Goal: Communication & Community: Answer question/provide support

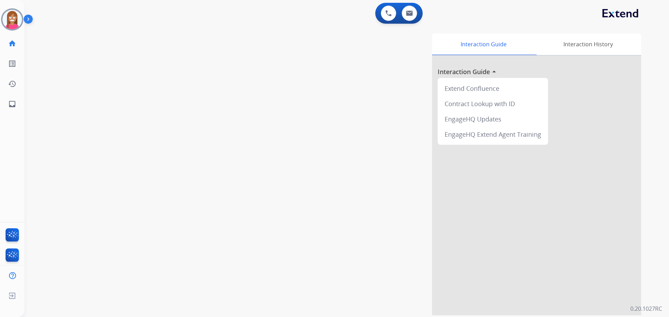
click at [11, 20] on img at bounding box center [12, 20] width 20 height 20
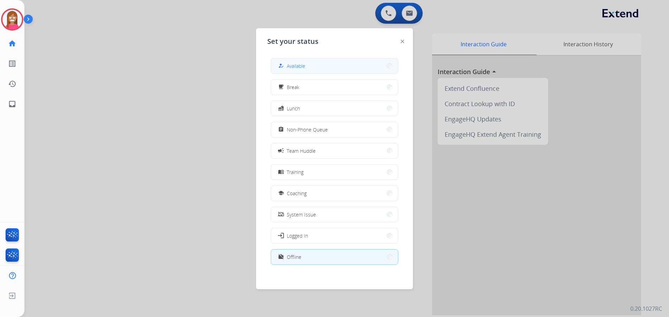
click at [291, 69] on span "Available" at bounding box center [296, 65] width 18 height 7
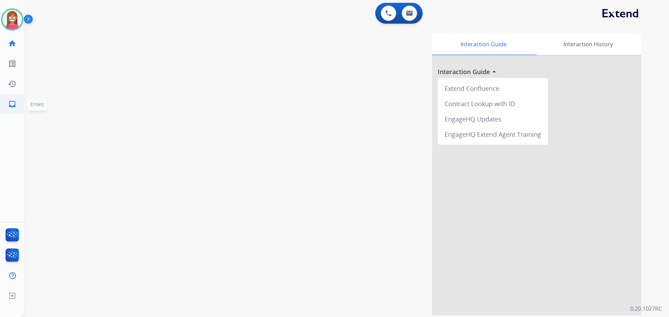
click at [20, 100] on link "inbox Emails" at bounding box center [12, 104] width 20 height 20
select select "**********"
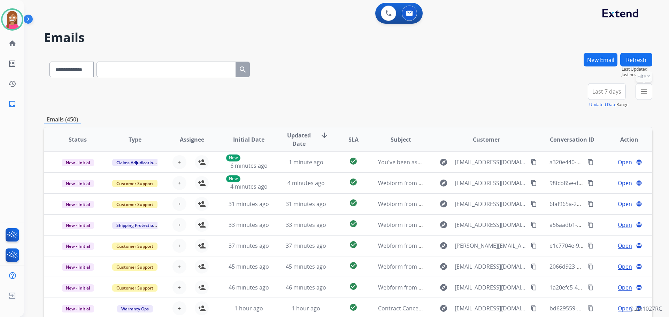
click at [644, 88] on mat-icon "menu" at bounding box center [643, 91] width 8 height 8
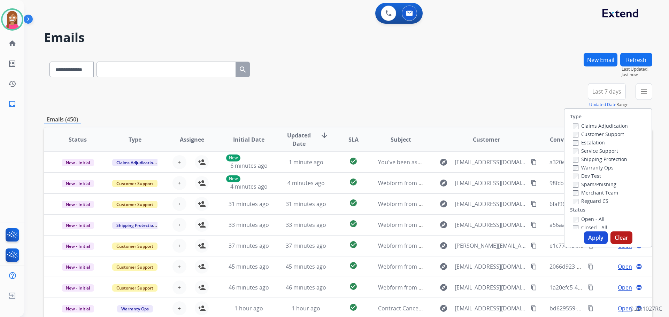
click at [579, 133] on label "Customer Support" at bounding box center [598, 134] width 51 height 7
click at [576, 157] on label "Shipping Protection" at bounding box center [600, 159] width 54 height 7
click at [580, 201] on label "Reguard CS" at bounding box center [591, 201] width 36 height 7
click at [585, 218] on label "Open - All" at bounding box center [589, 219] width 32 height 7
click at [591, 236] on button "Apply" at bounding box center [596, 238] width 24 height 13
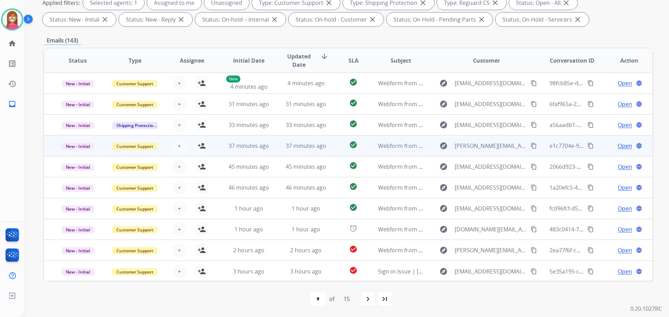
scroll to position [1, 0]
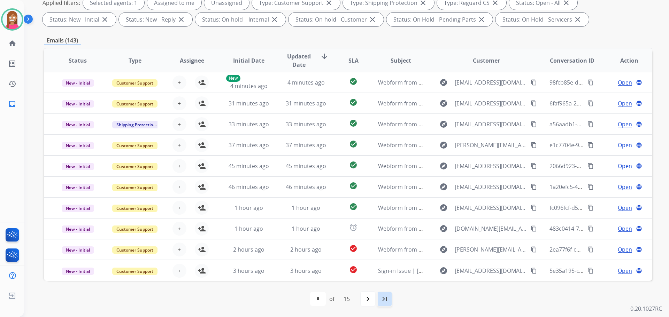
drag, startPoint x: 388, startPoint y: 301, endPoint x: 349, endPoint y: 300, distance: 38.7
click at [387, 301] on mat-icon "last_page" at bounding box center [384, 299] width 8 height 8
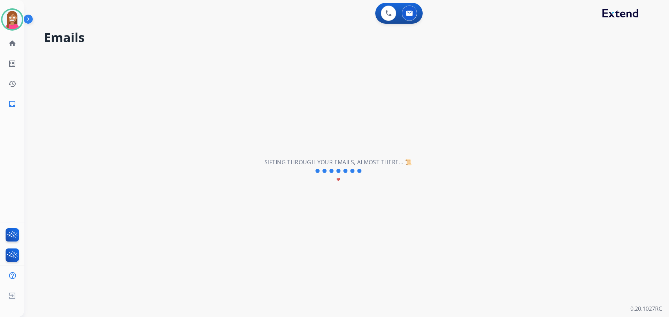
scroll to position [0, 0]
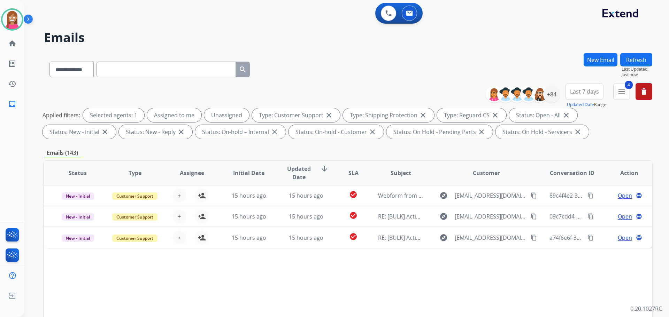
click at [271, 249] on div "Status Type Assignee Initial Date Updated Date arrow_downward SLA Subject Custo…" at bounding box center [348, 276] width 608 height 233
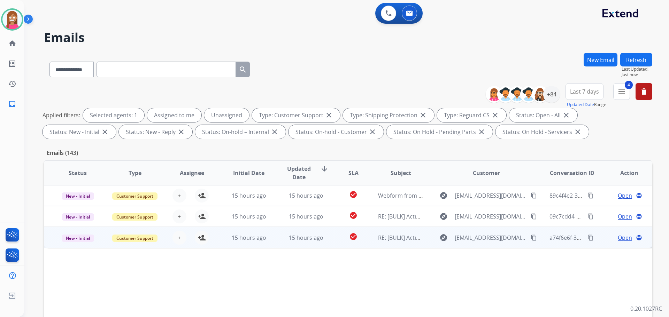
click at [273, 246] on td "15 hours ago" at bounding box center [300, 237] width 57 height 21
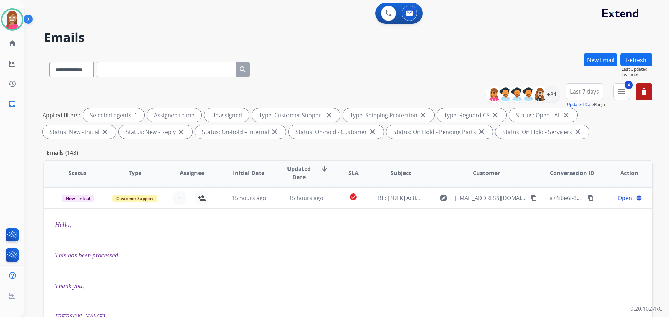
scroll to position [42, 0]
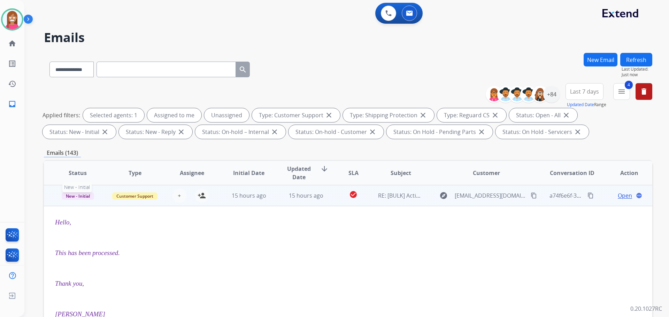
click at [81, 197] on span "New - Initial" at bounding box center [78, 196] width 32 height 7
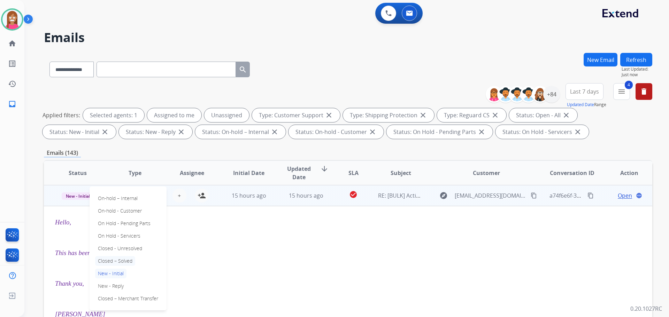
click at [114, 260] on p "Closed – Solved" at bounding box center [115, 261] width 40 height 10
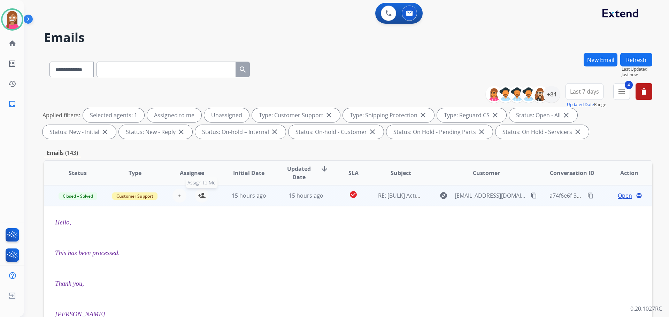
click at [200, 197] on mat-icon "person_add" at bounding box center [201, 196] width 8 height 8
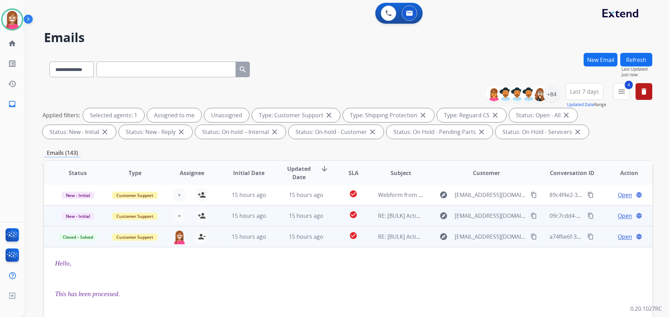
scroll to position [0, 0]
click at [275, 222] on td "15 hours ago" at bounding box center [300, 216] width 57 height 21
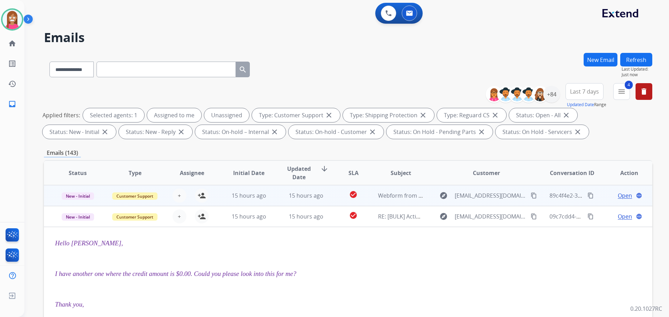
click at [269, 200] on td "15 hours ago" at bounding box center [243, 195] width 57 height 21
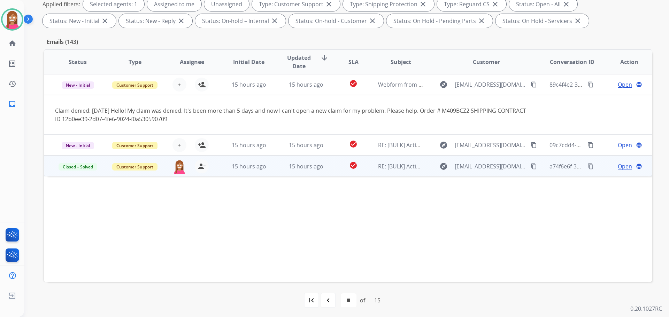
scroll to position [112, 0]
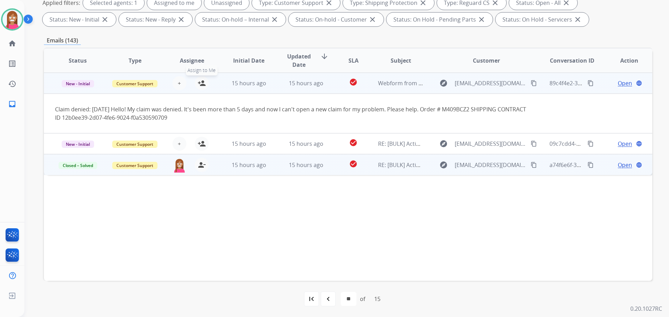
click at [200, 84] on mat-icon "person_add" at bounding box center [201, 83] width 8 height 8
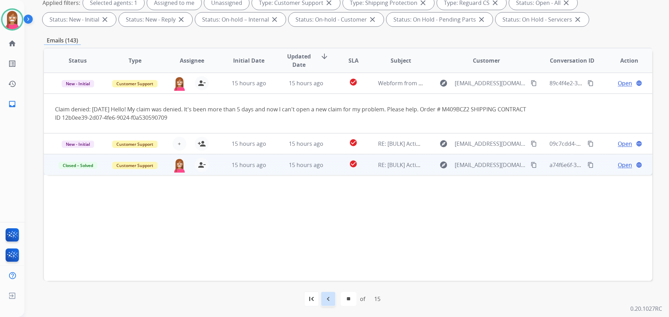
click at [326, 297] on mat-icon "navigate_before" at bounding box center [328, 299] width 8 height 8
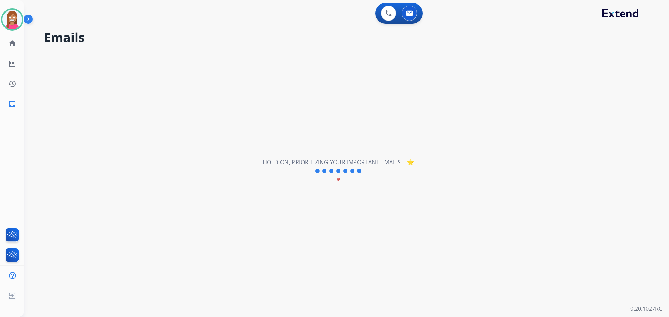
scroll to position [0, 0]
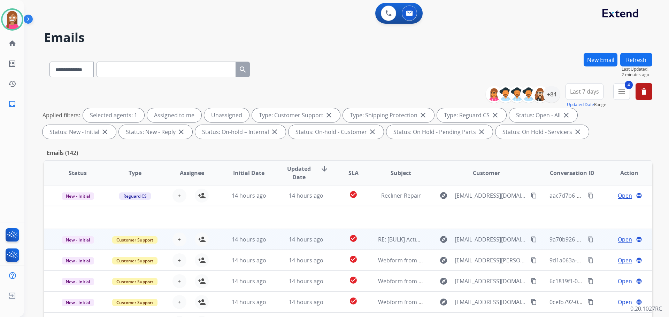
click at [279, 243] on td "14 hours ago" at bounding box center [300, 239] width 57 height 21
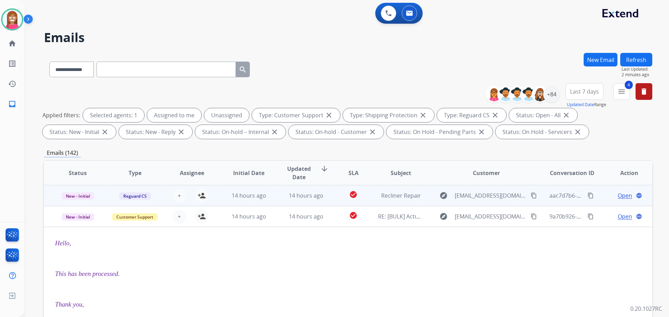
scroll to position [21, 0]
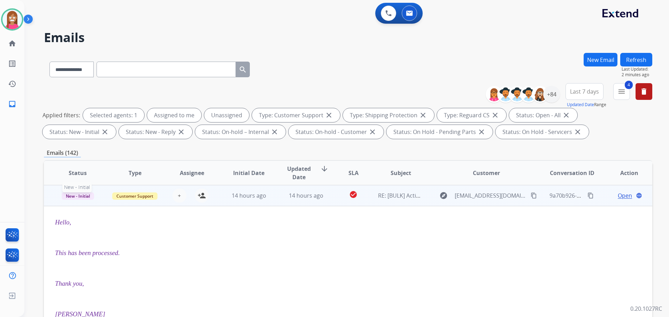
click at [72, 197] on span "New - Initial" at bounding box center [78, 196] width 32 height 7
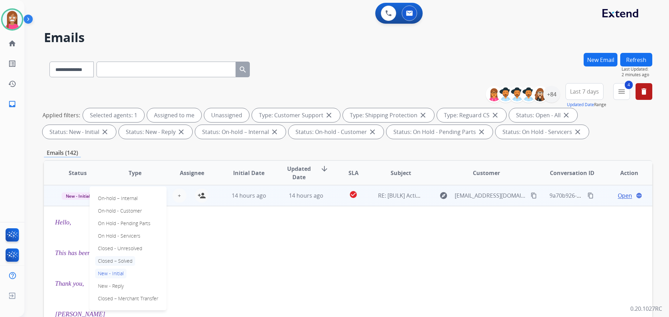
click at [105, 257] on p "Closed – Solved" at bounding box center [115, 261] width 40 height 10
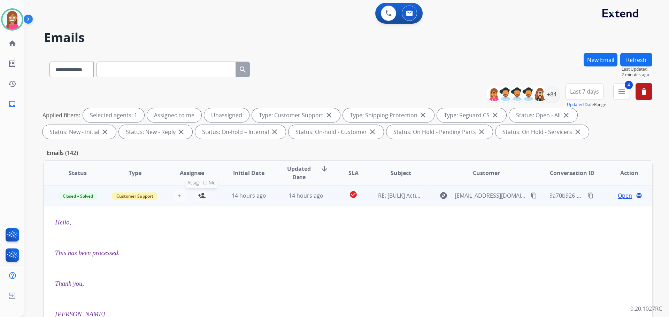
click at [201, 195] on mat-icon "person_add" at bounding box center [201, 196] width 8 height 8
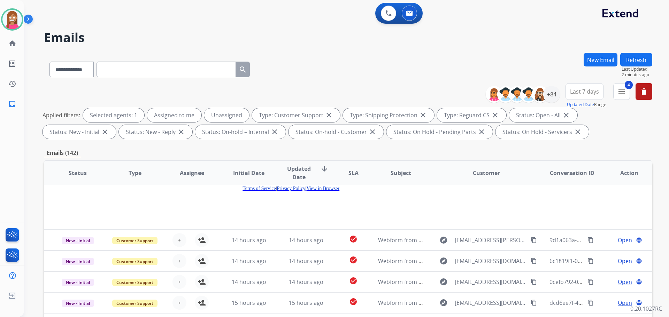
scroll to position [112, 0]
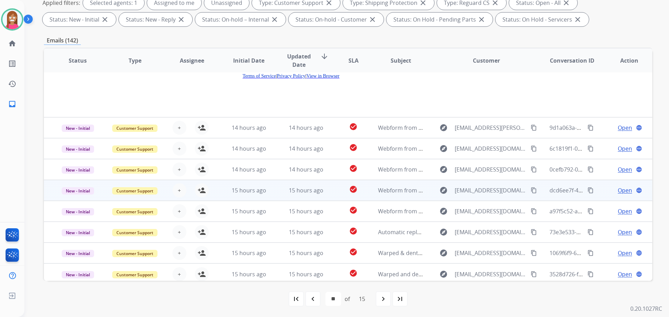
click at [274, 193] on td "15 hours ago" at bounding box center [300, 190] width 57 height 21
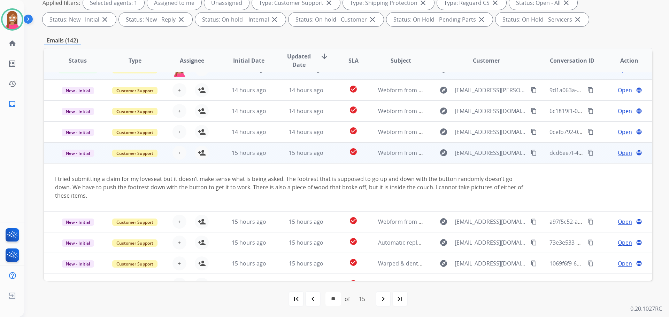
scroll to position [49, 0]
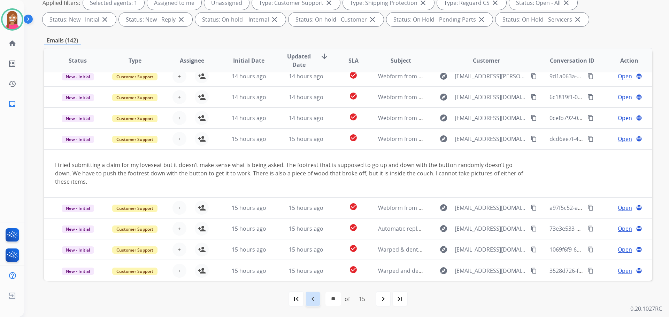
click at [309, 295] on mat-icon "navigate_before" at bounding box center [313, 299] width 8 height 8
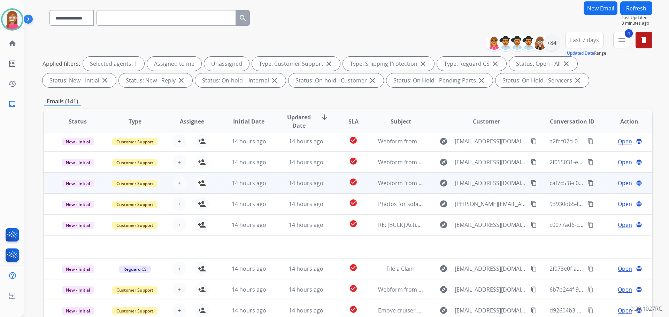
scroll to position [112, 0]
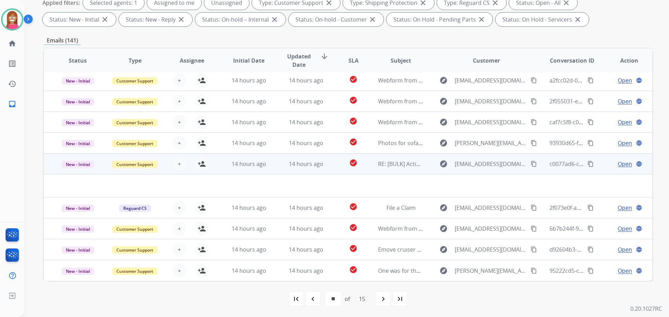
click at [276, 169] on td "14 hours ago" at bounding box center [300, 164] width 57 height 21
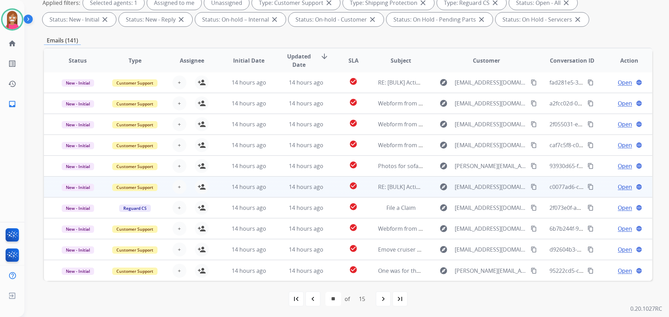
scroll to position [1, 0]
click at [277, 185] on td "14 hours ago" at bounding box center [300, 187] width 57 height 21
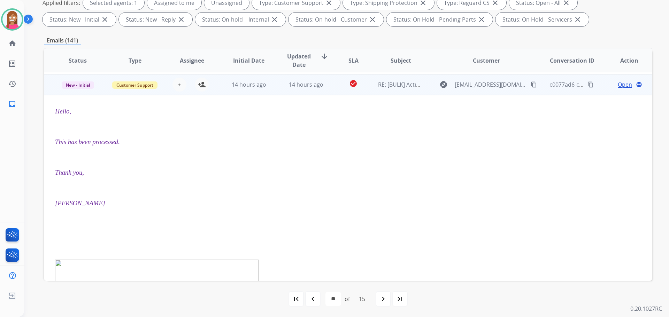
scroll to position [104, 0]
click at [69, 87] on span "New - Initial" at bounding box center [78, 83] width 32 height 7
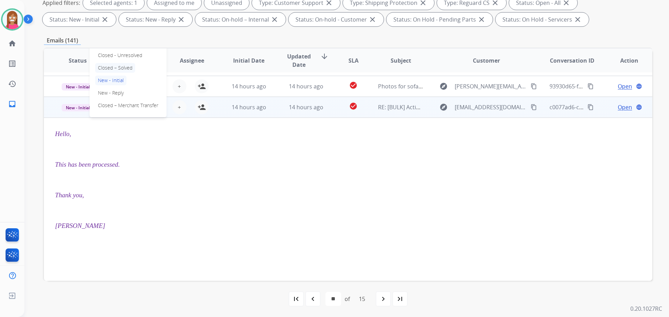
scroll to position [70, 0]
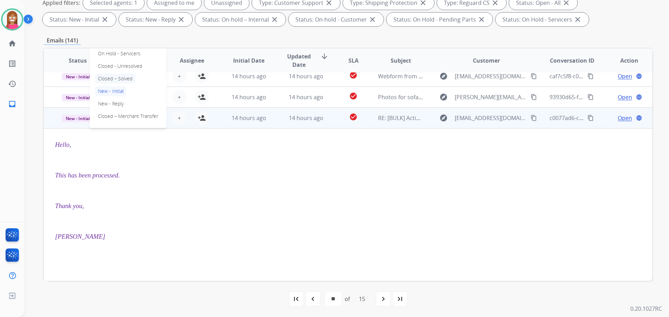
click at [106, 81] on p "Closed – Solved" at bounding box center [115, 79] width 40 height 10
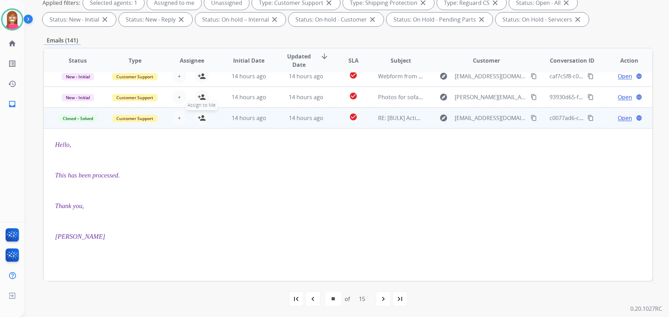
click at [202, 118] on mat-icon "person_add" at bounding box center [201, 118] width 8 height 8
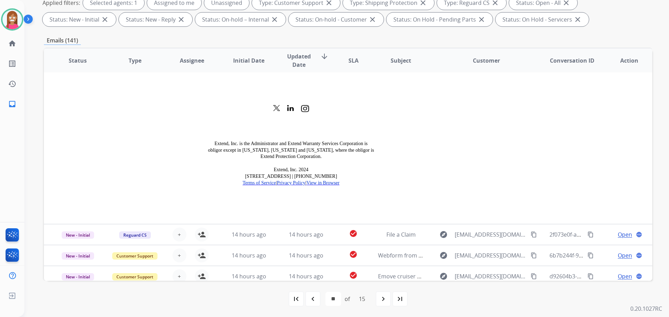
scroll to position [918, 0]
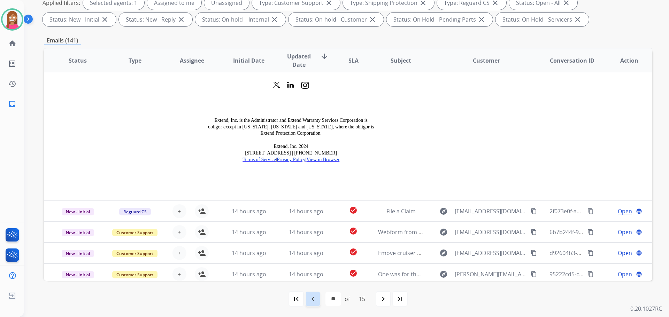
click at [314, 296] on mat-icon "navigate_before" at bounding box center [313, 299] width 8 height 8
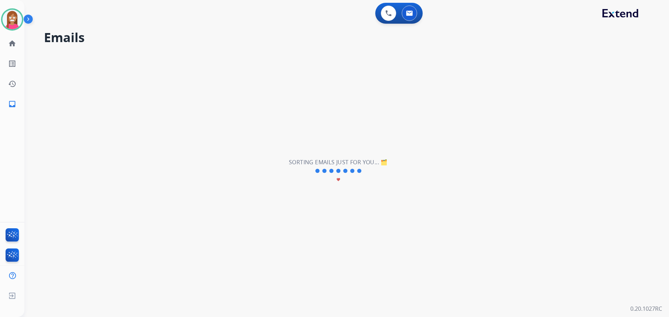
scroll to position [24, 0]
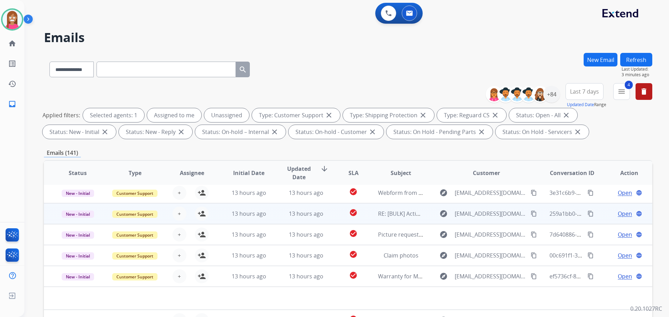
click at [277, 216] on td "13 hours ago" at bounding box center [300, 213] width 57 height 21
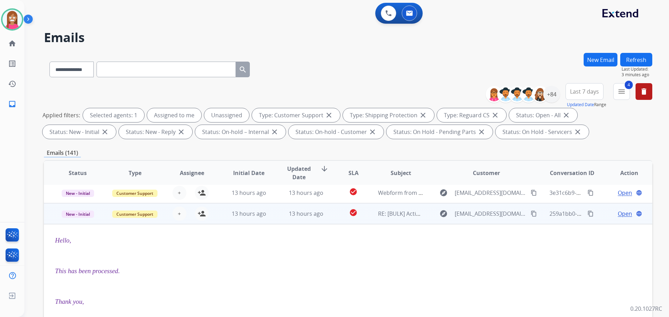
scroll to position [42, 0]
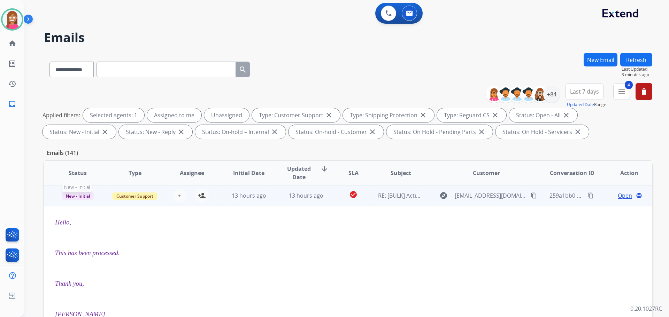
click at [73, 198] on span "New - Initial" at bounding box center [78, 196] width 32 height 7
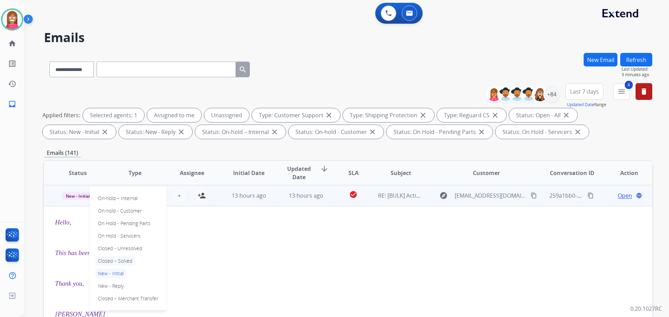
click at [113, 259] on p "Closed – Solved" at bounding box center [115, 261] width 40 height 10
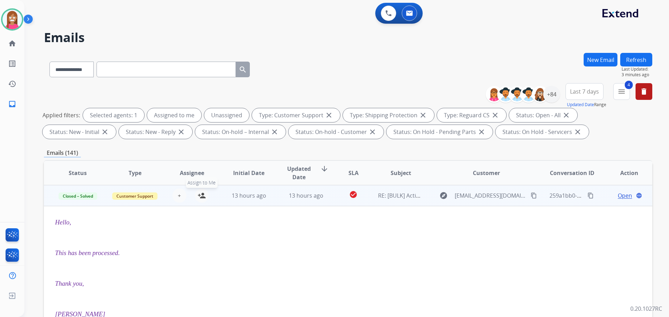
click at [202, 199] on mat-icon "person_add" at bounding box center [201, 196] width 8 height 8
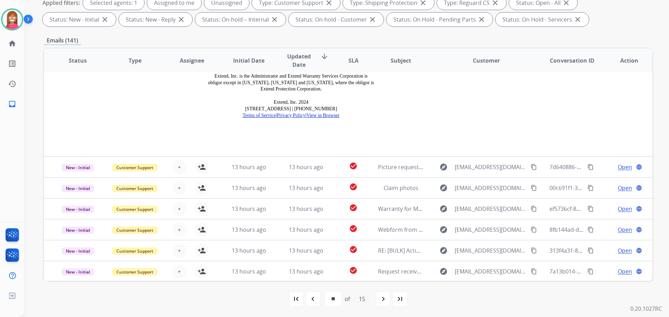
scroll to position [918, 0]
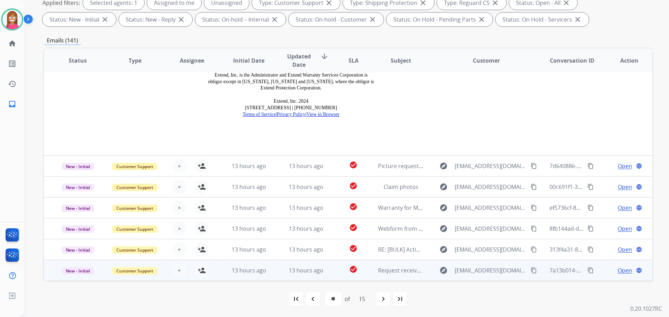
click at [275, 260] on td "13 hours ago" at bounding box center [300, 270] width 57 height 21
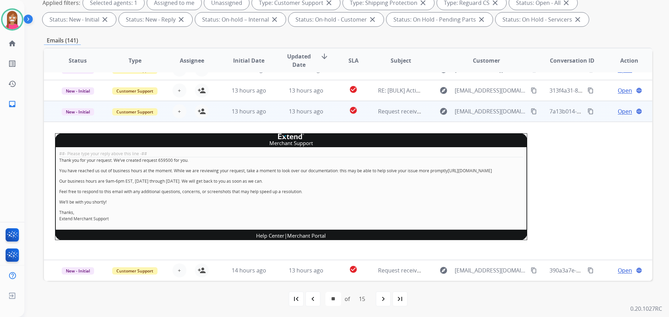
scroll to position [145, 0]
click at [201, 107] on mat-icon "person_add" at bounding box center [201, 111] width 8 height 8
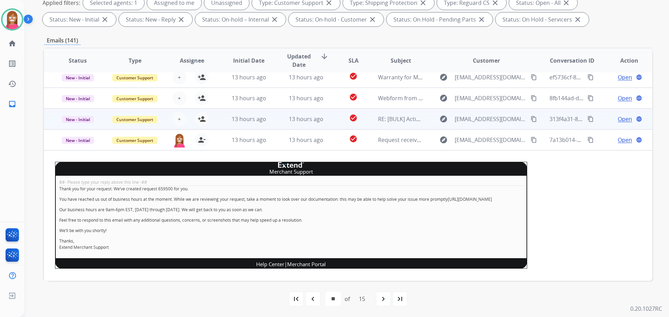
click at [272, 122] on td "13 hours ago" at bounding box center [300, 119] width 57 height 21
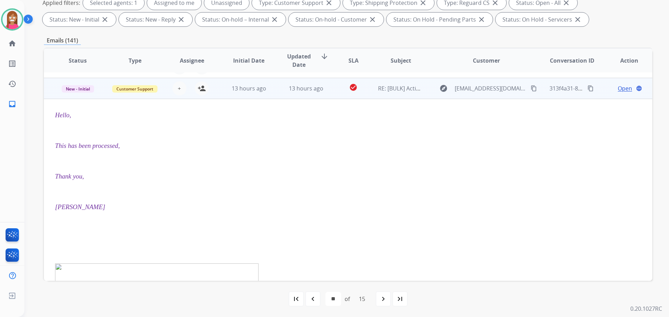
scroll to position [146, 0]
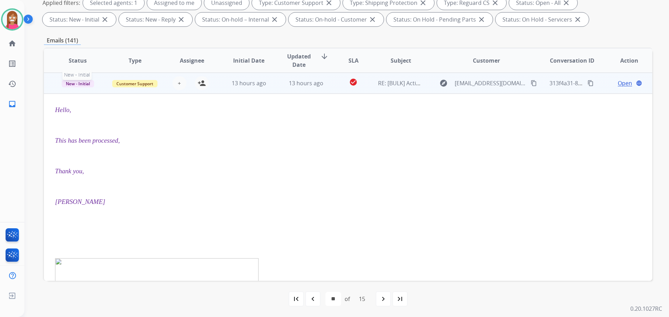
click at [83, 84] on span "New - Initial" at bounding box center [78, 83] width 32 height 7
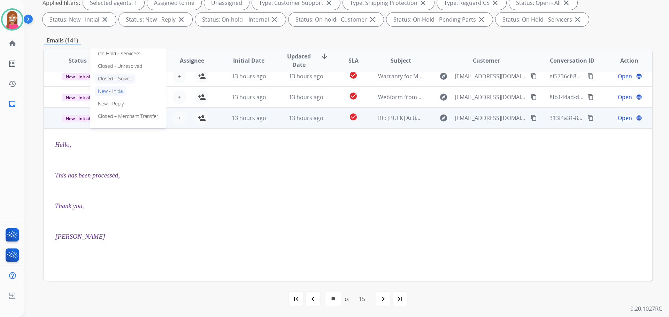
click at [108, 78] on p "Closed – Solved" at bounding box center [115, 79] width 40 height 10
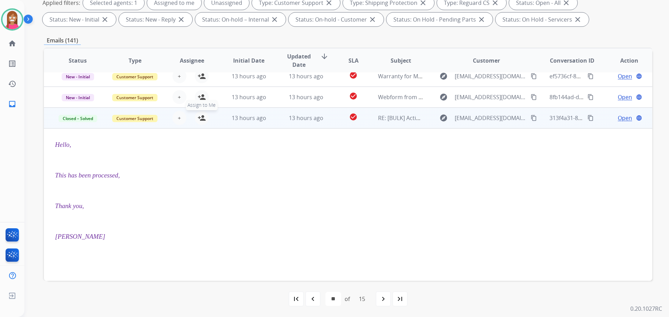
click at [197, 119] on mat-icon "person_add" at bounding box center [201, 118] width 8 height 8
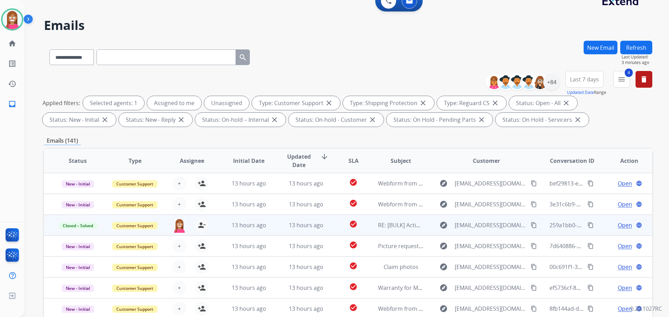
scroll to position [8, 0]
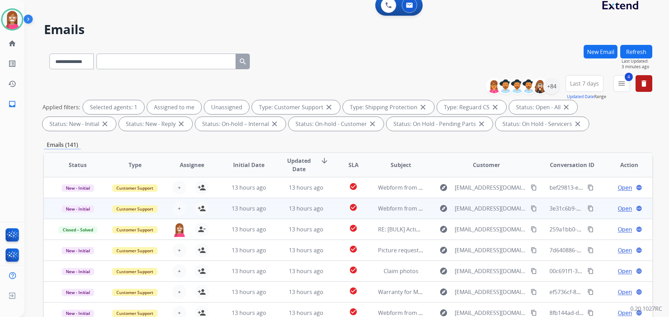
click at [272, 212] on td "13 hours ago" at bounding box center [300, 208] width 57 height 21
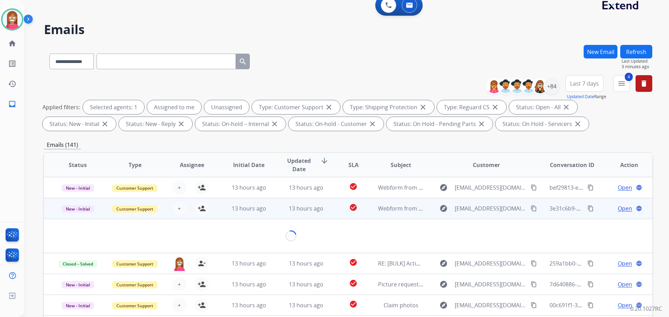
scroll to position [21, 0]
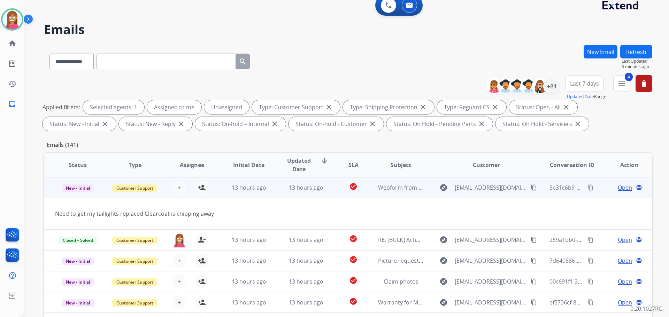
click at [530, 186] on mat-icon "content_copy" at bounding box center [533, 188] width 6 height 6
drag, startPoint x: 201, startPoint y: 188, endPoint x: 208, endPoint y: 177, distance: 13.1
click at [201, 188] on mat-icon "person_add" at bounding box center [201, 188] width 8 height 8
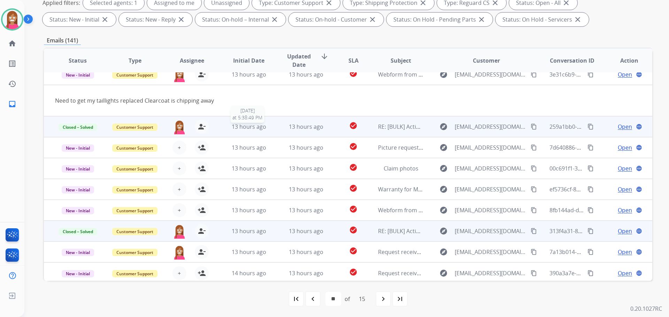
scroll to position [32, 0]
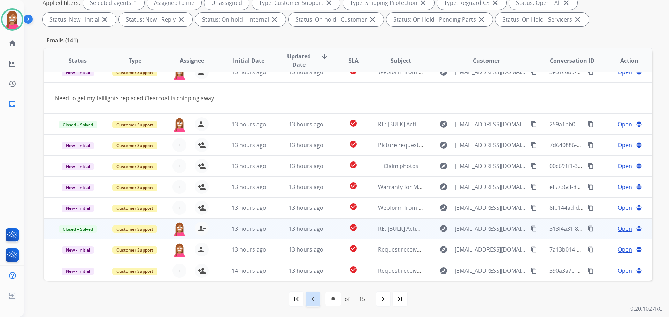
click at [311, 302] on mat-icon "navigate_before" at bounding box center [313, 299] width 8 height 8
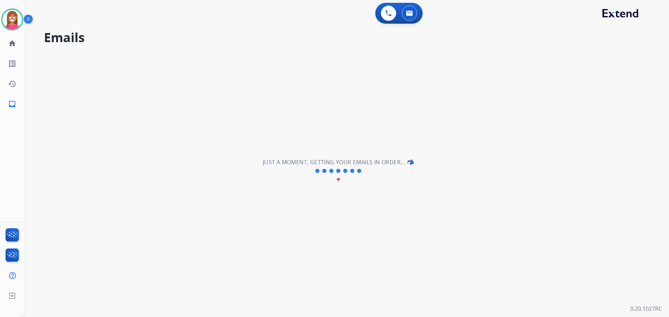
select select "**"
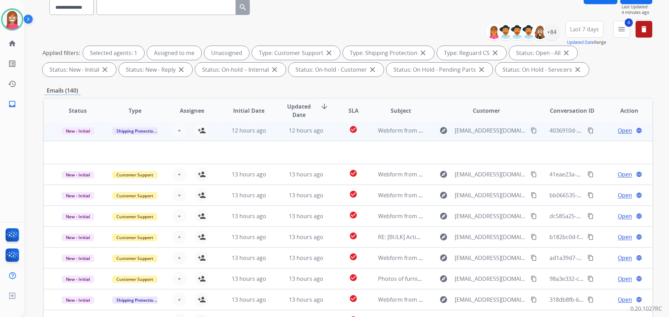
scroll to position [112, 0]
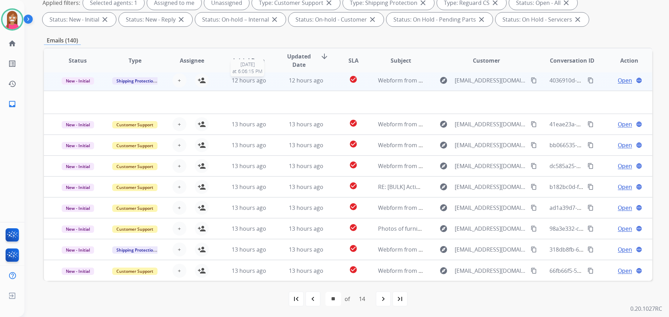
click at [269, 82] on div "12 hours ago" at bounding box center [249, 80] width 46 height 8
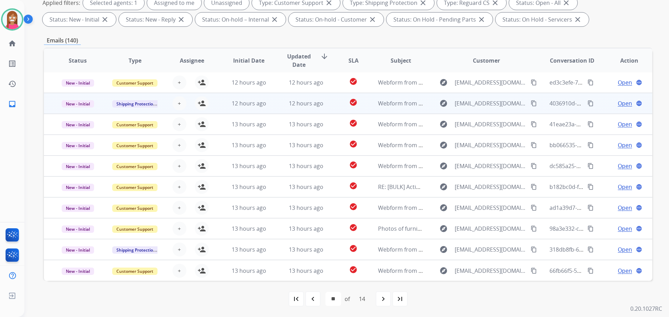
click at [276, 108] on td "12 hours ago" at bounding box center [300, 103] width 57 height 21
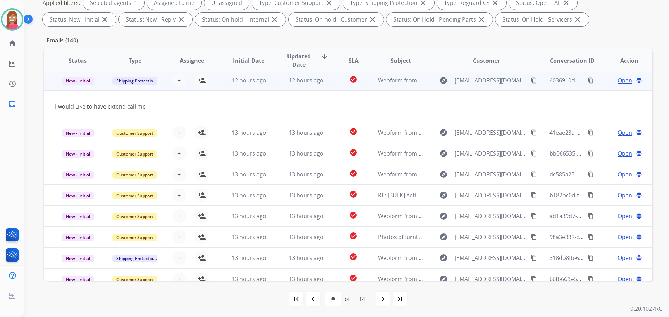
scroll to position [21, 0]
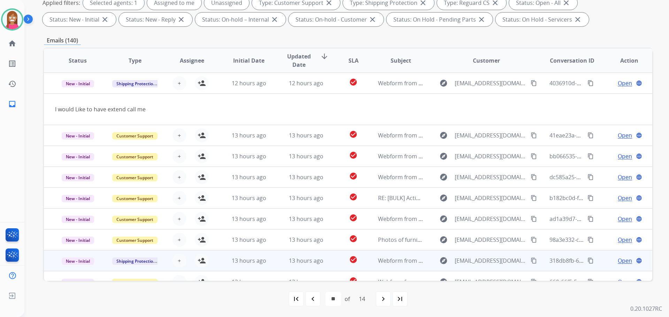
click at [276, 266] on td "13 hours ago" at bounding box center [300, 260] width 57 height 21
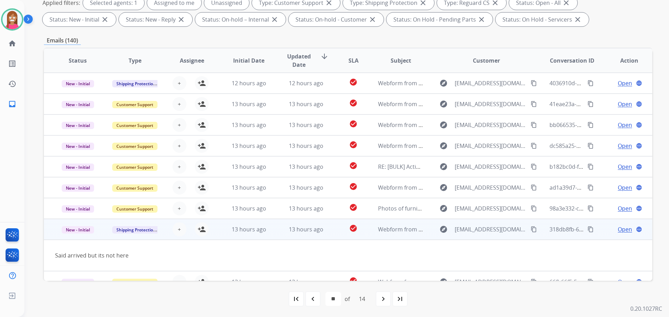
scroll to position [32, 0]
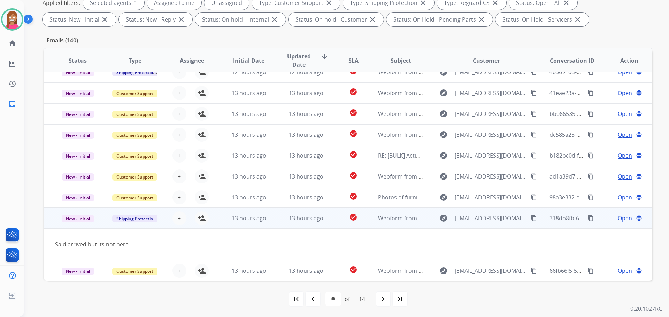
click at [530, 217] on mat-icon "content_copy" at bounding box center [533, 218] width 6 height 6
click at [204, 219] on mat-icon "person_add" at bounding box center [201, 218] width 8 height 8
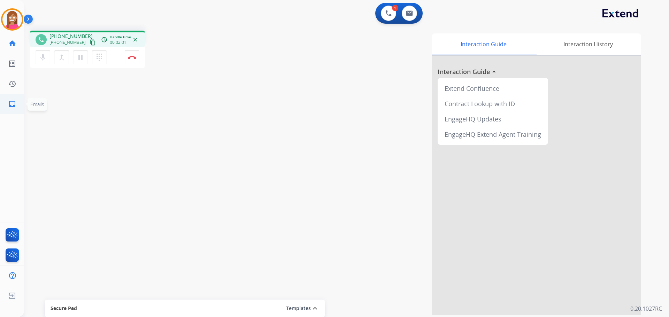
click at [14, 102] on mat-icon "inbox" at bounding box center [12, 104] width 8 height 8
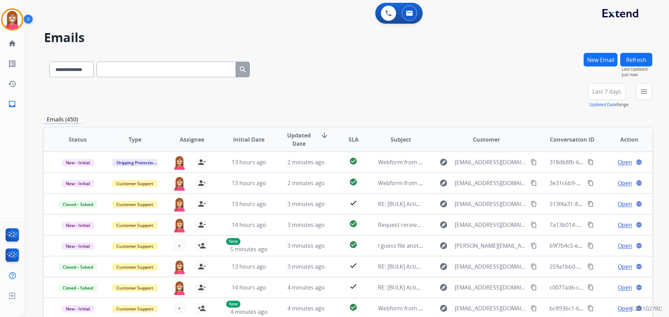
click at [591, 62] on button "New Email" at bounding box center [600, 60] width 34 height 14
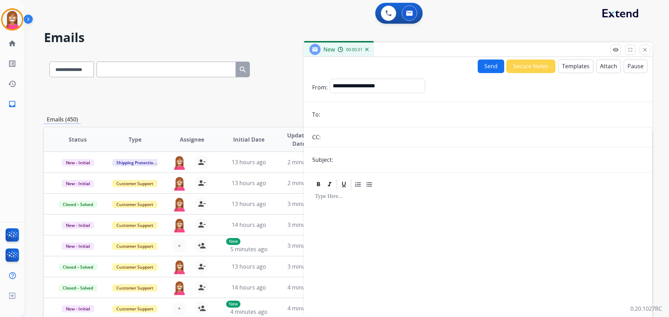
paste input "**********"
type input "**********"
click at [355, 86] on select "**********" at bounding box center [376, 86] width 95 height 14
select select "**********"
click at [329, 79] on select "**********" at bounding box center [376, 86] width 95 height 14
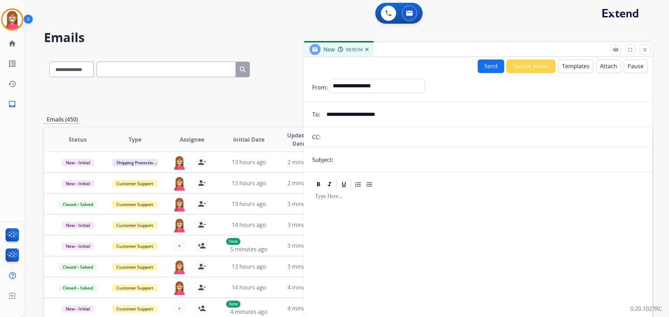
click at [575, 68] on button "Templates" at bounding box center [575, 67] width 35 height 14
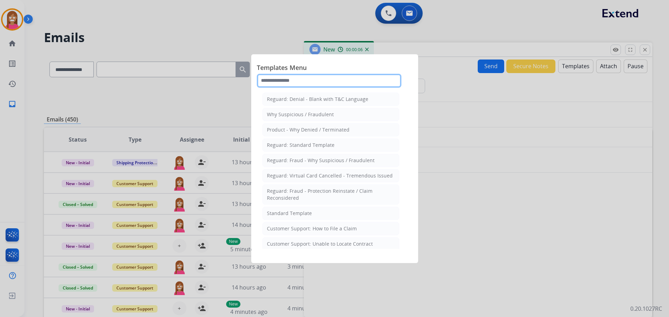
drag, startPoint x: 287, startPoint y: 83, endPoint x: 297, endPoint y: 79, distance: 10.8
click at [286, 82] on input "text" at bounding box center [329, 81] width 145 height 14
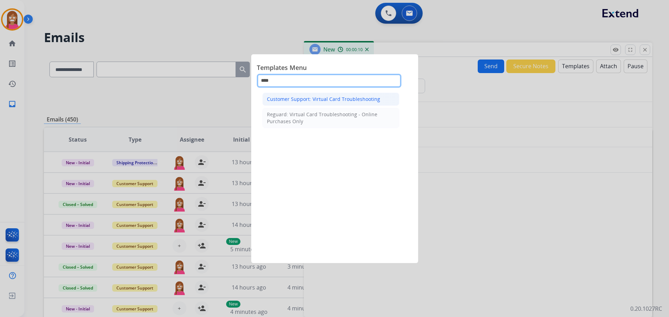
type input "****"
click at [294, 98] on div "Customer Support: Virtual Card Troubleshooting" at bounding box center [323, 99] width 113 height 7
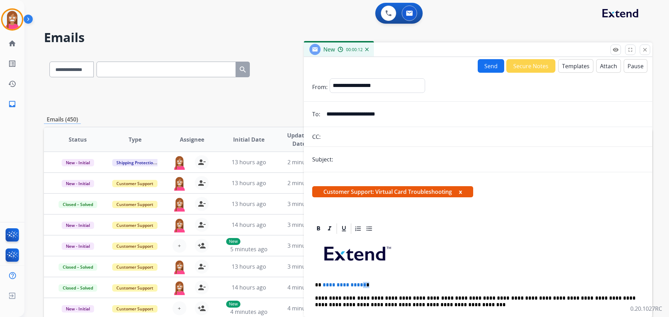
drag, startPoint x: 364, startPoint y: 280, endPoint x: 360, endPoint y: 278, distance: 4.1
click at [368, 282] on p "**********" at bounding box center [475, 285] width 320 height 6
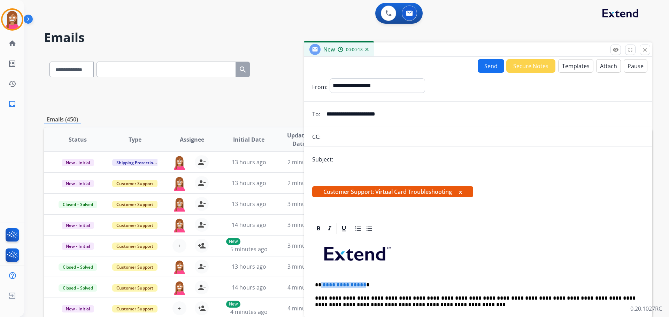
drag, startPoint x: 362, startPoint y: 279, endPoint x: 322, endPoint y: 279, distance: 39.7
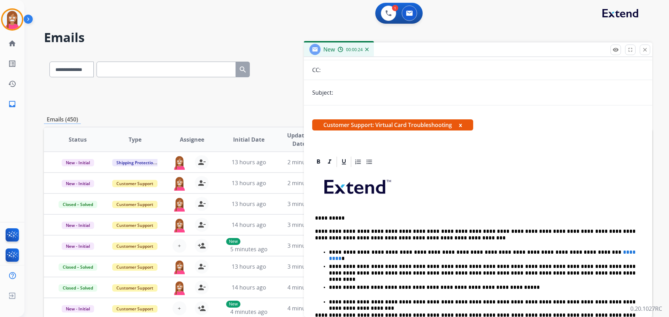
scroll to position [70, 0]
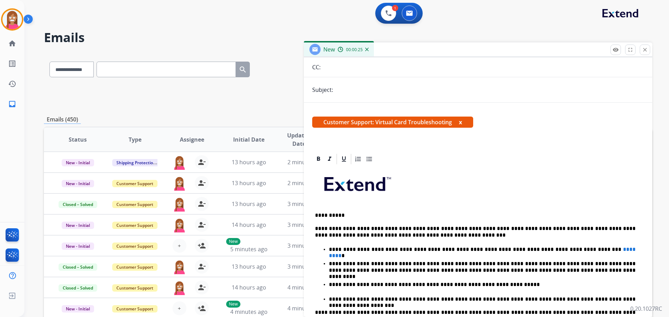
click at [353, 88] on input "text" at bounding box center [489, 90] width 309 height 14
type input "**********"
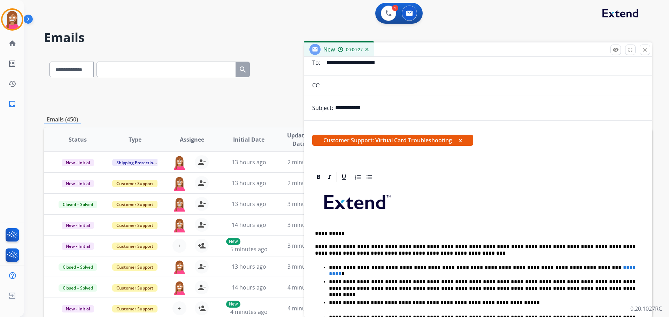
scroll to position [139, 0]
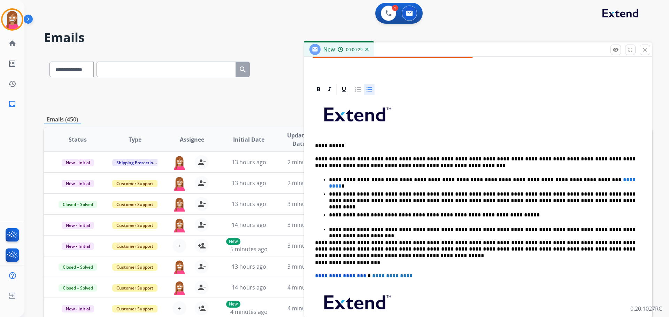
click at [579, 175] on div "**********" at bounding box center [478, 231] width 332 height 270
drag, startPoint x: 584, startPoint y: 176, endPoint x: 574, endPoint y: 177, distance: 10.2
click at [569, 176] on li "**********" at bounding box center [485, 179] width 312 height 7
drag, startPoint x: 581, startPoint y: 179, endPoint x: 503, endPoint y: 180, distance: 77.7
click at [503, 180] on p "**********" at bounding box center [482, 180] width 306 height 6
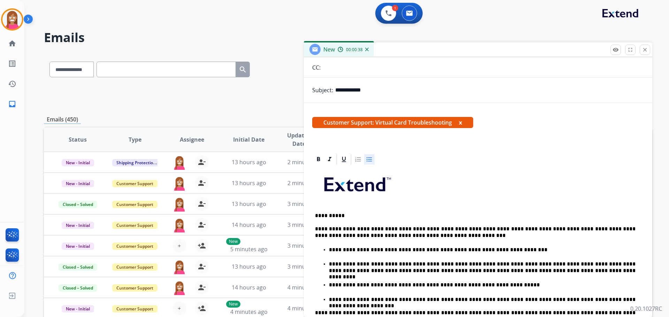
scroll to position [0, 0]
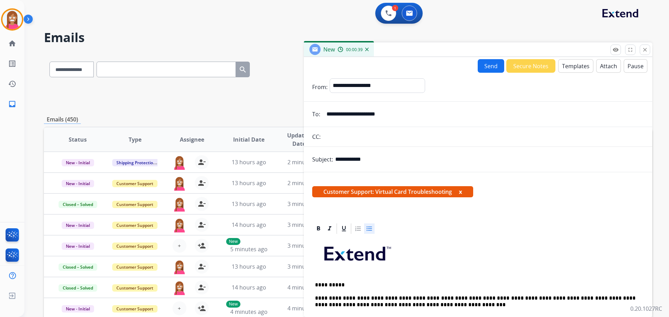
click at [482, 68] on button "Send" at bounding box center [490, 66] width 26 height 14
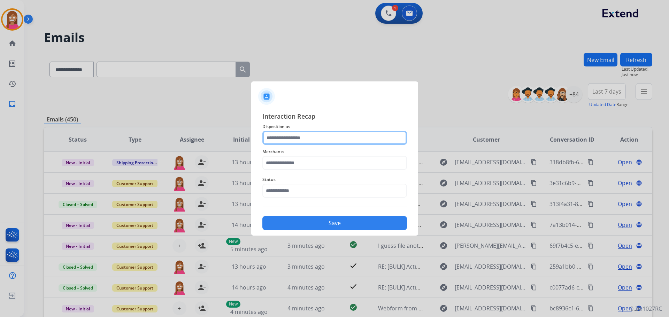
click at [296, 140] on input "text" at bounding box center [334, 138] width 145 height 14
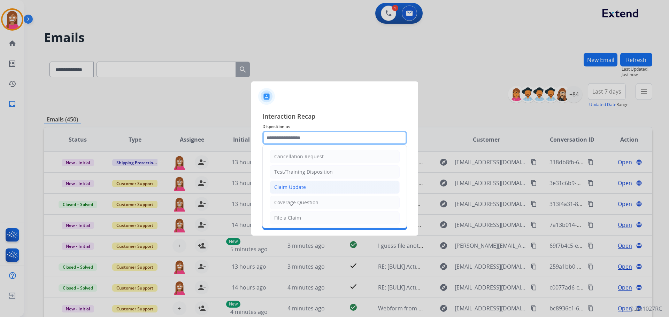
scroll to position [70, 0]
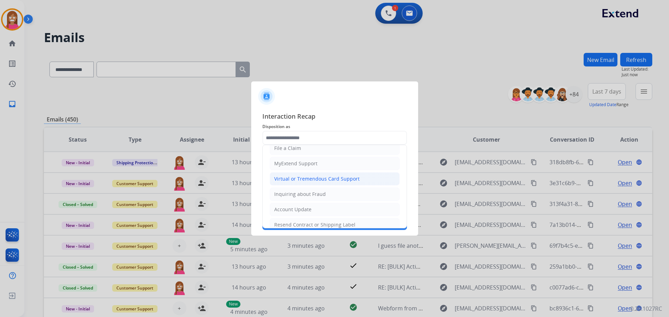
click at [282, 180] on div "Virtual or Tremendous Card Support" at bounding box center [316, 179] width 85 height 7
type input "**********"
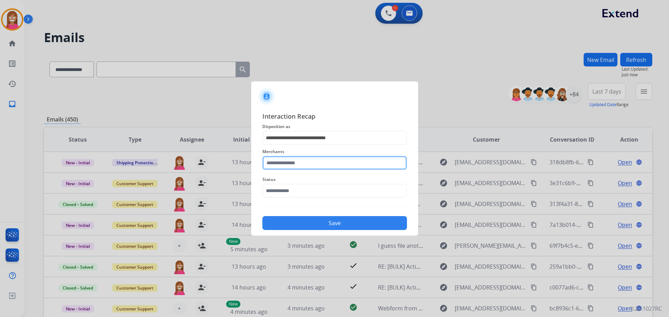
click at [285, 162] on input "text" at bounding box center [334, 163] width 145 height 14
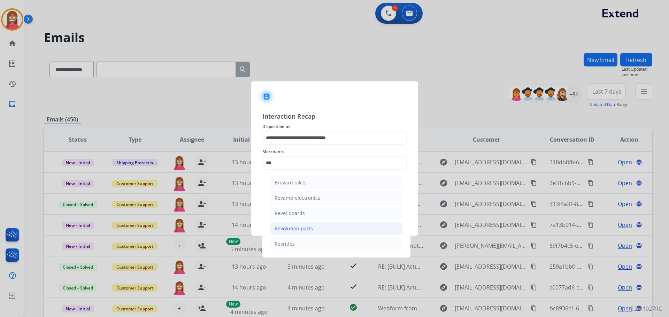
click at [295, 226] on div "Revolution parts" at bounding box center [293, 228] width 38 height 7
type input "**********"
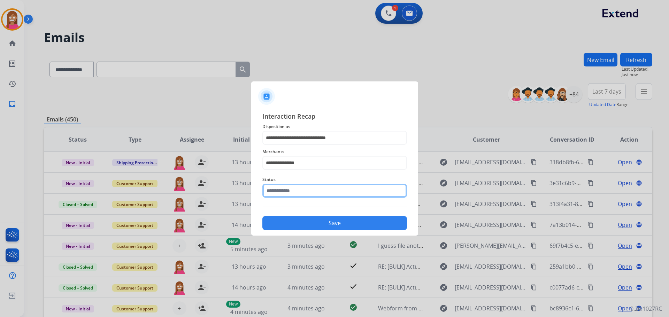
click at [288, 192] on input "text" at bounding box center [334, 191] width 145 height 14
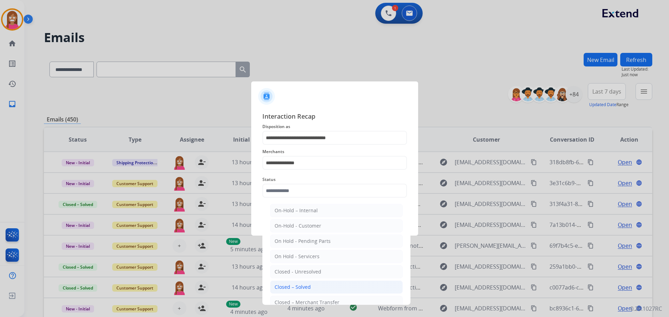
click at [286, 285] on div "Closed – Solved" at bounding box center [292, 287] width 36 height 7
type input "**********"
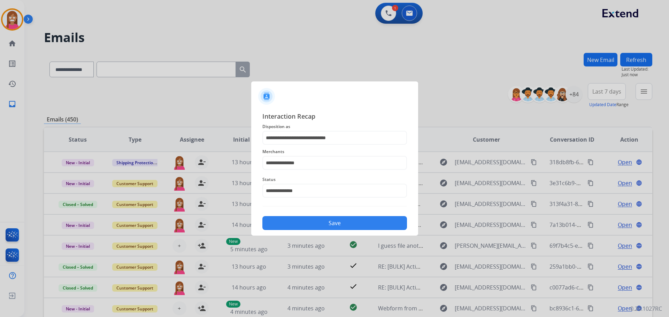
click at [278, 223] on button "Save" at bounding box center [334, 223] width 145 height 14
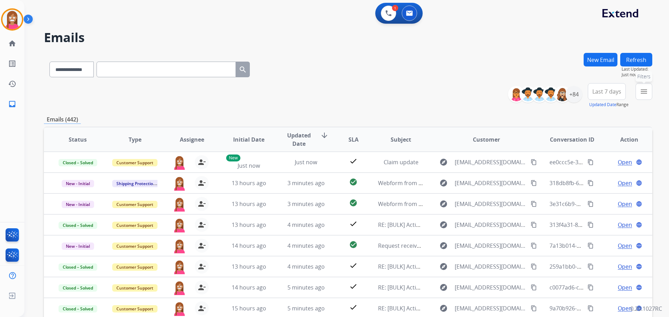
click at [641, 92] on mat-icon "menu" at bounding box center [643, 91] width 8 height 8
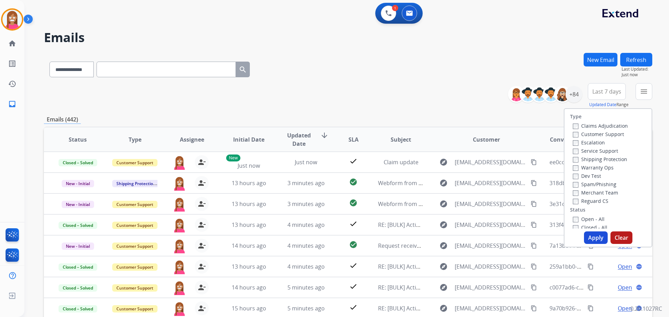
click at [578, 134] on label "Customer Support" at bounding box center [598, 134] width 51 height 7
click at [584, 155] on div "Claims Adjudication Customer Support Escalation Service Support Shipping Protec…" at bounding box center [599, 164] width 58 height 84
click at [582, 160] on label "Shipping Protection" at bounding box center [600, 159] width 54 height 7
click at [580, 199] on label "Reguard CS" at bounding box center [591, 201] width 36 height 7
click at [581, 218] on label "Open - All" at bounding box center [589, 219] width 32 height 7
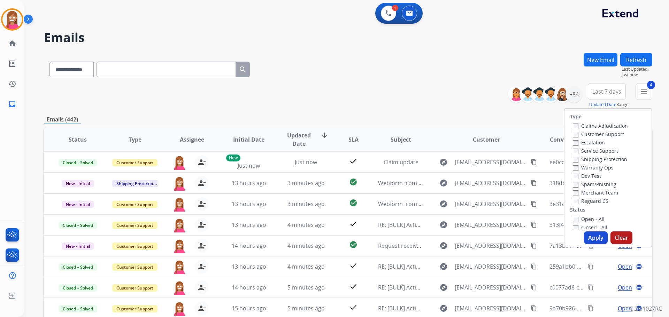
click at [596, 229] on div "Type Claims Adjudication Customer Support Escalation Service Support Shipping P…" at bounding box center [607, 177] width 88 height 139
click at [589, 236] on button "Apply" at bounding box center [596, 238] width 24 height 13
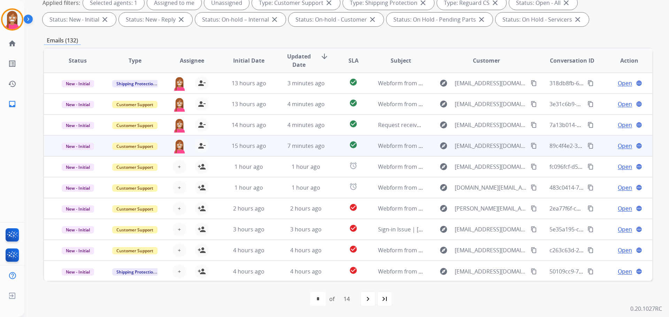
scroll to position [1, 0]
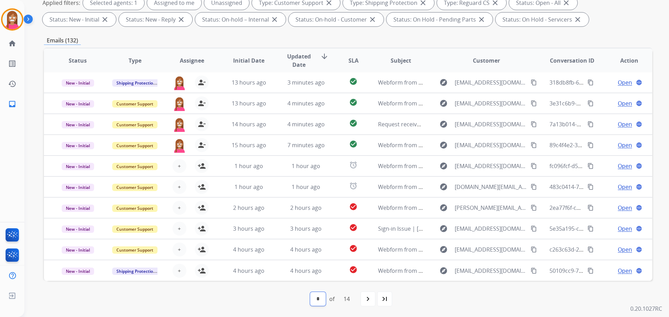
click at [321, 302] on select "* * * * * * * * * ** ** ** ** **" at bounding box center [318, 299] width 16 height 14
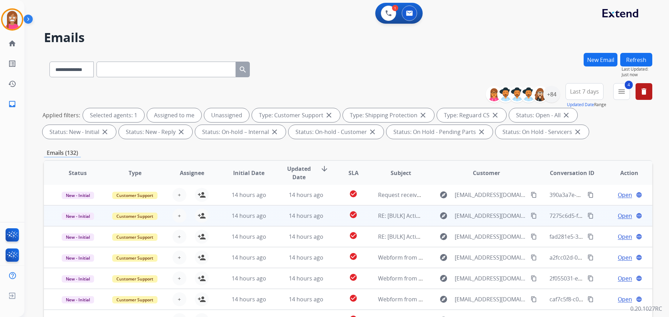
click at [272, 225] on td "14 hours ago" at bounding box center [300, 215] width 57 height 21
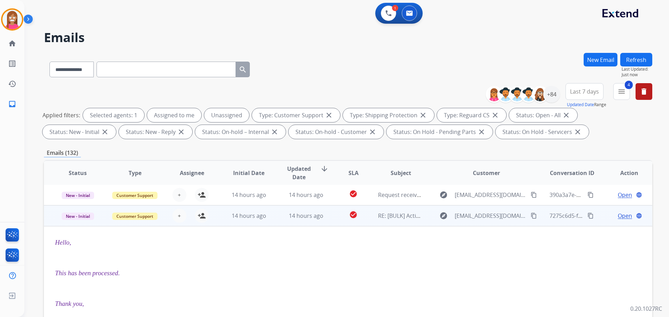
scroll to position [21, 0]
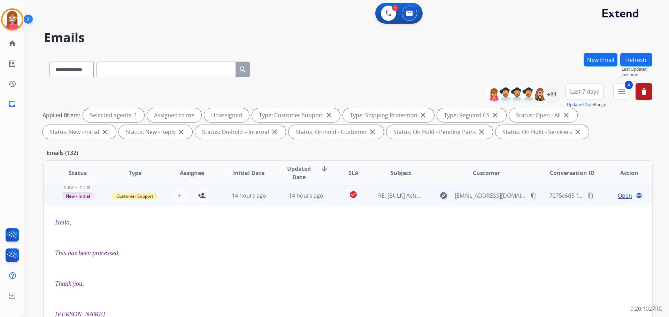
click at [83, 199] on span "New - Initial" at bounding box center [78, 196] width 32 height 7
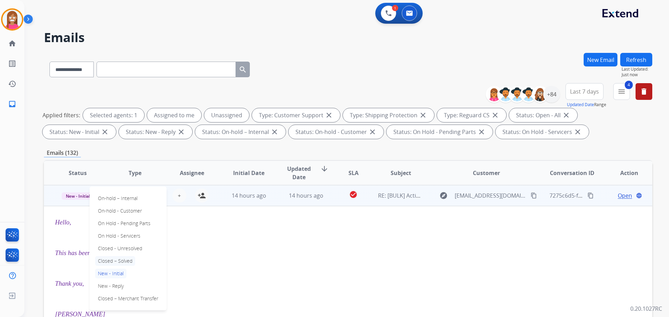
click at [109, 260] on p "Closed – Solved" at bounding box center [115, 261] width 40 height 10
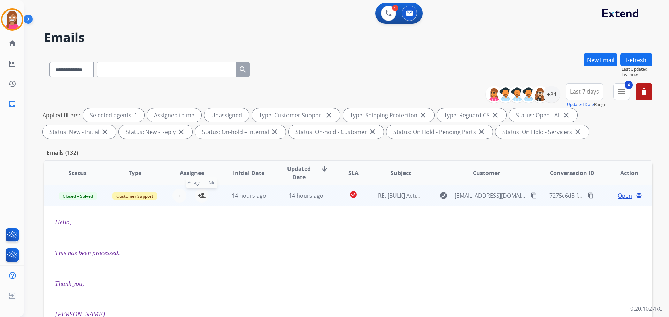
click at [204, 198] on button "person_add Assign to Me" at bounding box center [202, 196] width 14 height 14
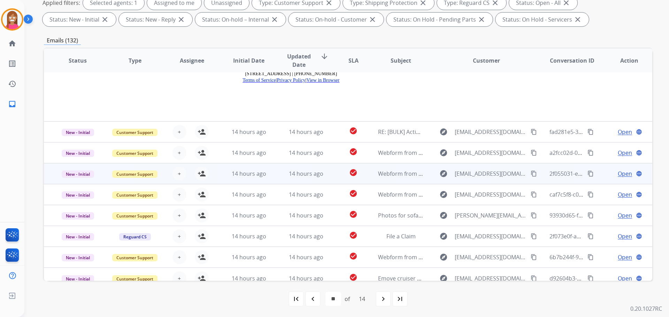
scroll to position [918, 0]
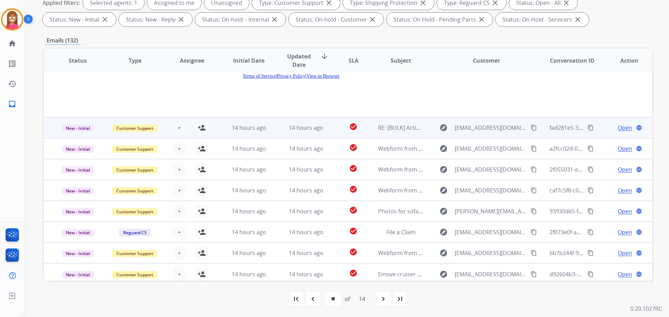
click at [274, 131] on td "14 hours ago" at bounding box center [300, 127] width 57 height 21
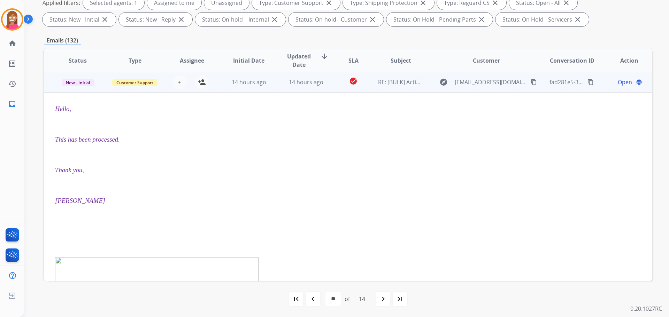
scroll to position [42, 0]
click at [80, 87] on td "New - Initial" at bounding box center [72, 83] width 57 height 21
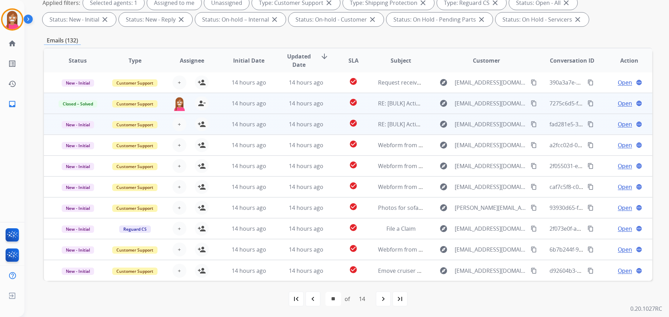
scroll to position [1, 0]
click at [83, 127] on span "New - Initial" at bounding box center [78, 124] width 32 height 7
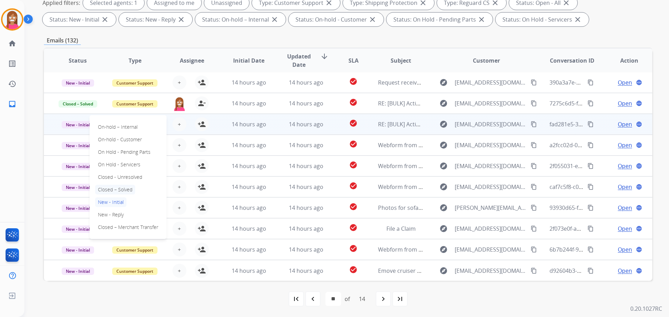
click at [109, 189] on p "Closed – Solved" at bounding box center [115, 190] width 40 height 10
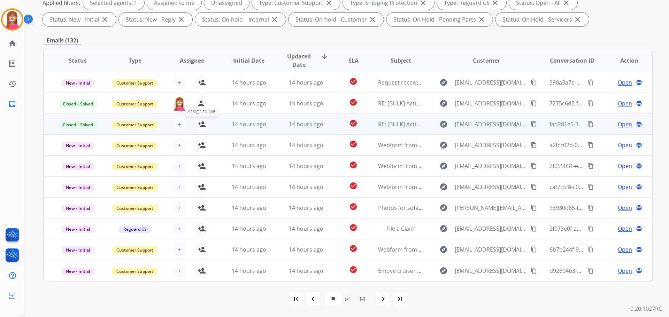
click at [199, 128] on mat-icon "person_add" at bounding box center [201, 124] width 8 height 8
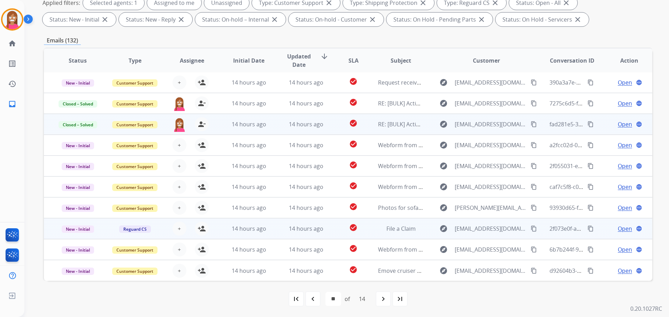
click at [273, 234] on td "14 hours ago" at bounding box center [300, 228] width 57 height 21
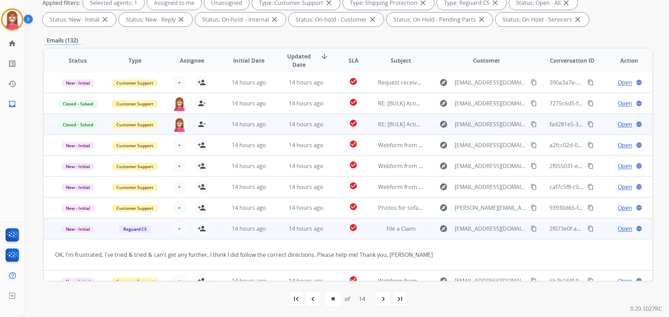
scroll to position [32, 0]
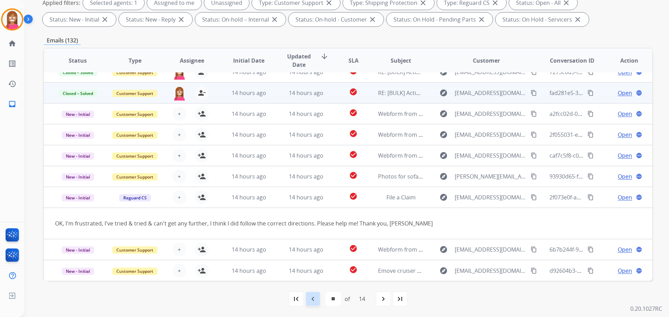
click at [316, 299] on div "navigate_before" at bounding box center [312, 298] width 15 height 15
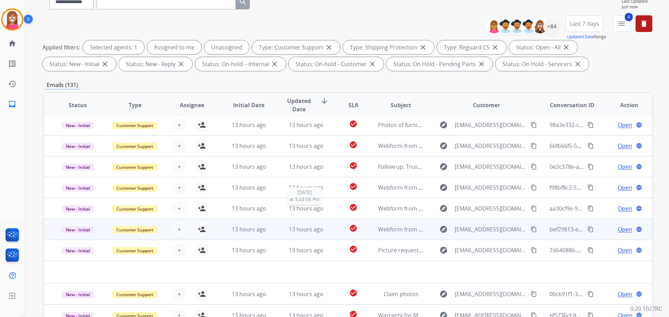
scroll to position [112, 0]
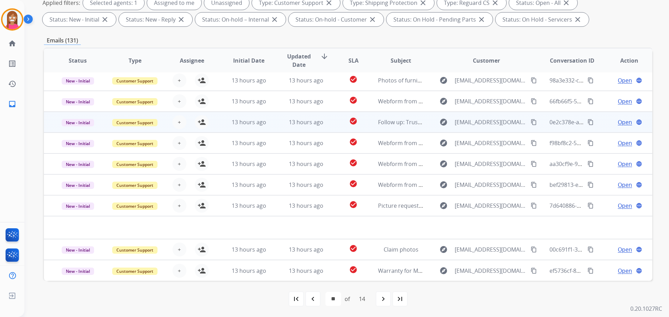
click at [329, 130] on td "check_circle" at bounding box center [348, 122] width 38 height 21
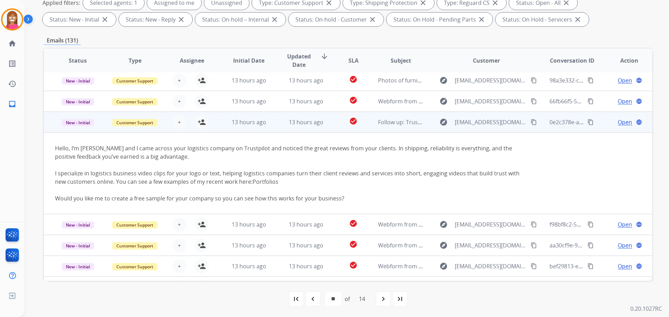
scroll to position [63, 0]
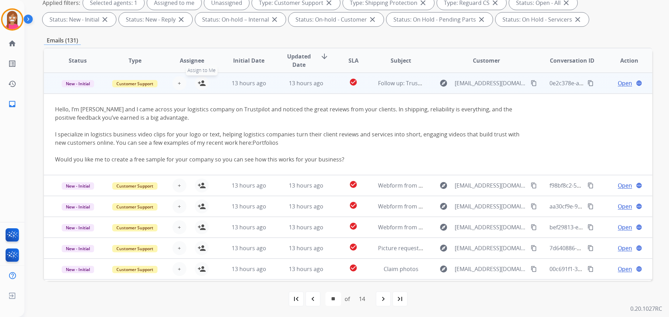
click at [200, 86] on mat-icon "person_add" at bounding box center [201, 83] width 8 height 8
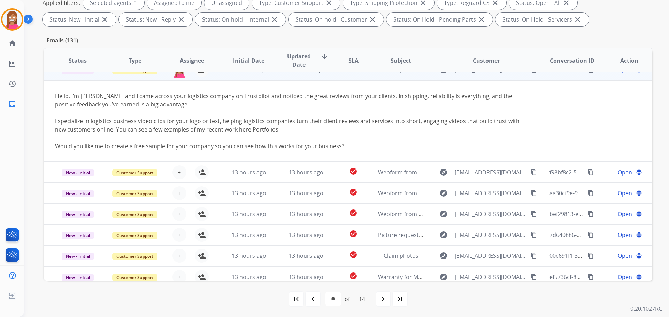
scroll to position [82, 0]
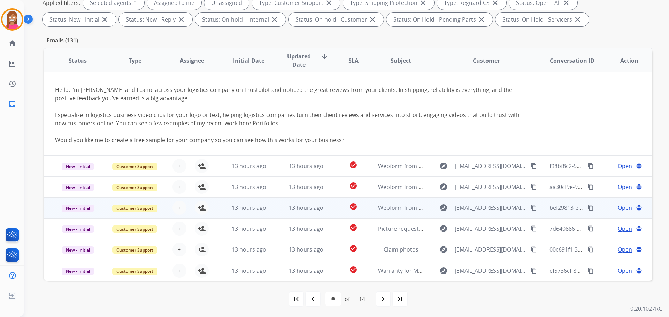
click at [329, 212] on td "check_circle" at bounding box center [348, 207] width 38 height 21
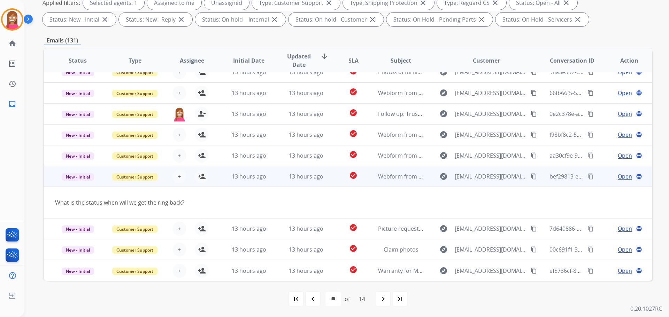
scroll to position [32, 0]
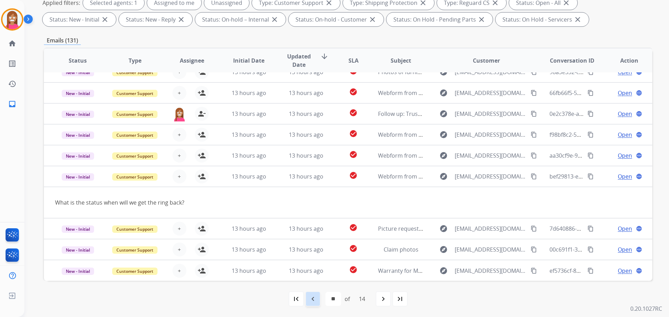
click at [312, 298] on mat-icon "navigate_before" at bounding box center [313, 299] width 8 height 8
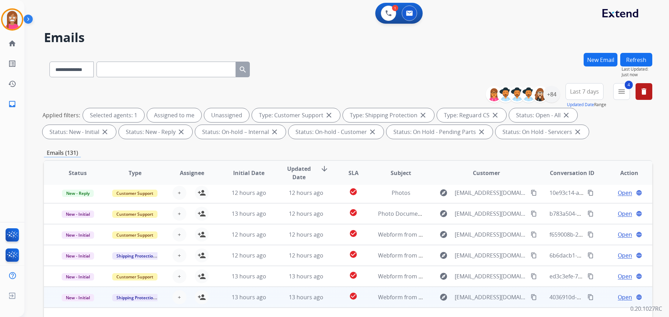
scroll to position [112, 0]
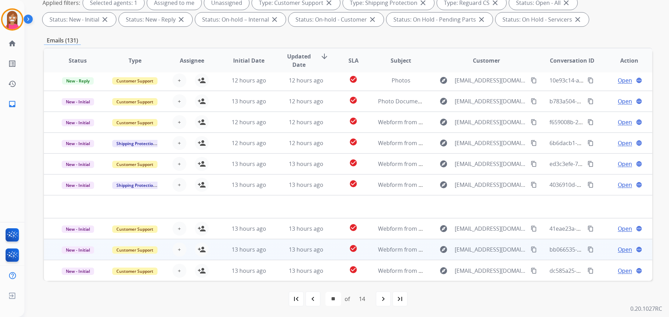
click at [277, 252] on td "13 hours ago" at bounding box center [300, 249] width 57 height 21
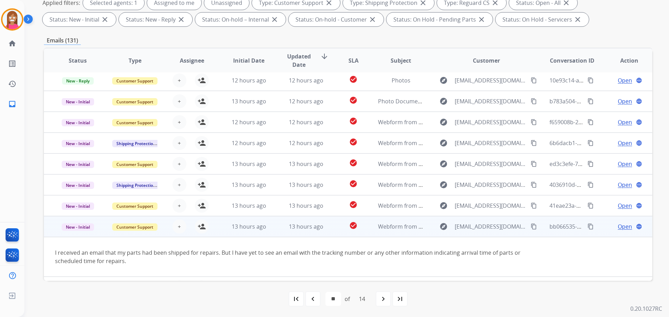
scroll to position [40, 0]
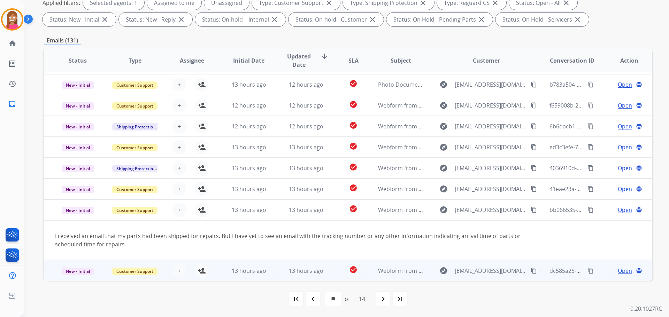
click at [275, 274] on td "13 hours ago" at bounding box center [300, 270] width 57 height 21
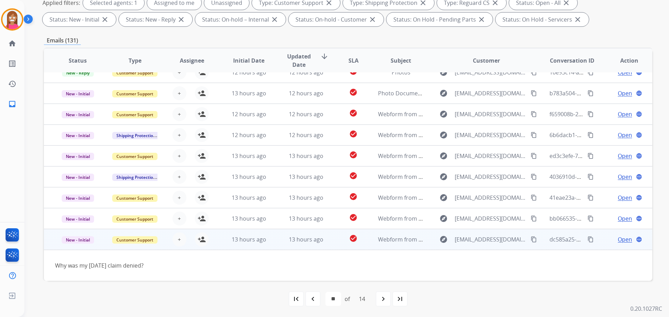
scroll to position [32, 0]
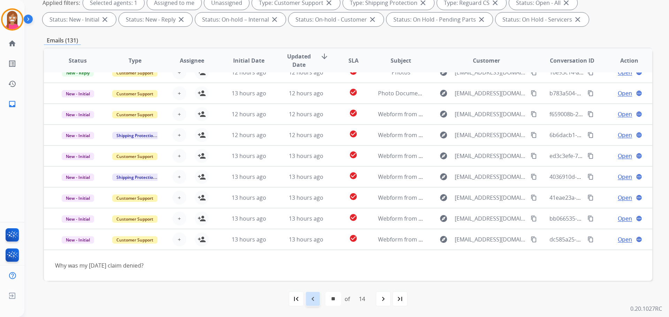
click at [310, 296] on mat-icon "navigate_before" at bounding box center [313, 299] width 8 height 8
select select "*"
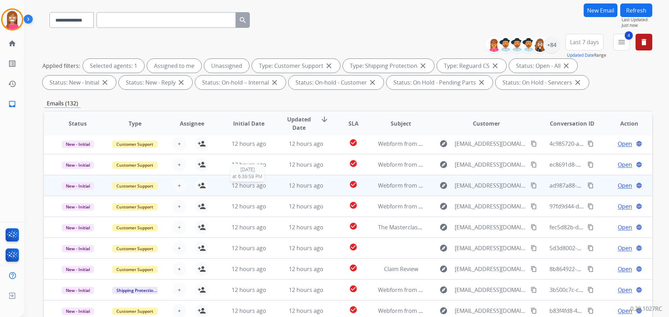
scroll to position [112, 0]
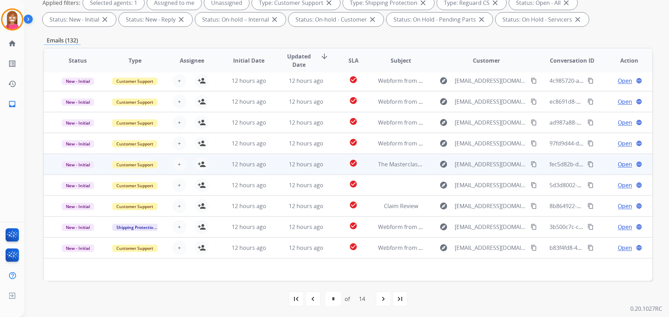
click at [274, 166] on td "12 hours ago" at bounding box center [300, 164] width 57 height 21
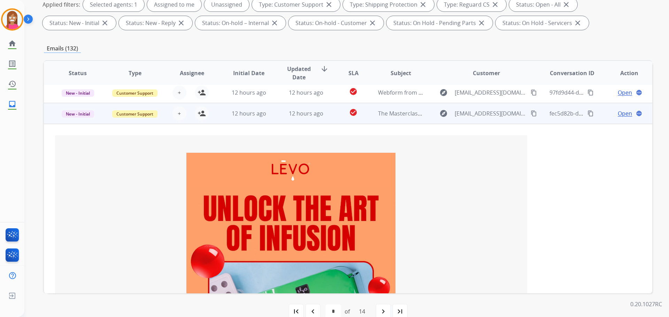
scroll to position [88, 0]
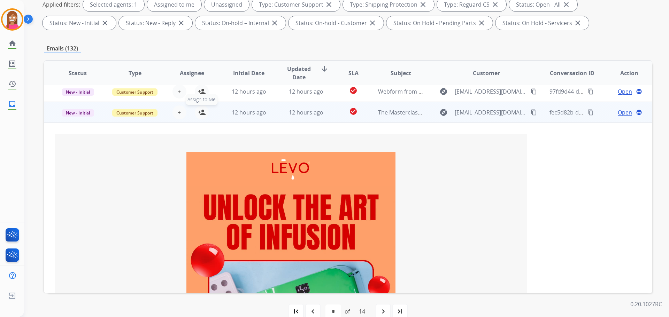
click at [200, 116] on mat-icon "person_add" at bounding box center [201, 112] width 8 height 8
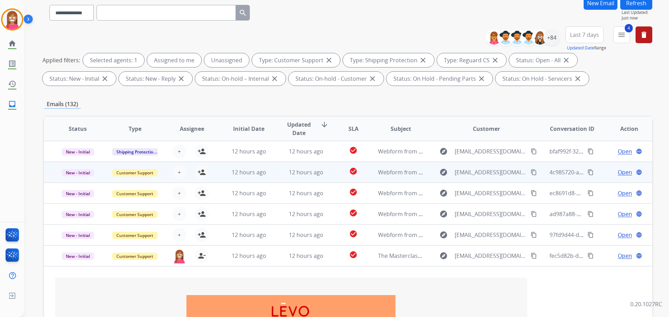
scroll to position [112, 0]
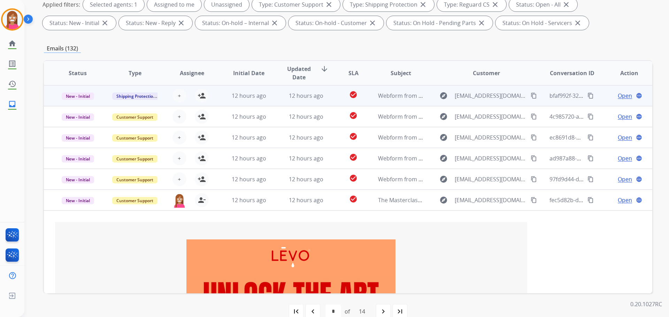
click at [275, 102] on td "12 hours ago" at bounding box center [300, 95] width 57 height 21
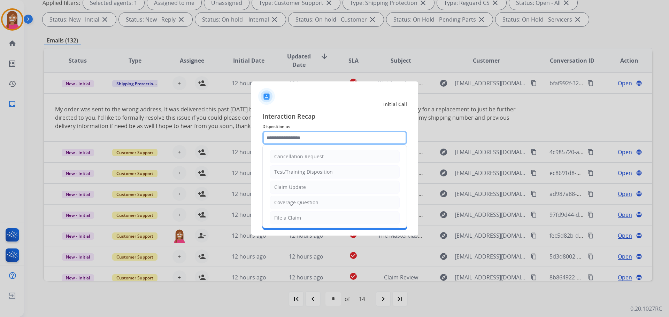
click at [266, 141] on input "text" at bounding box center [334, 138] width 145 height 14
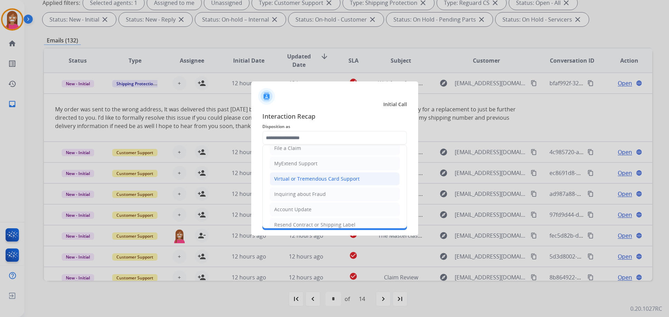
click at [283, 180] on div "Virtual or Tremendous Card Support" at bounding box center [316, 179] width 85 height 7
type input "**********"
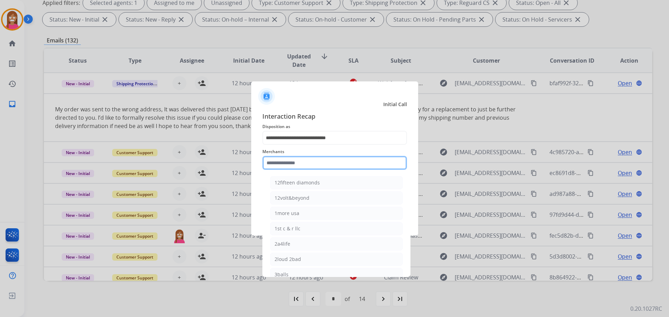
click at [273, 166] on input "text" at bounding box center [334, 163] width 145 height 14
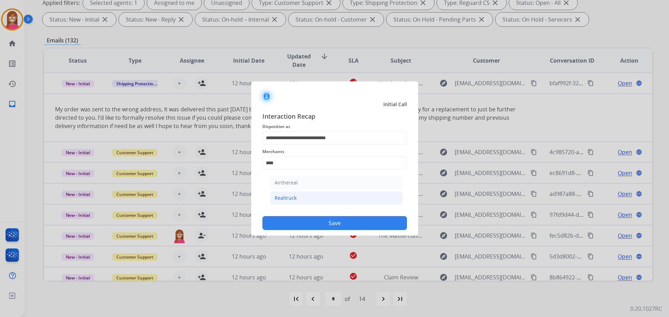
click at [278, 200] on div "Realtruck" at bounding box center [285, 198] width 22 height 7
type input "*********"
click at [291, 220] on button "Save" at bounding box center [334, 223] width 145 height 14
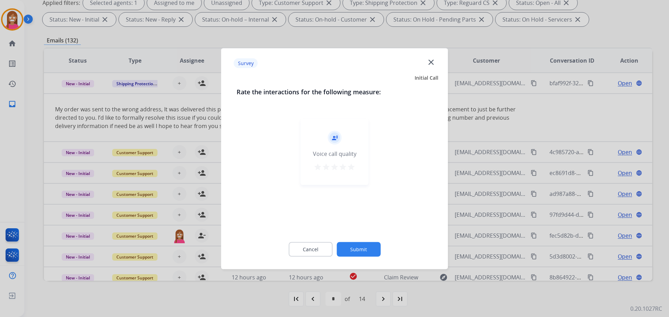
click at [428, 65] on mat-icon "close" at bounding box center [430, 61] width 9 height 9
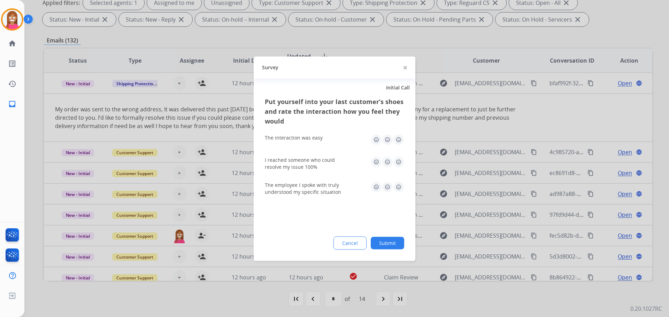
click at [406, 68] on div "Survey" at bounding box center [335, 67] width 162 height 22
click at [405, 68] on img at bounding box center [404, 67] width 3 height 3
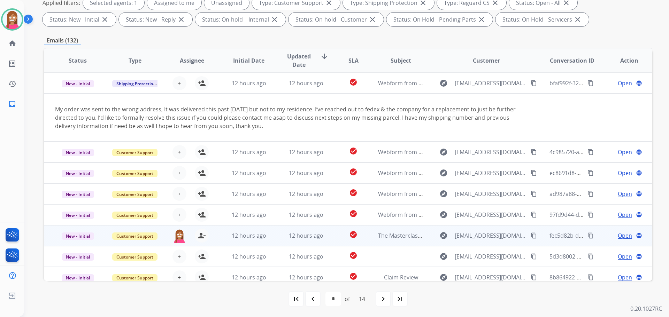
click at [262, 221] on td "12 hours ago" at bounding box center [243, 214] width 57 height 21
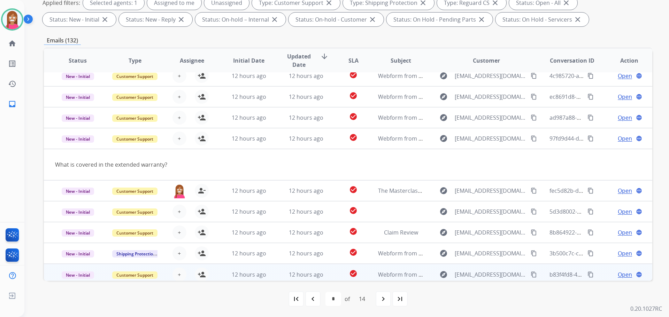
scroll to position [32, 0]
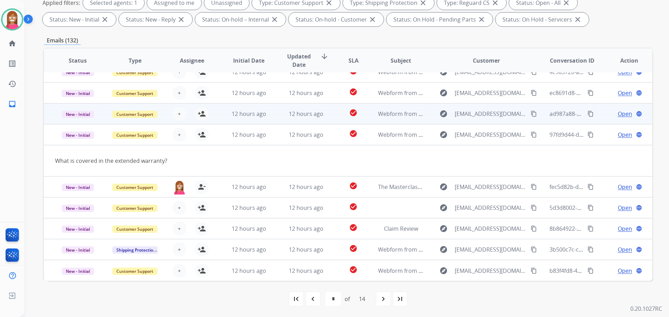
click at [269, 119] on td "12 hours ago" at bounding box center [243, 113] width 57 height 21
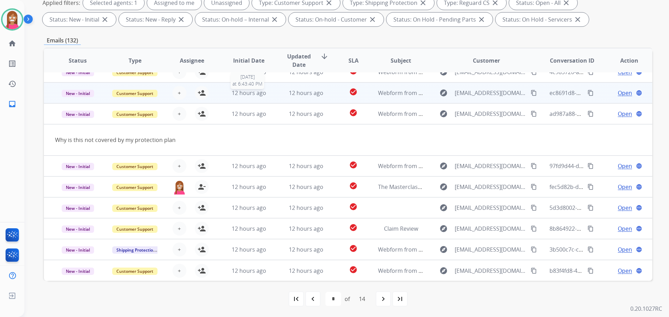
click at [260, 96] on span "12 hours ago" at bounding box center [249, 93] width 34 height 8
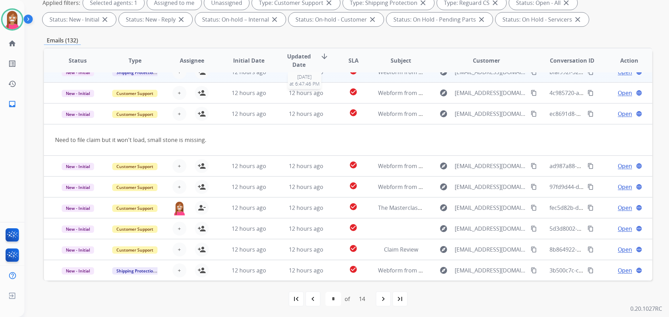
scroll to position [0, 0]
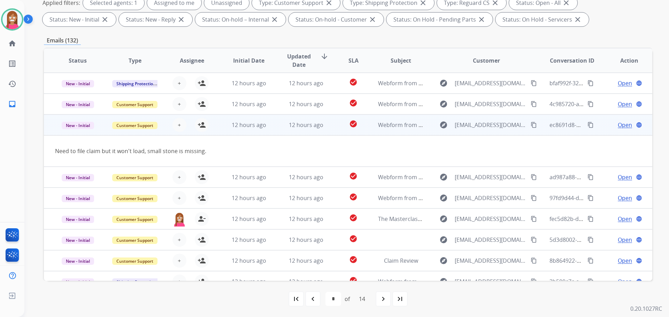
click at [530, 125] on mat-icon "content_copy" at bounding box center [533, 125] width 6 height 6
click at [200, 128] on mat-icon "person_add" at bounding box center [201, 125] width 8 height 8
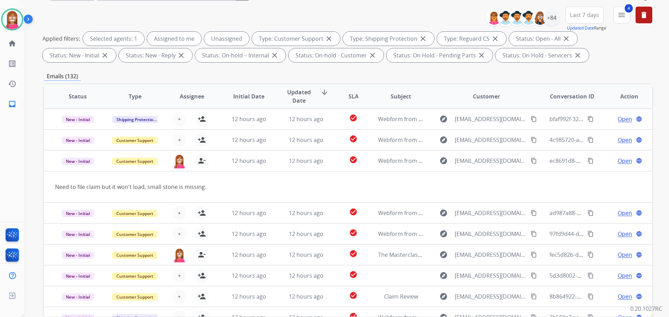
scroll to position [43, 0]
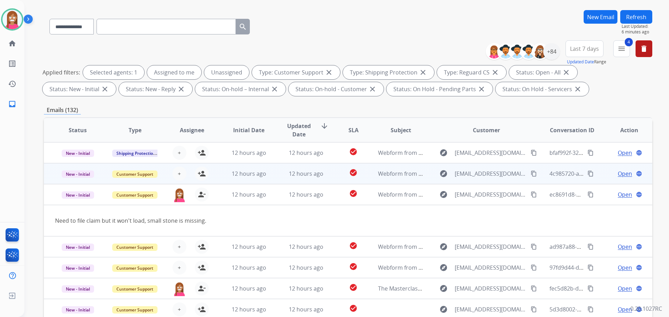
click at [272, 177] on td "12 hours ago" at bounding box center [300, 173] width 57 height 21
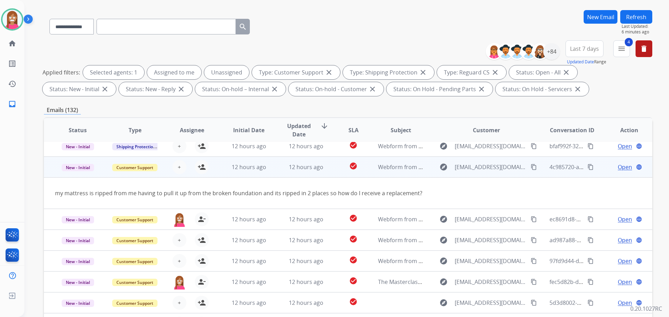
scroll to position [0, 0]
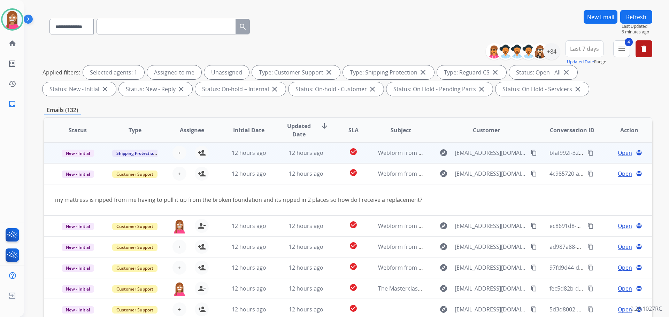
click at [269, 158] on td "12 hours ago" at bounding box center [243, 152] width 57 height 21
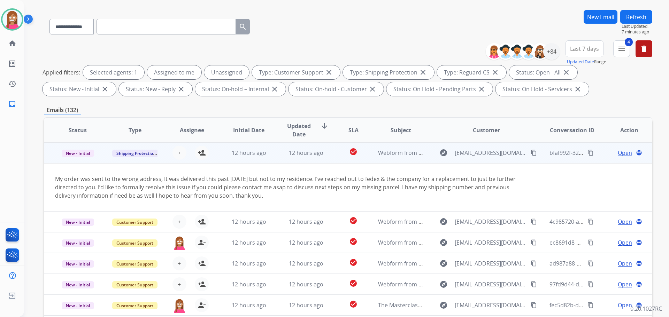
click at [530, 155] on mat-icon "content_copy" at bounding box center [533, 153] width 6 height 6
click at [202, 152] on mat-icon "person_add" at bounding box center [201, 153] width 8 height 8
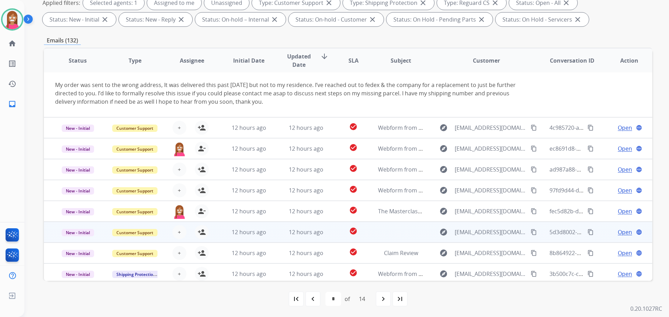
scroll to position [49, 0]
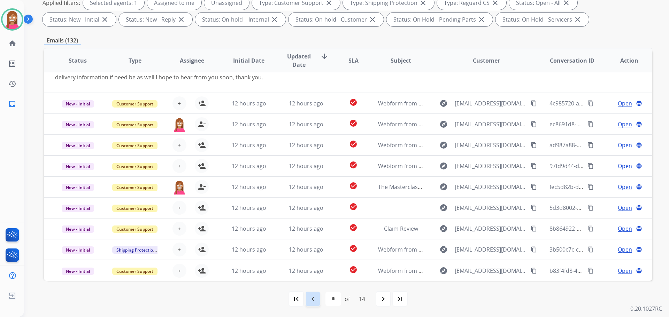
click at [315, 299] on mat-icon "navigate_before" at bounding box center [313, 299] width 8 height 8
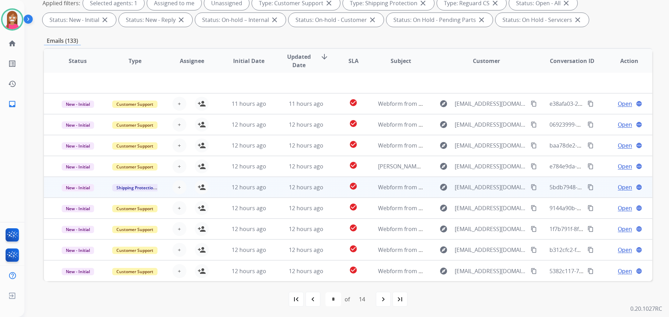
scroll to position [112, 0]
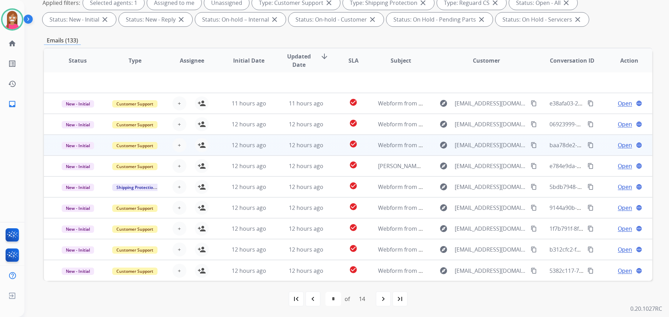
click at [277, 149] on td "12 hours ago" at bounding box center [300, 145] width 57 height 21
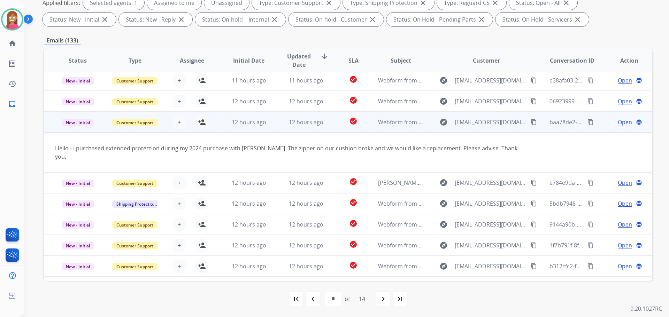
scroll to position [32, 0]
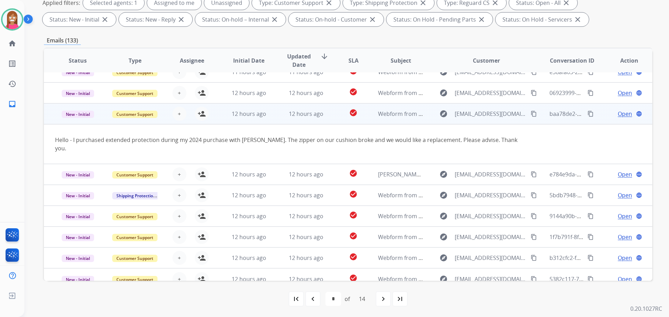
click at [530, 112] on mat-icon "content_copy" at bounding box center [533, 114] width 6 height 6
click at [202, 114] on mat-icon "person_add" at bounding box center [201, 114] width 8 height 8
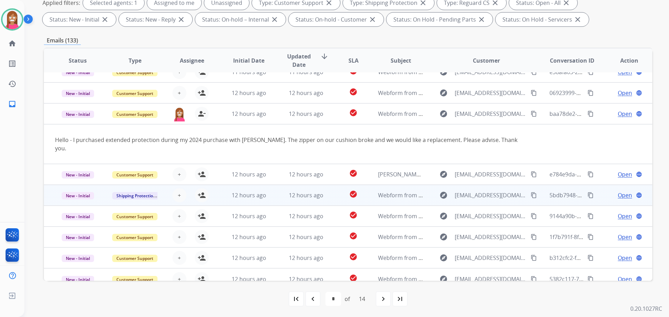
click at [274, 195] on td "12 hours ago" at bounding box center [300, 195] width 57 height 21
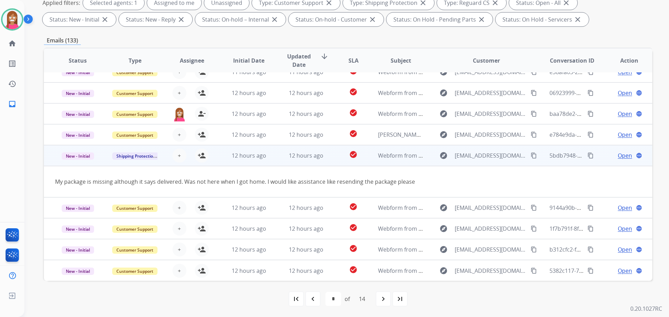
click at [530, 155] on mat-icon "content_copy" at bounding box center [533, 156] width 6 height 6
click at [201, 158] on mat-icon "person_add" at bounding box center [201, 155] width 8 height 8
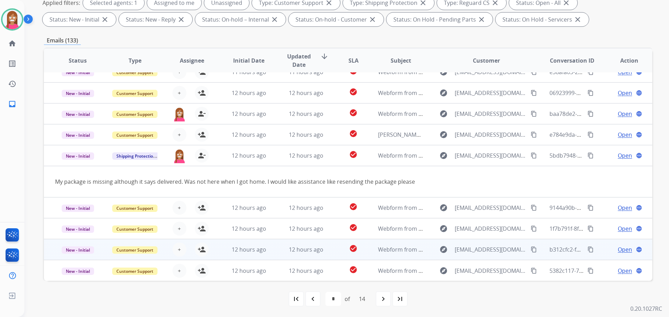
click at [279, 249] on td "12 hours ago" at bounding box center [300, 249] width 57 height 21
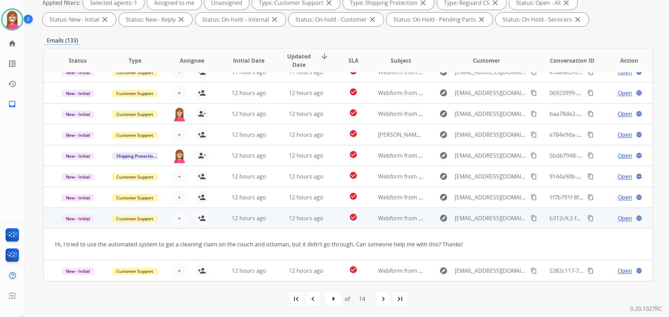
click at [531, 218] on mat-icon "content_copy" at bounding box center [533, 218] width 6 height 6
click at [202, 219] on mat-icon "person_add" at bounding box center [201, 218] width 8 height 8
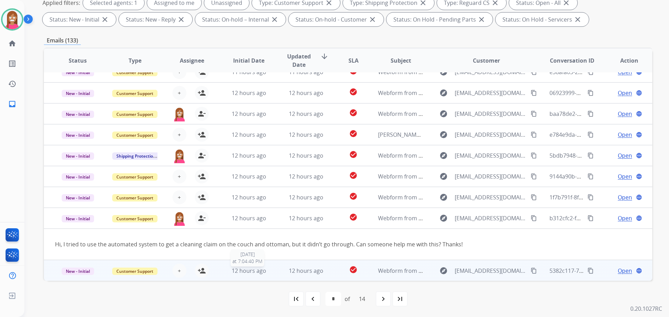
click at [267, 275] on div "12 hours ago" at bounding box center [249, 271] width 46 height 8
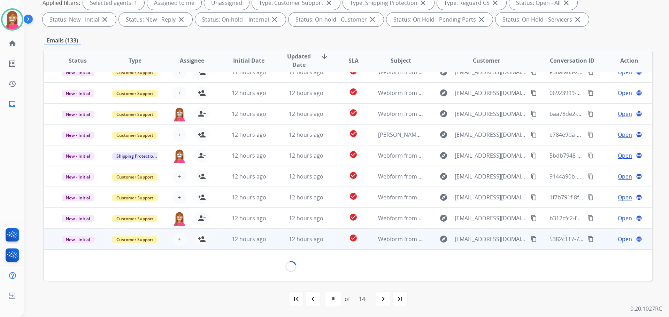
scroll to position [40, 0]
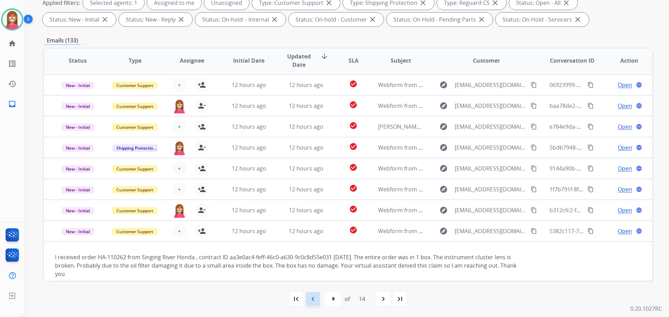
click at [312, 298] on mat-icon "navigate_before" at bounding box center [313, 299] width 8 height 8
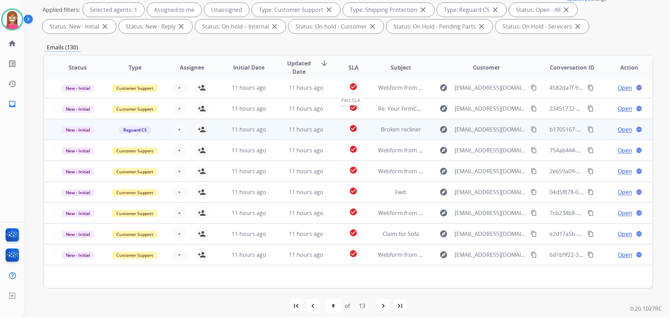
scroll to position [112, 0]
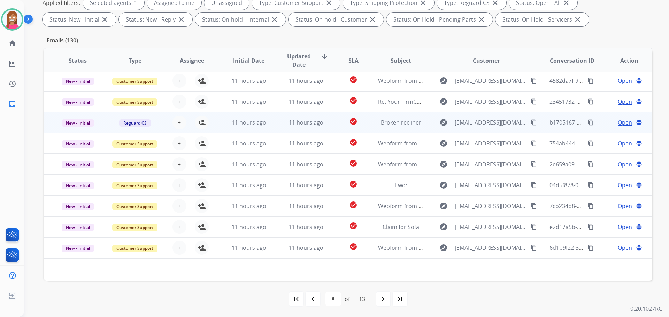
click at [330, 127] on td "check_circle" at bounding box center [348, 122] width 38 height 21
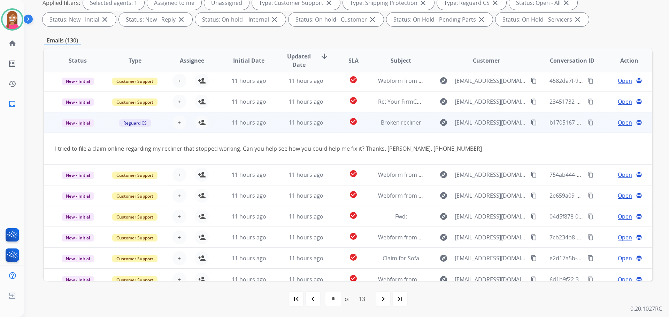
scroll to position [32, 0]
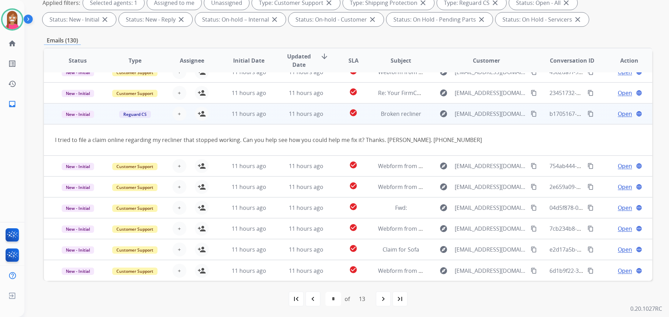
click at [530, 112] on mat-icon "content_copy" at bounding box center [533, 114] width 6 height 6
click at [203, 114] on mat-icon "person_add" at bounding box center [201, 114] width 8 height 8
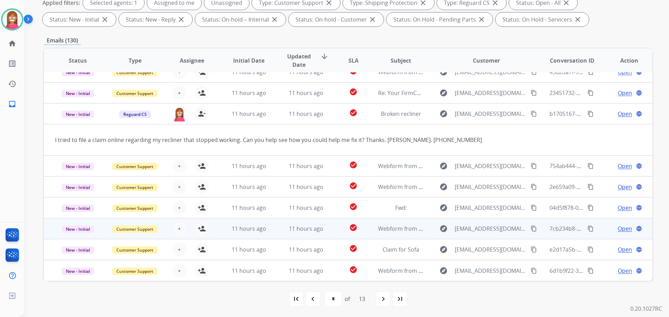
click at [272, 237] on td "11 hours ago" at bounding box center [300, 228] width 57 height 21
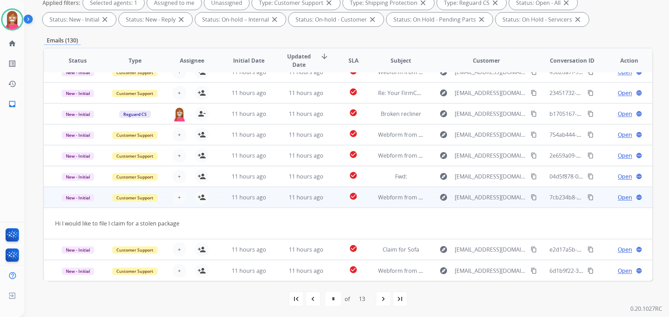
click at [530, 199] on mat-icon "content_copy" at bounding box center [533, 197] width 6 height 6
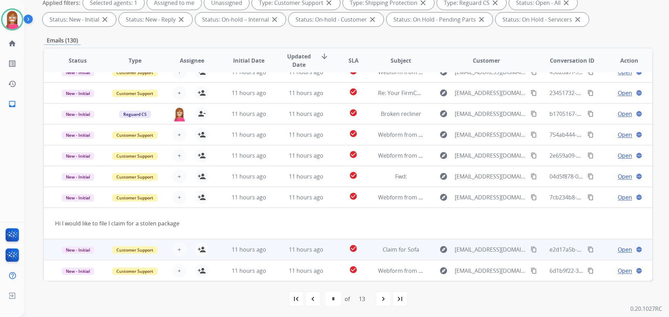
click at [275, 257] on td "11 hours ago" at bounding box center [300, 249] width 57 height 21
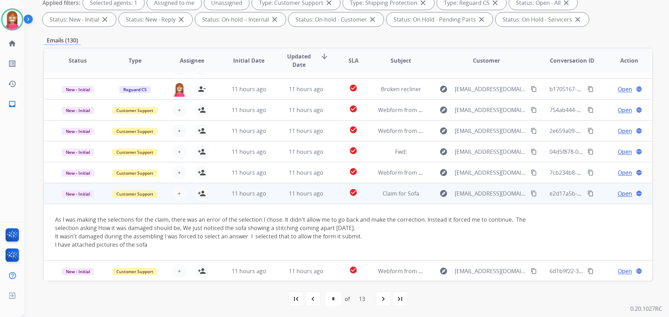
scroll to position [57, 0]
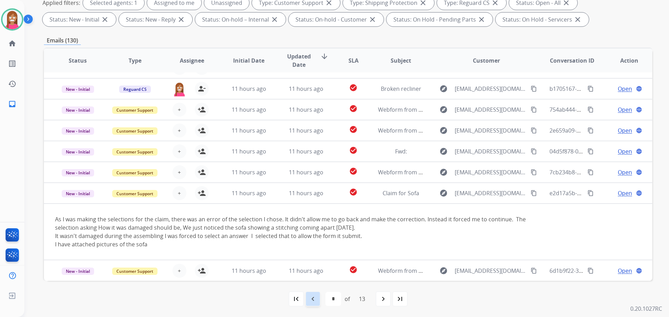
click at [318, 301] on div "navigate_before" at bounding box center [312, 298] width 15 height 15
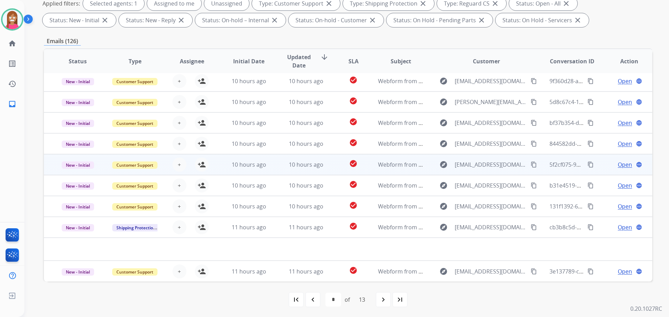
scroll to position [112, 0]
click at [274, 169] on td "10 hours ago" at bounding box center [300, 164] width 57 height 21
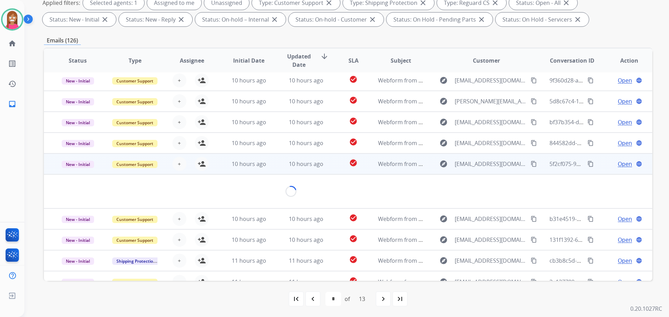
scroll to position [32, 0]
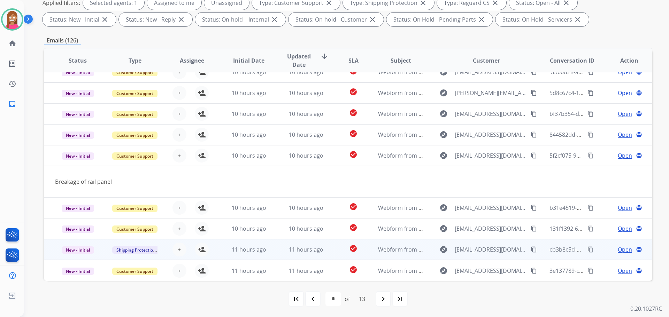
click at [280, 255] on td "11 hours ago" at bounding box center [300, 249] width 57 height 21
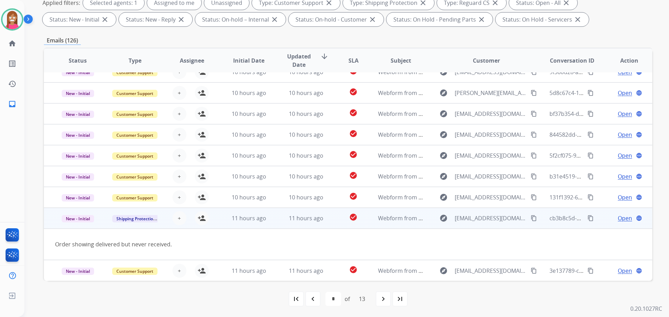
click at [529, 216] on button "content_copy" at bounding box center [533, 218] width 8 height 8
click at [204, 219] on mat-icon "person_add" at bounding box center [201, 218] width 8 height 8
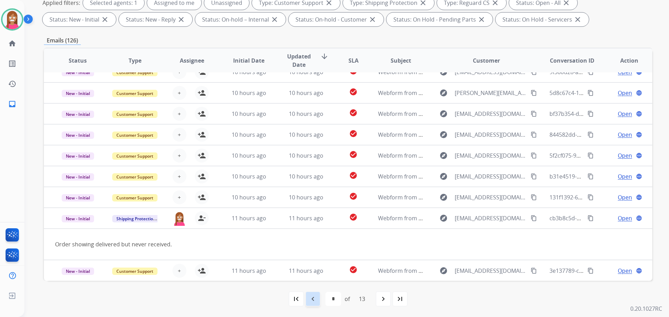
click at [313, 298] on mat-icon "navigate_before" at bounding box center [313, 299] width 8 height 8
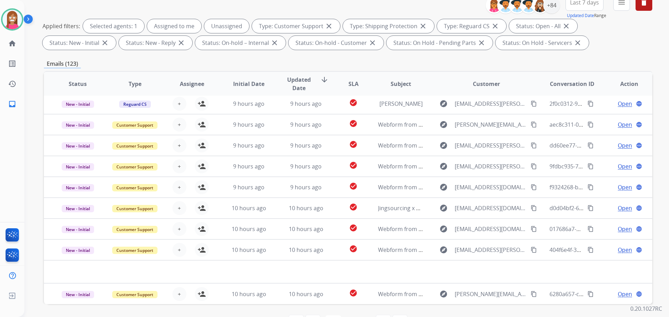
scroll to position [112, 0]
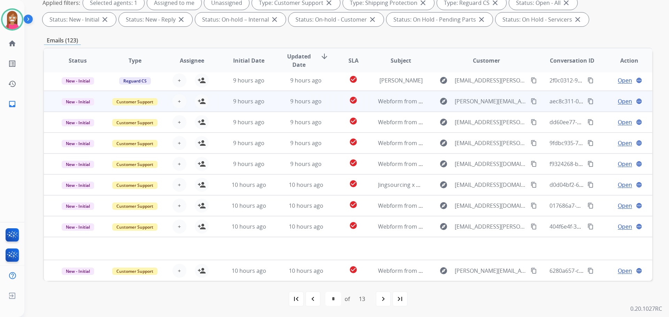
click at [274, 103] on td "9 hours ago" at bounding box center [300, 101] width 57 height 21
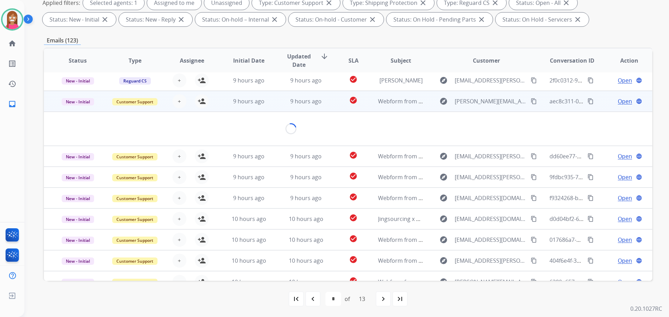
scroll to position [40, 0]
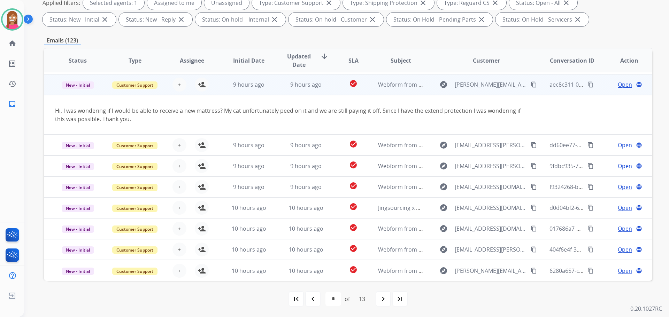
click at [530, 87] on mat-icon "content_copy" at bounding box center [533, 84] width 6 height 6
click at [202, 86] on mat-icon "person_add" at bounding box center [201, 84] width 8 height 8
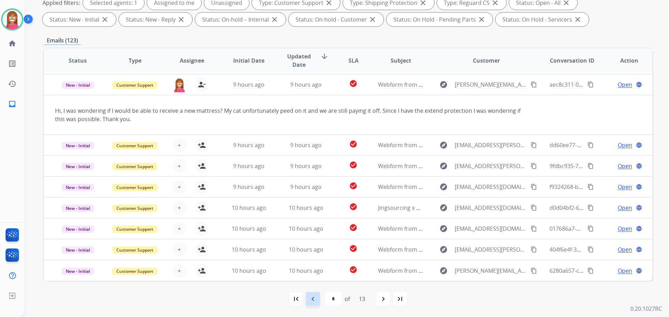
click at [310, 301] on mat-icon "navigate_before" at bounding box center [313, 299] width 8 height 8
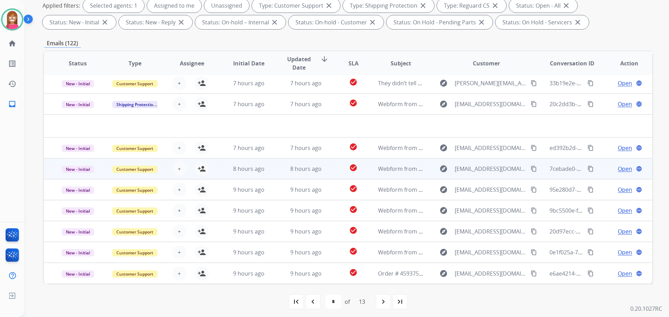
scroll to position [112, 0]
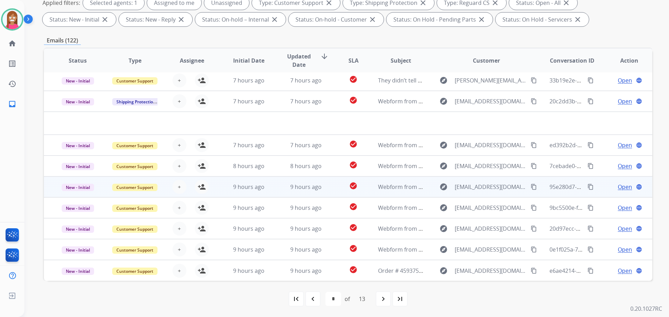
click at [321, 193] on td "9 hours ago" at bounding box center [300, 187] width 57 height 21
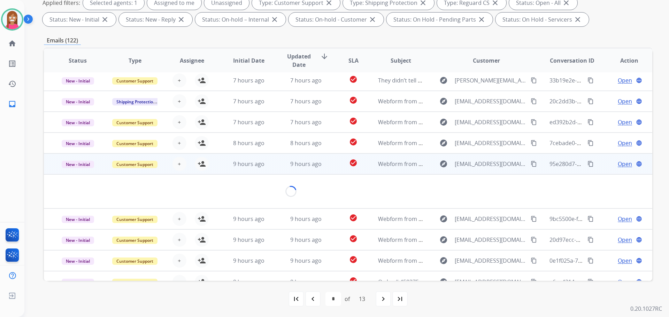
scroll to position [32, 0]
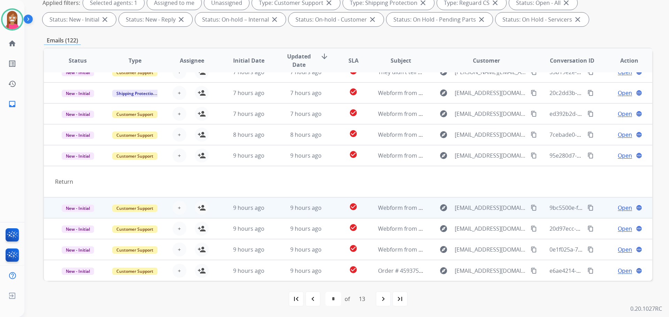
click at [324, 212] on td "9 hours ago" at bounding box center [300, 207] width 57 height 21
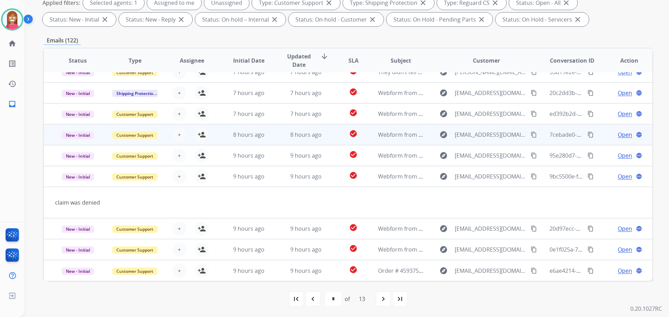
scroll to position [0, 0]
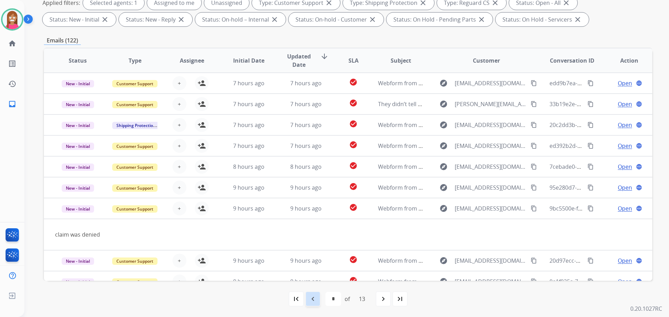
click at [313, 299] on mat-icon "navigate_before" at bounding box center [313, 299] width 8 height 8
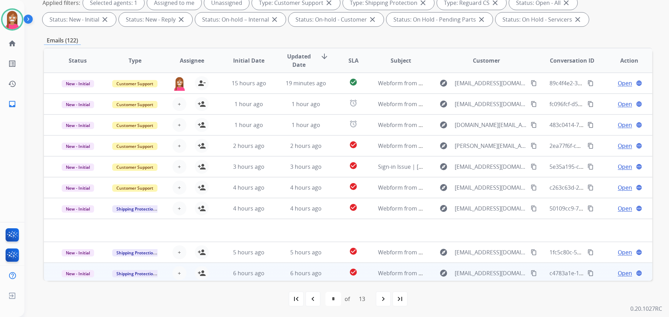
click at [272, 276] on td "6 hours ago" at bounding box center [300, 273] width 57 height 21
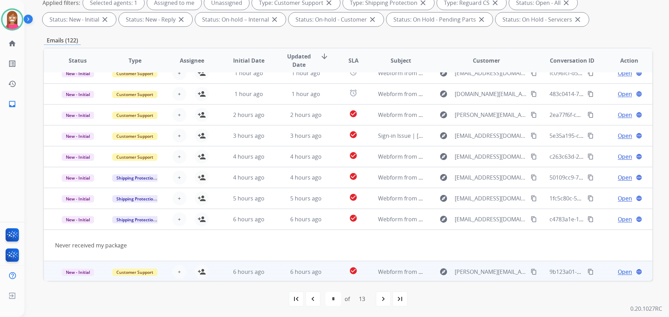
scroll to position [32, 0]
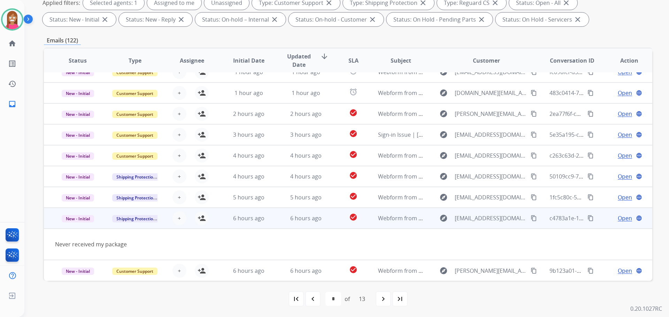
click at [530, 219] on mat-icon "content_copy" at bounding box center [533, 218] width 6 height 6
click at [196, 218] on button "person_add Assign to Me" at bounding box center [202, 218] width 14 height 14
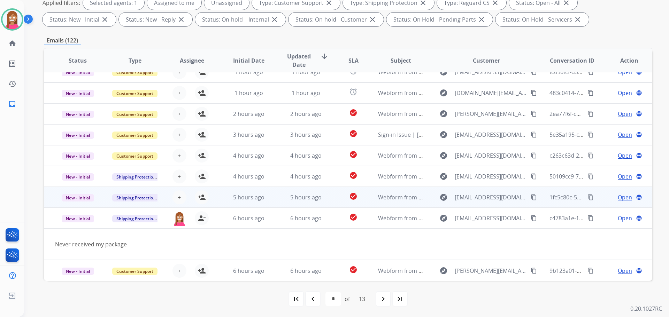
click at [272, 200] on td "5 hours ago" at bounding box center [300, 197] width 57 height 21
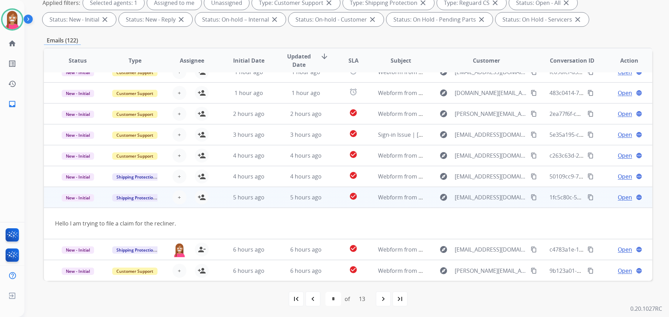
click at [530, 198] on mat-icon "content_copy" at bounding box center [533, 197] width 6 height 6
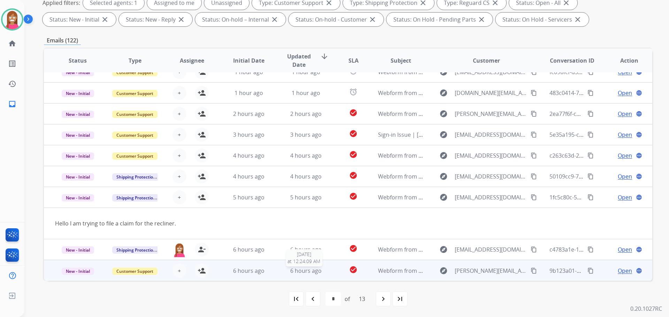
click at [324, 272] on div "6 hours ago" at bounding box center [306, 271] width 46 height 8
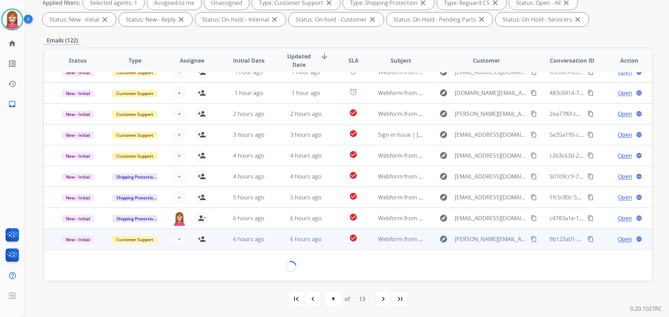
scroll to position [32, 0]
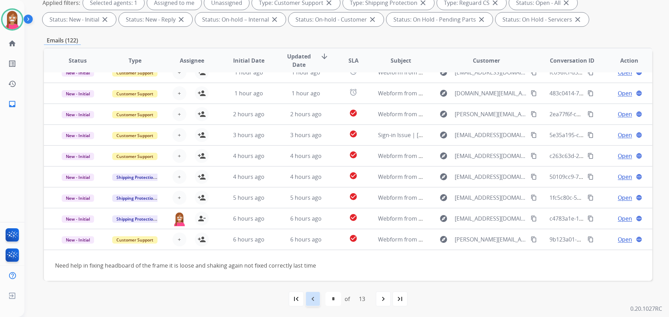
click at [313, 301] on mat-icon "navigate_before" at bounding box center [313, 299] width 8 height 8
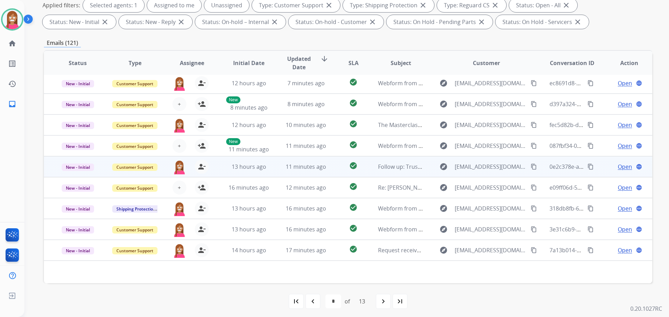
scroll to position [112, 0]
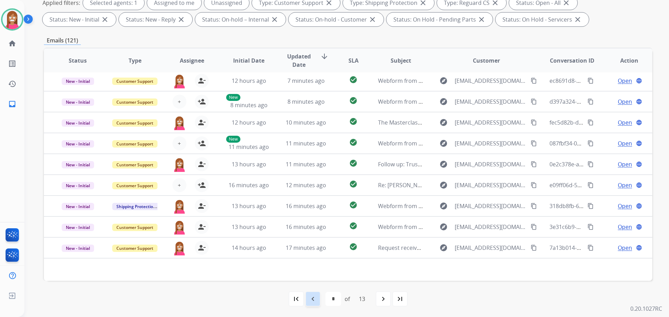
click at [309, 298] on mat-icon "navigate_before" at bounding box center [313, 299] width 8 height 8
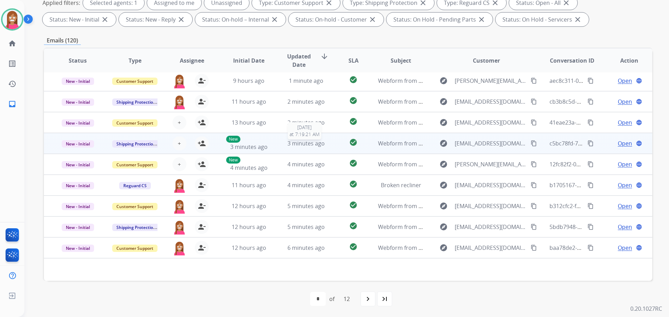
click at [283, 146] on div "3 minutes ago" at bounding box center [306, 143] width 46 height 8
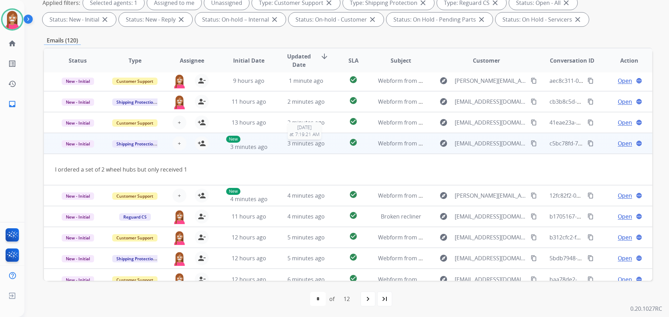
scroll to position [32, 0]
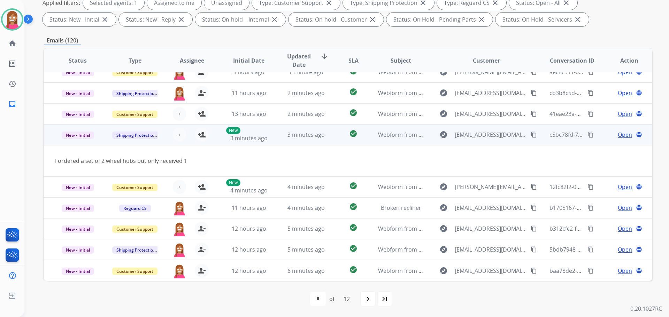
click at [530, 135] on mat-icon "content_copy" at bounding box center [533, 135] width 6 height 6
click at [200, 134] on mat-icon "person_add" at bounding box center [201, 135] width 8 height 8
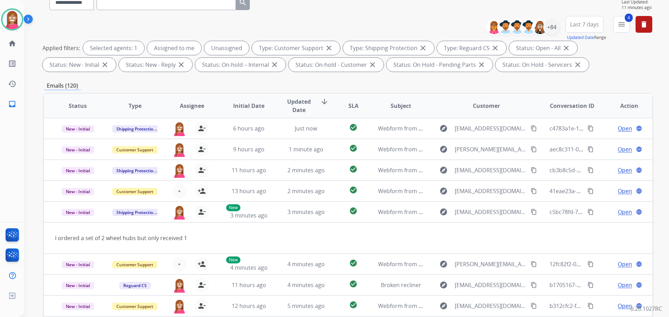
scroll to position [8, 0]
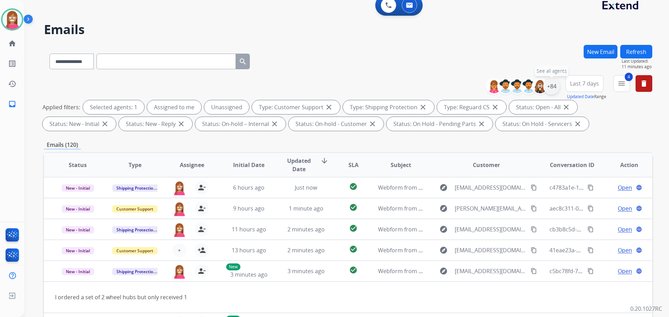
click at [553, 84] on div "+84" at bounding box center [551, 86] width 17 height 17
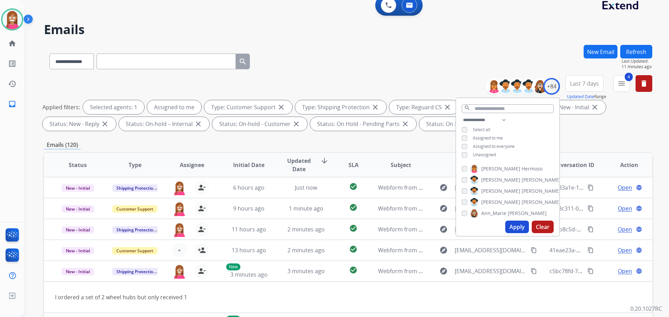
click at [509, 227] on button "Apply" at bounding box center [517, 227] width 24 height 13
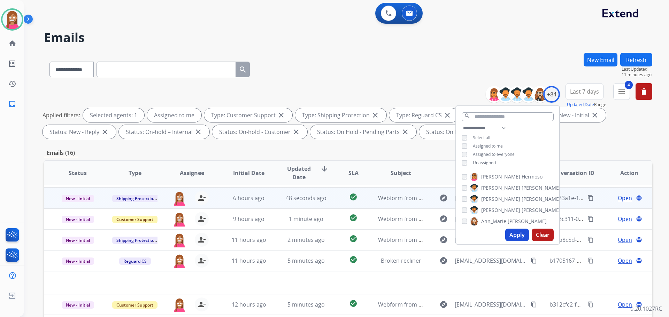
scroll to position [24, 0]
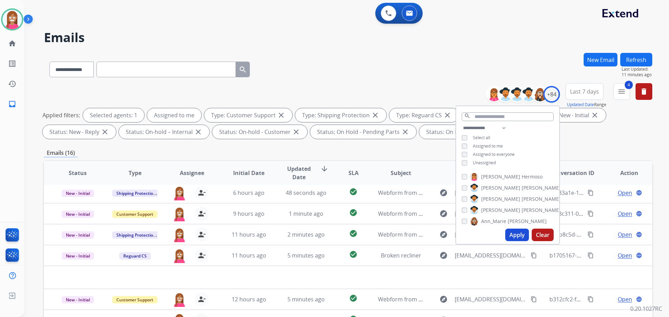
click at [328, 77] on div "**********" at bounding box center [348, 68] width 608 height 30
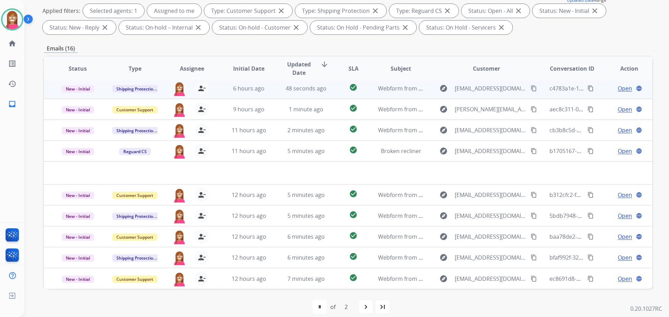
scroll to position [112, 0]
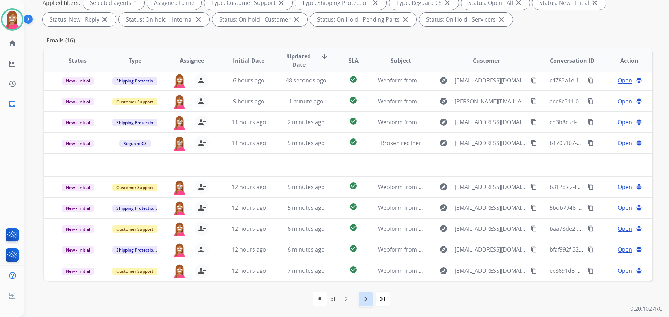
click at [363, 304] on div "navigate_next" at bounding box center [365, 298] width 15 height 15
select select "*"
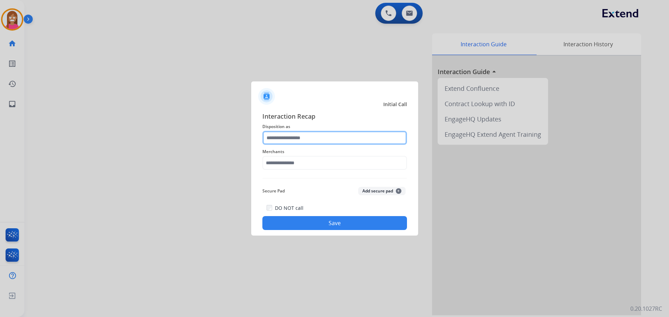
click at [279, 133] on input "text" at bounding box center [334, 138] width 145 height 14
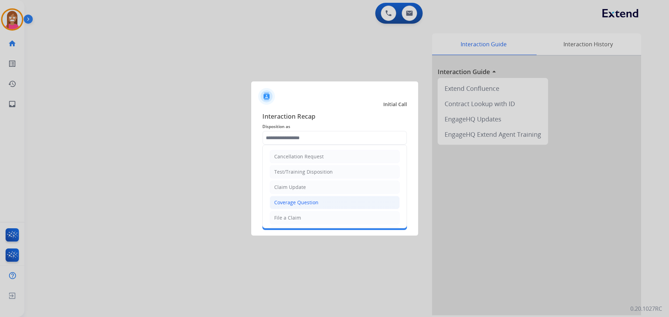
click at [295, 204] on div "Coverage Question" at bounding box center [296, 202] width 44 height 7
type input "**********"
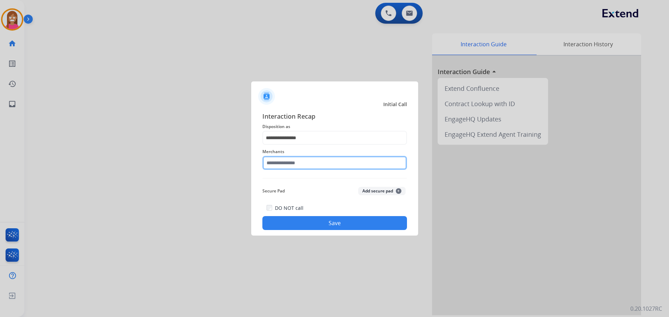
click at [283, 166] on input "text" at bounding box center [334, 163] width 145 height 14
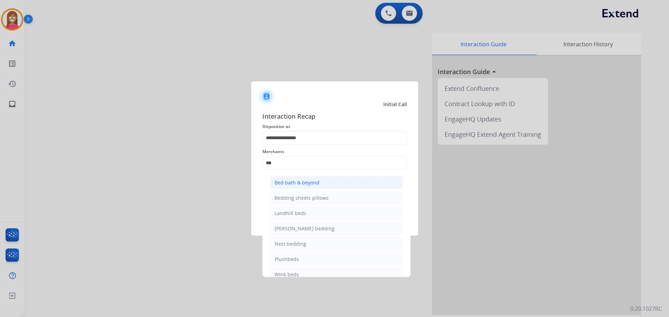
click at [290, 188] on li "Bed bath & beyond" at bounding box center [336, 182] width 133 height 13
type input "**********"
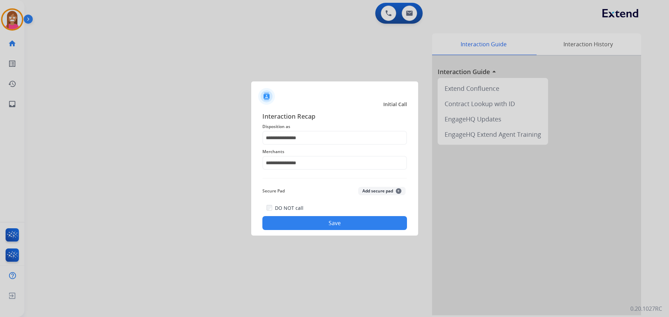
click at [308, 225] on button "Save" at bounding box center [334, 223] width 145 height 14
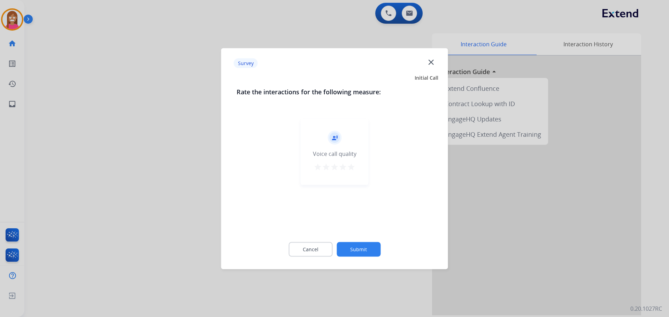
click at [427, 64] on mat-icon "close" at bounding box center [430, 61] width 9 height 9
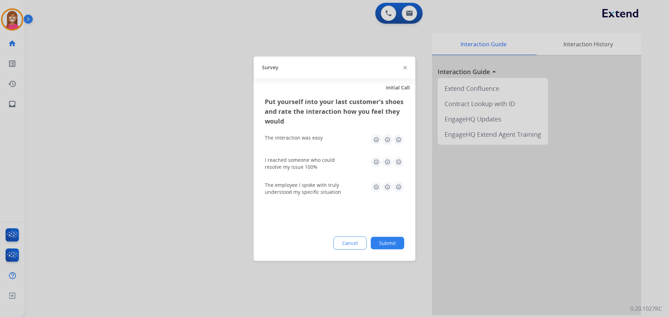
click at [403, 66] on div "Survey" at bounding box center [335, 67] width 162 height 22
click at [408, 68] on div "Survey" at bounding box center [335, 67] width 162 height 22
click at [406, 67] on img at bounding box center [404, 67] width 3 height 3
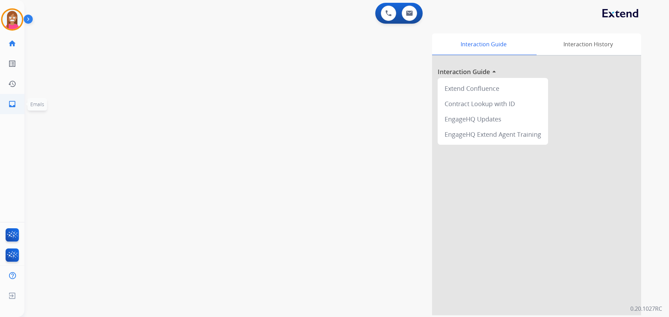
click at [6, 104] on link "inbox Emails" at bounding box center [12, 104] width 20 height 20
select select "**********"
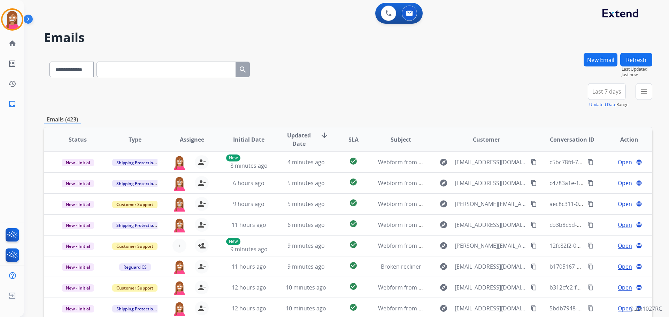
click at [635, 94] on div "**********" at bounding box center [617, 95] width 70 height 25
click at [639, 94] on button "menu Filters" at bounding box center [643, 91] width 17 height 17
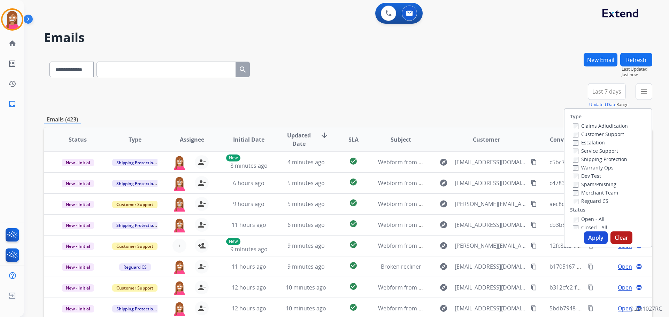
click at [593, 134] on label "Customer Support" at bounding box center [598, 134] width 51 height 7
click at [591, 157] on label "Shipping Protection" at bounding box center [600, 159] width 54 height 7
click at [581, 200] on label "Reguard CS" at bounding box center [591, 201] width 36 height 7
click at [582, 221] on label "Open - All" at bounding box center [589, 219] width 32 height 7
click at [592, 236] on button "Apply" at bounding box center [596, 238] width 24 height 13
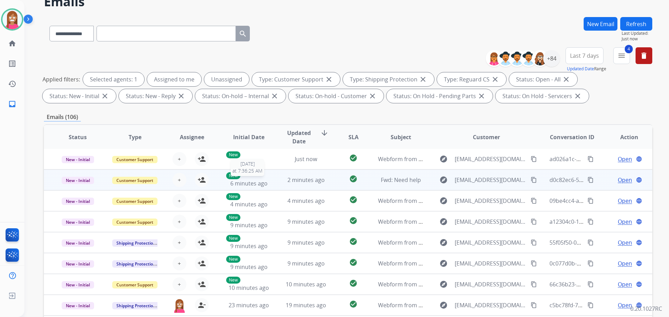
scroll to position [112, 0]
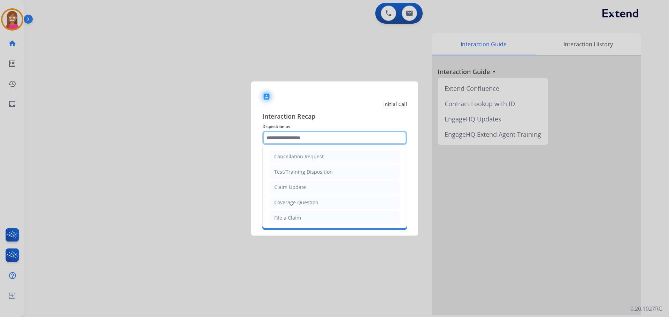
click at [284, 138] on input "text" at bounding box center [334, 138] width 145 height 14
click at [319, 200] on li "Coverage Question" at bounding box center [335, 202] width 130 height 13
type input "**********"
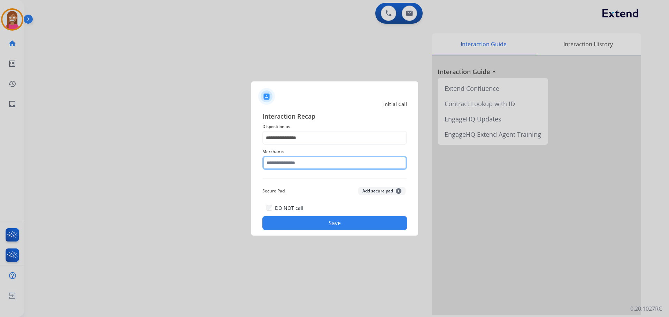
click at [303, 164] on input "text" at bounding box center [334, 163] width 145 height 14
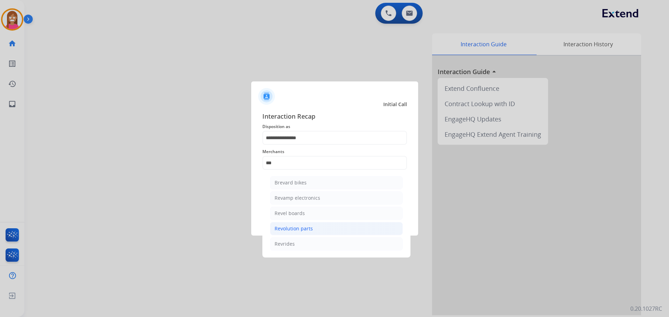
click at [297, 232] on div "Revolution parts" at bounding box center [293, 228] width 38 height 7
type input "**********"
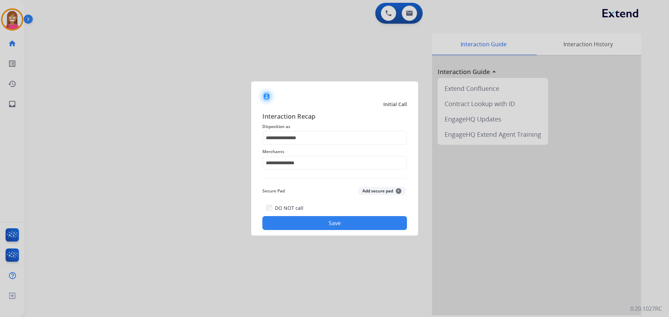
click at [283, 216] on div "DO NOT call Save" at bounding box center [334, 217] width 145 height 26
click at [339, 225] on button "Save" at bounding box center [334, 223] width 145 height 14
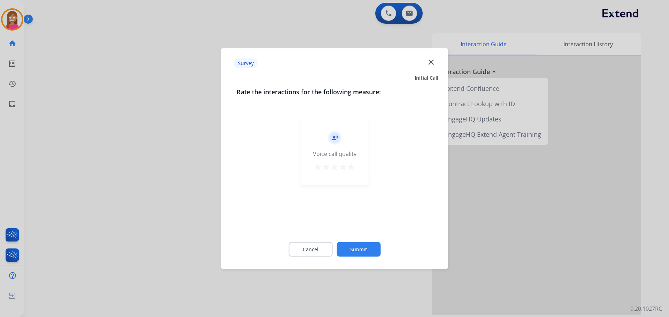
click at [430, 65] on mat-icon "close" at bounding box center [430, 61] width 9 height 9
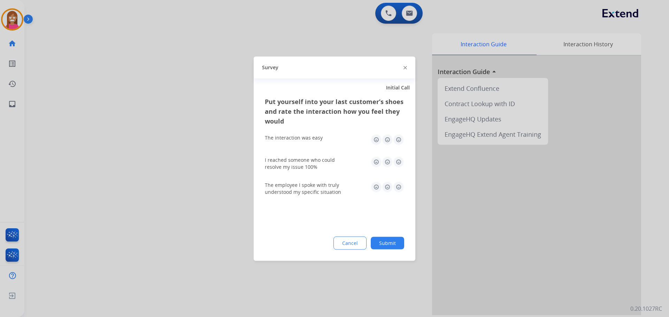
click at [403, 67] on img at bounding box center [404, 67] width 3 height 3
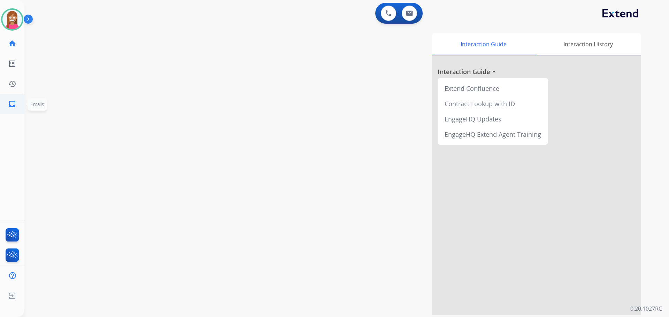
click at [16, 108] on mat-icon "inbox" at bounding box center [12, 104] width 8 height 8
select select "**********"
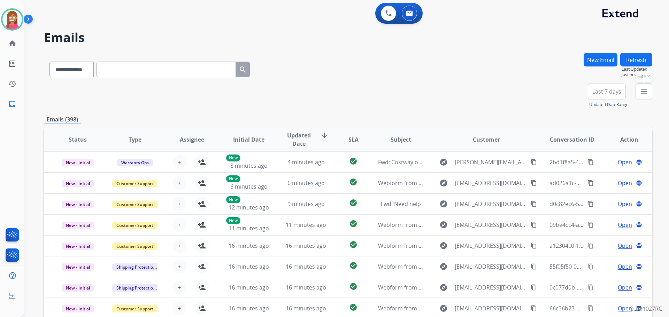
click at [641, 93] on mat-icon "menu" at bounding box center [643, 91] width 8 height 8
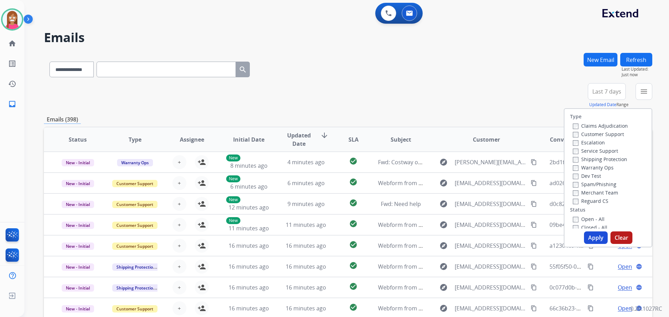
click at [576, 134] on label "Customer Support" at bounding box center [598, 134] width 51 height 7
click at [577, 157] on label "Shipping Protection" at bounding box center [600, 159] width 54 height 7
click at [578, 201] on label "Reguard CS" at bounding box center [591, 201] width 36 height 7
click at [587, 235] on button "Apply" at bounding box center [596, 238] width 24 height 13
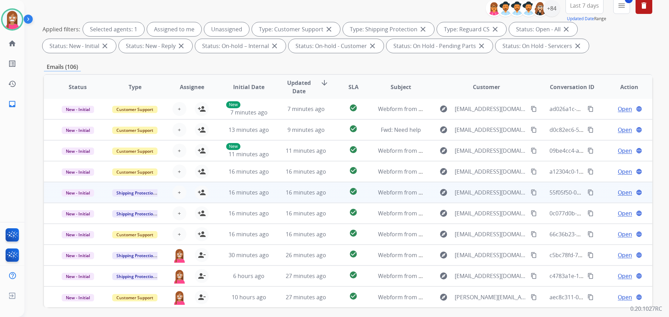
scroll to position [112, 0]
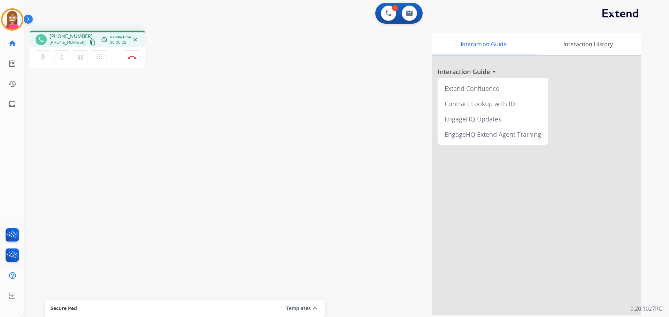
click at [90, 42] on mat-icon "content_copy" at bounding box center [93, 42] width 6 height 6
click at [12, 105] on mat-icon "inbox" at bounding box center [12, 104] width 8 height 8
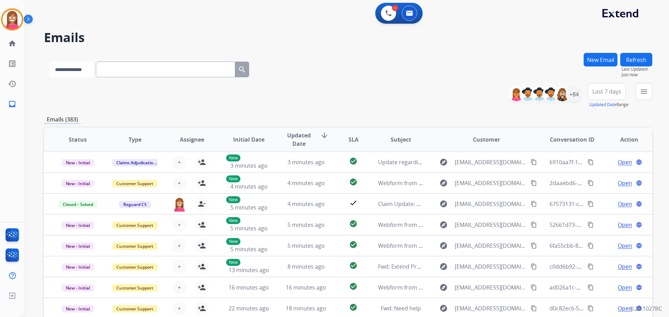
click at [89, 72] on select "**********" at bounding box center [71, 70] width 44 height 16
select select "**********"
click at [49, 62] on select "**********" at bounding box center [71, 70] width 44 height 16
paste input "**********"
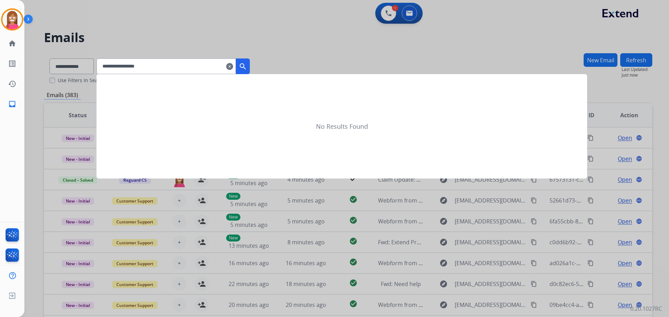
type input "**********"
click at [247, 64] on mat-icon "search" at bounding box center [243, 66] width 8 height 8
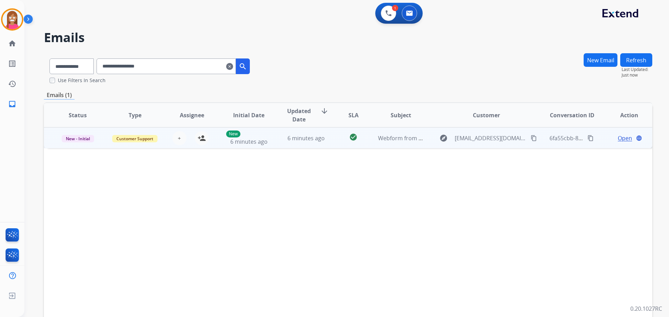
click at [371, 147] on td "Webform from fushiafl@gmail.com on 08/26/2025" at bounding box center [395, 137] width 57 height 21
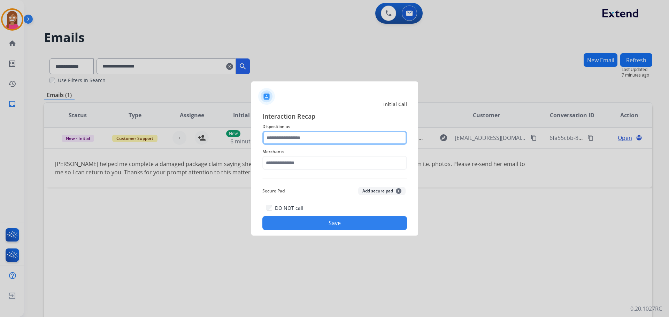
drag, startPoint x: 285, startPoint y: 138, endPoint x: 288, endPoint y: 135, distance: 4.2
click at [283, 137] on input "text" at bounding box center [334, 138] width 145 height 14
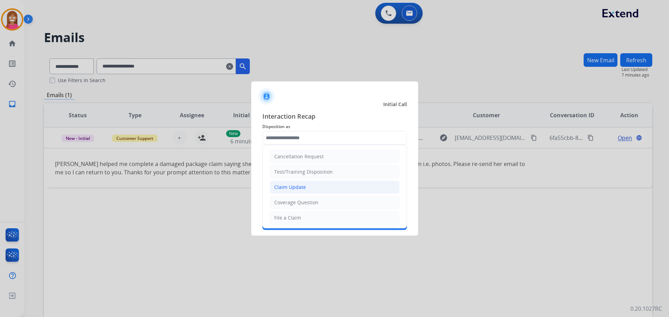
click at [295, 187] on div "Claim Update" at bounding box center [290, 187] width 32 height 7
type input "**********"
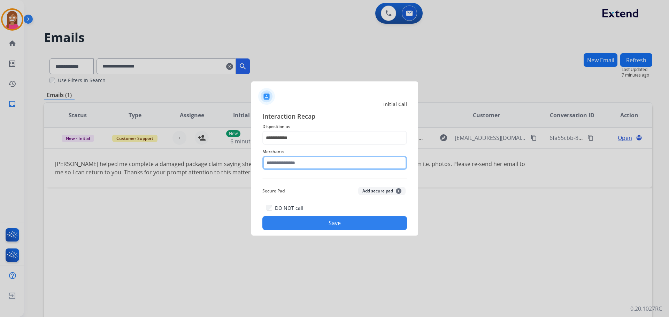
drag, startPoint x: 294, startPoint y: 165, endPoint x: 294, endPoint y: 171, distance: 6.3
click at [294, 165] on input "text" at bounding box center [334, 163] width 145 height 14
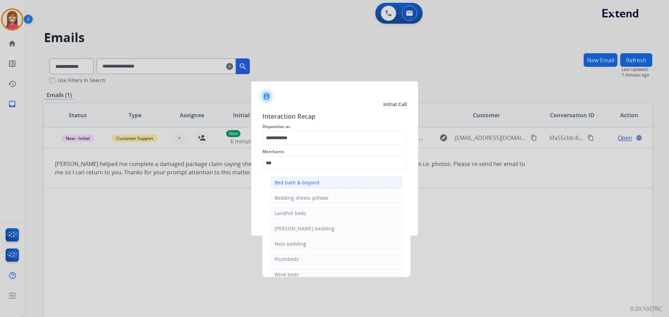
click at [292, 185] on div "Bed bath & beyond" at bounding box center [296, 182] width 45 height 7
type input "**********"
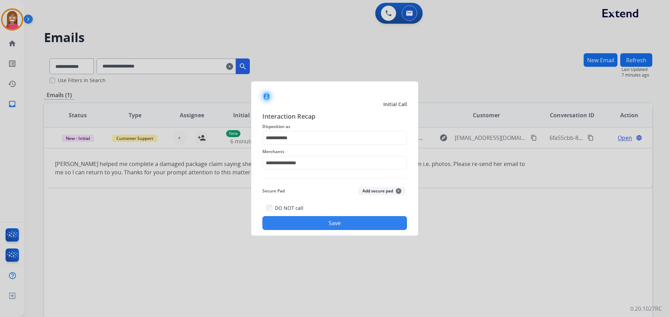
click at [305, 222] on button "Save" at bounding box center [334, 223] width 145 height 14
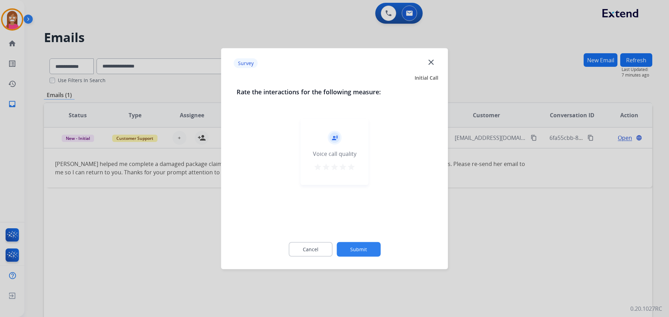
click at [430, 64] on mat-icon "close" at bounding box center [430, 61] width 9 height 9
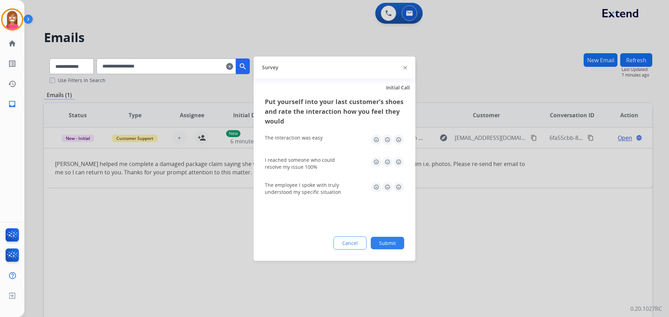
click at [404, 68] on img at bounding box center [404, 67] width 3 height 3
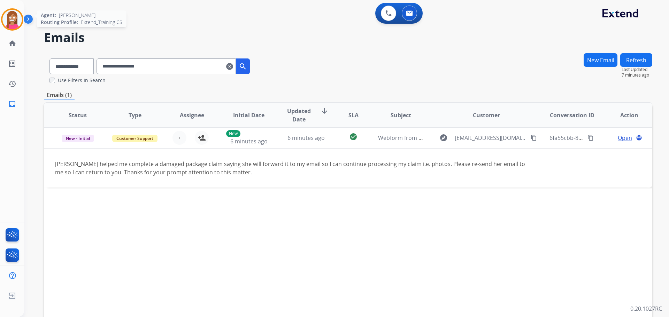
drag, startPoint x: 9, startPoint y: 26, endPoint x: 21, endPoint y: 30, distance: 12.1
click at [10, 26] on img at bounding box center [12, 20] width 20 height 20
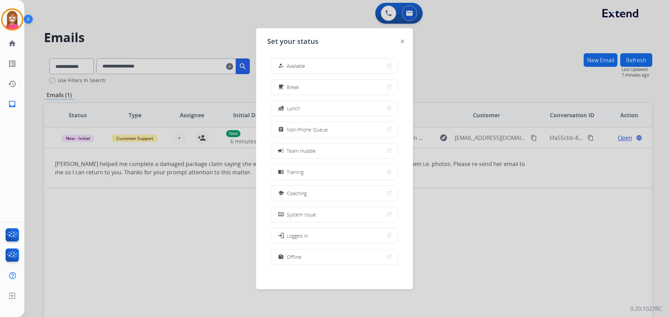
click at [301, 199] on button "school Coaching" at bounding box center [334, 193] width 127 height 15
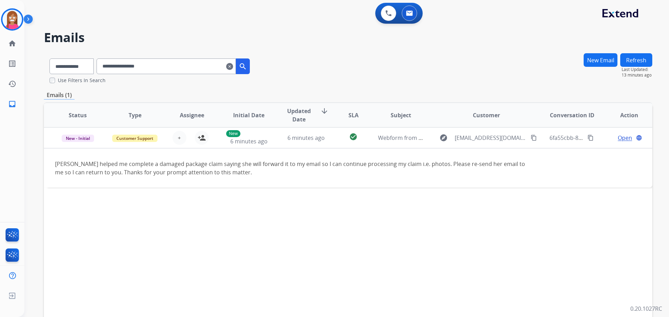
click at [235, 60] on input "**********" at bounding box center [165, 67] width 139 height 16
click at [233, 69] on mat-icon "clear" at bounding box center [229, 66] width 7 height 8
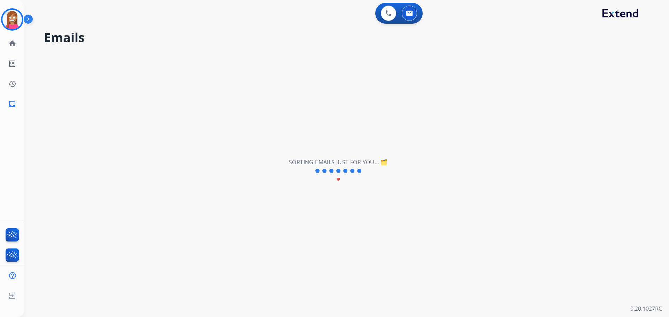
select select "**********"
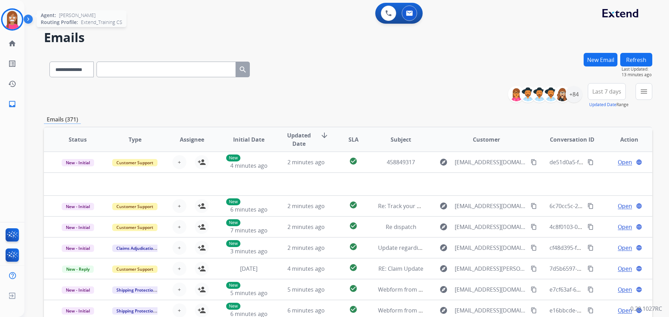
click at [9, 22] on img at bounding box center [12, 20] width 20 height 20
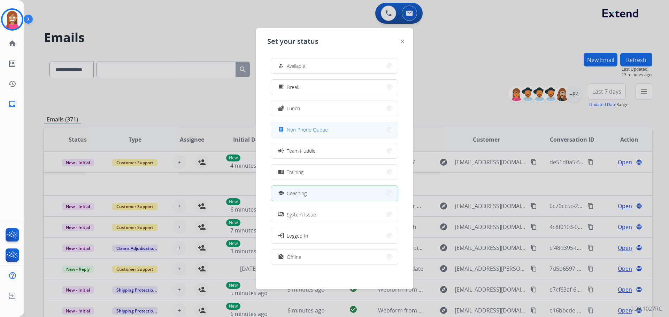
click at [293, 130] on span "Non-Phone Queue" at bounding box center [307, 129] width 41 height 7
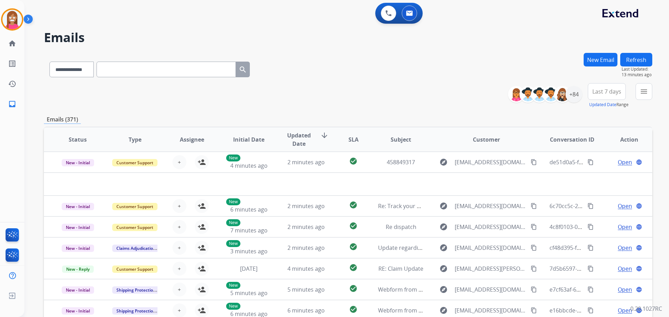
click at [587, 61] on button "New Email" at bounding box center [600, 60] width 34 height 14
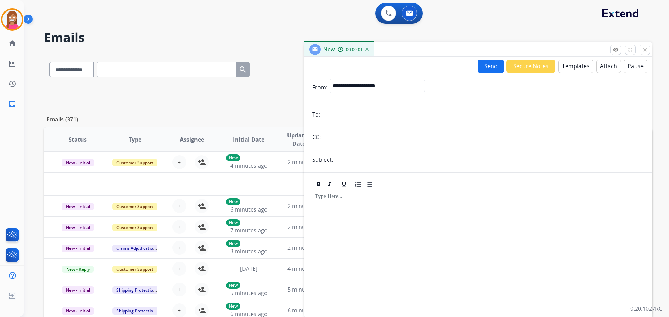
paste input "**********"
type input "**********"
click at [345, 91] on select "**********" at bounding box center [376, 86] width 95 height 14
select select "**********"
click at [329, 79] on select "**********" at bounding box center [376, 86] width 95 height 14
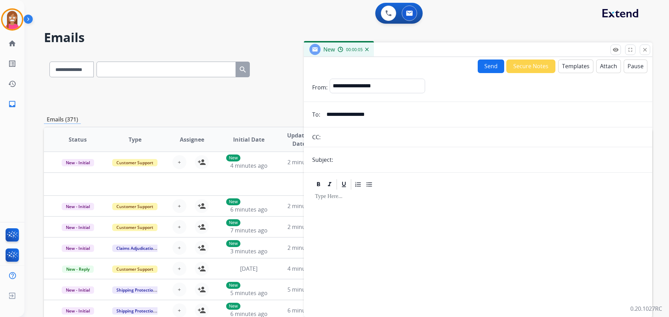
drag, startPoint x: 378, startPoint y: 162, endPoint x: 379, endPoint y: 169, distance: 7.0
click at [379, 169] on form "**********" at bounding box center [478, 193] width 348 height 241
type input "**********"
click at [581, 70] on button "Templates" at bounding box center [575, 67] width 35 height 14
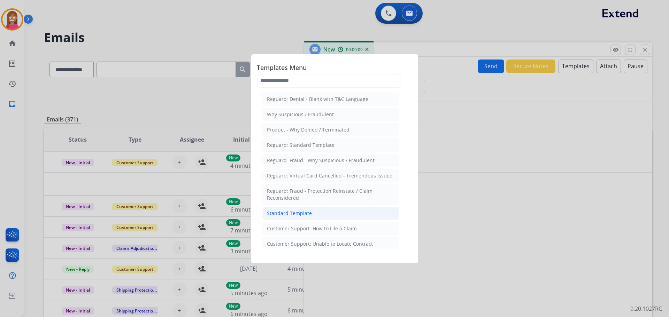
click at [274, 212] on div "Standard Template" at bounding box center [289, 213] width 45 height 7
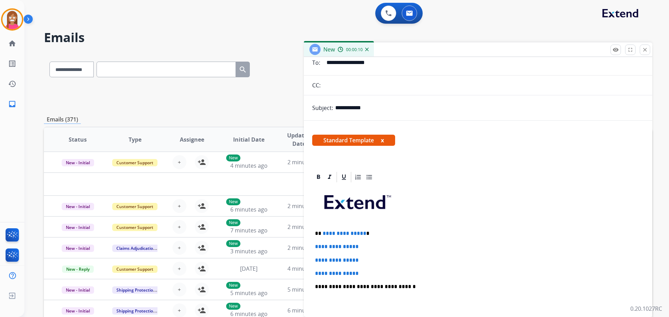
scroll to position [70, 0]
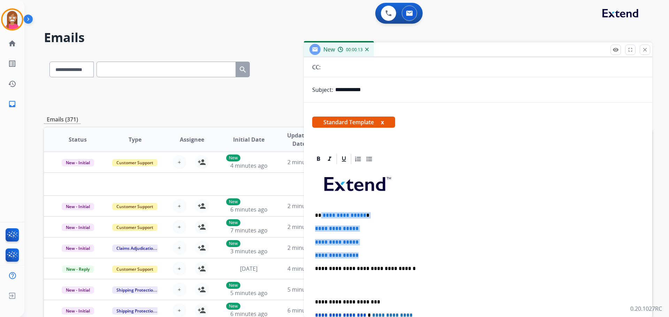
drag, startPoint x: 372, startPoint y: 256, endPoint x: 321, endPoint y: 210, distance: 68.5
click at [321, 210] on div "**********" at bounding box center [478, 285] width 332 height 240
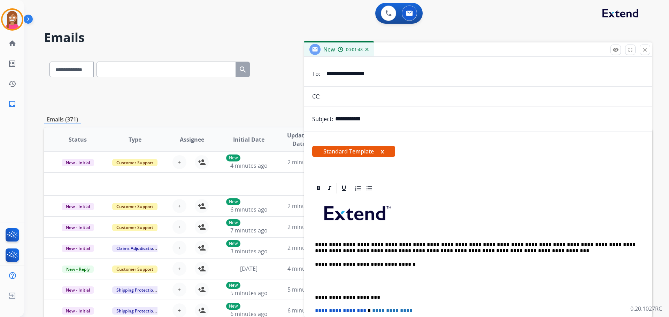
scroll to position [0, 0]
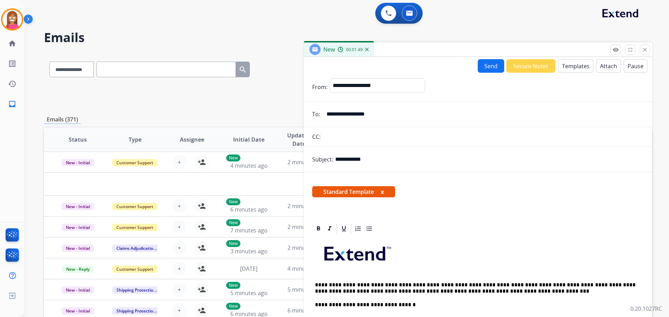
click at [482, 68] on button "Send" at bounding box center [490, 66] width 26 height 14
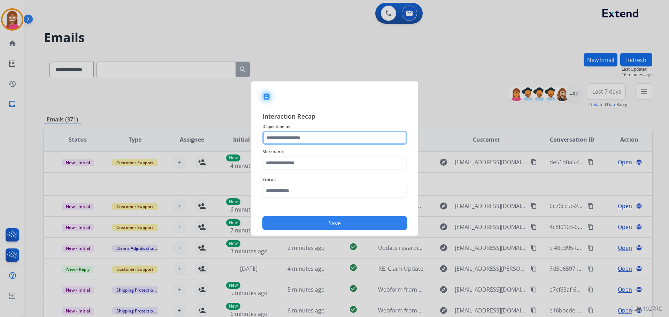
click at [288, 137] on input "text" at bounding box center [334, 138] width 145 height 14
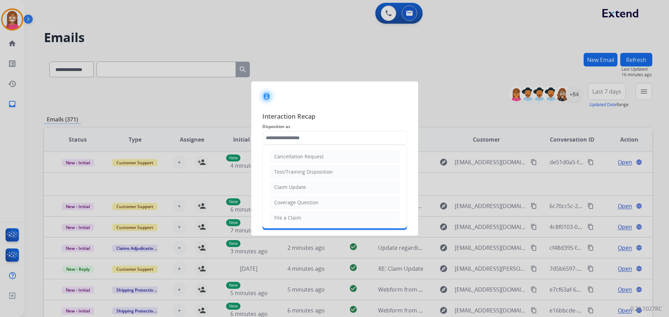
click at [282, 183] on li "Claim Update" at bounding box center [335, 187] width 130 height 13
type input "**********"
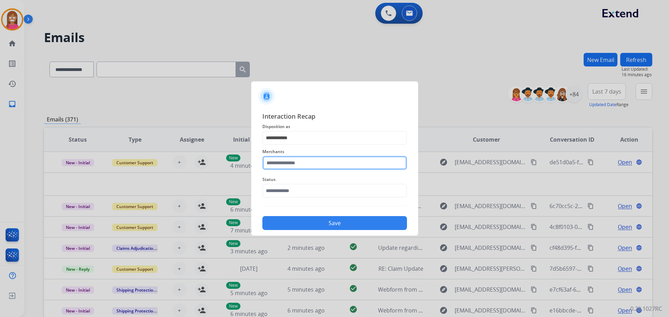
click at [280, 168] on input "text" at bounding box center [334, 163] width 145 height 14
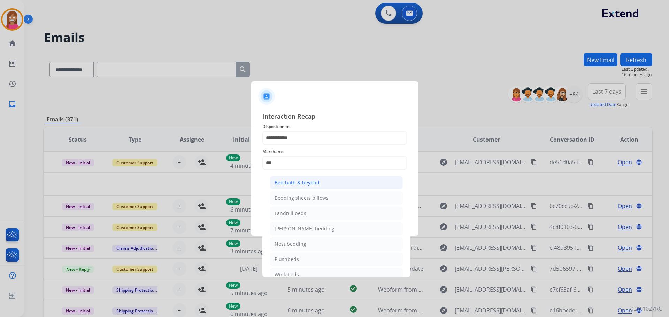
click at [321, 183] on li "Bed bath & beyond" at bounding box center [336, 182] width 133 height 13
type input "**********"
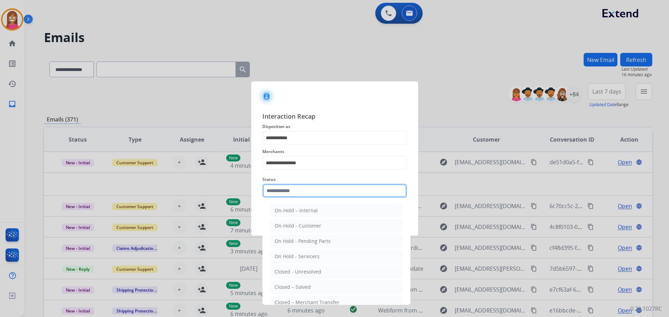
click at [282, 190] on input "text" at bounding box center [334, 191] width 145 height 14
click at [308, 285] on li "Closed – Solved" at bounding box center [336, 287] width 133 height 13
type input "**********"
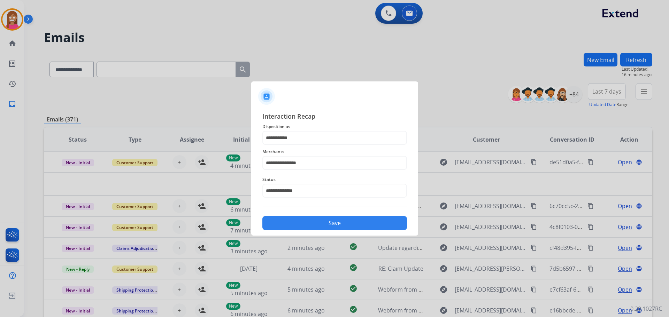
click at [309, 215] on div "Save" at bounding box center [334, 221] width 145 height 18
click at [310, 220] on button "Save" at bounding box center [334, 223] width 145 height 14
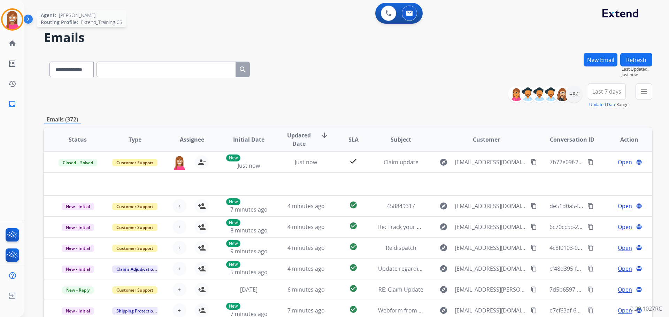
click at [16, 29] on div at bounding box center [12, 19] width 22 height 22
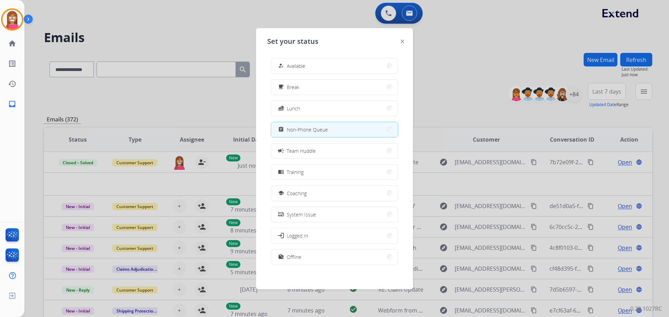
click at [294, 72] on button "how_to_reg Available" at bounding box center [334, 66] width 127 height 15
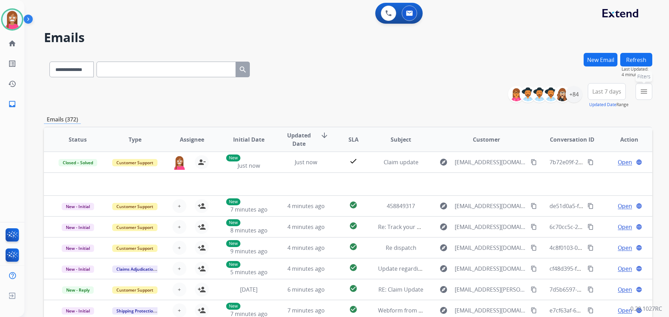
click at [643, 92] on mat-icon "menu" at bounding box center [643, 91] width 8 height 8
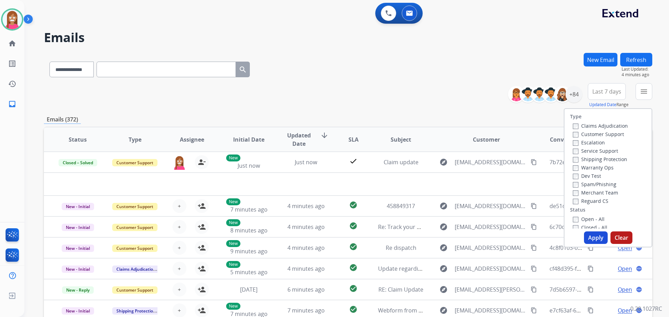
click at [585, 135] on label "Customer Support" at bounding box center [598, 134] width 51 height 7
click at [582, 162] on label "Shipping Protection" at bounding box center [600, 159] width 54 height 7
drag, startPoint x: 574, startPoint y: 201, endPoint x: 574, endPoint y: 205, distance: 4.2
click at [574, 202] on label "Reguard CS" at bounding box center [591, 201] width 36 height 7
click at [578, 219] on label "Open - All" at bounding box center [589, 219] width 32 height 7
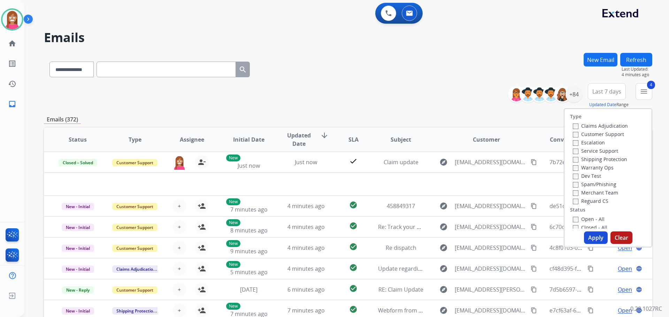
click at [584, 238] on button "Apply" at bounding box center [596, 238] width 24 height 13
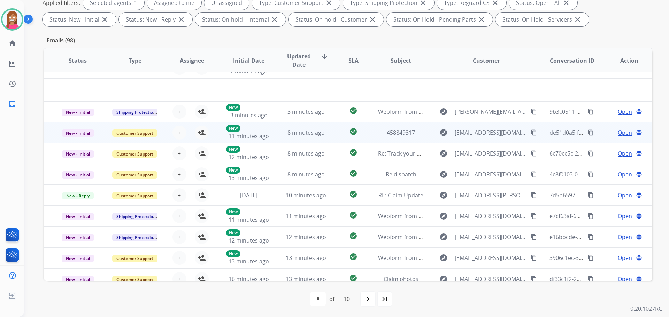
scroll to position [24, 0]
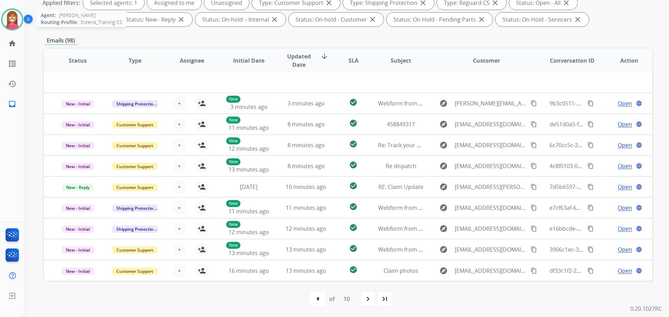
click at [7, 27] on img at bounding box center [12, 20] width 20 height 20
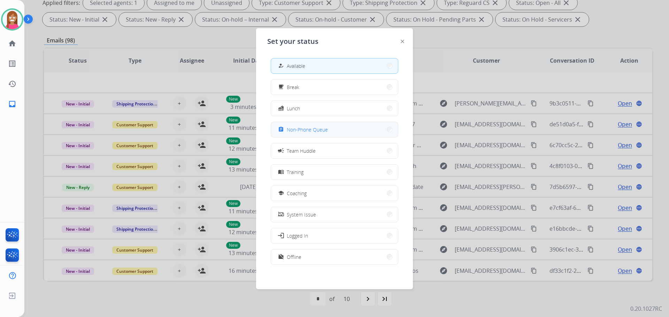
drag, startPoint x: 282, startPoint y: 133, endPoint x: 289, endPoint y: 130, distance: 7.0
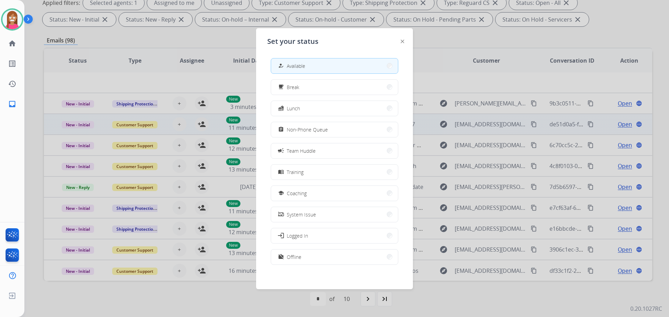
click at [282, 132] on div "assignment" at bounding box center [282, 129] width 10 height 8
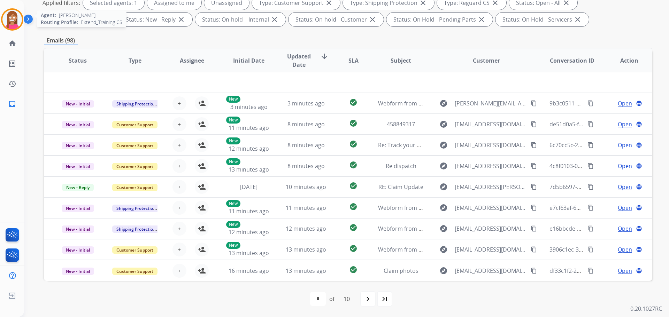
click at [8, 22] on img at bounding box center [12, 20] width 20 height 20
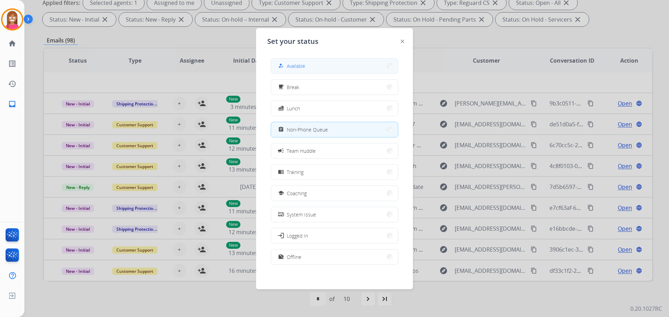
click at [289, 62] on div "how_to_reg Available" at bounding box center [291, 66] width 29 height 8
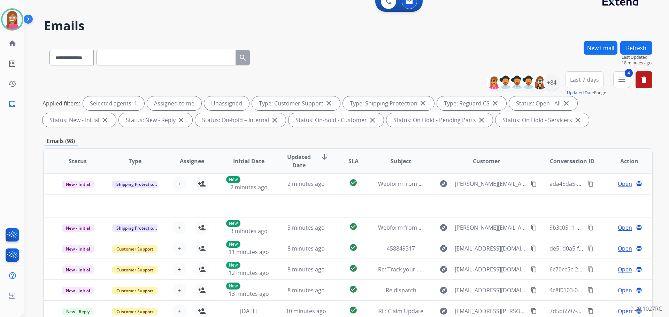
scroll to position [8, 0]
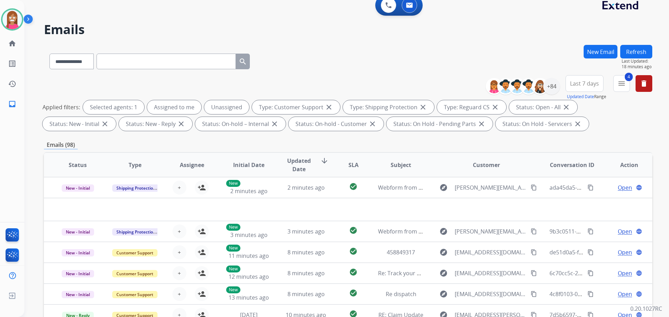
click at [597, 49] on button "New Email" at bounding box center [600, 52] width 34 height 14
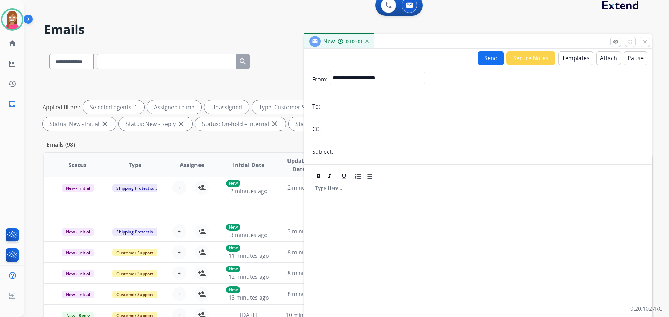
paste input "**********"
type input "**********"
click at [341, 86] on div "**********" at bounding box center [376, 79] width 95 height 17
click at [347, 76] on select "**********" at bounding box center [376, 78] width 95 height 14
select select "**********"
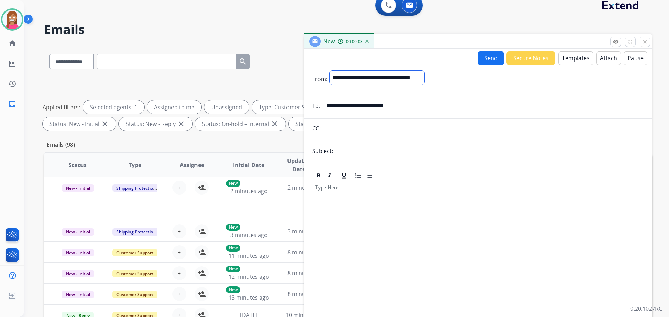
click at [329, 71] on select "**********" at bounding box center [376, 78] width 95 height 14
click at [384, 149] on input "text" at bounding box center [489, 152] width 309 height 14
type input "**********"
click at [567, 60] on button "Templates" at bounding box center [575, 59] width 35 height 14
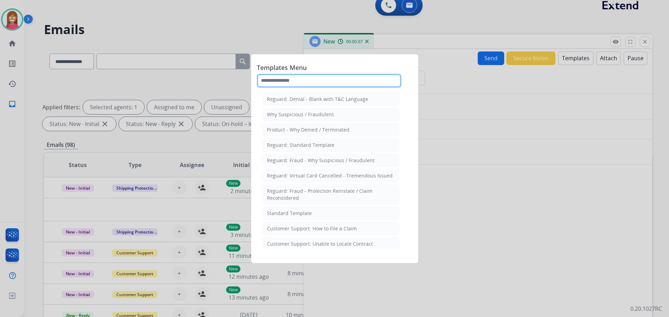
click at [291, 81] on input "text" at bounding box center [329, 81] width 145 height 14
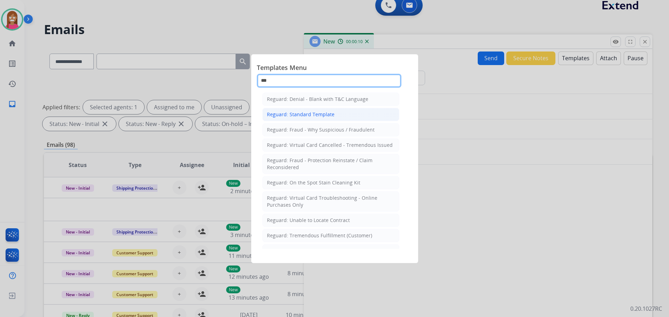
type input "***"
click at [286, 117] on div "Reguard: Standard Template" at bounding box center [301, 114] width 68 height 7
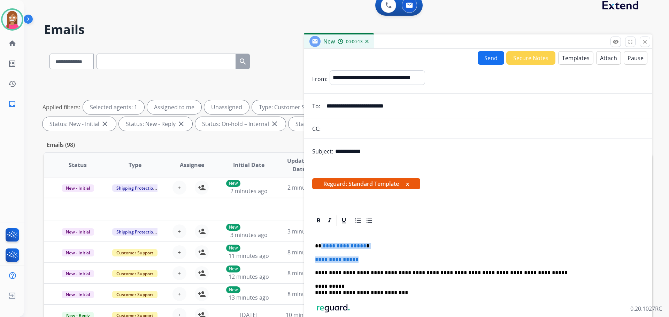
drag, startPoint x: 362, startPoint y: 259, endPoint x: 320, endPoint y: 240, distance: 46.0
click at [320, 240] on div "**********" at bounding box center [478, 296] width 332 height 138
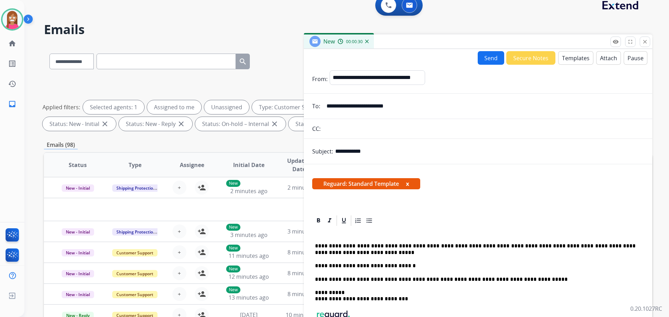
click at [344, 246] on p "**********" at bounding box center [475, 249] width 320 height 13
click at [495, 246] on p "**********" at bounding box center [475, 249] width 320 height 13
click at [510, 246] on p "**********" at bounding box center [475, 249] width 320 height 13
click at [496, 247] on p "**********" at bounding box center [475, 249] width 320 height 13
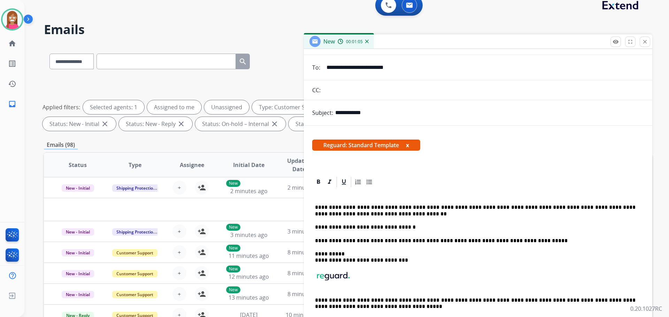
scroll to position [0, 0]
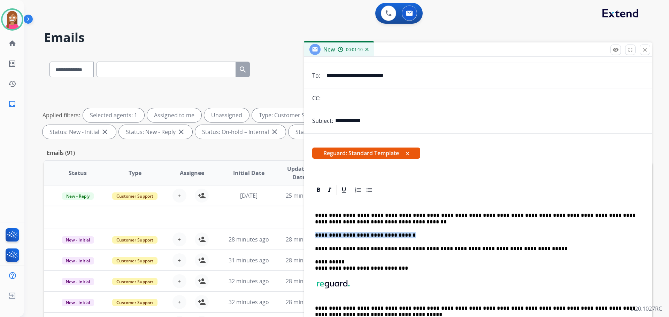
drag, startPoint x: 403, startPoint y: 236, endPoint x: 316, endPoint y: 238, distance: 86.4
click at [316, 238] on p "**********" at bounding box center [475, 235] width 320 height 6
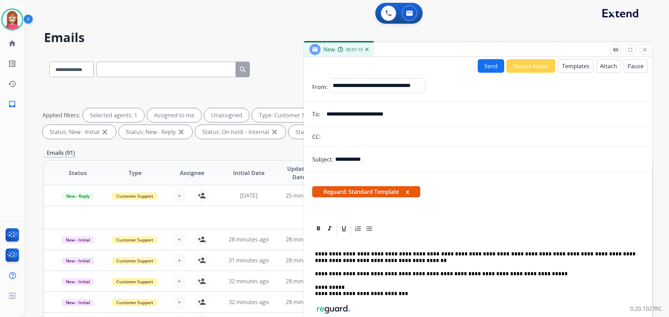
click at [487, 64] on button "Send" at bounding box center [490, 66] width 26 height 14
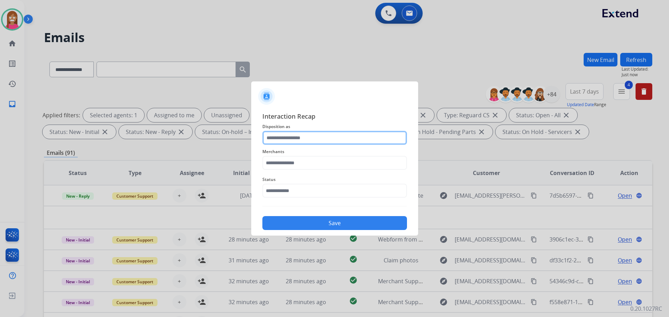
click at [295, 135] on input "text" at bounding box center [334, 138] width 145 height 14
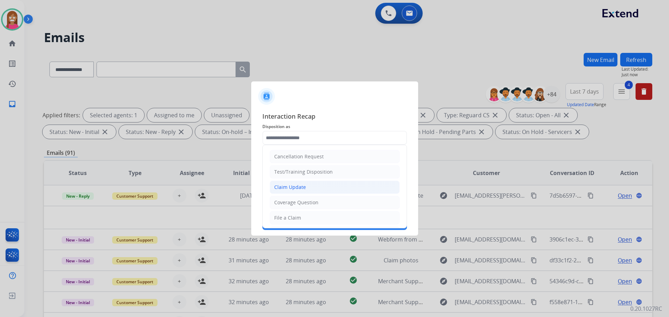
click at [288, 187] on div "Claim Update" at bounding box center [290, 187] width 32 height 7
type input "**********"
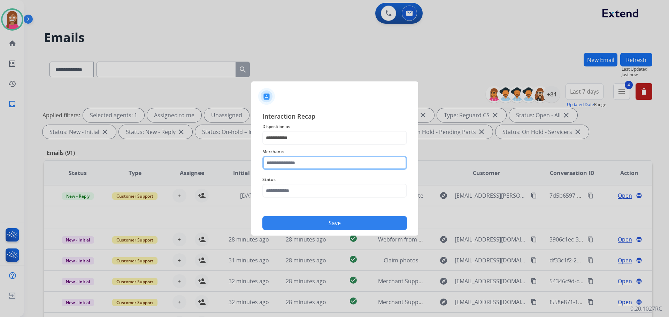
click at [277, 161] on input "text" at bounding box center [334, 163] width 145 height 14
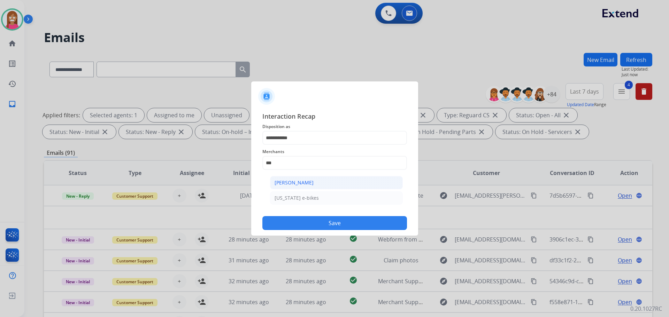
click at [292, 181] on div "Ashley - Reguard" at bounding box center [293, 182] width 39 height 7
type input "**********"
click at [291, 190] on input "text" at bounding box center [334, 191] width 145 height 14
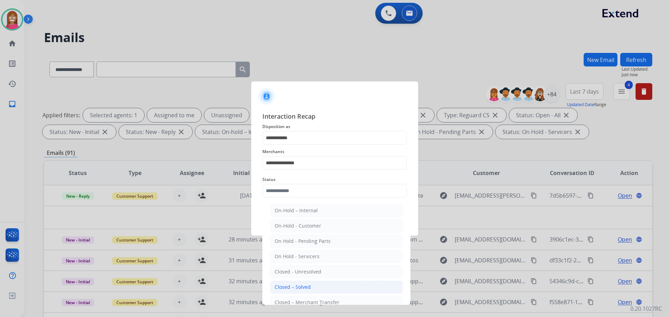
click at [287, 282] on li "Closed – Solved" at bounding box center [336, 287] width 133 height 13
type input "**********"
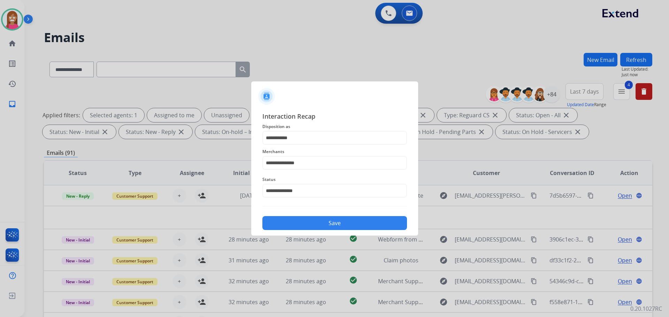
click at [290, 227] on button "Save" at bounding box center [334, 223] width 145 height 14
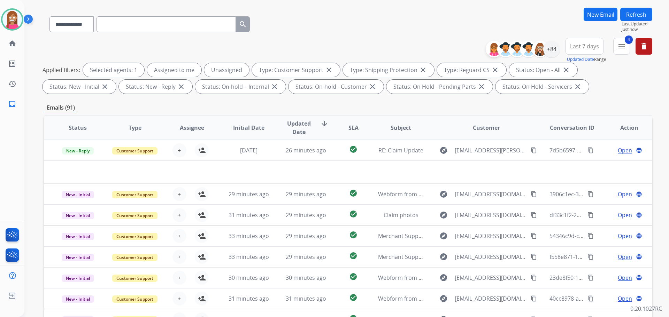
scroll to position [8, 0]
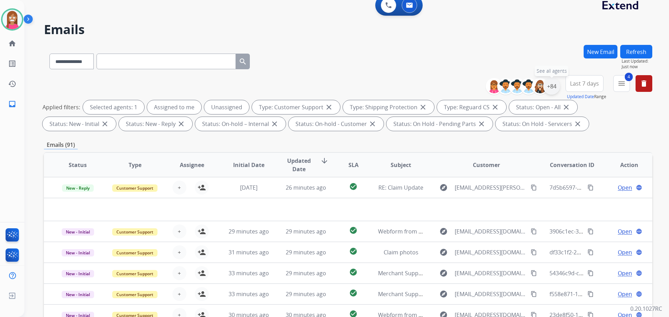
click at [548, 90] on div "+84" at bounding box center [551, 86] width 17 height 17
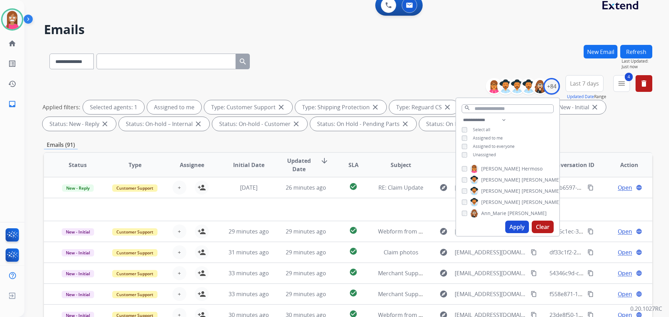
drag, startPoint x: 516, startPoint y: 229, endPoint x: 509, endPoint y: 221, distance: 10.4
click at [512, 223] on button "Apply" at bounding box center [517, 227] width 24 height 13
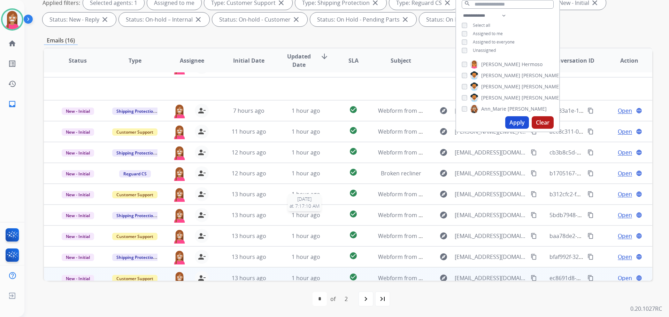
scroll to position [24, 0]
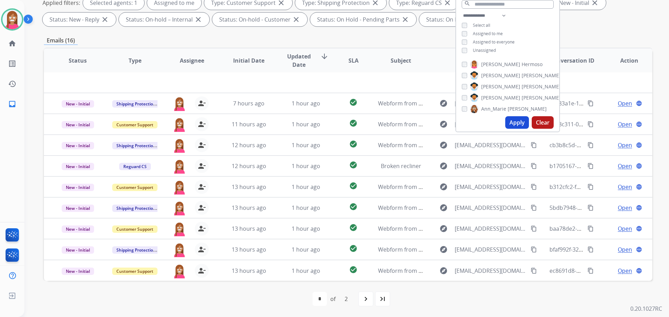
click at [422, 300] on div "first_page navigate_before * * of 2 navigate_next last_page" at bounding box center [348, 299] width 608 height 14
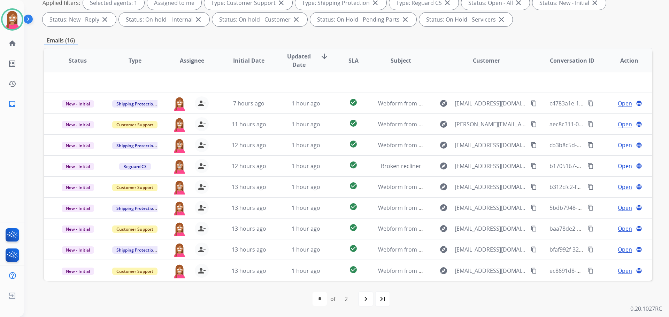
click at [380, 302] on mat-icon "last_page" at bounding box center [382, 299] width 8 height 8
select select "*"
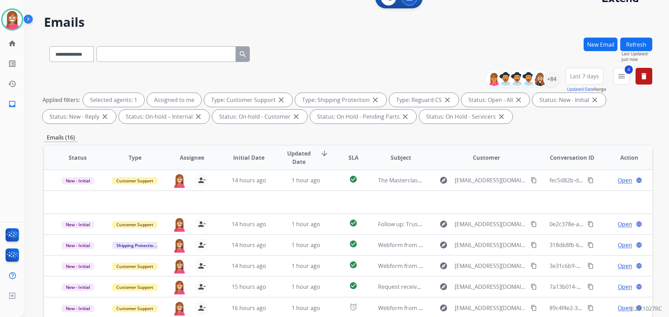
scroll to position [112, 0]
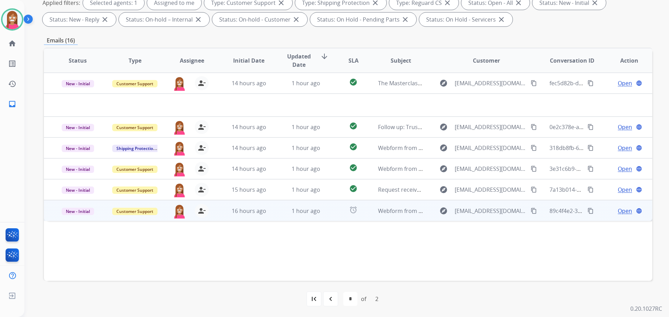
click at [273, 217] on td "1 hour ago" at bounding box center [300, 210] width 57 height 21
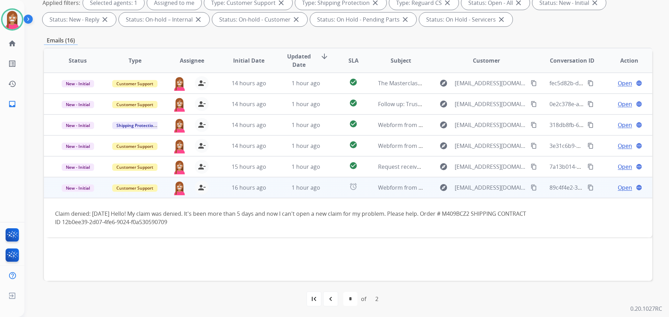
click at [622, 191] on span "Open" at bounding box center [624, 188] width 14 height 8
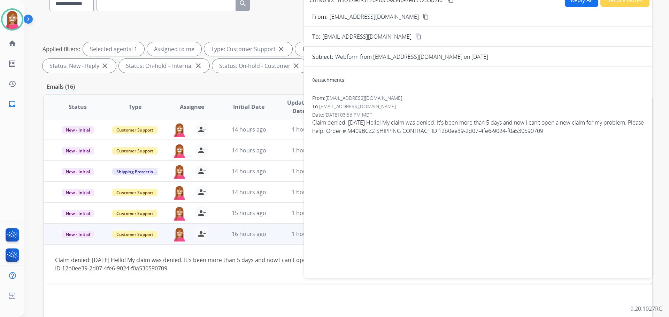
scroll to position [0, 0]
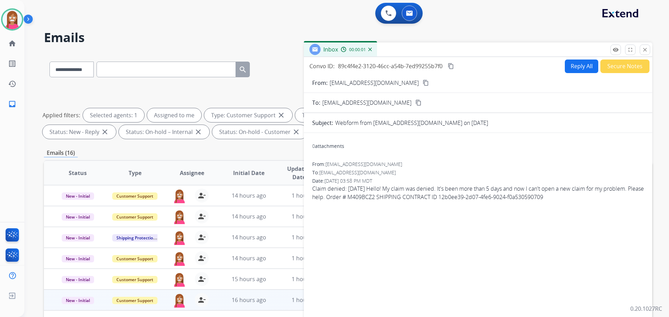
click at [577, 67] on button "Reply All" at bounding box center [581, 67] width 33 height 14
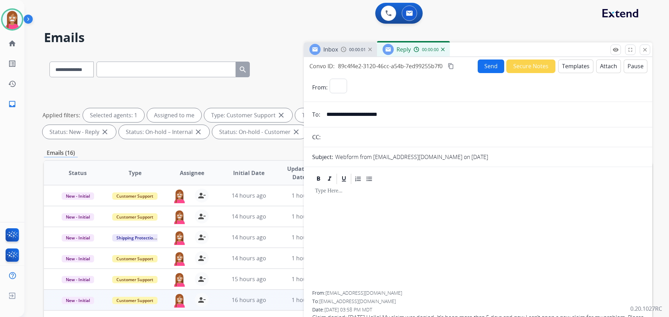
select select "**********"
click at [578, 67] on button "Templates" at bounding box center [575, 67] width 35 height 14
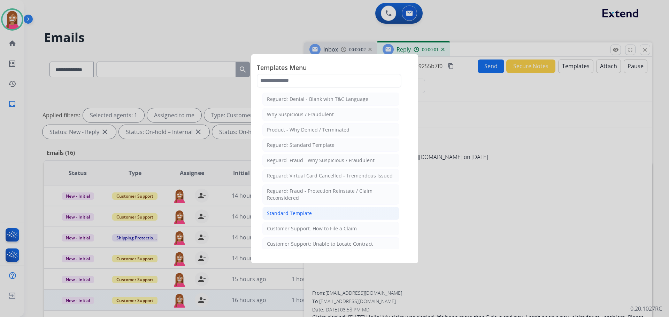
click at [308, 214] on div "Standard Template" at bounding box center [289, 213] width 45 height 7
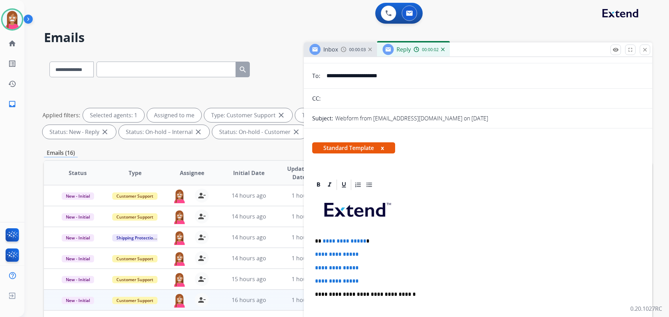
scroll to position [70, 0]
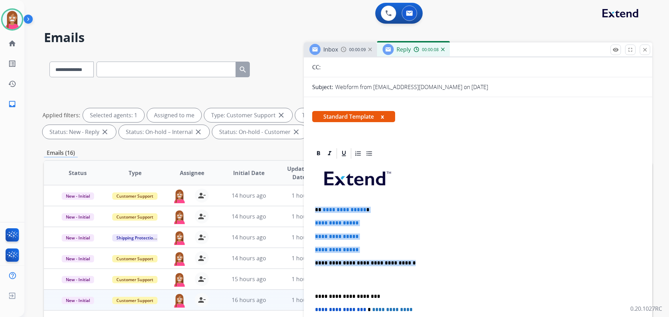
drag, startPoint x: 407, startPoint y: 265, endPoint x: 316, endPoint y: 209, distance: 107.7
click at [316, 209] on div "**********" at bounding box center [478, 280] width 332 height 240
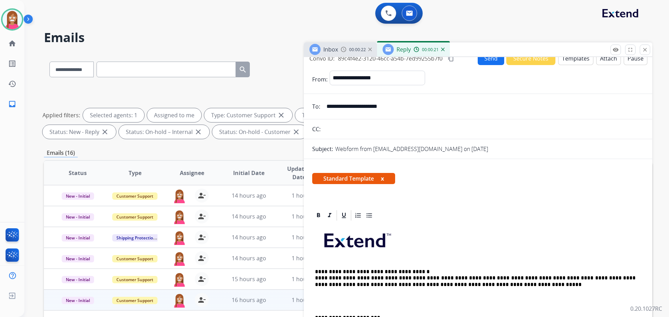
scroll to position [0, 0]
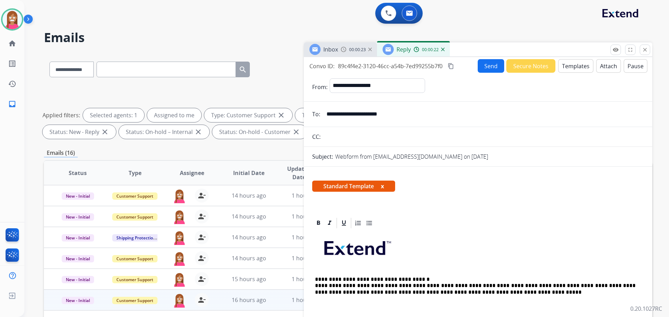
click at [490, 64] on button "Send" at bounding box center [490, 66] width 26 height 14
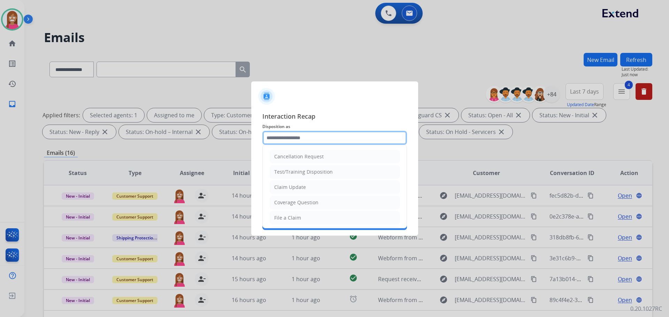
drag, startPoint x: 285, startPoint y: 143, endPoint x: 284, endPoint y: 148, distance: 4.5
click at [285, 145] on input "text" at bounding box center [334, 138] width 145 height 14
click at [289, 213] on li "File a Claim" at bounding box center [335, 217] width 130 height 13
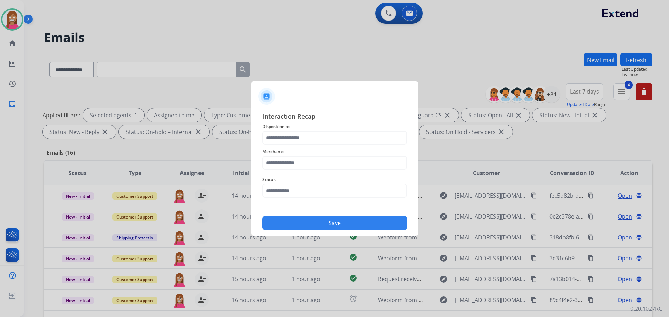
type input "**********"
click at [279, 165] on input "text" at bounding box center [334, 163] width 145 height 14
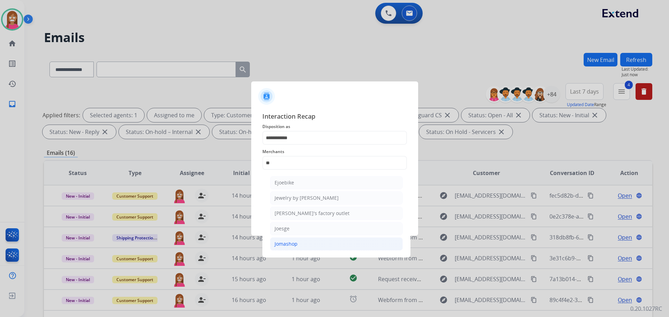
drag, startPoint x: 288, startPoint y: 246, endPoint x: 286, endPoint y: 224, distance: 21.7
click at [287, 245] on div "Jomashop" at bounding box center [285, 244] width 23 height 7
type input "********"
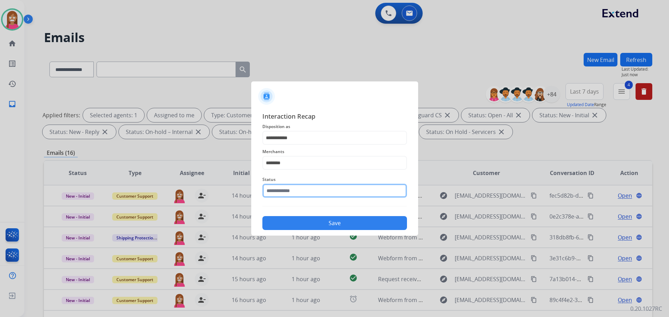
click at [281, 184] on input "text" at bounding box center [334, 191] width 145 height 14
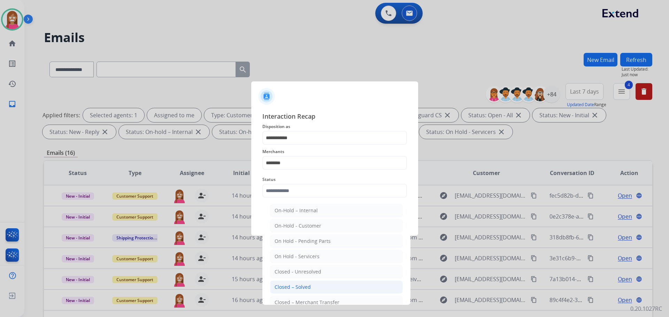
click at [289, 282] on li "Closed – Solved" at bounding box center [336, 287] width 133 height 13
type input "**********"
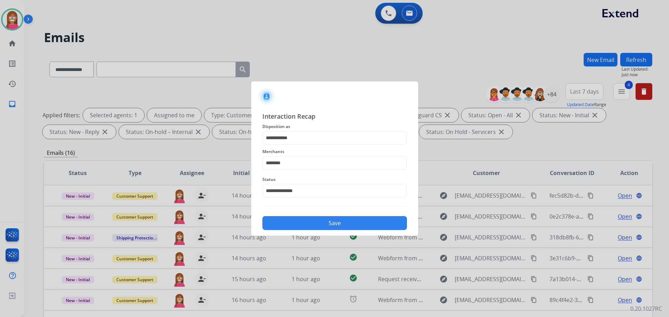
click at [288, 220] on button "Save" at bounding box center [334, 223] width 145 height 14
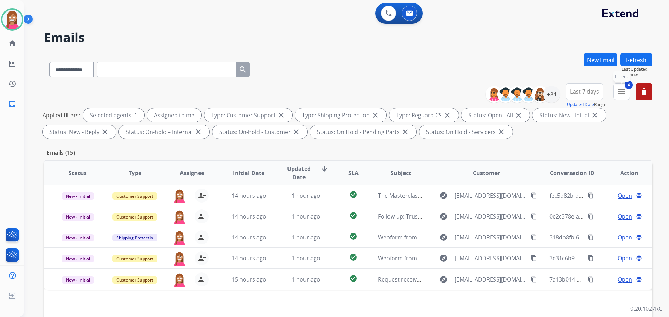
click at [625, 94] on mat-icon "menu" at bounding box center [621, 91] width 8 height 8
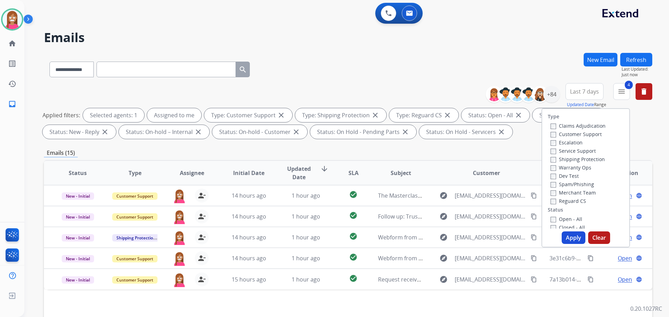
click at [565, 235] on button "Apply" at bounding box center [573, 238] width 24 height 13
select select "*"
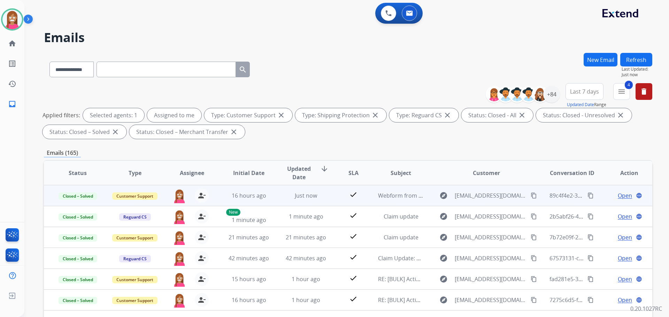
click at [618, 197] on span "Open" at bounding box center [624, 196] width 14 height 8
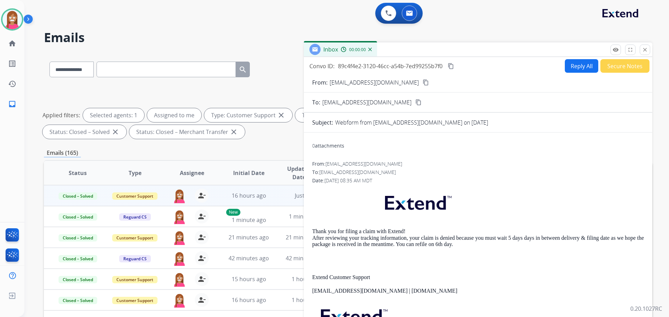
click at [576, 69] on button "Reply All" at bounding box center [581, 66] width 33 height 14
select select "**********"
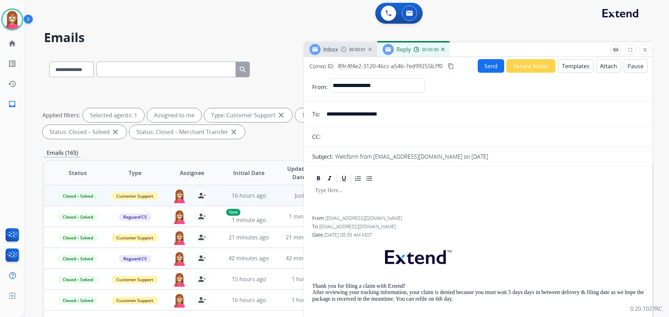
click at [577, 69] on button "Templates" at bounding box center [575, 66] width 35 height 14
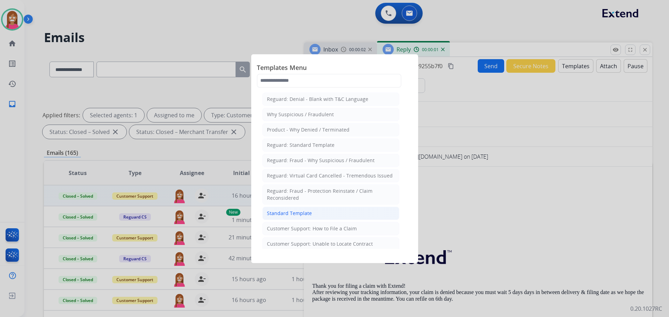
click at [298, 209] on li "Standard Template" at bounding box center [330, 213] width 137 height 13
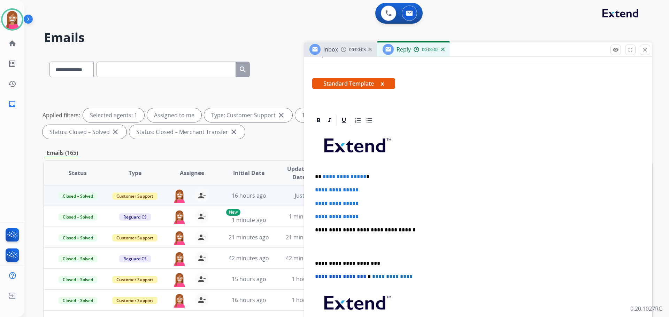
scroll to position [104, 0]
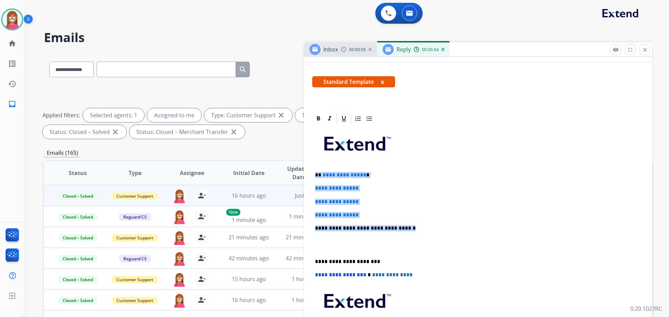
drag, startPoint x: 405, startPoint y: 226, endPoint x: 316, endPoint y: 170, distance: 105.3
click at [316, 170] on div "**********" at bounding box center [478, 245] width 332 height 240
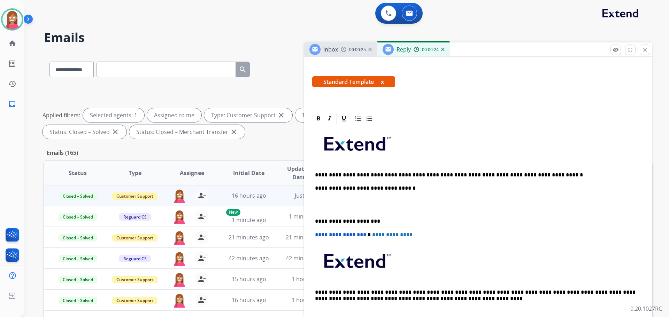
drag, startPoint x: 314, startPoint y: 173, endPoint x: 332, endPoint y: 174, distance: 18.5
click at [314, 173] on div "**********" at bounding box center [478, 225] width 332 height 200
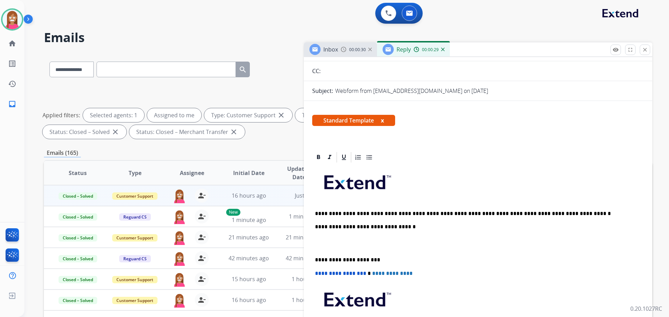
scroll to position [0, 0]
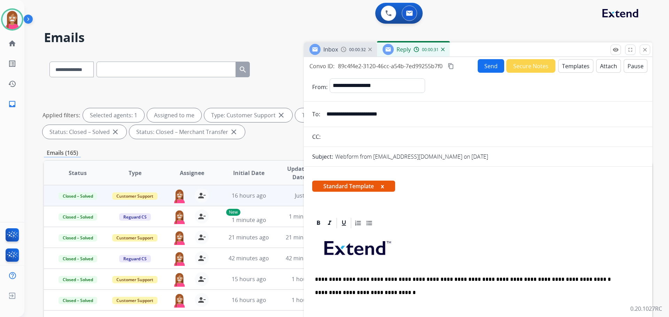
click at [492, 64] on button "Send" at bounding box center [490, 66] width 26 height 14
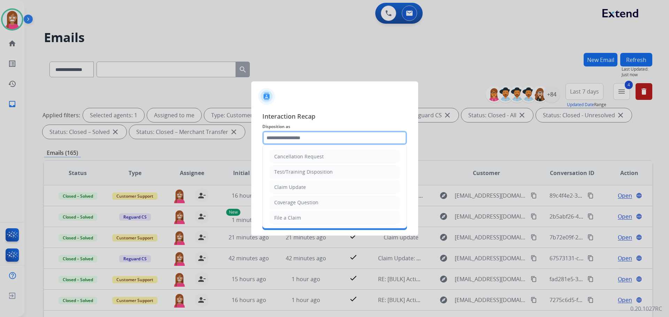
click at [273, 138] on input "text" at bounding box center [334, 138] width 145 height 14
drag, startPoint x: 286, startPoint y: 216, endPoint x: 287, endPoint y: 181, distance: 35.5
click at [286, 217] on div "File a Claim" at bounding box center [287, 218] width 27 height 7
type input "**********"
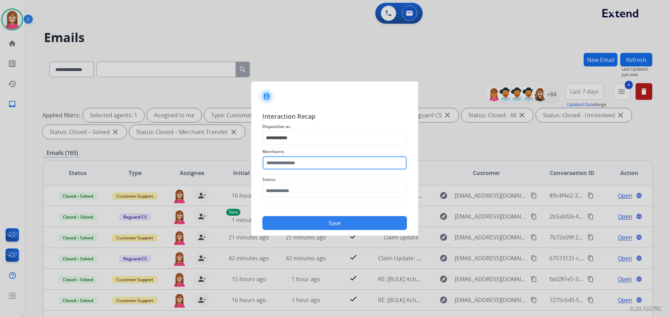
click at [287, 164] on input "text" at bounding box center [334, 163] width 145 height 14
click at [321, 179] on li "Jomashop" at bounding box center [336, 182] width 133 height 13
type input "********"
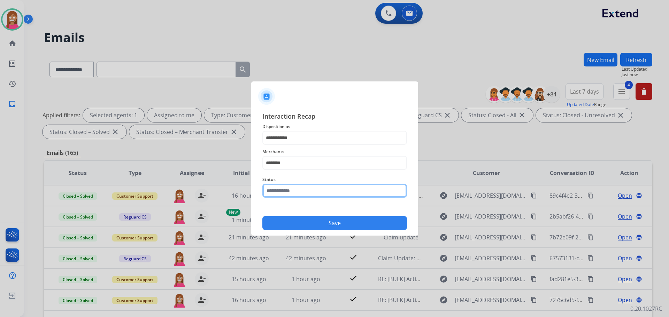
click at [302, 187] on input "text" at bounding box center [334, 191] width 145 height 14
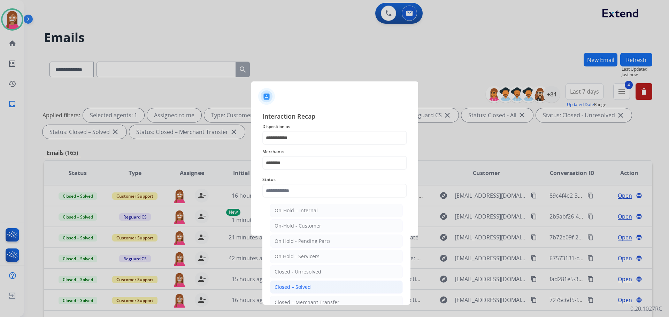
drag, startPoint x: 298, startPoint y: 287, endPoint x: 293, endPoint y: 232, distance: 55.7
click at [298, 286] on div "Closed – Solved" at bounding box center [292, 287] width 36 height 7
type input "**********"
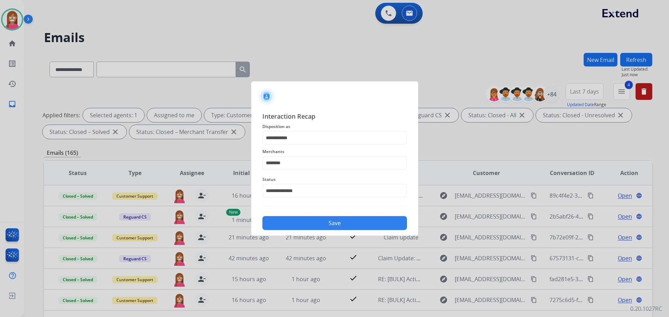
click at [293, 218] on button "Save" at bounding box center [334, 223] width 145 height 14
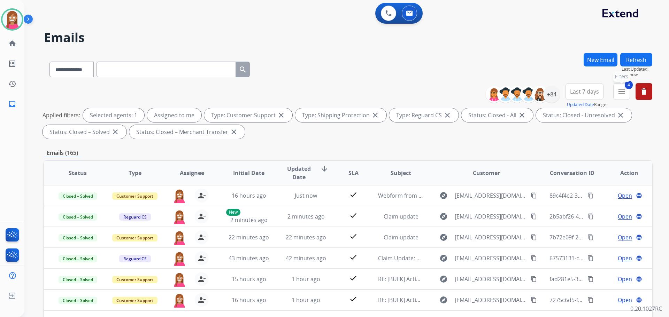
click at [624, 90] on mat-icon "menu" at bounding box center [621, 91] width 8 height 8
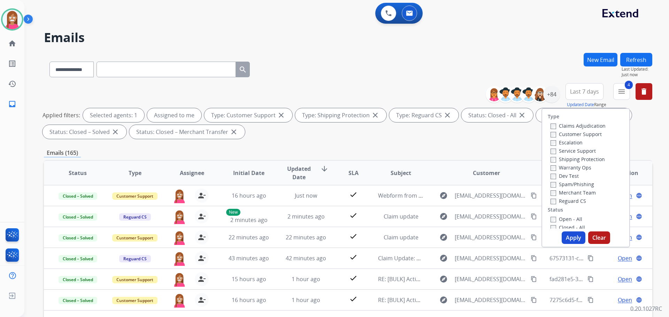
click at [550, 225] on label "Closed - All" at bounding box center [567, 227] width 34 height 7
click at [574, 234] on button "Apply" at bounding box center [573, 238] width 24 height 13
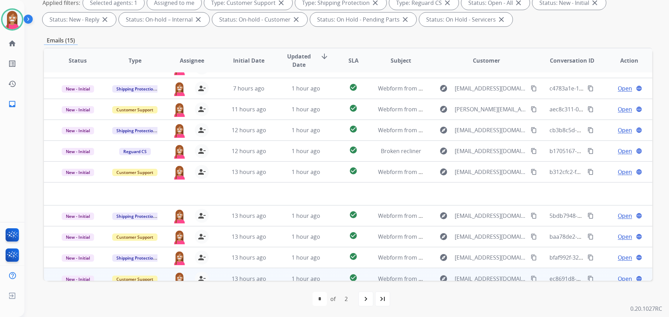
scroll to position [24, 0]
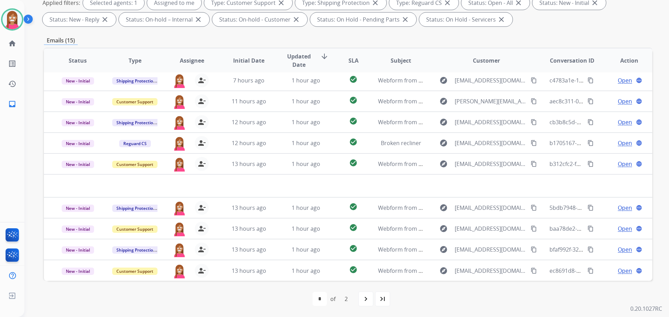
click at [368, 303] on div "navigate_next" at bounding box center [365, 298] width 15 height 15
select select "*"
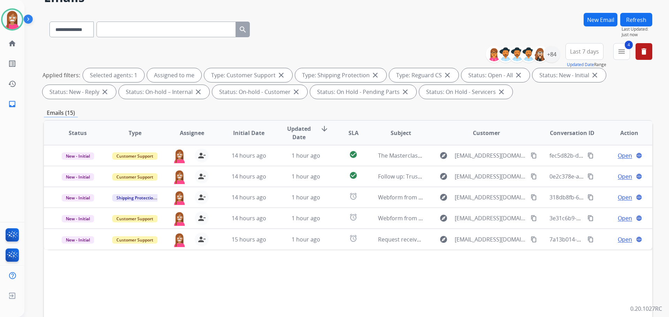
scroll to position [70, 0]
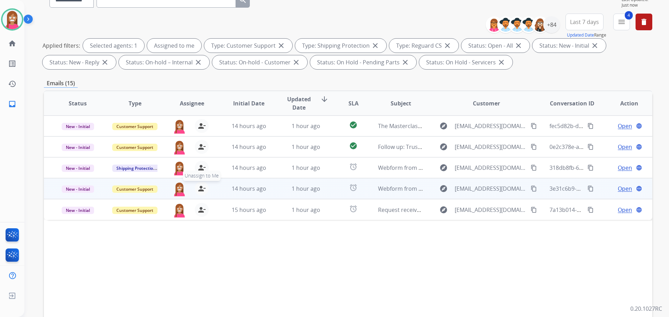
click at [201, 189] on mat-icon "person_remove" at bounding box center [201, 189] width 8 height 8
click at [201, 189] on mat-icon "person_add" at bounding box center [201, 189] width 8 height 8
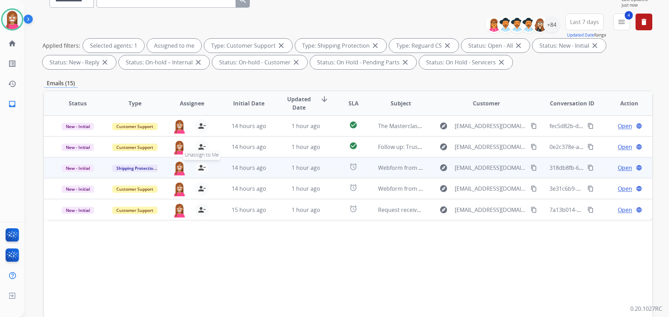
click at [201, 168] on mat-icon "person_remove" at bounding box center [201, 168] width 8 height 8
click at [201, 168] on mat-icon "person_add" at bounding box center [201, 168] width 8 height 8
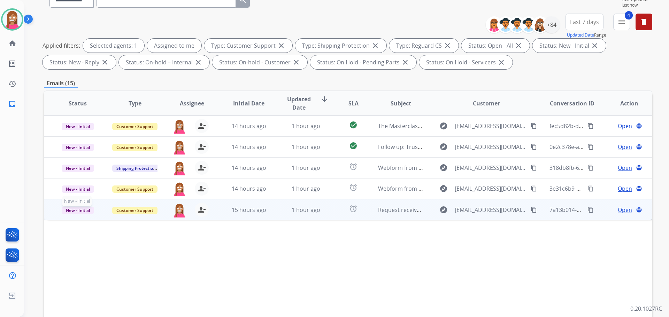
click at [89, 212] on span "New - Initial" at bounding box center [78, 210] width 32 height 7
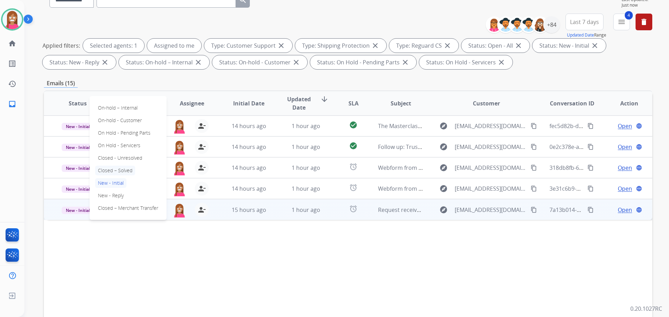
click at [101, 170] on p "Closed – Solved" at bounding box center [115, 171] width 40 height 10
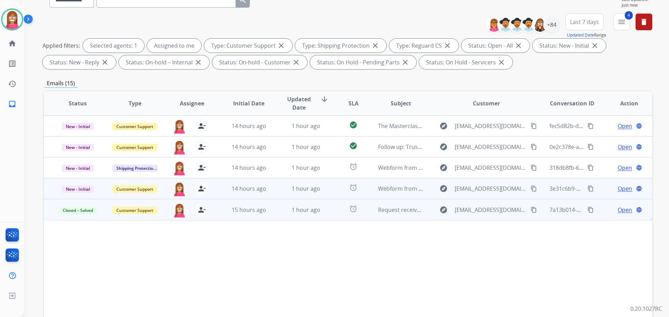
click at [280, 192] on td "1 hour ago" at bounding box center [300, 188] width 57 height 21
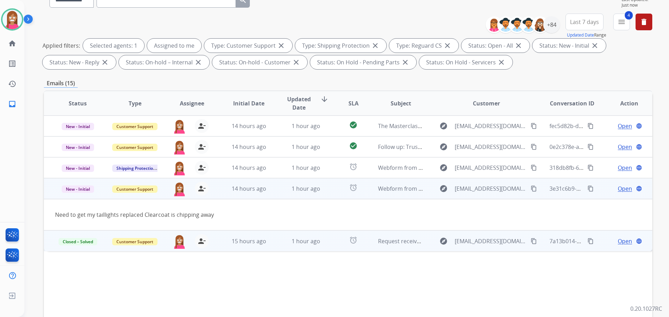
click at [619, 187] on span "Open" at bounding box center [624, 189] width 14 height 8
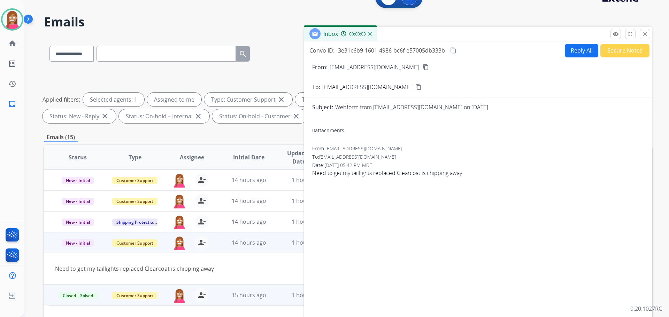
scroll to position [0, 0]
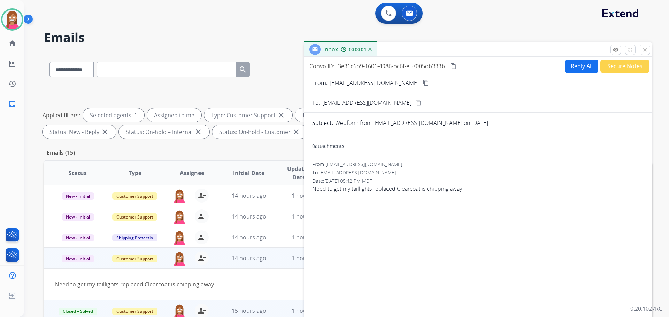
click at [578, 68] on button "Reply All" at bounding box center [581, 67] width 33 height 14
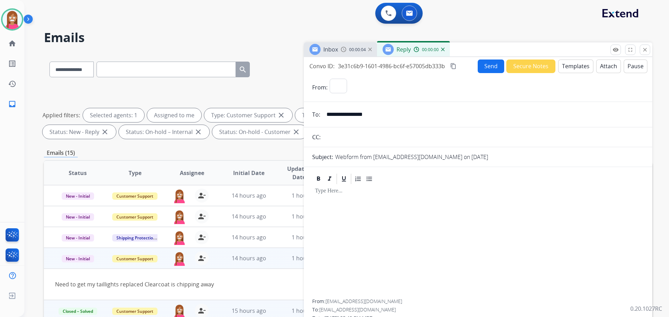
select select "**********"
click at [578, 70] on button "Templates" at bounding box center [575, 67] width 35 height 14
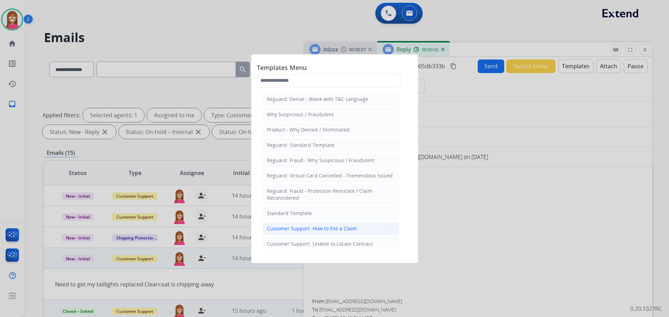
click at [297, 230] on div "Customer Support: How to File a Claim" at bounding box center [312, 228] width 90 height 7
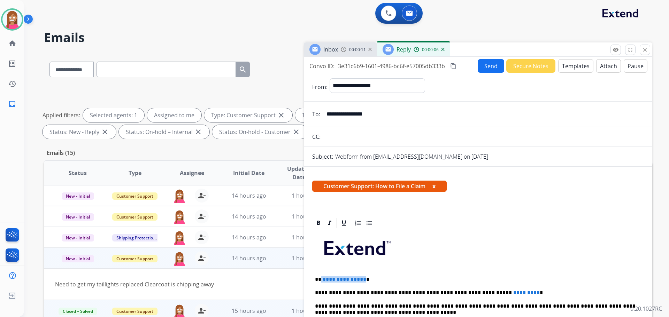
drag, startPoint x: 362, startPoint y: 276, endPoint x: 321, endPoint y: 271, distance: 41.3
click at [505, 282] on p "***" at bounding box center [475, 280] width 320 height 6
drag, startPoint x: 505, startPoint y: 289, endPoint x: 454, endPoint y: 289, distance: 50.8
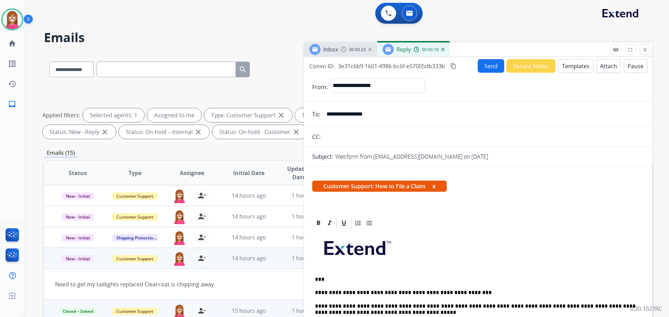
click at [483, 69] on button "Send" at bounding box center [490, 66] width 26 height 14
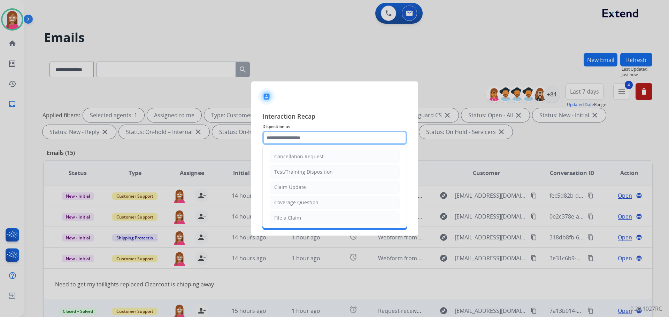
click at [296, 141] on input "text" at bounding box center [334, 138] width 145 height 14
click at [271, 223] on li "File a Claim" at bounding box center [335, 217] width 130 height 13
type input "**********"
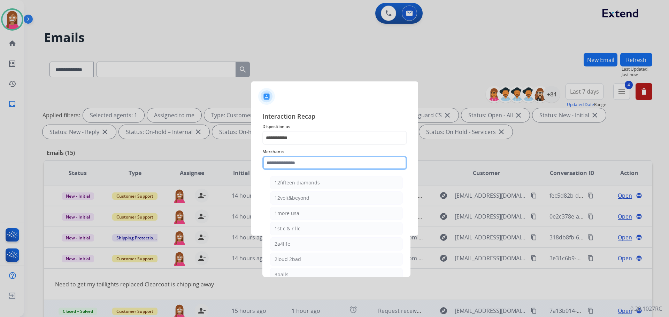
click at [285, 166] on input "text" at bounding box center [334, 163] width 145 height 14
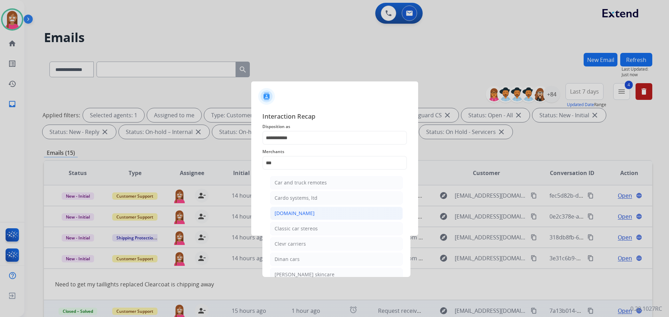
click at [279, 217] on div "Carparts.com" at bounding box center [294, 213] width 40 height 7
type input "**********"
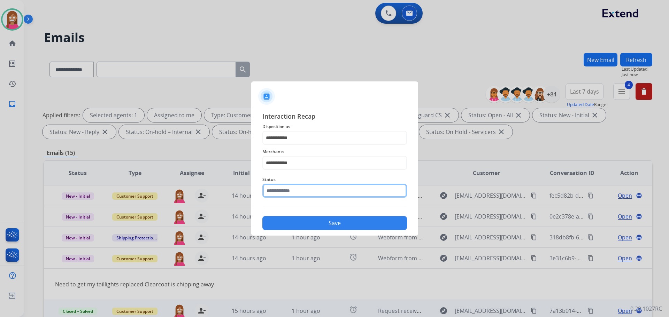
click at [280, 192] on input "text" at bounding box center [334, 191] width 145 height 14
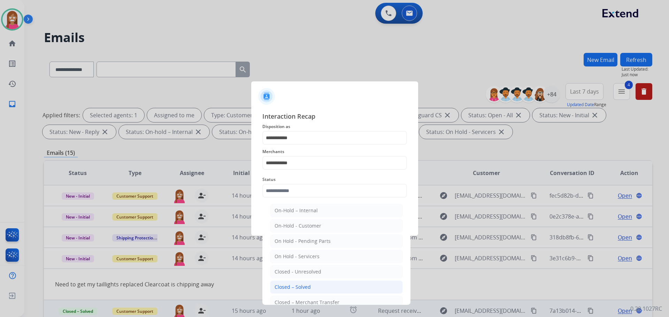
click at [285, 287] on div "Closed – Solved" at bounding box center [292, 287] width 36 height 7
type input "**********"
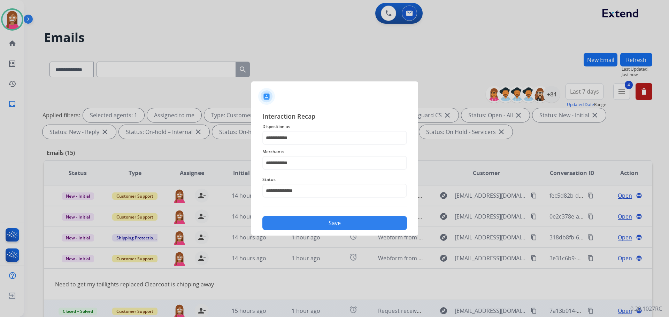
click at [303, 219] on button "Save" at bounding box center [334, 223] width 145 height 14
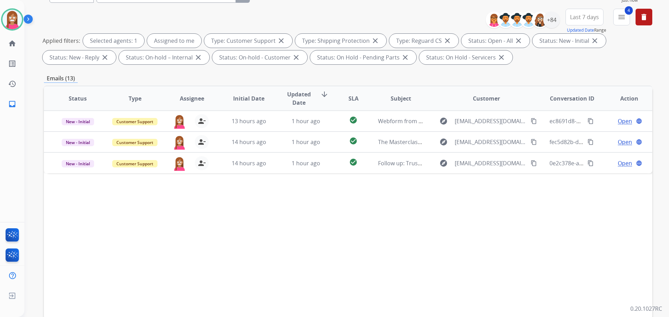
scroll to position [104, 0]
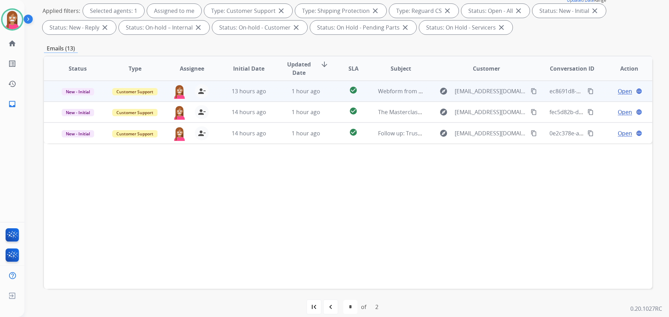
click at [276, 94] on td "1 hour ago" at bounding box center [300, 91] width 57 height 21
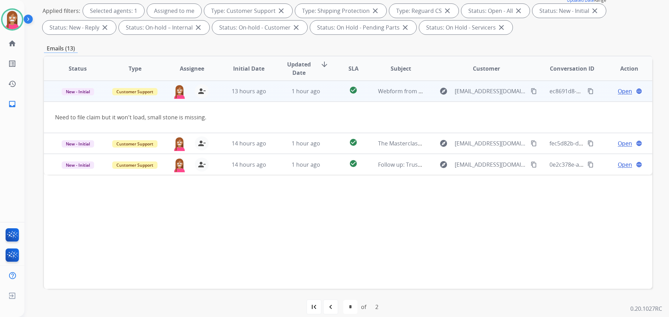
click at [619, 90] on span "Open" at bounding box center [624, 91] width 14 height 8
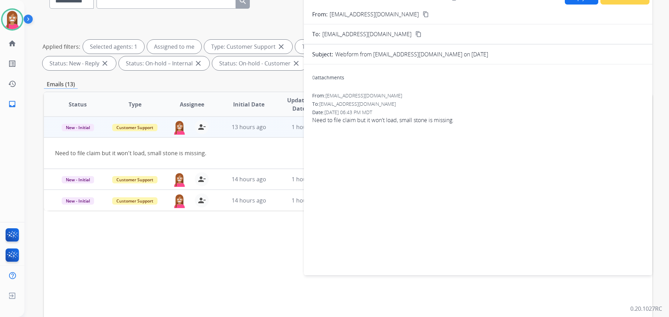
scroll to position [0, 0]
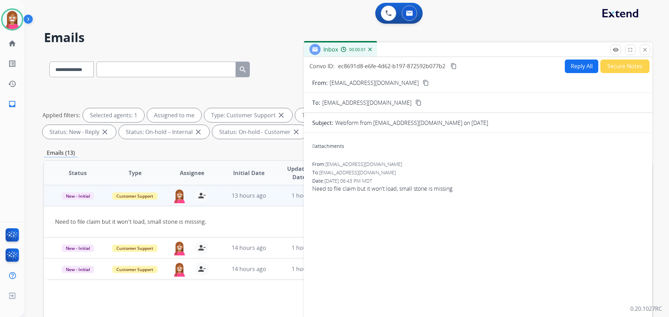
click at [585, 71] on button "Reply All" at bounding box center [581, 67] width 33 height 14
select select "**********"
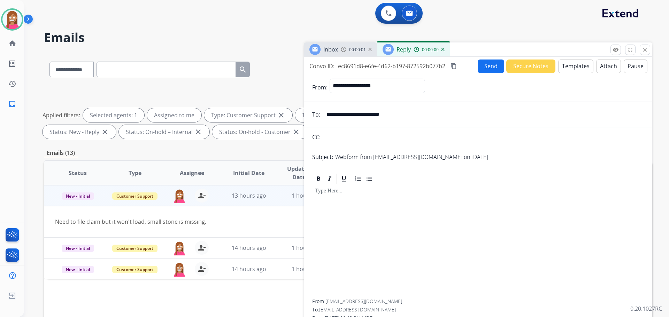
click at [578, 65] on button "Templates" at bounding box center [575, 67] width 35 height 14
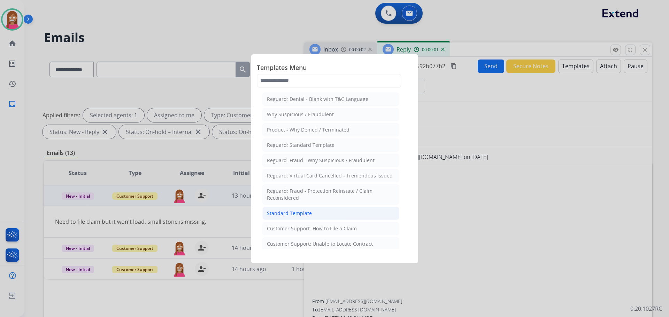
click at [296, 211] on div "Standard Template" at bounding box center [289, 213] width 45 height 7
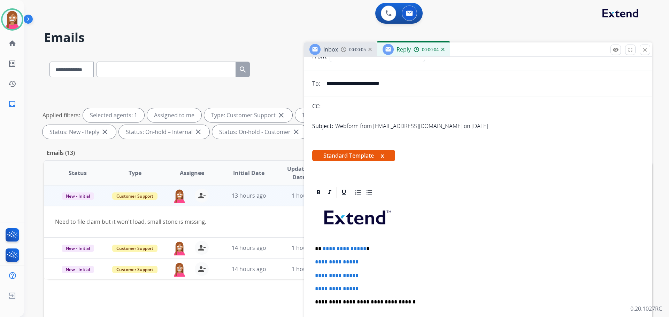
scroll to position [35, 0]
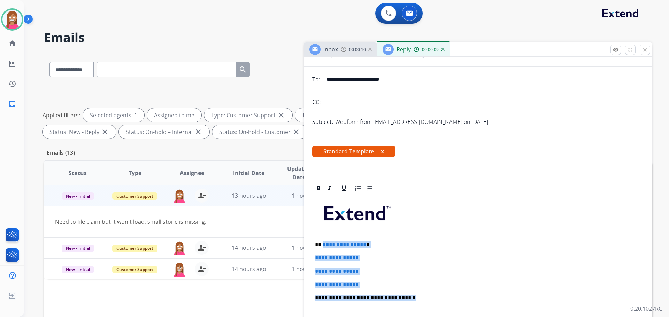
drag, startPoint x: 401, startPoint y: 297, endPoint x: 322, endPoint y: 243, distance: 95.0
click at [322, 243] on div "**********" at bounding box center [478, 315] width 332 height 240
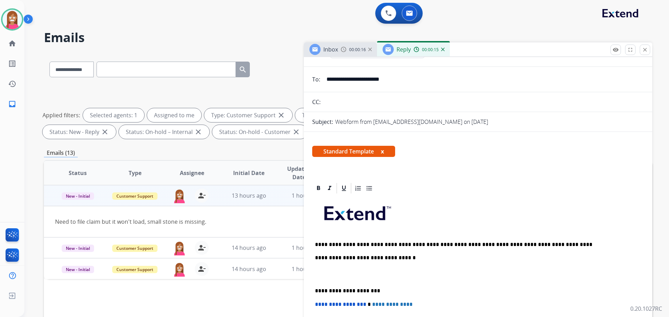
drag, startPoint x: 320, startPoint y: 244, endPoint x: 394, endPoint y: 251, distance: 73.8
click at [321, 244] on p "**********" at bounding box center [475, 245] width 320 height 6
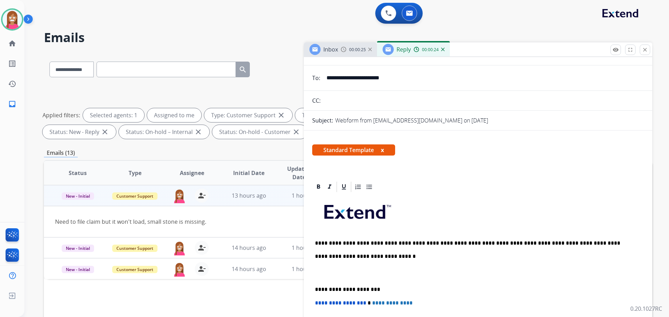
scroll to position [0, 0]
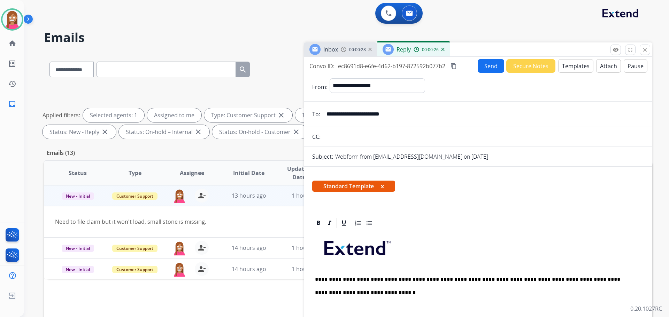
click at [489, 67] on button "Send" at bounding box center [490, 66] width 26 height 14
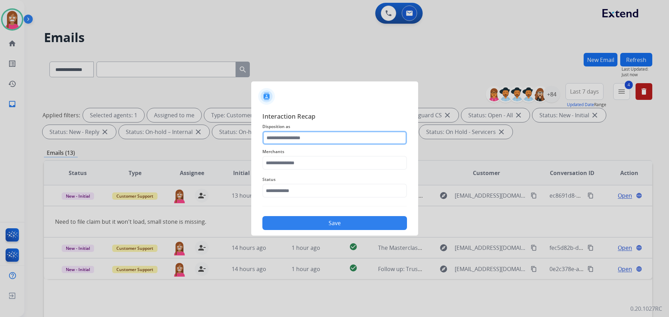
click at [305, 140] on input "text" at bounding box center [334, 138] width 145 height 14
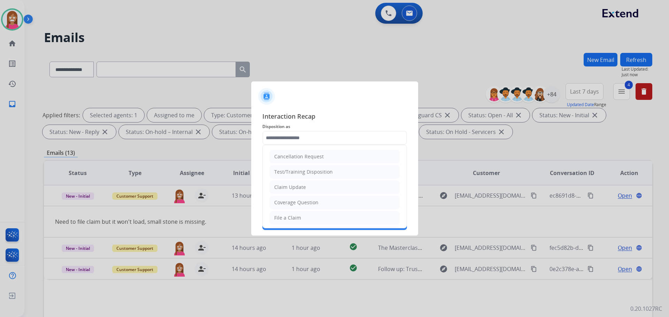
drag, startPoint x: 289, startPoint y: 218, endPoint x: 289, endPoint y: 208, distance: 10.8
click at [290, 218] on div "File a Claim" at bounding box center [287, 218] width 27 height 7
type input "**********"
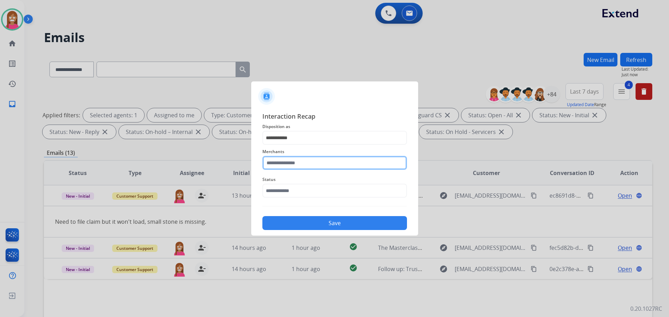
click at [278, 167] on input "text" at bounding box center [334, 163] width 145 height 14
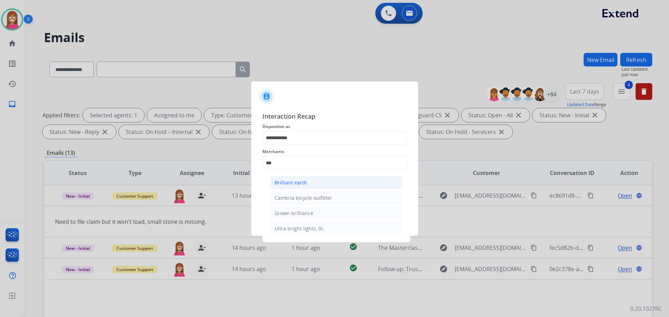
click at [311, 182] on li "Brilliant earth" at bounding box center [336, 182] width 133 height 13
type input "**********"
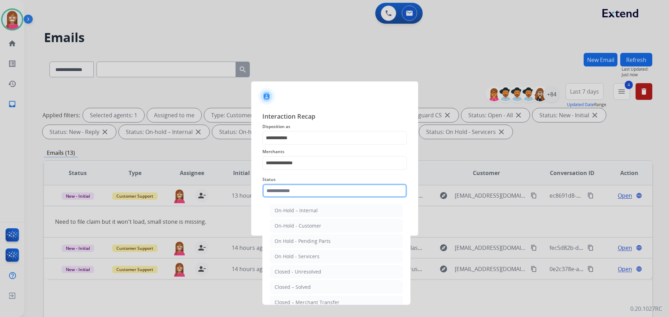
click at [297, 193] on input "text" at bounding box center [334, 191] width 145 height 14
click at [288, 286] on div "Closed – Solved" at bounding box center [292, 287] width 36 height 7
type input "**********"
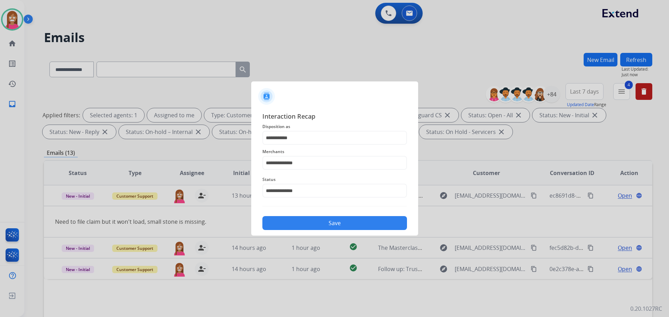
click at [304, 225] on button "Save" at bounding box center [334, 223] width 145 height 14
click at [306, 226] on button "Save" at bounding box center [334, 223] width 145 height 14
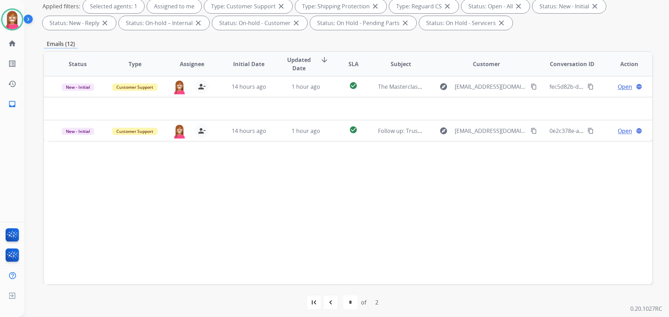
scroll to position [112, 0]
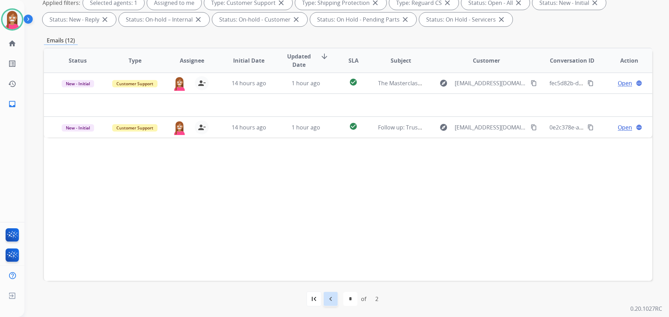
click at [335, 298] on div "navigate_before" at bounding box center [330, 298] width 15 height 15
select select "*"
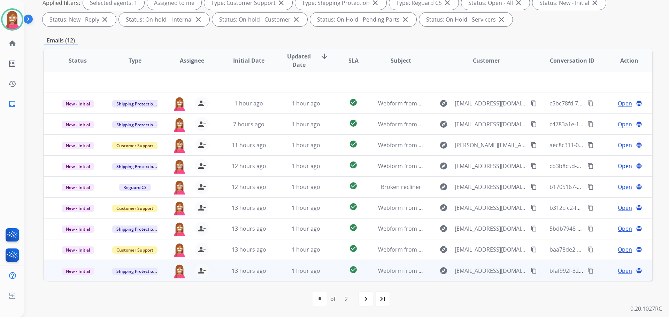
click at [272, 277] on td "1 hour ago" at bounding box center [300, 270] width 57 height 21
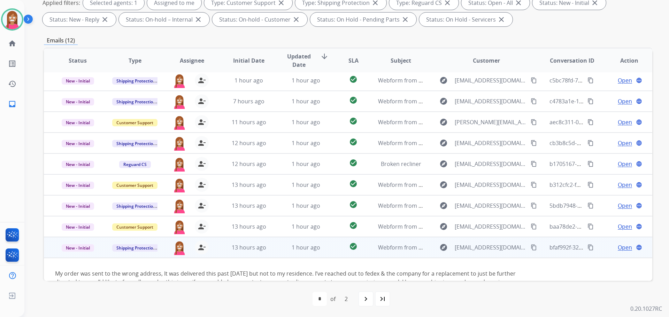
scroll to position [48, 0]
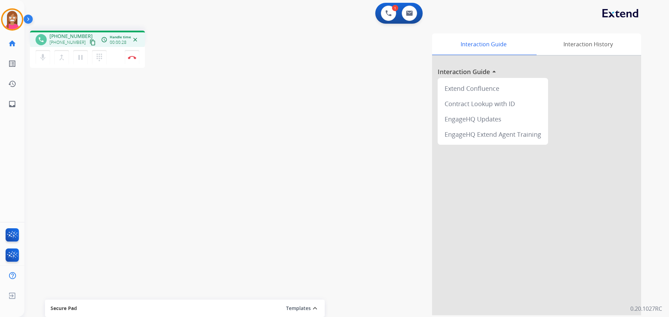
drag, startPoint x: 84, startPoint y: 45, endPoint x: 94, endPoint y: 45, distance: 10.1
click at [90, 45] on mat-icon "content_copy" at bounding box center [93, 42] width 6 height 6
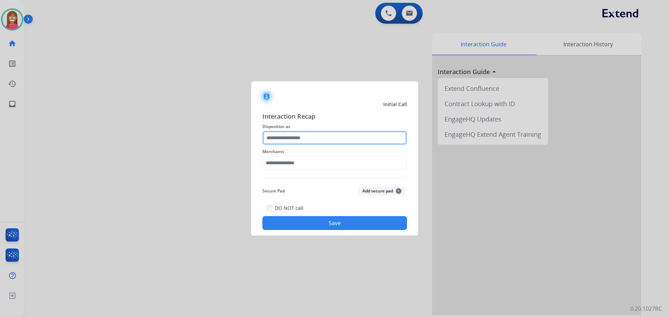
click at [286, 141] on input "text" at bounding box center [334, 138] width 145 height 14
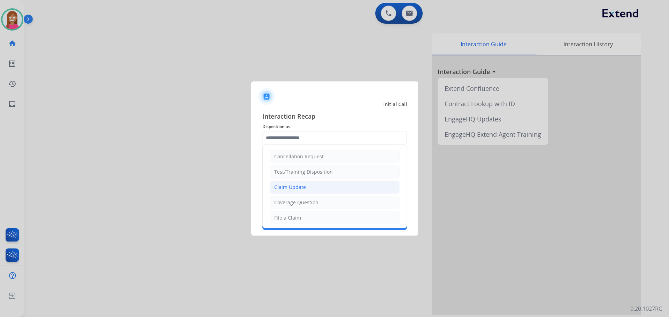
click at [288, 190] on div "Claim Update" at bounding box center [290, 187] width 32 height 7
type input "**********"
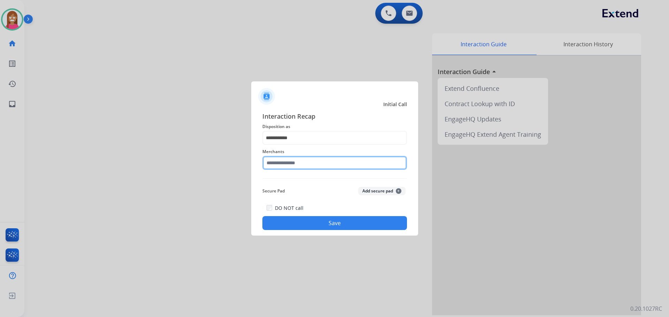
click at [278, 159] on input "text" at bounding box center [334, 163] width 145 height 14
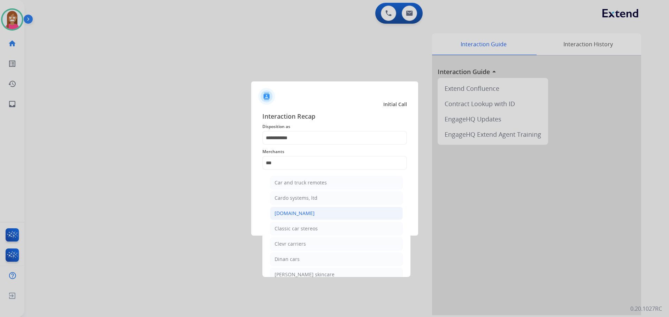
click at [295, 213] on div "Carparts.com" at bounding box center [294, 213] width 40 height 7
type input "**********"
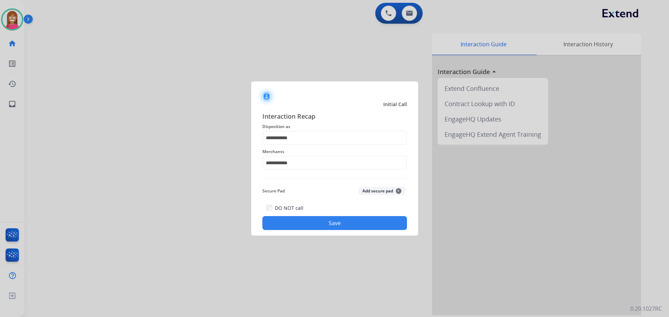
click at [308, 228] on button "Save" at bounding box center [334, 223] width 145 height 14
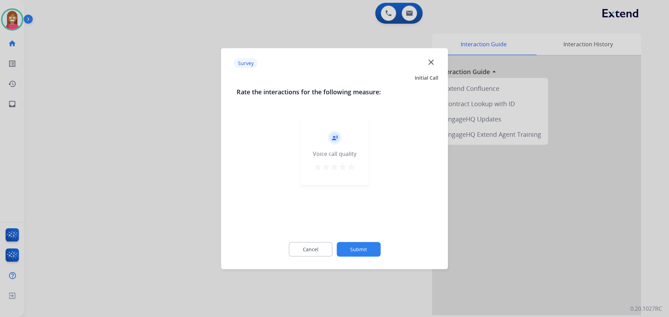
click at [433, 64] on mat-icon "close" at bounding box center [430, 61] width 9 height 9
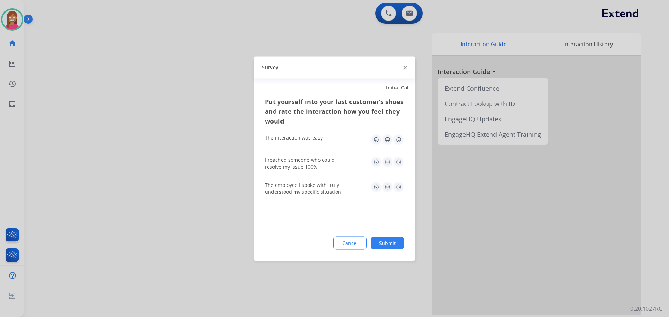
click at [404, 68] on img at bounding box center [404, 67] width 3 height 3
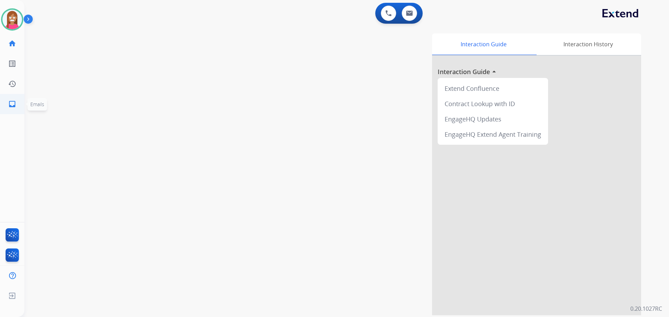
click at [16, 109] on link "inbox Emails" at bounding box center [12, 104] width 20 height 20
select select "**********"
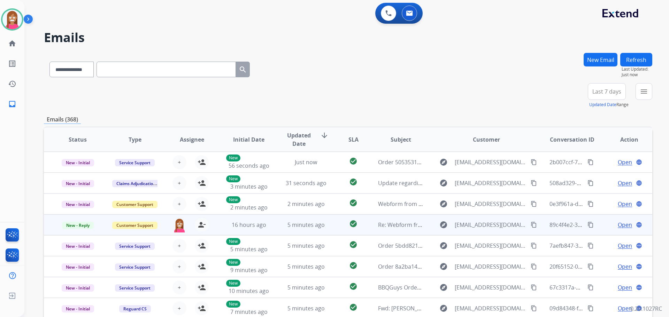
click at [329, 231] on td "check_circle" at bounding box center [348, 225] width 38 height 21
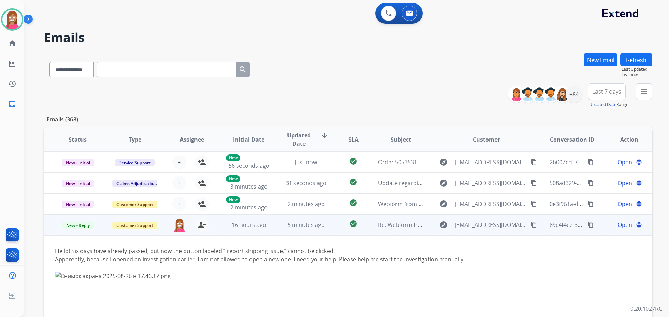
scroll to position [63, 0]
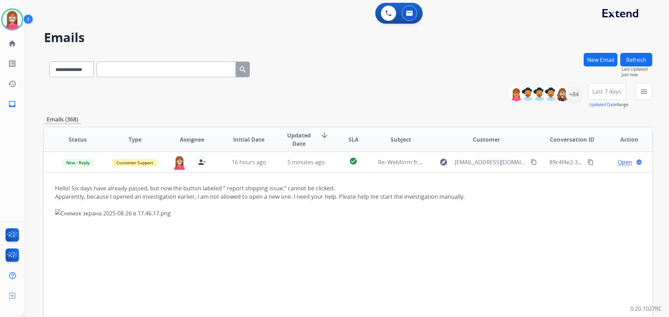
click at [418, 77] on div "**********" at bounding box center [348, 68] width 608 height 30
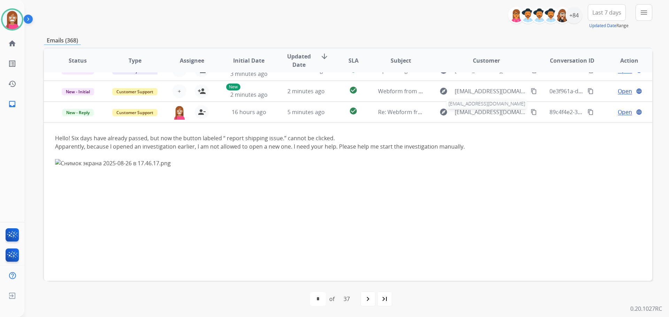
scroll to position [0, 0]
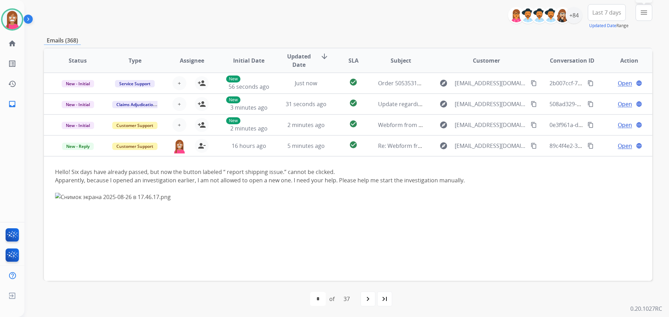
drag, startPoint x: 646, startPoint y: 16, endPoint x: 646, endPoint y: 20, distance: 3.8
click at [646, 18] on button "menu Filters" at bounding box center [643, 12] width 17 height 17
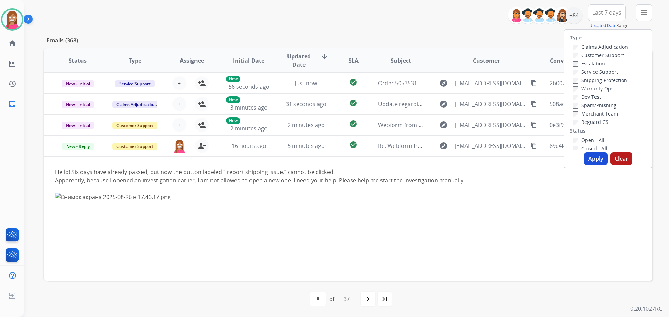
click at [576, 55] on label "Customer Support" at bounding box center [598, 55] width 51 height 7
click at [578, 80] on label "Shipping Protection" at bounding box center [600, 80] width 54 height 7
click at [580, 123] on label "Reguard CS" at bounding box center [591, 122] width 36 height 7
click at [576, 141] on label "Open - All" at bounding box center [589, 140] width 32 height 7
click at [589, 154] on button "Apply" at bounding box center [596, 159] width 24 height 13
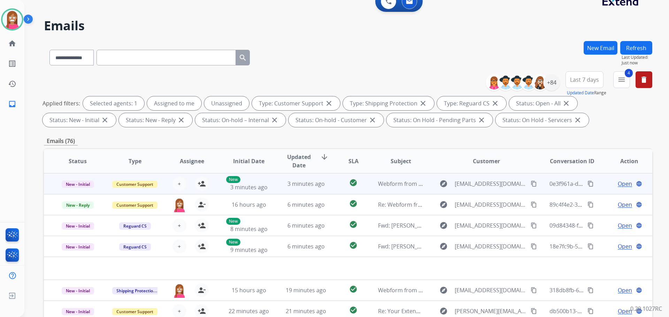
scroll to position [8, 0]
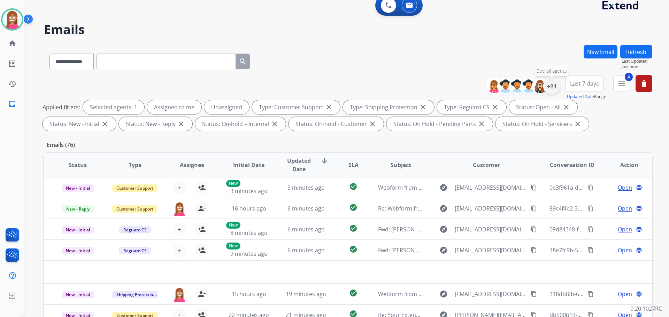
click at [549, 88] on div "+84" at bounding box center [551, 86] width 17 height 17
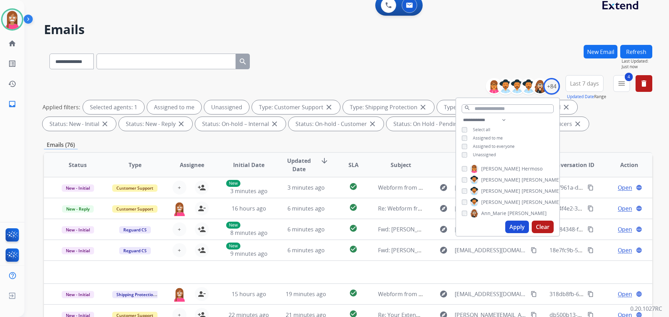
click at [460, 153] on div "**********" at bounding box center [507, 138] width 103 height 45
click at [510, 223] on button "Apply" at bounding box center [517, 227] width 24 height 13
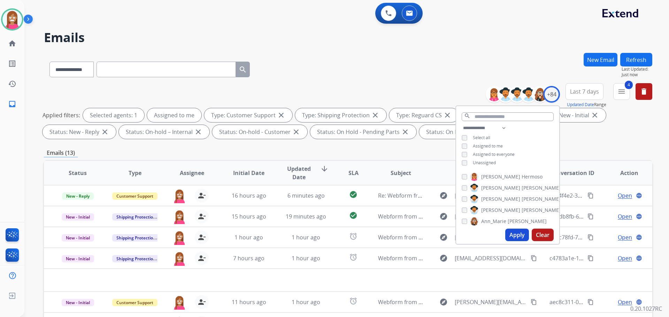
click at [291, 68] on div "**********" at bounding box center [348, 68] width 608 height 30
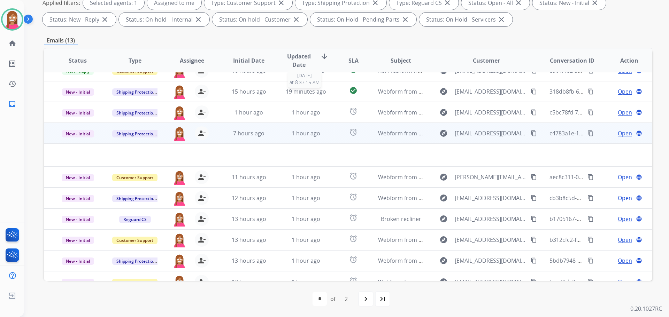
scroll to position [24, 0]
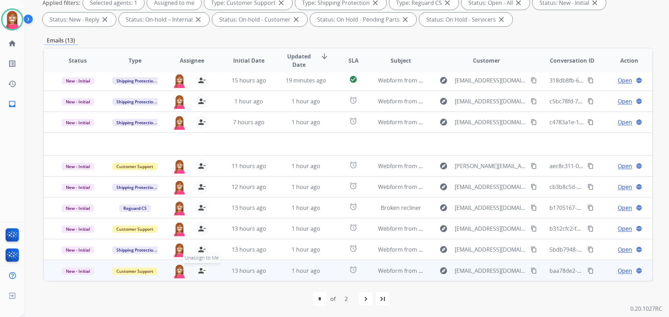
click at [199, 271] on mat-icon "person_remove" at bounding box center [201, 271] width 8 height 8
click at [199, 271] on mat-icon "person_add" at bounding box center [201, 271] width 8 height 8
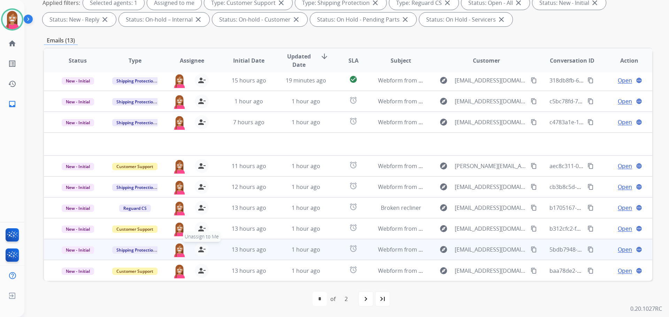
click at [201, 248] on mat-icon "person_remove" at bounding box center [201, 250] width 8 height 8
click at [201, 248] on mat-icon "person_add" at bounding box center [201, 250] width 8 height 8
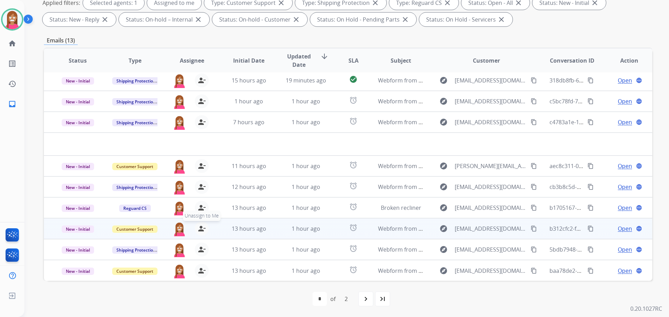
click at [200, 227] on mat-icon "person_remove" at bounding box center [201, 229] width 8 height 8
click at [200, 227] on mat-icon "person_add" at bounding box center [201, 229] width 8 height 8
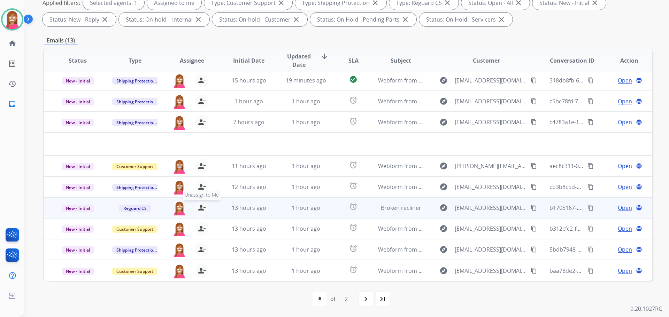
click at [203, 208] on mat-icon "person_remove" at bounding box center [201, 208] width 8 height 8
click at [203, 208] on mat-icon "person_add" at bounding box center [201, 208] width 8 height 8
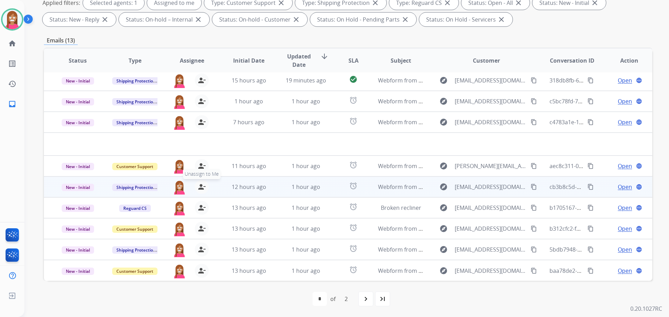
click at [202, 184] on mat-icon "person_remove" at bounding box center [201, 187] width 8 height 8
click at [202, 184] on mat-icon "person_add" at bounding box center [201, 187] width 8 height 8
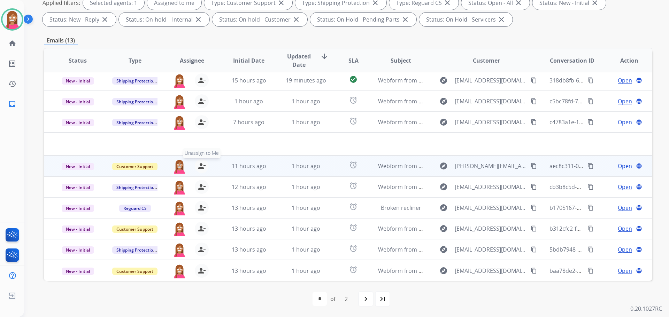
click at [201, 166] on mat-icon "person_remove" at bounding box center [201, 166] width 8 height 8
click at [201, 166] on mat-icon "person_add" at bounding box center [201, 166] width 8 height 8
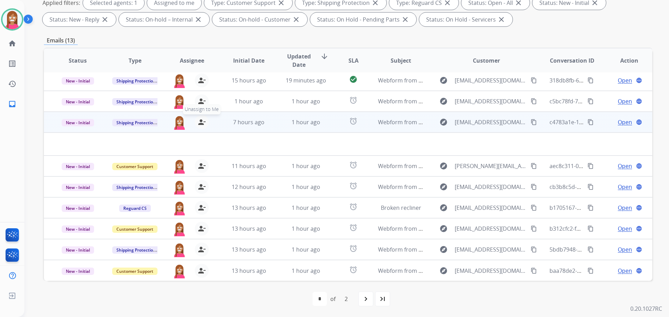
click at [198, 123] on mat-icon "person_remove" at bounding box center [201, 122] width 8 height 8
click at [198, 123] on mat-icon "person_add" at bounding box center [201, 122] width 8 height 8
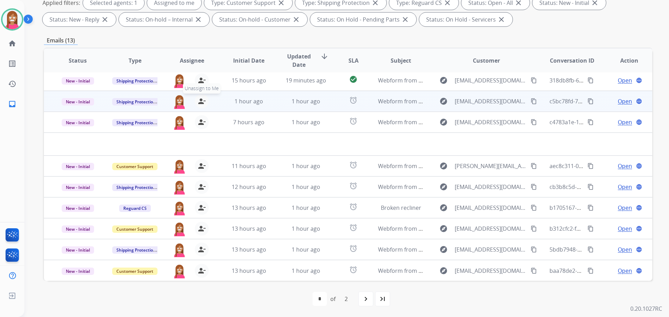
click at [201, 102] on mat-icon "person_remove" at bounding box center [201, 101] width 8 height 8
click at [201, 102] on mat-icon "person_add" at bounding box center [201, 101] width 8 height 8
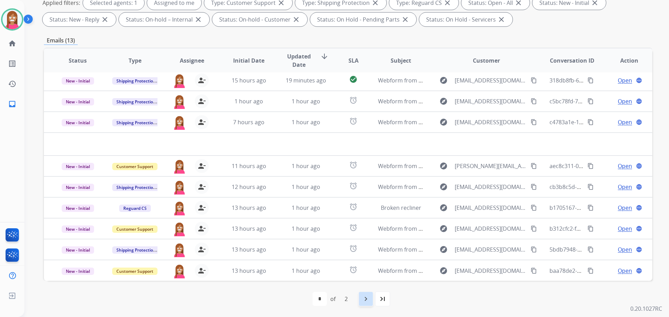
click at [364, 305] on div "navigate_next" at bounding box center [365, 298] width 15 height 15
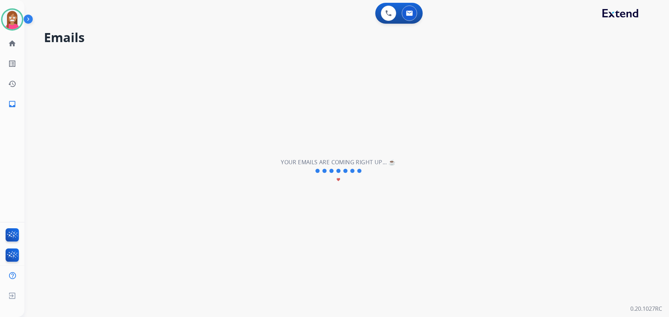
scroll to position [0, 0]
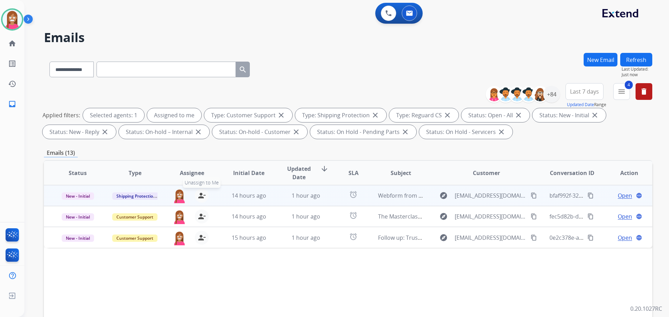
click at [202, 196] on mat-icon "person_remove" at bounding box center [201, 196] width 8 height 8
click at [202, 196] on mat-icon "person_add" at bounding box center [201, 196] width 8 height 8
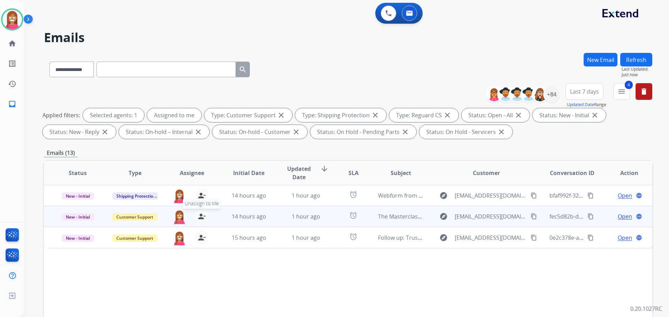
click at [199, 218] on mat-icon "person_remove" at bounding box center [201, 216] width 8 height 8
click at [199, 216] on mat-icon "person_add" at bounding box center [201, 216] width 8 height 8
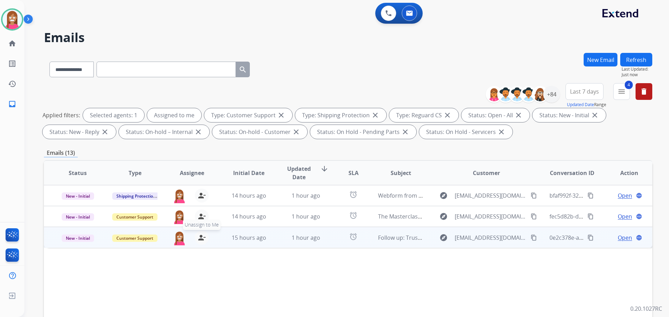
click at [201, 239] on mat-icon "person_remove" at bounding box center [201, 238] width 8 height 8
click at [201, 239] on mat-icon "person_add" at bounding box center [201, 238] width 8 height 8
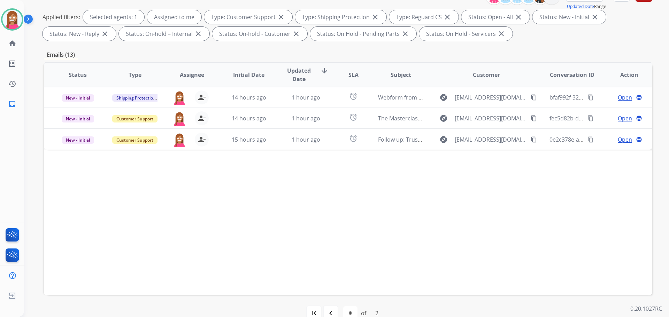
scroll to position [112, 0]
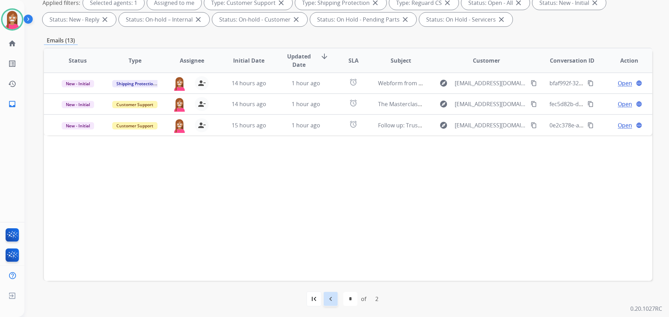
click at [332, 299] on mat-icon "navigate_before" at bounding box center [330, 299] width 8 height 8
select select "*"
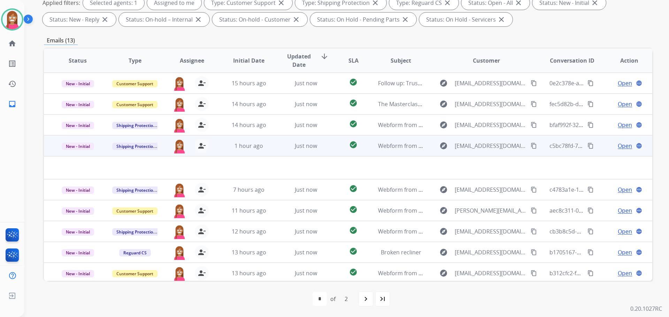
scroll to position [24, 0]
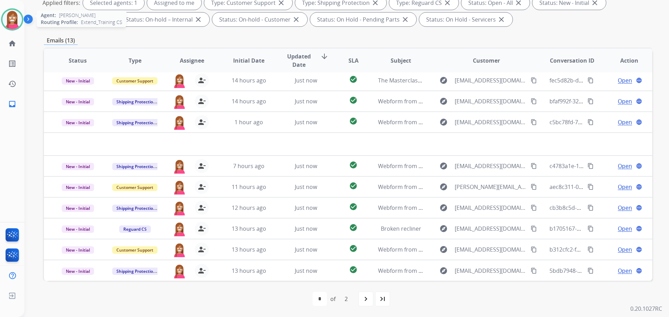
click at [6, 18] on img at bounding box center [12, 20] width 20 height 20
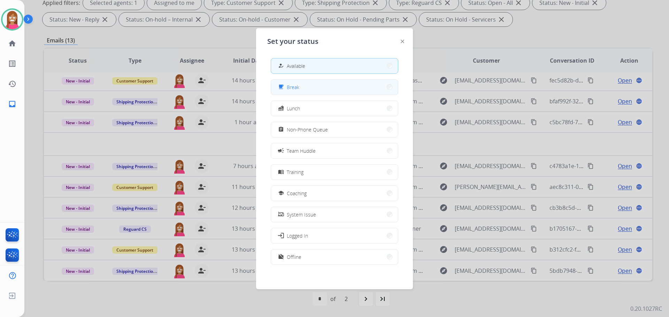
click at [289, 93] on button "free_breakfast Break" at bounding box center [334, 87] width 127 height 15
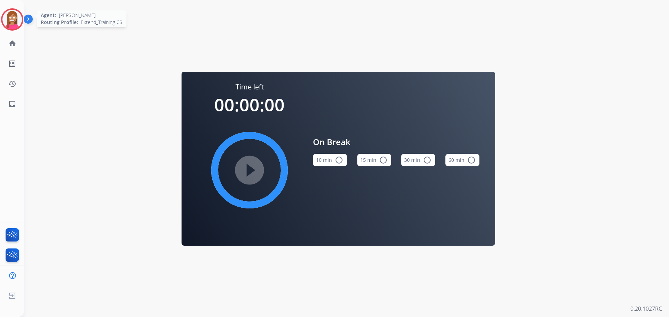
click at [7, 14] on img at bounding box center [12, 20] width 20 height 20
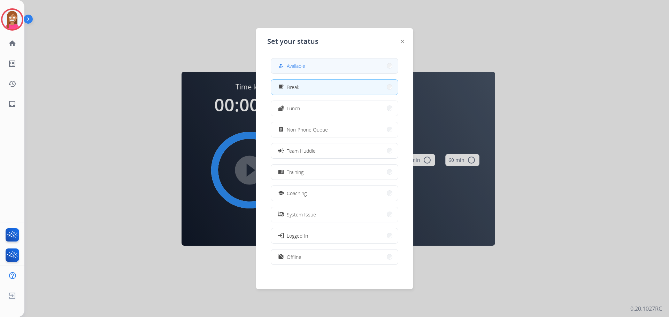
click at [307, 62] on button "how_to_reg Available" at bounding box center [334, 66] width 127 height 15
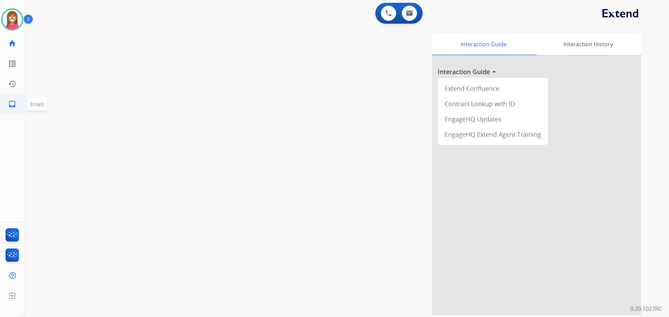
click at [5, 105] on link "inbox Emails" at bounding box center [12, 104] width 20 height 20
select select "**********"
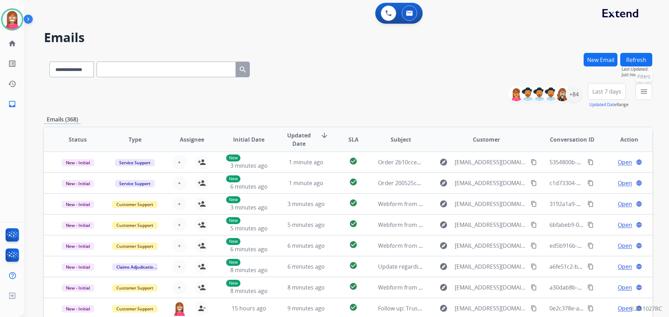
click at [637, 95] on button "menu Filters" at bounding box center [643, 91] width 17 height 17
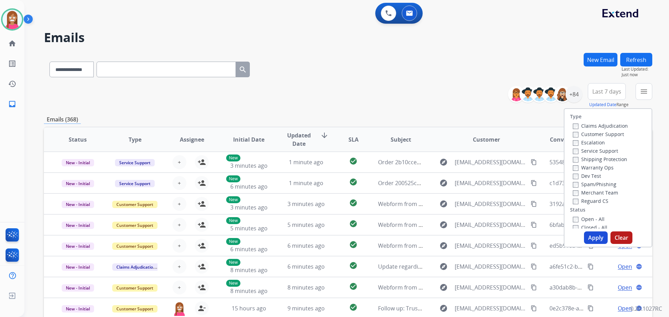
click at [574, 131] on label "Customer Support" at bounding box center [598, 134] width 51 height 7
click at [593, 160] on label "Shipping Protection" at bounding box center [600, 159] width 54 height 7
click at [587, 198] on label "Reguard CS" at bounding box center [591, 201] width 36 height 7
click at [581, 221] on label "Open - All" at bounding box center [589, 219] width 32 height 7
click at [594, 240] on button "Apply" at bounding box center [596, 238] width 24 height 13
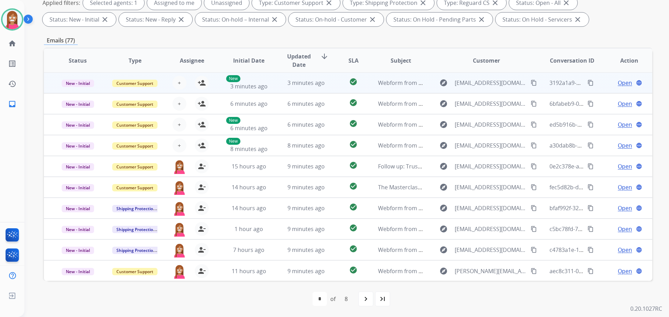
scroll to position [1, 0]
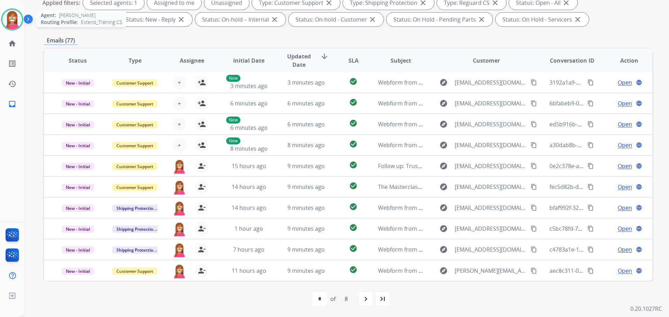
click at [16, 18] on img at bounding box center [12, 20] width 20 height 20
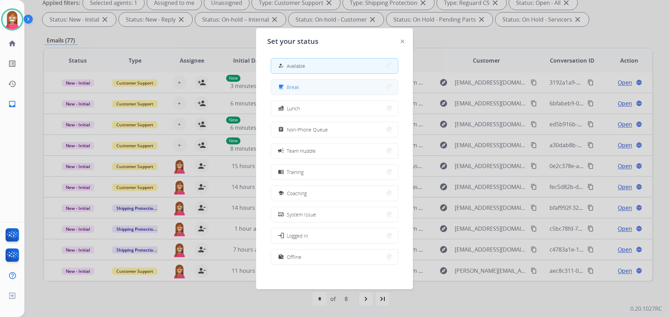
click at [286, 89] on div "free_breakfast" at bounding box center [282, 87] width 10 height 8
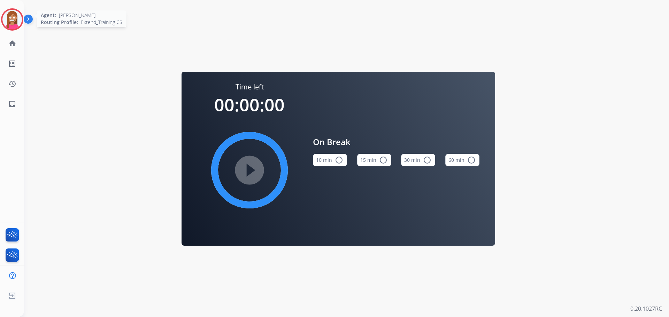
click at [9, 22] on img at bounding box center [12, 20] width 20 height 20
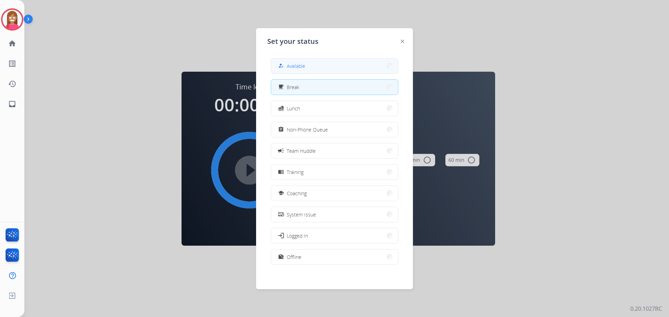
click at [308, 63] on button "how_to_reg Available" at bounding box center [334, 66] width 127 height 15
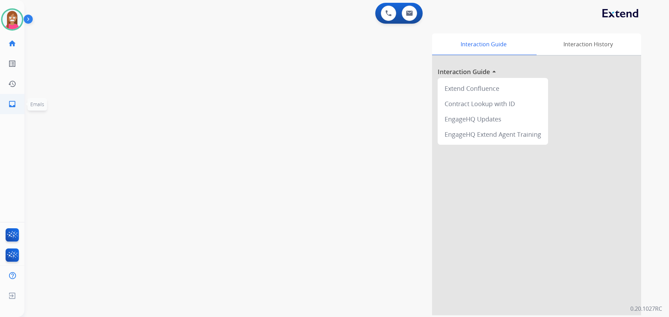
click at [4, 108] on link "inbox Emails" at bounding box center [12, 104] width 20 height 20
select select "**********"
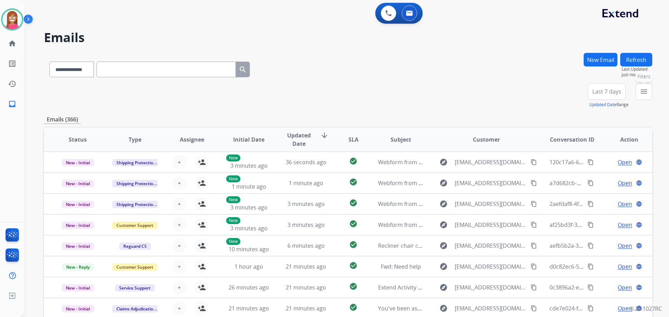
click at [649, 93] on button "menu Filters" at bounding box center [643, 91] width 17 height 17
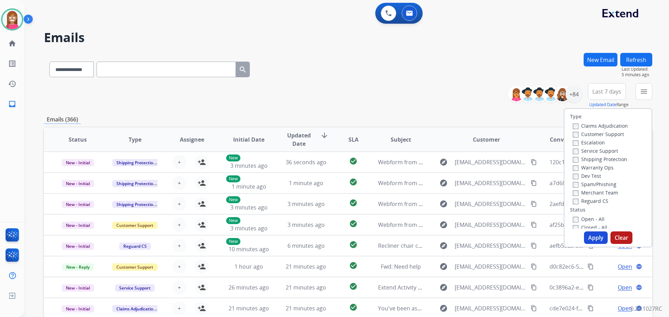
click at [591, 134] on label "Customer Support" at bounding box center [598, 134] width 51 height 7
click at [584, 157] on label "Shipping Protection" at bounding box center [600, 159] width 54 height 7
click at [583, 199] on label "Reguard CS" at bounding box center [591, 201] width 36 height 7
drag, startPoint x: 580, startPoint y: 216, endPoint x: 582, endPoint y: 230, distance: 14.1
click at [579, 216] on label "Open - All" at bounding box center [589, 219] width 32 height 7
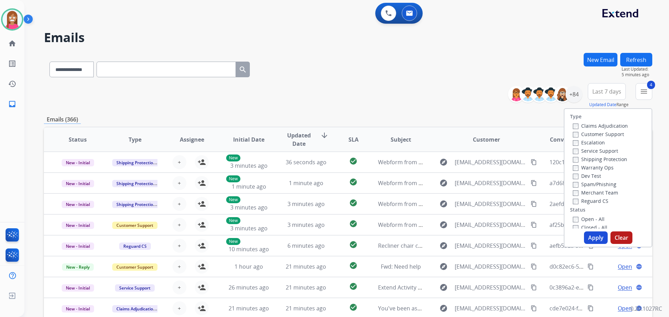
click at [591, 239] on button "Apply" at bounding box center [596, 238] width 24 height 13
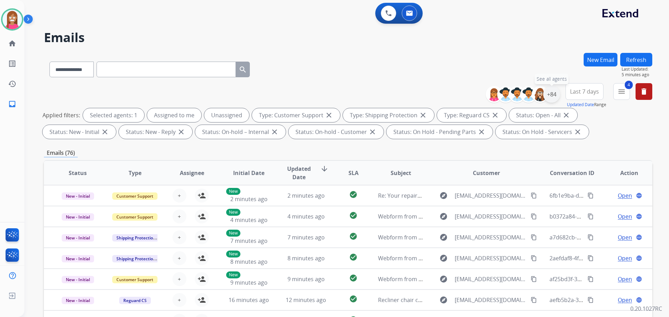
click at [554, 96] on div "+84" at bounding box center [551, 94] width 17 height 17
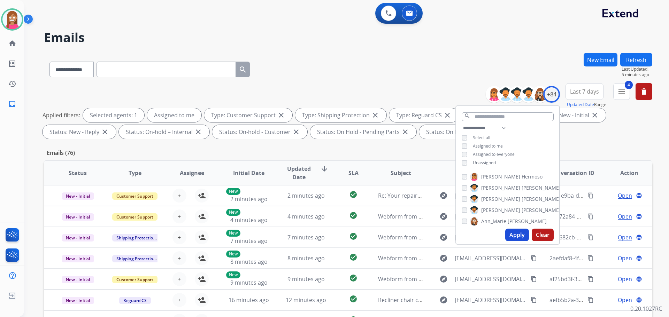
click at [517, 237] on button "Apply" at bounding box center [517, 235] width 24 height 13
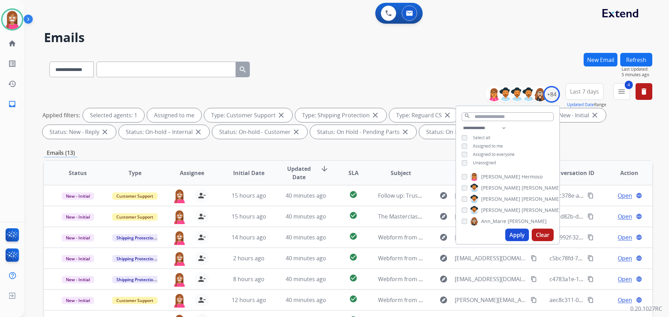
click at [368, 46] on div "**********" at bounding box center [338, 183] width 628 height 317
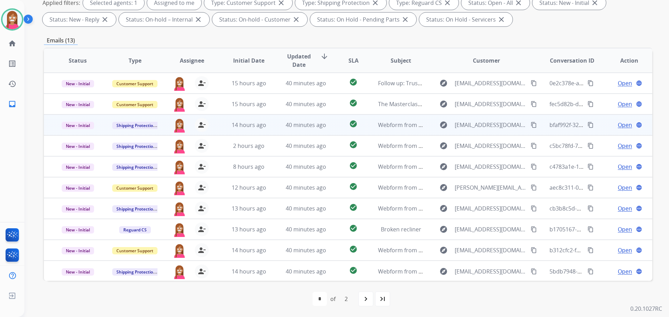
scroll to position [1, 0]
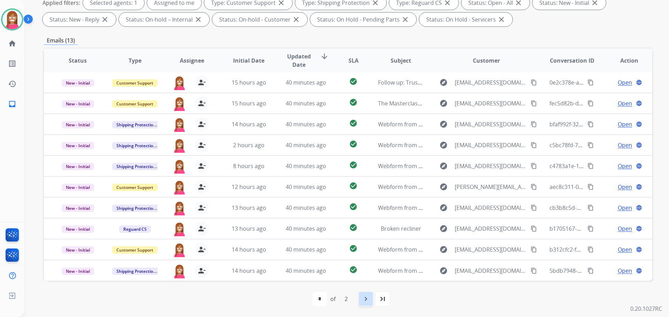
click at [371, 302] on div "navigate_next" at bounding box center [365, 298] width 15 height 15
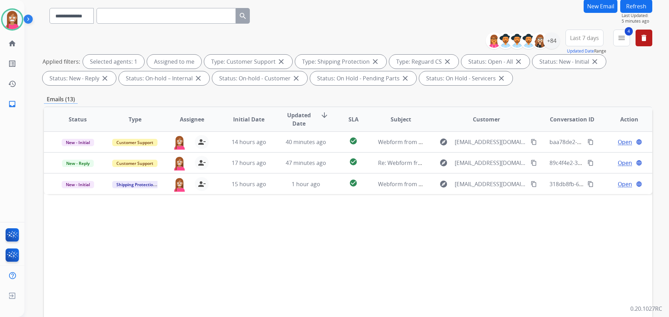
scroll to position [112, 0]
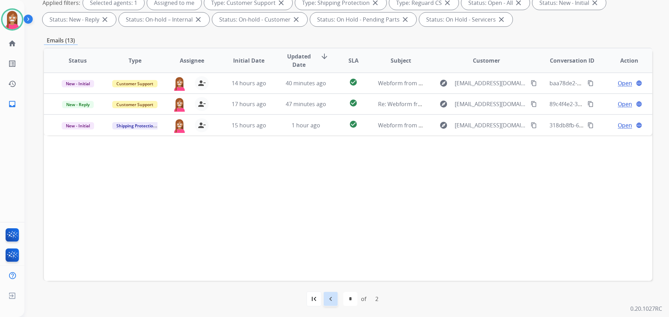
click at [335, 305] on div "navigate_before" at bounding box center [330, 298] width 15 height 15
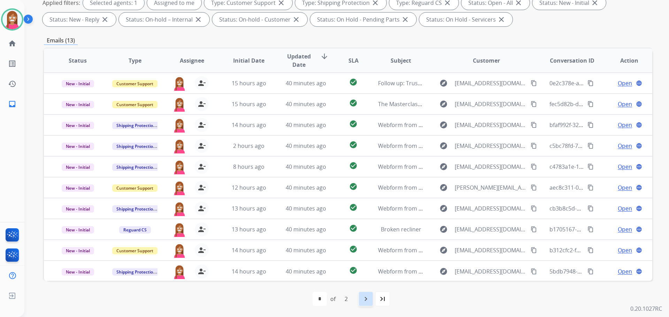
click at [366, 302] on mat-icon "navigate_next" at bounding box center [365, 299] width 8 height 8
select select "*"
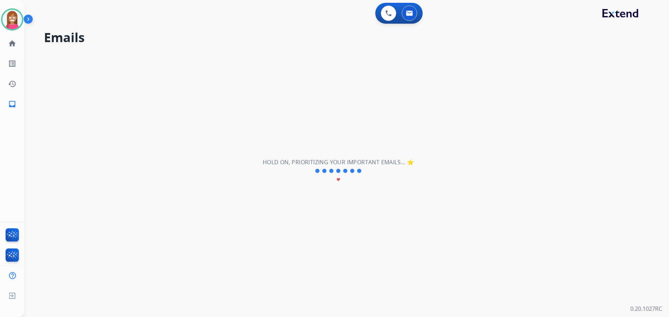
scroll to position [0, 0]
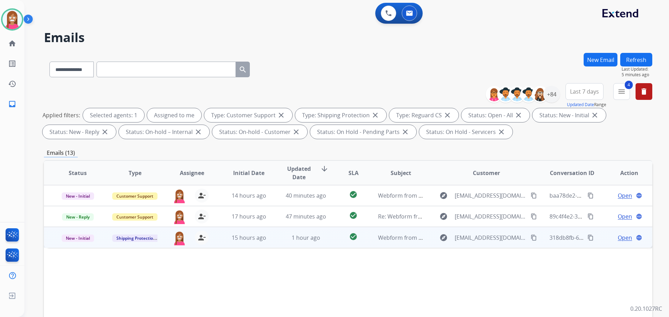
click at [277, 241] on td "1 hour ago" at bounding box center [300, 237] width 57 height 21
click at [530, 235] on mat-icon "content_copy" at bounding box center [533, 237] width 6 height 6
click at [624, 239] on span "Open" at bounding box center [624, 237] width 14 height 8
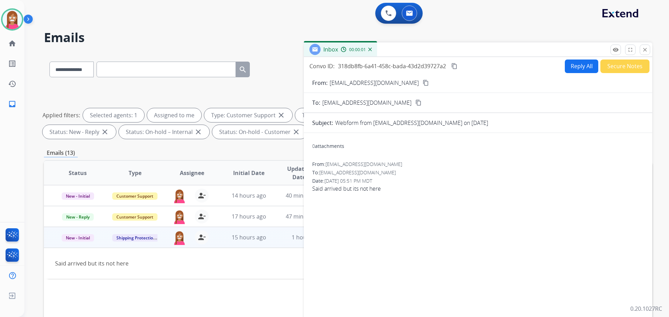
click at [579, 57] on div "Convo ID: 318db8fb-6a41-458c-bada-43d2d39727a2 content_copy Reply All Secure No…" at bounding box center [478, 199] width 348 height 284
click at [579, 64] on button "Reply All" at bounding box center [581, 67] width 33 height 14
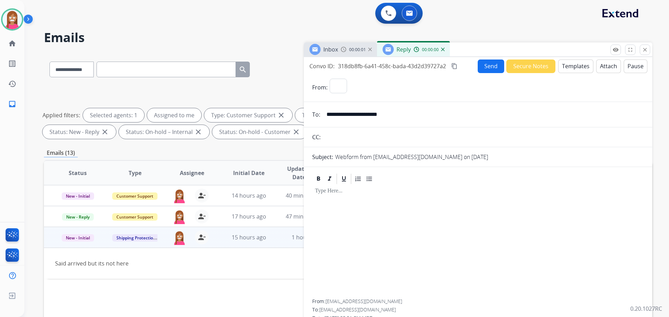
select select "**********"
click at [581, 68] on button "Templates" at bounding box center [575, 67] width 35 height 14
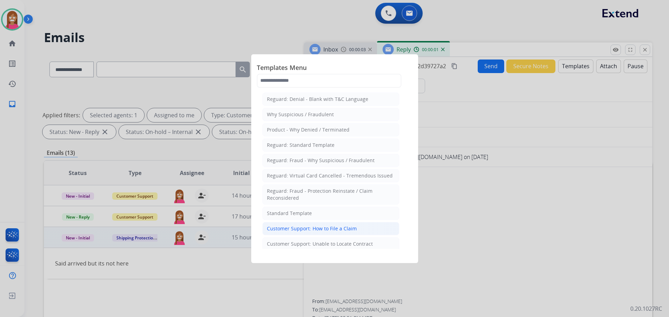
click at [293, 231] on div "Customer Support: How to File a Claim" at bounding box center [312, 228] width 90 height 7
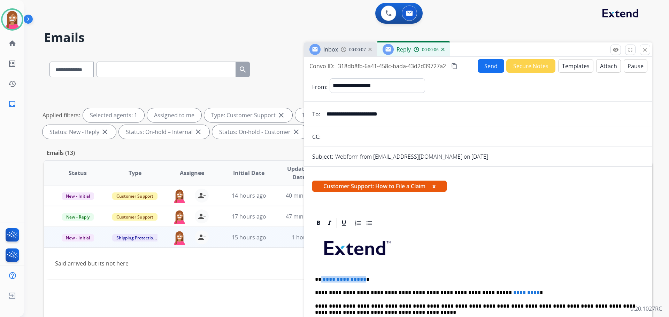
drag, startPoint x: 361, startPoint y: 276, endPoint x: 321, endPoint y: 273, distance: 40.8
drag, startPoint x: 505, startPoint y: 286, endPoint x: 454, endPoint y: 291, distance: 51.1
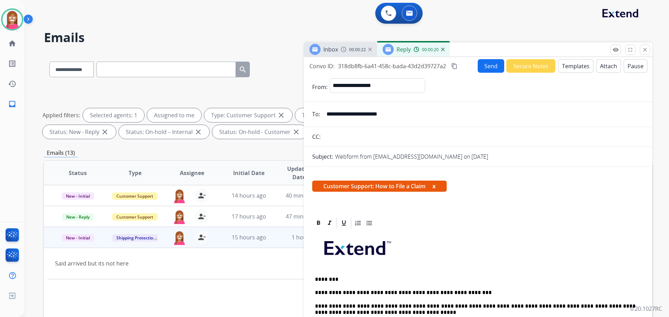
click at [483, 64] on button "Send" at bounding box center [490, 66] width 26 height 14
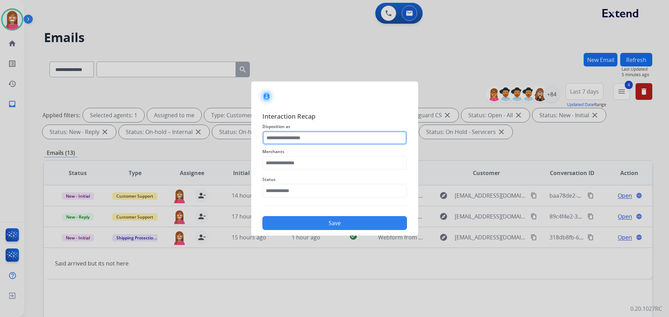
click at [282, 143] on input "text" at bounding box center [334, 138] width 145 height 14
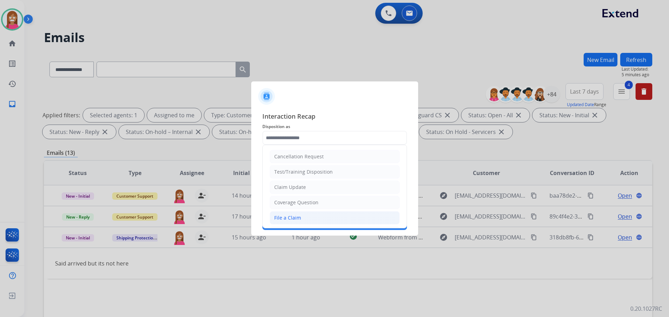
click at [274, 218] on div "File a Claim" at bounding box center [287, 218] width 27 height 7
type input "**********"
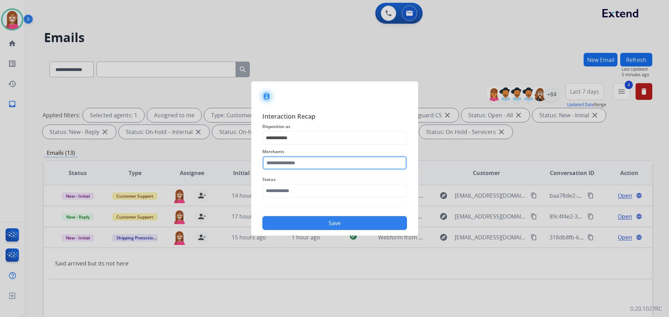
click at [272, 165] on input "text" at bounding box center [334, 163] width 145 height 14
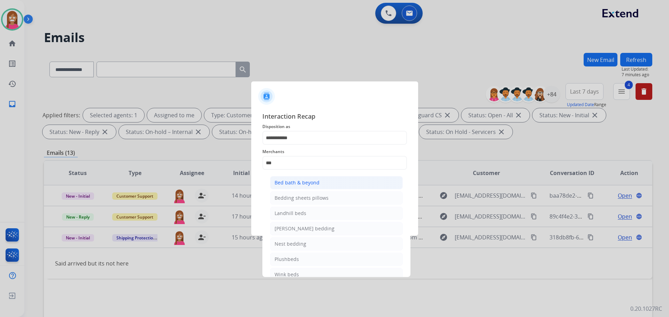
drag, startPoint x: 289, startPoint y: 176, endPoint x: 291, endPoint y: 179, distance: 4.4
click at [289, 177] on ul "Bed bath & beyond Bedding sheets pillows Landhill beds Milliard bedding Nest be…" at bounding box center [336, 231] width 137 height 116
click at [293, 183] on div "Bed bath & beyond" at bounding box center [296, 182] width 45 height 7
type input "**********"
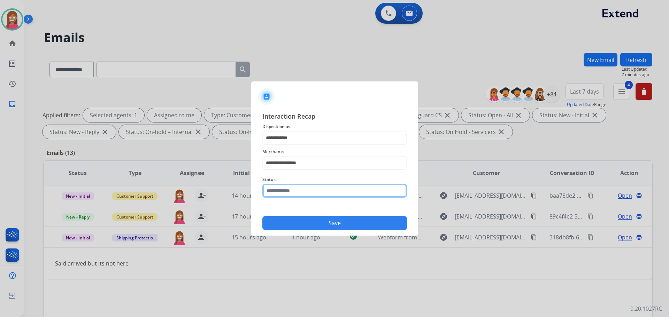
click at [285, 189] on input "text" at bounding box center [334, 191] width 145 height 14
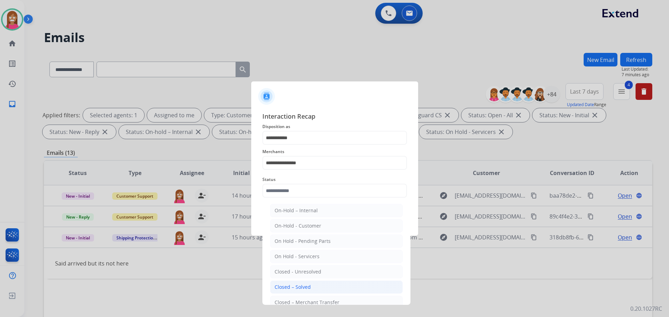
click at [291, 290] on div "Closed – Solved" at bounding box center [292, 287] width 36 height 7
type input "**********"
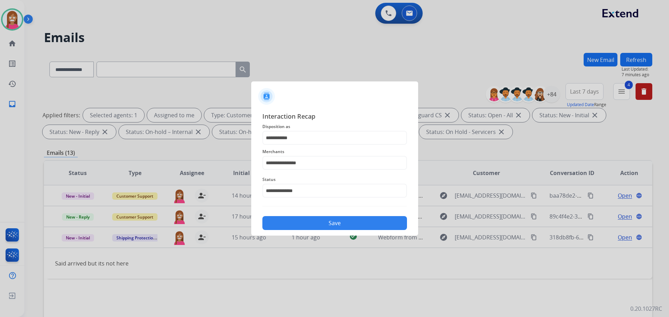
click at [296, 229] on button "Save" at bounding box center [334, 223] width 145 height 14
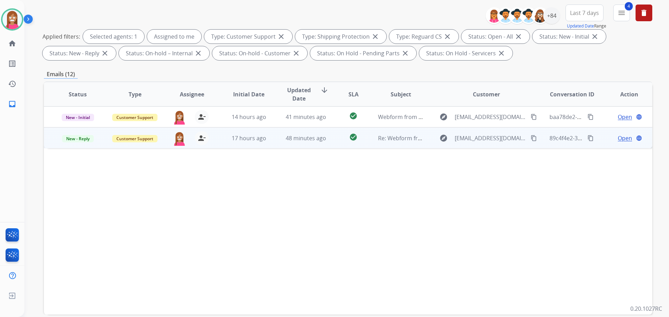
scroll to position [112, 0]
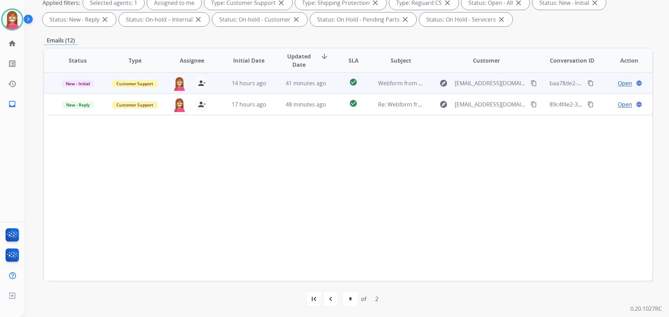
click at [272, 92] on td "41 minutes ago" at bounding box center [300, 83] width 57 height 21
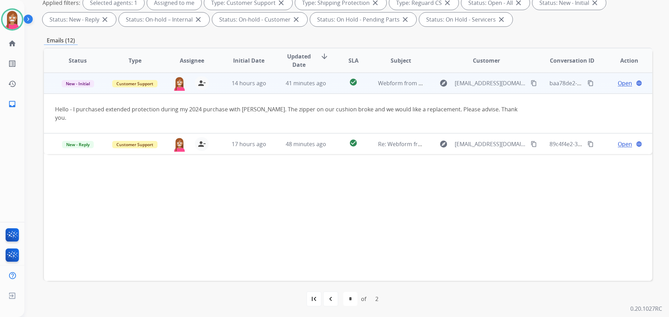
click at [530, 83] on mat-icon "content_copy" at bounding box center [533, 83] width 6 height 6
click at [617, 84] on span "Open" at bounding box center [624, 83] width 14 height 8
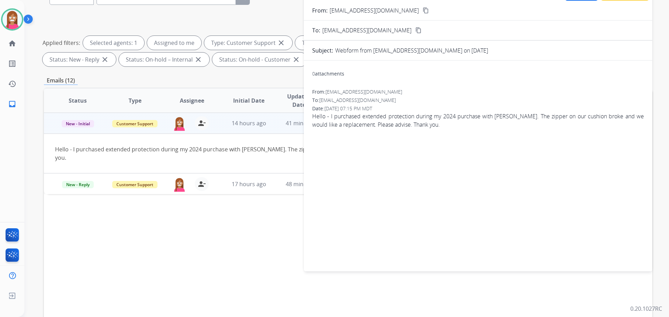
scroll to position [8, 0]
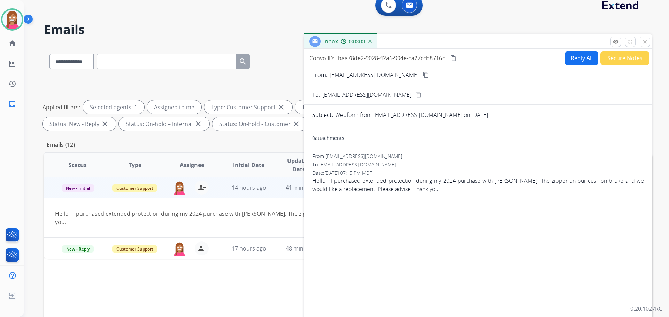
click at [569, 60] on button "Reply All" at bounding box center [581, 59] width 33 height 14
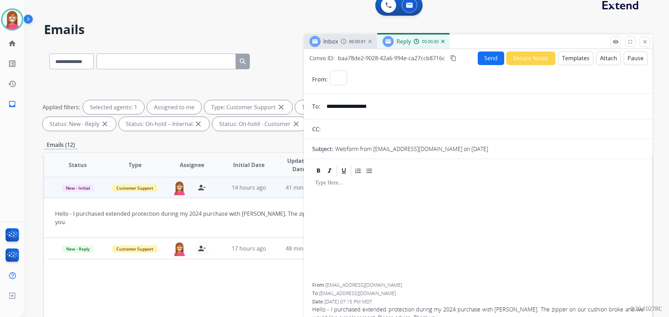
select select "**********"
click at [563, 61] on button "Templates" at bounding box center [575, 59] width 35 height 14
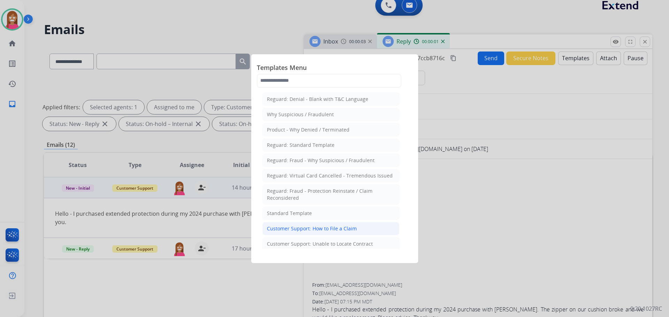
click at [308, 227] on div "Customer Support: How to File a Claim" at bounding box center [312, 228] width 90 height 7
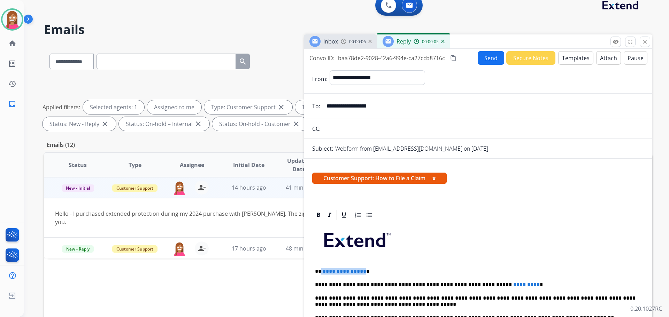
drag, startPoint x: 362, startPoint y: 266, endPoint x: 321, endPoint y: 264, distance: 41.1
drag, startPoint x: 505, startPoint y: 277, endPoint x: 455, endPoint y: 279, distance: 49.9
click at [482, 57] on button "Send" at bounding box center [490, 58] width 26 height 14
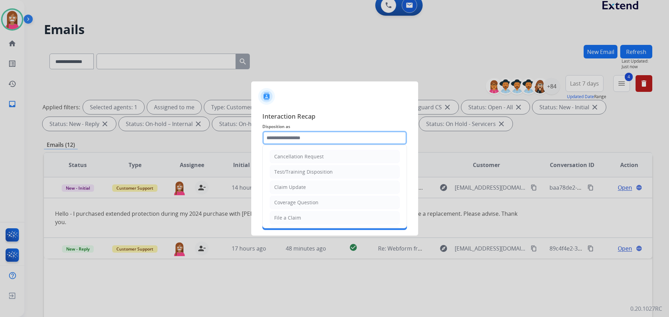
click at [296, 142] on input "text" at bounding box center [334, 138] width 145 height 14
click at [284, 218] on div "File a Claim" at bounding box center [287, 218] width 27 height 7
type input "**********"
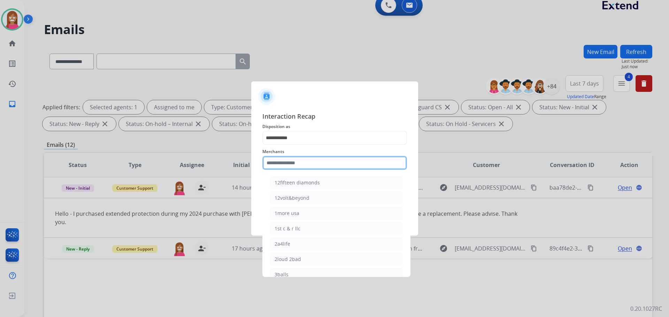
click at [275, 160] on input "text" at bounding box center [334, 163] width 145 height 14
click at [298, 204] on li "Ashley furniture" at bounding box center [336, 198] width 133 height 13
type input "**********"
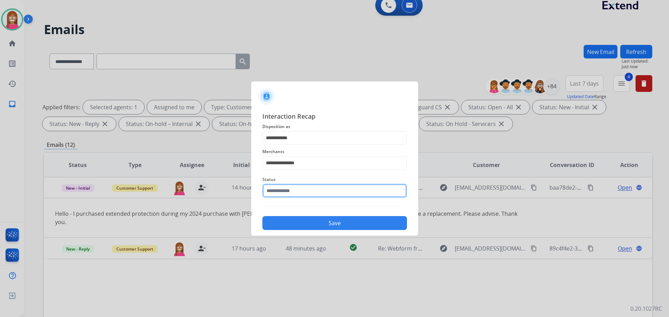
click at [296, 191] on input "text" at bounding box center [334, 191] width 145 height 14
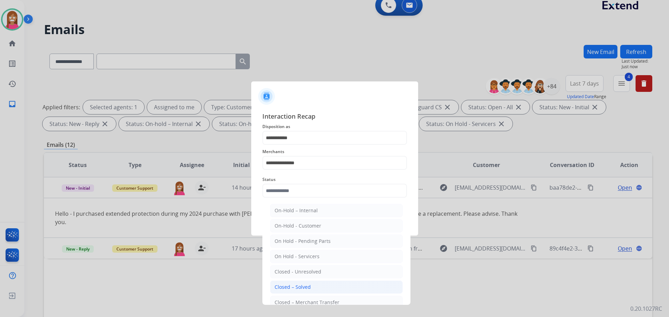
click at [301, 289] on div "Closed – Solved" at bounding box center [292, 287] width 36 height 7
type input "**********"
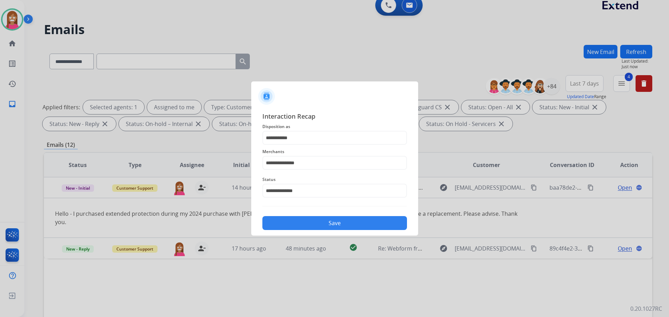
click at [302, 227] on button "Save" at bounding box center [334, 223] width 145 height 14
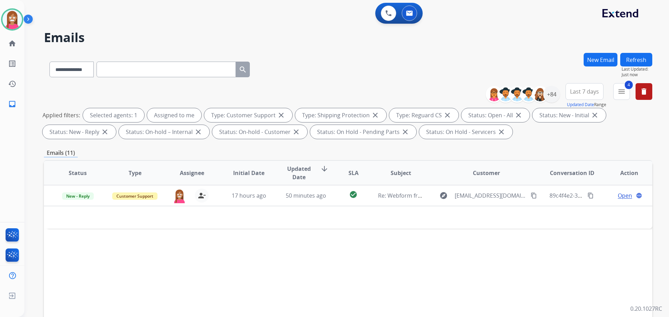
scroll to position [112, 0]
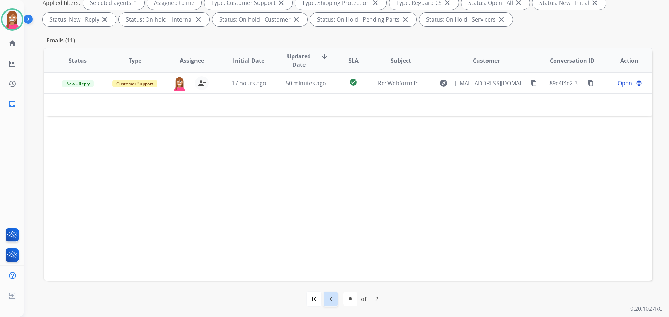
click at [330, 296] on mat-icon "navigate_before" at bounding box center [330, 299] width 8 height 8
select select "*"
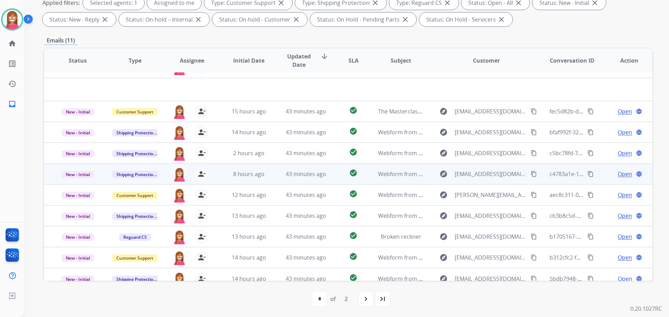
scroll to position [24, 0]
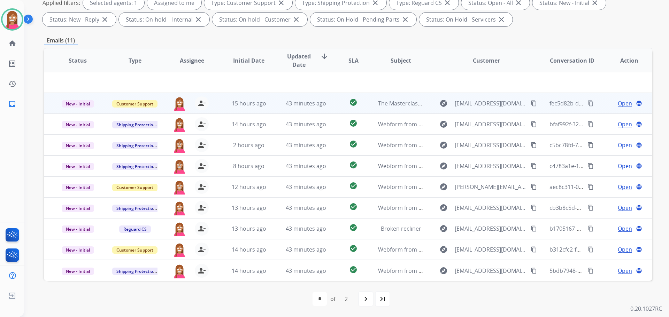
click at [264, 108] on td "15 hours ago" at bounding box center [243, 103] width 57 height 21
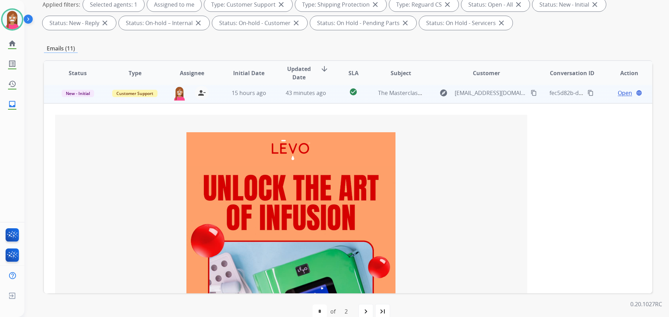
scroll to position [21, 0]
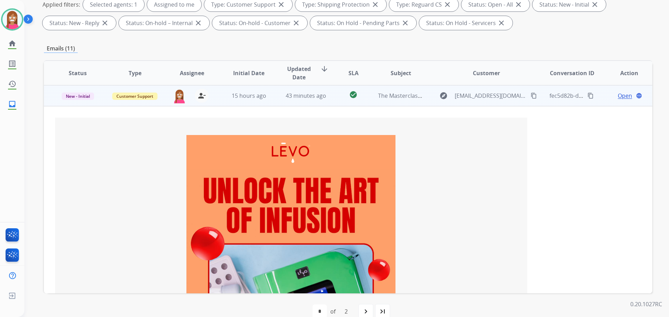
click at [268, 105] on td "15 hours ago" at bounding box center [243, 95] width 57 height 21
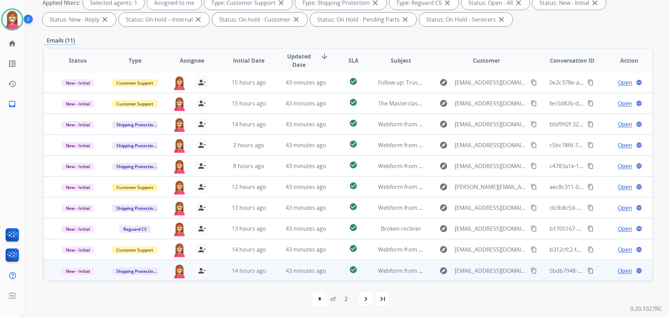
click at [272, 275] on td "43 minutes ago" at bounding box center [300, 270] width 57 height 21
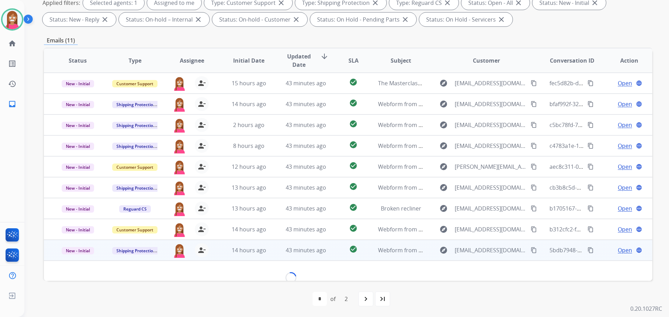
scroll to position [32, 0]
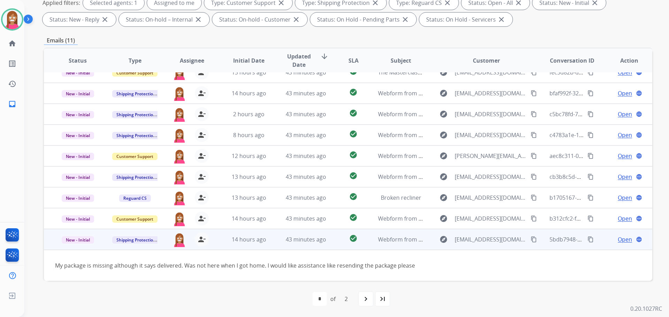
click at [530, 240] on mat-icon "content_copy" at bounding box center [533, 239] width 6 height 6
click at [617, 239] on span "Open" at bounding box center [624, 239] width 14 height 8
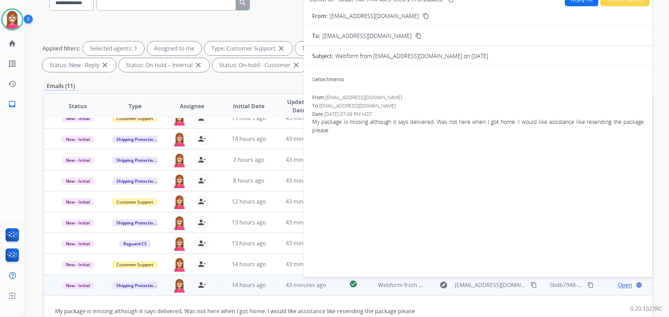
scroll to position [0, 0]
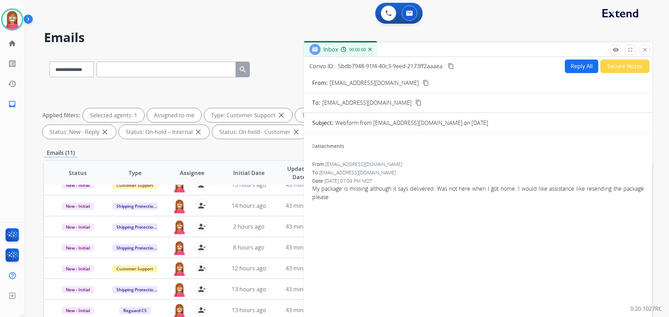
click at [575, 68] on button "Reply All" at bounding box center [581, 67] width 33 height 14
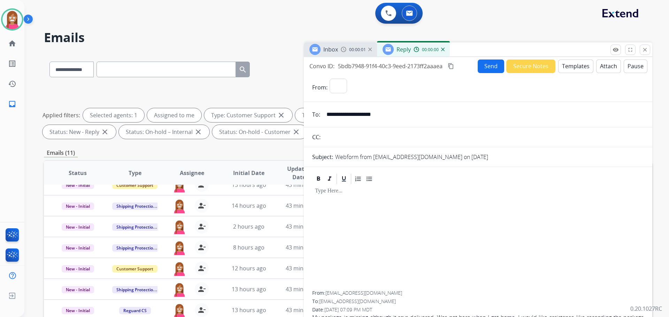
select select "**********"
click at [573, 67] on button "Templates" at bounding box center [575, 67] width 35 height 14
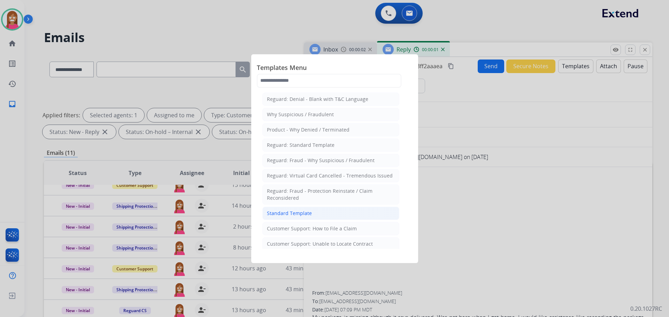
click at [295, 216] on div "Standard Template" at bounding box center [289, 213] width 45 height 7
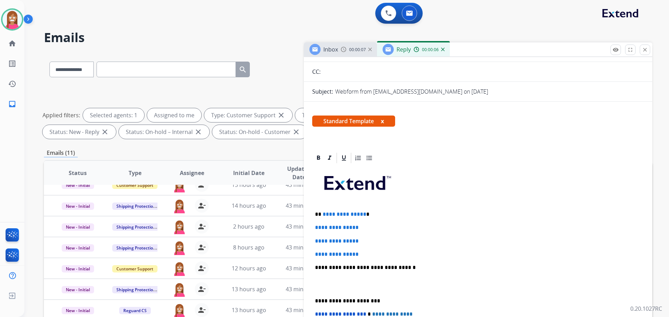
scroll to position [70, 0]
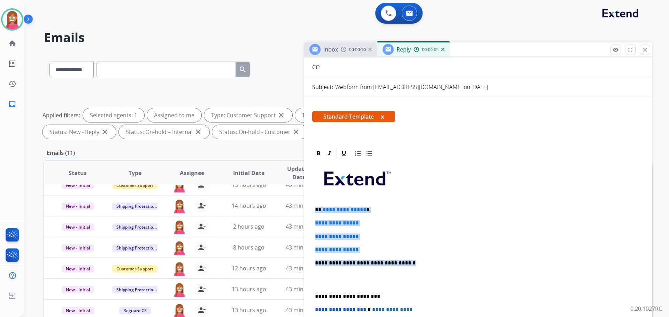
drag, startPoint x: 400, startPoint y: 264, endPoint x: 316, endPoint y: 211, distance: 99.2
click at [316, 211] on div "**********" at bounding box center [478, 280] width 332 height 240
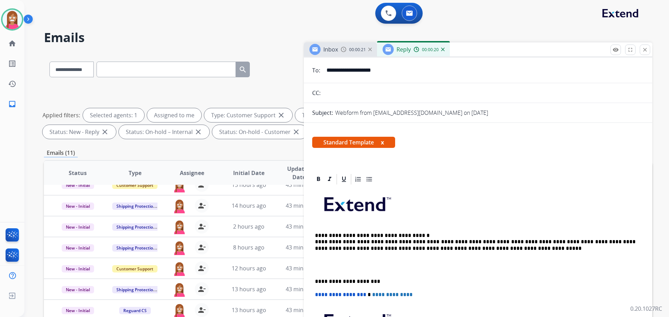
scroll to position [0, 0]
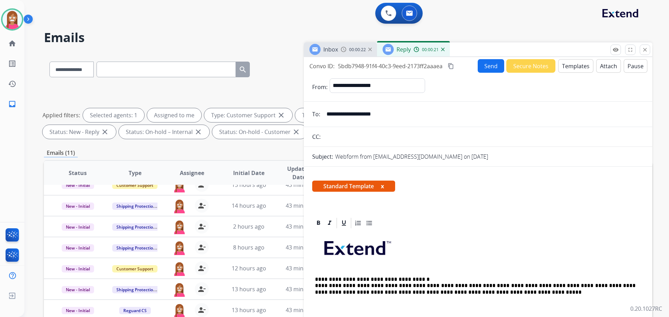
click at [483, 62] on button "Send" at bounding box center [490, 66] width 26 height 14
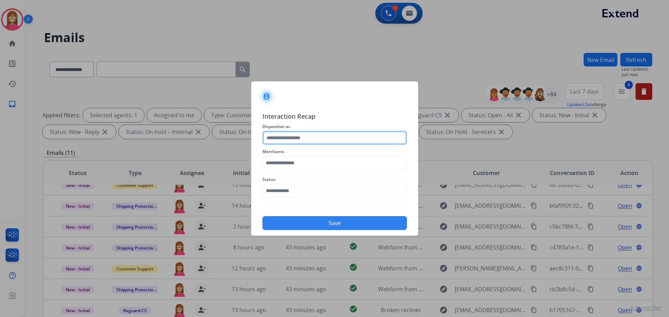
click at [276, 142] on input "text" at bounding box center [334, 138] width 145 height 14
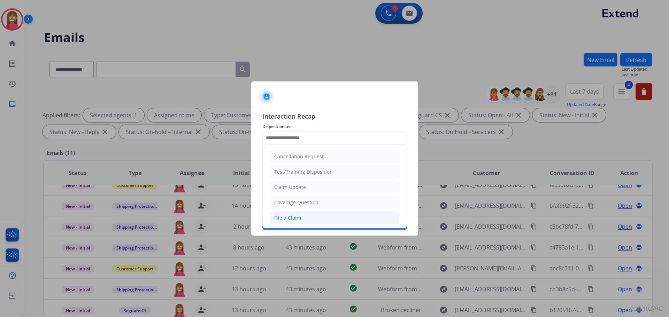
click at [282, 215] on div "File a Claim" at bounding box center [287, 218] width 27 height 7
type input "**********"
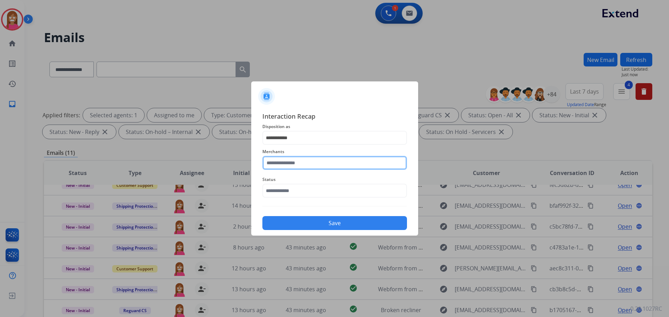
click at [285, 163] on input "text" at bounding box center [334, 163] width 145 height 14
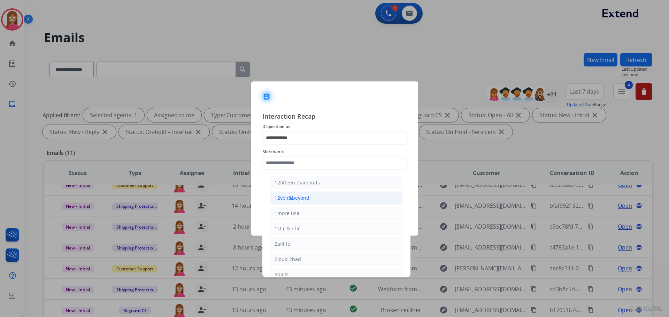
click at [291, 198] on div "12volt&beyond" at bounding box center [291, 198] width 35 height 7
type input "**********"
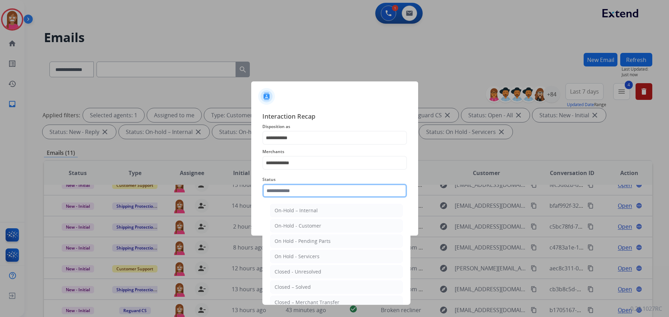
click at [289, 188] on input "text" at bounding box center [334, 191] width 145 height 14
click at [298, 283] on li "Closed – Solved" at bounding box center [336, 287] width 133 height 13
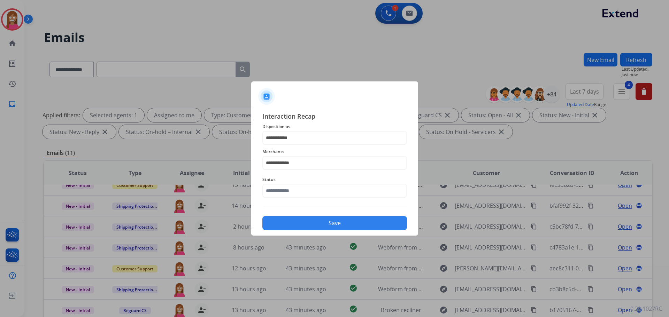
type input "**********"
click at [294, 224] on button "Save" at bounding box center [334, 223] width 145 height 14
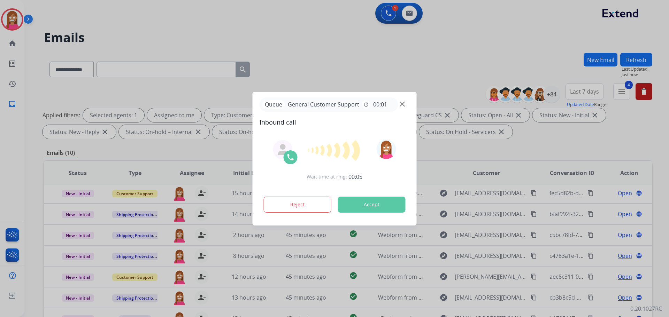
scroll to position [23, 0]
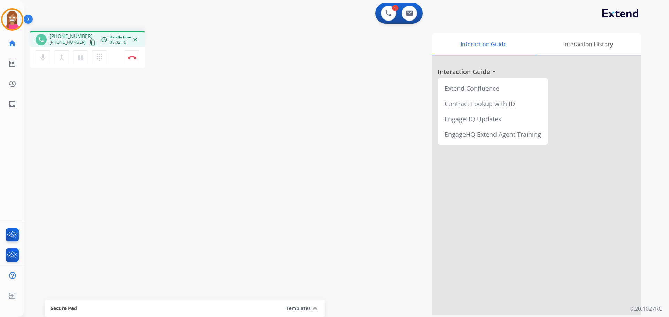
click at [184, 83] on div "phone +18288374647 +18288374647 content_copy access_time Call metrics Queue 00:…" at bounding box center [338, 170] width 628 height 290
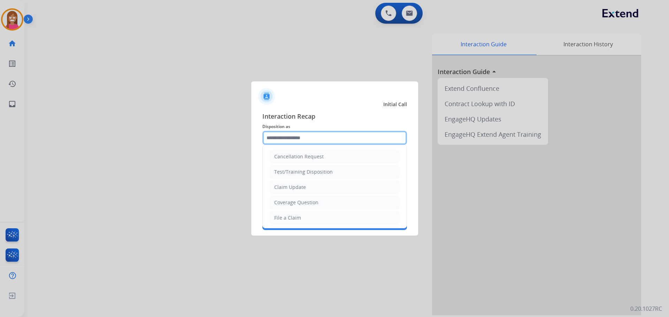
click at [285, 145] on div "Cancellation Request Test/Training Disposition Claim Update Coverage Question F…" at bounding box center [334, 138] width 145 height 14
click at [332, 223] on li "File a Claim" at bounding box center [335, 217] width 130 height 13
type input "**********"
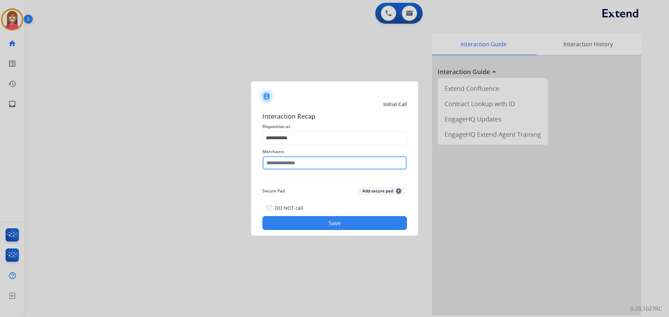
click at [293, 166] on input "text" at bounding box center [334, 163] width 145 height 14
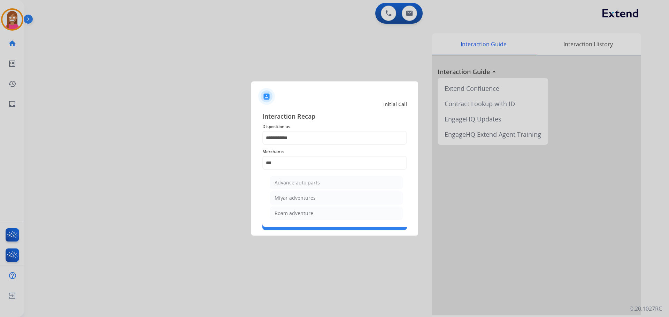
click at [299, 182] on div "Advance auto parts" at bounding box center [296, 182] width 45 height 7
type input "**********"
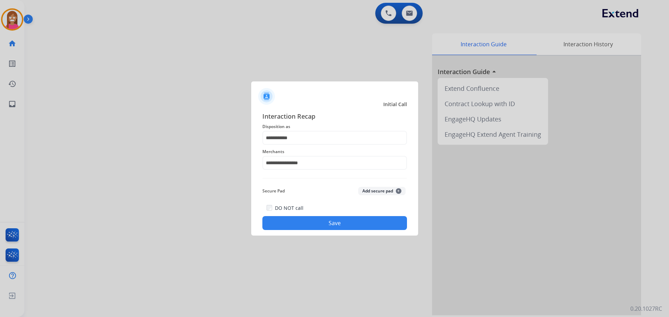
click at [314, 218] on button "Save" at bounding box center [334, 223] width 145 height 14
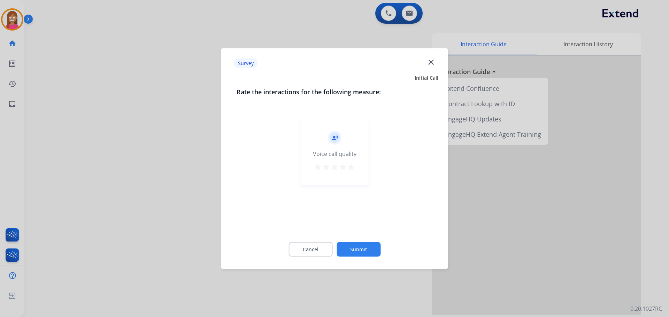
click at [431, 64] on mat-icon "close" at bounding box center [430, 61] width 9 height 9
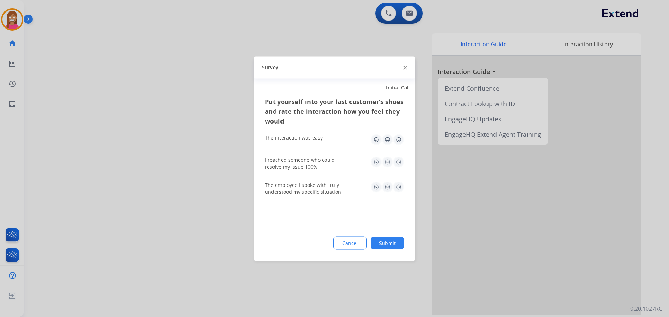
click at [405, 70] on div at bounding box center [404, 67] width 3 height 8
click at [405, 68] on img at bounding box center [404, 67] width 3 height 3
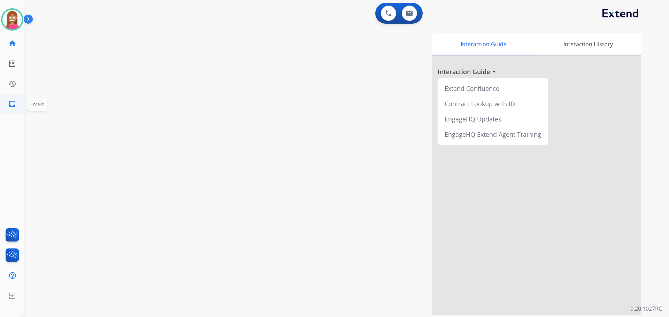
click at [16, 106] on link "inbox Emails" at bounding box center [12, 104] width 20 height 20
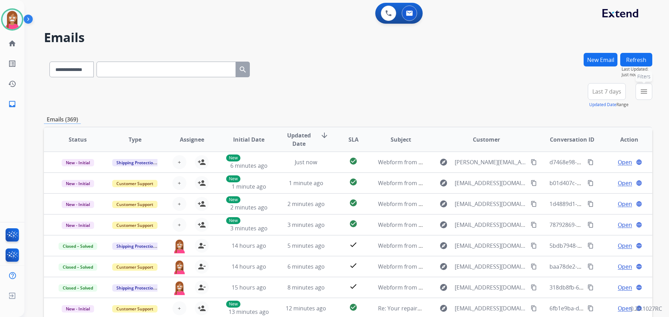
click at [638, 95] on button "menu Filters" at bounding box center [643, 91] width 17 height 17
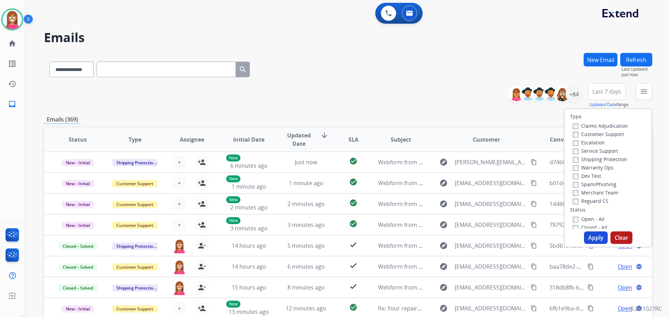
click at [581, 135] on label "Customer Support" at bounding box center [598, 134] width 51 height 7
drag, startPoint x: 581, startPoint y: 159, endPoint x: 583, endPoint y: 171, distance: 12.0
click at [581, 159] on label "Shipping Protection" at bounding box center [600, 159] width 54 height 7
click at [577, 200] on label "Reguard CS" at bounding box center [591, 201] width 36 height 7
click at [581, 219] on label "Open - All" at bounding box center [589, 219] width 32 height 7
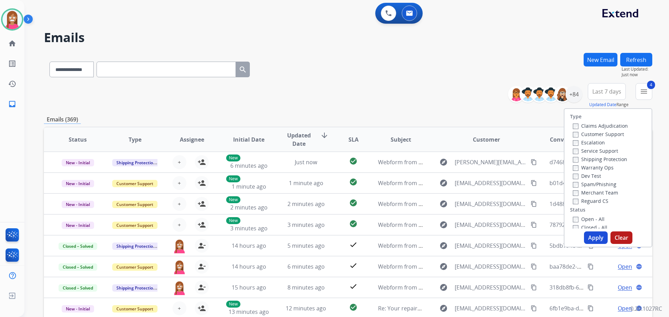
click at [591, 241] on button "Apply" at bounding box center [596, 238] width 24 height 13
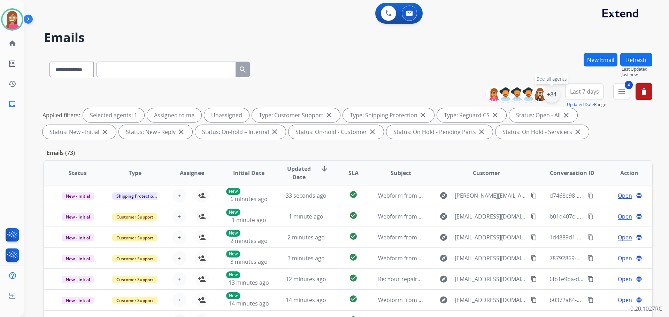
click at [551, 96] on div "+84" at bounding box center [551, 94] width 17 height 17
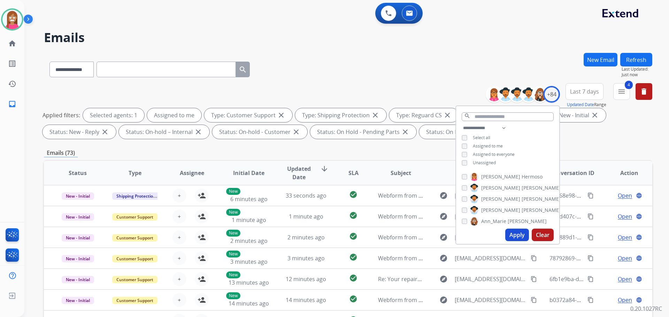
click at [516, 235] on button "Apply" at bounding box center [517, 235] width 24 height 13
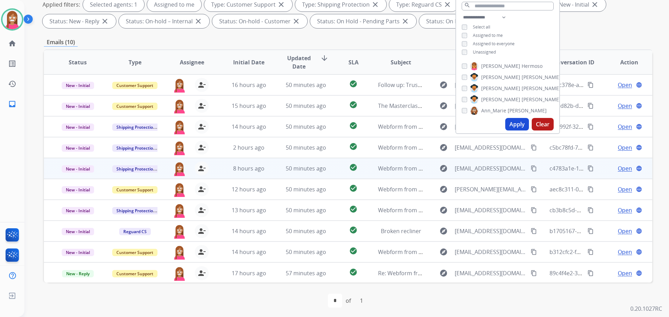
scroll to position [112, 0]
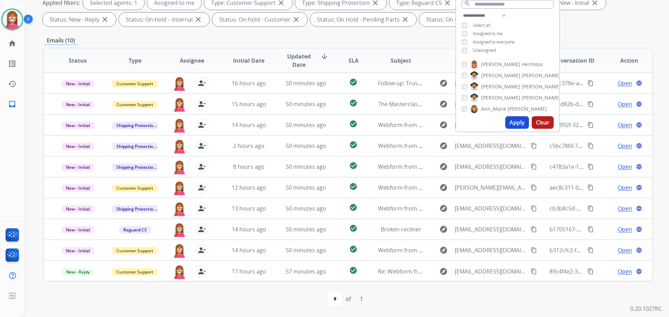
click at [239, 294] on div "first_page navigate_before * of 1 navigate_next last_page" at bounding box center [348, 299] width 608 height 14
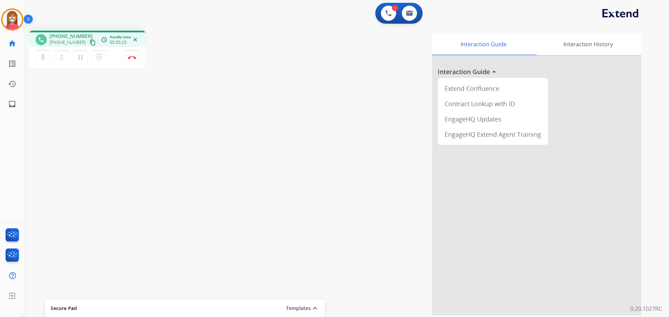
drag, startPoint x: 81, startPoint y: 40, endPoint x: 87, endPoint y: 40, distance: 5.9
click at [88, 40] on button "content_copy" at bounding box center [92, 42] width 8 height 8
click at [132, 56] on img at bounding box center [132, 57] width 8 height 3
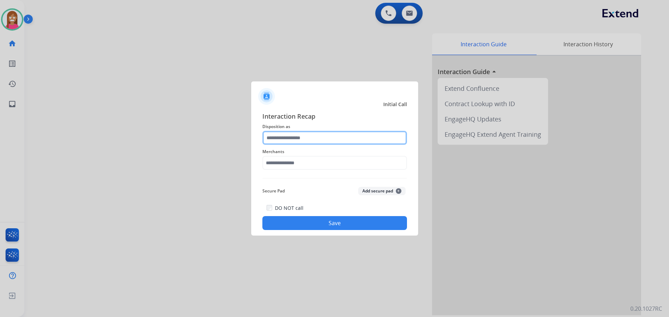
click at [299, 143] on input "text" at bounding box center [334, 138] width 145 height 14
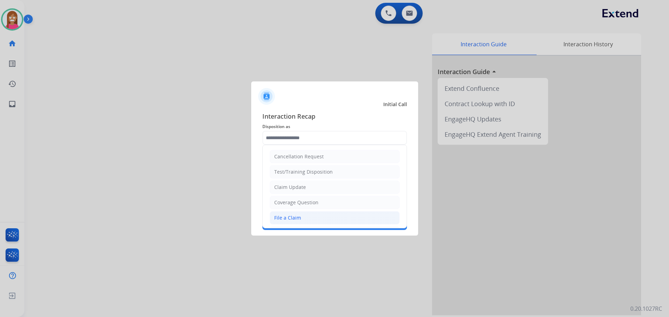
click at [281, 217] on div "File a Claim" at bounding box center [287, 218] width 27 height 7
type input "**********"
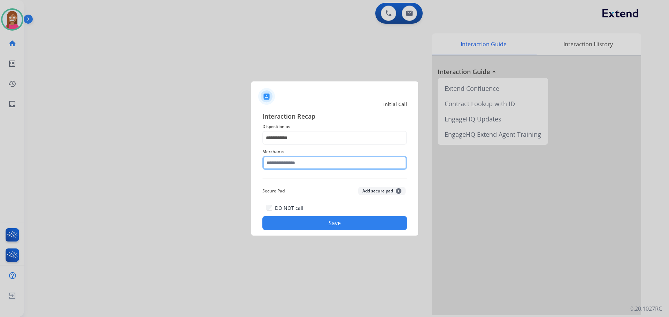
click at [281, 162] on input "text" at bounding box center [334, 163] width 145 height 14
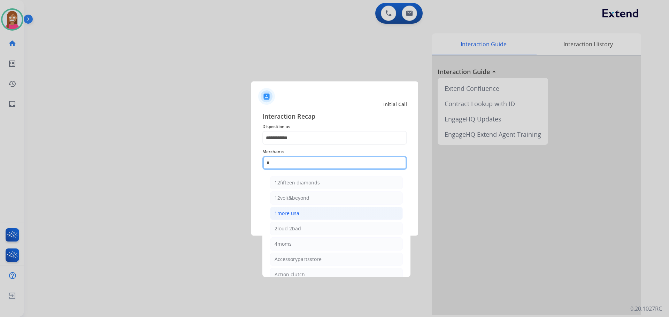
type input "**"
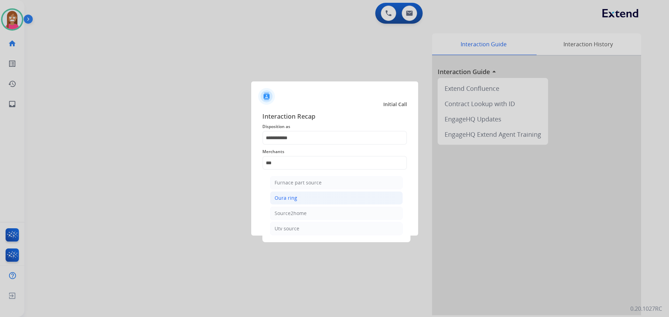
click at [309, 195] on li "Oura ring" at bounding box center [336, 198] width 133 height 13
type input "*********"
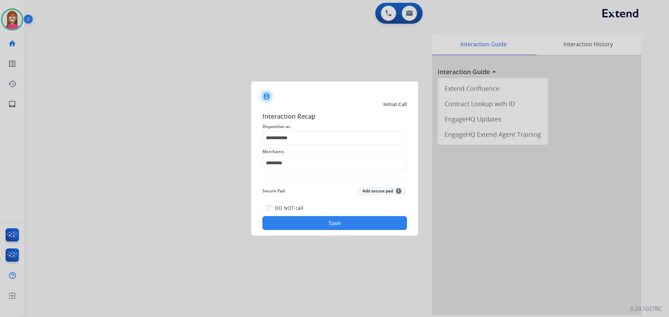
click at [295, 228] on button "Save" at bounding box center [334, 223] width 145 height 14
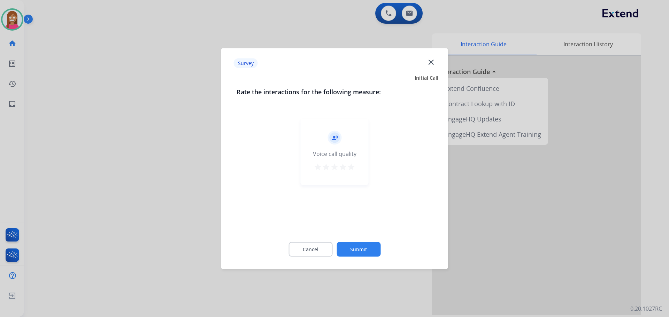
click at [431, 67] on button "close" at bounding box center [431, 63] width 8 height 10
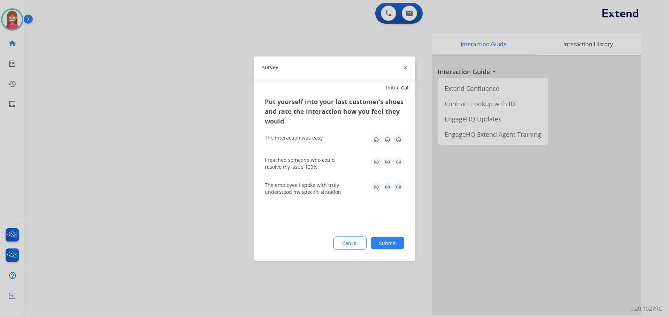
click at [404, 66] on img at bounding box center [404, 67] width 3 height 3
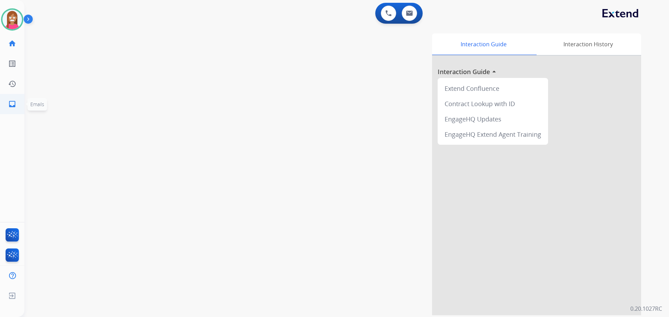
click at [16, 107] on link "inbox Emails" at bounding box center [12, 104] width 20 height 20
select select "**********"
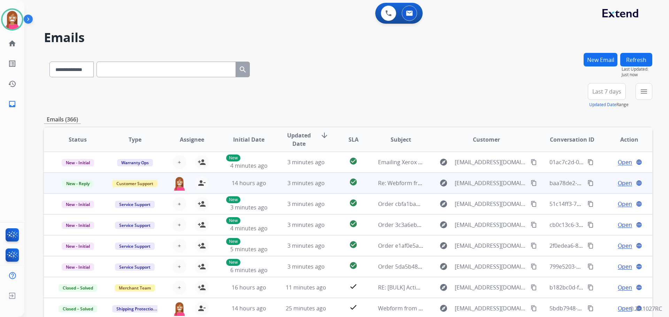
click at [266, 190] on td "14 hours ago" at bounding box center [243, 183] width 57 height 21
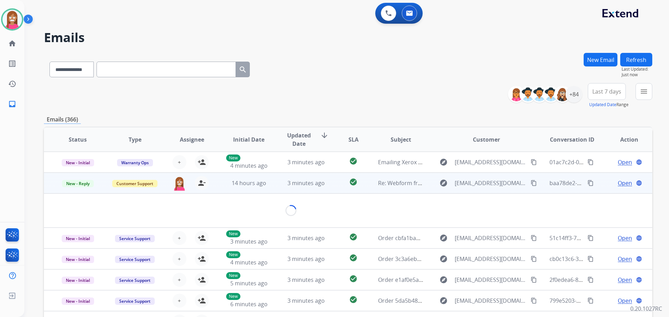
scroll to position [21, 0]
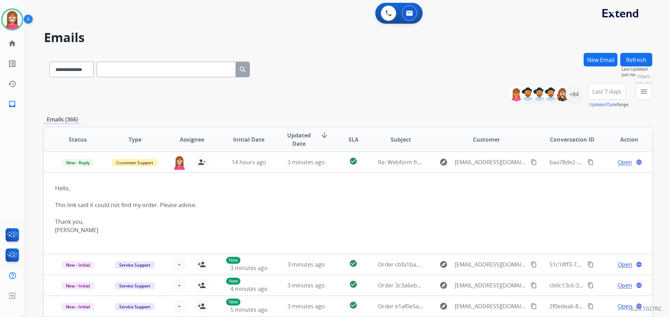
click at [645, 93] on mat-icon "menu" at bounding box center [643, 91] width 8 height 8
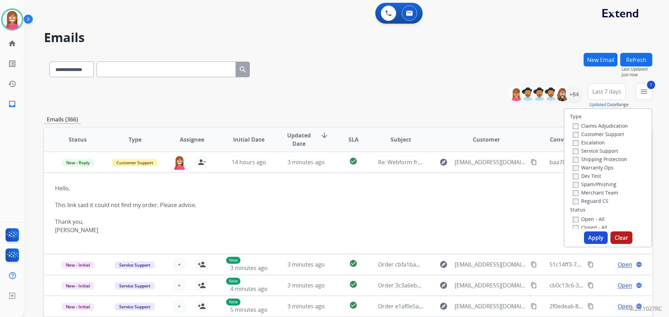
click at [574, 159] on label "Shipping Protection" at bounding box center [600, 159] width 54 height 7
click at [583, 219] on label "Open - All" at bounding box center [589, 219] width 32 height 7
click at [585, 239] on button "Apply" at bounding box center [596, 238] width 24 height 13
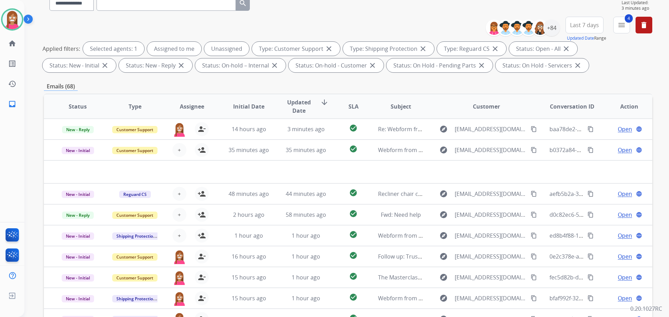
scroll to position [0, 0]
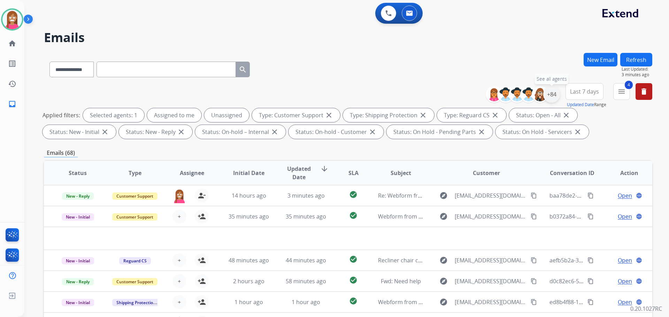
click at [557, 95] on div "+84" at bounding box center [551, 94] width 17 height 17
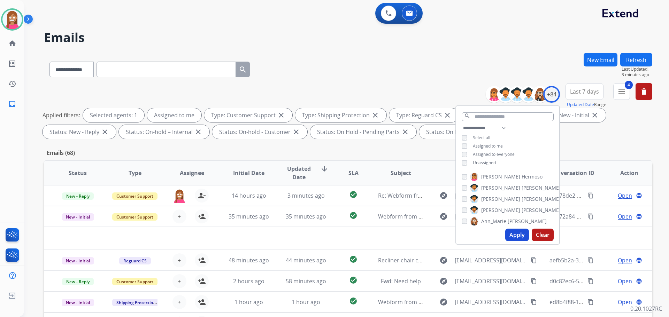
click at [512, 238] on button "Apply" at bounding box center [517, 235] width 24 height 13
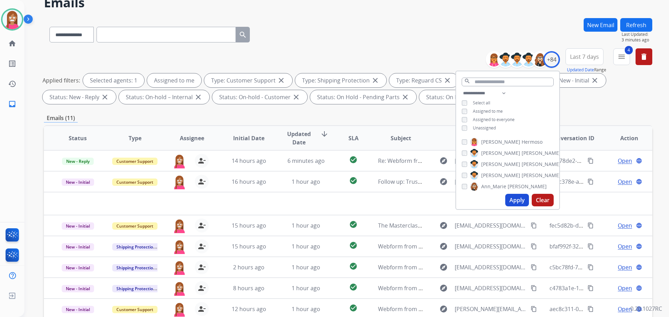
click at [310, 34] on div "**********" at bounding box center [348, 33] width 608 height 30
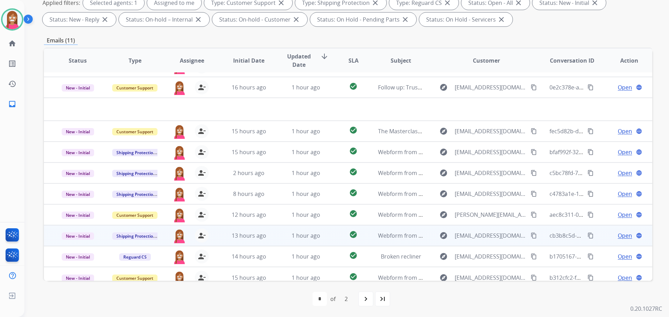
scroll to position [24, 0]
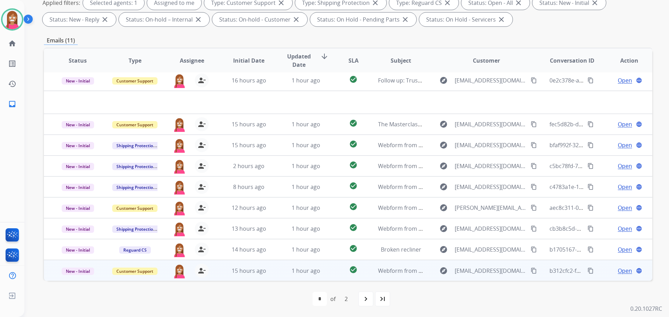
click at [275, 275] on td "1 hour ago" at bounding box center [300, 270] width 57 height 21
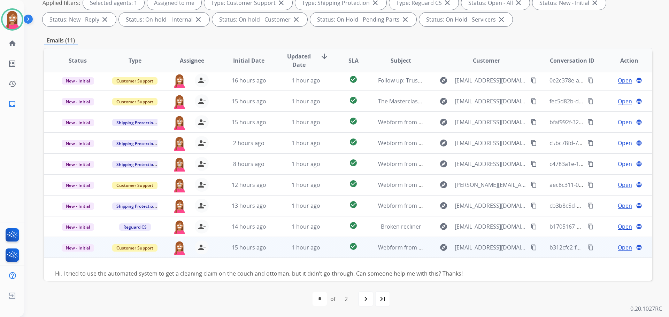
scroll to position [32, 0]
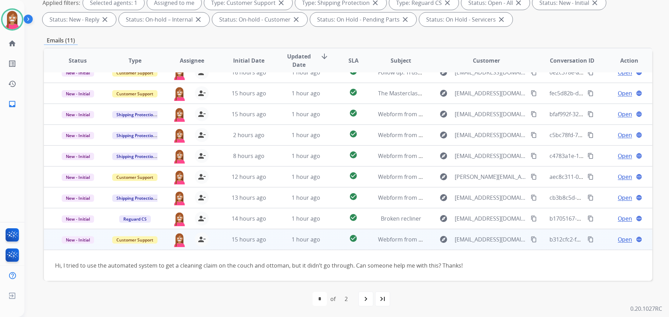
click at [618, 240] on span "Open" at bounding box center [624, 239] width 14 height 8
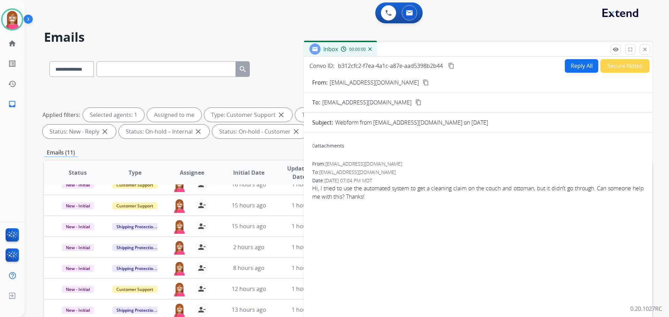
scroll to position [0, 0]
click at [575, 67] on button "Reply All" at bounding box center [581, 67] width 33 height 14
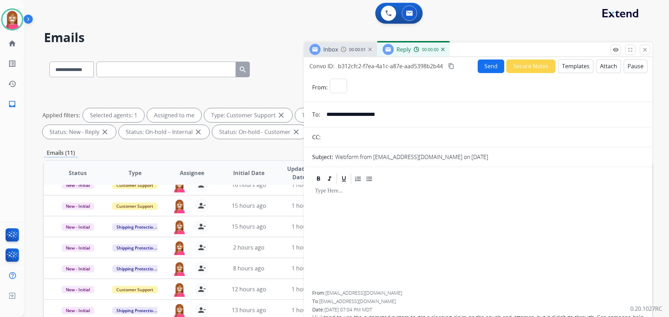
select select "**********"
click at [577, 70] on button "Templates" at bounding box center [575, 67] width 35 height 14
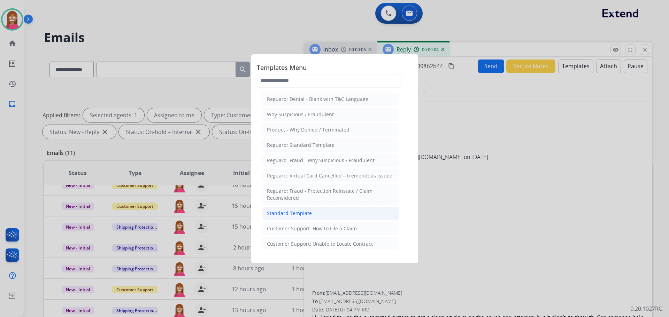
click at [285, 213] on div "Standard Template" at bounding box center [289, 213] width 45 height 7
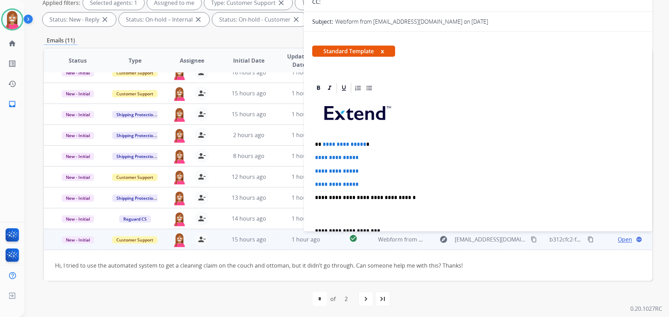
scroll to position [35, 0]
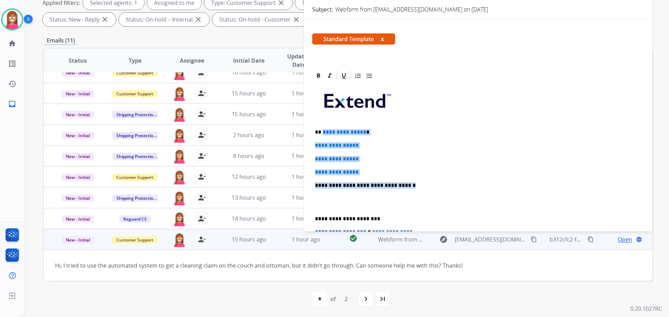
drag, startPoint x: 404, startPoint y: 182, endPoint x: 322, endPoint y: 125, distance: 100.2
click at [322, 125] on div "**********" at bounding box center [478, 202] width 332 height 240
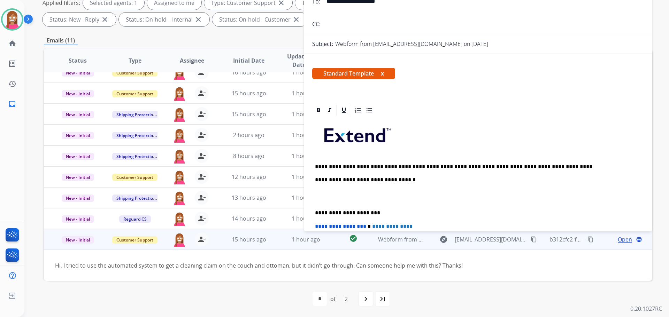
scroll to position [0, 0]
click at [320, 166] on p "**********" at bounding box center [475, 167] width 320 height 6
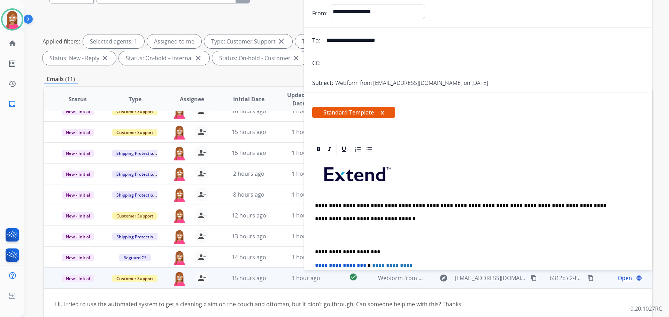
scroll to position [8, 0]
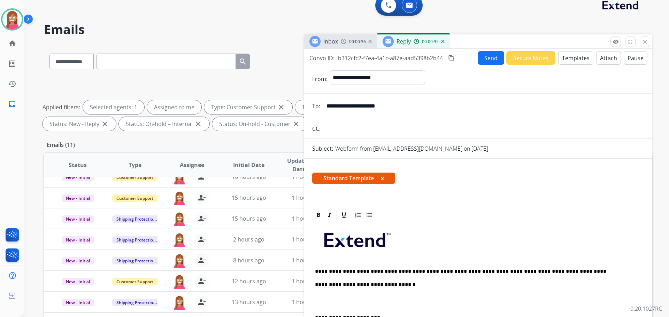
click at [486, 61] on button "Send" at bounding box center [490, 58] width 26 height 14
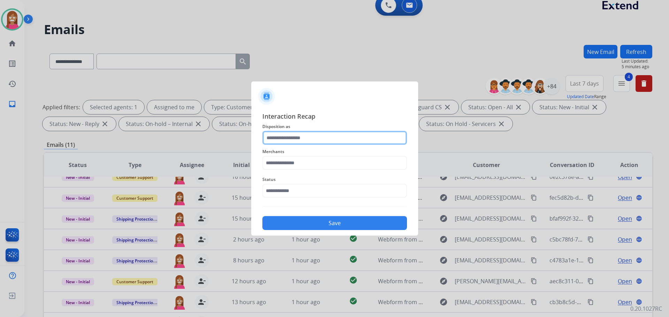
click at [279, 140] on input "text" at bounding box center [334, 138] width 145 height 14
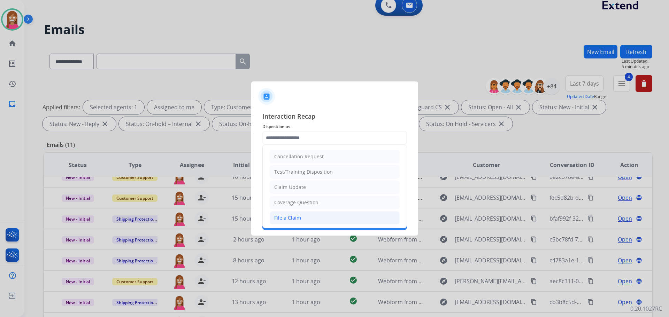
click at [288, 219] on div "File a Claim" at bounding box center [287, 218] width 27 height 7
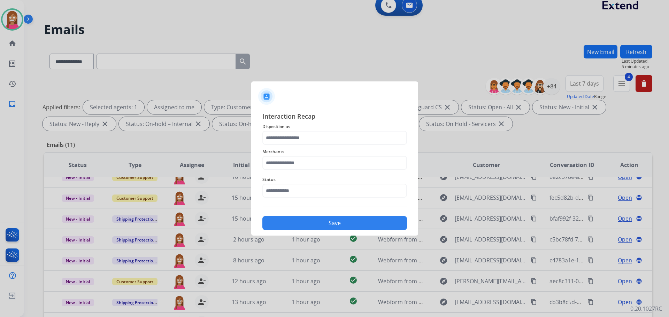
type input "**********"
click at [278, 160] on input "text" at bounding box center [334, 163] width 145 height 14
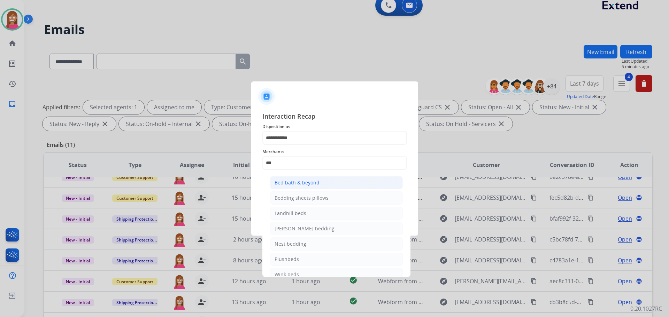
click at [281, 185] on div "Bed bath & beyond" at bounding box center [296, 182] width 45 height 7
type input "**********"
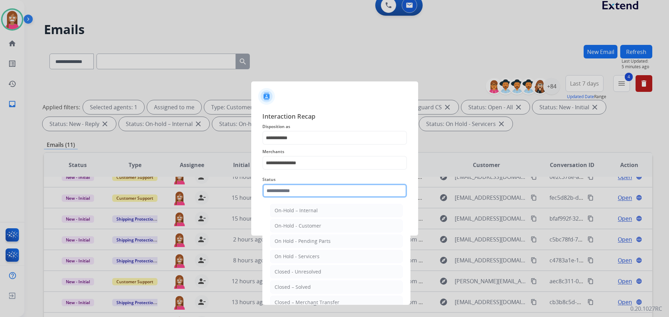
drag, startPoint x: 282, startPoint y: 195, endPoint x: 302, endPoint y: 248, distance: 57.2
click at [286, 196] on input "text" at bounding box center [334, 191] width 145 height 14
click at [312, 286] on li "Closed – Solved" at bounding box center [336, 287] width 133 height 13
type input "**********"
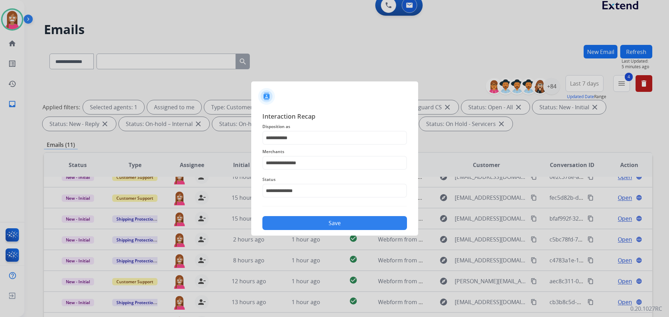
click at [301, 219] on button "Save" at bounding box center [334, 223] width 145 height 14
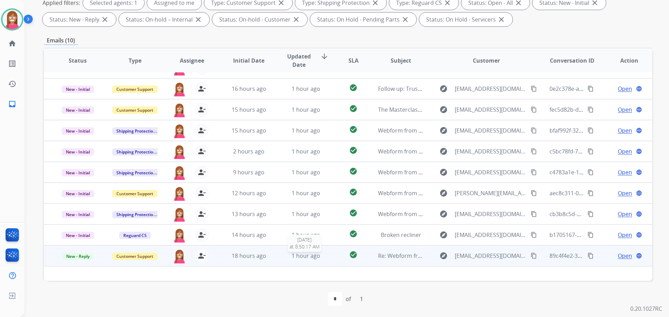
scroll to position [23, 0]
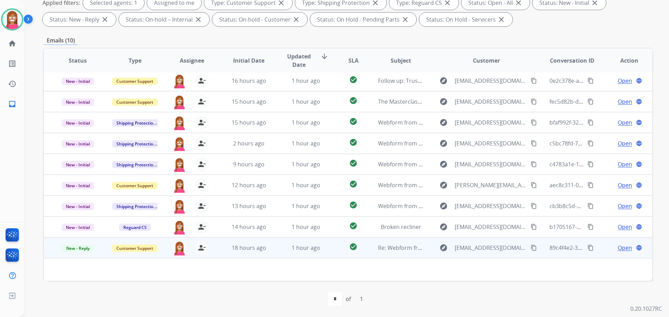
click at [274, 254] on td "1 hour ago" at bounding box center [300, 248] width 57 height 21
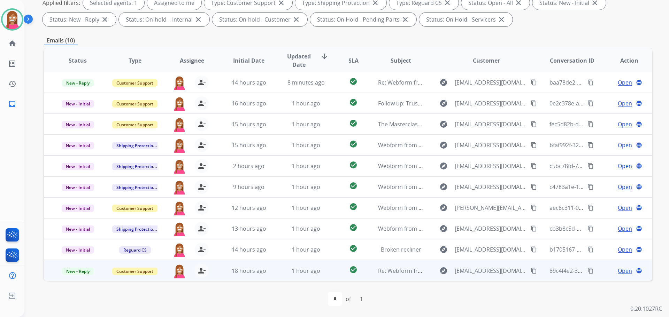
click at [277, 273] on td "1 hour ago" at bounding box center [300, 270] width 57 height 21
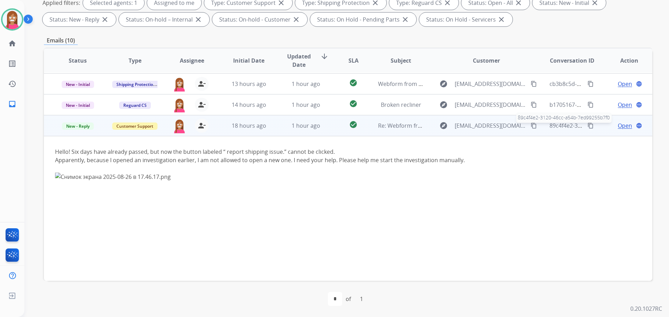
scroll to position [102, 0]
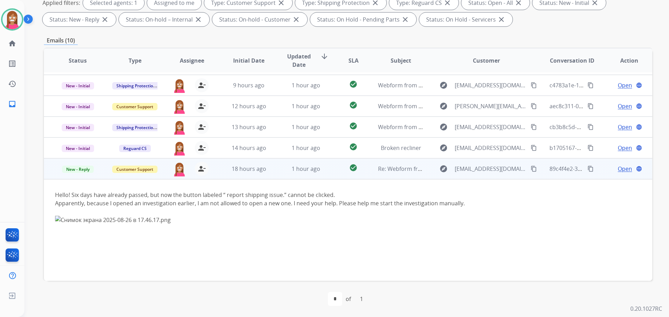
click at [617, 168] on span "Open" at bounding box center [624, 169] width 14 height 8
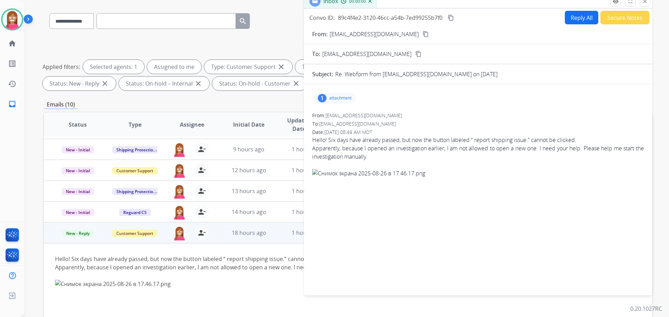
scroll to position [0, 0]
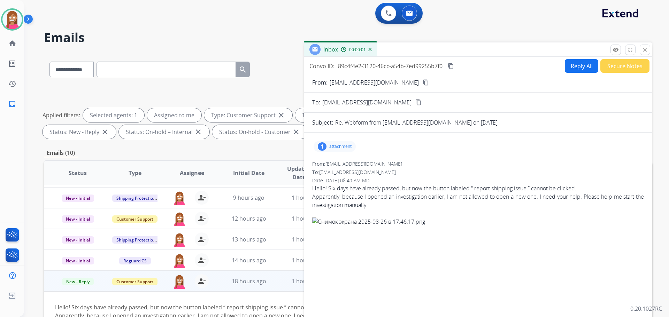
click at [579, 68] on button "Reply All" at bounding box center [581, 66] width 33 height 14
select select "**********"
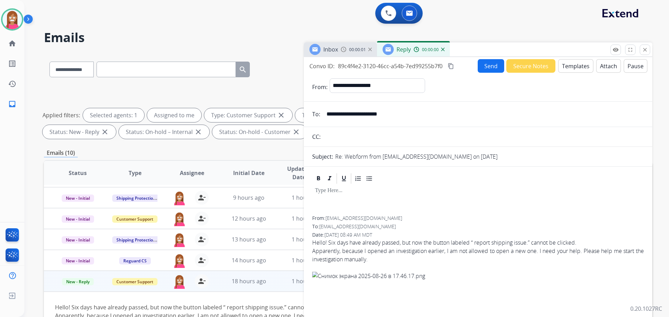
click at [579, 66] on button "Templates" at bounding box center [575, 66] width 35 height 14
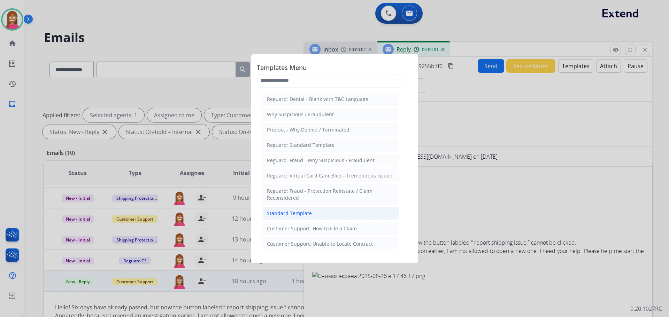
click at [297, 208] on li "Standard Template" at bounding box center [330, 213] width 137 height 13
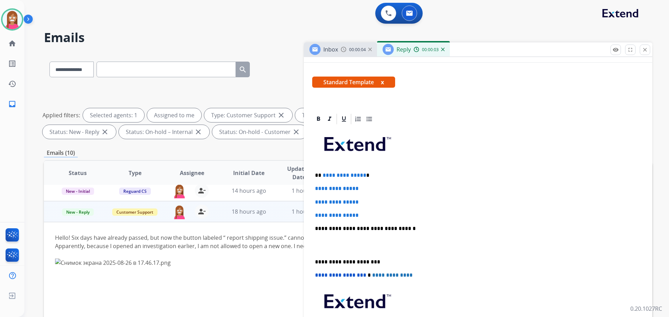
scroll to position [104, 0]
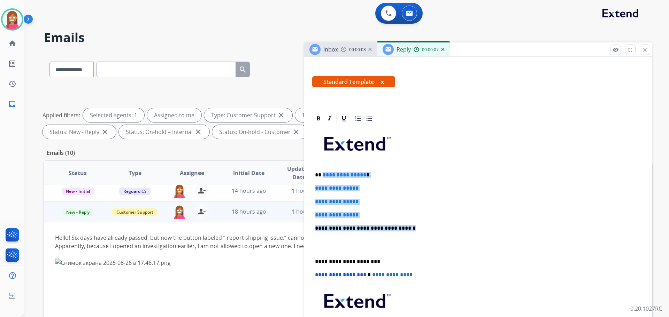
drag, startPoint x: 406, startPoint y: 226, endPoint x: 322, endPoint y: 172, distance: 99.3
click at [322, 172] on div "**********" at bounding box center [478, 245] width 332 height 240
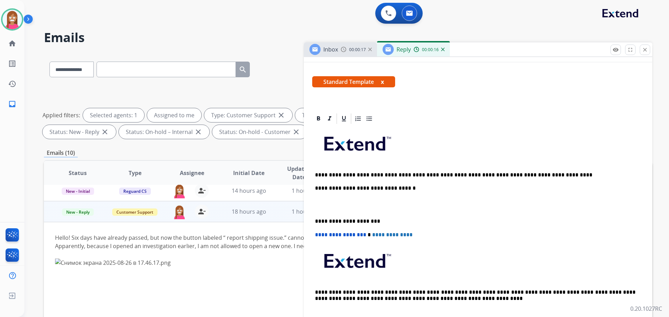
click at [321, 173] on p "**********" at bounding box center [475, 175] width 320 height 6
click at [332, 177] on p "**********" at bounding box center [475, 175] width 320 height 6
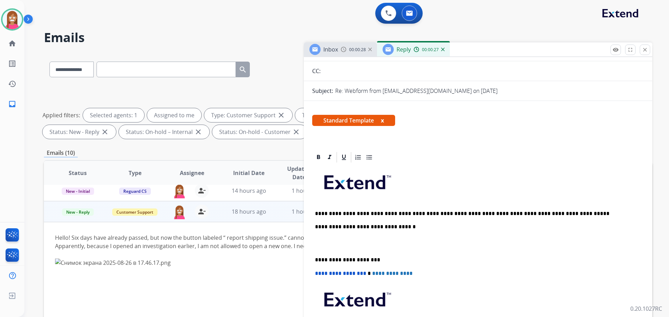
scroll to position [0, 0]
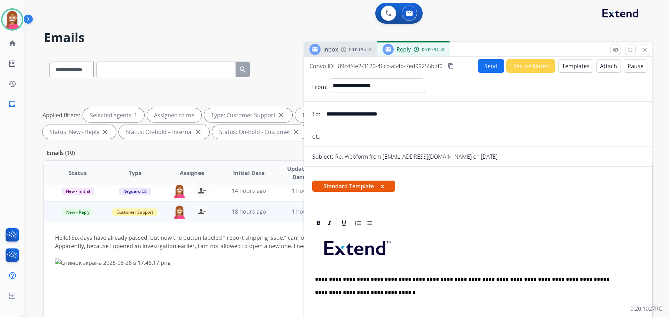
click at [335, 278] on p "**********" at bounding box center [475, 280] width 320 height 6
click at [482, 69] on button "Send" at bounding box center [490, 66] width 26 height 14
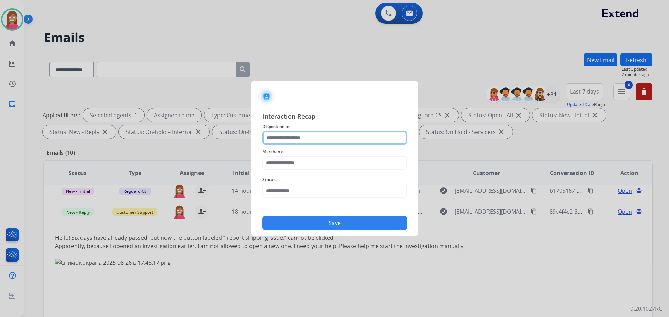
click at [297, 140] on input "text" at bounding box center [334, 138] width 145 height 14
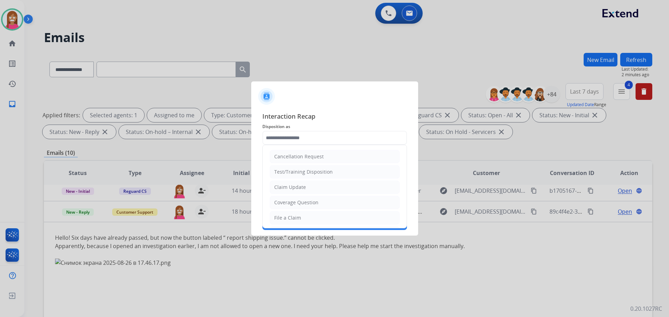
drag, startPoint x: 294, startPoint y: 219, endPoint x: 296, endPoint y: 190, distance: 28.6
click at [295, 219] on div "File a Claim" at bounding box center [287, 218] width 27 height 7
type input "**********"
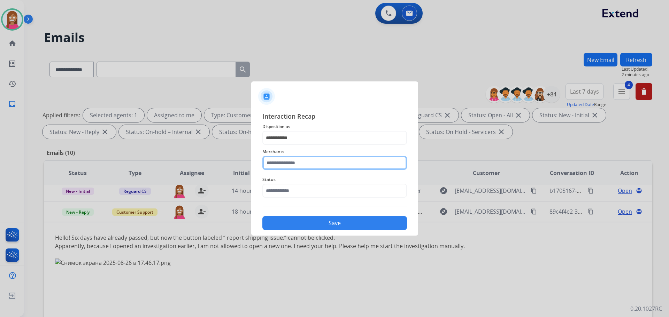
click at [275, 169] on input "text" at bounding box center [334, 163] width 145 height 14
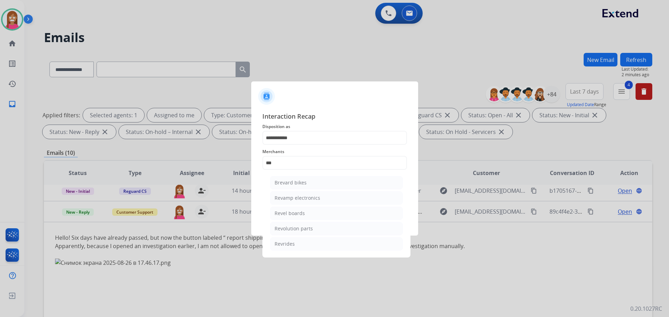
drag, startPoint x: 313, startPoint y: 226, endPoint x: 294, endPoint y: 209, distance: 25.7
click at [312, 224] on li "Revolution parts" at bounding box center [336, 228] width 133 height 13
type input "**********"
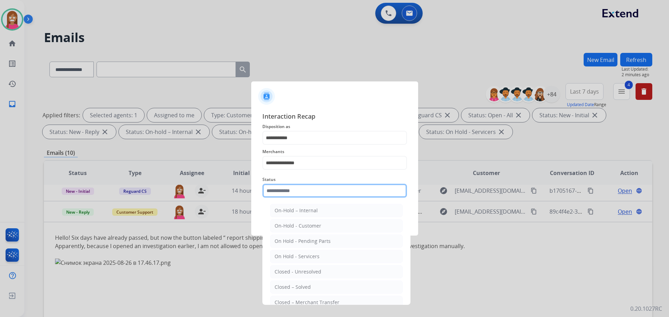
click at [282, 189] on input "text" at bounding box center [334, 191] width 145 height 14
click at [291, 288] on div "Closed – Solved" at bounding box center [292, 287] width 36 height 7
type input "**********"
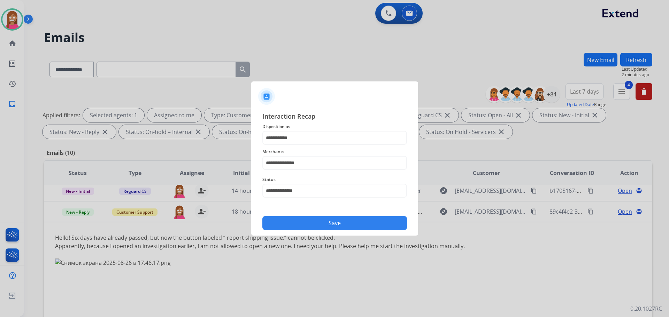
click at [317, 211] on div "**********" at bounding box center [334, 170] width 145 height 119
click at [318, 219] on button "Save" at bounding box center [334, 223] width 145 height 14
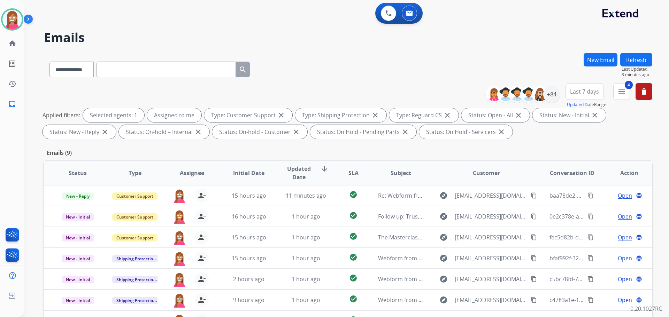
click at [639, 55] on button "Refresh" at bounding box center [636, 60] width 32 height 14
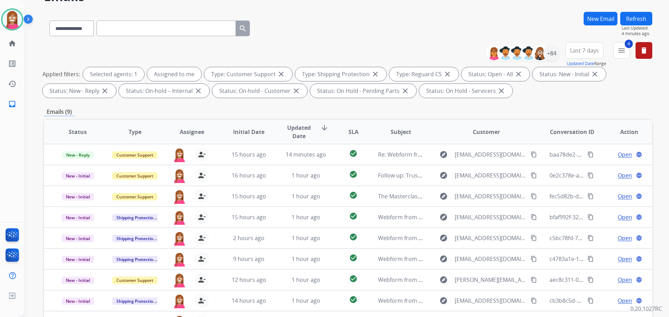
scroll to position [8, 0]
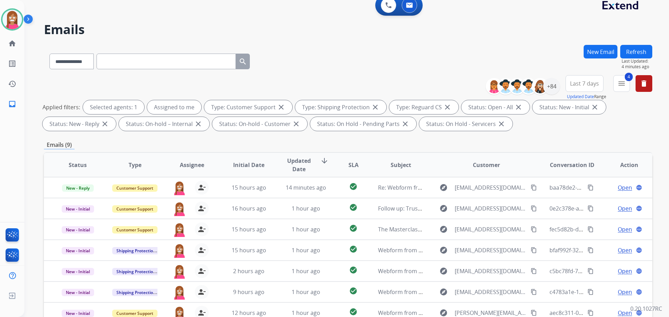
click at [630, 48] on button "Refresh" at bounding box center [636, 52] width 32 height 14
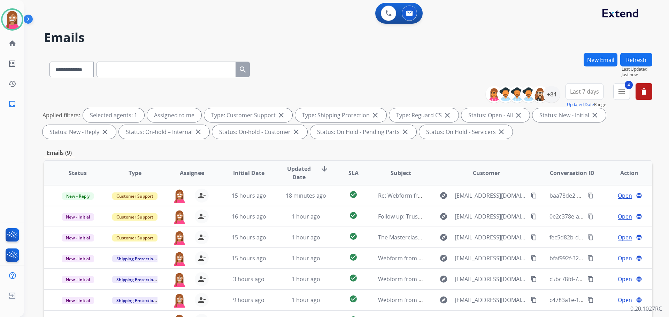
click at [633, 61] on button "Refresh" at bounding box center [636, 60] width 32 height 14
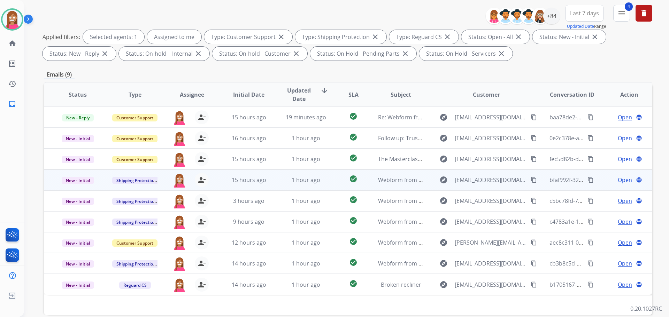
scroll to position [104, 0]
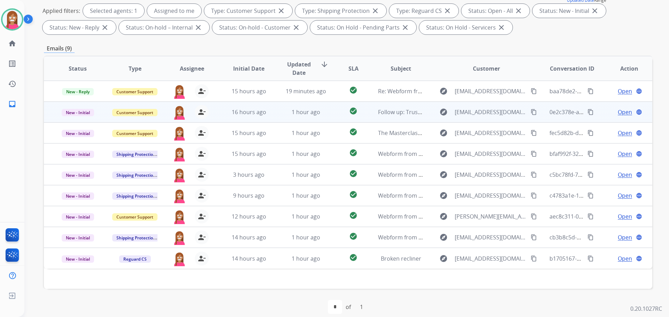
drag, startPoint x: 273, startPoint y: 115, endPoint x: 279, endPoint y: 108, distance: 9.7
click at [285, 118] on td "1 hour ago" at bounding box center [300, 112] width 57 height 21
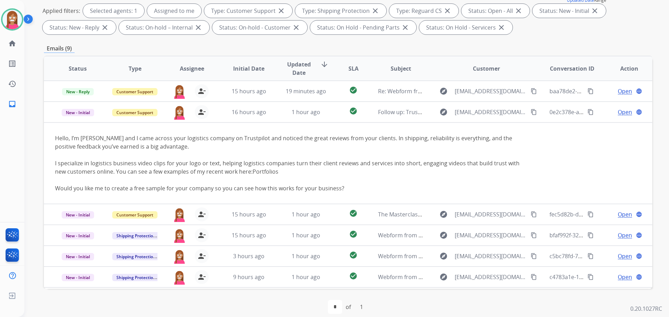
scroll to position [21, 0]
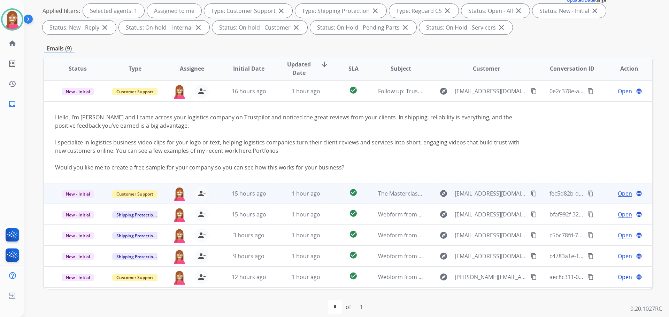
click at [274, 195] on td "1 hour ago" at bounding box center [300, 193] width 57 height 21
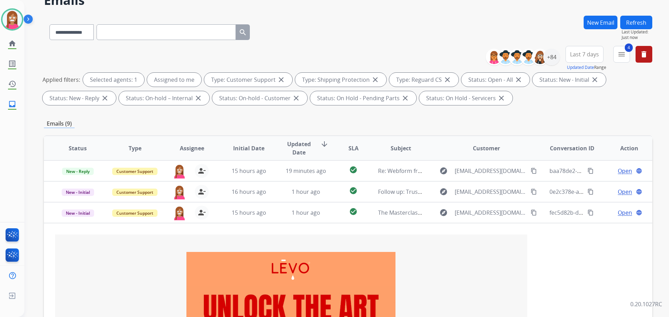
scroll to position [0, 0]
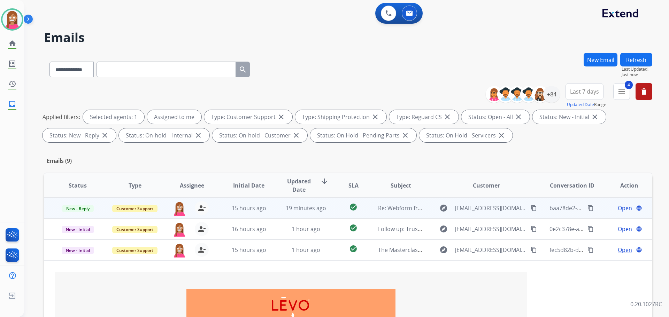
click at [275, 211] on td "19 minutes ago" at bounding box center [300, 208] width 57 height 21
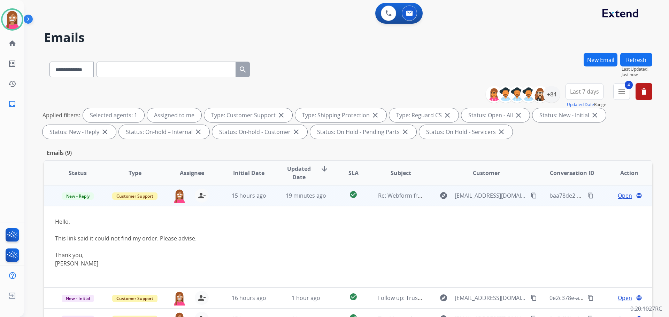
click at [617, 198] on span "Open" at bounding box center [624, 196] width 14 height 8
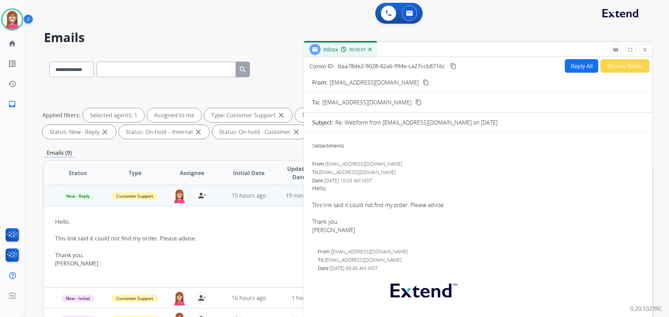
click at [569, 68] on button "Reply All" at bounding box center [581, 66] width 33 height 14
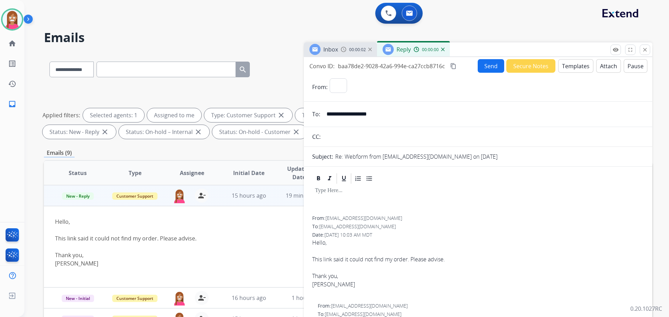
select select "**********"
click at [570, 68] on button "Templates" at bounding box center [575, 66] width 35 height 14
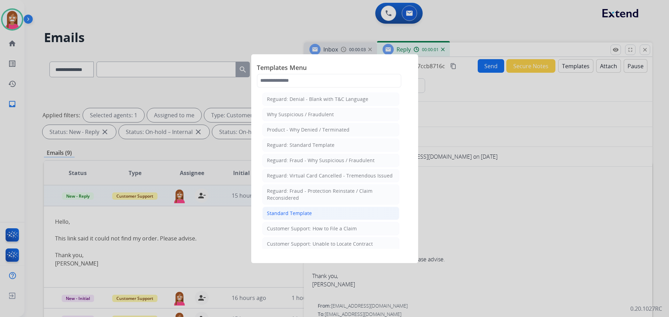
click at [297, 213] on div "Standard Template" at bounding box center [289, 213] width 45 height 7
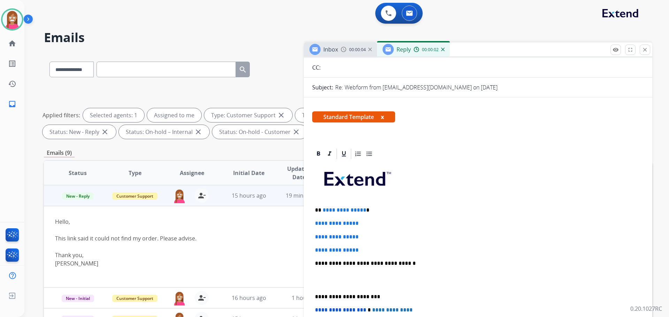
scroll to position [70, 0]
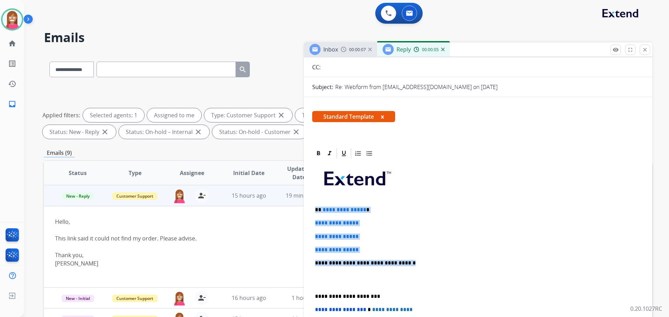
drag, startPoint x: 403, startPoint y: 262, endPoint x: 315, endPoint y: 212, distance: 101.4
click at [315, 212] on div "**********" at bounding box center [478, 280] width 332 height 240
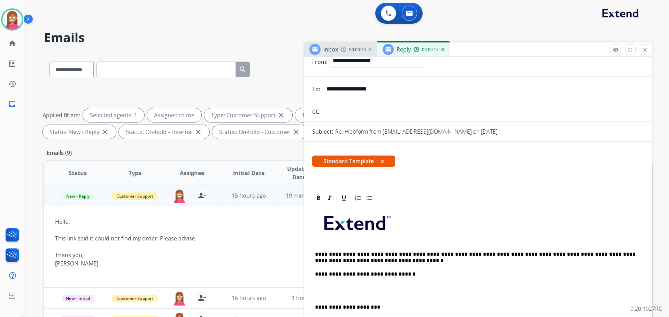
scroll to position [0, 0]
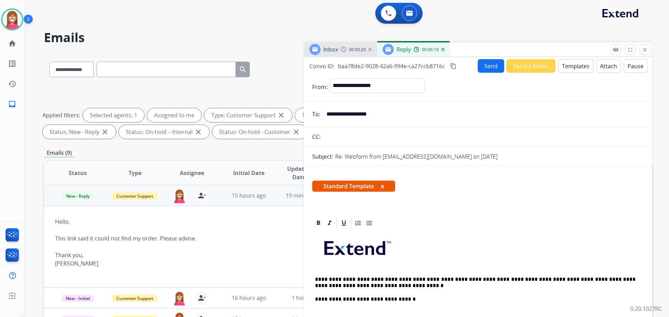
click at [489, 61] on button "Send" at bounding box center [490, 66] width 26 height 14
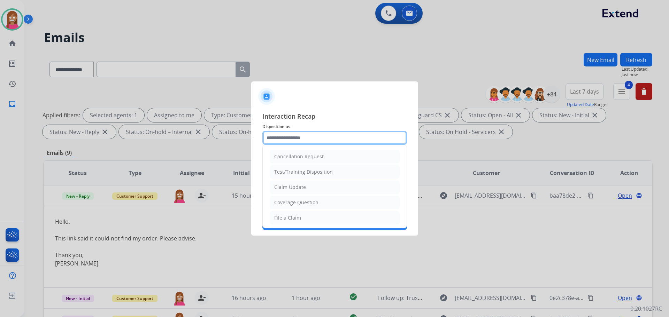
click at [282, 132] on input "text" at bounding box center [334, 138] width 145 height 14
click at [288, 203] on div "Coverage Question" at bounding box center [296, 202] width 44 height 7
type input "**********"
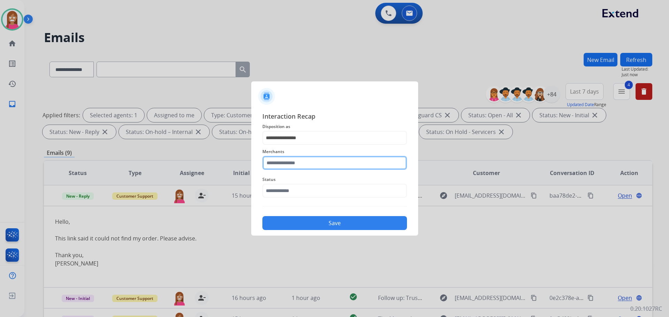
click at [282, 164] on input "text" at bounding box center [334, 163] width 145 height 14
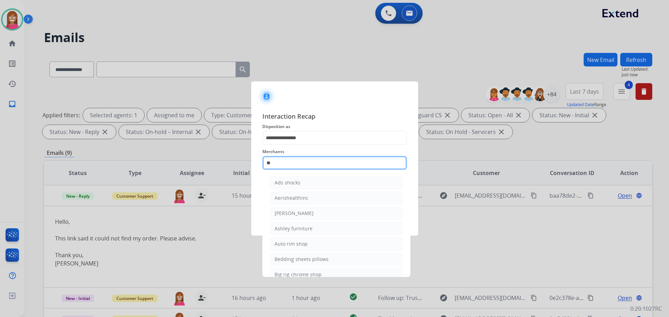
type input "*"
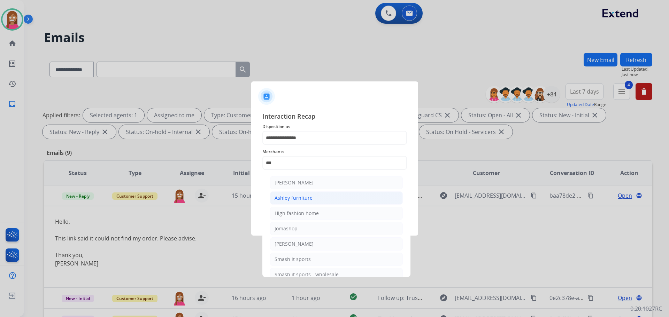
click at [276, 195] on div "Ashley furniture" at bounding box center [293, 198] width 38 height 7
type input "**********"
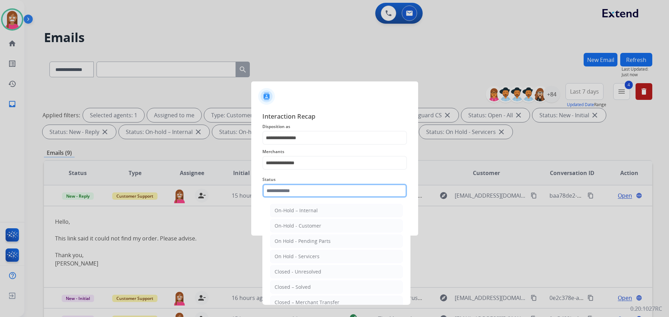
click at [275, 193] on input "text" at bounding box center [334, 191] width 145 height 14
click at [275, 285] on div "Closed – Solved" at bounding box center [292, 287] width 36 height 7
type input "**********"
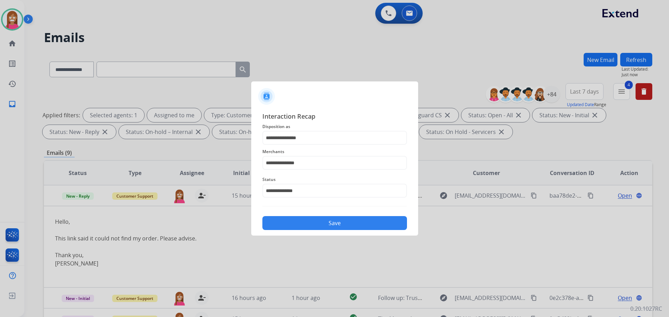
click at [285, 226] on button "Save" at bounding box center [334, 223] width 145 height 14
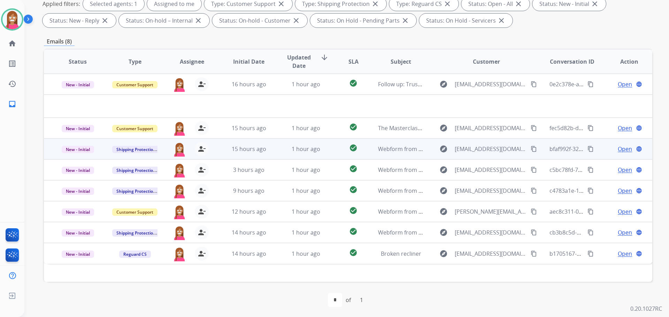
scroll to position [112, 0]
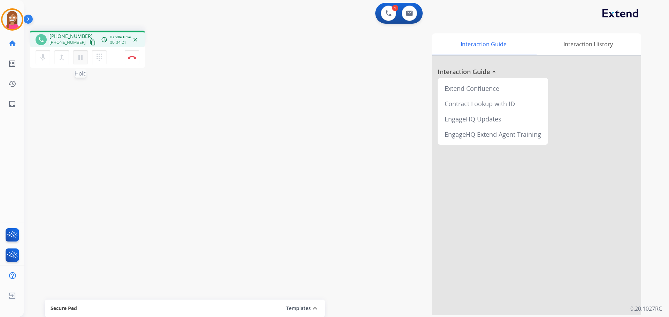
click at [84, 57] on mat-icon "pause" at bounding box center [80, 57] width 8 height 8
click at [101, 57] on mat-icon "dialpad" at bounding box center [99, 57] width 8 height 8
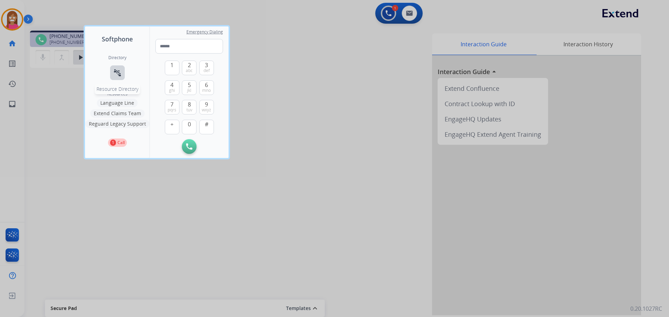
click at [118, 75] on mat-icon "connect_without_contact" at bounding box center [117, 73] width 8 height 8
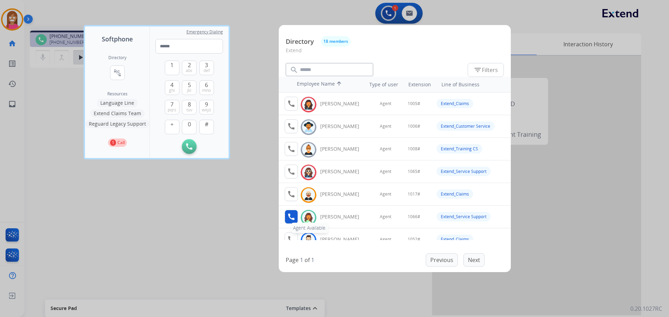
click at [289, 217] on mat-icon "call" at bounding box center [291, 217] width 8 height 8
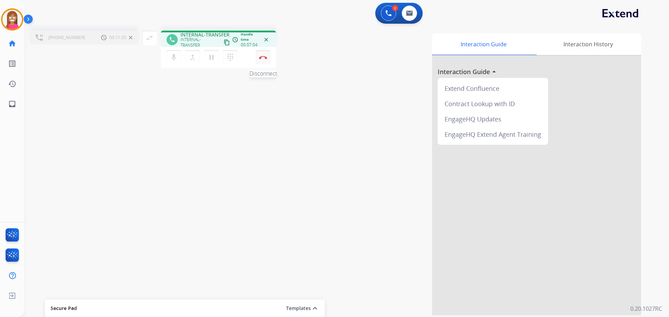
click at [262, 59] on img at bounding box center [263, 57] width 8 height 3
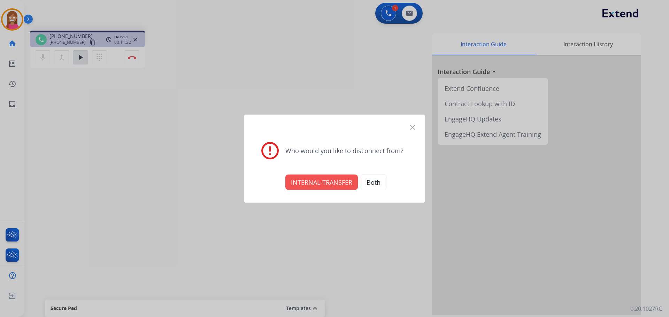
click at [412, 126] on mat-icon "close" at bounding box center [412, 127] width 8 height 8
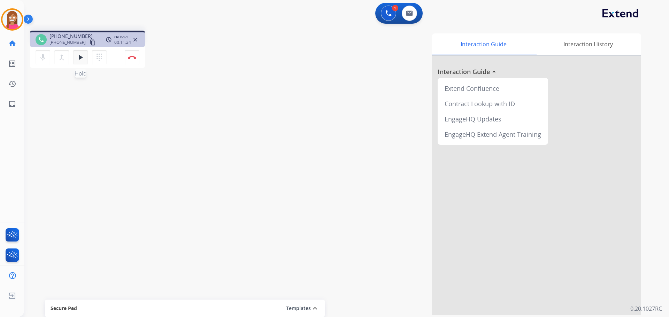
click at [80, 60] on mat-icon "play_arrow" at bounding box center [80, 57] width 8 height 8
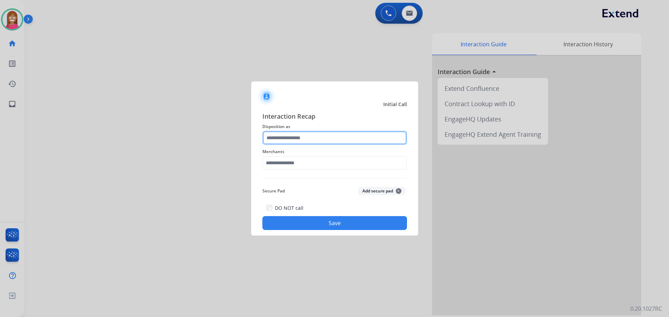
click at [304, 141] on input "text" at bounding box center [334, 138] width 145 height 14
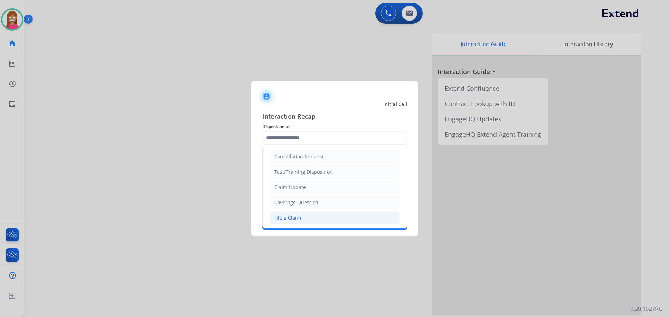
drag, startPoint x: 281, startPoint y: 222, endPoint x: 283, endPoint y: 206, distance: 15.7
click at [281, 221] on li "File a Claim" at bounding box center [335, 217] width 130 height 13
type input "**********"
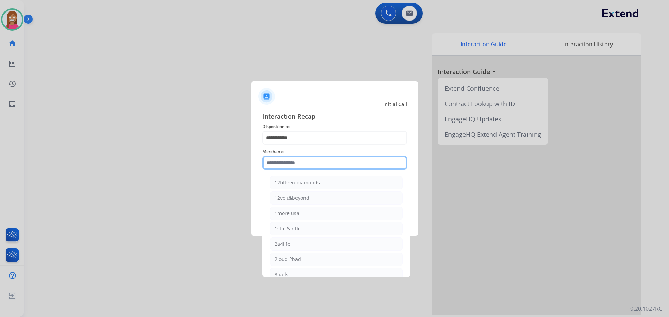
click at [277, 165] on input "text" at bounding box center [334, 163] width 145 height 14
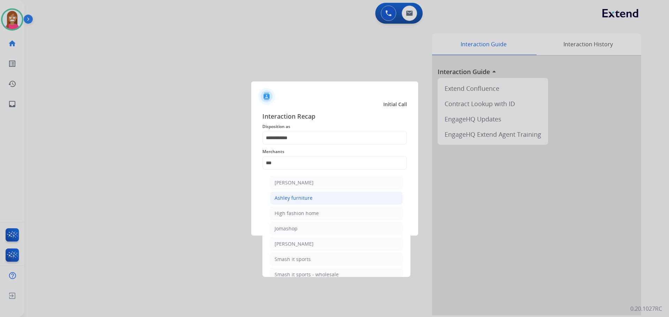
click at [311, 201] on div "Ashley furniture" at bounding box center [293, 198] width 38 height 7
type input "**********"
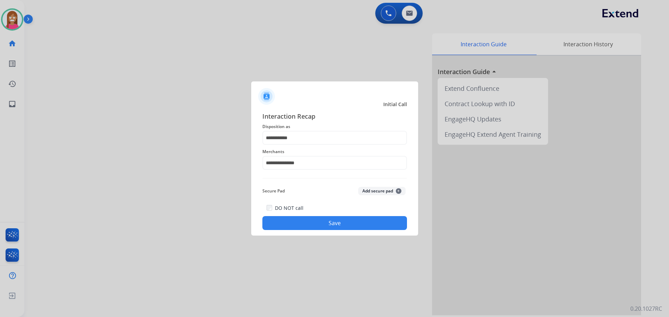
click at [323, 226] on button "Save" at bounding box center [334, 223] width 145 height 14
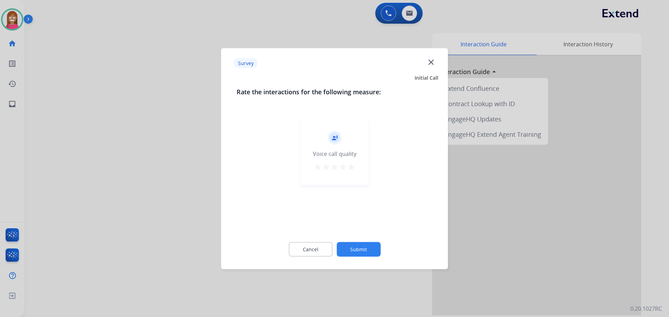
click at [432, 61] on mat-icon "close" at bounding box center [430, 61] width 9 height 9
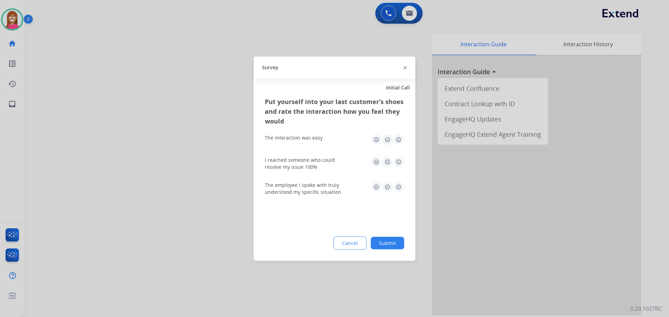
click at [406, 68] on img at bounding box center [404, 67] width 3 height 3
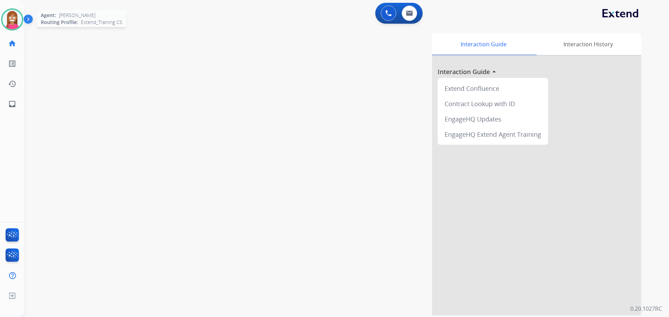
drag, startPoint x: 9, startPoint y: 26, endPoint x: 17, endPoint y: 29, distance: 8.3
click at [10, 26] on img at bounding box center [12, 20] width 20 height 20
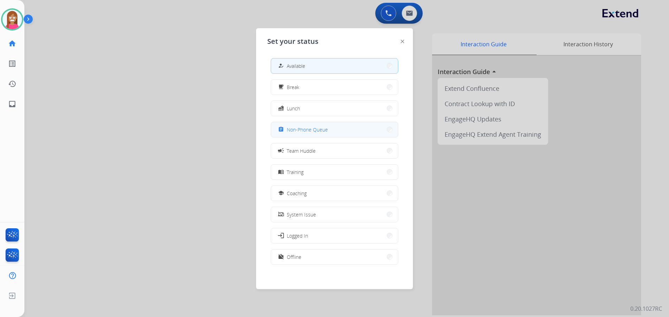
click at [334, 130] on button "assignment Non-Phone Queue" at bounding box center [334, 129] width 127 height 15
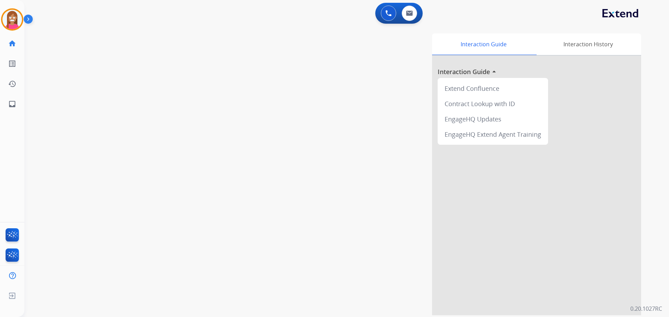
click at [0, 21] on div "Christopher Non-Phone Queue Edit Avatar Agent: Christopher Routing Profile: Ext…" at bounding box center [12, 19] width 24 height 22
click at [13, 17] on img at bounding box center [12, 20] width 20 height 20
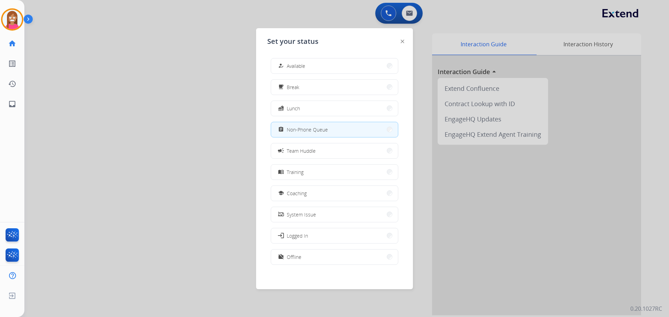
drag, startPoint x: 303, startPoint y: 65, endPoint x: 342, endPoint y: 19, distance: 60.8
click at [300, 63] on span "Available" at bounding box center [296, 65] width 18 height 7
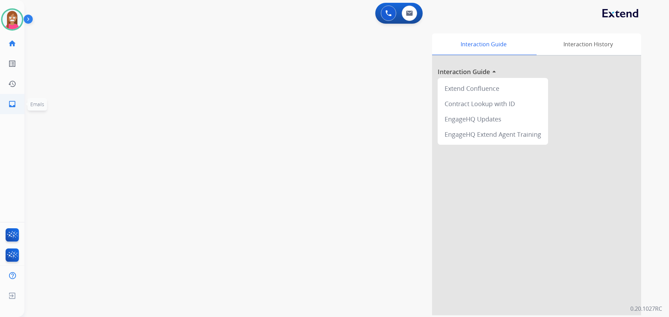
click at [14, 108] on mat-icon "inbox" at bounding box center [12, 104] width 8 height 8
select select "**********"
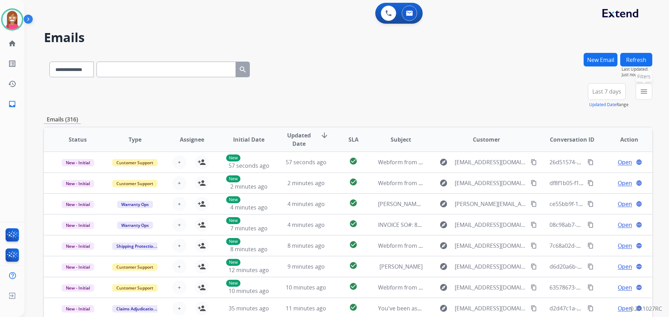
click at [645, 93] on mat-icon "menu" at bounding box center [643, 91] width 8 height 8
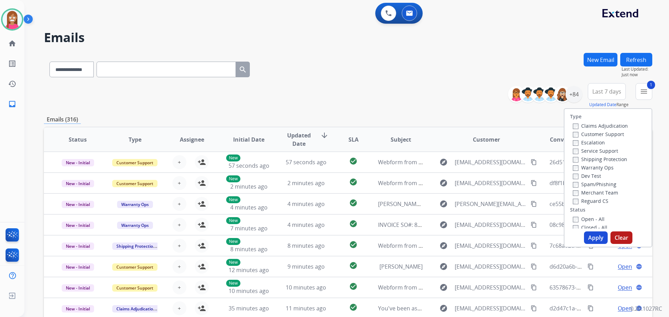
click at [580, 161] on label "Shipping Protection" at bounding box center [600, 159] width 54 height 7
click at [576, 203] on label "Reguard CS" at bounding box center [591, 201] width 36 height 7
click at [574, 218] on label "Open - All" at bounding box center [589, 219] width 32 height 7
click at [590, 234] on button "Apply" at bounding box center [596, 238] width 24 height 13
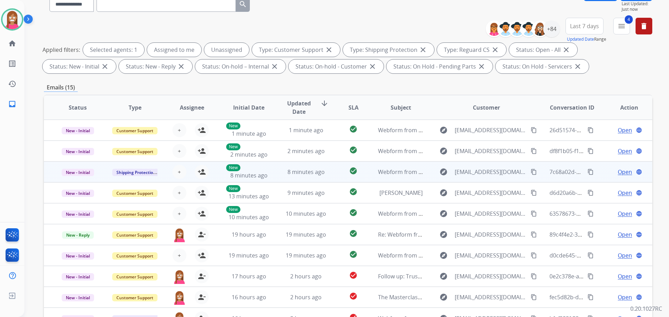
scroll to position [112, 0]
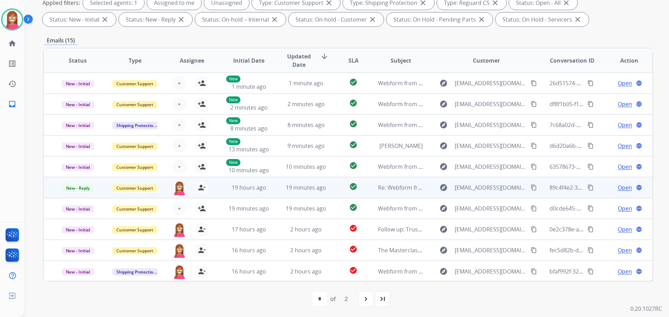
click at [275, 189] on td "19 minutes ago" at bounding box center [300, 187] width 57 height 21
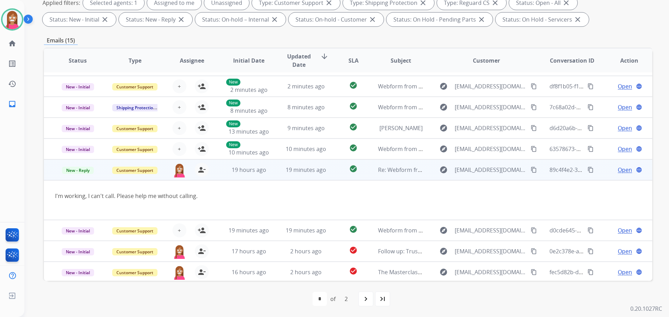
scroll to position [6, 0]
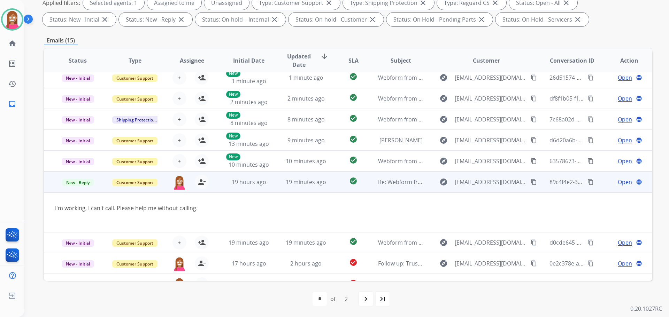
click at [617, 185] on span "Open" at bounding box center [624, 182] width 14 height 8
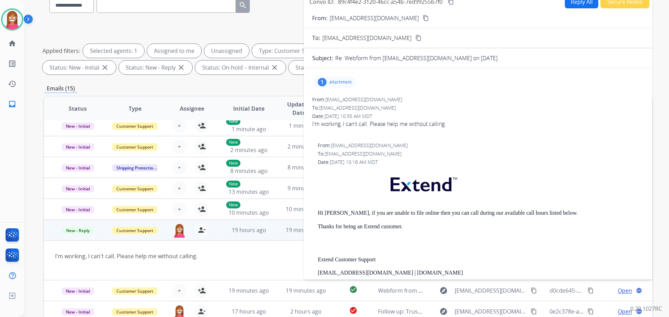
scroll to position [8, 0]
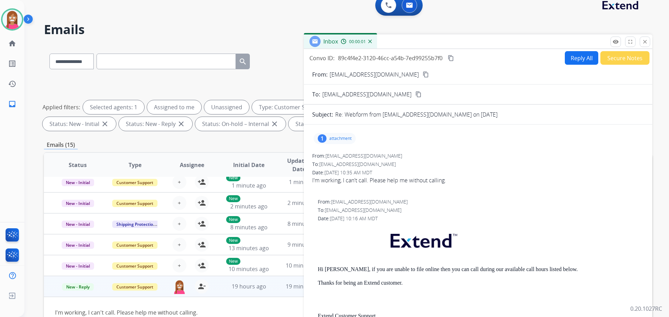
click at [574, 61] on button "Reply All" at bounding box center [581, 58] width 33 height 14
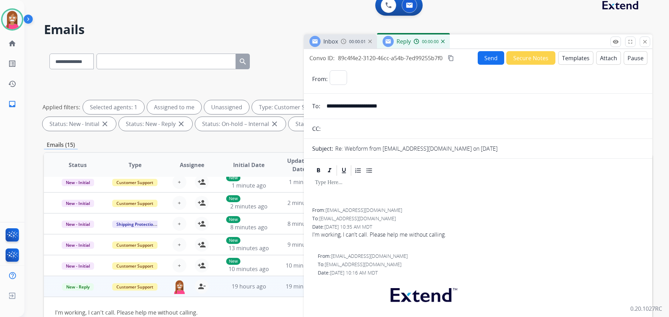
select select "**********"
click at [571, 60] on button "Templates" at bounding box center [575, 58] width 35 height 14
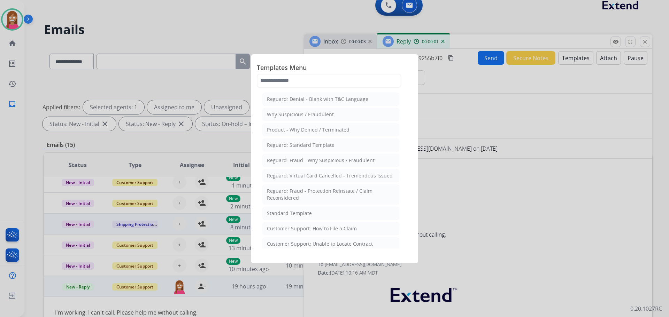
click at [273, 215] on li "Standard Template" at bounding box center [330, 213] width 137 height 13
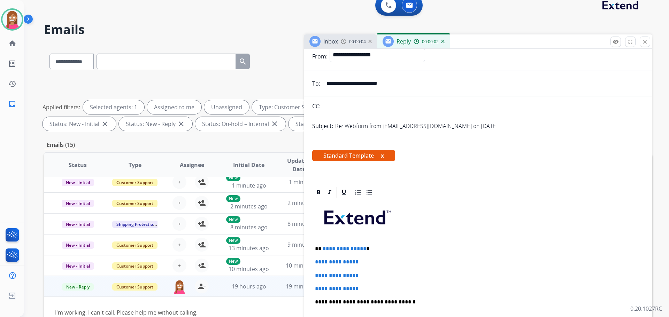
scroll to position [35, 0]
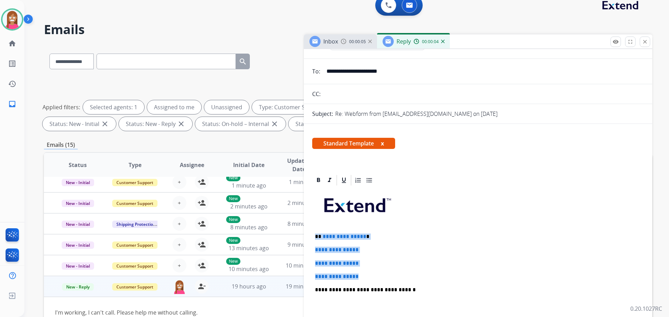
drag, startPoint x: 367, startPoint y: 275, endPoint x: 316, endPoint y: 231, distance: 67.4
click at [316, 231] on div "**********" at bounding box center [478, 307] width 332 height 240
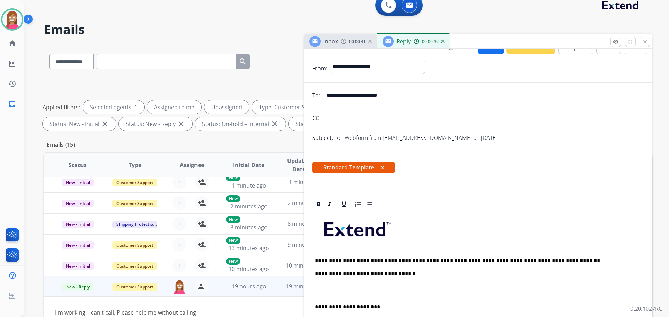
scroll to position [0, 0]
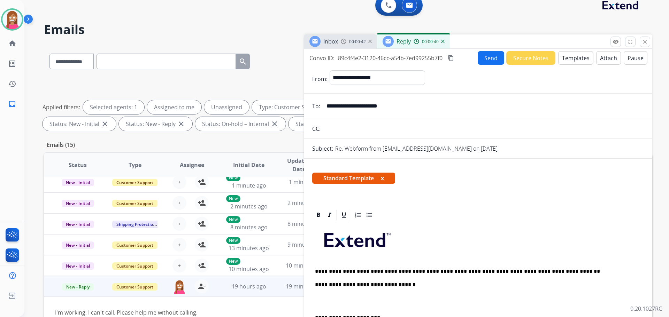
click at [482, 53] on button "Send" at bounding box center [490, 58] width 26 height 14
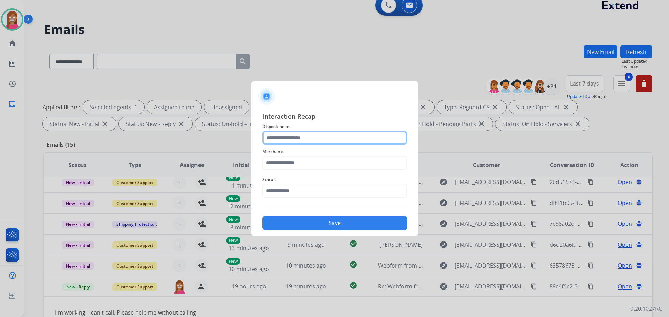
click at [280, 139] on input "text" at bounding box center [334, 138] width 145 height 14
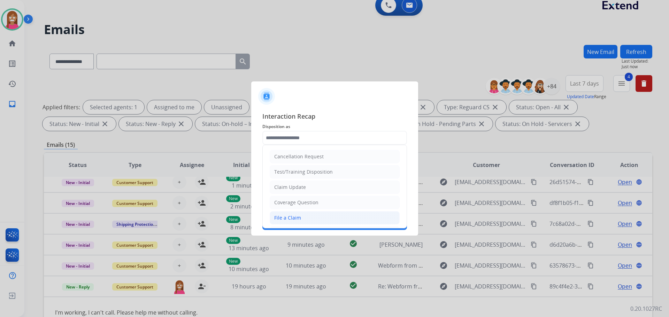
click at [288, 217] on div "File a Claim" at bounding box center [287, 218] width 27 height 7
type input "**********"
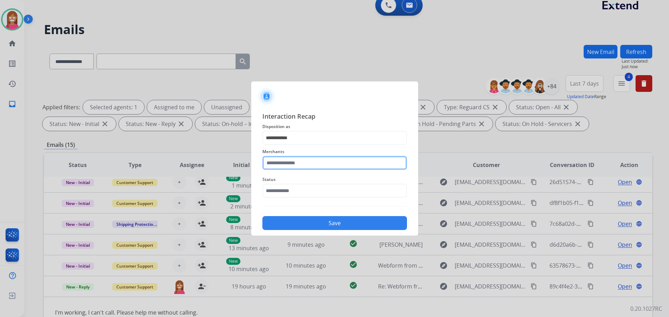
click at [272, 161] on input "text" at bounding box center [334, 163] width 145 height 14
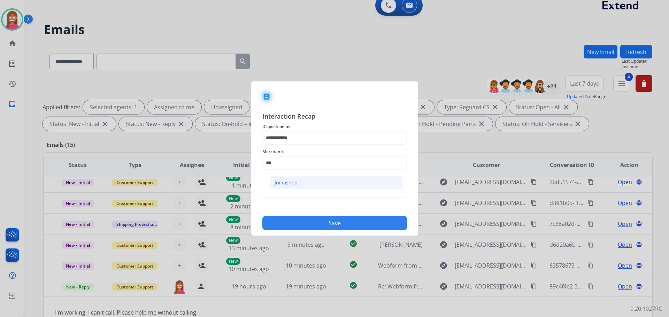
click at [293, 186] on div "Jomashop" at bounding box center [285, 182] width 23 height 7
type input "********"
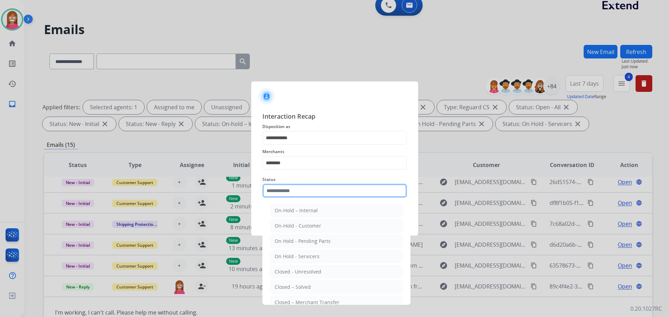
drag, startPoint x: 284, startPoint y: 194, endPoint x: 294, endPoint y: 212, distance: 21.2
click at [284, 194] on input "text" at bounding box center [334, 191] width 145 height 14
click at [301, 290] on div "Closed – Solved" at bounding box center [292, 287] width 36 height 7
type input "**********"
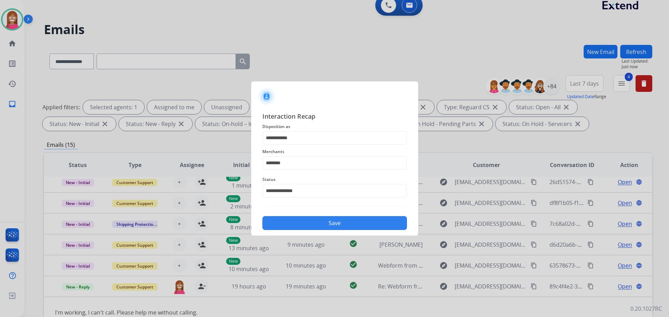
click at [299, 226] on button "Save" at bounding box center [334, 223] width 145 height 14
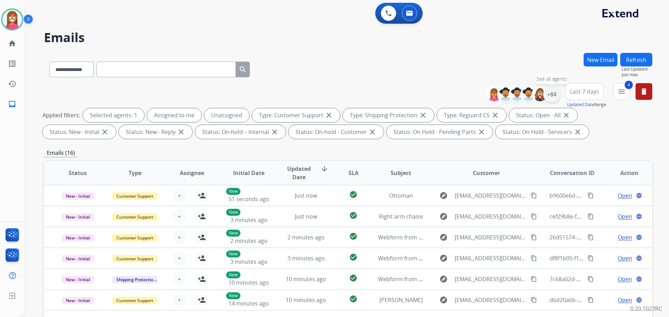
click at [552, 98] on div "+84" at bounding box center [551, 94] width 17 height 17
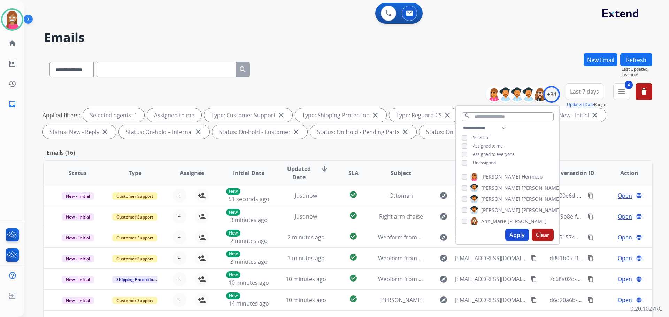
click at [514, 232] on button "Apply" at bounding box center [517, 235] width 24 height 13
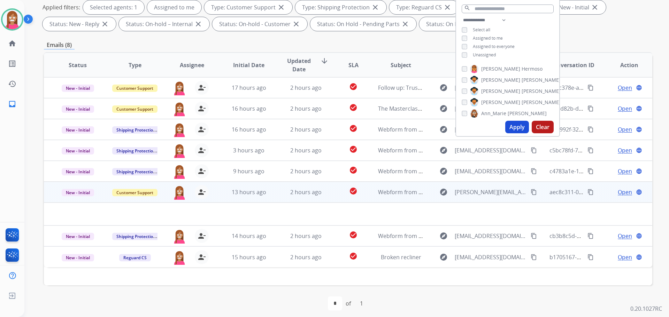
scroll to position [112, 0]
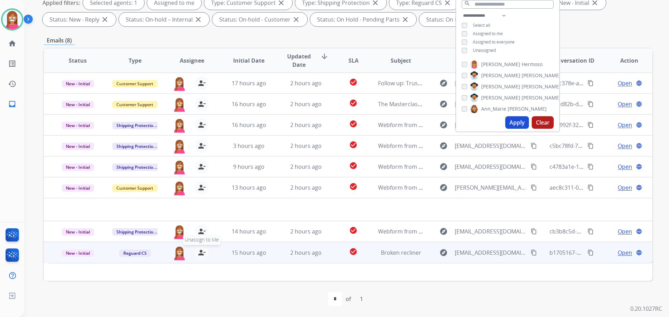
click at [201, 252] on mat-icon "person_remove" at bounding box center [201, 253] width 8 height 8
click at [201, 252] on mat-icon "person_add" at bounding box center [201, 253] width 8 height 8
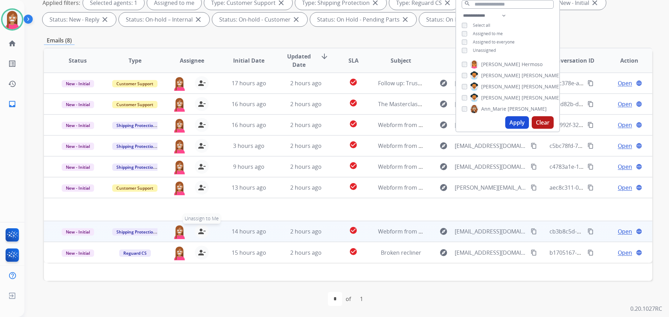
click at [200, 229] on mat-icon "person_remove" at bounding box center [201, 231] width 8 height 8
click at [200, 230] on mat-icon "person_add" at bounding box center [201, 231] width 8 height 8
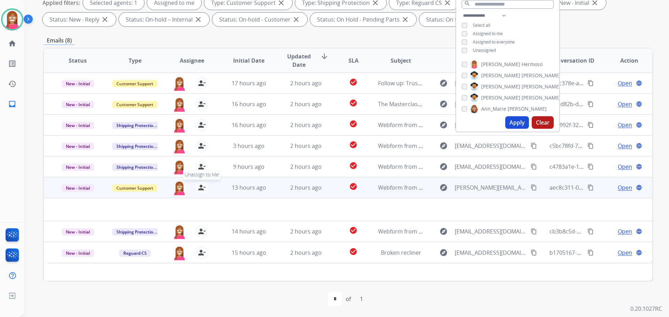
click at [202, 189] on mat-icon "person_remove" at bounding box center [201, 188] width 8 height 8
click at [202, 189] on mat-icon "person_add" at bounding box center [201, 188] width 8 height 8
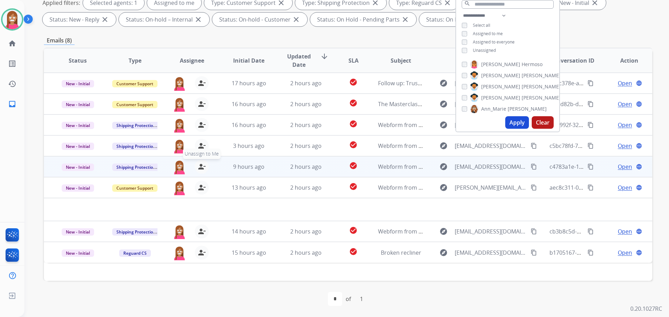
click at [198, 166] on mat-icon "person_remove" at bounding box center [201, 167] width 8 height 8
click at [198, 166] on mat-icon "person_add" at bounding box center [201, 167] width 8 height 8
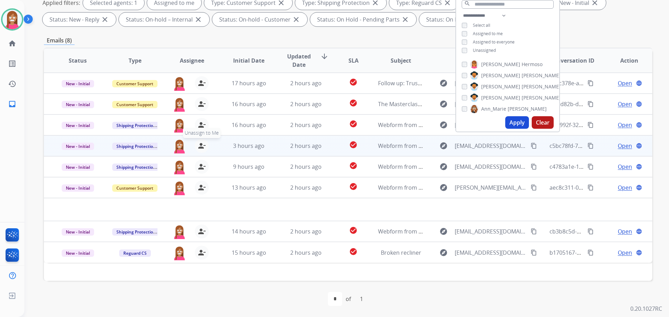
click at [198, 148] on mat-icon "person_remove" at bounding box center [201, 146] width 8 height 8
click at [198, 148] on mat-icon "person_add" at bounding box center [201, 146] width 8 height 8
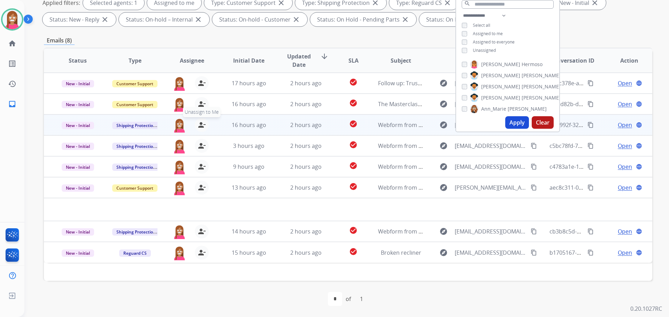
click at [198, 127] on mat-icon "person_remove" at bounding box center [201, 125] width 8 height 8
click at [198, 127] on mat-icon "person_add" at bounding box center [201, 125] width 8 height 8
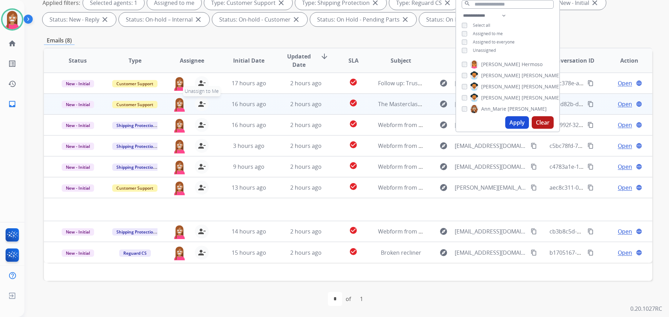
click at [199, 104] on mat-icon "person_remove" at bounding box center [201, 104] width 8 height 8
click at [199, 104] on mat-icon "person_add" at bounding box center [201, 104] width 8 height 8
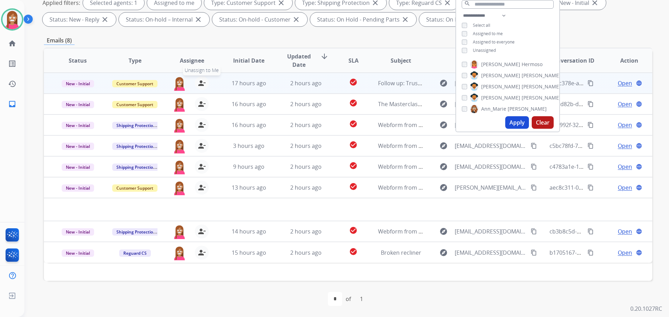
click at [200, 85] on mat-icon "person_remove" at bounding box center [201, 83] width 8 height 8
click at [200, 85] on mat-icon "person_add" at bounding box center [201, 83] width 8 height 8
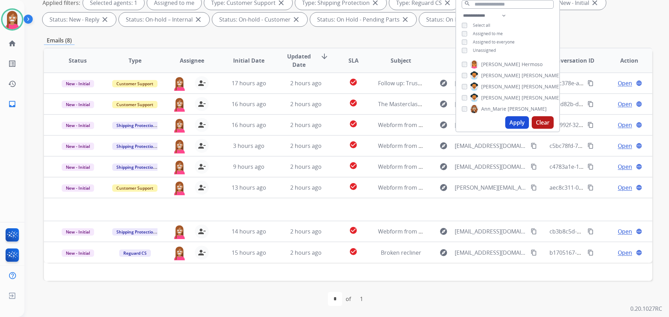
click at [290, 296] on div "first_page navigate_before * of 1 navigate_next last_page" at bounding box center [348, 299] width 608 height 14
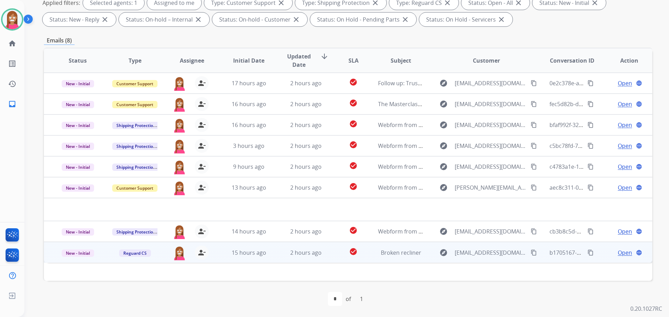
click at [272, 257] on td "2 hours ago" at bounding box center [300, 252] width 57 height 21
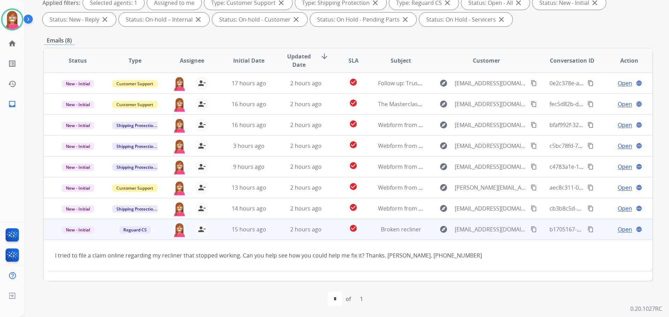
click at [618, 229] on span "Open" at bounding box center [624, 229] width 14 height 8
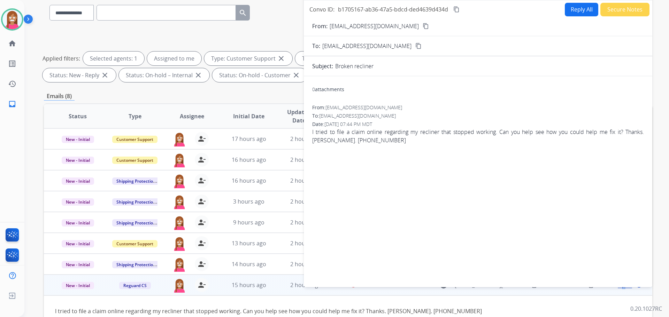
scroll to position [8, 0]
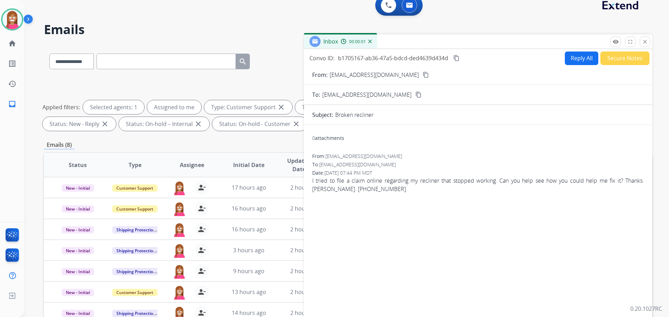
click at [579, 53] on button "Reply All" at bounding box center [581, 59] width 33 height 14
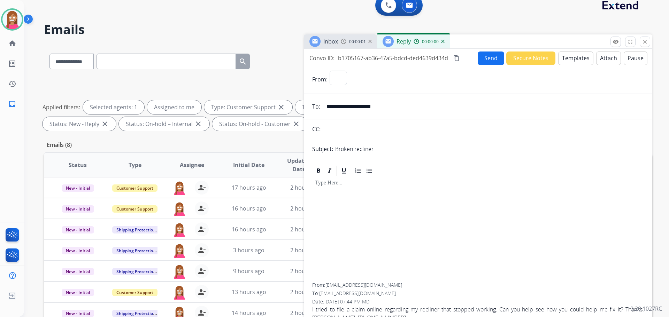
select select "**********"
click at [569, 60] on button "Templates" at bounding box center [575, 59] width 35 height 14
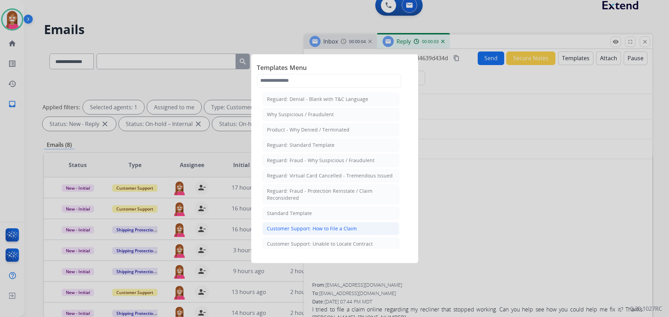
click at [289, 226] on div "Customer Support: How to File a Claim" at bounding box center [312, 228] width 90 height 7
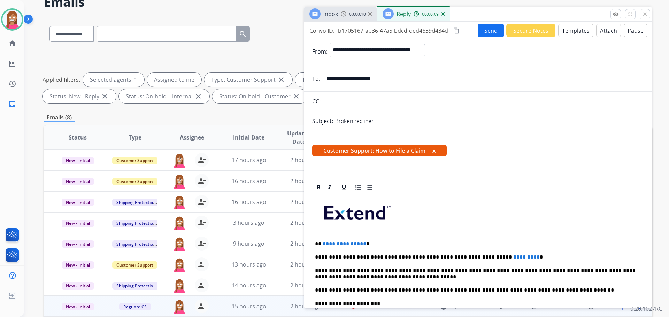
scroll to position [0, 0]
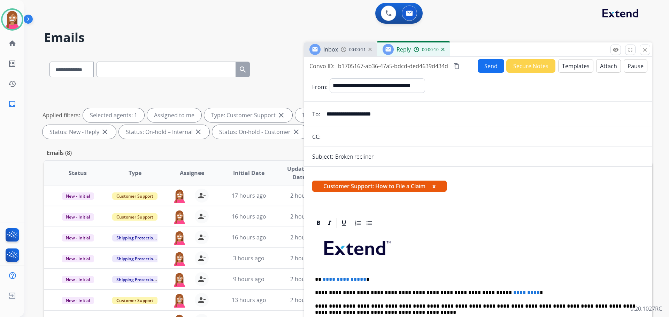
click at [565, 68] on button "Templates" at bounding box center [575, 66] width 35 height 14
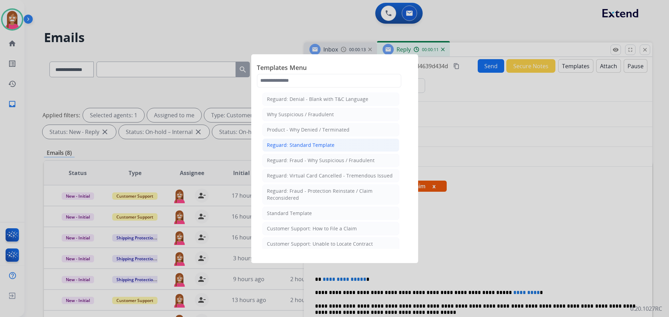
click at [283, 143] on div "Reguard: Standard Template" at bounding box center [301, 145] width 68 height 7
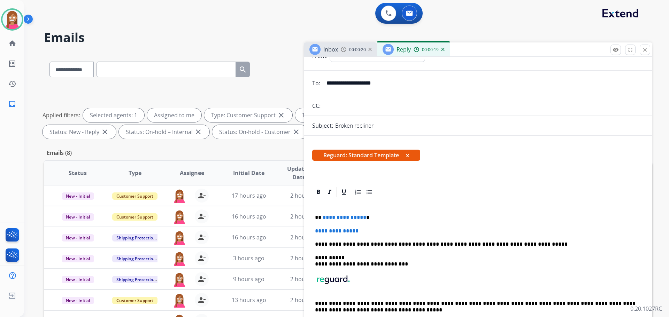
scroll to position [35, 0]
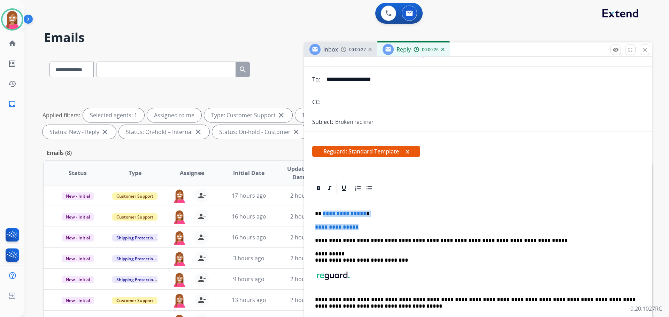
drag, startPoint x: 362, startPoint y: 228, endPoint x: 322, endPoint y: 212, distance: 42.9
click at [322, 212] on div "**********" at bounding box center [478, 263] width 332 height 137
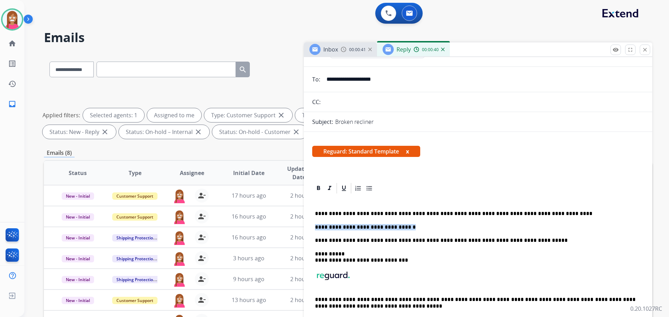
drag, startPoint x: 402, startPoint y: 227, endPoint x: 316, endPoint y: 229, distance: 86.4
click at [316, 229] on p "**********" at bounding box center [475, 227] width 320 height 6
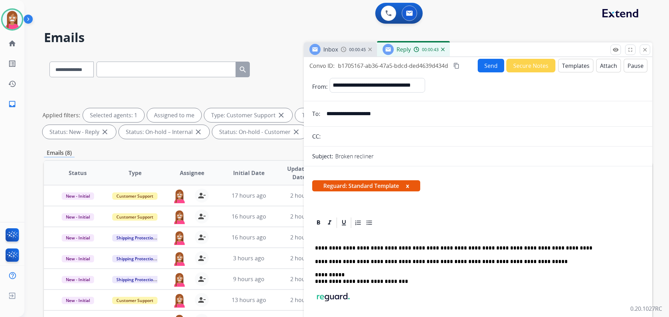
scroll to position [0, 0]
click at [482, 64] on button "Send" at bounding box center [490, 66] width 26 height 14
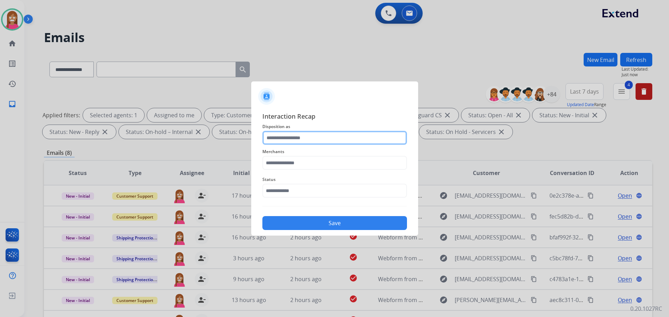
click at [301, 138] on input "text" at bounding box center [334, 138] width 145 height 14
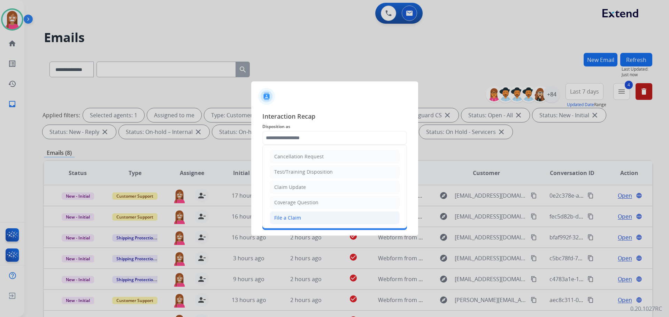
click at [289, 214] on li "File a Claim" at bounding box center [335, 217] width 130 height 13
type input "**********"
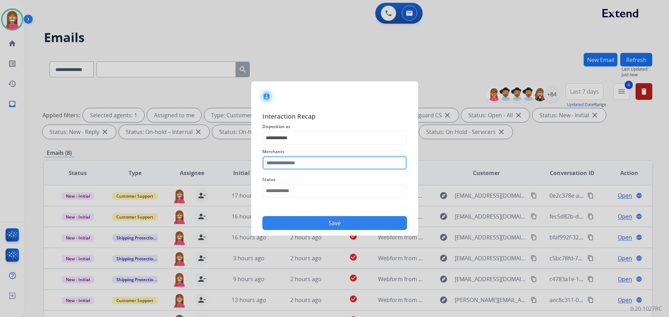
click at [276, 161] on input "text" at bounding box center [334, 163] width 145 height 14
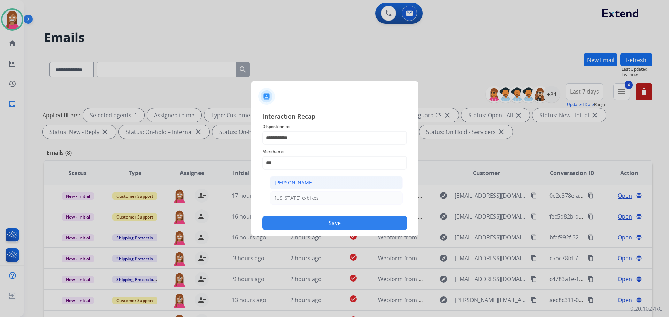
click at [323, 183] on li "Ashley - Reguard" at bounding box center [336, 182] width 133 height 13
type input "**********"
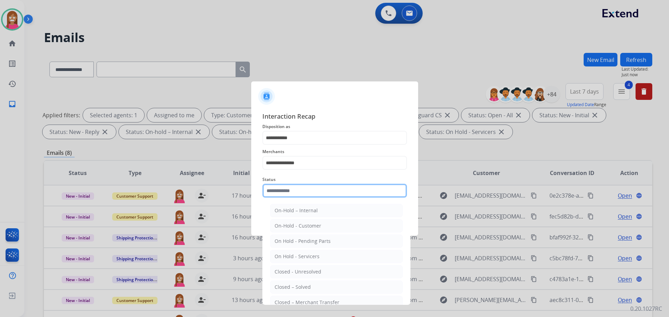
click at [281, 191] on input "text" at bounding box center [334, 191] width 145 height 14
click at [299, 292] on li "Closed – Solved" at bounding box center [336, 287] width 133 height 13
type input "**********"
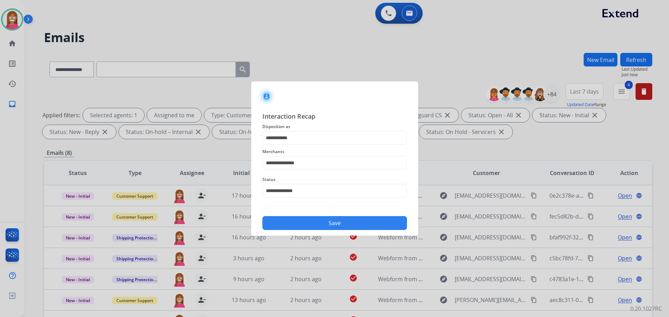
click at [296, 219] on button "Save" at bounding box center [334, 223] width 145 height 14
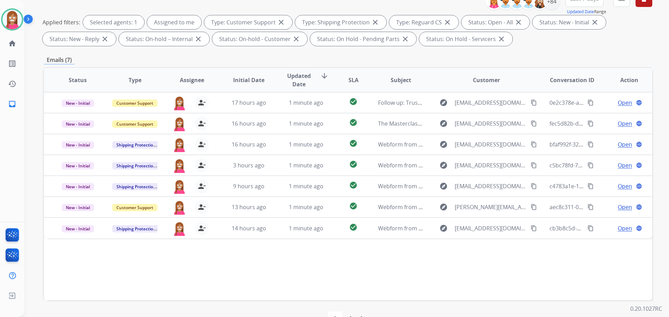
scroll to position [43, 0]
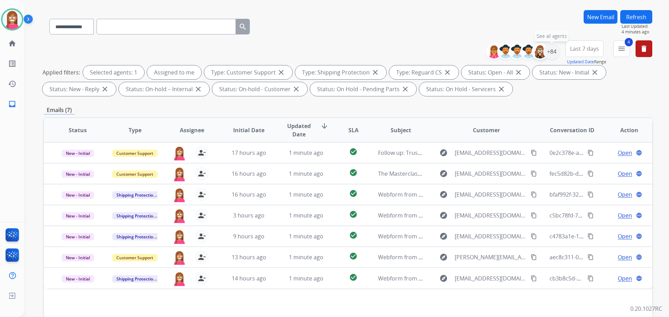
drag, startPoint x: 551, startPoint y: 52, endPoint x: 544, endPoint y: 58, distance: 9.2
click at [551, 52] on div "+84" at bounding box center [551, 51] width 17 height 17
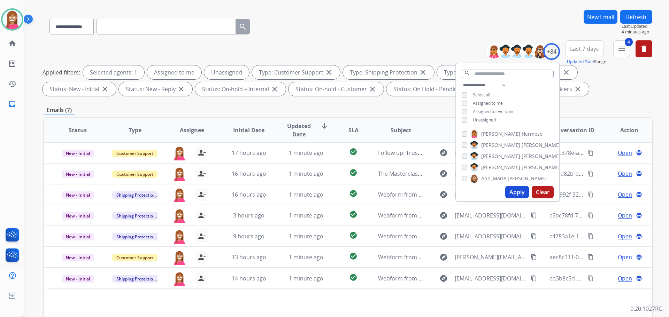
click at [511, 192] on button "Apply" at bounding box center [517, 192] width 24 height 13
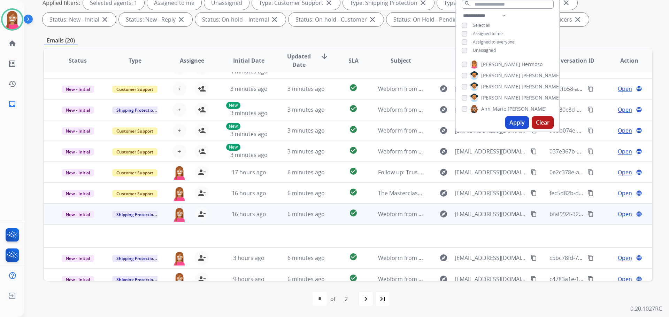
scroll to position [24, 0]
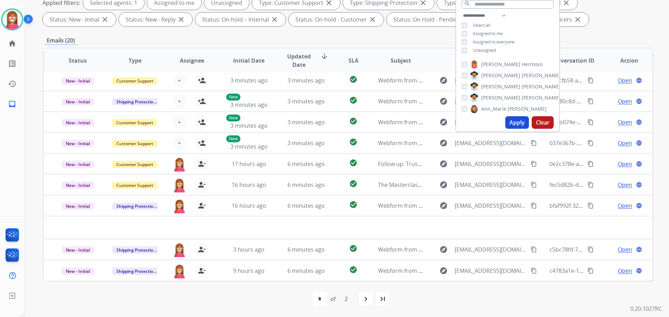
click at [238, 302] on div "first_page navigate_before * * of 2 navigate_next last_page" at bounding box center [348, 299] width 608 height 14
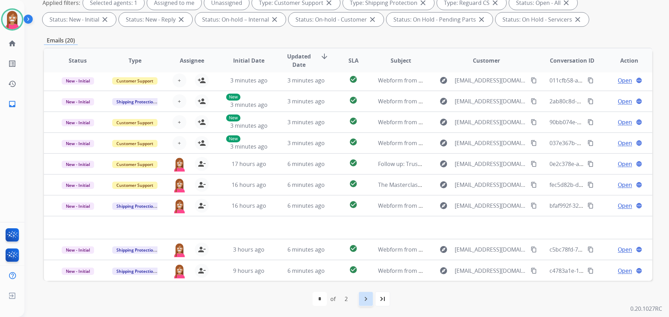
click at [367, 302] on mat-icon "navigate_next" at bounding box center [365, 299] width 8 height 8
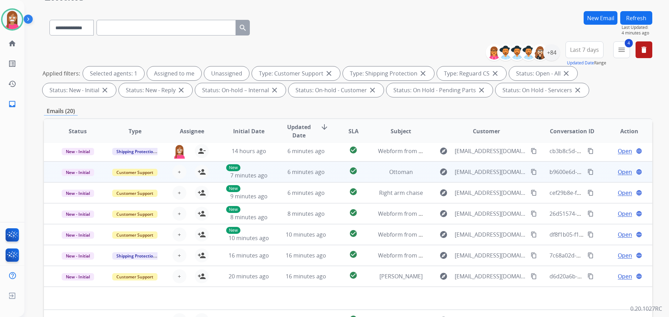
scroll to position [112, 0]
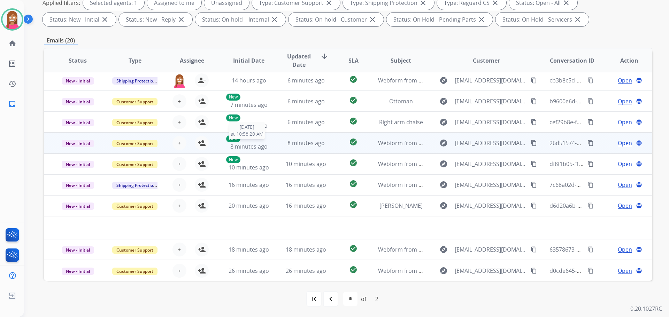
click at [267, 147] on div "New 8 minutes ago" at bounding box center [249, 142] width 46 height 15
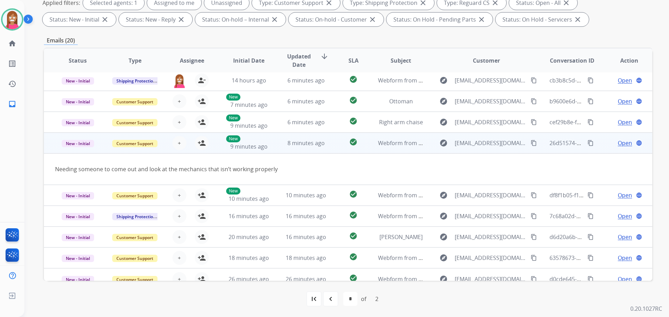
scroll to position [32, 0]
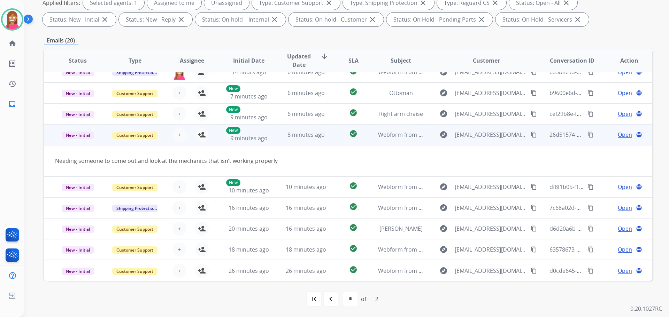
click at [530, 133] on mat-icon "content_copy" at bounding box center [533, 135] width 6 height 6
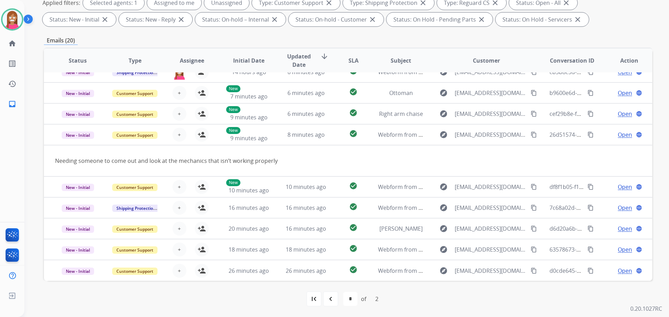
click at [331, 297] on mat-icon "navigate_before" at bounding box center [330, 299] width 8 height 8
select select "*"
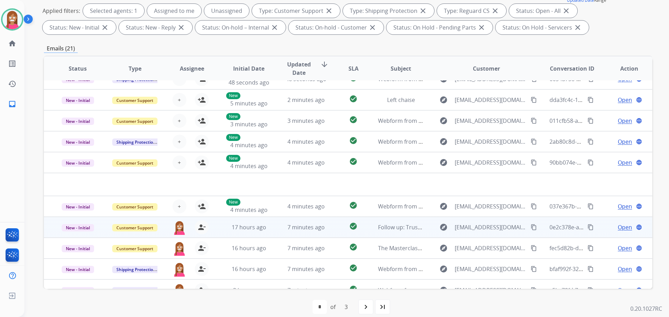
scroll to position [24, 0]
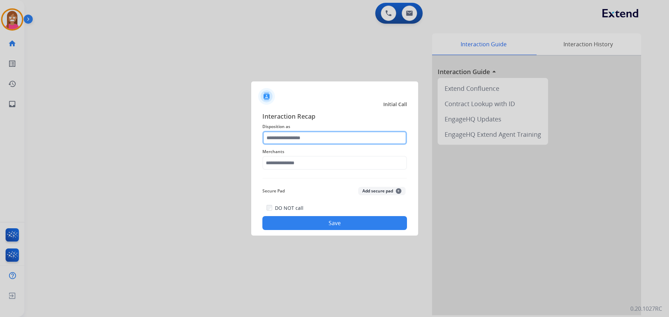
click at [287, 136] on input "text" at bounding box center [334, 138] width 145 height 14
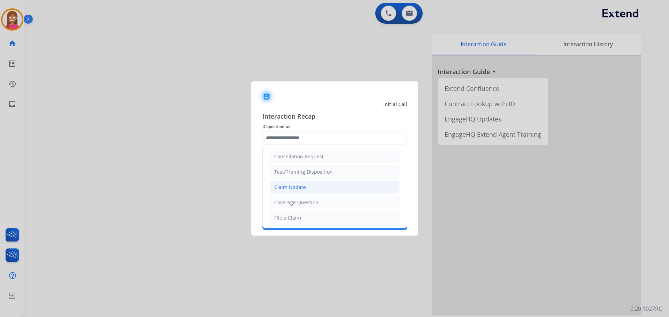
click at [290, 188] on div "Claim Update" at bounding box center [290, 187] width 32 height 7
type input "**********"
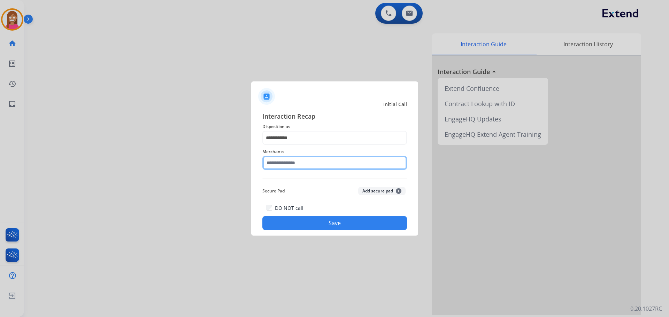
click at [281, 164] on input "text" at bounding box center [334, 163] width 145 height 14
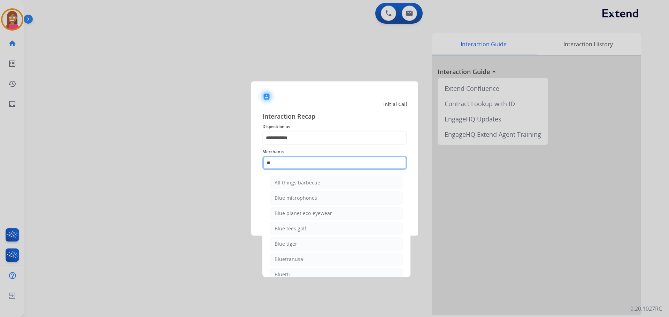
type input "*"
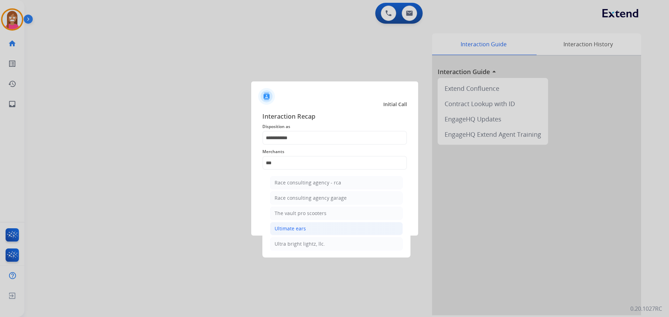
click at [300, 230] on div "Ultimate ears" at bounding box center [289, 228] width 31 height 7
type input "**********"
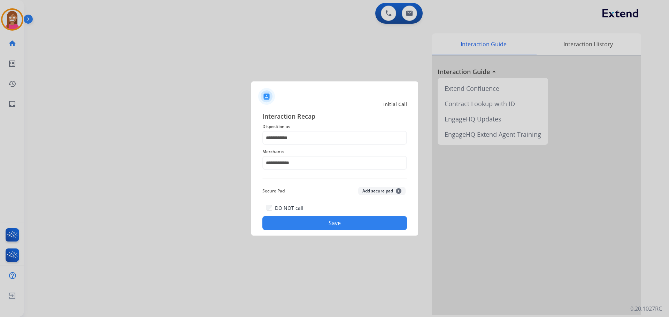
click at [311, 219] on button "Save" at bounding box center [334, 223] width 145 height 14
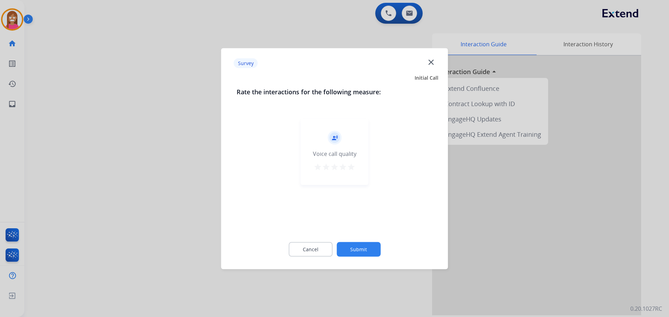
click at [434, 63] on mat-icon "close" at bounding box center [430, 61] width 9 height 9
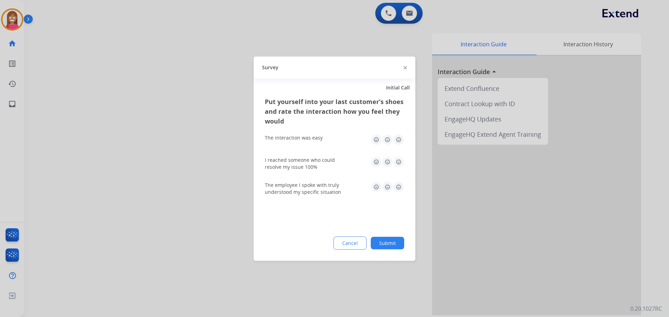
click at [406, 66] on img at bounding box center [404, 67] width 3 height 3
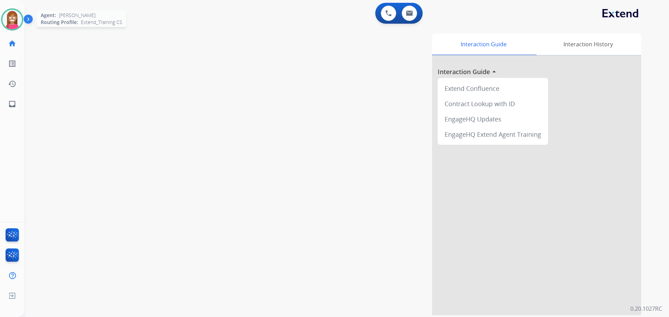
drag, startPoint x: 9, startPoint y: 13, endPoint x: 16, endPoint y: 13, distance: 7.0
click at [9, 13] on img at bounding box center [12, 20] width 20 height 20
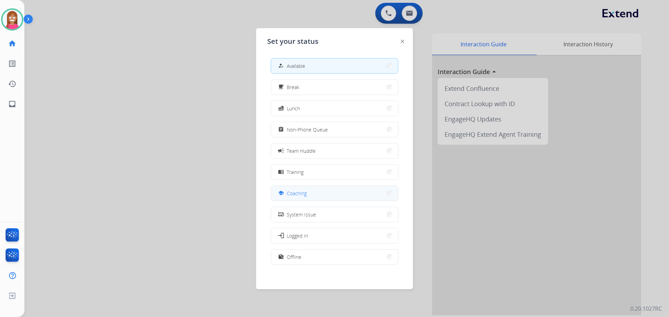
click at [289, 193] on span "Coaching" at bounding box center [297, 193] width 20 height 7
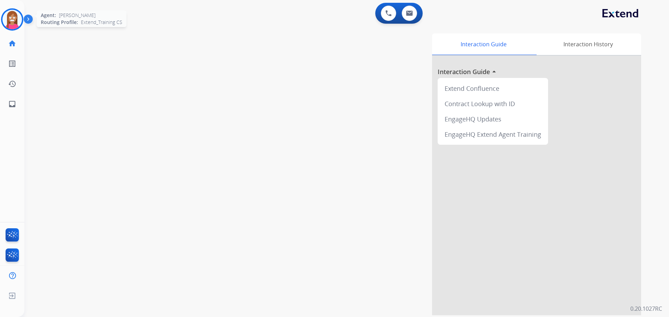
click at [13, 18] on img at bounding box center [12, 20] width 20 height 20
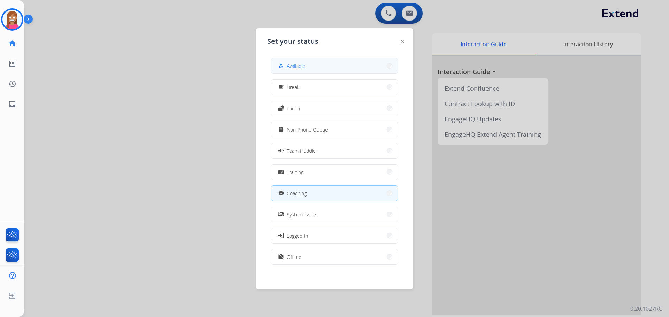
click at [283, 68] on mat-icon "how_to_reg" at bounding box center [281, 66] width 6 height 6
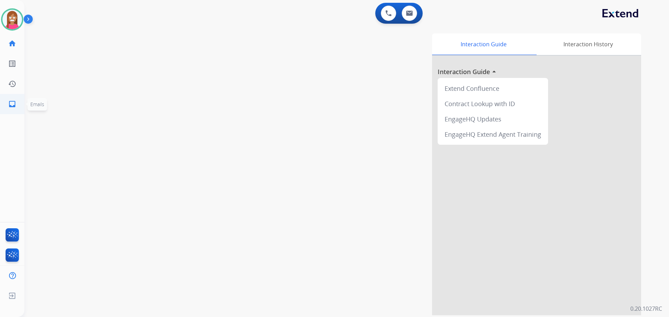
click at [6, 100] on link "inbox Emails" at bounding box center [12, 104] width 20 height 20
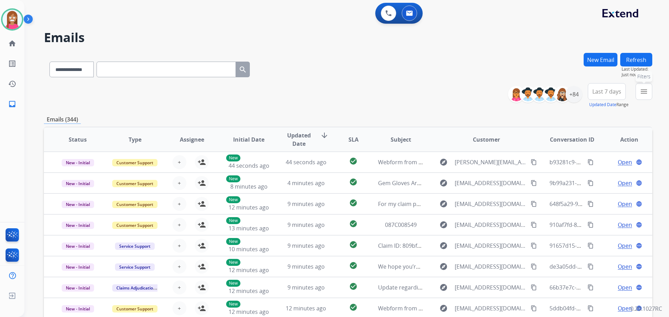
click at [641, 93] on mat-icon "menu" at bounding box center [643, 91] width 8 height 8
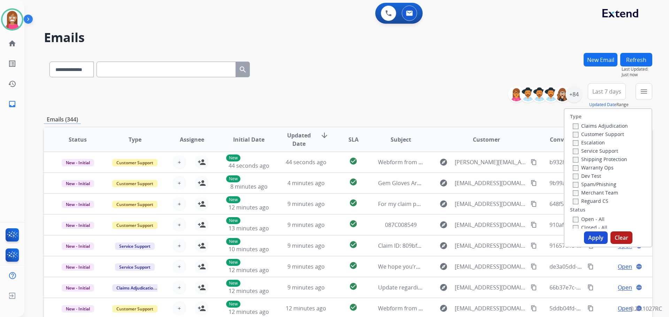
click at [577, 135] on label "Customer Support" at bounding box center [598, 134] width 51 height 7
click at [585, 157] on label "Shipping Protection" at bounding box center [600, 159] width 54 height 7
click at [587, 201] on label "Reguard CS" at bounding box center [591, 201] width 36 height 7
click at [593, 218] on label "Open - All" at bounding box center [589, 219] width 32 height 7
click at [585, 238] on button "Apply" at bounding box center [596, 238] width 24 height 13
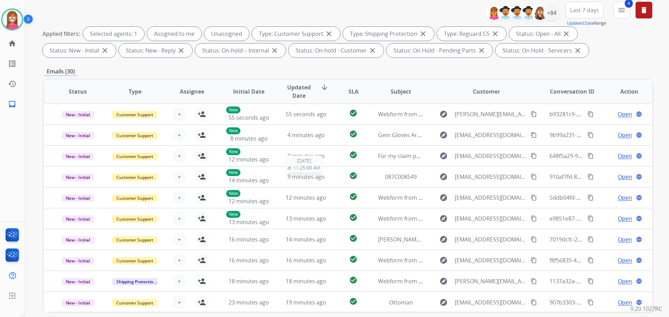
scroll to position [8, 0]
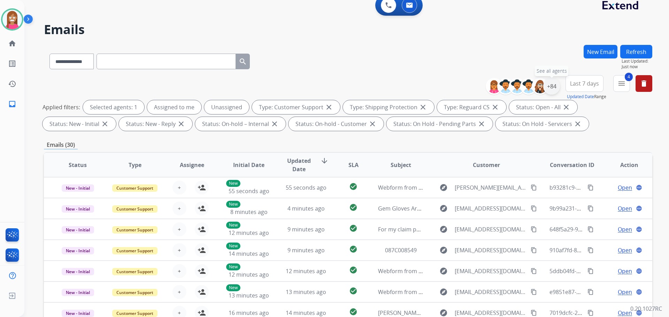
click at [551, 92] on div "+84" at bounding box center [551, 86] width 17 height 17
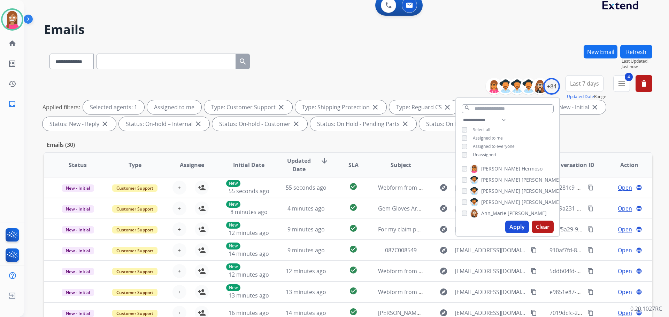
click at [513, 228] on button "Apply" at bounding box center [517, 227] width 24 height 13
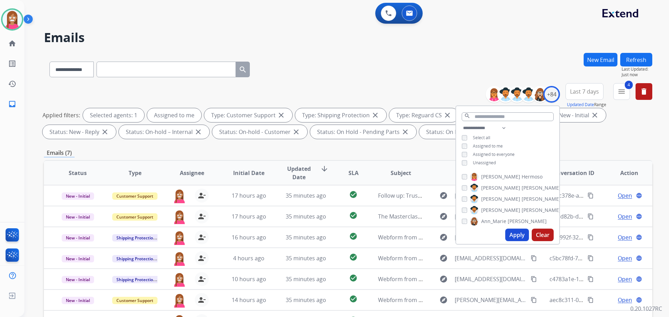
scroll to position [70, 0]
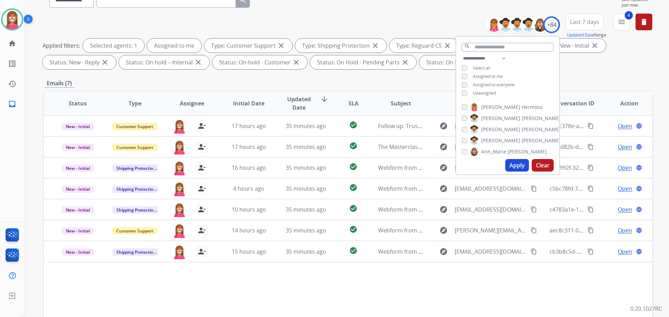
click at [297, 37] on div "**********" at bounding box center [348, 43] width 608 height 59
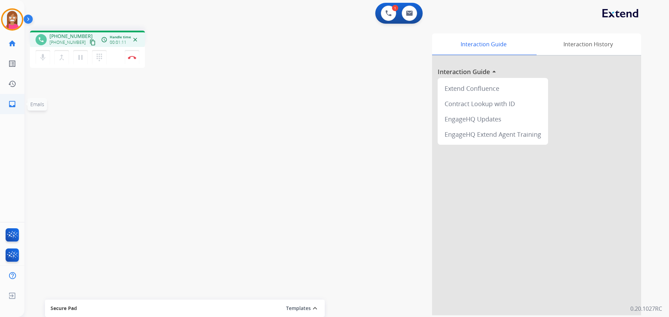
click at [9, 105] on mat-icon "inbox" at bounding box center [12, 104] width 8 height 8
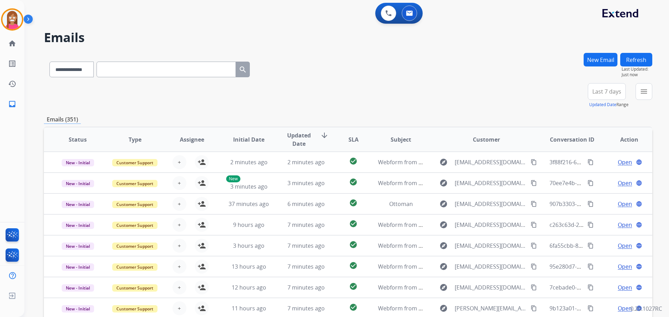
click at [595, 61] on button "New Email" at bounding box center [600, 60] width 34 height 14
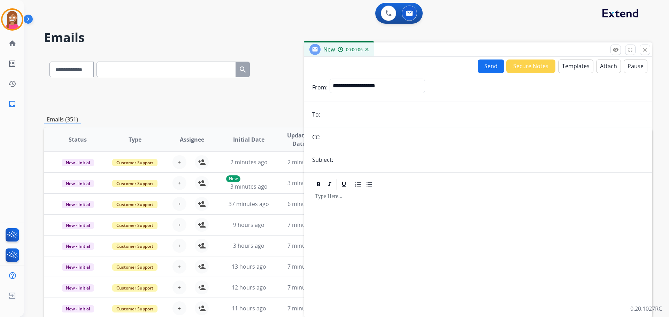
drag, startPoint x: 377, startPoint y: 161, endPoint x: 338, endPoint y: 118, distance: 57.9
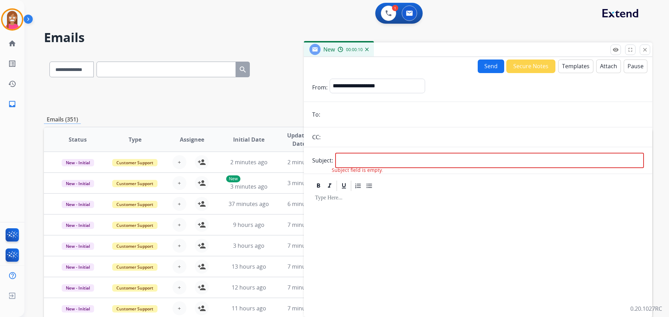
paste input "**********"
type input "**********"
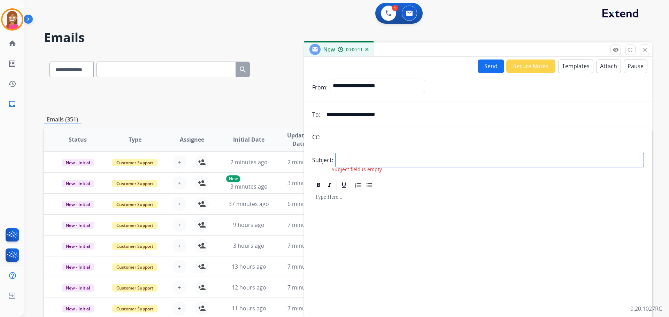
click at [346, 162] on input "text" at bounding box center [489, 160] width 309 height 15
type input "**********"
click at [356, 87] on select "**********" at bounding box center [376, 86] width 95 height 14
select select "**********"
click at [329, 79] on select "**********" at bounding box center [376, 86] width 95 height 14
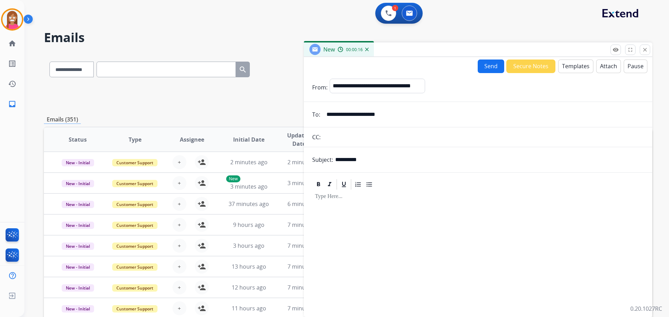
click at [578, 65] on button "Templates" at bounding box center [575, 67] width 35 height 14
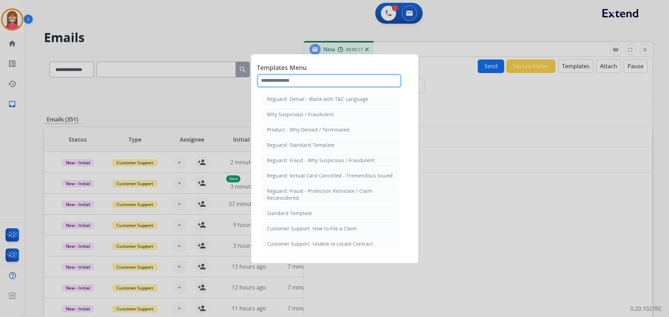
click at [326, 83] on input "text" at bounding box center [329, 81] width 145 height 14
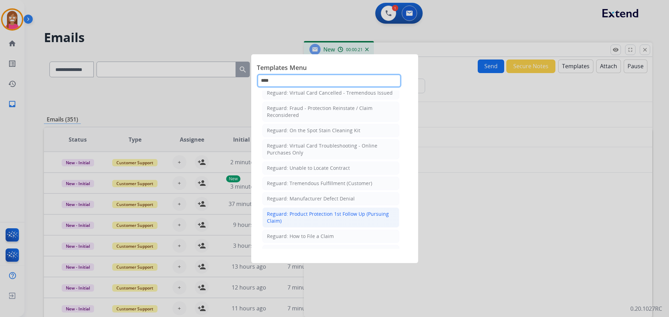
scroll to position [79, 0]
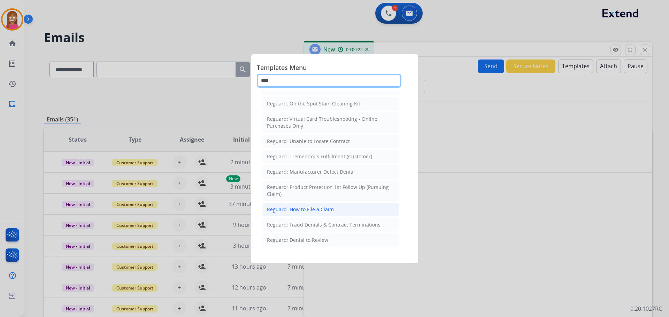
type input "****"
drag, startPoint x: 297, startPoint y: 209, endPoint x: 327, endPoint y: 232, distance: 38.7
click at [297, 209] on div "Reguard: How to File a Claim" at bounding box center [300, 209] width 67 height 7
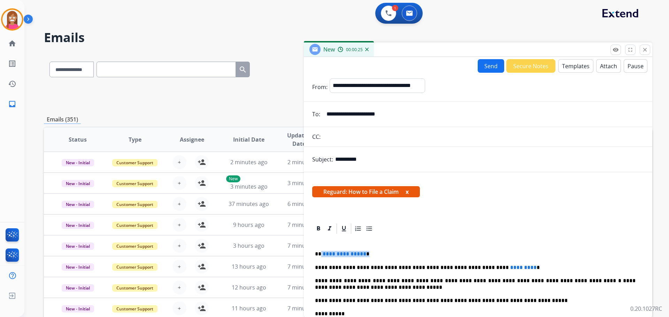
drag, startPoint x: 363, startPoint y: 249, endPoint x: 320, endPoint y: 248, distance: 42.8
click at [320, 248] on div "**********" at bounding box center [478, 313] width 332 height 157
drag, startPoint x: 505, startPoint y: 260, endPoint x: 455, endPoint y: 265, distance: 50.4
click at [455, 265] on div "**********" at bounding box center [478, 313] width 332 height 157
click at [485, 63] on button "Send" at bounding box center [490, 66] width 26 height 14
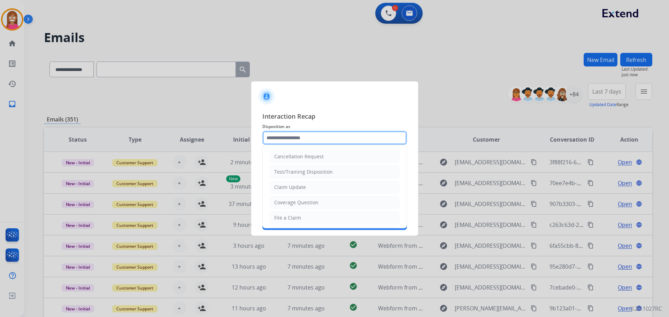
click at [280, 134] on input "text" at bounding box center [334, 138] width 145 height 14
click at [303, 214] on li "File a Claim" at bounding box center [335, 217] width 130 height 13
type input "**********"
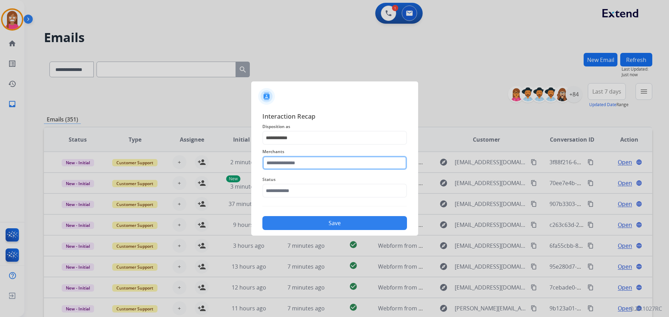
click at [277, 161] on input "text" at bounding box center [334, 163] width 145 height 14
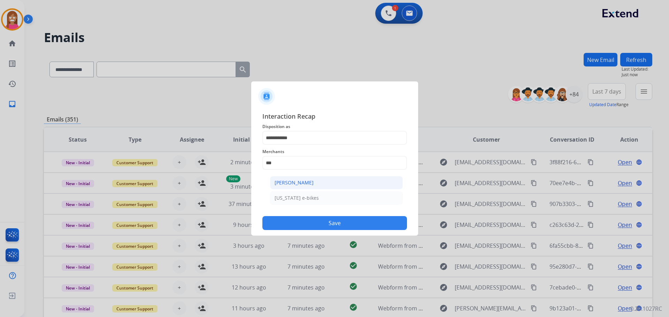
click at [303, 178] on li "Ashley - Reguard" at bounding box center [336, 182] width 133 height 13
type input "**********"
click at [296, 191] on input "text" at bounding box center [334, 191] width 145 height 14
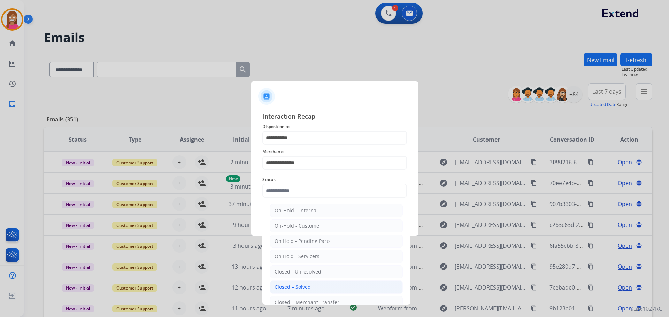
drag, startPoint x: 290, startPoint y: 285, endPoint x: 286, endPoint y: 228, distance: 56.6
click at [290, 284] on div "Closed – Solved" at bounding box center [292, 287] width 36 height 7
type input "**********"
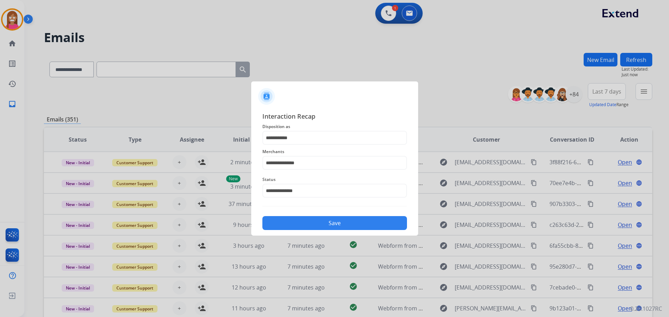
click at [286, 221] on button "Save" at bounding box center [334, 223] width 145 height 14
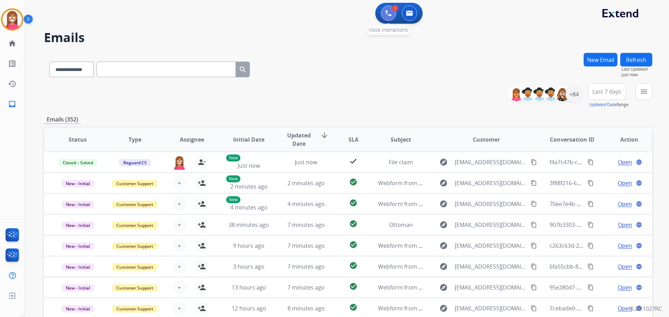
click at [386, 18] on button at bounding box center [388, 13] width 15 height 15
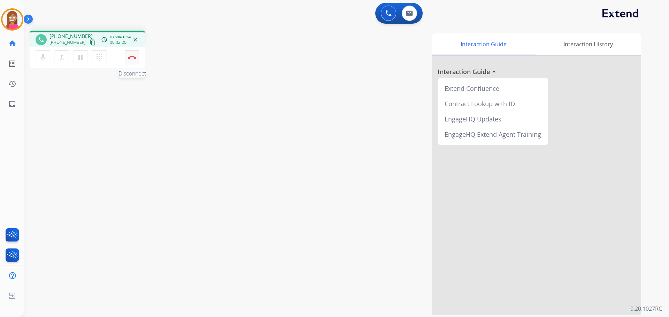
click at [132, 58] on img at bounding box center [132, 57] width 8 height 3
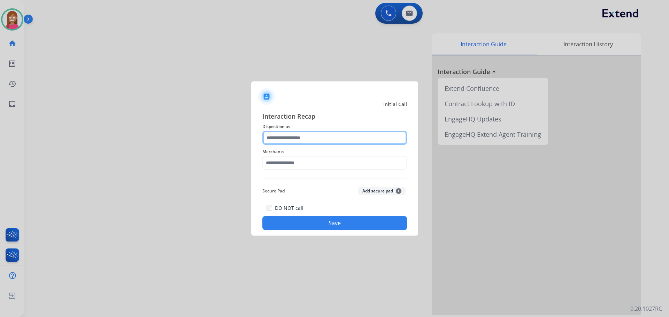
click at [305, 143] on input "text" at bounding box center [334, 138] width 145 height 14
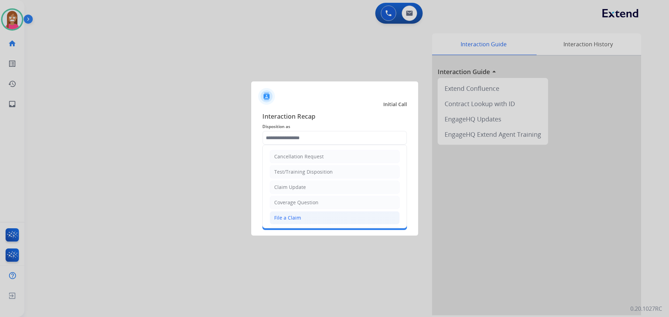
click at [294, 222] on li "File a Claim" at bounding box center [335, 217] width 130 height 13
type input "**********"
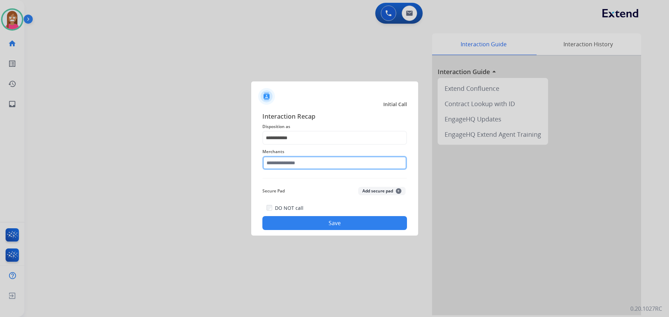
click at [279, 165] on input "text" at bounding box center [334, 163] width 145 height 14
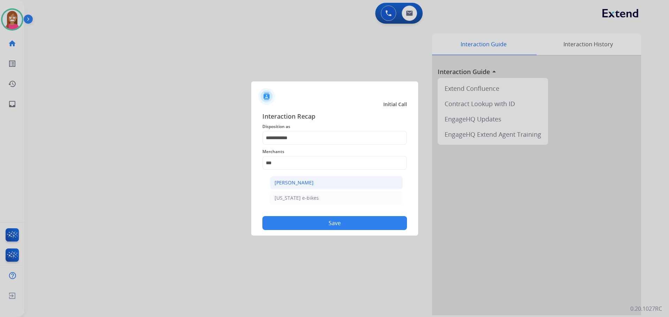
click at [280, 185] on div "Ashley - Reguard" at bounding box center [293, 182] width 39 height 7
type input "**********"
click at [300, 221] on button "Save" at bounding box center [334, 223] width 145 height 14
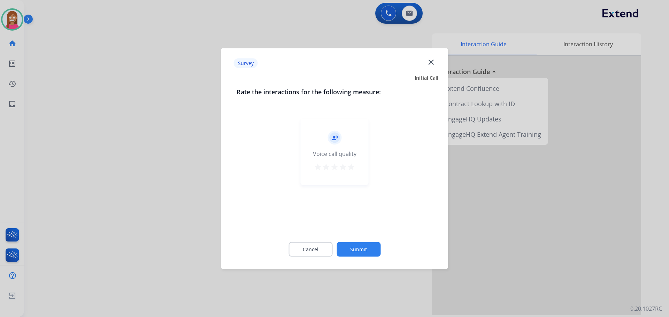
click at [428, 63] on mat-icon "close" at bounding box center [430, 61] width 9 height 9
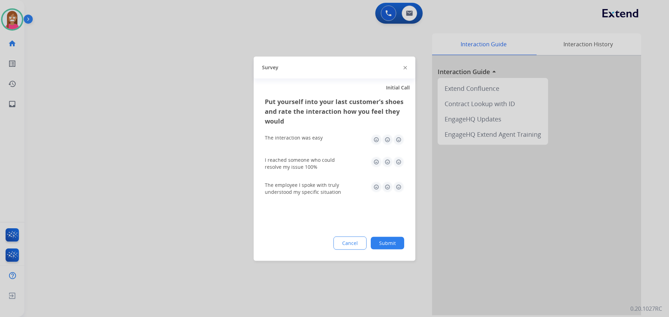
click at [403, 68] on div "Survey" at bounding box center [335, 67] width 162 height 22
click at [404, 67] on img at bounding box center [404, 67] width 3 height 3
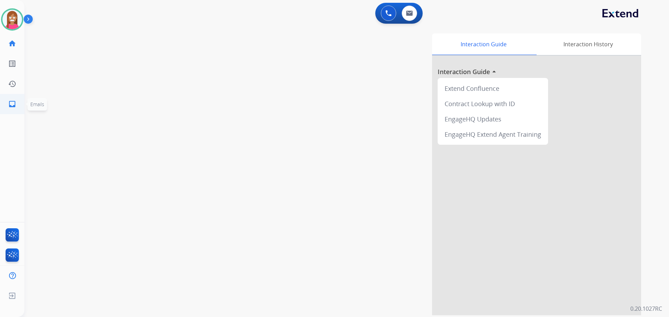
click at [9, 105] on mat-icon "inbox" at bounding box center [12, 104] width 8 height 8
select select "**********"
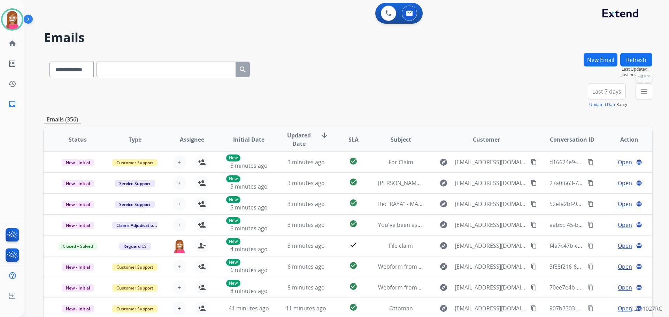
click at [642, 96] on button "menu Filters" at bounding box center [643, 91] width 17 height 17
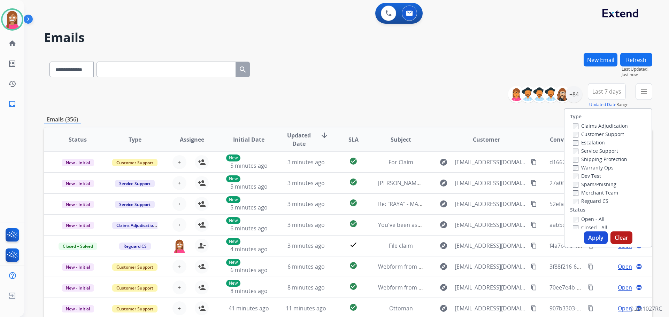
click at [588, 134] on label "Customer Support" at bounding box center [598, 134] width 51 height 7
click at [579, 161] on label "Shipping Protection" at bounding box center [600, 159] width 54 height 7
click at [582, 200] on label "Reguard CS" at bounding box center [591, 201] width 36 height 7
click at [574, 221] on label "Open - All" at bounding box center [589, 219] width 32 height 7
click at [586, 235] on button "Apply" at bounding box center [596, 238] width 24 height 13
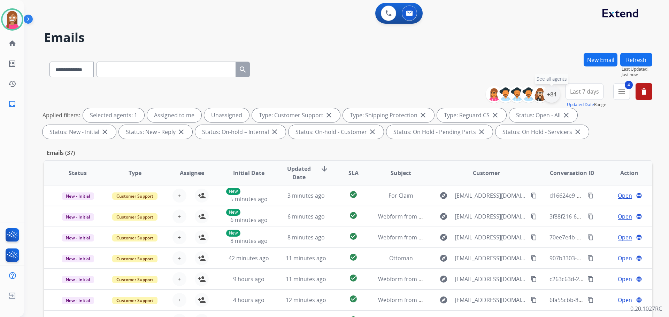
click at [555, 97] on div "+84" at bounding box center [551, 94] width 17 height 17
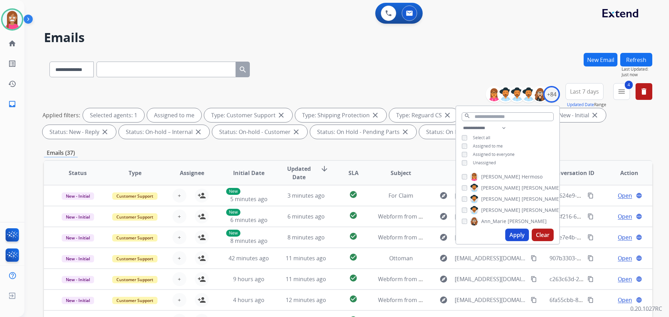
click at [511, 236] on button "Apply" at bounding box center [517, 235] width 24 height 13
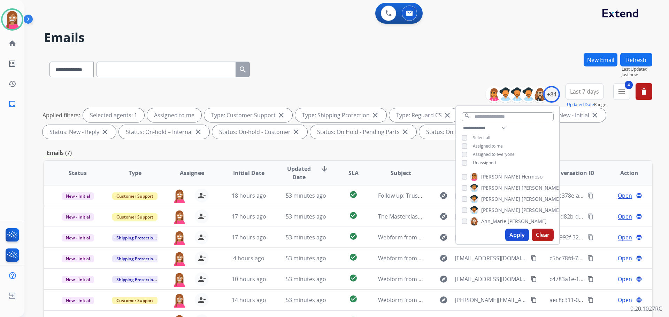
click at [342, 33] on h2 "Emails" at bounding box center [348, 38] width 608 height 14
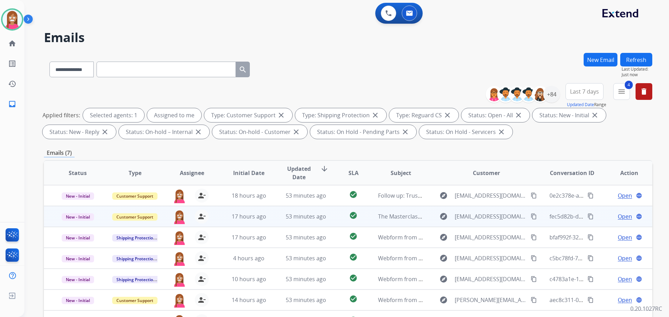
scroll to position [112, 0]
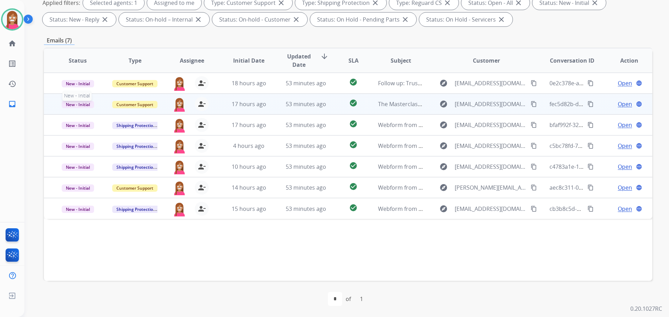
click at [90, 106] on span "New - Initial" at bounding box center [78, 104] width 32 height 7
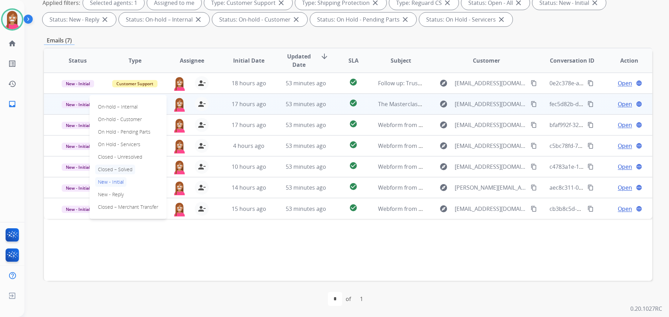
click at [109, 165] on p "Closed – Solved" at bounding box center [115, 170] width 40 height 10
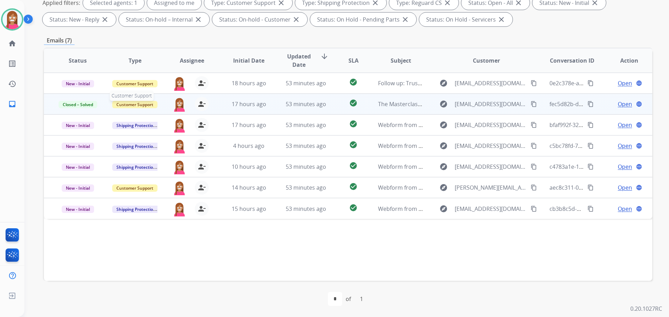
click at [123, 102] on span "Customer Support" at bounding box center [134, 104] width 45 height 7
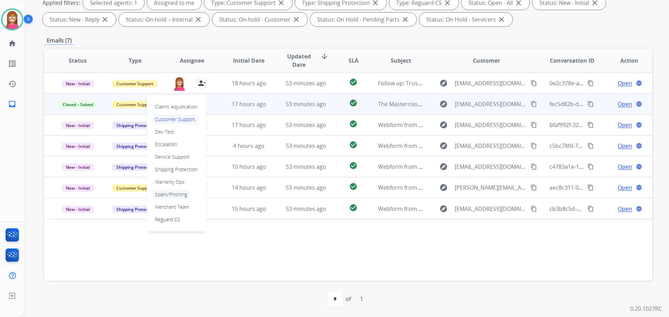
click at [174, 194] on p "Spam/Phishing" at bounding box center [171, 195] width 38 height 10
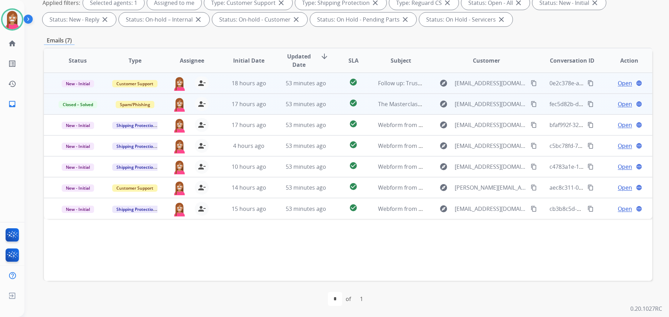
click at [217, 91] on td "18 hours ago" at bounding box center [243, 83] width 57 height 21
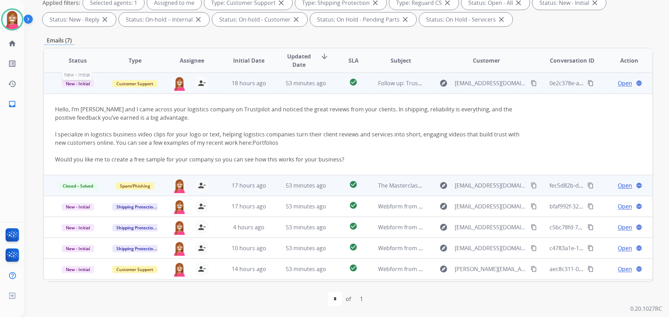
click at [84, 81] on span "New - Initial" at bounding box center [78, 83] width 32 height 7
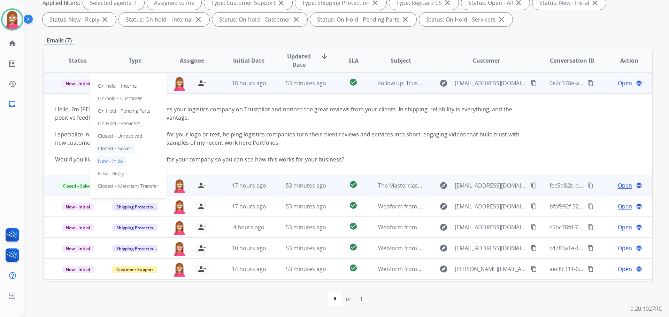
click at [105, 148] on p "Closed – Solved" at bounding box center [115, 149] width 40 height 10
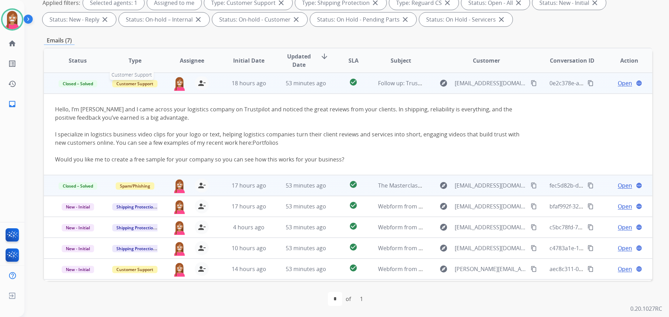
click at [135, 81] on span "Customer Support" at bounding box center [134, 83] width 45 height 7
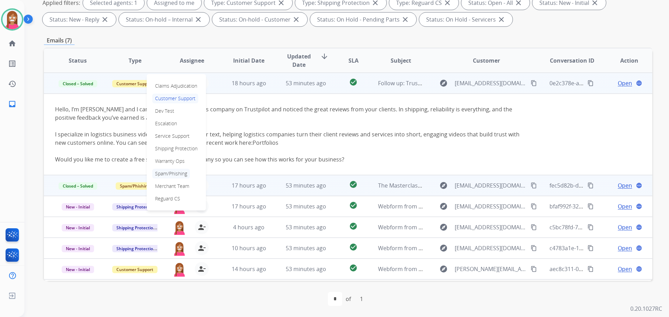
click at [174, 169] on p "Spam/Phishing" at bounding box center [171, 174] width 38 height 10
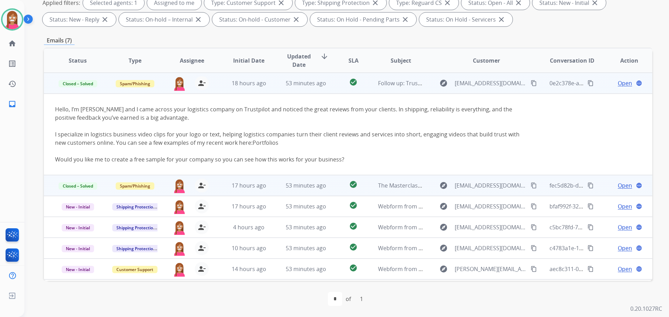
scroll to position [20, 0]
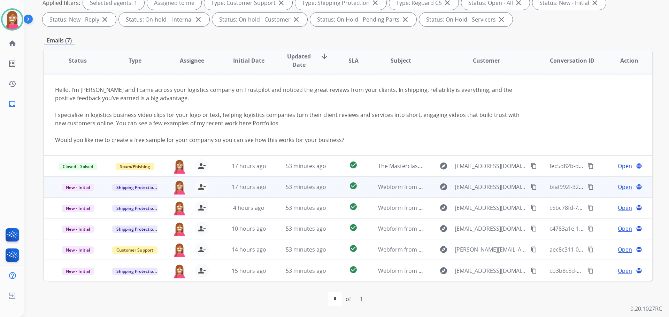
click at [272, 191] on td "53 minutes ago" at bounding box center [300, 187] width 57 height 21
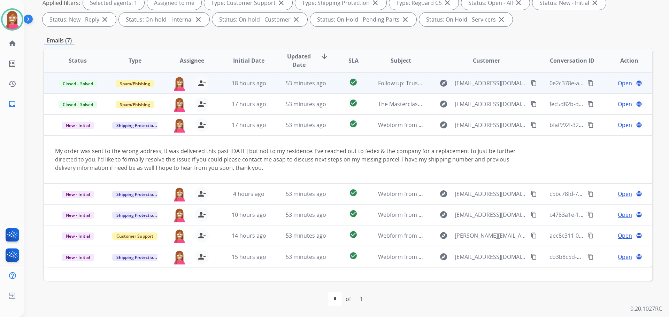
click at [273, 264] on td "53 minutes ago" at bounding box center [300, 256] width 57 height 21
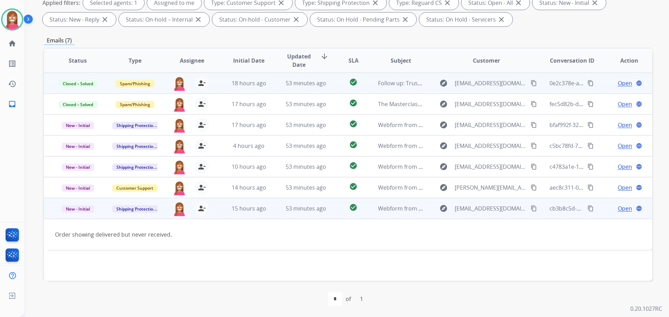
click at [530, 207] on mat-icon "content_copy" at bounding box center [533, 208] width 6 height 6
click at [617, 211] on span "Open" at bounding box center [624, 208] width 14 height 8
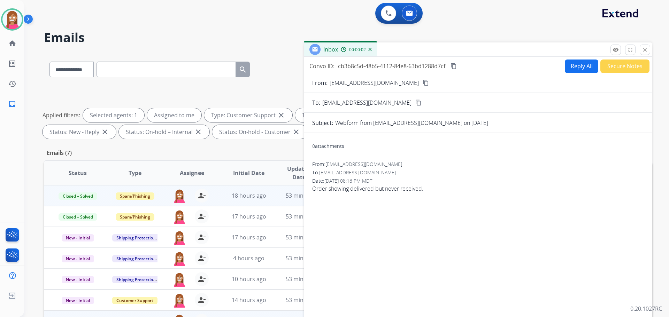
click at [571, 61] on button "Reply All" at bounding box center [581, 67] width 33 height 14
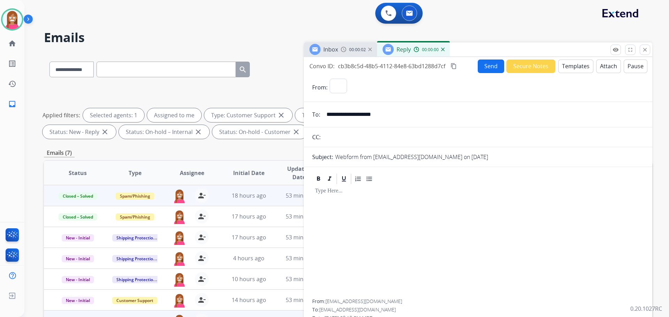
select select "**********"
click at [561, 66] on button "Templates" at bounding box center [575, 67] width 35 height 14
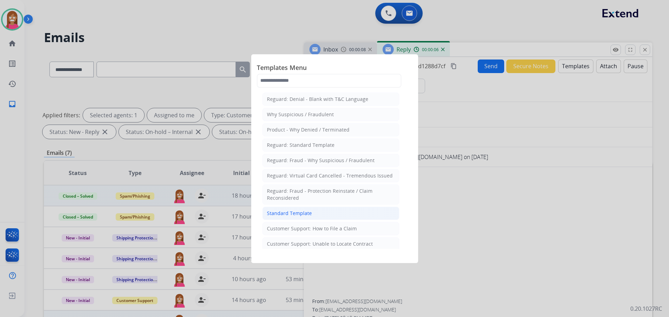
click at [297, 213] on div "Standard Template" at bounding box center [289, 213] width 45 height 7
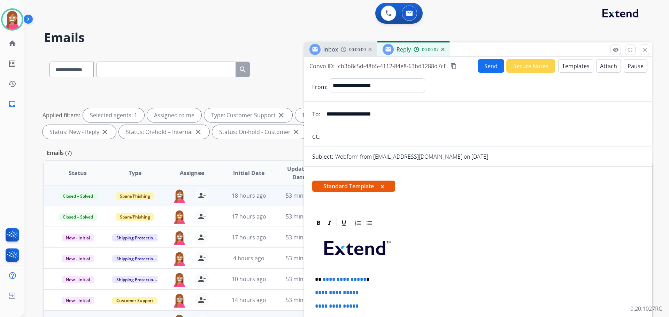
scroll to position [35, 0]
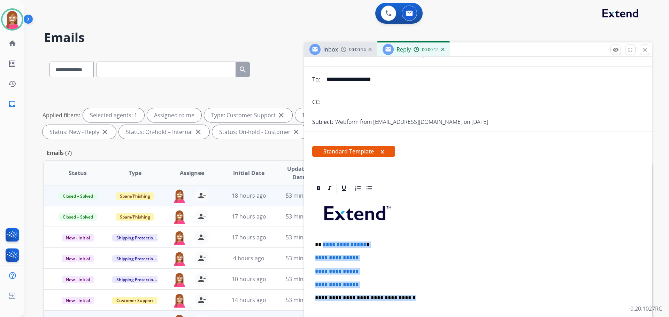
drag, startPoint x: 404, startPoint y: 295, endPoint x: 321, endPoint y: 240, distance: 99.7
click at [321, 240] on div "**********" at bounding box center [478, 315] width 332 height 240
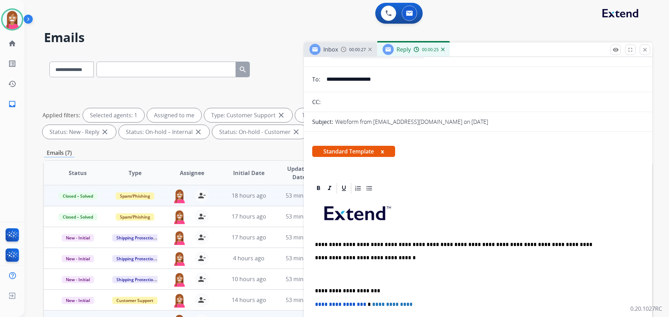
click at [320, 245] on p "**********" at bounding box center [475, 245] width 320 height 6
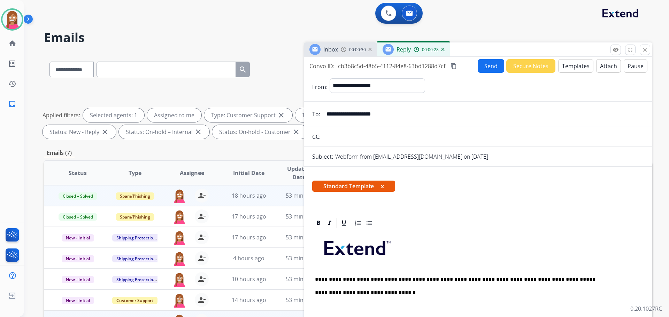
click at [488, 61] on button "Send" at bounding box center [490, 66] width 26 height 14
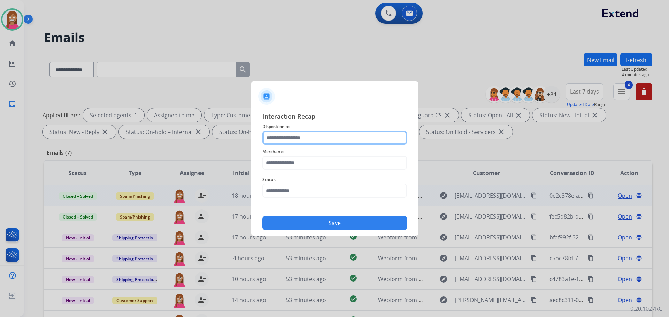
click at [272, 141] on input "text" at bounding box center [334, 138] width 145 height 14
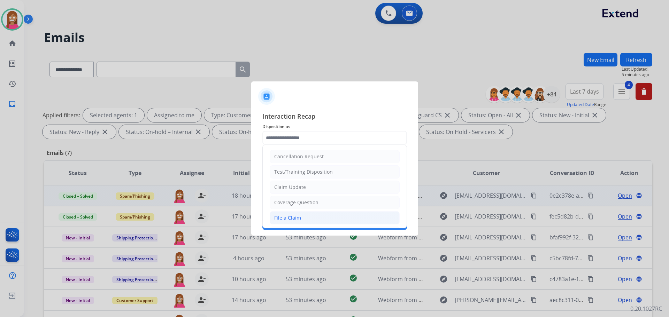
click at [280, 221] on div "File a Claim" at bounding box center [287, 218] width 27 height 7
type input "**********"
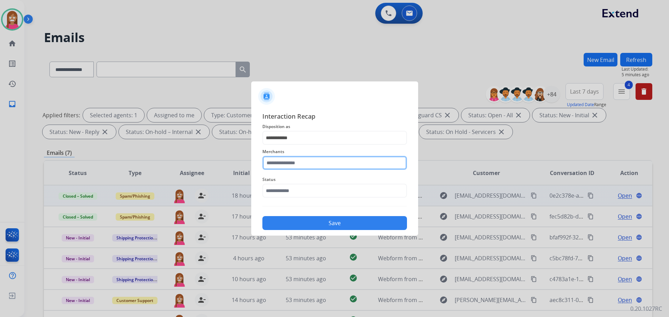
click at [286, 164] on input "text" at bounding box center [334, 163] width 145 height 14
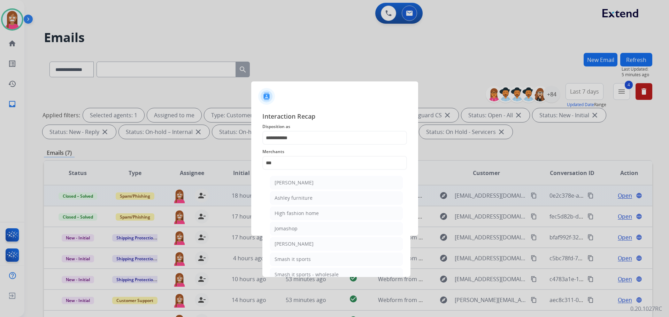
click at [311, 194] on li "Ashley furniture" at bounding box center [336, 198] width 133 height 13
type input "**********"
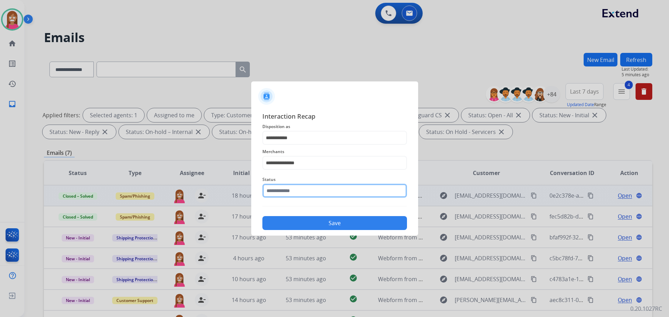
click at [287, 194] on input "text" at bounding box center [334, 191] width 145 height 14
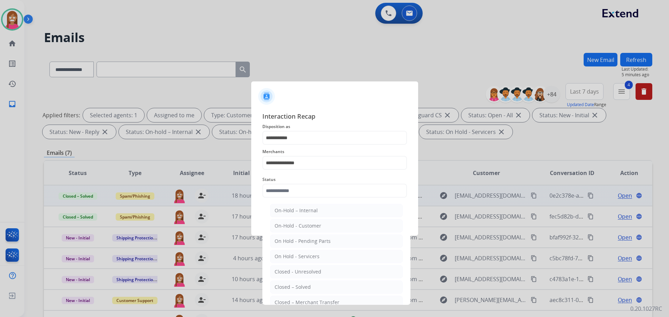
click at [283, 292] on li "Closed – Solved" at bounding box center [336, 287] width 133 height 13
type input "**********"
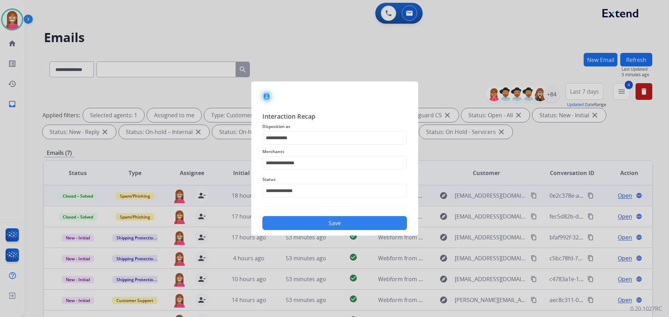
click at [281, 225] on button "Save" at bounding box center [334, 223] width 145 height 14
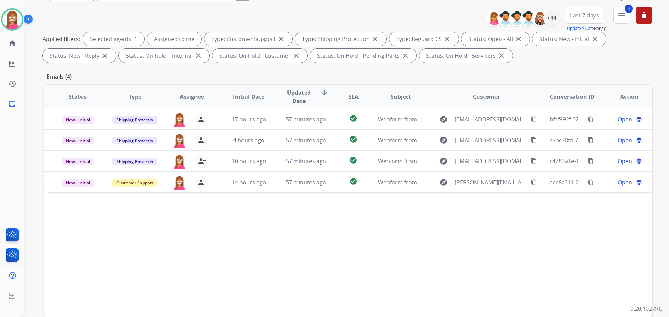
scroll to position [43, 0]
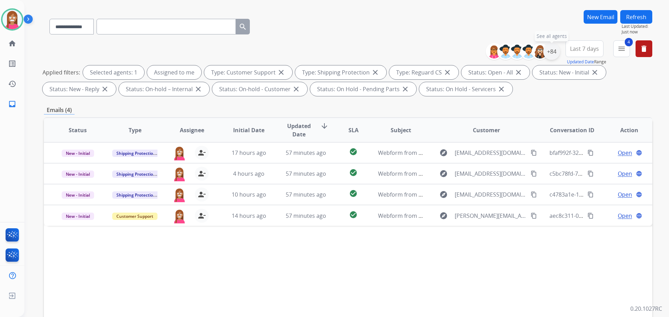
click at [546, 54] on div "+84" at bounding box center [551, 51] width 17 height 17
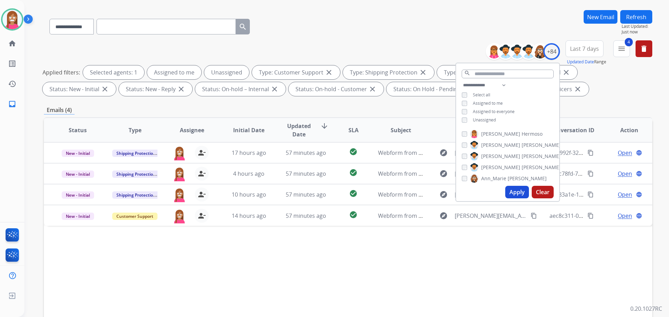
click at [513, 196] on button "Apply" at bounding box center [517, 192] width 24 height 13
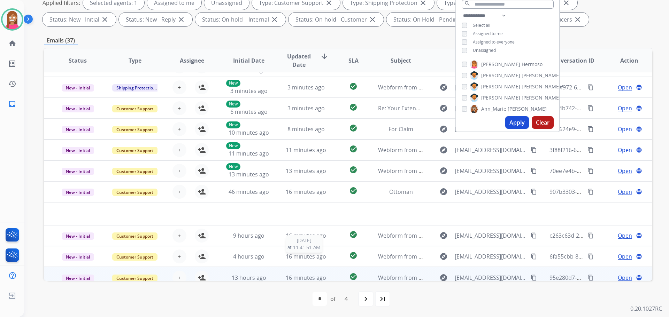
scroll to position [24, 0]
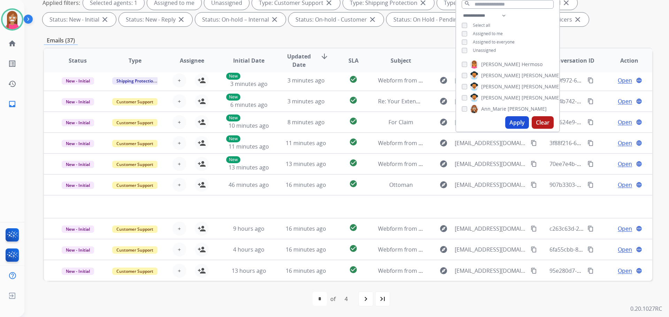
click at [295, 290] on div "first_page navigate_before * * * * of 4 navigate_next last_page" at bounding box center [348, 299] width 608 height 36
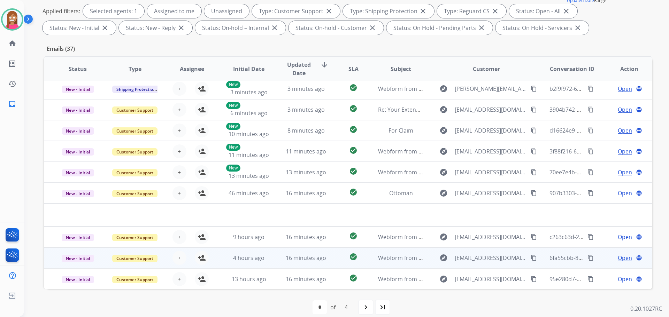
scroll to position [112, 0]
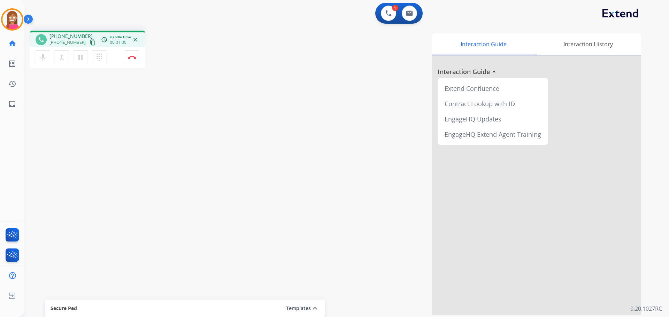
click at [90, 42] on mat-icon "content_copy" at bounding box center [93, 42] width 6 height 6
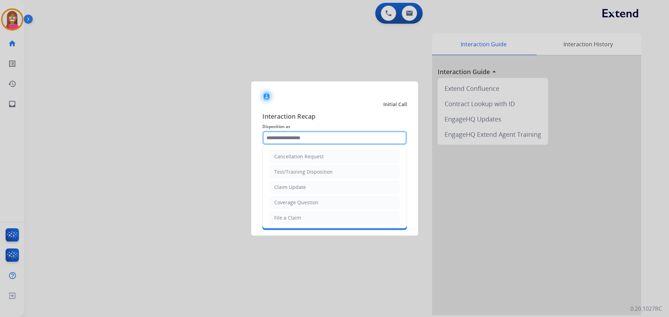
click at [294, 138] on input "text" at bounding box center [334, 138] width 145 height 14
click at [289, 217] on div "File a Claim" at bounding box center [287, 218] width 27 height 7
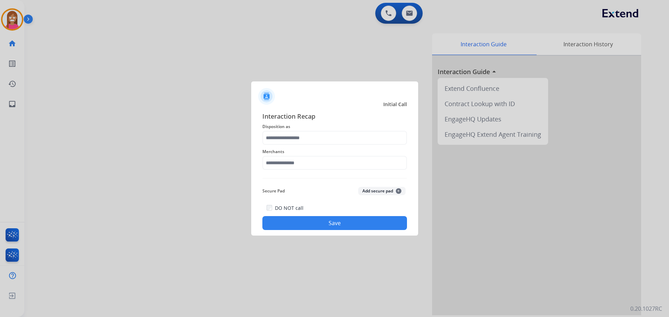
type input "**********"
click at [289, 173] on div "Merchants" at bounding box center [334, 159] width 145 height 28
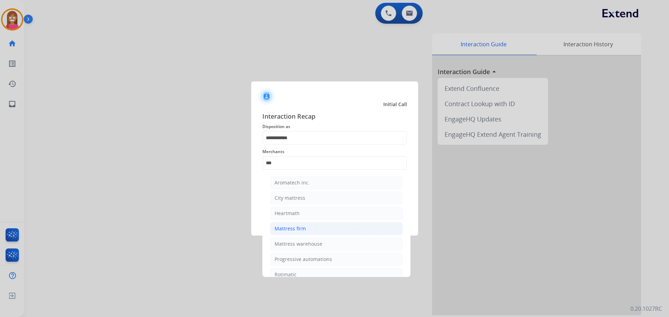
click at [292, 226] on div "Mattress firm" at bounding box center [289, 228] width 31 height 7
type input "**********"
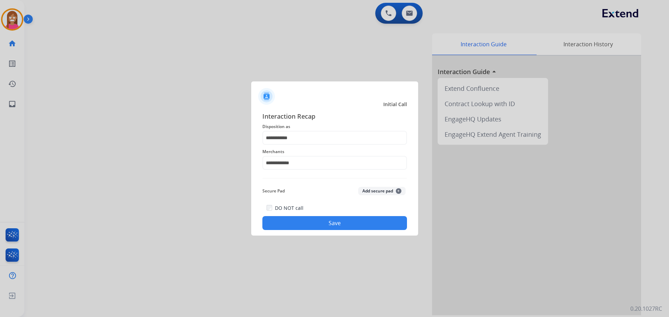
click at [295, 226] on button "Save" at bounding box center [334, 223] width 145 height 14
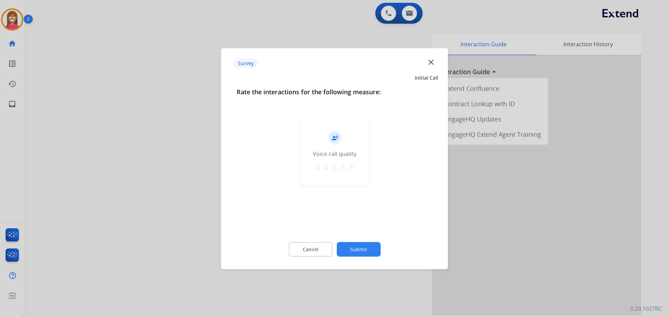
click at [431, 62] on mat-icon "close" at bounding box center [430, 61] width 9 height 9
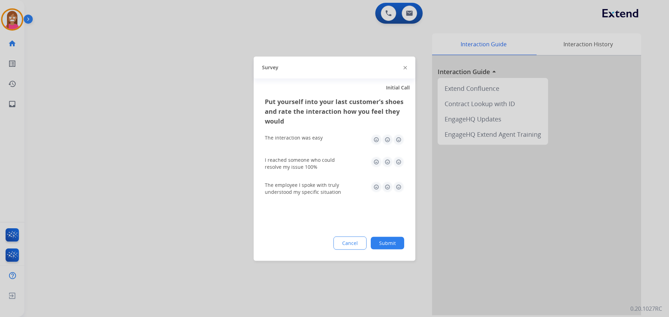
click at [406, 68] on div "Survey" at bounding box center [335, 67] width 162 height 22
click at [406, 68] on img at bounding box center [404, 67] width 3 height 3
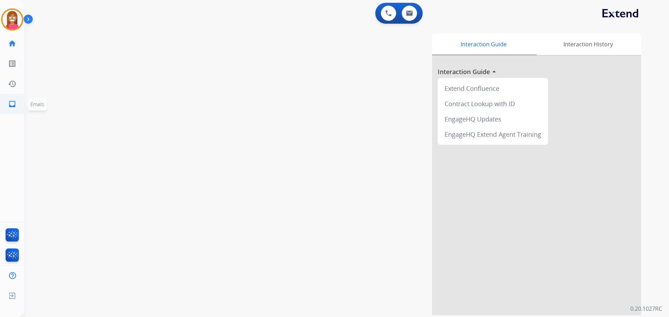
click at [11, 105] on mat-icon "inbox" at bounding box center [12, 104] width 8 height 8
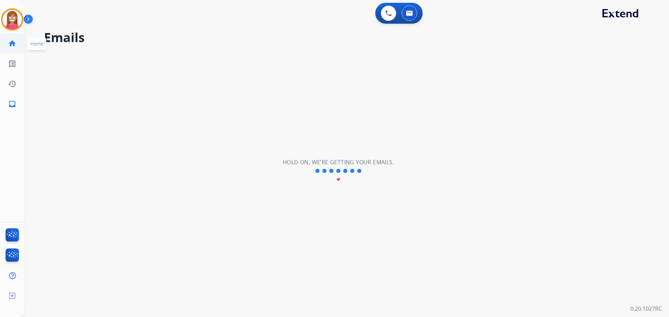
click at [7, 46] on link "home Home" at bounding box center [12, 44] width 20 height 20
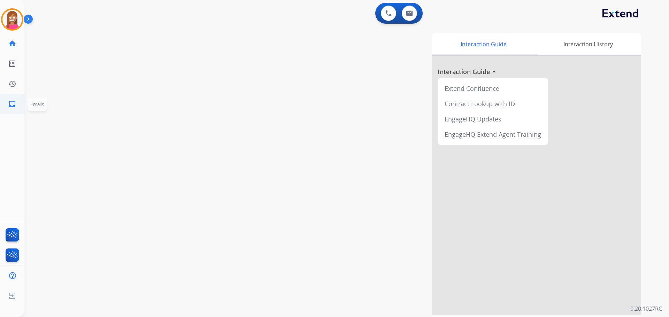
click at [13, 105] on mat-icon "inbox" at bounding box center [12, 104] width 8 height 8
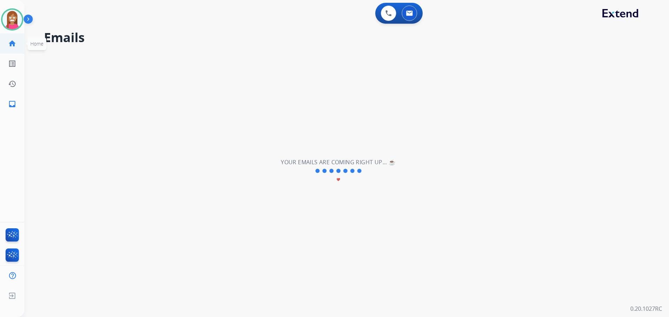
click at [14, 47] on mat-icon "home" at bounding box center [12, 43] width 8 height 8
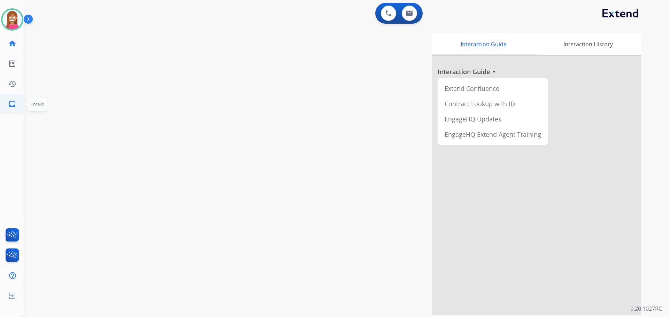
click at [8, 100] on mat-icon "inbox" at bounding box center [12, 104] width 8 height 8
select select "**********"
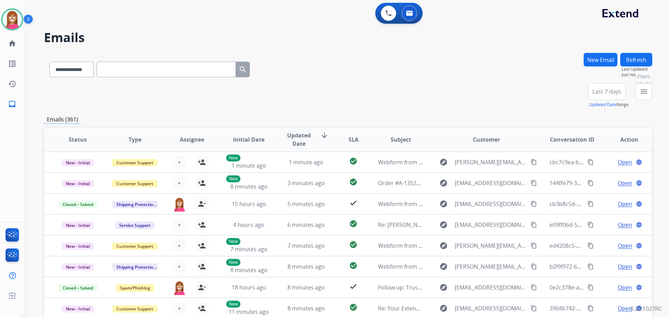
click at [641, 93] on mat-icon "menu" at bounding box center [643, 91] width 8 height 8
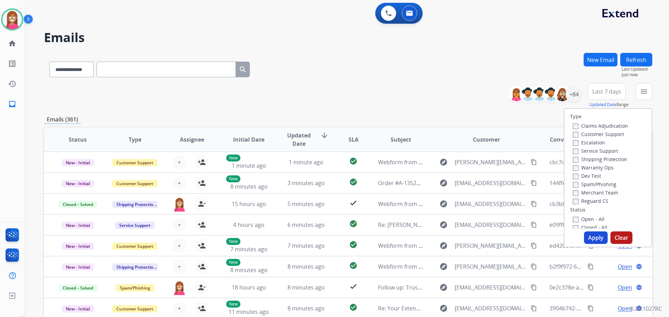
click at [609, 133] on label "Customer Support" at bounding box center [598, 134] width 51 height 7
click at [606, 159] on label "Shipping Protection" at bounding box center [600, 159] width 54 height 7
click at [586, 198] on label "Reguard CS" at bounding box center [591, 201] width 36 height 7
click at [585, 219] on label "Open - All" at bounding box center [589, 219] width 32 height 7
click at [594, 235] on button "Apply" at bounding box center [596, 238] width 24 height 13
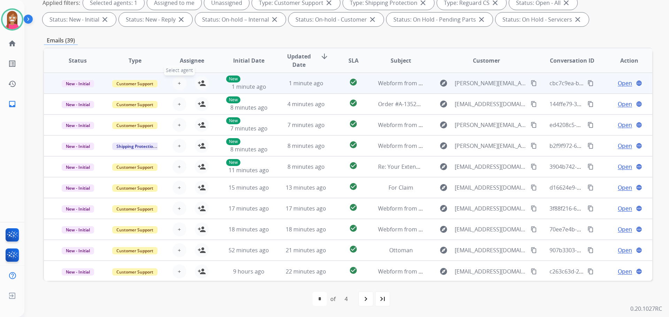
scroll to position [1, 0]
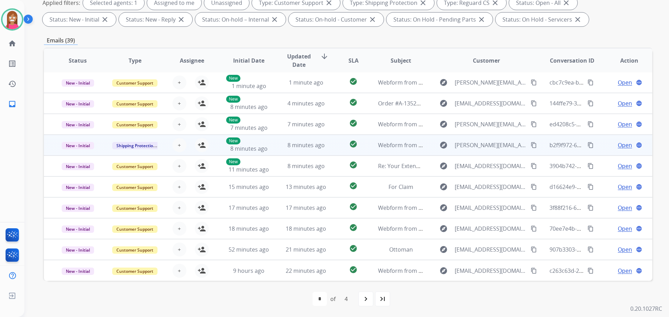
click at [330, 147] on td "check_circle" at bounding box center [348, 145] width 38 height 21
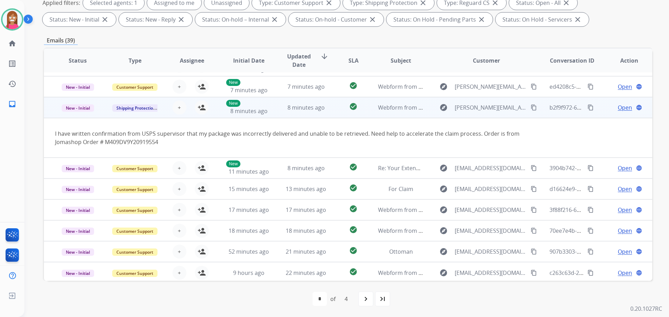
scroll to position [40, 0]
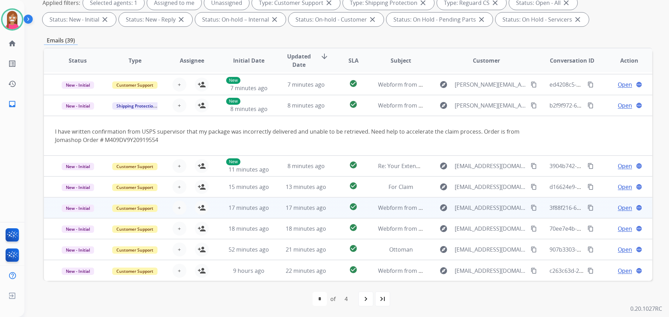
click at [322, 213] on td "17 minutes ago" at bounding box center [300, 207] width 57 height 21
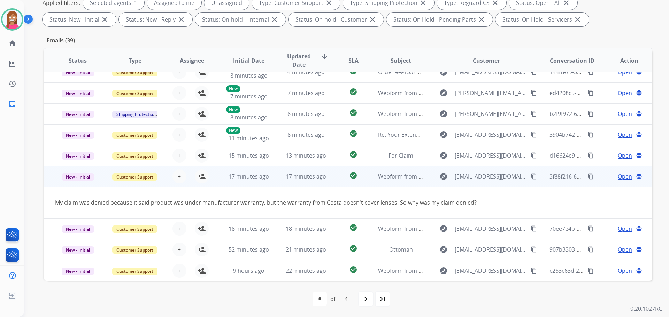
scroll to position [32, 0]
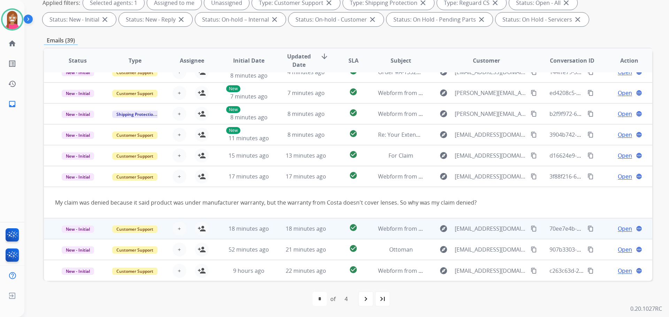
click at [329, 232] on td "check_circle" at bounding box center [348, 228] width 38 height 21
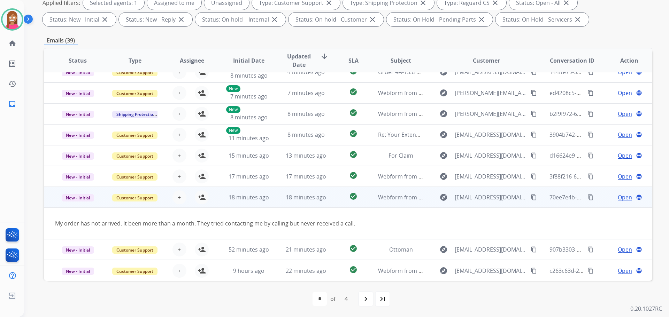
click at [530, 197] on mat-icon "content_copy" at bounding box center [533, 197] width 6 height 6
click at [204, 200] on mat-icon "person_add" at bounding box center [201, 197] width 8 height 8
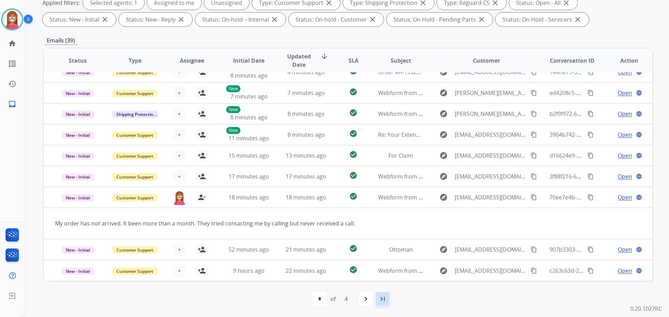
click at [377, 301] on div "last_page" at bounding box center [382, 298] width 15 height 15
select select "*"
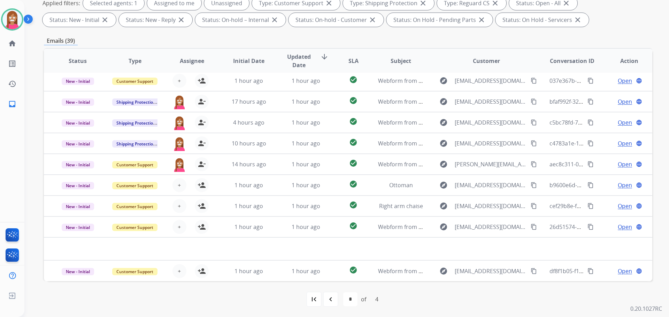
scroll to position [112, 0]
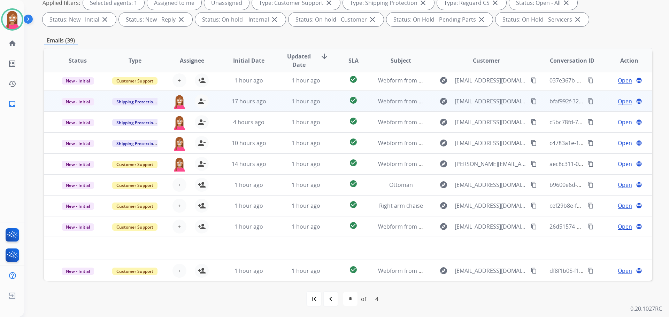
click at [281, 108] on td "1 hour ago" at bounding box center [300, 101] width 57 height 21
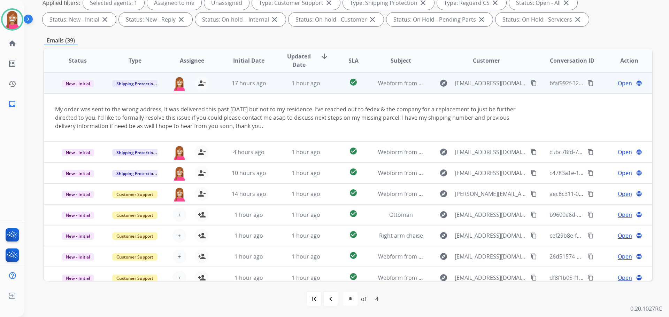
scroll to position [0, 0]
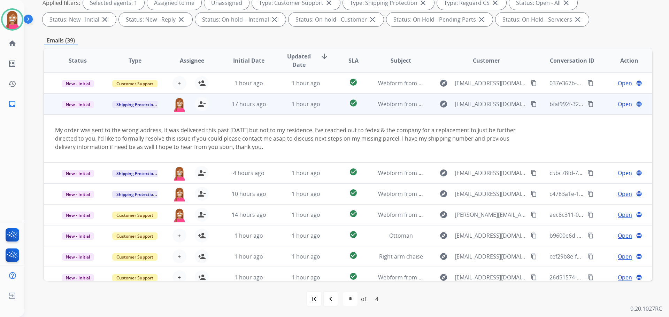
click at [617, 104] on span "Open" at bounding box center [624, 104] width 14 height 8
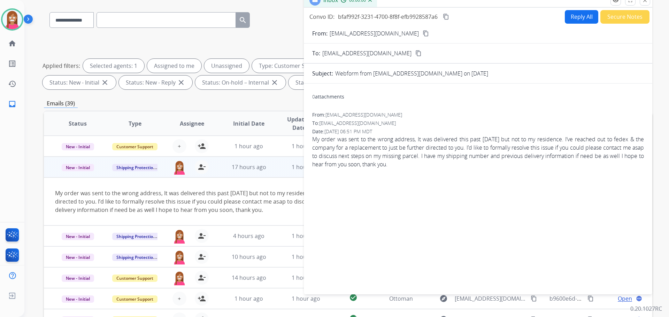
scroll to position [43, 0]
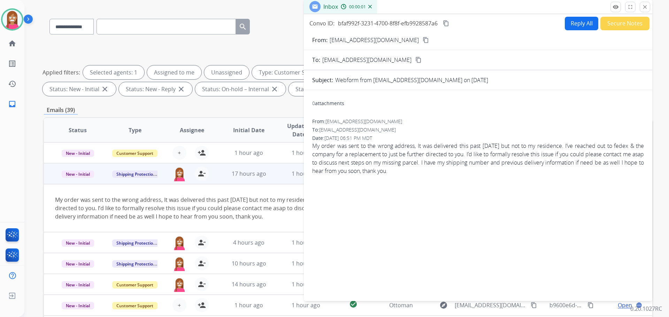
click at [422, 41] on mat-icon "content_copy" at bounding box center [425, 40] width 6 height 6
click at [582, 25] on button "Reply All" at bounding box center [581, 24] width 33 height 14
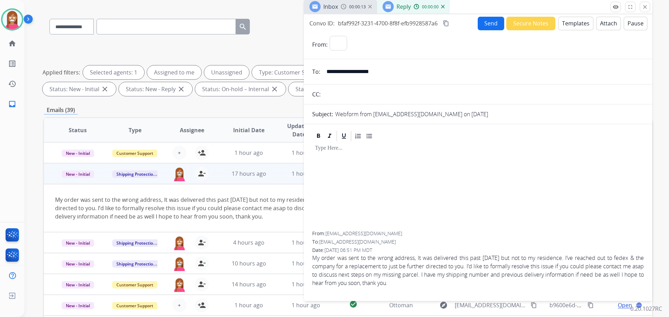
select select "**********"
click at [570, 22] on button "Templates" at bounding box center [575, 24] width 35 height 14
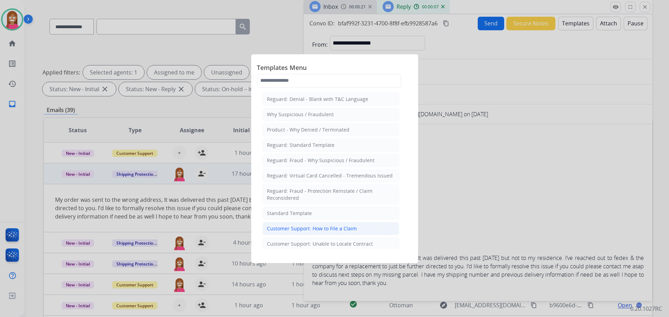
click at [287, 228] on div "Customer Support: How to File a Claim" at bounding box center [312, 228] width 90 height 7
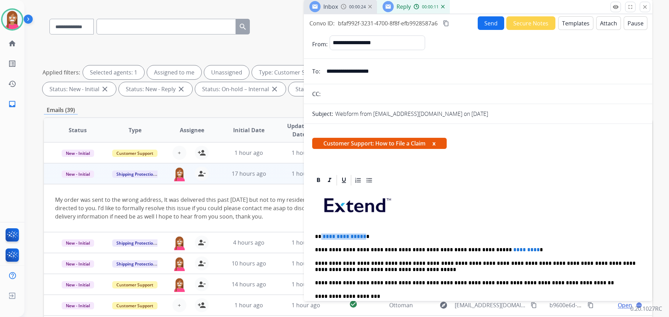
drag, startPoint x: 362, startPoint y: 231, endPoint x: 320, endPoint y: 231, distance: 41.8
click at [320, 231] on div "**********" at bounding box center [478, 293] width 332 height 213
drag, startPoint x: 504, startPoint y: 245, endPoint x: 454, endPoint y: 243, distance: 49.5
click at [454, 243] on div "**********" at bounding box center [478, 293] width 332 height 213
click at [484, 24] on button "Send" at bounding box center [490, 23] width 26 height 14
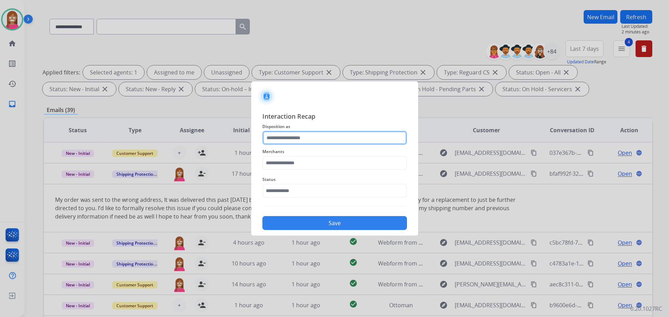
click at [269, 137] on input "text" at bounding box center [334, 138] width 145 height 14
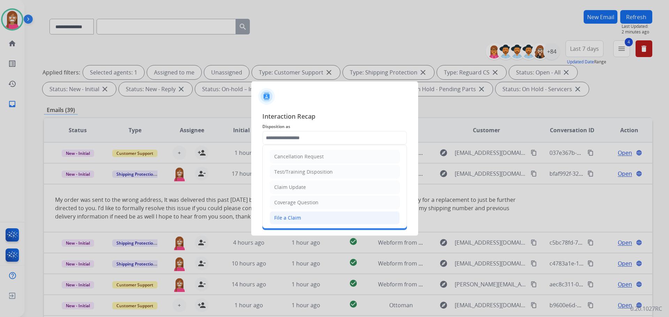
click at [282, 218] on div "File a Claim" at bounding box center [287, 218] width 27 height 7
type input "**********"
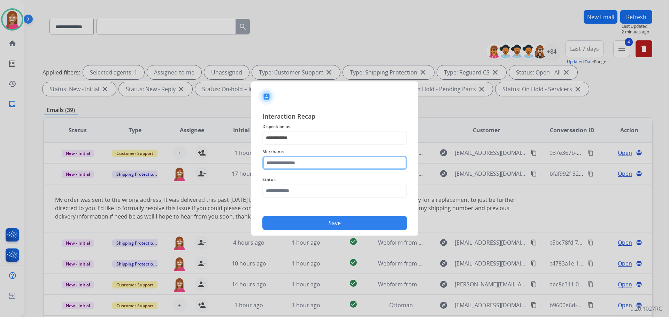
click at [277, 161] on input "text" at bounding box center [334, 163] width 145 height 14
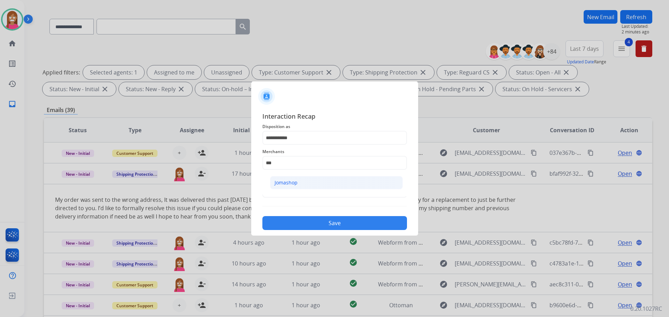
click at [294, 188] on li "Jomashop" at bounding box center [336, 182] width 133 height 13
type input "********"
click at [294, 191] on input "text" at bounding box center [334, 191] width 145 height 14
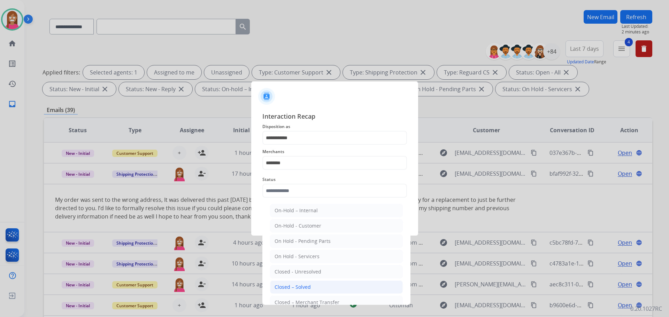
click at [294, 288] on div "Closed – Solved" at bounding box center [292, 287] width 36 height 7
type input "**********"
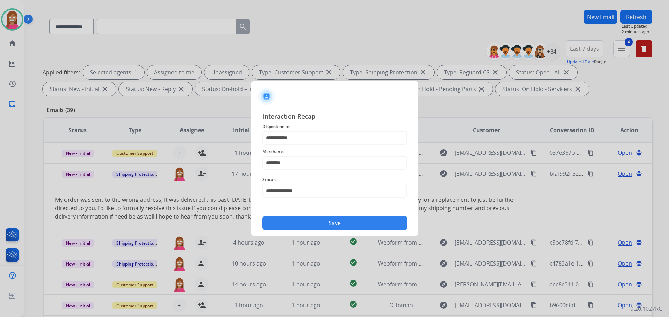
click at [282, 234] on div "**********" at bounding box center [334, 171] width 167 height 130
click at [282, 230] on div "Save" at bounding box center [334, 221] width 145 height 18
click at [287, 223] on button "Save" at bounding box center [334, 223] width 145 height 14
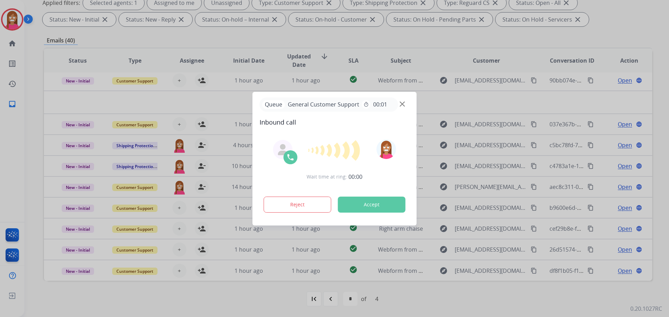
scroll to position [0, 0]
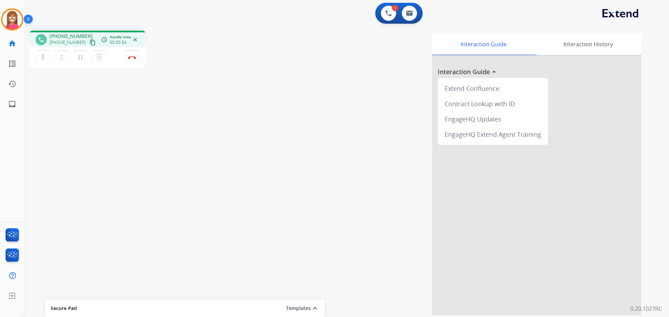
drag, startPoint x: 86, startPoint y: 44, endPoint x: 91, endPoint y: 45, distance: 4.6
click at [90, 44] on mat-icon "content_copy" at bounding box center [93, 42] width 6 height 6
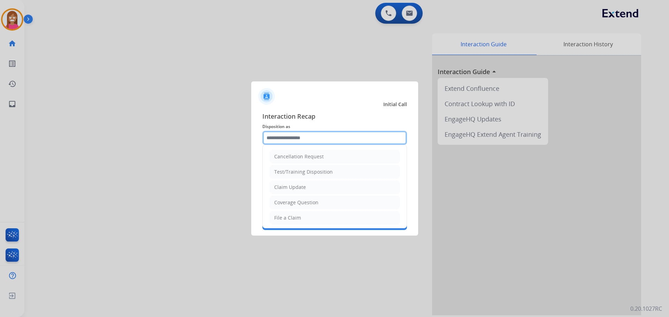
click at [283, 139] on input "text" at bounding box center [334, 138] width 145 height 14
click at [303, 205] on div "Coverage Question" at bounding box center [296, 202] width 44 height 7
type input "**********"
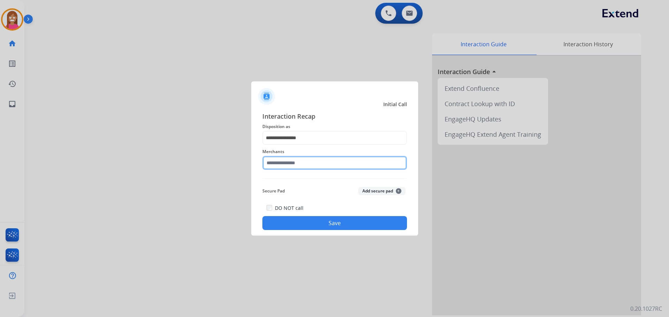
click at [271, 162] on input "text" at bounding box center [334, 163] width 145 height 14
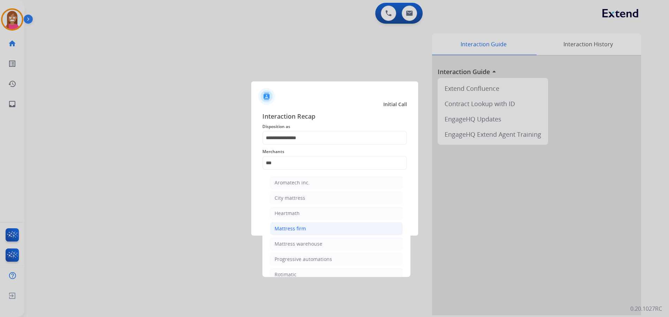
click at [296, 233] on li "Mattress firm" at bounding box center [336, 228] width 133 height 13
type input "**********"
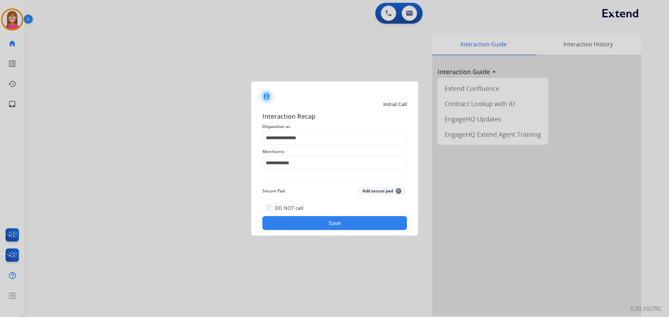
click at [287, 225] on button "Save" at bounding box center [334, 223] width 145 height 14
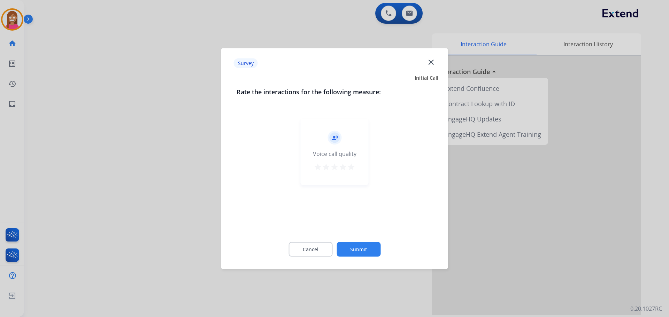
click at [430, 60] on mat-icon "close" at bounding box center [430, 61] width 9 height 9
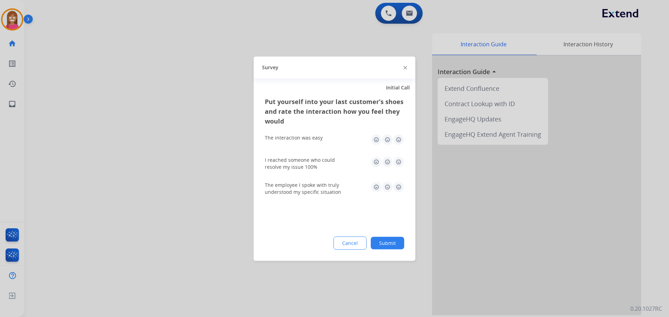
click at [406, 68] on img at bounding box center [404, 67] width 3 height 3
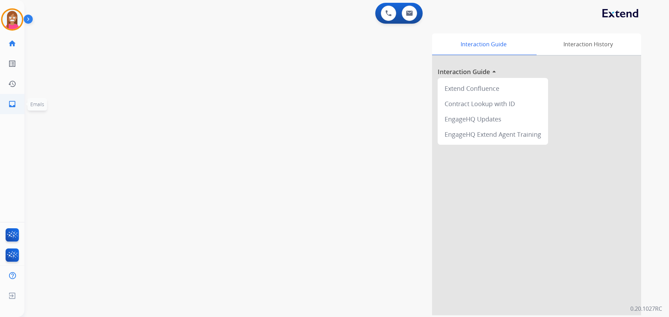
click at [17, 104] on link "inbox Emails" at bounding box center [12, 104] width 20 height 20
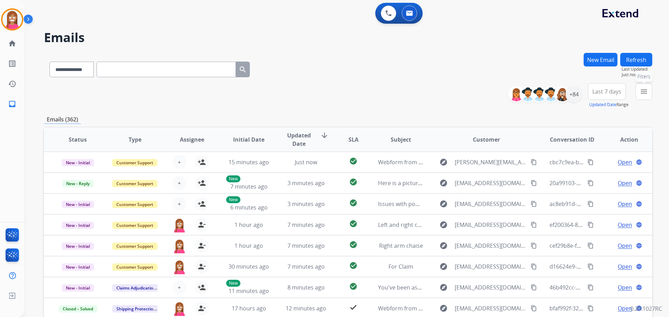
click at [643, 92] on mat-icon "menu" at bounding box center [643, 91] width 8 height 8
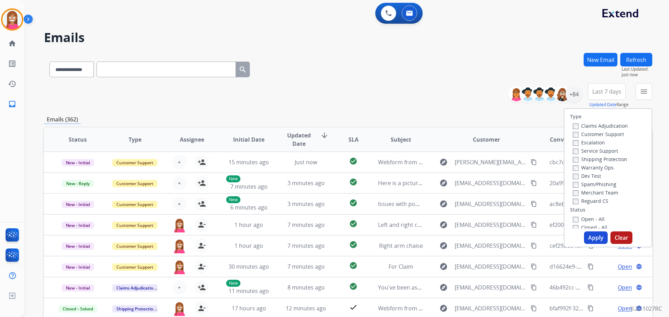
click at [597, 134] on label "Customer Support" at bounding box center [598, 134] width 51 height 7
click at [591, 160] on label "Shipping Protection" at bounding box center [600, 159] width 54 height 7
click at [586, 200] on label "Reguard CS" at bounding box center [591, 201] width 36 height 7
click at [584, 221] on label "Open - All" at bounding box center [589, 219] width 32 height 7
click at [589, 234] on button "Apply" at bounding box center [596, 238] width 24 height 13
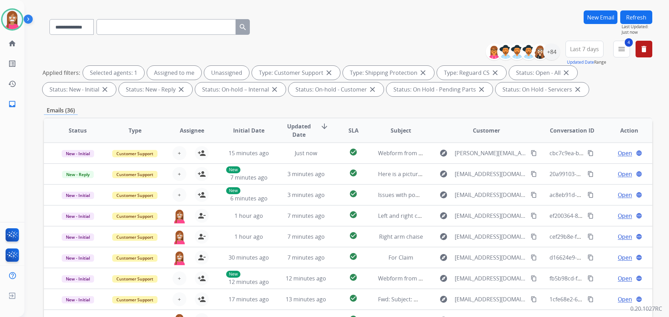
scroll to position [8, 0]
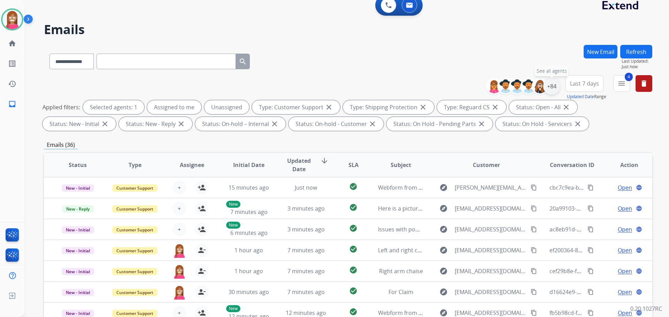
click at [551, 90] on div "+84" at bounding box center [551, 86] width 17 height 17
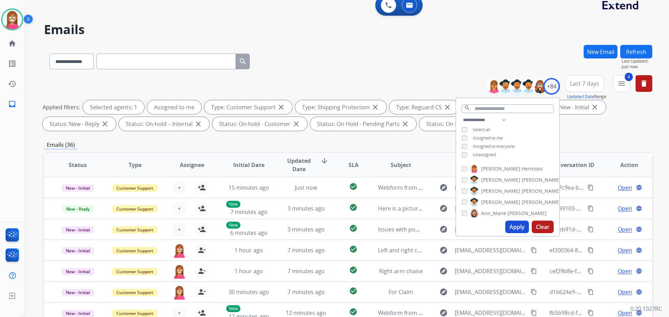
click at [514, 226] on button "Apply" at bounding box center [517, 227] width 24 height 13
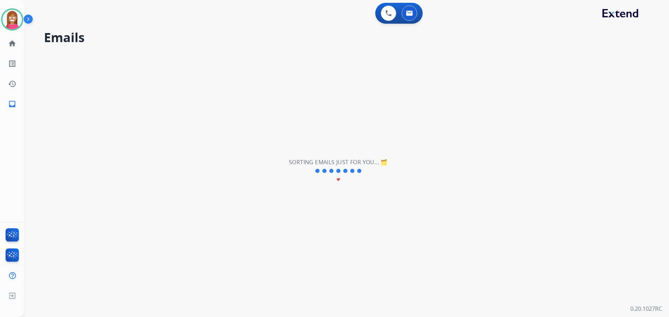
scroll to position [0, 0]
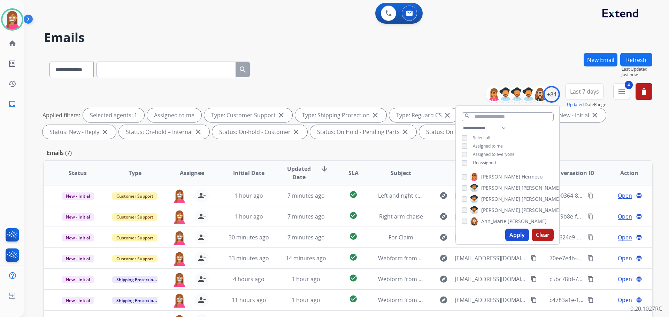
drag, startPoint x: 334, startPoint y: 81, endPoint x: 313, endPoint y: 66, distance: 25.9
click at [333, 84] on div "**********" at bounding box center [348, 241] width 608 height 377
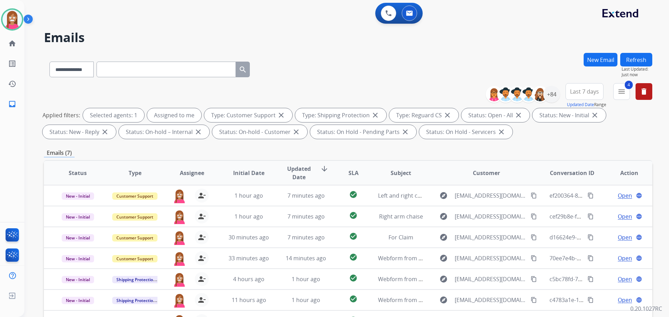
click at [333, 51] on div "**********" at bounding box center [338, 183] width 628 height 317
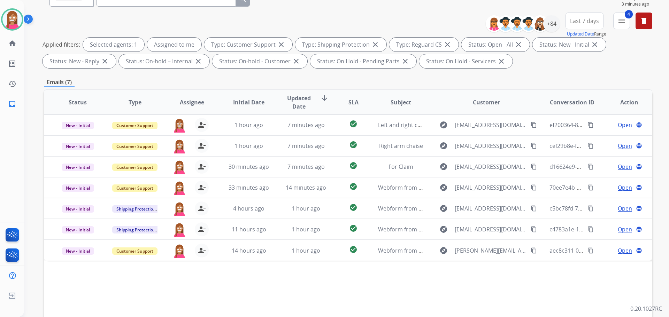
scroll to position [43, 0]
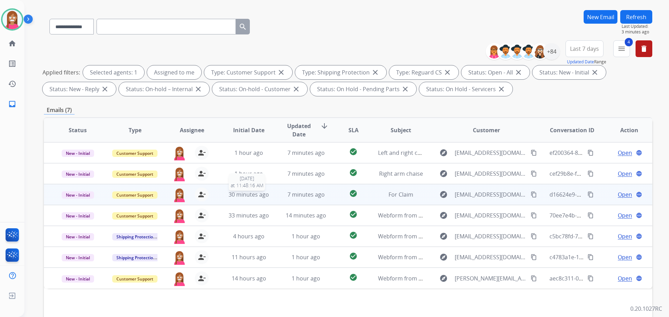
click at [267, 195] on div "30 minutes ago" at bounding box center [249, 194] width 46 height 8
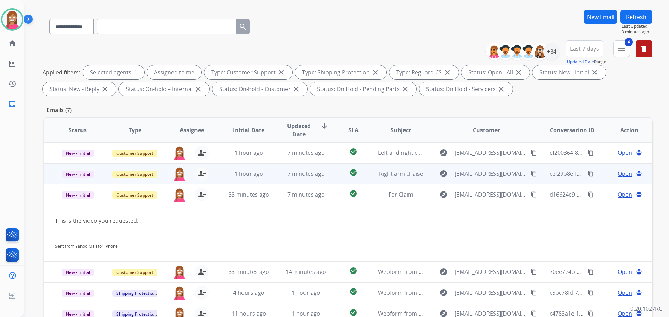
click at [277, 173] on td "7 minutes ago" at bounding box center [300, 173] width 57 height 21
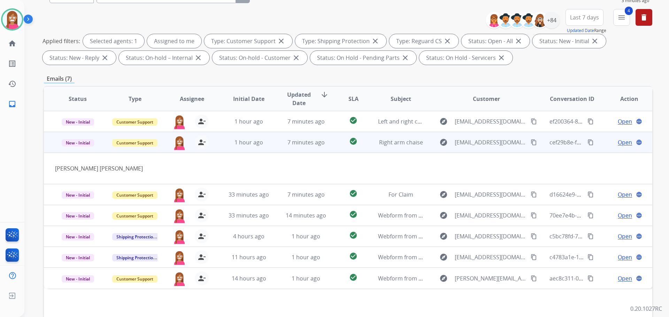
scroll to position [78, 0]
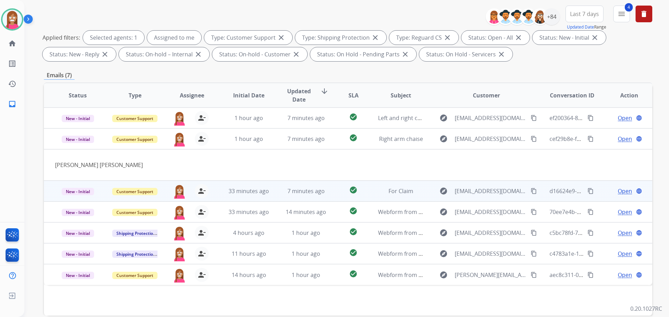
click at [278, 197] on td "7 minutes ago" at bounding box center [300, 191] width 57 height 21
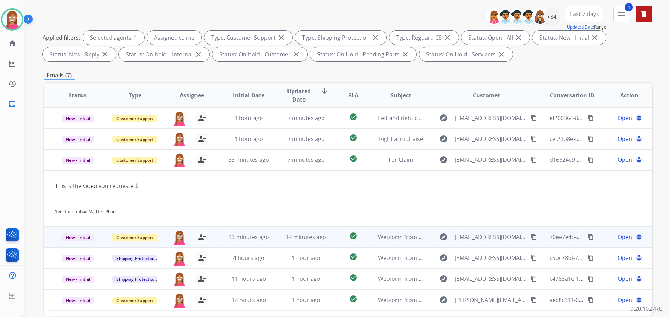
click at [277, 244] on td "14 minutes ago" at bounding box center [300, 237] width 57 height 21
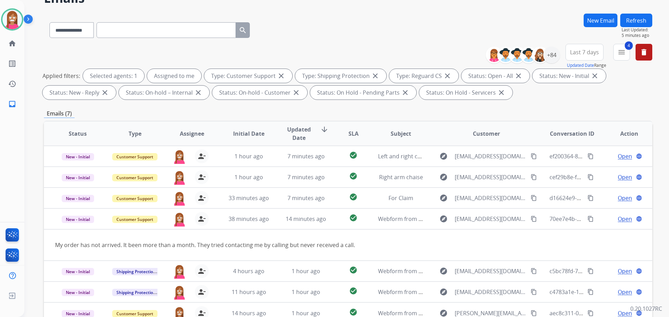
scroll to position [0, 0]
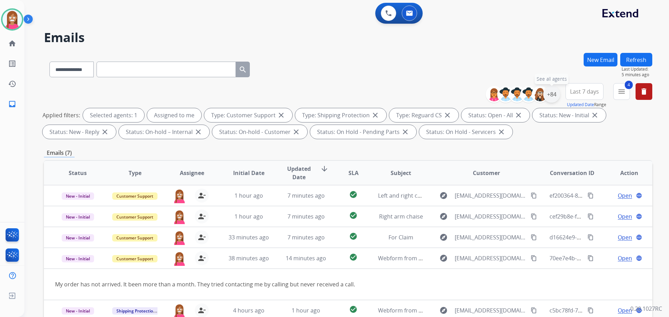
click at [549, 91] on div "+84" at bounding box center [551, 94] width 17 height 17
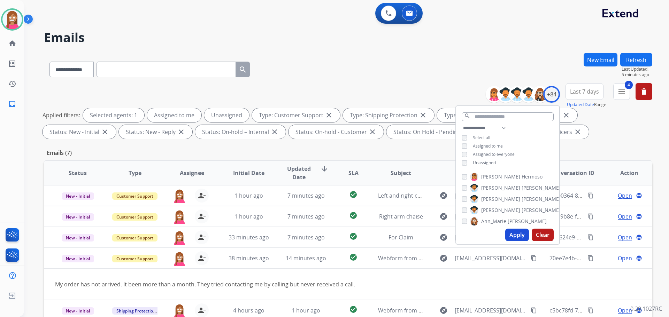
click at [513, 234] on button "Apply" at bounding box center [517, 235] width 24 height 13
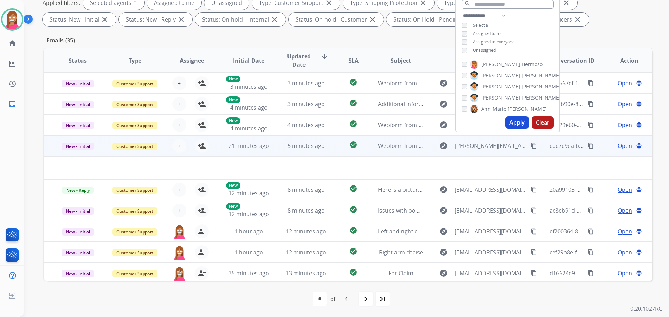
scroll to position [24, 0]
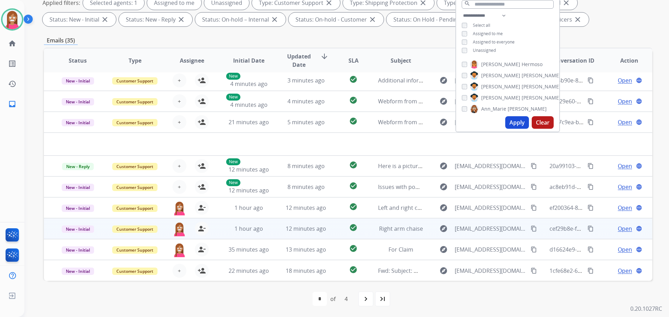
click at [619, 229] on span "Open" at bounding box center [624, 229] width 14 height 8
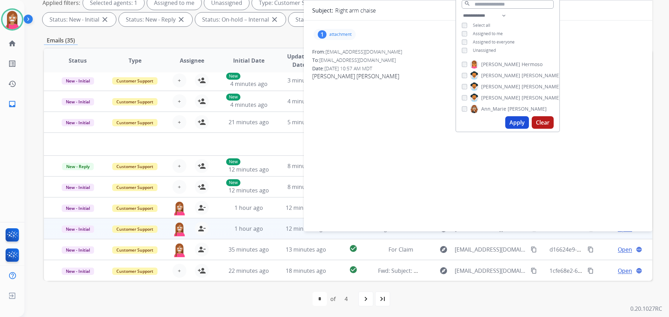
click at [591, 109] on div "1 attachment From: ebridgette196@gmail.com To: support@extend.com Date: 08/26/2…" at bounding box center [478, 124] width 348 height 197
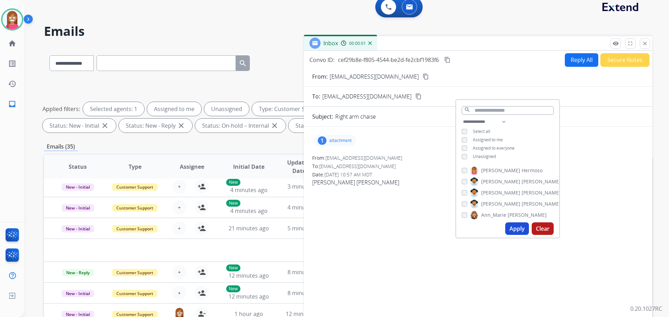
scroll to position [0, 0]
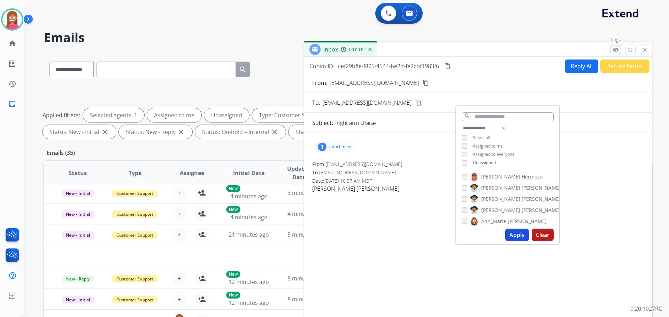
click at [618, 48] on button "remove_red_eye Logs" at bounding box center [615, 50] width 10 height 10
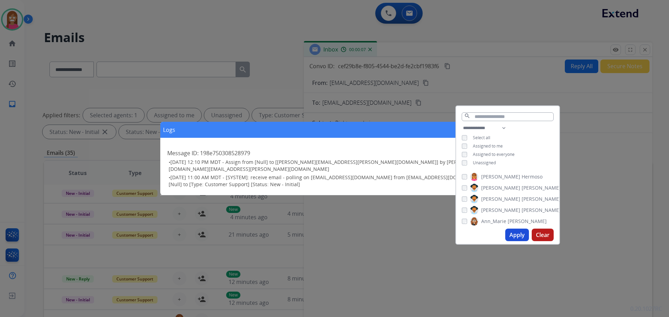
click at [596, 148] on div "Logs close Message ID: 198e750308528979 • 08/26/2025 - 12:10 PM MDT - Assign fr…" at bounding box center [334, 158] width 669 height 317
click at [594, 150] on div "1 attachment" at bounding box center [478, 147] width 332 height 17
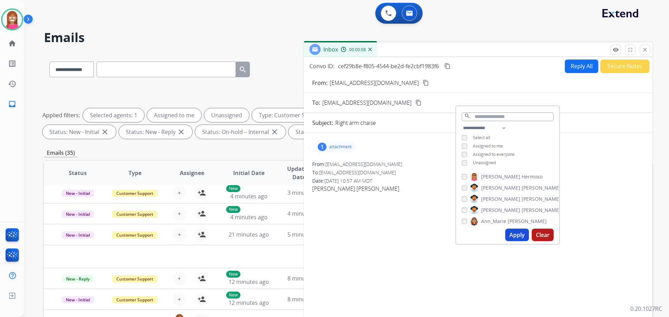
drag, startPoint x: 587, startPoint y: 95, endPoint x: 501, endPoint y: 97, distance: 85.7
click at [583, 95] on form "From: ebridgette196@gmail.com content_copy To: support@extend.com content_copy …" at bounding box center [478, 207] width 348 height 268
drag, startPoint x: 503, startPoint y: 89, endPoint x: 481, endPoint y: 128, distance: 44.1
click at [495, 99] on form "From: ebridgette196@gmail.com content_copy To: support@extend.com content_copy …" at bounding box center [478, 207] width 348 height 268
click at [436, 162] on div "From: ebridgette196@gmail.com" at bounding box center [478, 164] width 332 height 7
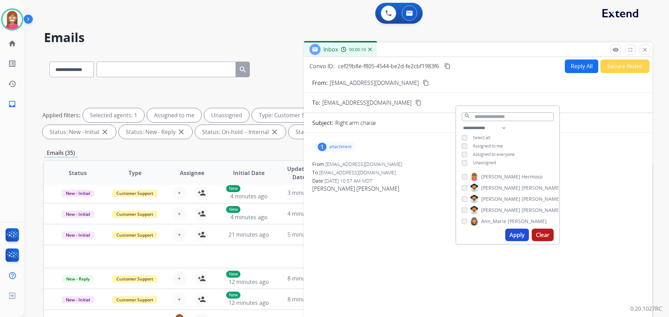
drag, startPoint x: 472, startPoint y: 4, endPoint x: 474, endPoint y: 21, distance: 17.2
click at [472, 5] on div "0 Voice Interactions 0 Email Interactions" at bounding box center [342, 14] width 619 height 22
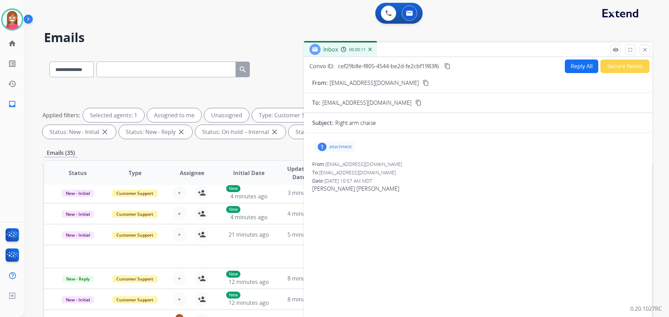
click at [474, 22] on div "0 Voice Interactions 0 Email Interactions" at bounding box center [342, 14] width 619 height 22
click at [614, 53] on mat-icon "remove_red_eye" at bounding box center [615, 50] width 6 height 6
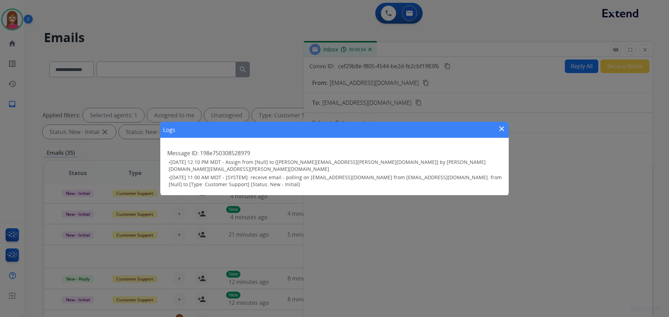
click at [501, 126] on div "Logs close" at bounding box center [334, 130] width 348 height 16
drag, startPoint x: 499, startPoint y: 129, endPoint x: 504, endPoint y: 125, distance: 6.4
click at [499, 128] on mat-icon "close" at bounding box center [501, 129] width 8 height 8
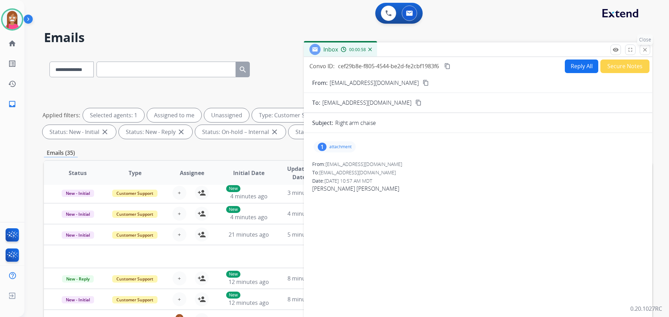
click at [643, 51] on mat-icon "close" at bounding box center [644, 50] width 6 height 6
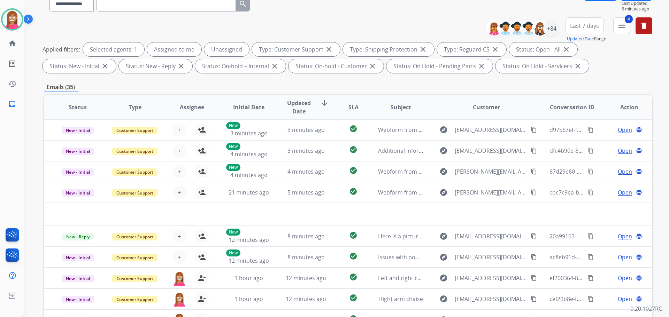
scroll to position [8, 0]
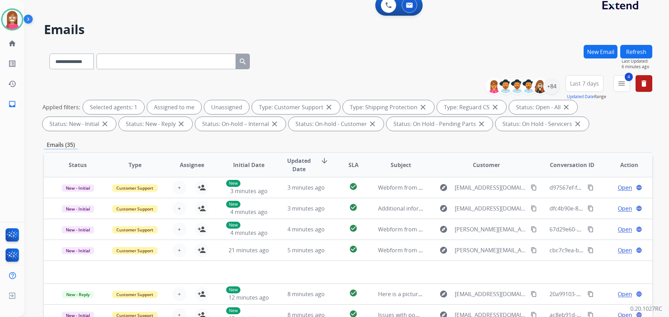
click at [630, 53] on button "Refresh" at bounding box center [636, 52] width 32 height 14
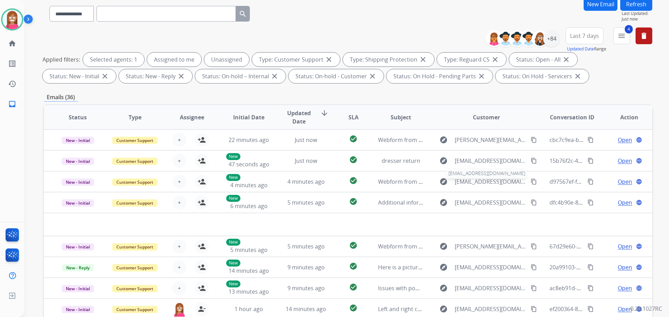
scroll to position [0, 0]
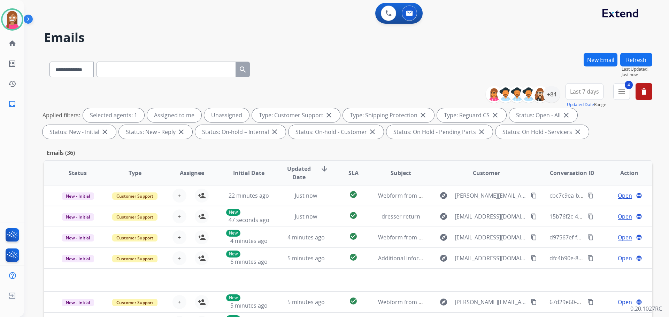
click at [612, 92] on div "**********" at bounding box center [571, 95] width 161 height 25
click at [615, 95] on button "4 menu Filters" at bounding box center [621, 91] width 17 height 17
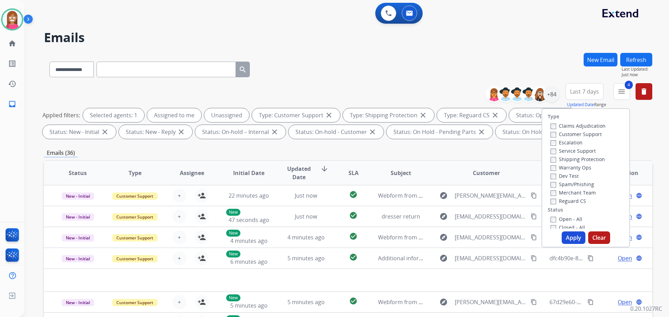
drag, startPoint x: 567, startPoint y: 237, endPoint x: 569, endPoint y: 149, distance: 88.1
click at [567, 236] on button "Apply" at bounding box center [573, 238] width 24 height 13
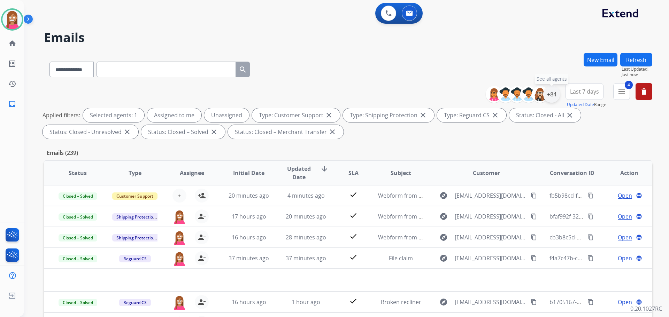
click at [551, 97] on div "+84" at bounding box center [551, 94] width 17 height 17
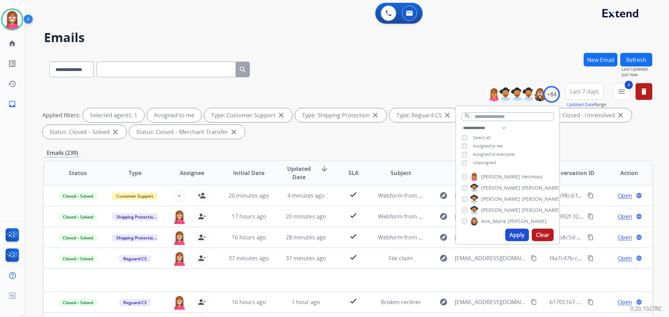
click at [512, 235] on button "Apply" at bounding box center [517, 235] width 24 height 13
click at [380, 92] on div "**********" at bounding box center [348, 112] width 608 height 59
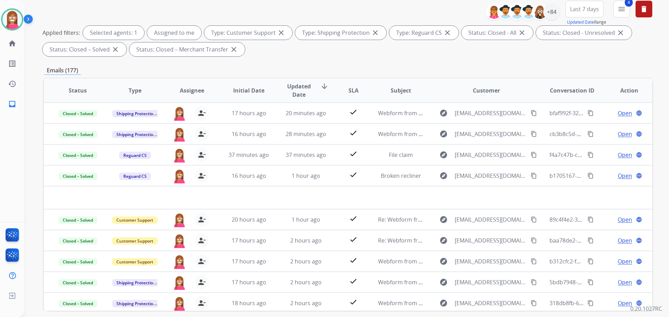
scroll to position [8, 0]
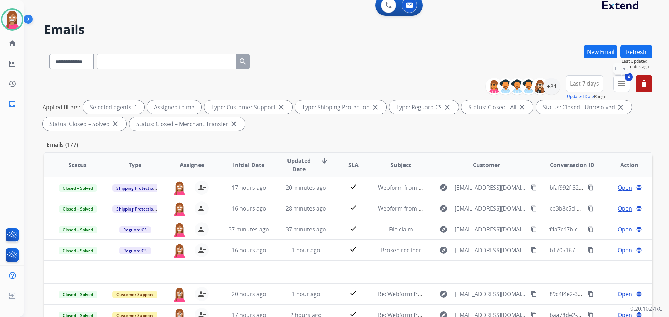
click at [619, 81] on mat-icon "menu" at bounding box center [621, 83] width 8 height 8
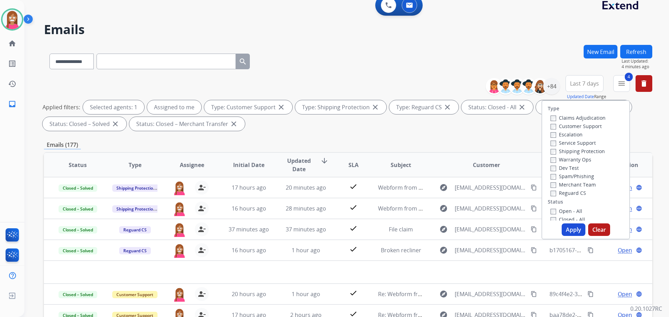
click at [550, 217] on label "Closed - All" at bounding box center [567, 219] width 34 height 7
click at [574, 233] on button "Apply" at bounding box center [573, 230] width 24 height 13
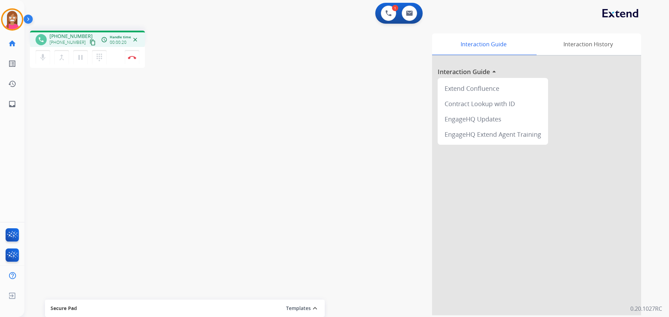
click at [88, 44] on button "content_copy" at bounding box center [92, 42] width 8 height 8
click at [84, 54] on mat-icon "pause" at bounding box center [80, 57] width 8 height 8
click at [81, 60] on mat-icon "play_arrow" at bounding box center [80, 57] width 8 height 8
click at [134, 60] on button "Disconnect" at bounding box center [132, 57] width 15 height 15
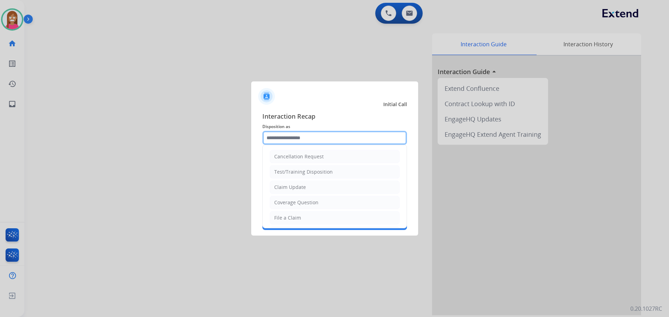
click at [285, 141] on input "text" at bounding box center [334, 138] width 145 height 14
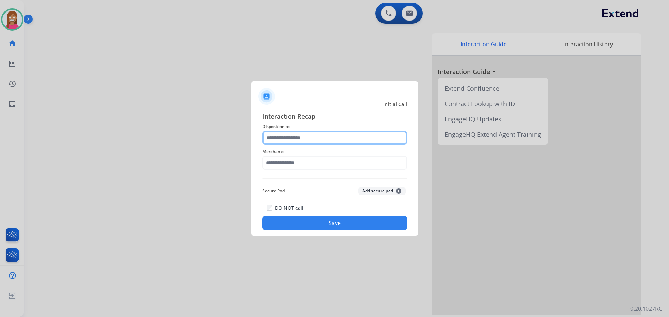
click at [311, 141] on input "text" at bounding box center [334, 138] width 145 height 14
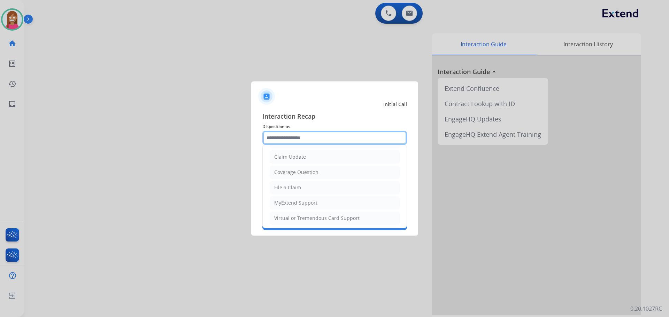
scroll to position [70, 0]
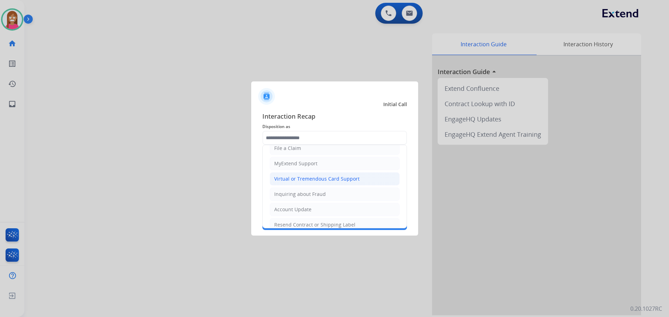
click at [289, 180] on div "Virtual or Tremendous Card Support" at bounding box center [316, 179] width 85 height 7
type input "**********"
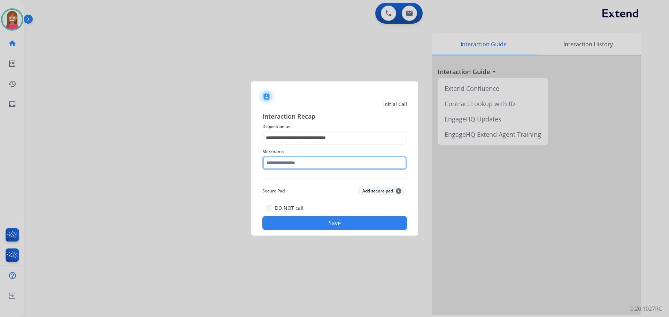
click at [286, 164] on input "text" at bounding box center [334, 163] width 145 height 14
click at [285, 163] on input "text" at bounding box center [334, 163] width 145 height 14
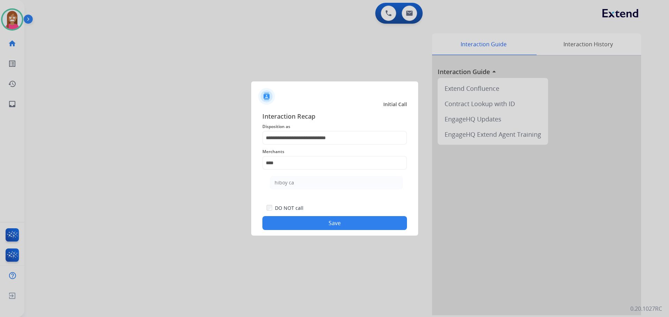
click at [309, 184] on li "hiboy ca" at bounding box center [336, 182] width 133 height 13
type input "********"
click at [316, 223] on button "Save" at bounding box center [334, 223] width 145 height 14
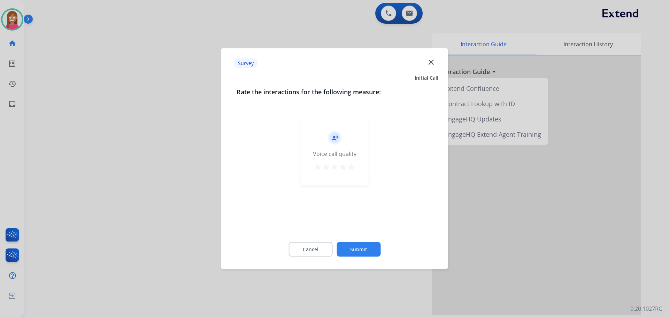
click at [429, 61] on mat-icon "close" at bounding box center [430, 61] width 9 height 9
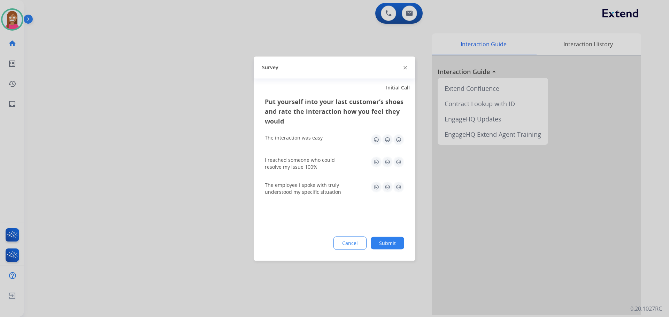
click at [403, 67] on div "Survey" at bounding box center [335, 67] width 162 height 22
click at [405, 67] on img at bounding box center [404, 67] width 3 height 3
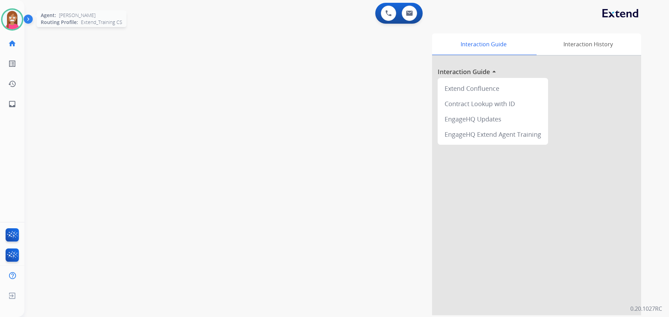
click at [5, 18] on img at bounding box center [12, 20] width 20 height 20
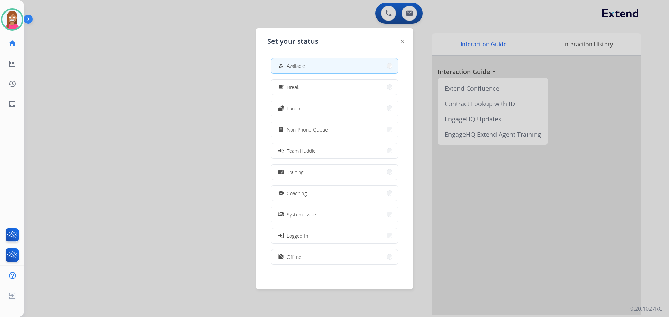
click at [288, 131] on div "assignment Non-Phone Queue" at bounding box center [302, 129] width 51 height 8
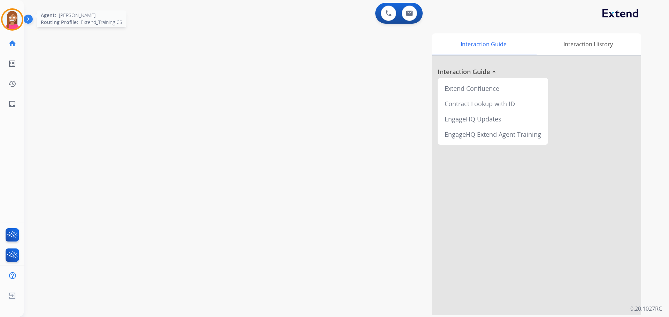
drag, startPoint x: 5, startPoint y: 21, endPoint x: 23, endPoint y: 27, distance: 19.1
click at [5, 21] on img at bounding box center [12, 20] width 20 height 20
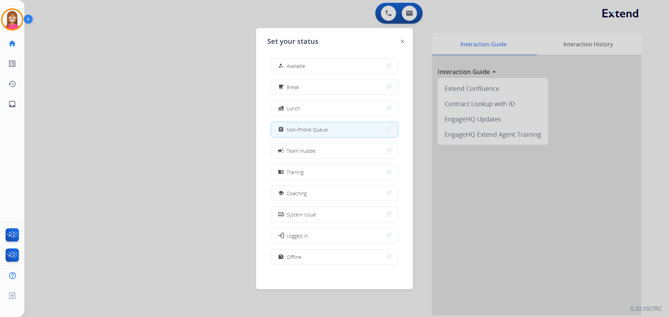
click at [287, 64] on div "how_to_reg" at bounding box center [282, 66] width 10 height 8
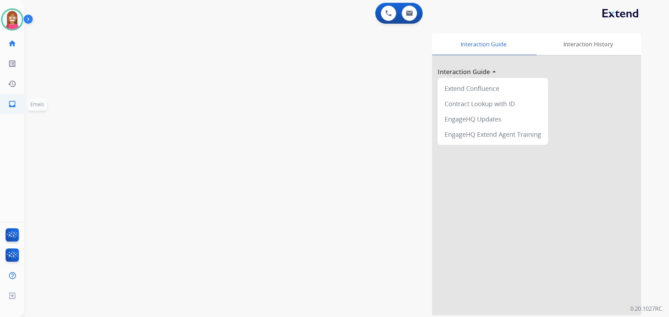
click at [9, 104] on mat-icon "inbox" at bounding box center [12, 104] width 8 height 8
select select "**********"
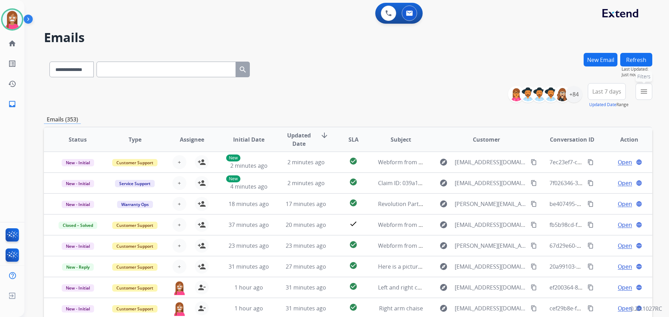
click at [642, 93] on mat-icon "menu" at bounding box center [643, 91] width 8 height 8
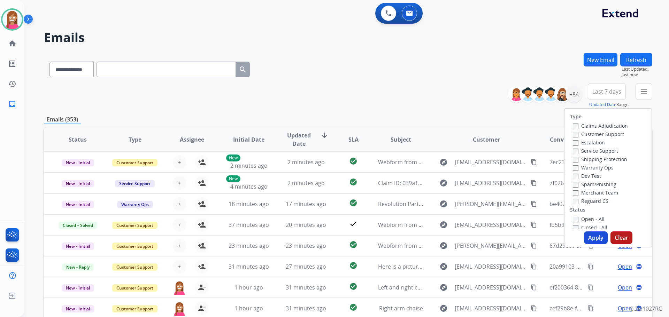
click at [587, 135] on label "Customer Support" at bounding box center [598, 134] width 51 height 7
click at [582, 158] on label "Shipping Protection" at bounding box center [600, 159] width 54 height 7
click at [582, 202] on label "Reguard CS" at bounding box center [591, 201] width 36 height 7
click at [577, 216] on label "Open - All" at bounding box center [589, 219] width 32 height 7
click at [588, 238] on button "Apply" at bounding box center [596, 238] width 24 height 13
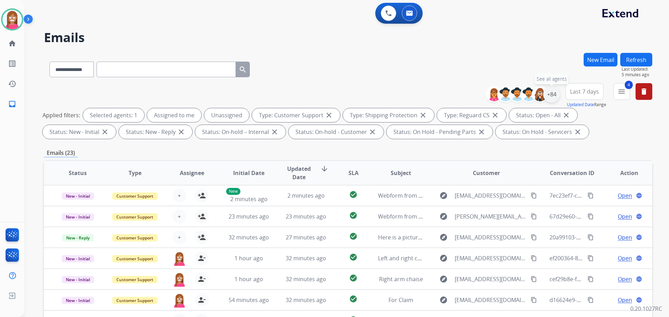
click at [551, 99] on div "+84" at bounding box center [551, 94] width 17 height 17
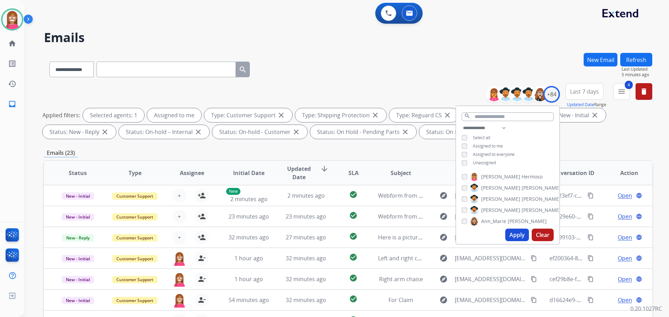
click at [517, 235] on button "Apply" at bounding box center [517, 235] width 24 height 13
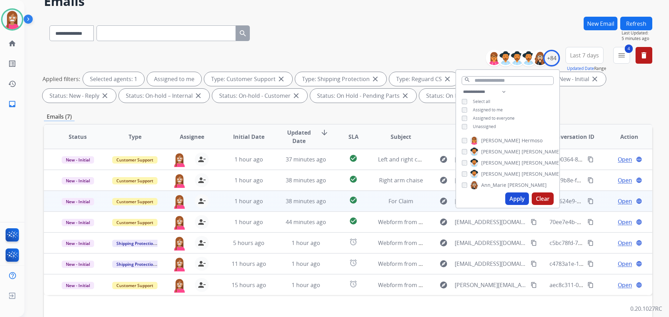
scroll to position [112, 0]
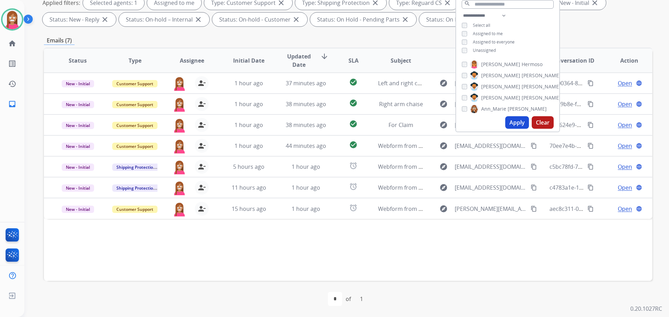
click at [269, 258] on div "Status Type Assignee Initial Date Updated Date arrow_downward SLA Subject Custo…" at bounding box center [348, 164] width 608 height 233
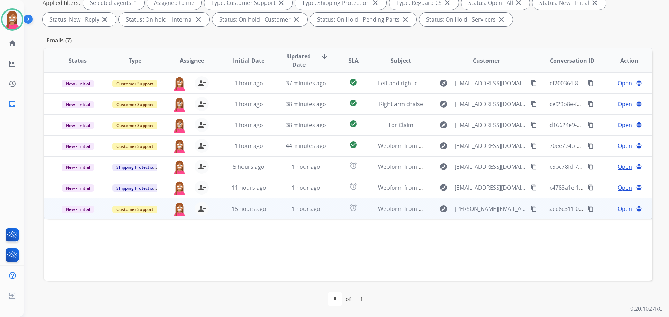
click at [273, 215] on td "1 hour ago" at bounding box center [300, 208] width 57 height 21
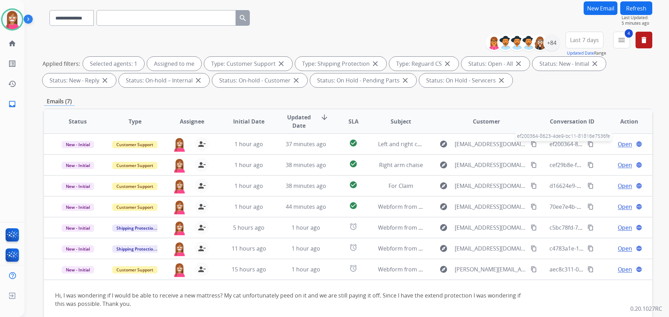
scroll to position [0, 0]
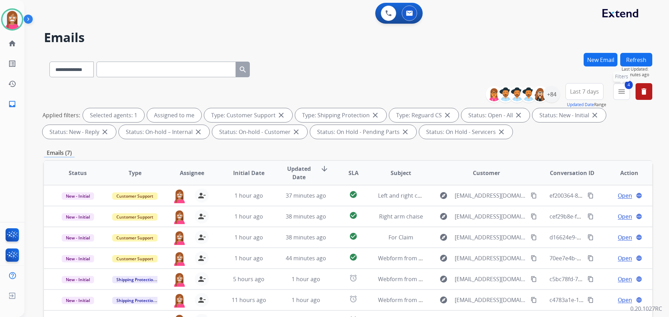
click at [624, 89] on mat-icon "menu" at bounding box center [621, 91] width 8 height 8
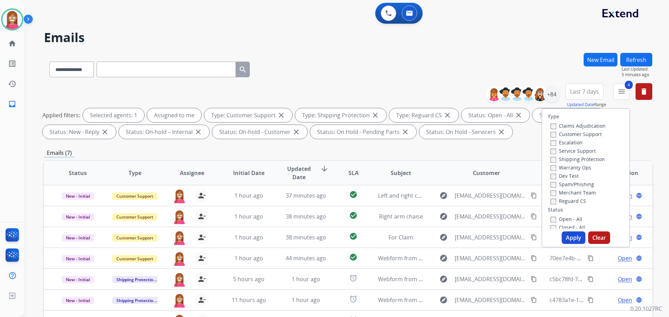
click at [579, 240] on button "Apply" at bounding box center [573, 238] width 24 height 13
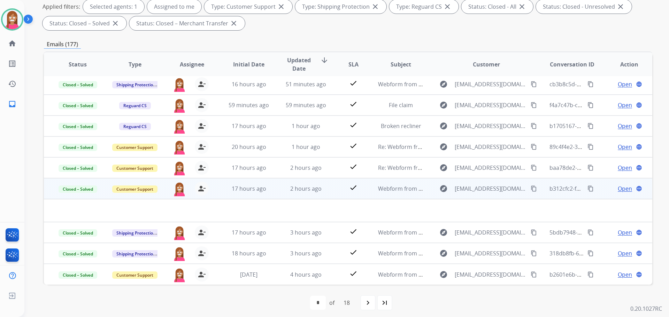
scroll to position [112, 0]
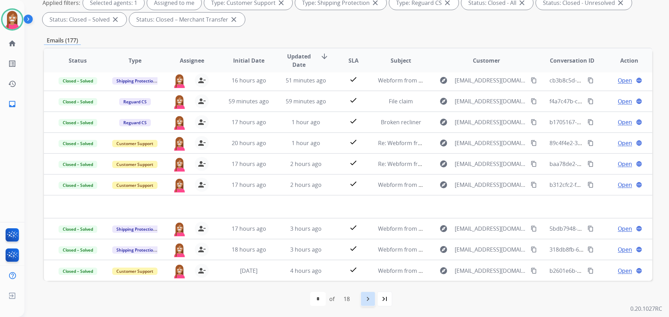
click at [369, 305] on div "navigate_next" at bounding box center [367, 298] width 15 height 15
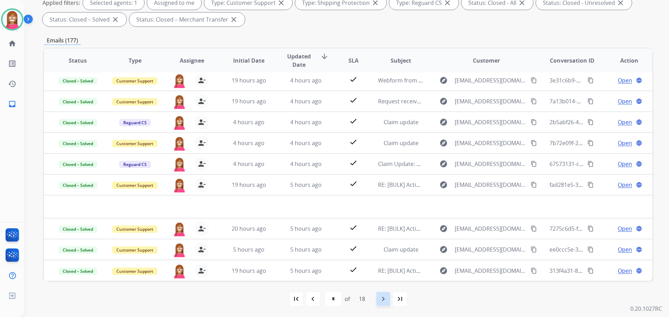
click at [387, 306] on div "navigate_next" at bounding box center [382, 298] width 15 height 15
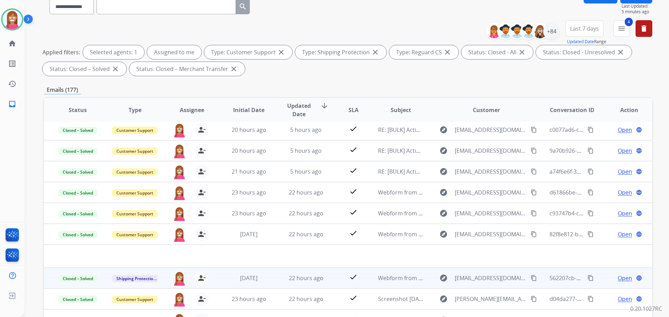
scroll to position [104, 0]
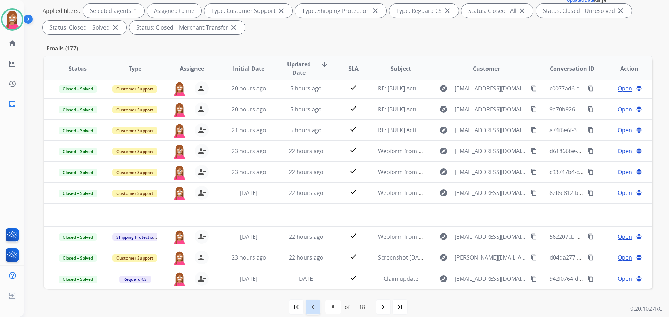
click at [305, 306] on div "navigate_before" at bounding box center [312, 306] width 15 height 15
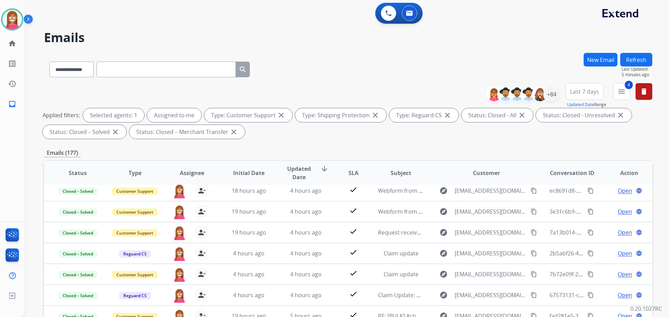
scroll to position [0, 0]
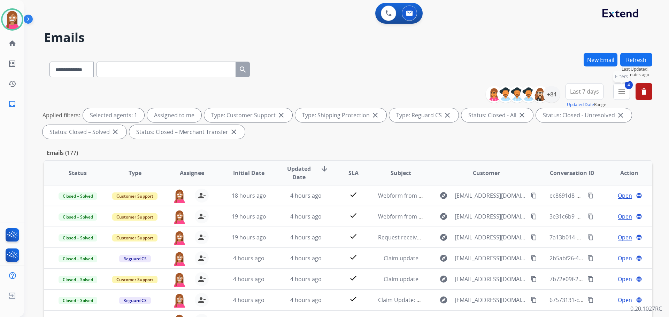
click at [615, 93] on button "4 menu Filters" at bounding box center [621, 91] width 17 height 17
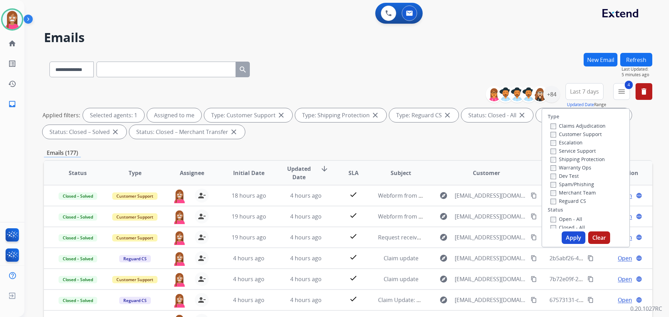
click at [562, 237] on button "Apply" at bounding box center [573, 238] width 24 height 13
select select "*"
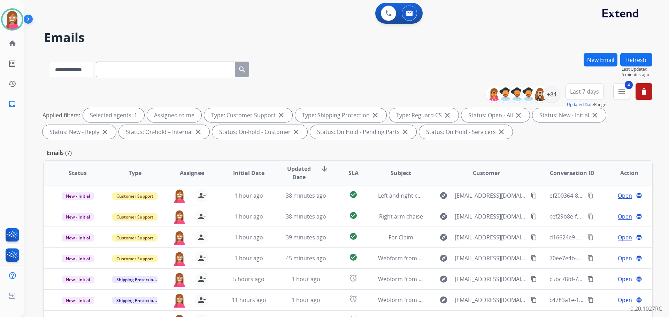
click at [83, 65] on select "**********" at bounding box center [71, 70] width 44 height 16
select select "**********"
click at [49, 62] on select "**********" at bounding box center [71, 70] width 44 height 16
click at [132, 68] on input "text" at bounding box center [165, 70] width 139 height 16
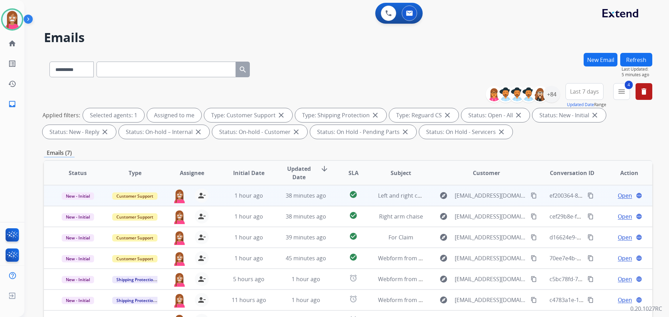
paste input "**********"
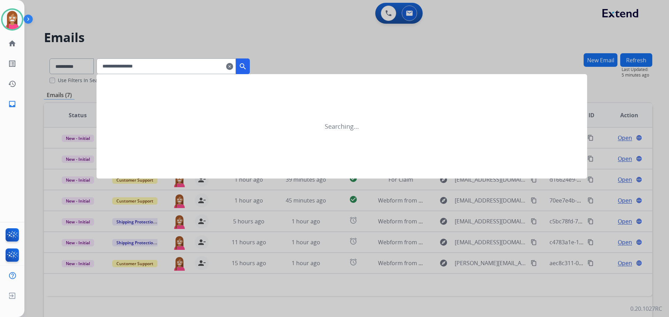
type input "**********"
click at [247, 67] on button "search" at bounding box center [243, 67] width 14 height 16
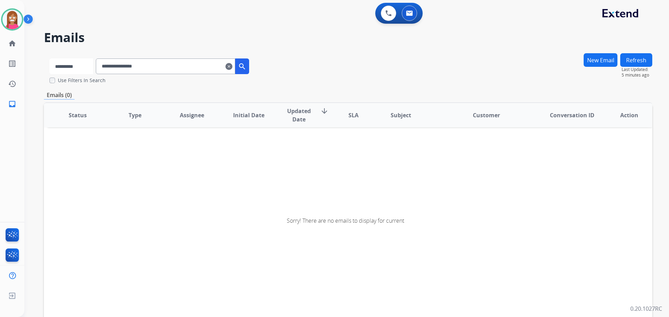
click at [85, 64] on select "**********" at bounding box center [71, 67] width 44 height 16
select select "**********"
click at [49, 59] on select "**********" at bounding box center [71, 67] width 44 height 16
click at [250, 61] on button "search" at bounding box center [243, 67] width 14 height 16
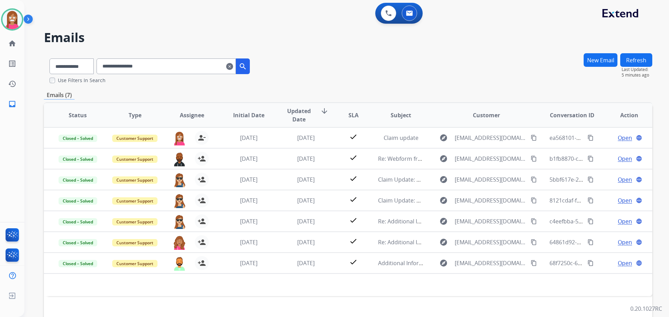
click at [597, 57] on button "New Email" at bounding box center [600, 60] width 34 height 14
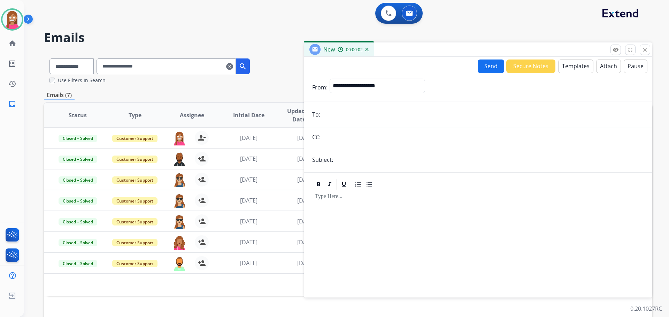
drag, startPoint x: 341, startPoint y: 158, endPoint x: 279, endPoint y: 59, distance: 117.8
click at [284, 22] on div "0 Voice Interactions 0 Email Interactions" at bounding box center [342, 14] width 619 height 22
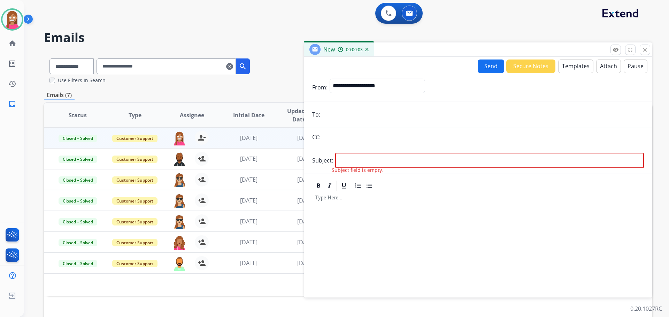
click at [279, 142] on td "4 days ago" at bounding box center [300, 137] width 57 height 21
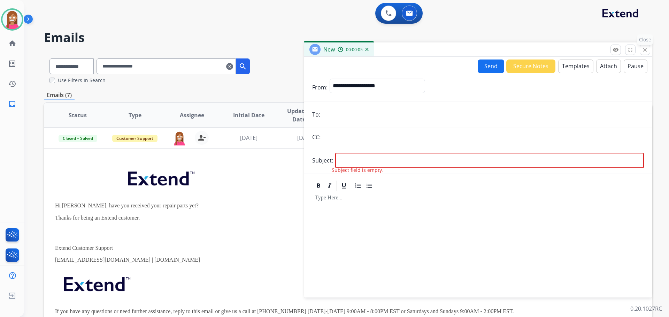
click at [647, 49] on mat-icon "close" at bounding box center [644, 50] width 6 height 6
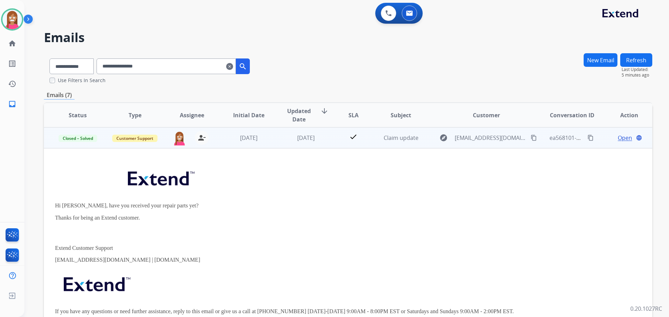
click at [618, 138] on span "Open" at bounding box center [624, 138] width 14 height 8
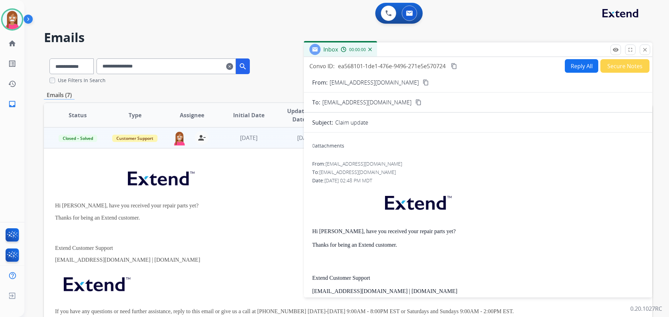
click at [578, 67] on button "Reply All" at bounding box center [581, 66] width 33 height 14
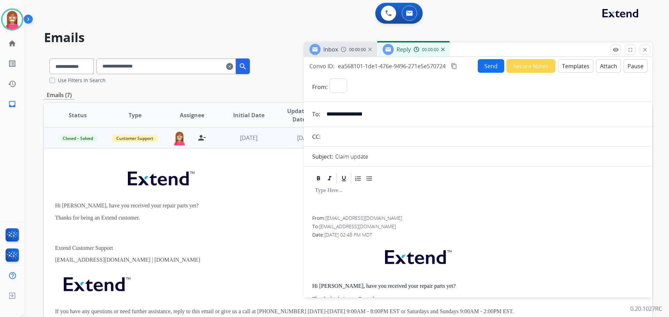
select select "**********"
click at [571, 69] on button "Templates" at bounding box center [575, 66] width 35 height 14
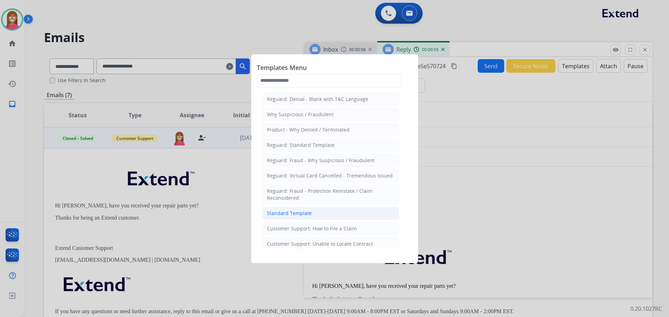
click at [305, 215] on div "Standard Template" at bounding box center [289, 213] width 45 height 7
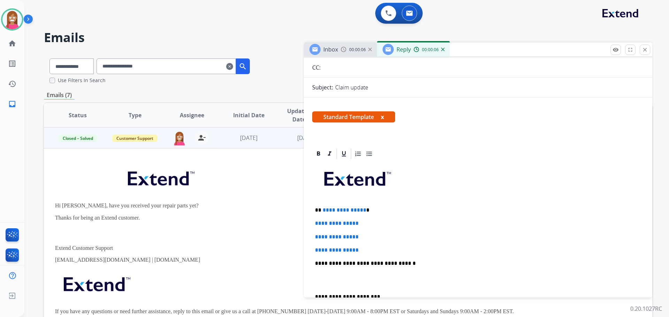
scroll to position [70, 0]
drag, startPoint x: 368, startPoint y: 247, endPoint x: 321, endPoint y: 211, distance: 59.7
click at [321, 211] on div "**********" at bounding box center [478, 280] width 332 height 240
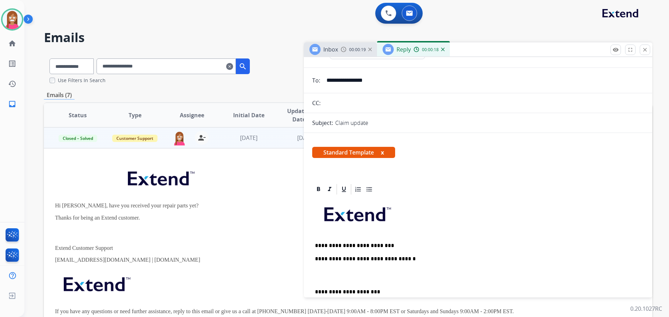
scroll to position [0, 0]
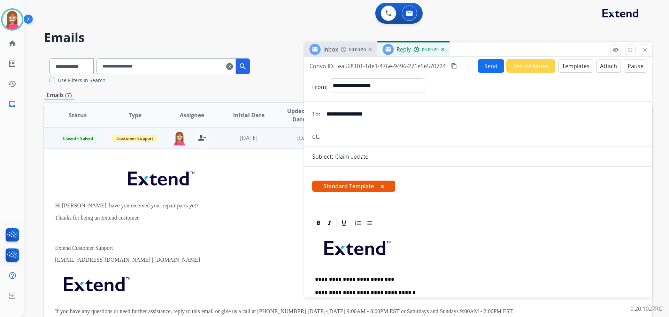
click at [479, 66] on button "Send" at bounding box center [490, 66] width 26 height 14
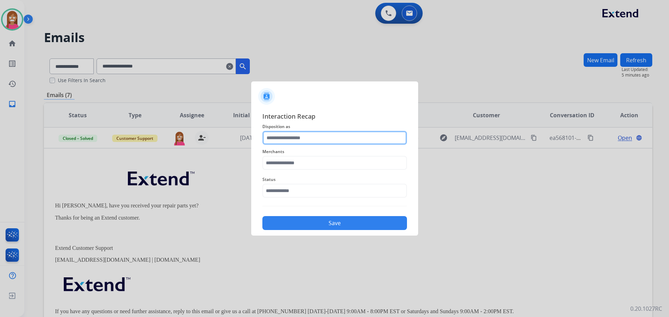
click at [288, 140] on input "text" at bounding box center [334, 138] width 145 height 14
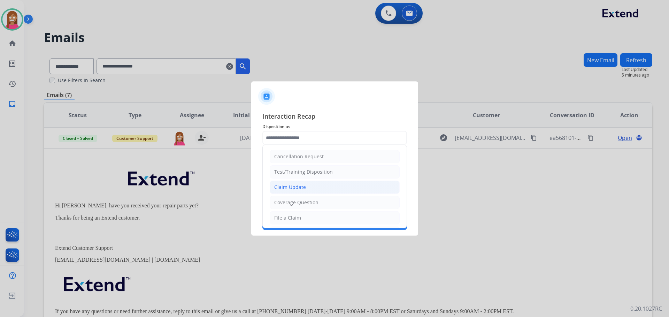
click at [300, 181] on li "Claim Update" at bounding box center [335, 187] width 130 height 13
type input "**********"
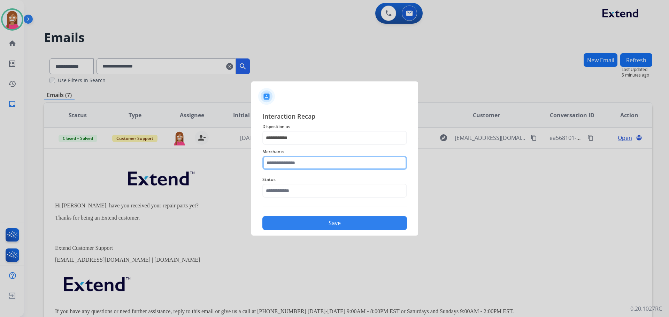
click at [286, 162] on input "text" at bounding box center [334, 163] width 145 height 14
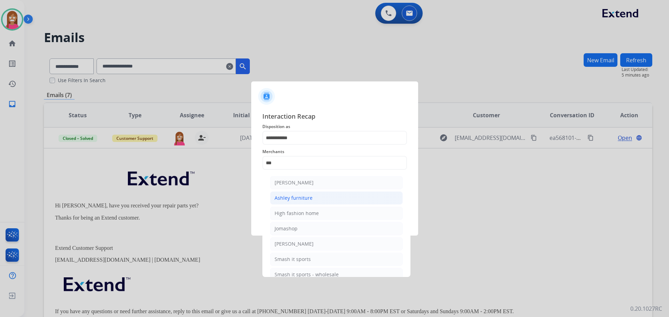
click at [313, 195] on li "Ashley furniture" at bounding box center [336, 198] width 133 height 13
type input "**********"
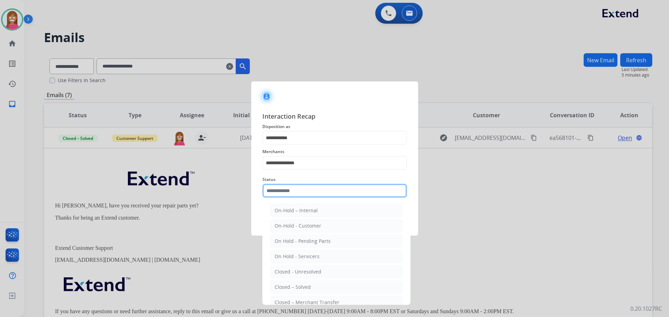
click at [288, 192] on input "text" at bounding box center [334, 191] width 145 height 14
drag, startPoint x: 296, startPoint y: 289, endPoint x: 301, endPoint y: 265, distance: 24.5
click at [297, 289] on div "Closed – Solved" at bounding box center [292, 287] width 36 height 7
type input "**********"
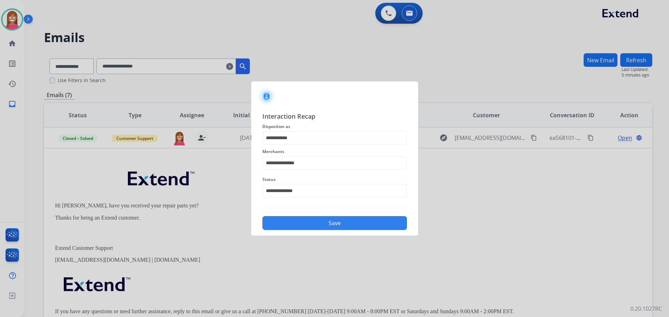
click at [314, 220] on button "Save" at bounding box center [334, 223] width 145 height 14
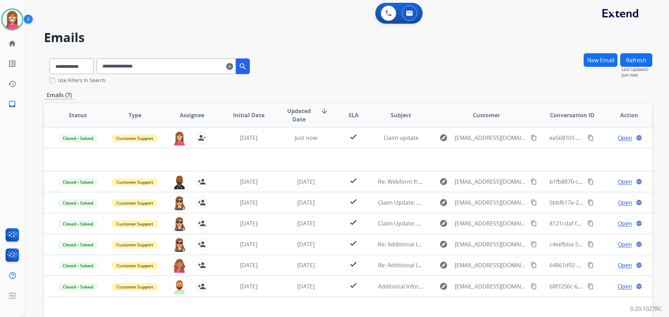
click at [233, 67] on mat-icon "clear" at bounding box center [229, 66] width 7 height 8
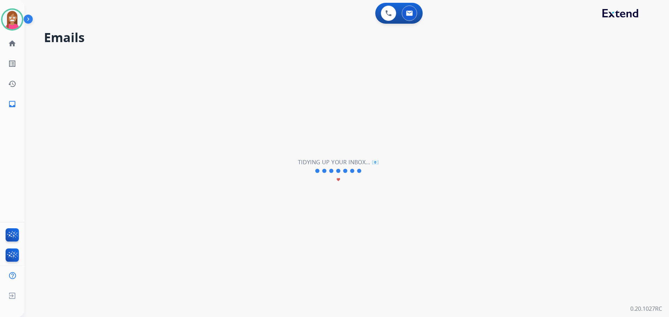
select select "**********"
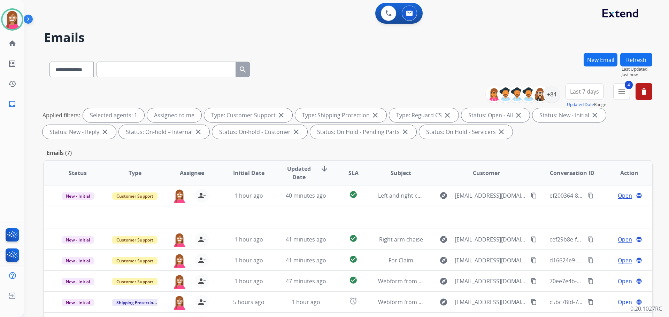
paste input "**********"
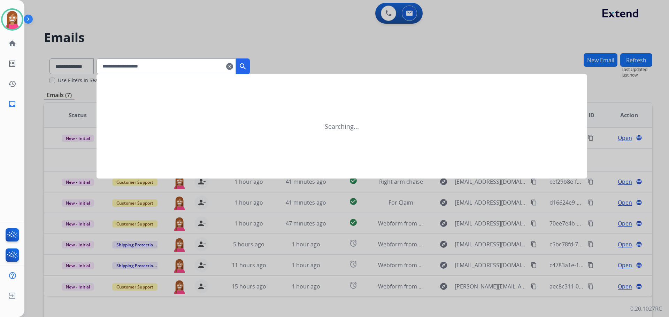
type input "**********"
click at [79, 64] on div at bounding box center [334, 158] width 669 height 317
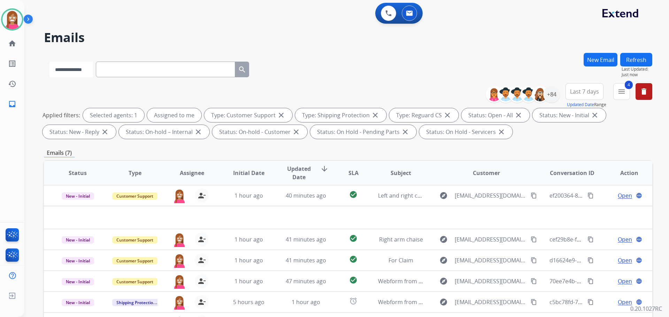
click at [81, 67] on select "**********" at bounding box center [71, 70] width 44 height 16
select select "**********"
click at [49, 62] on select "**********" at bounding box center [71, 70] width 44 height 16
paste input "**********"
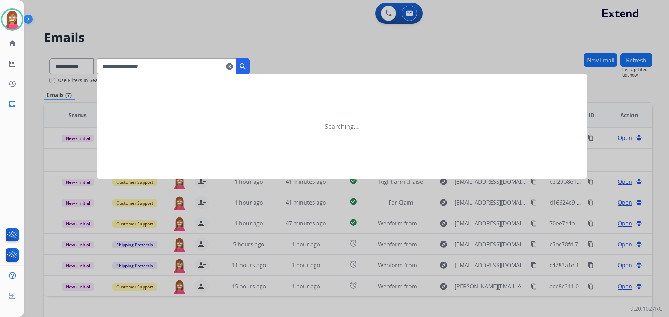
type input "**********"
click at [248, 71] on button "search" at bounding box center [243, 67] width 14 height 16
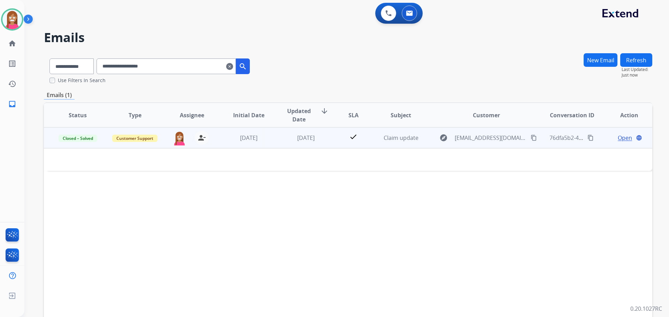
click at [321, 145] on td "5 days ago" at bounding box center [300, 137] width 57 height 21
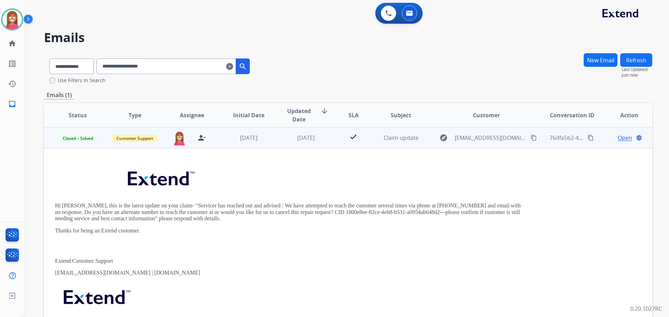
click at [621, 138] on span "Open" at bounding box center [624, 138] width 14 height 8
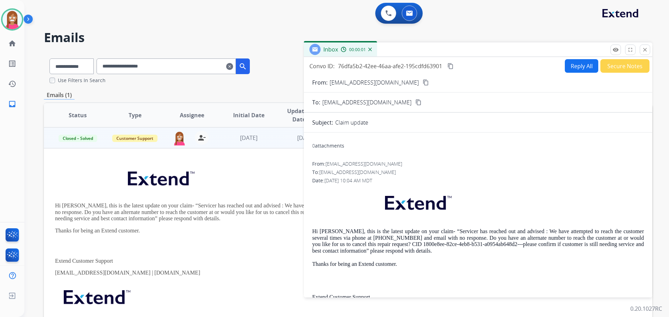
click at [579, 61] on button "Reply All" at bounding box center [581, 66] width 33 height 14
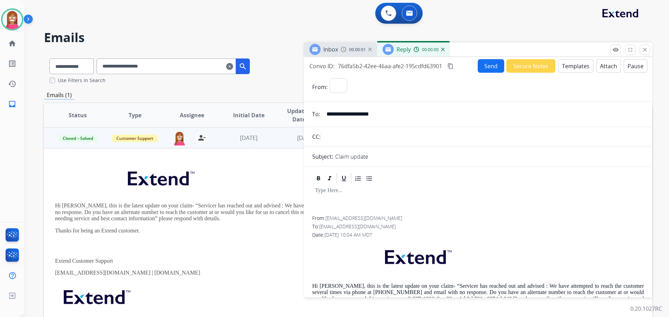
select select "**********"
click at [565, 68] on button "Templates" at bounding box center [575, 66] width 35 height 14
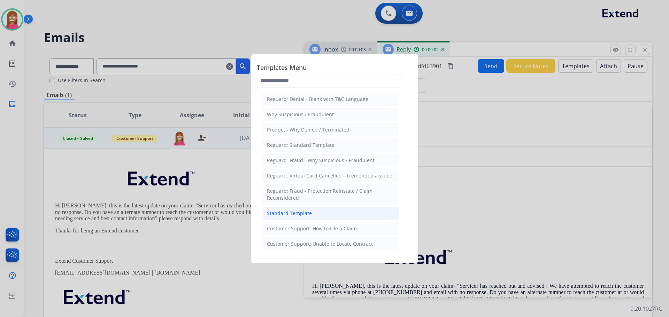
click at [291, 218] on li "Standard Template" at bounding box center [330, 213] width 137 height 13
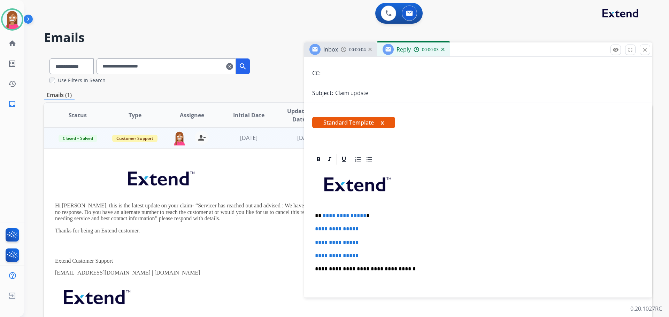
scroll to position [70, 0]
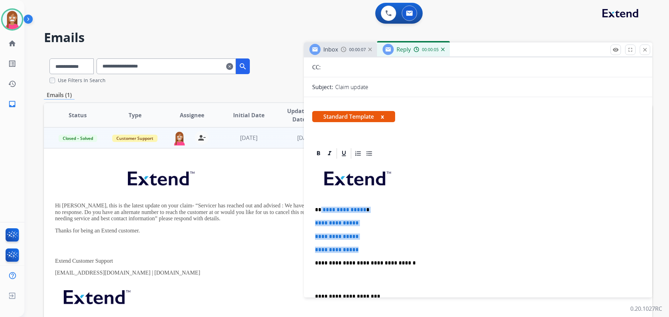
drag, startPoint x: 365, startPoint y: 248, endPoint x: 321, endPoint y: 205, distance: 61.8
click at [321, 205] on div "**********" at bounding box center [478, 280] width 332 height 240
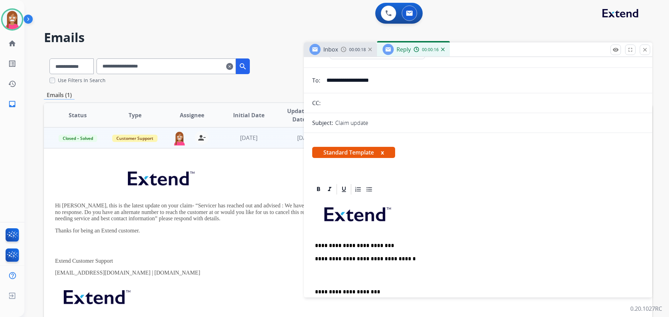
scroll to position [0, 0]
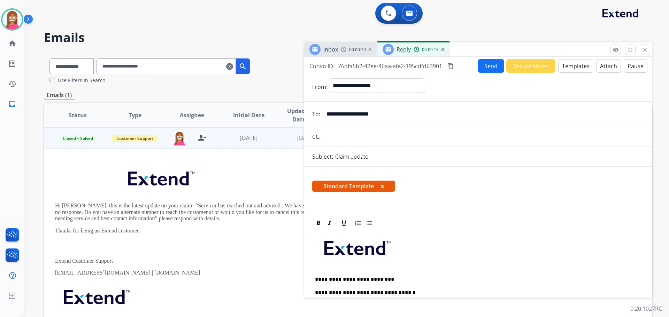
click at [487, 69] on button "Send" at bounding box center [490, 66] width 26 height 14
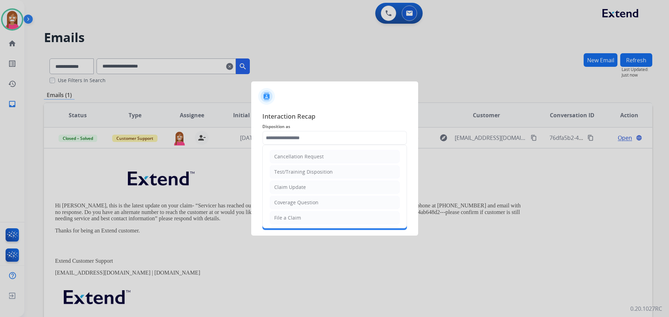
click at [299, 139] on input "text" at bounding box center [334, 138] width 145 height 14
click at [280, 188] on div "Claim Update" at bounding box center [290, 187] width 32 height 7
type input "**********"
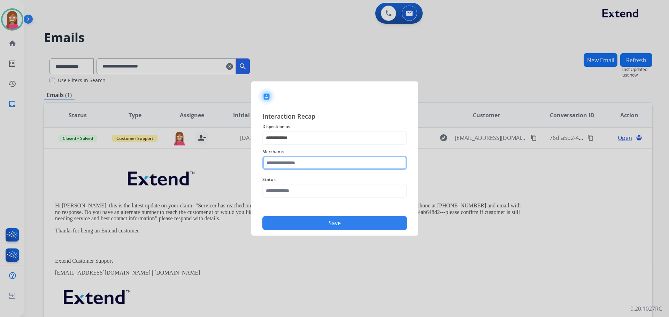
click at [270, 164] on input "text" at bounding box center [334, 163] width 145 height 14
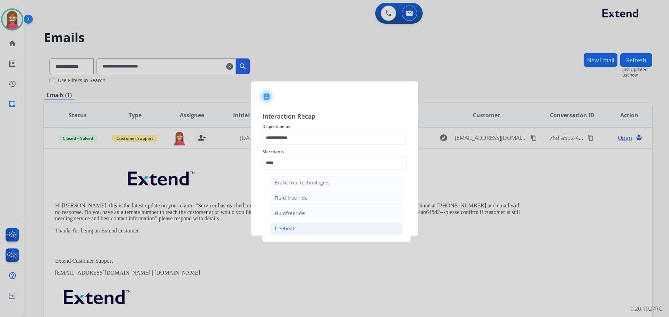
click at [297, 231] on li "freebeat" at bounding box center [336, 228] width 133 height 13
type input "********"
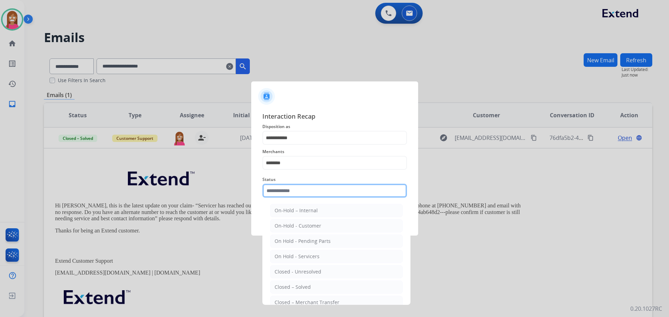
click at [280, 191] on input "text" at bounding box center [334, 191] width 145 height 14
click at [290, 287] on div "Closed – Solved" at bounding box center [292, 287] width 36 height 7
type input "**********"
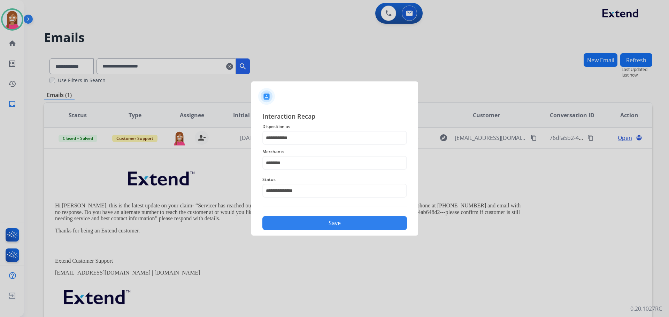
click at [283, 217] on button "Save" at bounding box center [334, 223] width 145 height 14
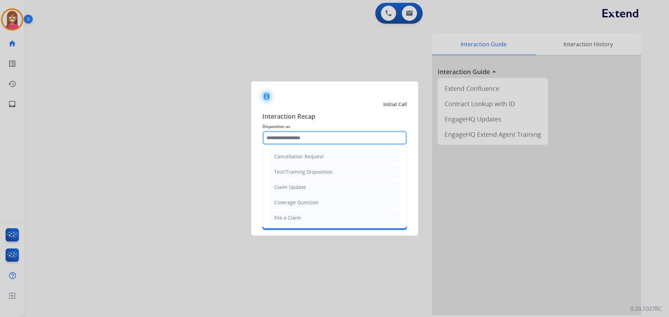
click at [303, 134] on input "text" at bounding box center [334, 138] width 145 height 14
click at [295, 192] on li "Claim Update" at bounding box center [335, 187] width 130 height 13
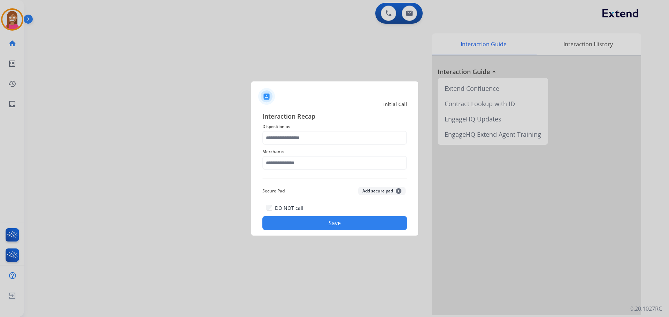
type input "**********"
click at [282, 164] on input "text" at bounding box center [334, 163] width 145 height 14
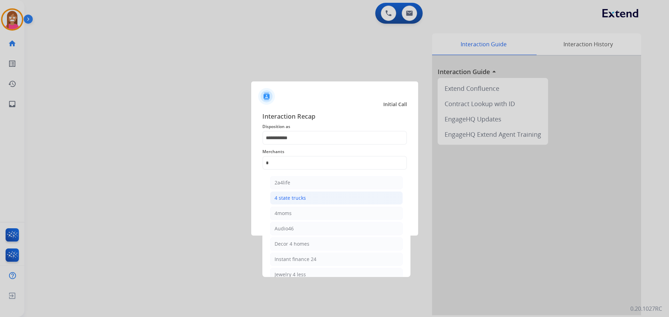
click at [307, 200] on li "4 state trucks" at bounding box center [336, 198] width 133 height 13
type input "**********"
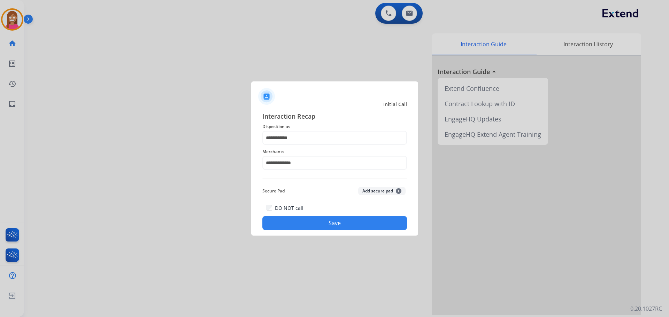
click at [294, 223] on button "Save" at bounding box center [334, 223] width 145 height 14
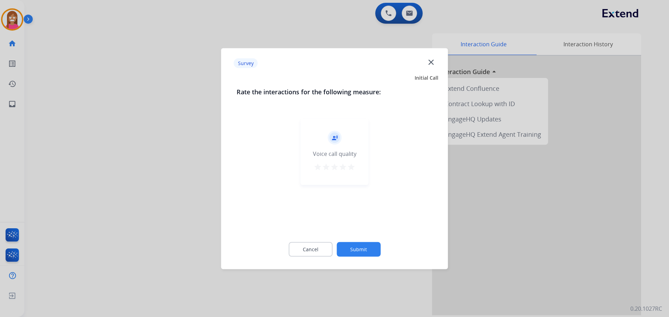
click at [429, 60] on mat-icon "close" at bounding box center [430, 61] width 9 height 9
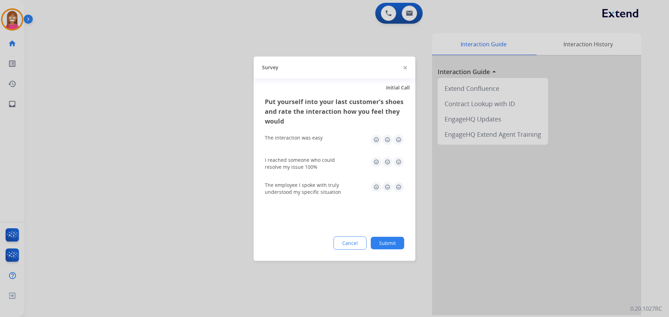
click at [405, 67] on img at bounding box center [404, 67] width 3 height 3
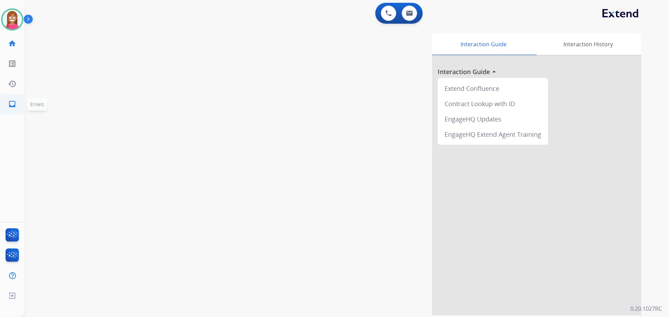
click at [6, 104] on link "inbox Emails" at bounding box center [12, 104] width 20 height 20
select select "**********"
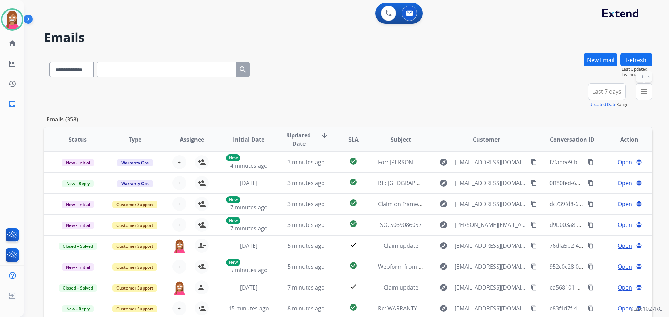
click at [640, 96] on button "menu Filters" at bounding box center [643, 91] width 17 height 17
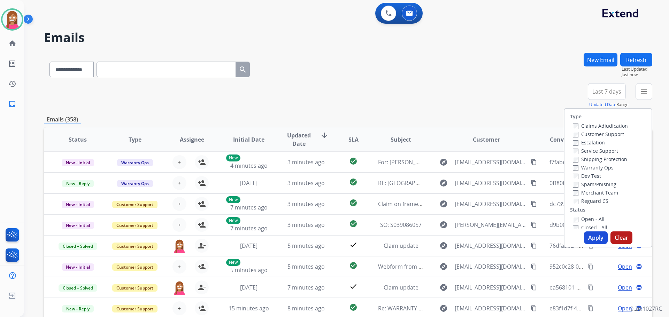
click at [599, 133] on label "Customer Support" at bounding box center [598, 134] width 51 height 7
click at [584, 161] on label "Shipping Protection" at bounding box center [600, 159] width 54 height 7
click at [586, 199] on label "Reguard CS" at bounding box center [591, 201] width 36 height 7
click at [580, 218] on label "Open - All" at bounding box center [589, 219] width 32 height 7
click at [588, 242] on button "Apply" at bounding box center [596, 238] width 24 height 13
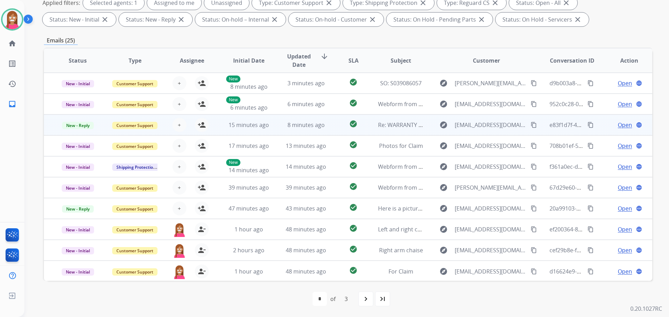
scroll to position [1, 0]
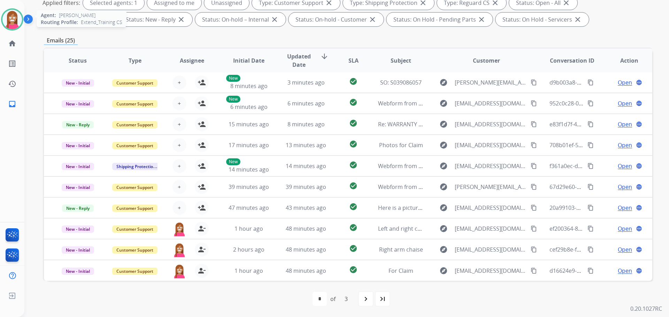
click at [8, 18] on img at bounding box center [12, 20] width 20 height 20
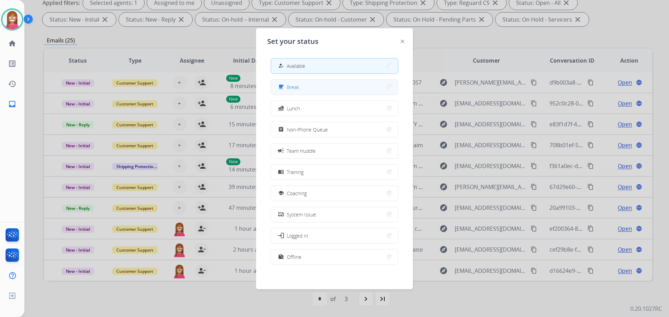
click at [289, 90] on span "Break" at bounding box center [293, 87] width 13 height 7
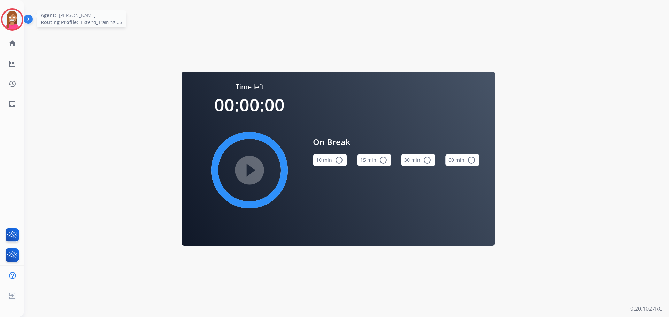
click at [1, 14] on div "Agent: Christopher Routing Profile: Extend_Training CS" at bounding box center [12, 19] width 22 height 22
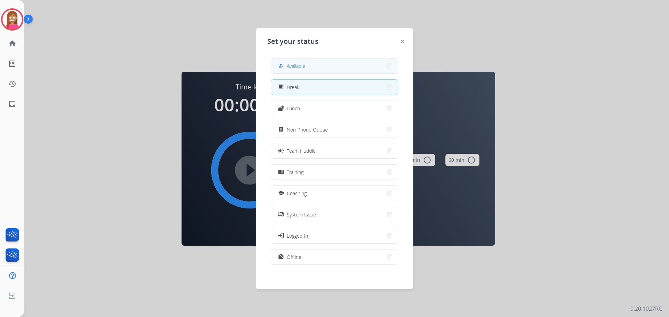
click at [309, 69] on button "how_to_reg Available" at bounding box center [334, 66] width 127 height 15
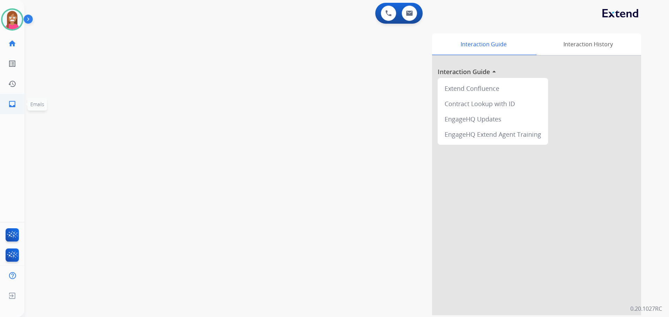
click at [7, 97] on link "inbox Emails" at bounding box center [12, 104] width 20 height 20
select select "**********"
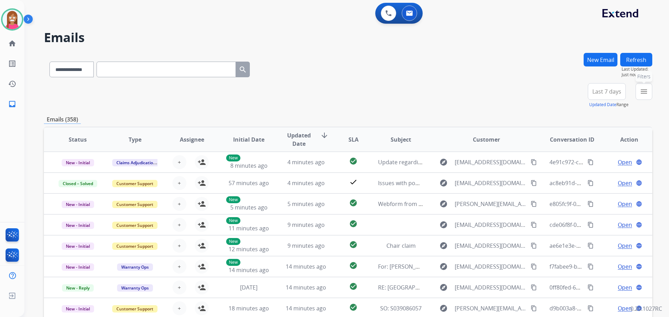
click at [640, 91] on mat-icon "menu" at bounding box center [643, 91] width 8 height 8
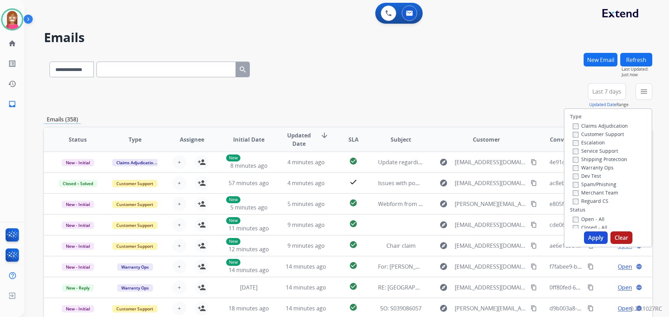
click at [594, 133] on label "Customer Support" at bounding box center [598, 134] width 51 height 7
click at [592, 156] on div "Shipping Protection" at bounding box center [600, 159] width 55 height 8
click at [591, 158] on label "Shipping Protection" at bounding box center [600, 159] width 54 height 7
click at [586, 202] on label "Reguard CS" at bounding box center [591, 201] width 36 height 7
click at [579, 220] on label "Open - All" at bounding box center [589, 219] width 32 height 7
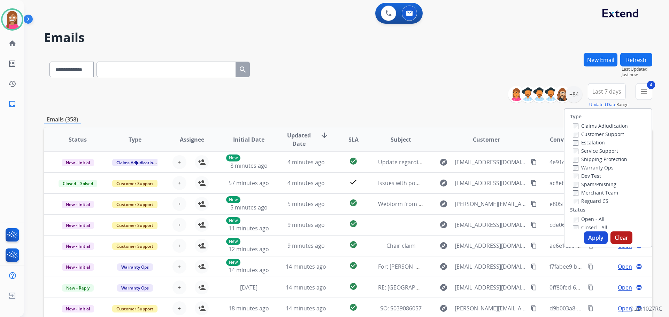
click at [585, 233] on button "Apply" at bounding box center [596, 238] width 24 height 13
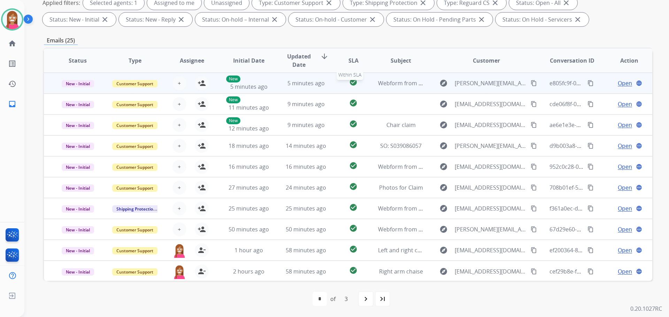
scroll to position [1, 0]
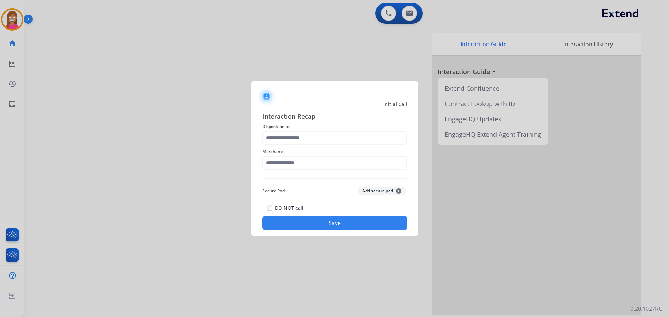
click at [290, 131] on span "Disposition as" at bounding box center [334, 127] width 145 height 8
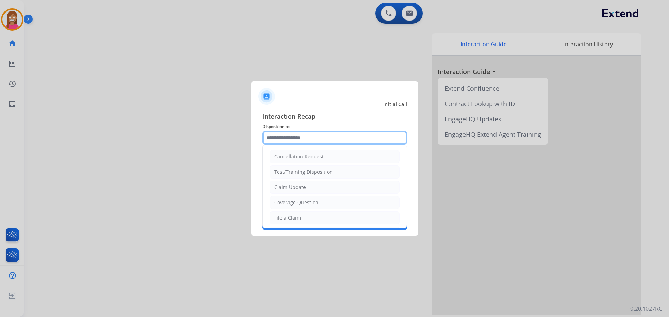
click at [293, 141] on input "text" at bounding box center [334, 138] width 145 height 14
click at [288, 202] on div "Coverage Question" at bounding box center [296, 202] width 44 height 7
type input "**********"
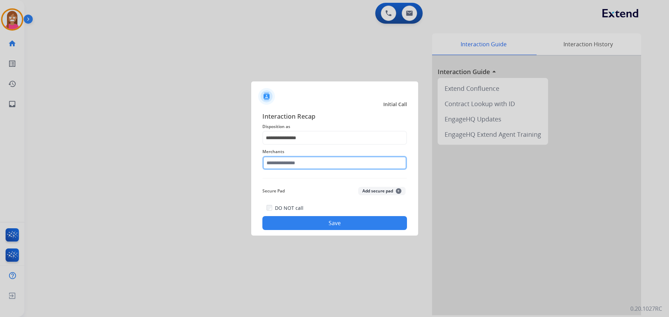
click at [275, 163] on input "text" at bounding box center [334, 163] width 145 height 14
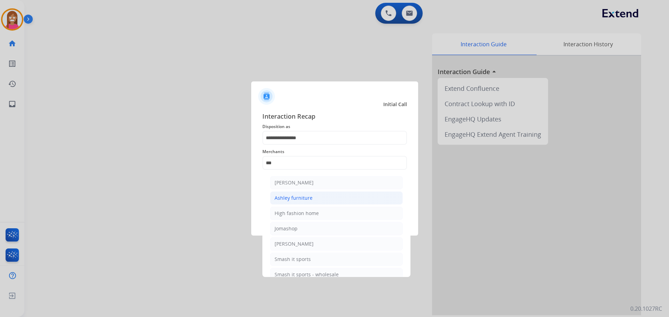
click at [289, 198] on div "Ashley furniture" at bounding box center [293, 198] width 38 height 7
type input "**********"
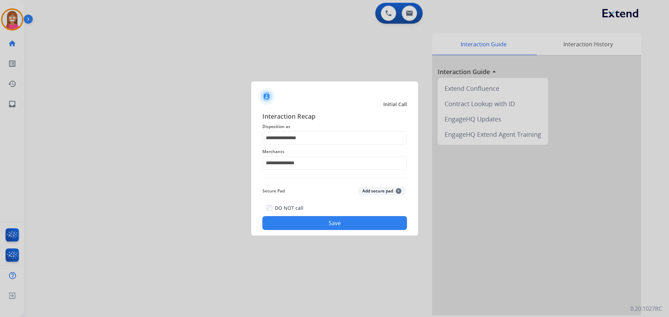
click at [311, 221] on button "Save" at bounding box center [334, 223] width 145 height 14
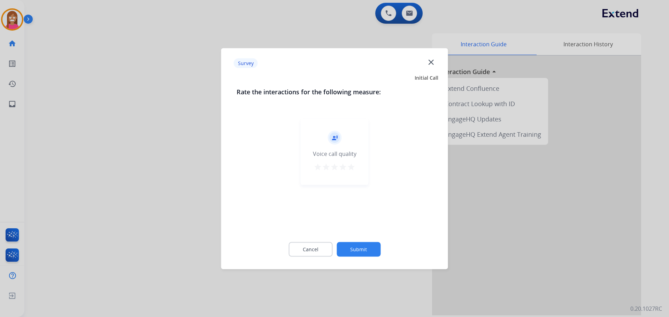
click at [434, 62] on mat-icon "close" at bounding box center [430, 61] width 9 height 9
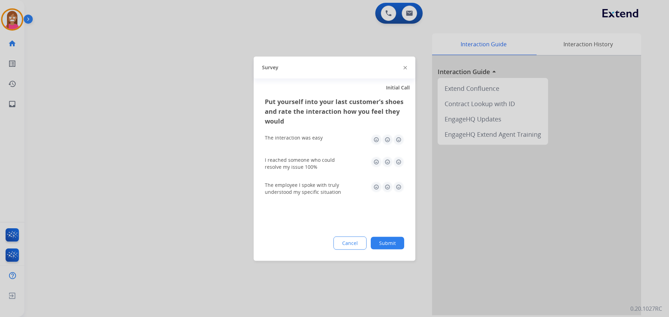
click at [410, 67] on div "Survey" at bounding box center [335, 67] width 162 height 22
click at [406, 67] on img at bounding box center [404, 67] width 3 height 3
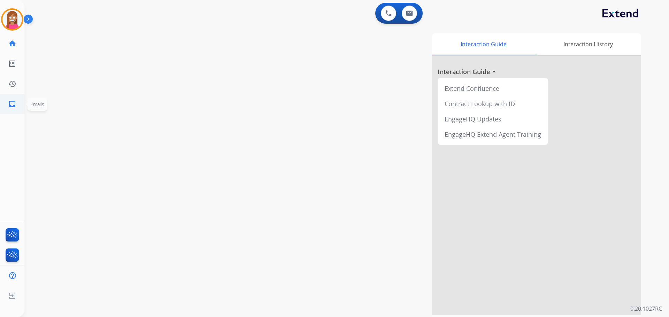
click at [5, 101] on link "inbox Emails" at bounding box center [12, 104] width 20 height 20
select select "**********"
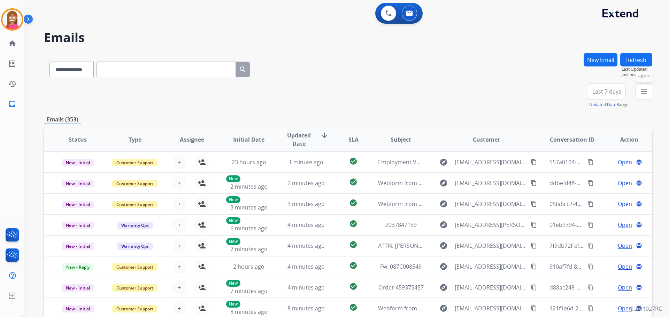
click at [641, 91] on mat-icon "menu" at bounding box center [643, 91] width 8 height 8
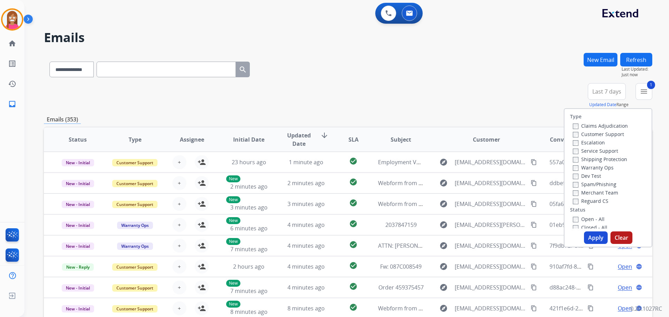
click at [576, 162] on label "Shipping Protection" at bounding box center [600, 159] width 54 height 7
click at [600, 236] on button "Apply" at bounding box center [596, 238] width 24 height 13
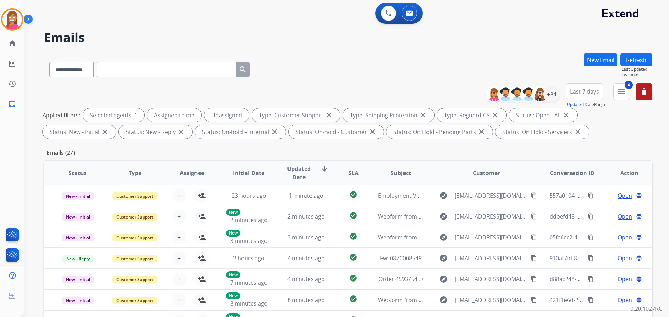
scroll to position [112, 0]
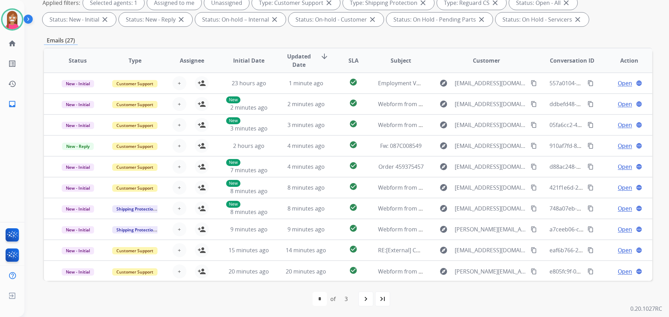
click at [160, 295] on div "first_page navigate_before * * * of 3 navigate_next last_page" at bounding box center [348, 299] width 608 height 14
click at [12, 30] on div at bounding box center [12, 19] width 22 height 22
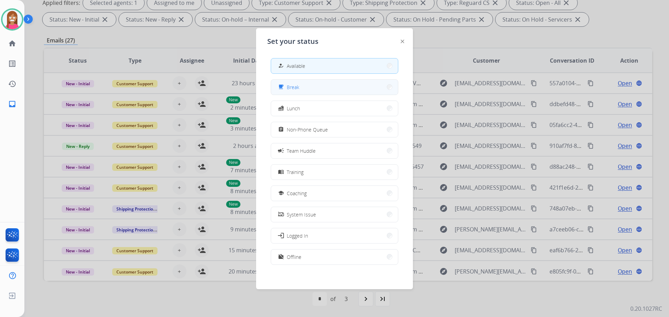
click at [292, 85] on span "Break" at bounding box center [293, 87] width 13 height 7
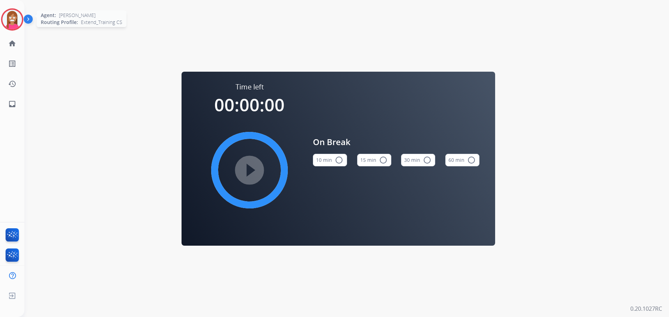
click at [7, 13] on img at bounding box center [12, 20] width 20 height 20
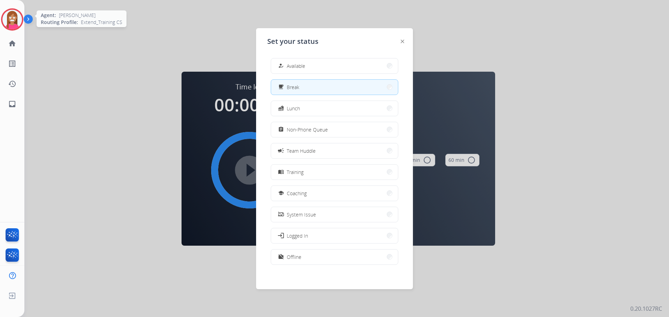
click at [7, 15] on img at bounding box center [12, 20] width 20 height 20
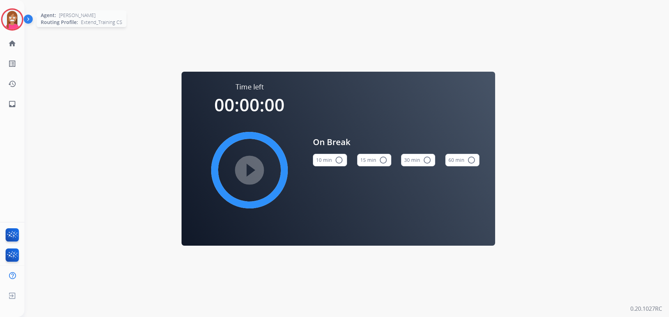
click at [10, 19] on img at bounding box center [12, 20] width 20 height 20
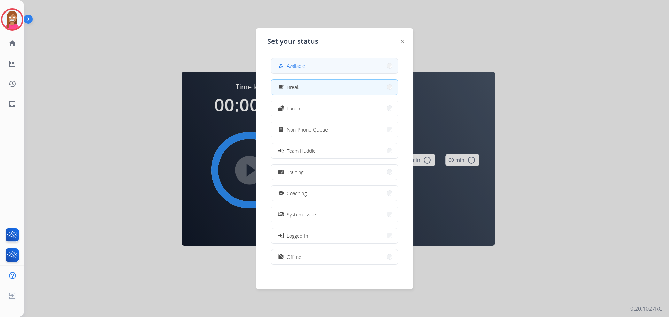
click at [325, 65] on button "how_to_reg Available" at bounding box center [334, 66] width 127 height 15
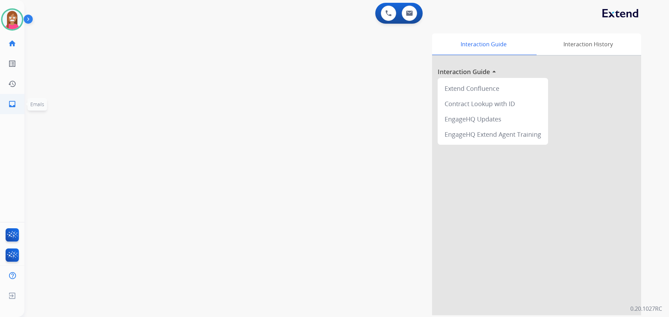
click at [8, 103] on mat-icon "inbox" at bounding box center [12, 104] width 8 height 8
select select "**********"
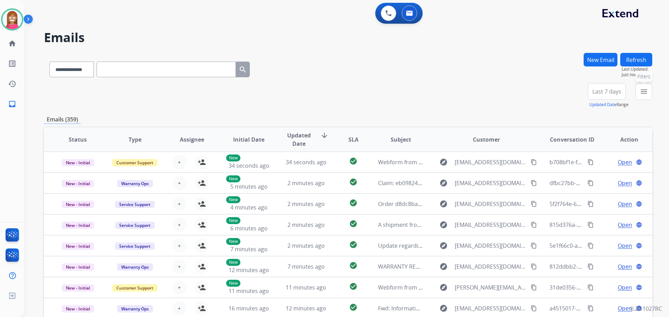
click at [643, 98] on button "menu Filters" at bounding box center [643, 91] width 17 height 17
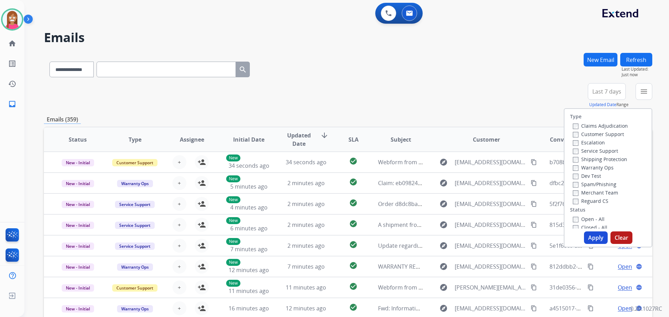
click at [575, 133] on label "Customer Support" at bounding box center [598, 134] width 51 height 7
click at [581, 159] on label "Shipping Protection" at bounding box center [600, 159] width 54 height 7
click at [583, 203] on label "Reguard CS" at bounding box center [591, 201] width 36 height 7
click at [585, 218] on label "Open - All" at bounding box center [589, 219] width 32 height 7
drag, startPoint x: 595, startPoint y: 240, endPoint x: 593, endPoint y: 236, distance: 4.3
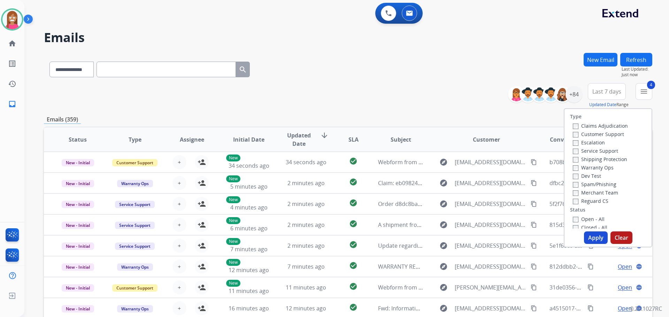
click at [594, 239] on button "Apply" at bounding box center [596, 238] width 24 height 13
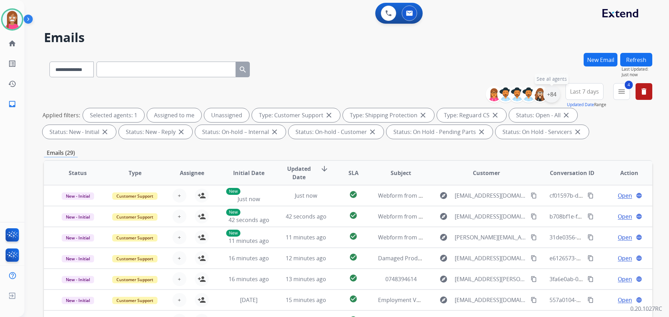
click at [554, 93] on div "+84" at bounding box center [551, 94] width 17 height 17
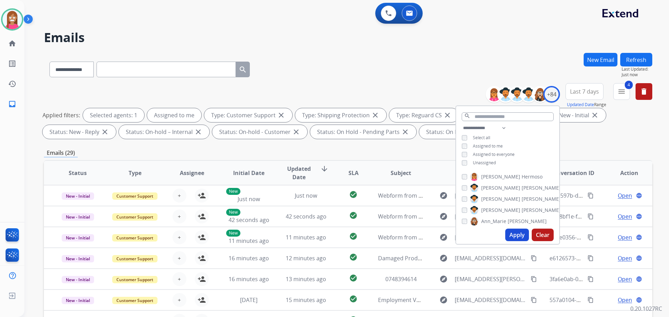
click at [512, 236] on button "Apply" at bounding box center [517, 235] width 24 height 13
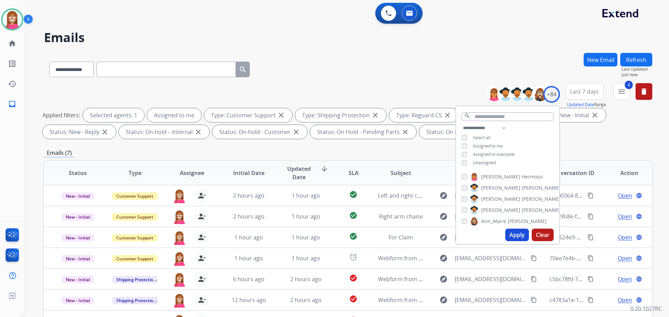
click at [293, 26] on div "**********" at bounding box center [338, 183] width 628 height 317
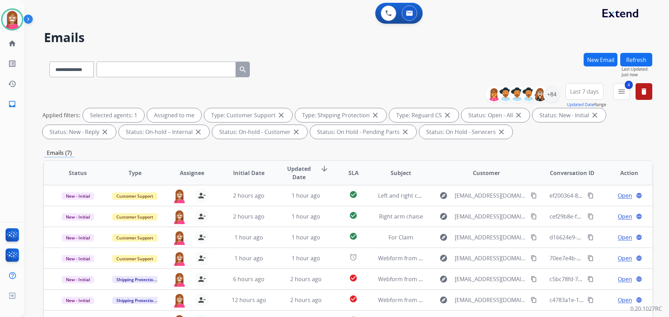
scroll to position [112, 0]
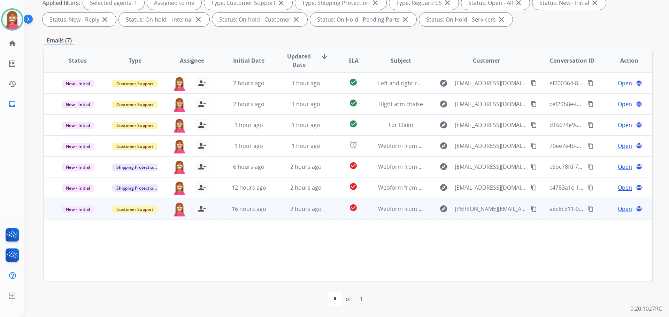
drag, startPoint x: 271, startPoint y: 214, endPoint x: 267, endPoint y: 211, distance: 4.7
click at [272, 214] on td "2 hours ago" at bounding box center [300, 208] width 57 height 21
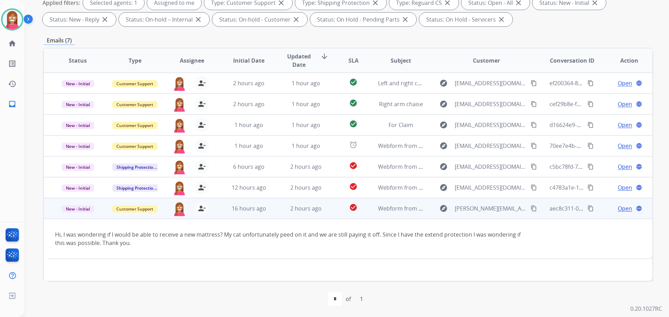
click at [530, 209] on mat-icon "content_copy" at bounding box center [533, 208] width 6 height 6
click at [617, 208] on span "Open" at bounding box center [624, 208] width 14 height 8
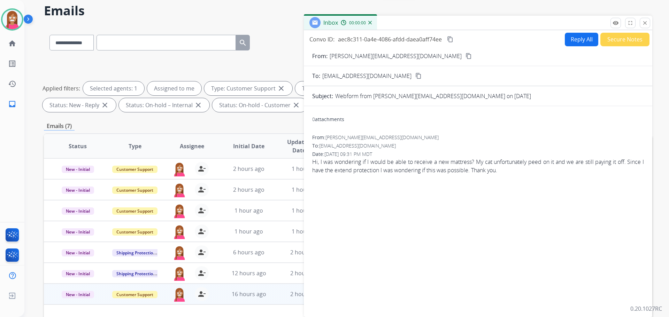
scroll to position [8, 0]
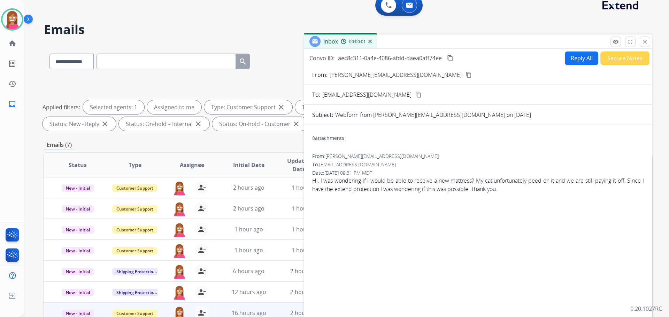
click at [565, 56] on button "Reply All" at bounding box center [581, 59] width 33 height 14
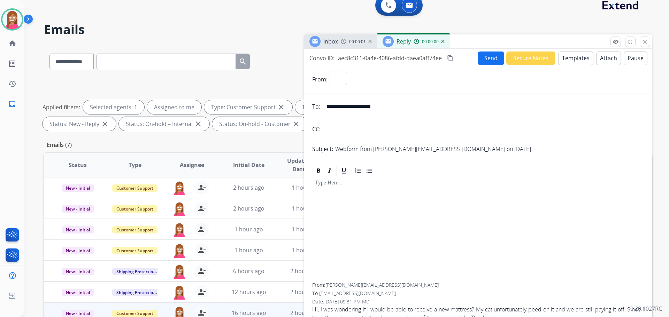
select select "**********"
click at [583, 63] on button "Templates" at bounding box center [575, 59] width 35 height 14
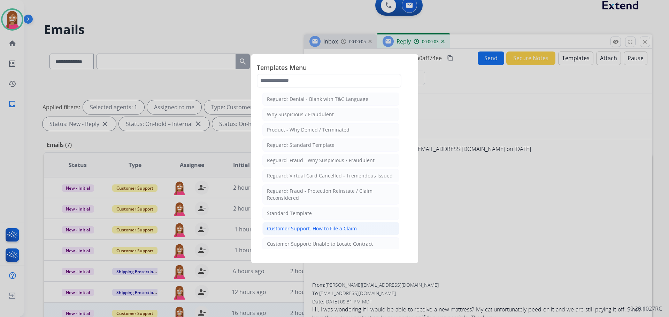
click at [331, 229] on div "Customer Support: How to File a Claim" at bounding box center [312, 228] width 90 height 7
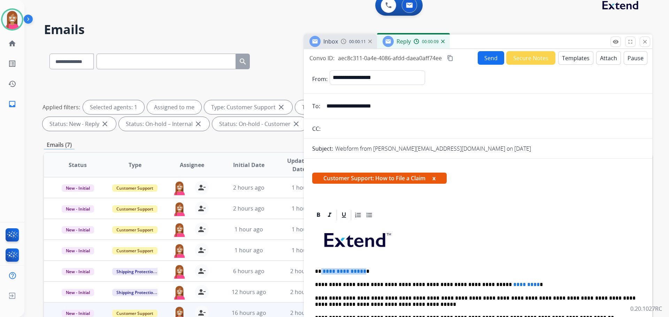
drag, startPoint x: 361, startPoint y: 267, endPoint x: 321, endPoint y: 270, distance: 40.5
drag, startPoint x: 505, startPoint y: 280, endPoint x: 454, endPoint y: 286, distance: 50.5
click at [491, 60] on button "Send" at bounding box center [490, 58] width 26 height 14
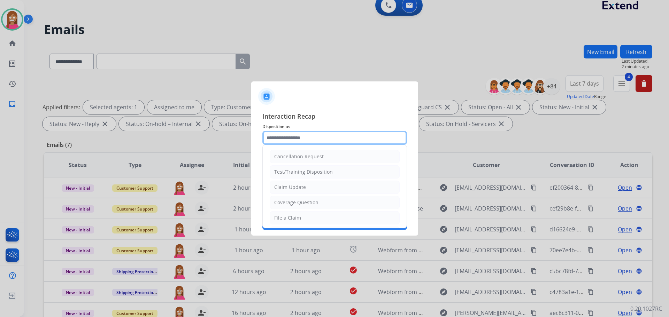
click at [284, 142] on input "text" at bounding box center [334, 138] width 145 height 14
drag, startPoint x: 284, startPoint y: 218, endPoint x: 266, endPoint y: 170, distance: 51.2
click at [284, 218] on div "File a Claim" at bounding box center [287, 218] width 27 height 7
type input "**********"
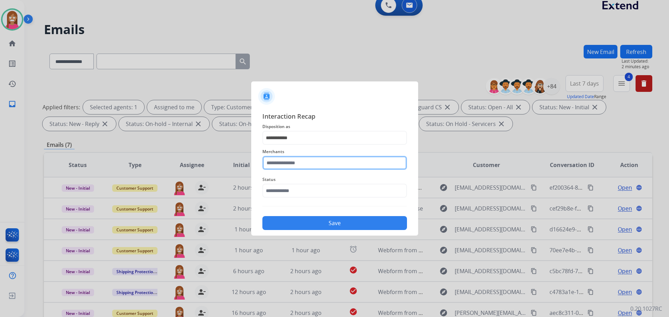
click at [278, 163] on input "text" at bounding box center [334, 163] width 145 height 14
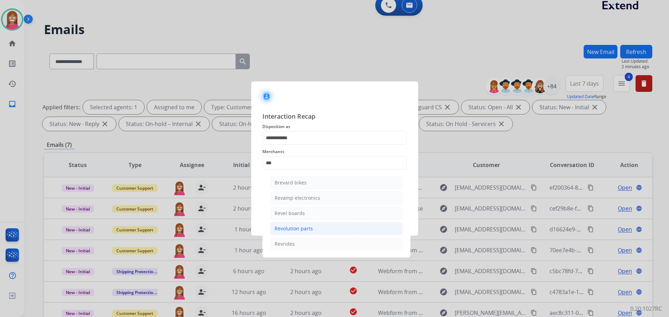
click at [337, 228] on li "Revolution parts" at bounding box center [336, 228] width 133 height 13
type input "**********"
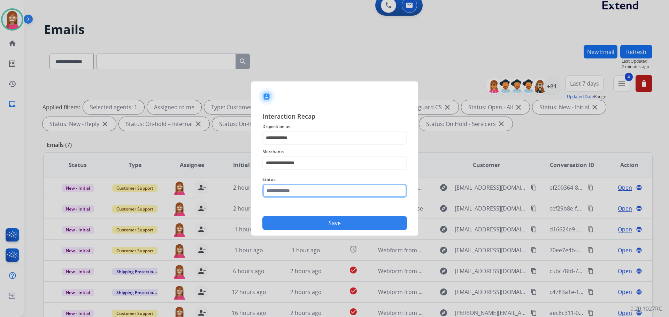
click at [282, 197] on input "text" at bounding box center [334, 191] width 145 height 14
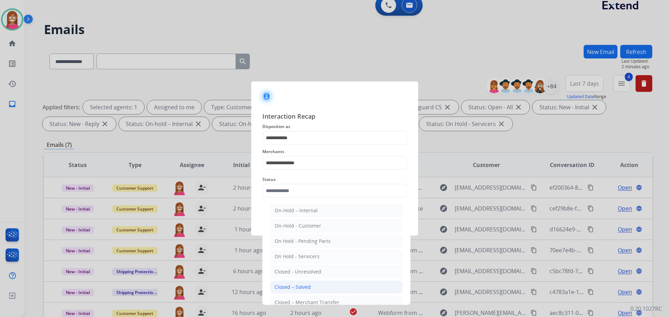
click at [302, 293] on li "Closed – Solved" at bounding box center [336, 287] width 133 height 13
type input "**********"
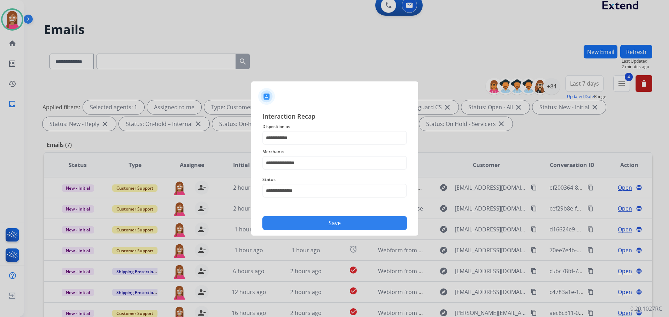
click at [296, 227] on button "Save" at bounding box center [334, 223] width 145 height 14
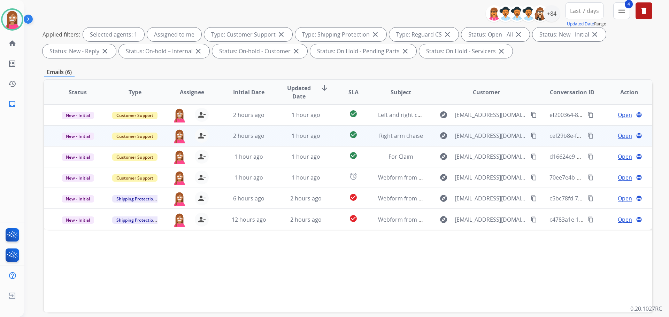
scroll to position [112, 0]
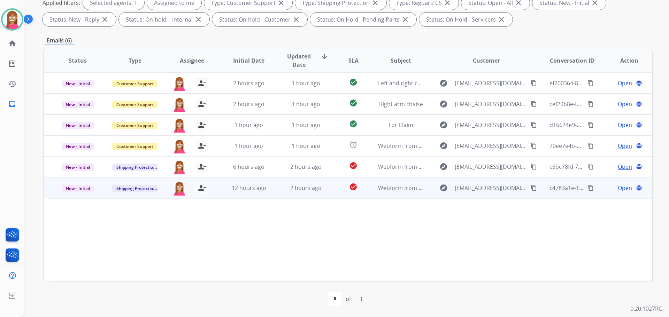
click at [221, 197] on td "12 hours ago" at bounding box center [243, 187] width 57 height 21
click at [530, 187] on mat-icon "content_copy" at bounding box center [533, 188] width 6 height 6
click at [621, 187] on span "Open" at bounding box center [624, 188] width 14 height 8
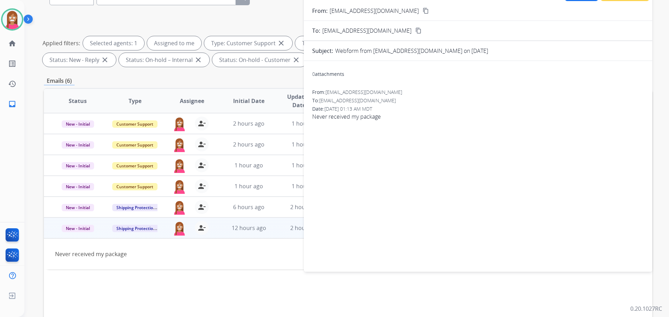
scroll to position [8, 0]
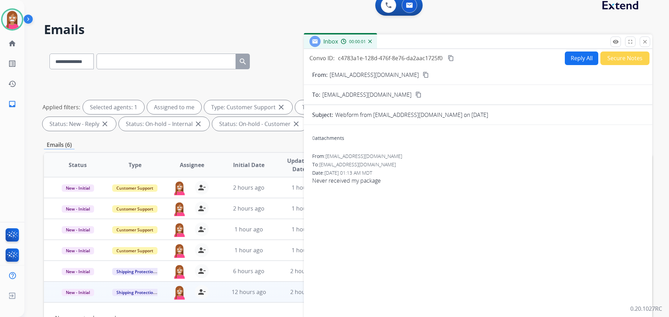
click at [580, 57] on button "Reply All" at bounding box center [581, 59] width 33 height 14
select select "**********"
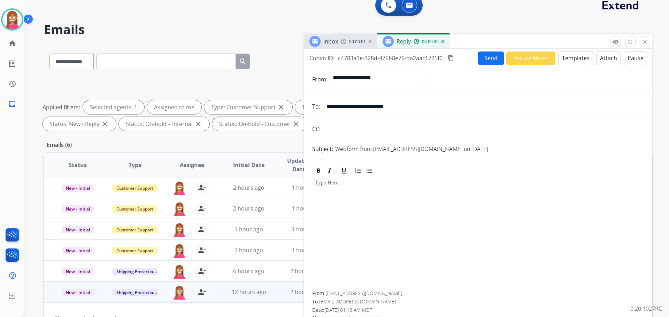
click at [567, 52] on button "Templates" at bounding box center [575, 59] width 35 height 14
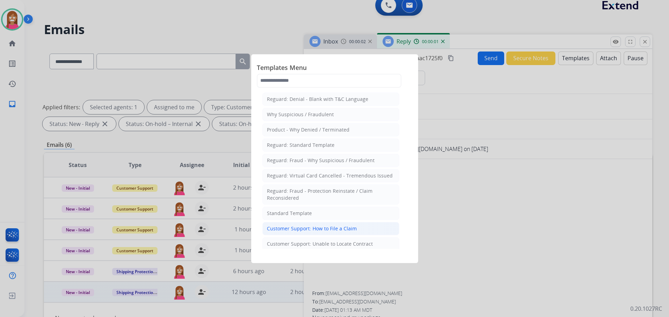
click at [279, 229] on div "Customer Support: How to File a Claim" at bounding box center [312, 228] width 90 height 7
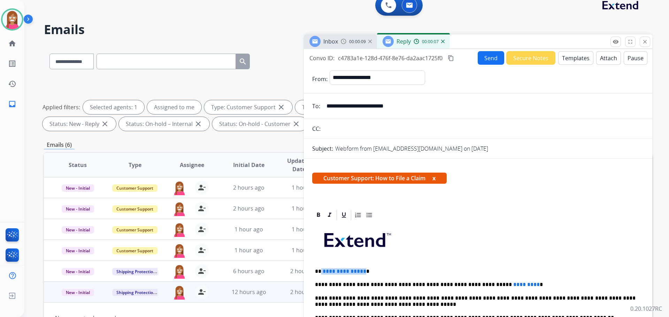
drag, startPoint x: 362, startPoint y: 269, endPoint x: 321, endPoint y: 269, distance: 41.1
click at [321, 269] on p "**********" at bounding box center [475, 272] width 320 height 6
drag, startPoint x: 504, startPoint y: 279, endPoint x: 455, endPoint y: 283, distance: 49.3
click at [477, 63] on button "Send" at bounding box center [490, 58] width 26 height 14
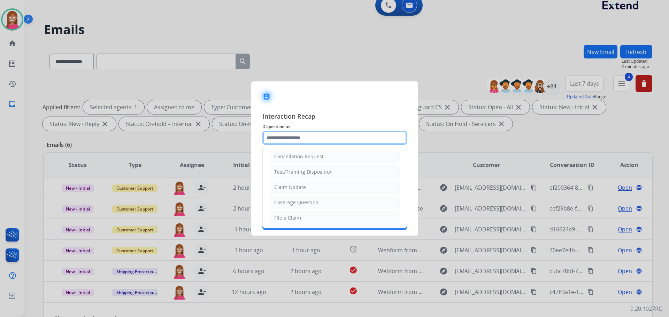
click at [275, 132] on input "text" at bounding box center [334, 138] width 145 height 14
click at [282, 210] on ul "Cancellation Request Test/Training Disposition Claim Update Coverage Question F…" at bounding box center [335, 241] width 144 height 192
click at [283, 212] on li "File a Claim" at bounding box center [335, 217] width 130 height 13
type input "**********"
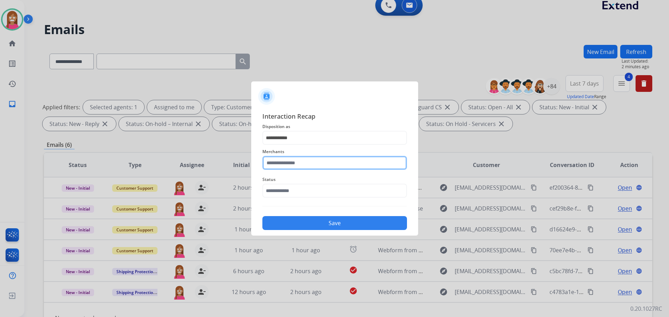
click at [285, 161] on input "text" at bounding box center [334, 163] width 145 height 14
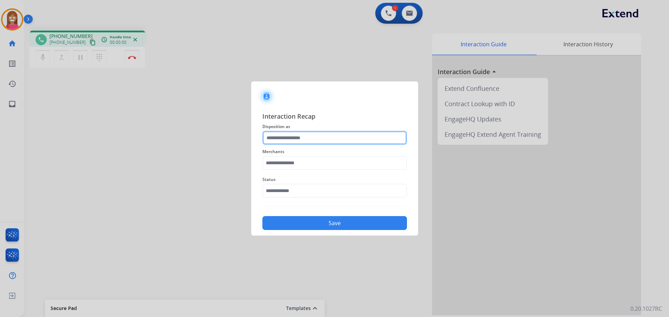
click at [289, 137] on input "text" at bounding box center [334, 138] width 145 height 14
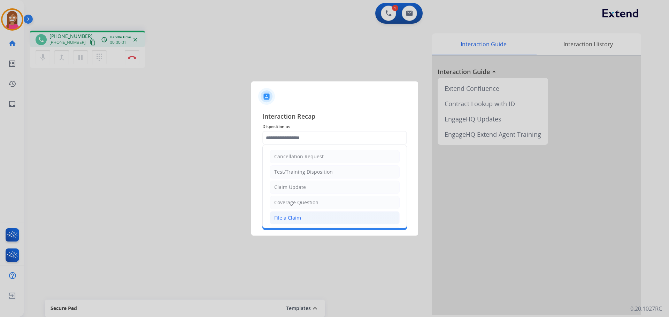
click at [294, 221] on div "File a Claim" at bounding box center [287, 218] width 27 height 7
type input "**********"
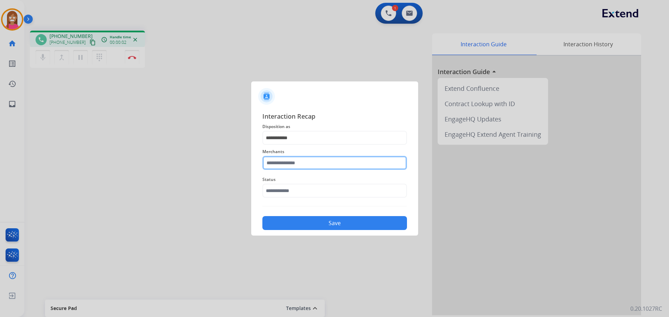
click at [285, 162] on input "text" at bounding box center [334, 163] width 145 height 14
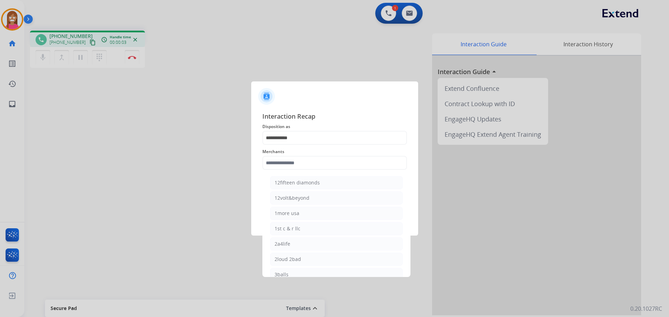
drag, startPoint x: 294, startPoint y: 215, endPoint x: 284, endPoint y: 176, distance: 40.1
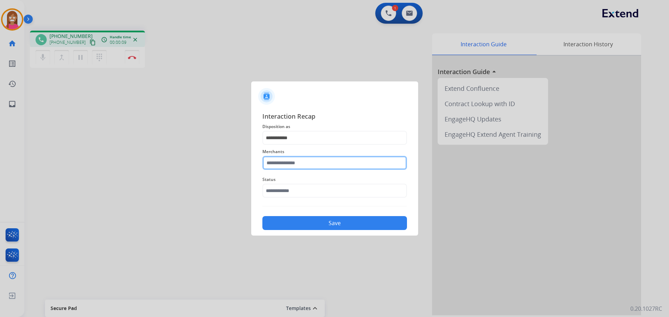
click at [273, 161] on input "text" at bounding box center [334, 163] width 145 height 14
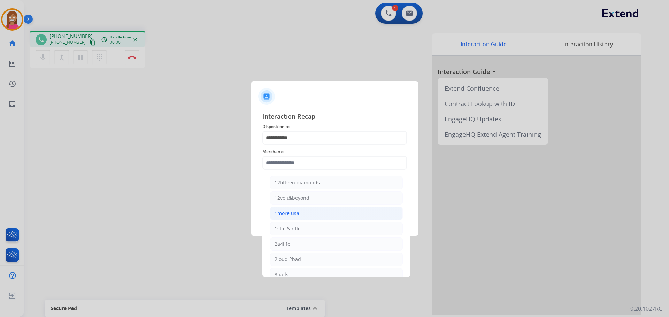
click at [291, 211] on div "1more usa" at bounding box center [286, 213] width 25 height 7
type input "*********"
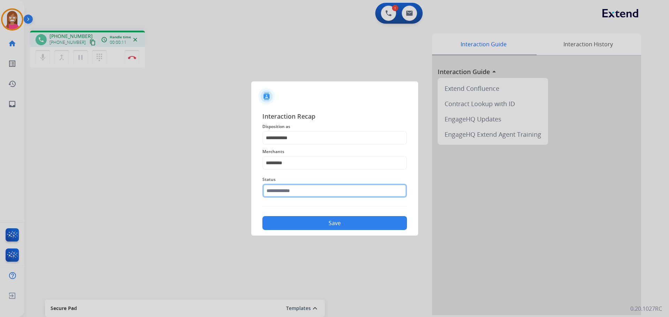
click at [279, 191] on input "text" at bounding box center [334, 191] width 145 height 14
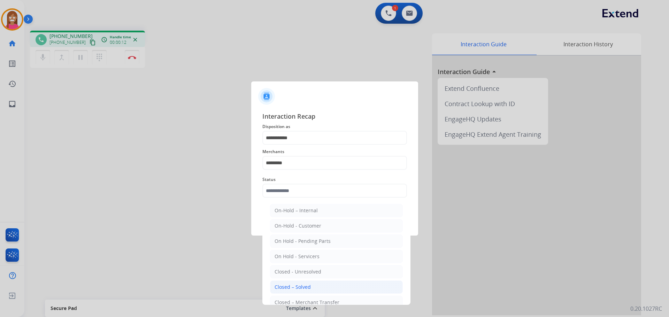
click at [286, 287] on div "Closed – Solved" at bounding box center [292, 287] width 36 height 7
type input "**********"
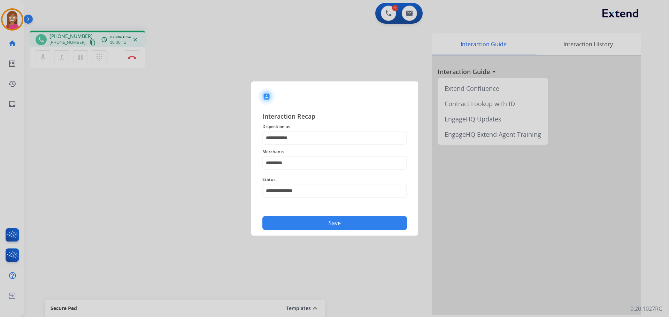
click at [281, 219] on button "Save" at bounding box center [334, 223] width 145 height 14
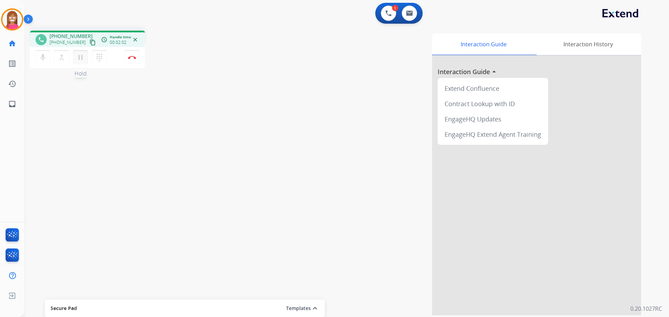
click at [79, 58] on mat-icon "pause" at bounding box center [80, 57] width 8 height 8
click at [79, 59] on mat-icon "play_arrow" at bounding box center [80, 57] width 8 height 8
click at [131, 60] on button "Disconnect" at bounding box center [132, 57] width 15 height 15
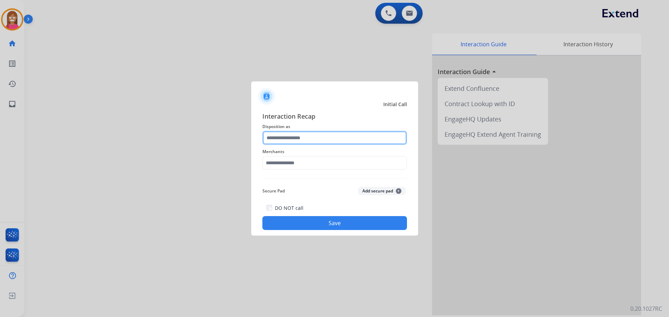
click at [303, 141] on input "text" at bounding box center [334, 138] width 145 height 14
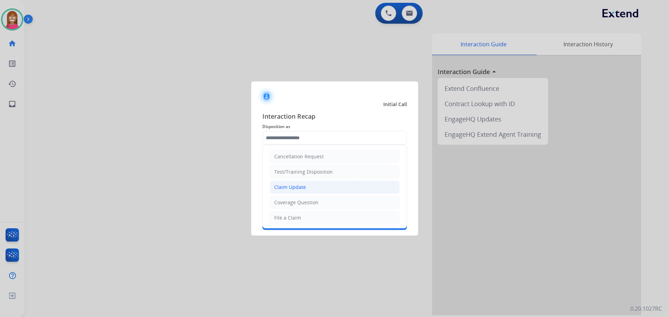
click at [287, 189] on div "Claim Update" at bounding box center [290, 187] width 32 height 7
type input "**********"
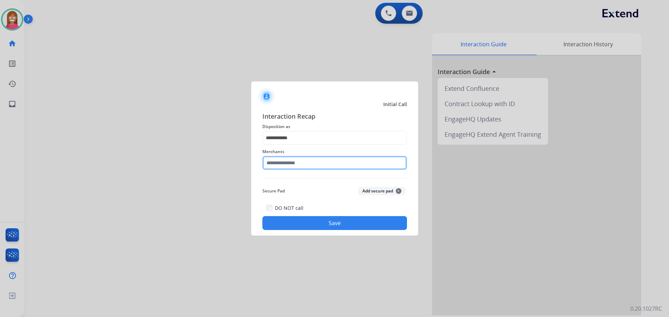
click at [279, 164] on input "text" at bounding box center [334, 163] width 145 height 14
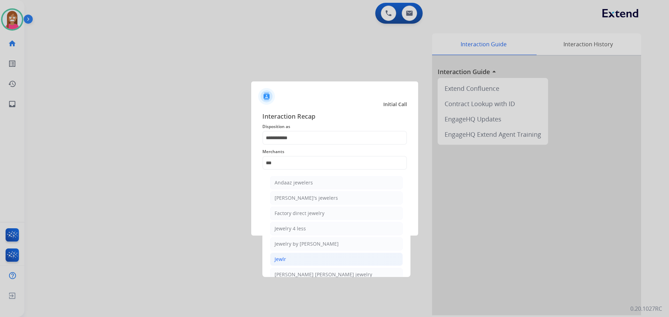
click at [284, 261] on div "Jewlr" at bounding box center [279, 259] width 11 height 7
type input "*****"
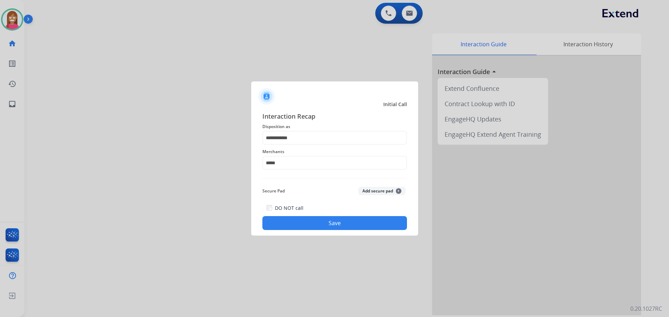
click at [301, 223] on button "Save" at bounding box center [334, 223] width 145 height 14
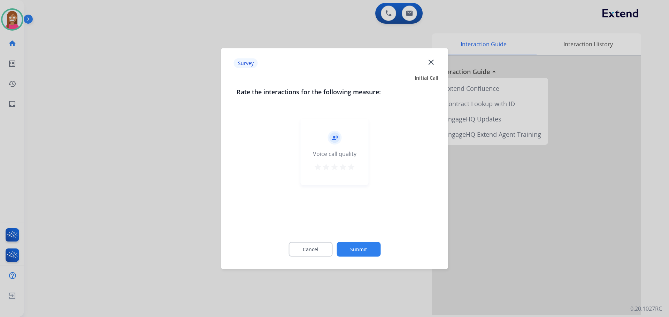
click at [429, 65] on mat-icon "close" at bounding box center [430, 61] width 9 height 9
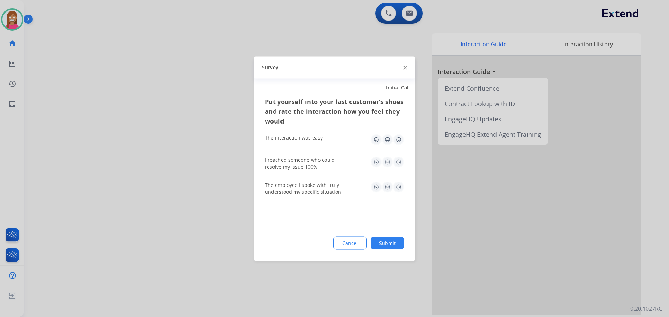
click at [404, 67] on img at bounding box center [404, 67] width 3 height 3
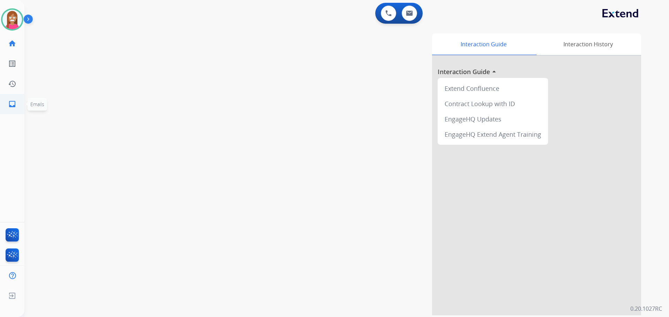
click at [28, 105] on span "Emails" at bounding box center [38, 104] width 20 height 13
click at [7, 106] on link "inbox Emails" at bounding box center [12, 104] width 20 height 20
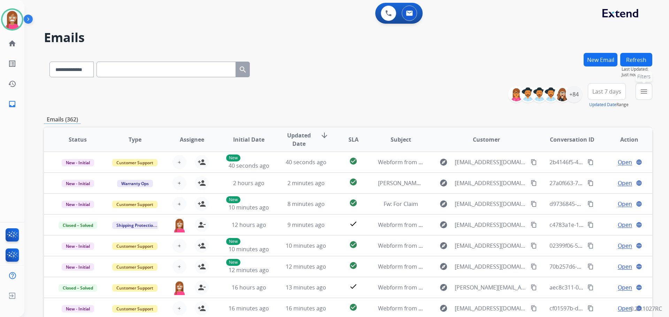
click at [647, 93] on button "menu Filters" at bounding box center [643, 91] width 17 height 17
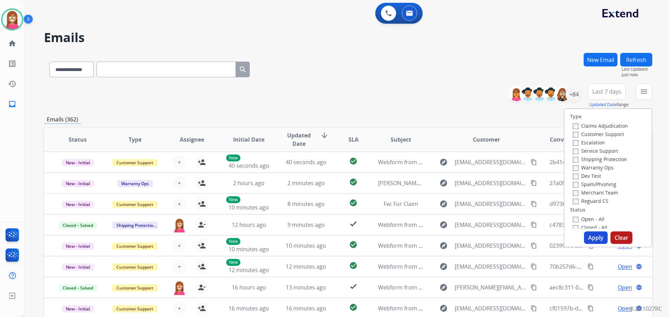
click at [581, 134] on label "Customer Support" at bounding box center [598, 134] width 51 height 7
click at [588, 158] on label "Shipping Protection" at bounding box center [600, 159] width 54 height 7
click at [577, 201] on label "Reguard CS" at bounding box center [591, 201] width 36 height 7
click at [579, 219] on label "Open - All" at bounding box center [589, 219] width 32 height 7
click at [591, 236] on button "Apply" at bounding box center [596, 238] width 24 height 13
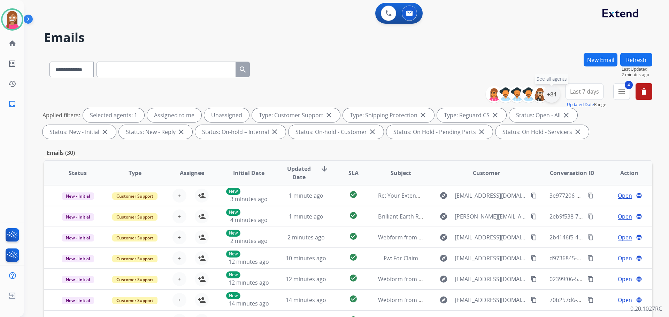
click at [552, 94] on div "+84" at bounding box center [551, 94] width 17 height 17
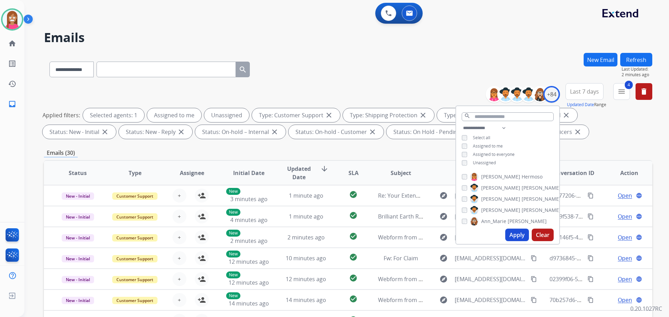
click at [461, 159] on div "**********" at bounding box center [507, 146] width 103 height 45
click at [465, 157] on div "**********" at bounding box center [507, 146] width 103 height 45
click at [513, 237] on button "Apply" at bounding box center [517, 235] width 24 height 13
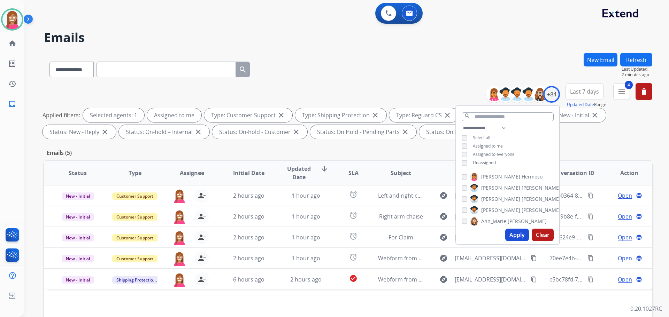
scroll to position [112, 0]
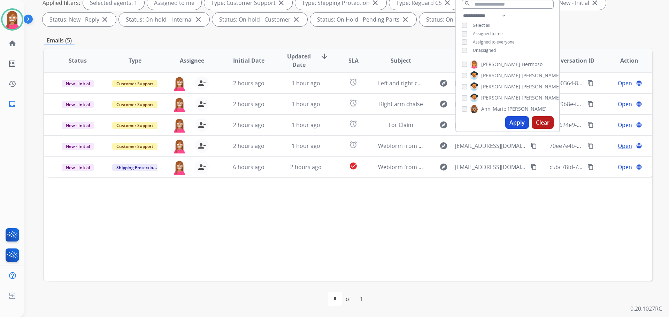
click at [263, 232] on div "Status Type Assignee Initial Date Updated Date arrow_downward SLA Subject Custo…" at bounding box center [348, 164] width 608 height 233
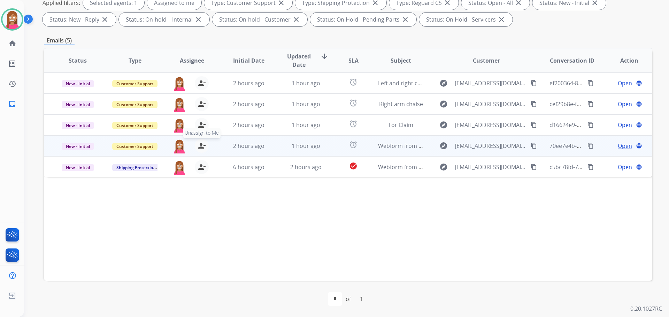
click at [200, 145] on mat-icon "person_remove" at bounding box center [201, 146] width 8 height 8
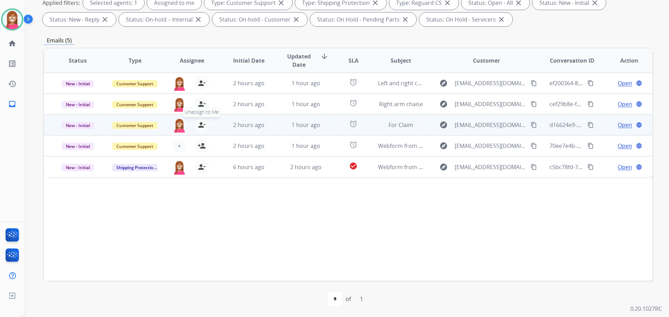
click at [200, 130] on button "person_remove Unassign to Me" at bounding box center [202, 125] width 14 height 14
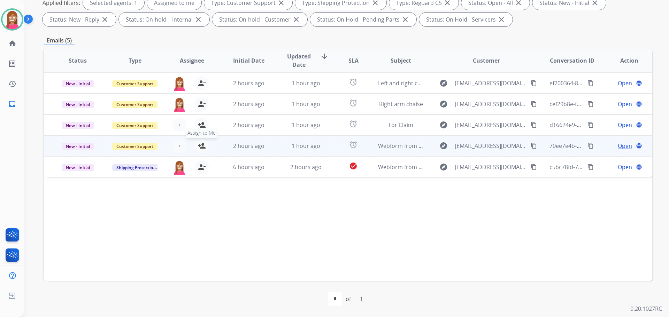
click at [202, 145] on mat-icon "person_add" at bounding box center [201, 146] width 8 height 8
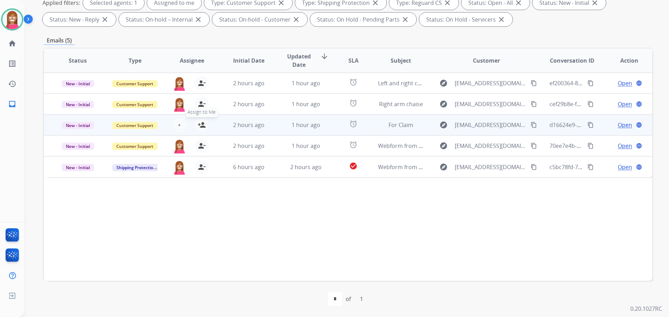
click at [200, 124] on mat-icon "person_add" at bounding box center [201, 125] width 8 height 8
click at [268, 127] on div "2 hours ago" at bounding box center [249, 125] width 46 height 8
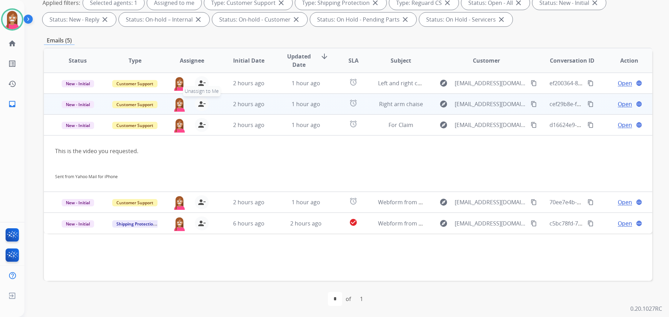
click at [201, 105] on mat-icon "person_remove" at bounding box center [201, 104] width 8 height 8
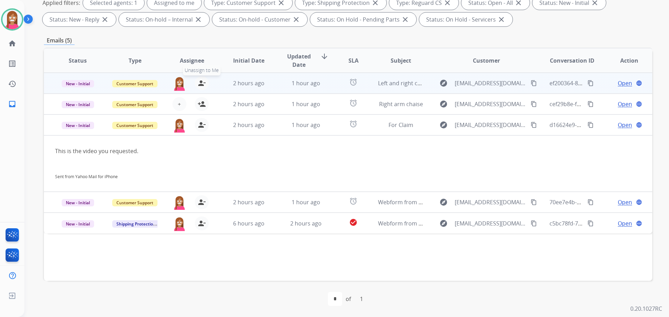
click at [201, 84] on mat-icon "person_remove" at bounding box center [201, 83] width 8 height 8
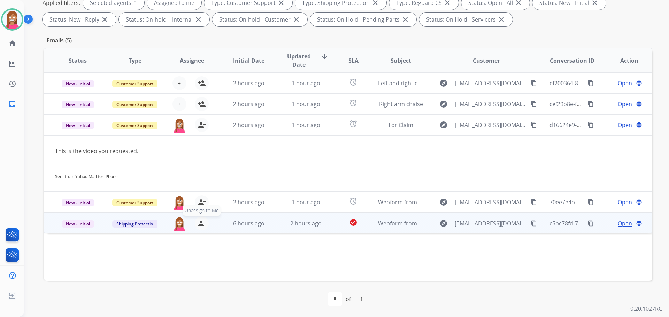
click at [201, 224] on mat-icon "person_remove" at bounding box center [201, 223] width 8 height 8
click at [201, 224] on mat-icon "person_add" at bounding box center [201, 223] width 8 height 8
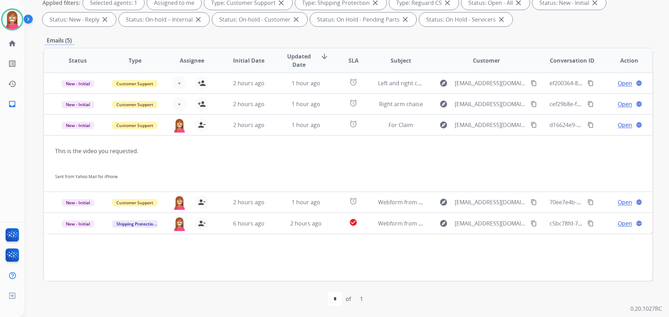
click at [334, 230] on td "check_circle" at bounding box center [348, 223] width 38 height 21
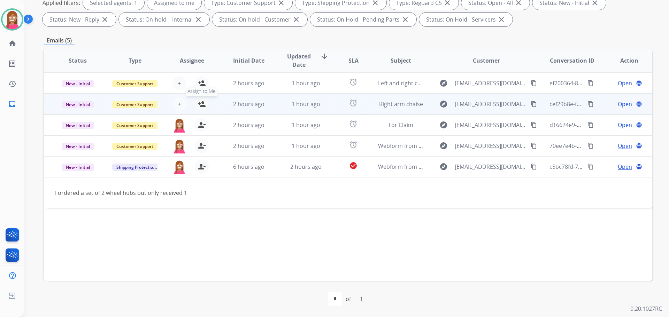
click at [201, 104] on mat-icon "person_add" at bounding box center [201, 104] width 8 height 8
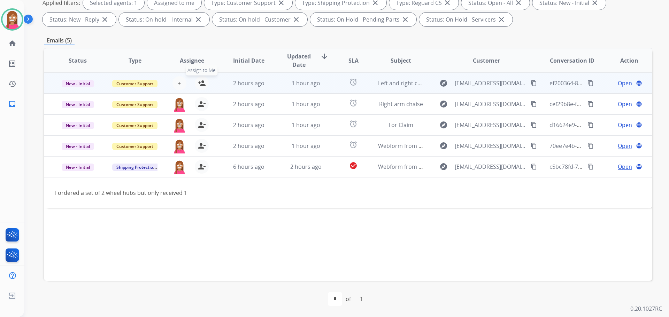
click at [200, 84] on mat-icon "person_add" at bounding box center [201, 83] width 8 height 8
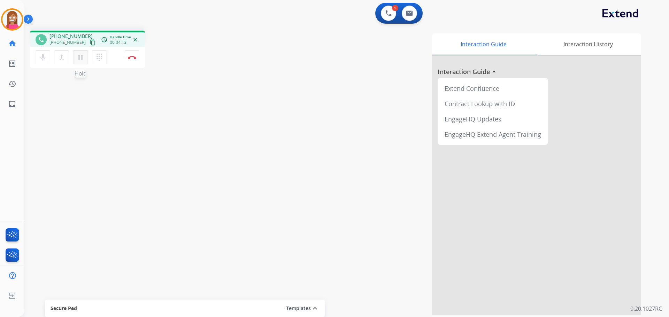
click at [77, 59] on mat-icon "pause" at bounding box center [80, 57] width 8 height 8
click at [78, 61] on mat-icon "play_arrow" at bounding box center [80, 57] width 8 height 8
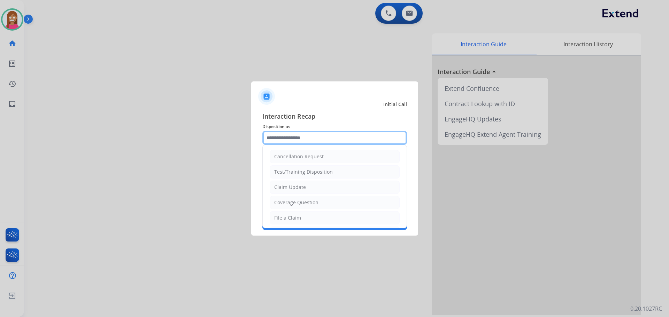
click at [305, 141] on input "text" at bounding box center [334, 138] width 145 height 14
click at [283, 223] on li "File a Claim" at bounding box center [335, 217] width 130 height 13
type input "**********"
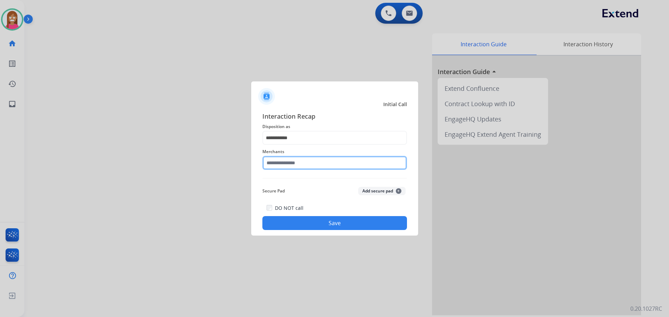
click at [277, 163] on input "text" at bounding box center [334, 163] width 145 height 14
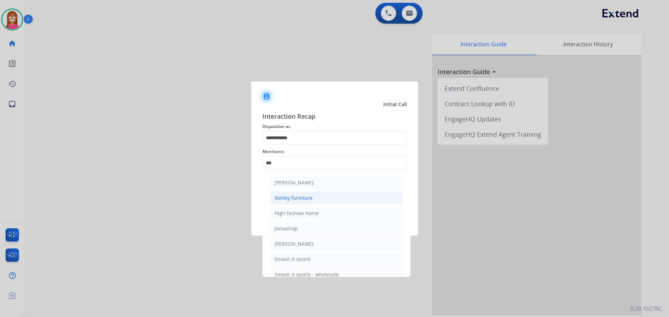
click at [291, 203] on li "Ashley furniture" at bounding box center [336, 198] width 133 height 13
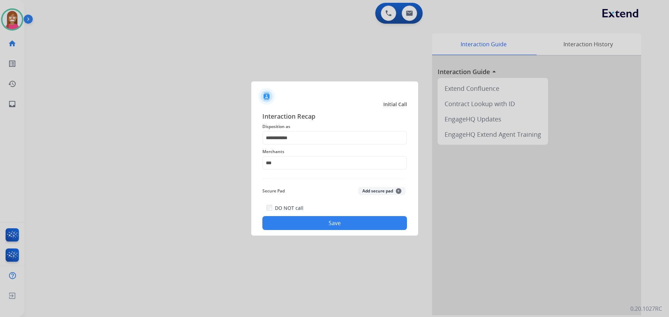
type input "**********"
click at [308, 228] on button "Save" at bounding box center [334, 223] width 145 height 14
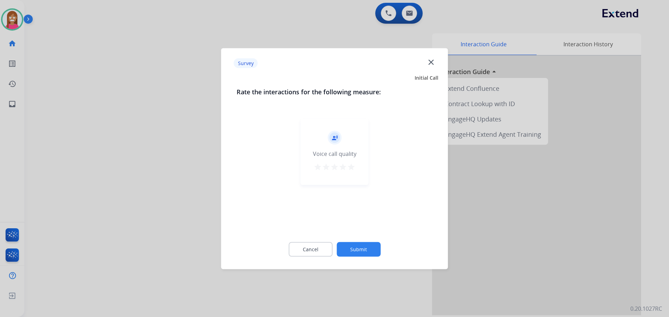
click at [432, 63] on mat-icon "close" at bounding box center [430, 61] width 9 height 9
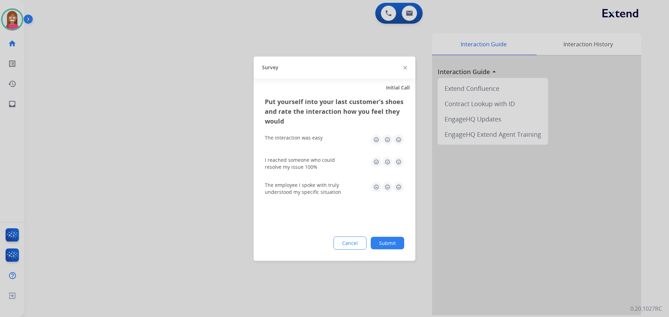
click at [406, 69] on img at bounding box center [404, 67] width 3 height 3
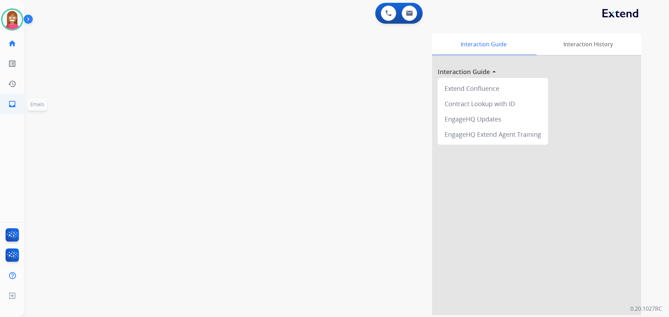
click at [12, 101] on mat-icon "inbox" at bounding box center [12, 104] width 8 height 8
select select "**********"
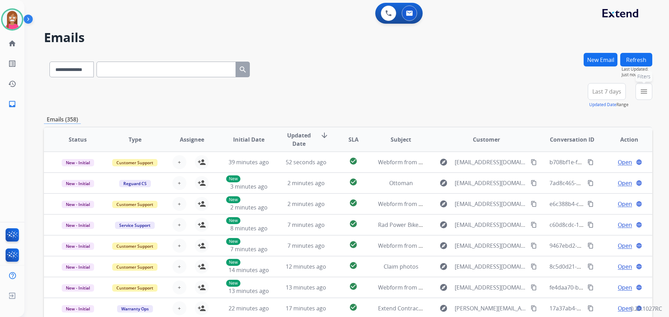
click at [639, 95] on mat-icon "menu" at bounding box center [643, 91] width 8 height 8
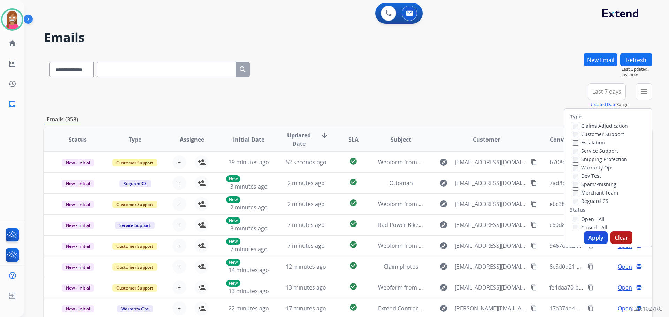
click at [603, 134] on label "Customer Support" at bounding box center [598, 134] width 51 height 7
click at [597, 157] on label "Shipping Protection" at bounding box center [600, 159] width 54 height 7
click at [582, 203] on label "Reguard CS" at bounding box center [591, 201] width 36 height 7
drag, startPoint x: 582, startPoint y: 220, endPoint x: 587, endPoint y: 227, distance: 8.2
click at [582, 220] on label "Open - All" at bounding box center [589, 219] width 32 height 7
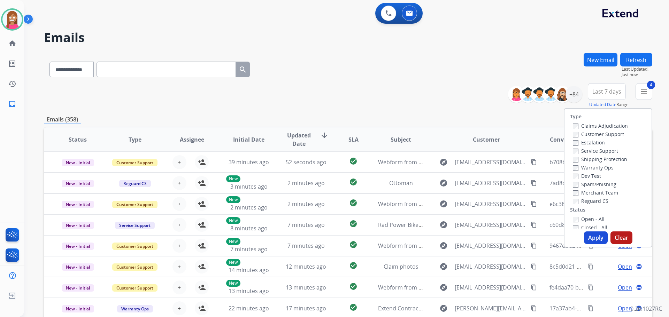
drag, startPoint x: 593, startPoint y: 240, endPoint x: 591, endPoint y: 247, distance: 7.8
click at [594, 240] on button "Apply" at bounding box center [596, 238] width 24 height 13
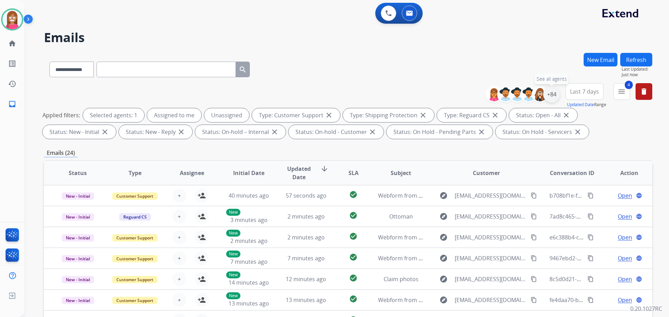
click at [553, 96] on div "+84" at bounding box center [551, 94] width 17 height 17
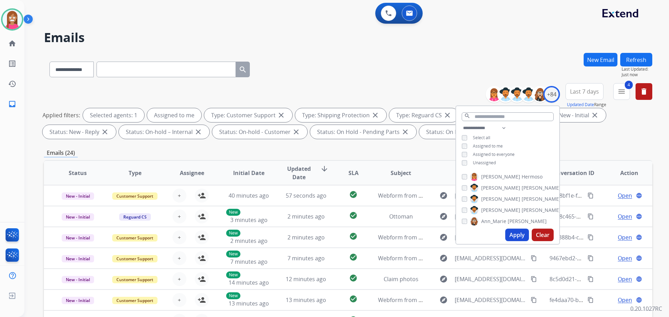
click at [509, 240] on button "Apply" at bounding box center [517, 235] width 24 height 13
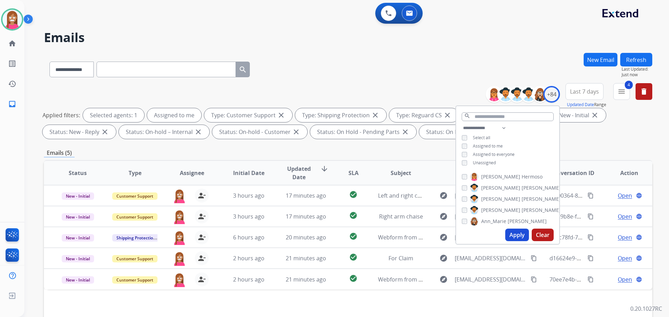
click at [540, 45] on div "**********" at bounding box center [338, 183] width 628 height 317
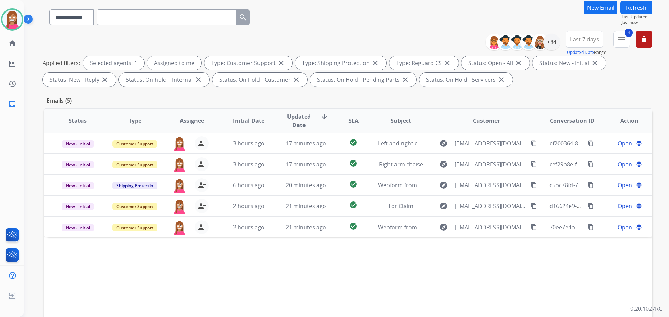
scroll to position [70, 0]
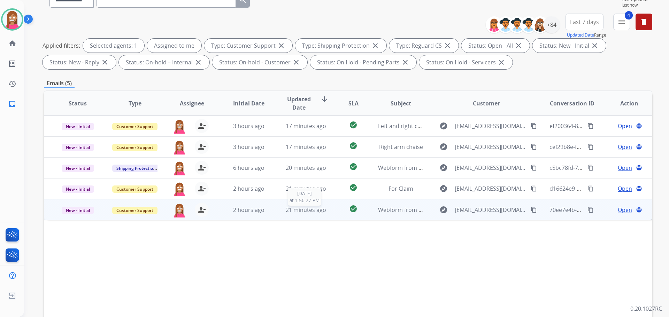
click at [283, 212] on div "21 minutes ago" at bounding box center [306, 210] width 46 height 8
click at [620, 211] on span "Open" at bounding box center [624, 209] width 14 height 8
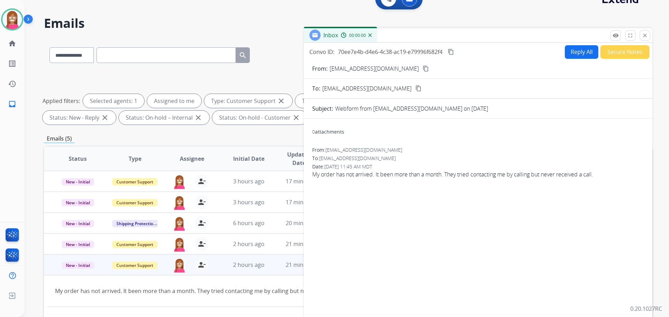
scroll to position [0, 0]
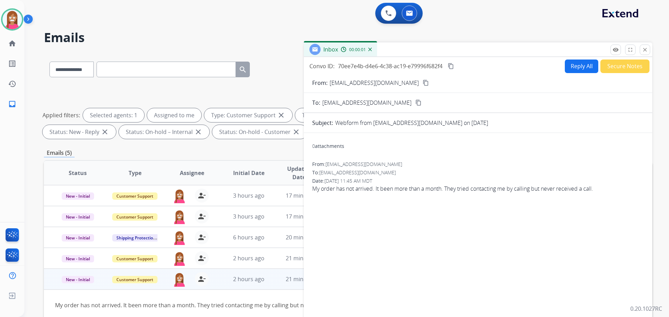
click at [572, 65] on button "Reply All" at bounding box center [581, 67] width 33 height 14
select select "**********"
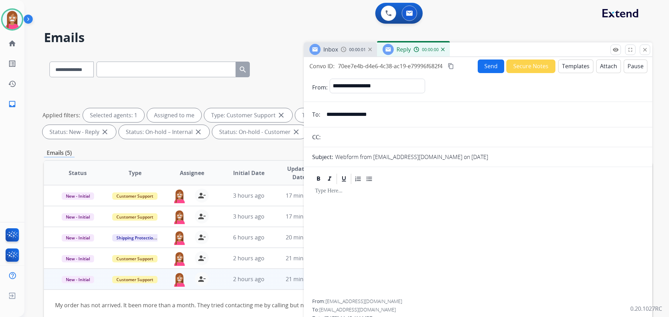
click at [577, 68] on button "Templates" at bounding box center [575, 67] width 35 height 14
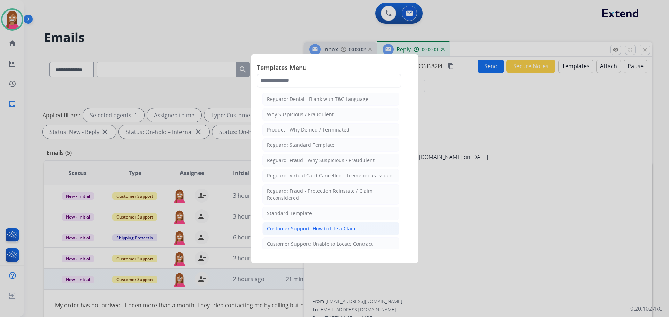
click at [277, 226] on div "Customer Support: How to File a Claim" at bounding box center [312, 228] width 90 height 7
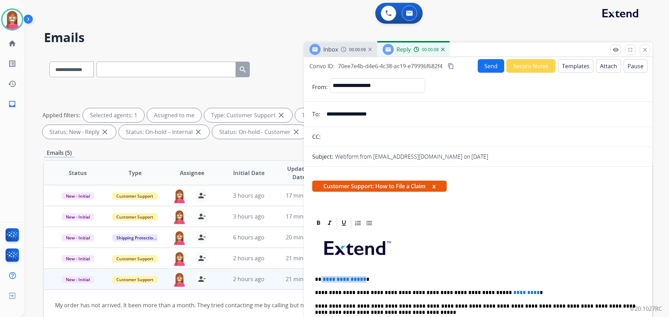
drag, startPoint x: 362, startPoint y: 274, endPoint x: 320, endPoint y: 272, distance: 41.8
drag, startPoint x: 504, startPoint y: 288, endPoint x: 455, endPoint y: 295, distance: 49.6
click at [482, 66] on button "Send" at bounding box center [490, 66] width 26 height 14
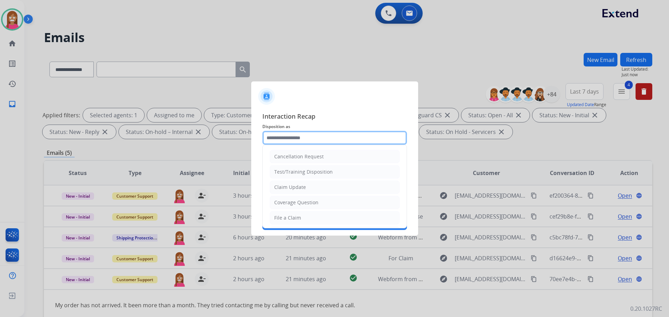
click at [294, 134] on input "text" at bounding box center [334, 138] width 145 height 14
select select "**********"
click at [291, 216] on div "File a Claim" at bounding box center [287, 218] width 27 height 7
type input "**********"
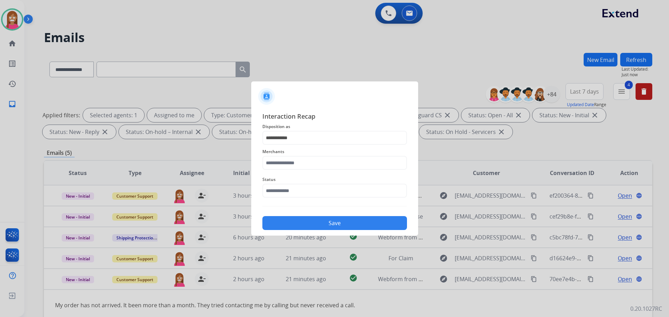
drag, startPoint x: 287, startPoint y: 152, endPoint x: 287, endPoint y: 157, distance: 4.9
click at [287, 154] on span "Merchants" at bounding box center [334, 152] width 145 height 8
click at [287, 160] on input "text" at bounding box center [334, 163] width 145 height 14
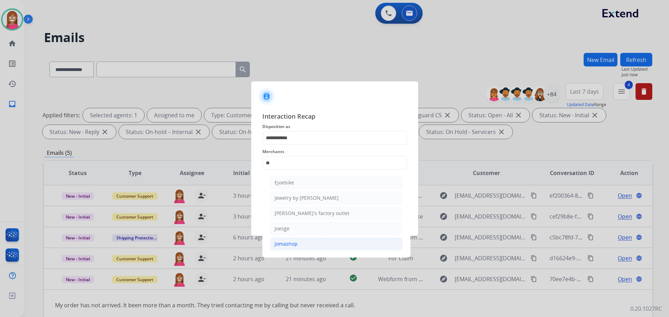
click at [286, 239] on li "Jomashop" at bounding box center [336, 244] width 133 height 13
type input "********"
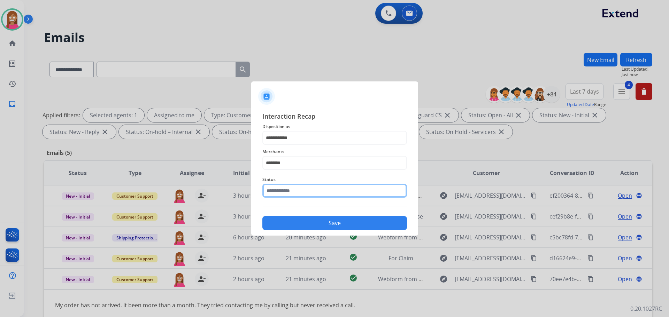
click at [294, 192] on input "text" at bounding box center [334, 191] width 145 height 14
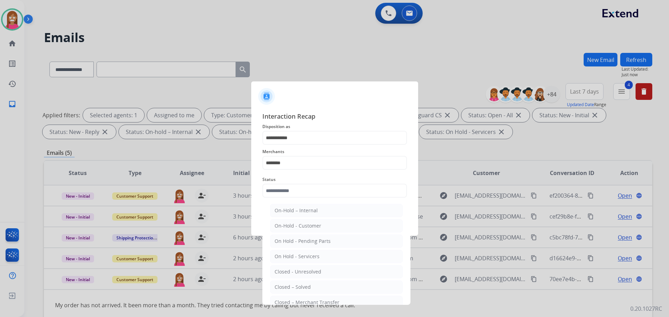
drag, startPoint x: 298, startPoint y: 287, endPoint x: 299, endPoint y: 260, distance: 26.5
click at [298, 287] on div "Closed – Solved" at bounding box center [292, 287] width 36 height 7
type input "**********"
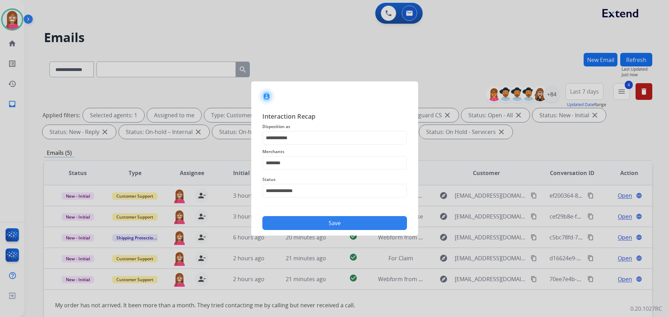
click at [319, 220] on button "Save" at bounding box center [334, 223] width 145 height 14
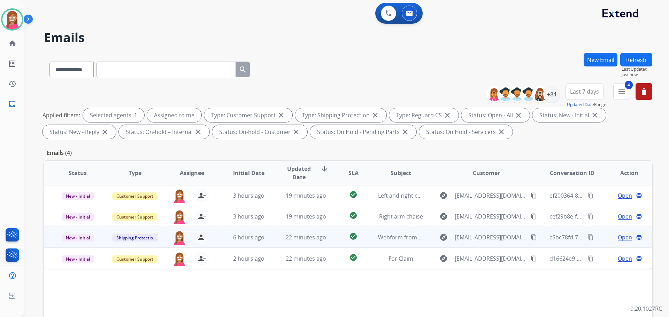
scroll to position [104, 0]
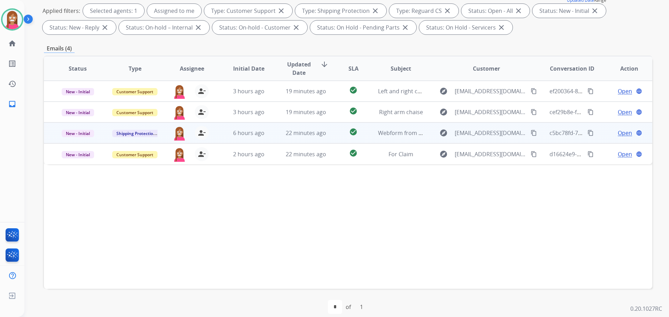
click at [325, 138] on td "22 minutes ago" at bounding box center [300, 133] width 57 height 21
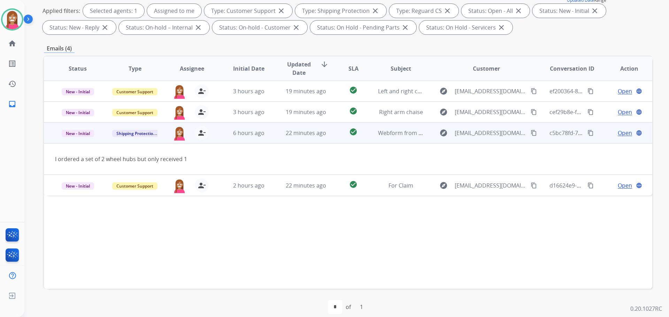
click at [623, 135] on span "Open" at bounding box center [624, 133] width 14 height 8
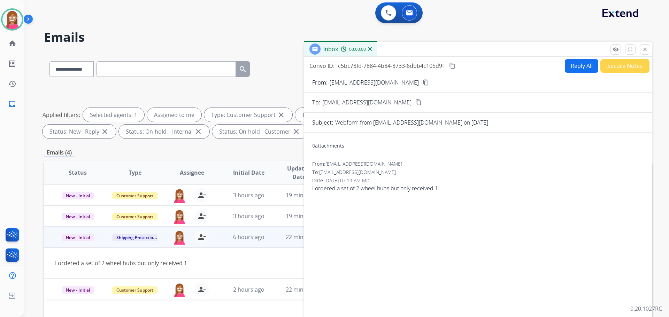
scroll to position [0, 0]
click at [581, 71] on button "Reply All" at bounding box center [581, 67] width 33 height 14
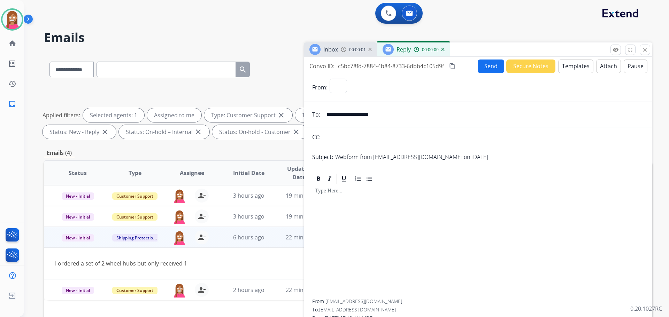
select select "**********"
click at [579, 69] on button "Templates" at bounding box center [575, 67] width 35 height 14
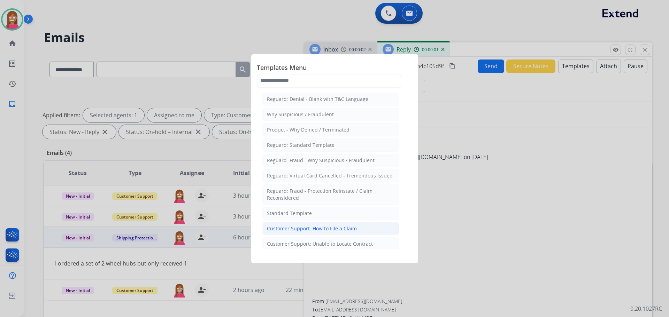
click at [340, 228] on div "Customer Support: How to File a Claim" at bounding box center [312, 228] width 90 height 7
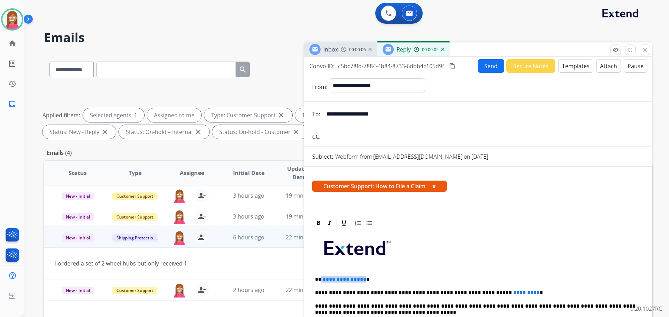
drag, startPoint x: 362, startPoint y: 275, endPoint x: 320, endPoint y: 271, distance: 41.7
drag, startPoint x: 505, startPoint y: 287, endPoint x: 454, endPoint y: 288, distance: 50.5
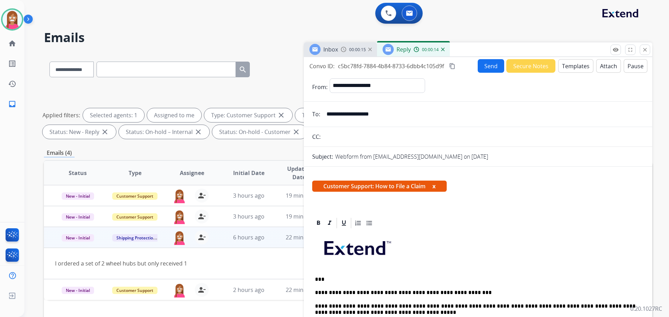
click at [479, 67] on button "Send" at bounding box center [490, 66] width 26 height 14
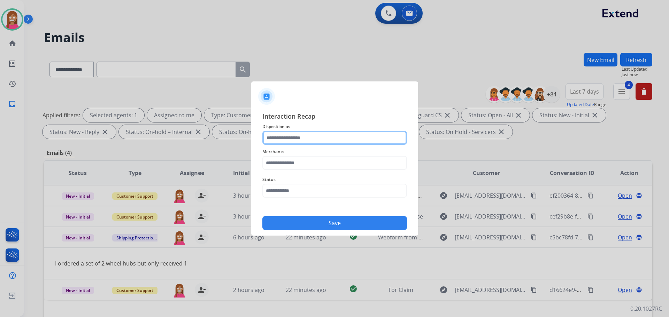
click at [287, 140] on input "text" at bounding box center [334, 138] width 145 height 14
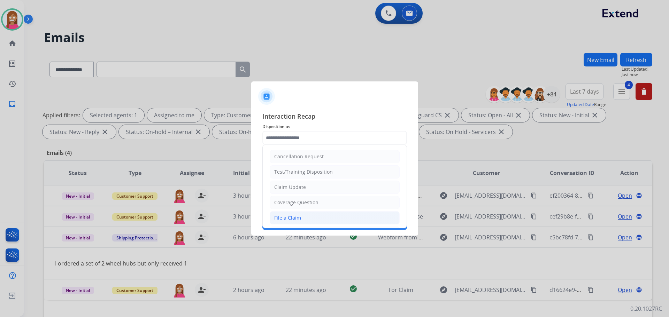
click at [277, 213] on li "File a Claim" at bounding box center [335, 217] width 130 height 13
type input "**********"
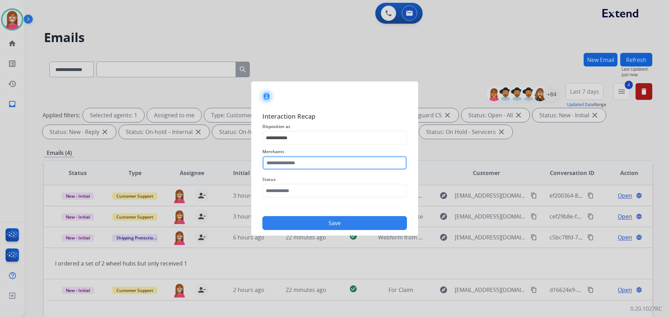
click at [283, 163] on input "text" at bounding box center [334, 163] width 145 height 14
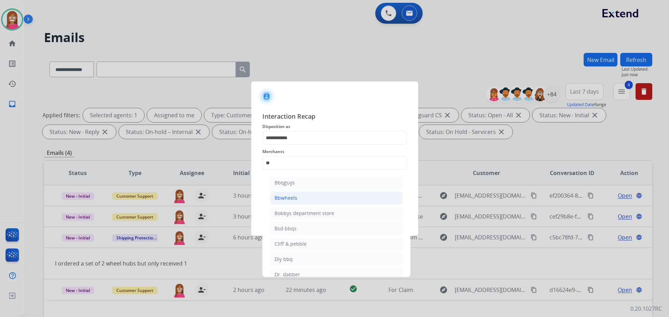
click at [279, 197] on div "Bbwheels" at bounding box center [285, 198] width 23 height 7
type input "********"
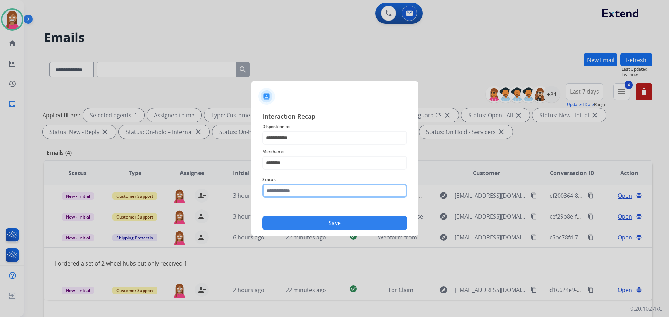
click at [279, 189] on input "text" at bounding box center [334, 191] width 145 height 14
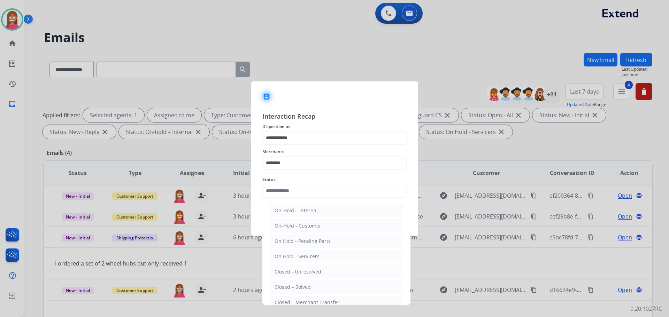
click at [292, 285] on div "Closed – Solved" at bounding box center [292, 287] width 36 height 7
type input "**********"
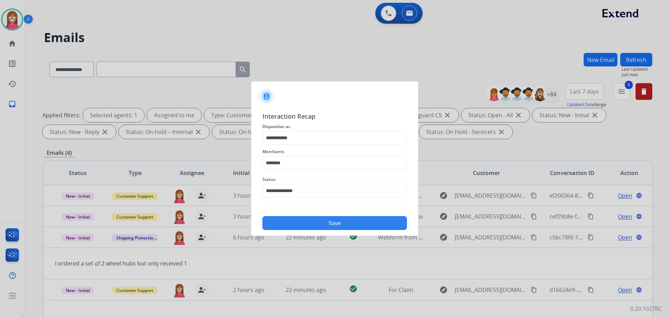
click at [289, 228] on button "Save" at bounding box center [334, 223] width 145 height 14
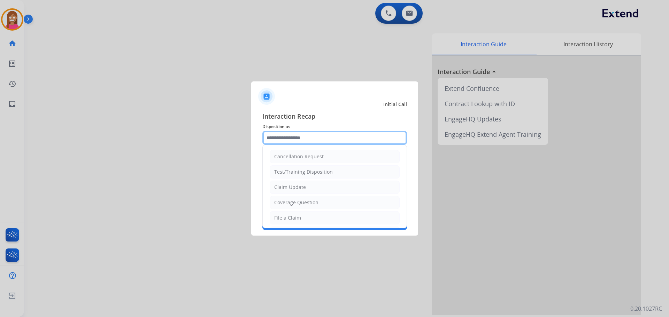
click at [288, 140] on input "text" at bounding box center [334, 138] width 145 height 14
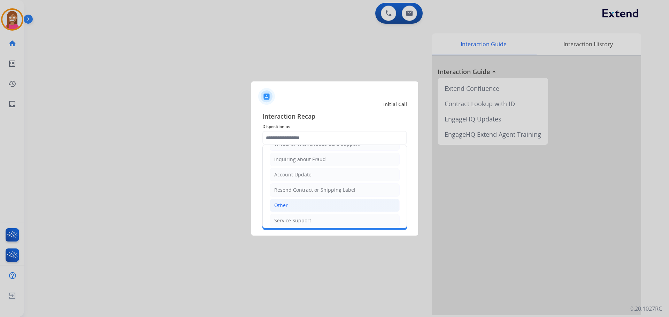
click at [285, 210] on li "Other" at bounding box center [335, 205] width 130 height 13
type input "*****"
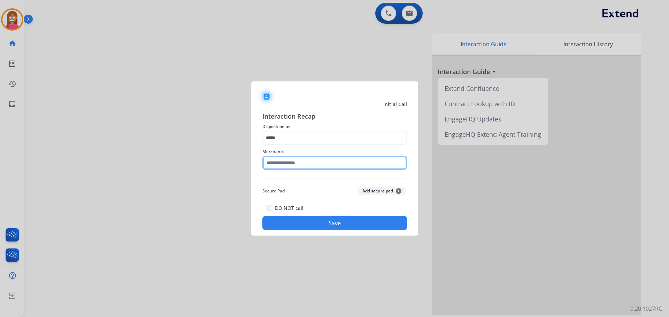
click at [276, 161] on input "text" at bounding box center [334, 163] width 145 height 14
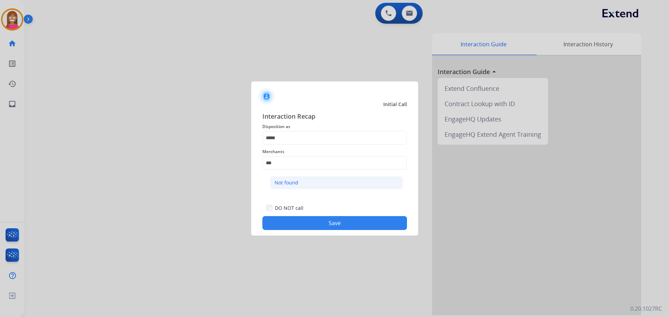
click at [301, 182] on li "Not found" at bounding box center [336, 182] width 133 height 13
type input "*********"
click at [315, 219] on button "Save" at bounding box center [334, 223] width 145 height 14
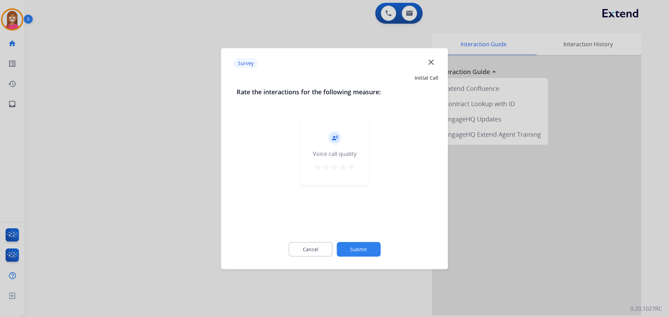
click at [431, 59] on mat-icon "close" at bounding box center [430, 61] width 9 height 9
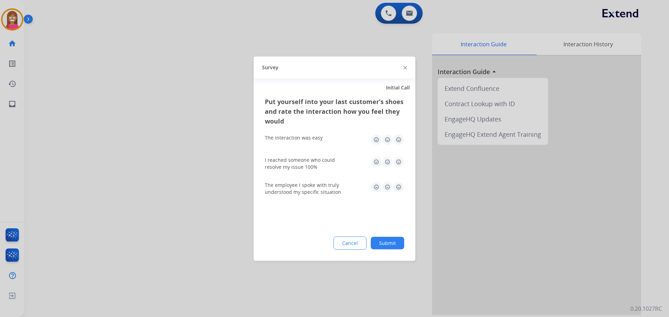
click at [405, 67] on img at bounding box center [404, 67] width 3 height 3
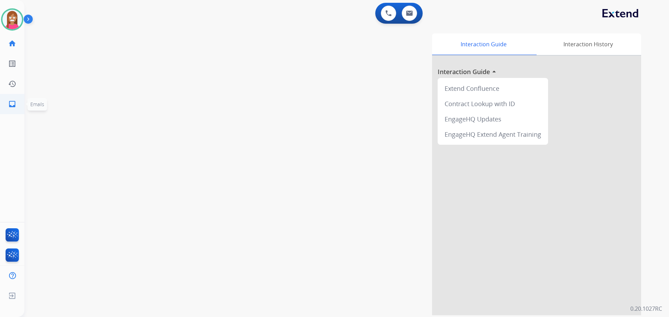
click at [8, 109] on link "inbox Emails" at bounding box center [12, 104] width 20 height 20
select select "**********"
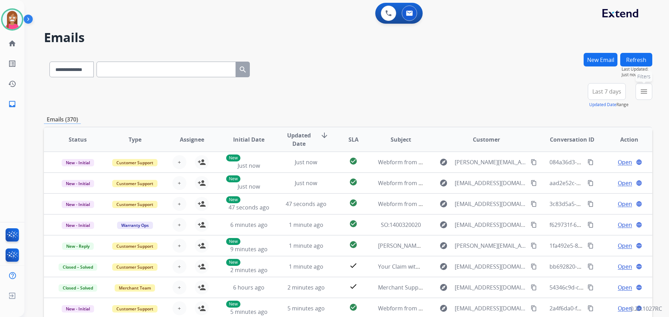
click at [640, 96] on button "menu Filters" at bounding box center [643, 91] width 17 height 17
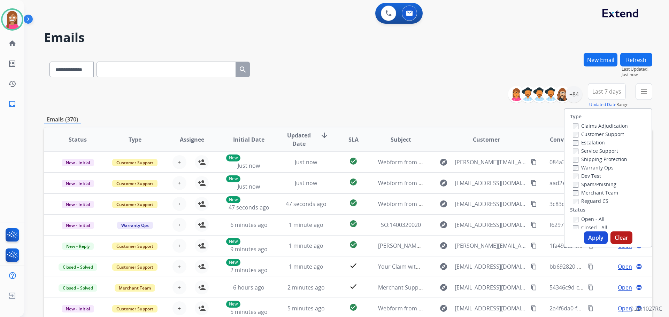
click at [576, 133] on label "Customer Support" at bounding box center [598, 134] width 51 height 7
click at [589, 161] on label "Shipping Protection" at bounding box center [600, 159] width 54 height 7
click at [578, 202] on label "Reguard CS" at bounding box center [591, 201] width 36 height 7
click at [579, 216] on div "Open - All" at bounding box center [609, 219] width 73 height 8
click at [581, 221] on label "Open - All" at bounding box center [589, 219] width 32 height 7
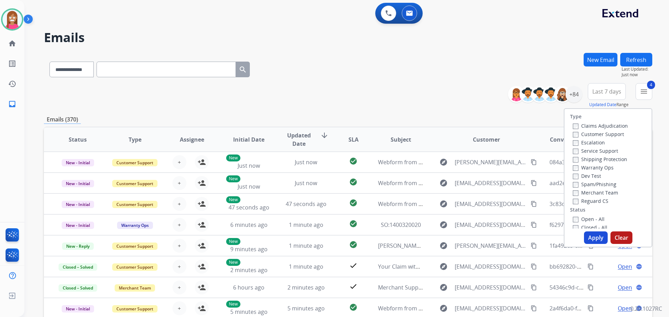
click at [594, 232] on button "Apply" at bounding box center [596, 238] width 24 height 13
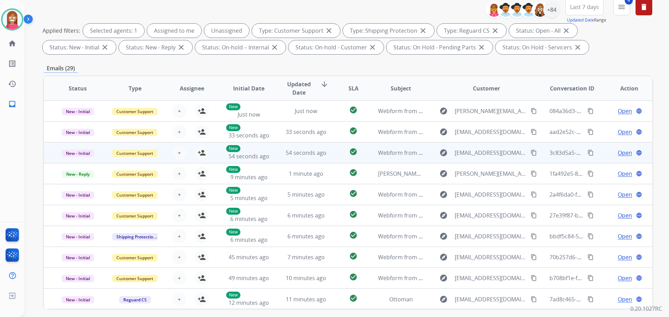
scroll to position [43, 0]
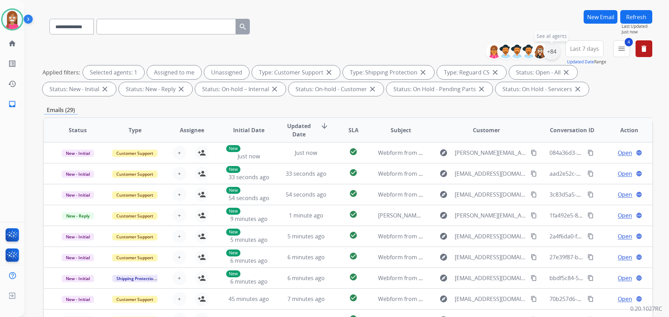
click at [552, 50] on div "+84" at bounding box center [551, 51] width 17 height 17
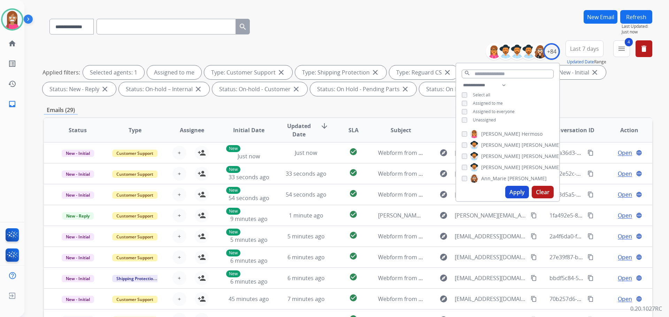
click at [516, 193] on button "Apply" at bounding box center [517, 192] width 24 height 13
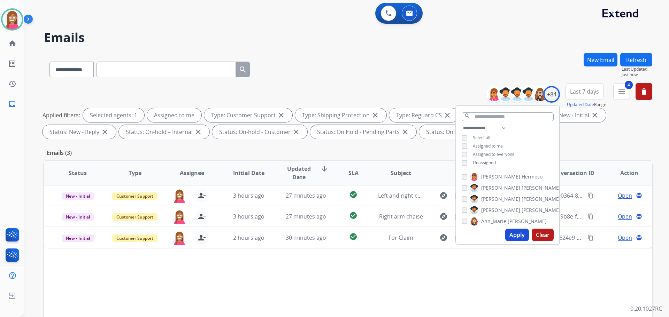
click at [332, 270] on div "Status Type Assignee Initial Date Updated Date arrow_downward SLA Subject Custo…" at bounding box center [348, 276] width 608 height 233
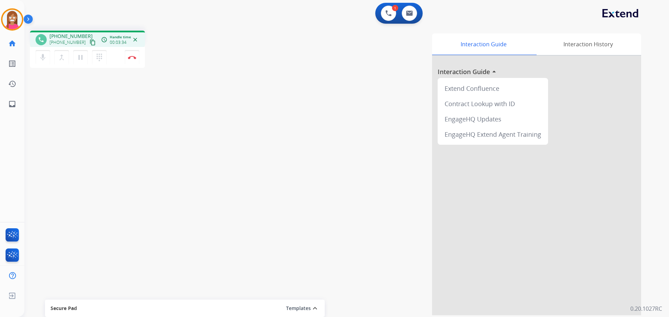
click at [90, 44] on mat-icon "content_copy" at bounding box center [93, 42] width 6 height 6
click at [133, 61] on button "Disconnect" at bounding box center [132, 57] width 15 height 15
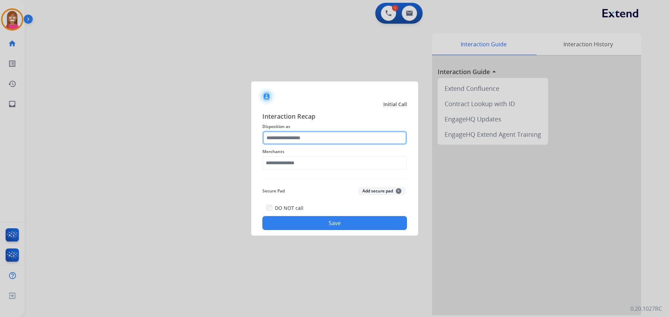
click at [311, 137] on input "text" at bounding box center [334, 138] width 145 height 14
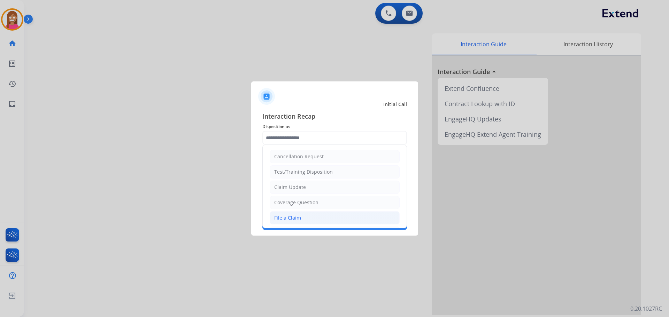
click at [296, 220] on div "File a Claim" at bounding box center [287, 218] width 27 height 7
type input "**********"
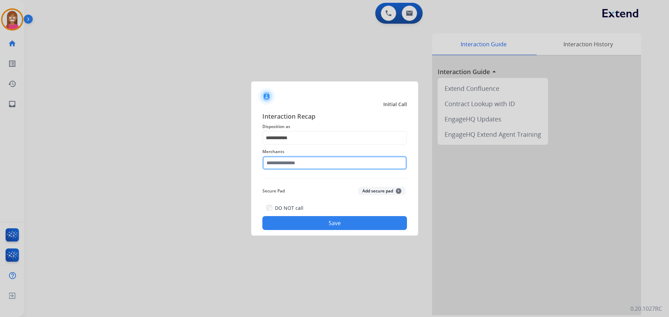
click at [280, 165] on input "text" at bounding box center [334, 163] width 145 height 14
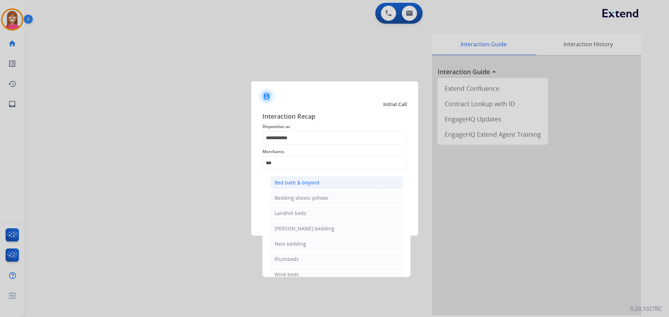
click at [290, 180] on div "Bed bath & beyond" at bounding box center [296, 182] width 45 height 7
type input "**********"
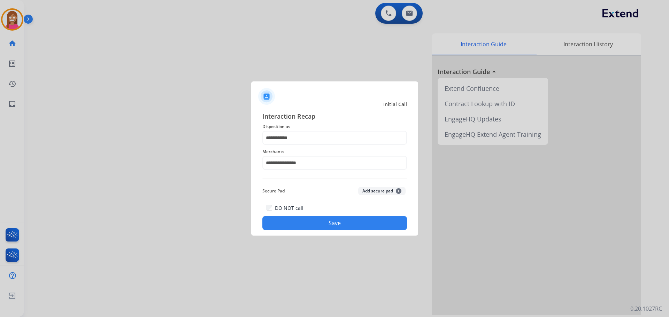
click at [308, 225] on button "Save" at bounding box center [334, 223] width 145 height 14
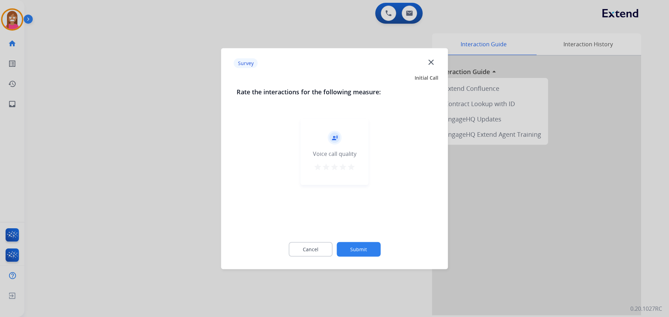
click at [428, 68] on button "close" at bounding box center [431, 63] width 8 height 10
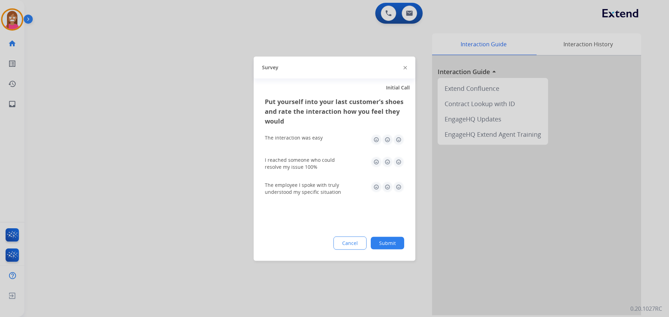
click at [406, 68] on img at bounding box center [404, 67] width 3 height 3
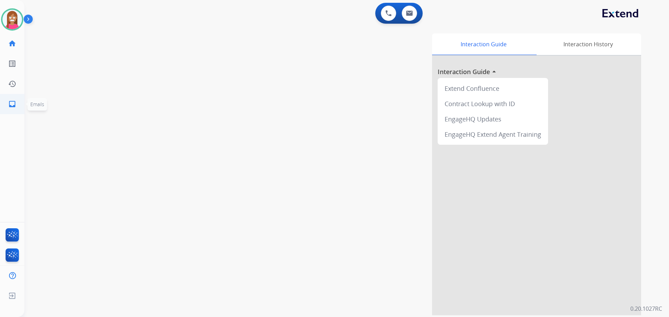
click at [3, 101] on link "inbox Emails" at bounding box center [12, 104] width 20 height 20
select select "**********"
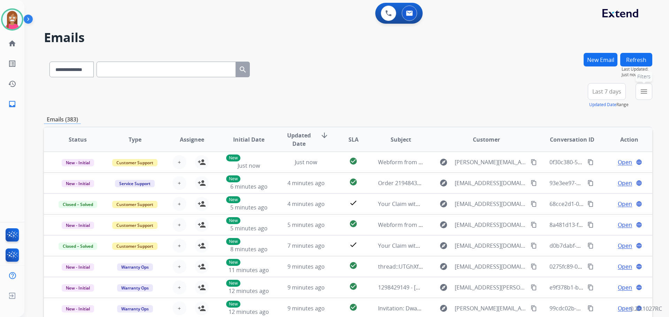
drag, startPoint x: 651, startPoint y: 91, endPoint x: 620, endPoint y: 106, distance: 34.4
click at [649, 91] on button "menu Filters" at bounding box center [643, 91] width 17 height 17
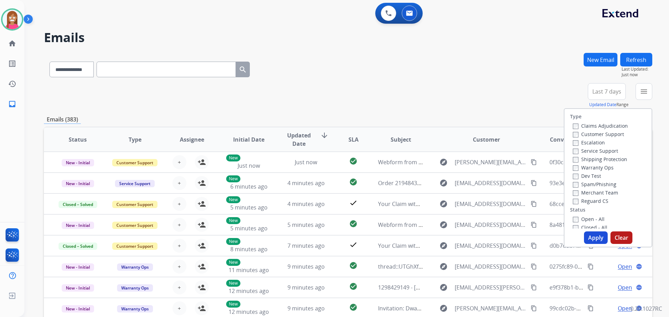
click at [600, 135] on label "Customer Support" at bounding box center [598, 134] width 51 height 7
click at [600, 160] on label "Shipping Protection" at bounding box center [600, 159] width 54 height 7
click at [574, 203] on label "Reguard CS" at bounding box center [591, 201] width 36 height 7
click at [575, 217] on label "Open - All" at bounding box center [589, 219] width 32 height 7
click at [590, 237] on button "Apply" at bounding box center [596, 238] width 24 height 13
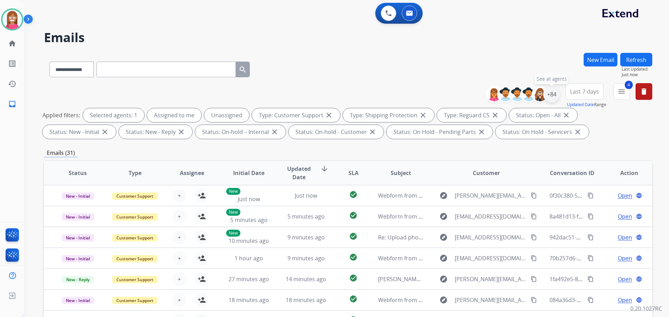
click at [552, 95] on div "+84" at bounding box center [551, 94] width 17 height 17
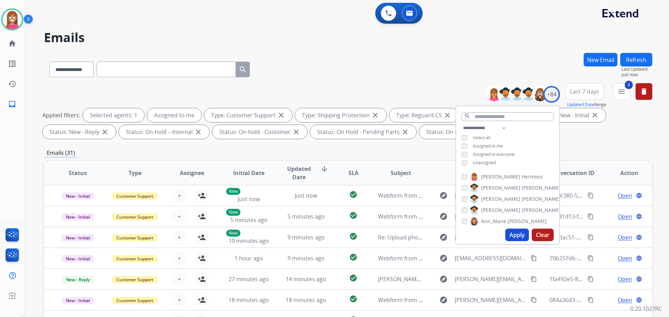
click at [512, 235] on button "Apply" at bounding box center [517, 235] width 24 height 13
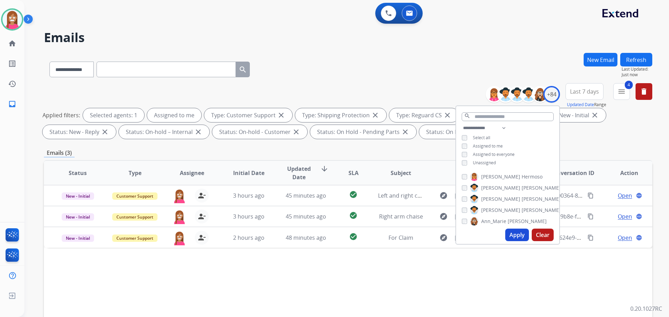
click at [329, 153] on div "Emails (3)" at bounding box center [348, 153] width 608 height 9
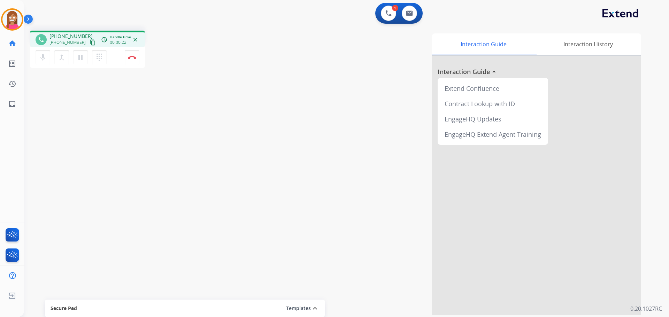
click at [90, 44] on mat-icon "content_copy" at bounding box center [93, 42] width 6 height 6
click at [3, 108] on link "inbox Emails" at bounding box center [12, 104] width 20 height 20
select select "**********"
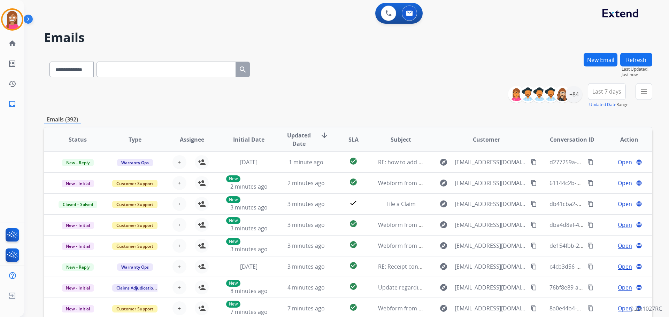
click at [601, 51] on div "**********" at bounding box center [338, 183] width 628 height 317
click at [589, 59] on button "New Email" at bounding box center [600, 60] width 34 height 14
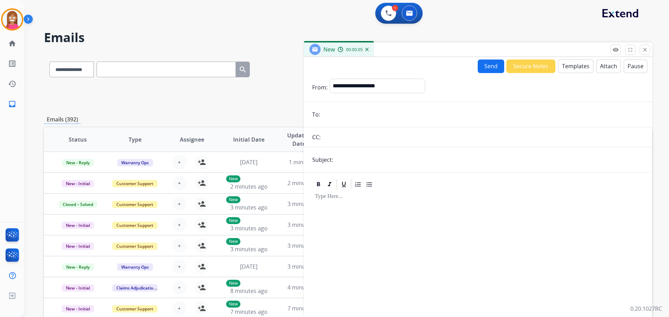
click at [350, 165] on input "text" at bounding box center [489, 160] width 309 height 14
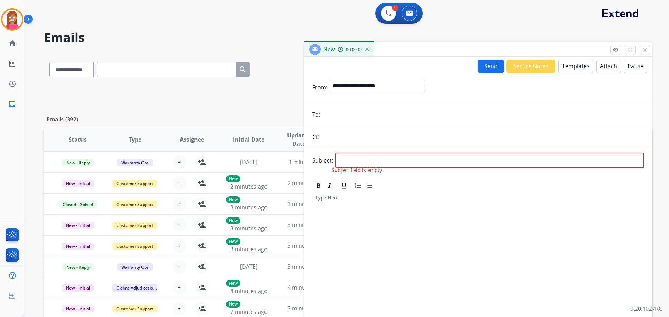
paste input "**********"
type input "**********"
click at [351, 89] on select "**********" at bounding box center [376, 86] width 95 height 14
select select "**********"
click at [329, 79] on select "**********" at bounding box center [376, 86] width 95 height 14
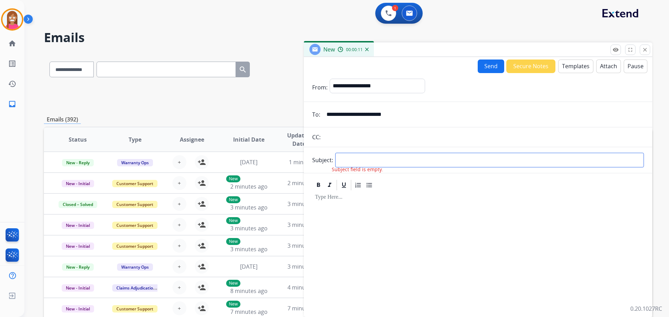
click at [354, 159] on input "text" at bounding box center [489, 160] width 309 height 15
type input "**********"
click at [568, 70] on button "Templates" at bounding box center [575, 67] width 35 height 14
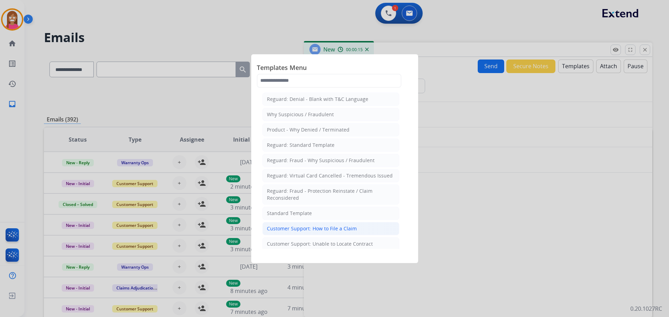
click at [300, 227] on div "Customer Support: How to File a Claim" at bounding box center [312, 228] width 90 height 7
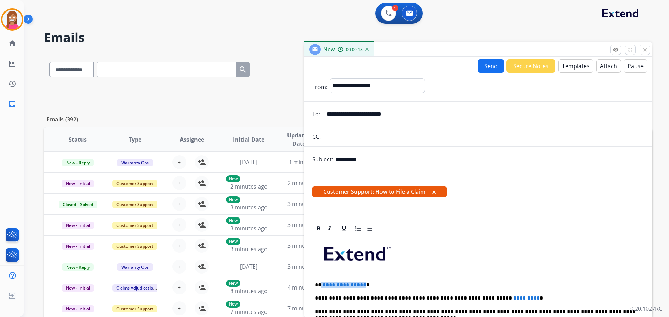
drag, startPoint x: 363, startPoint y: 278, endPoint x: 321, endPoint y: 277, distance: 41.8
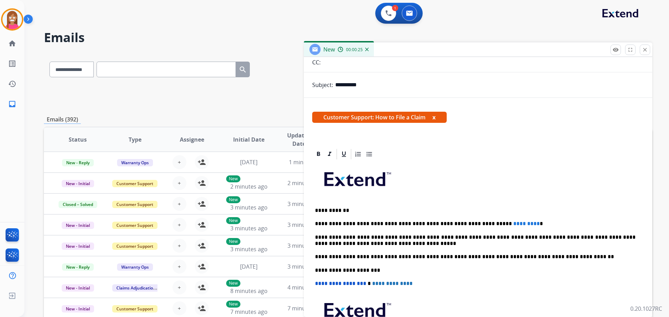
scroll to position [104, 0]
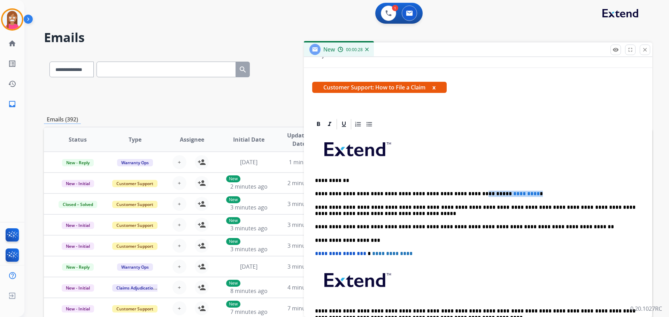
drag, startPoint x: 506, startPoint y: 188, endPoint x: 454, endPoint y: 186, distance: 51.6
click at [454, 186] on div "**********" at bounding box center [478, 237] width 332 height 213
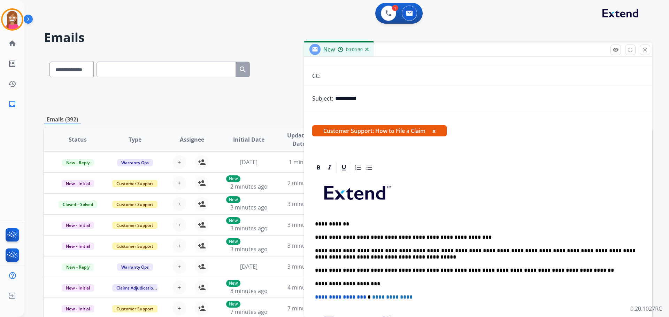
scroll to position [0, 0]
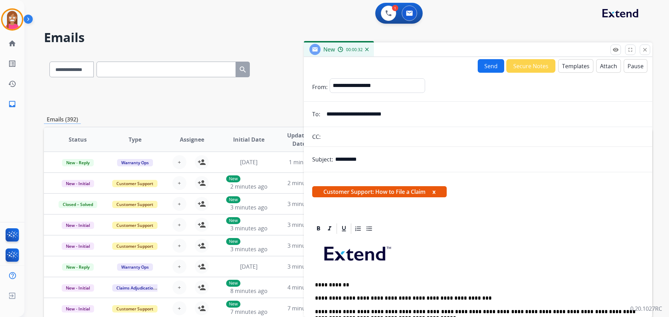
click at [483, 68] on button "Send" at bounding box center [490, 66] width 26 height 14
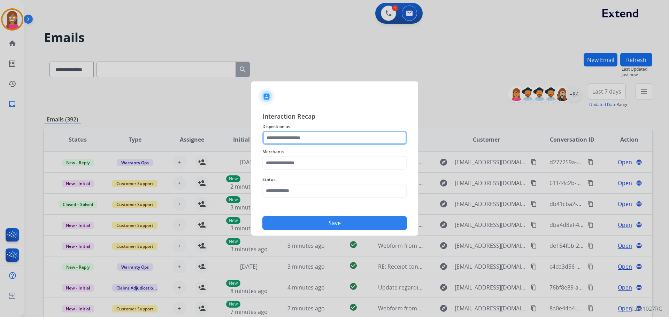
click at [285, 136] on input "text" at bounding box center [334, 138] width 145 height 14
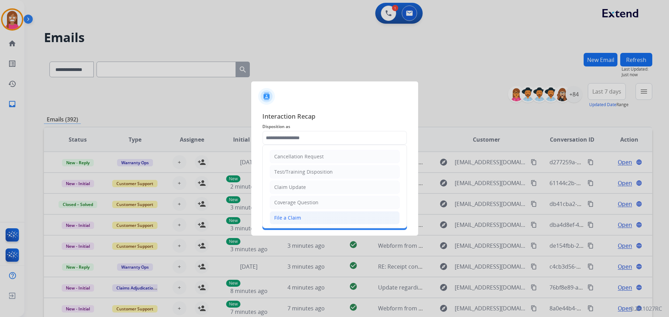
click at [281, 217] on div "File a Claim" at bounding box center [287, 218] width 27 height 7
type input "**********"
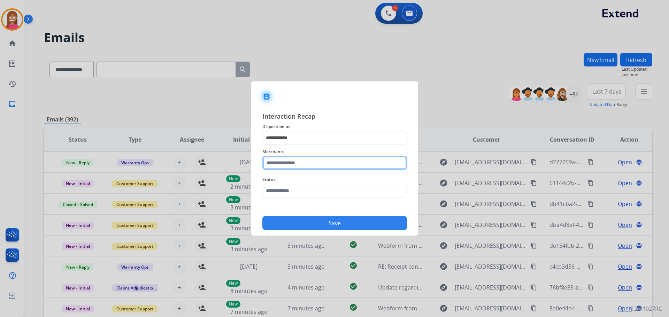
click at [274, 165] on input "text" at bounding box center [334, 163] width 145 height 14
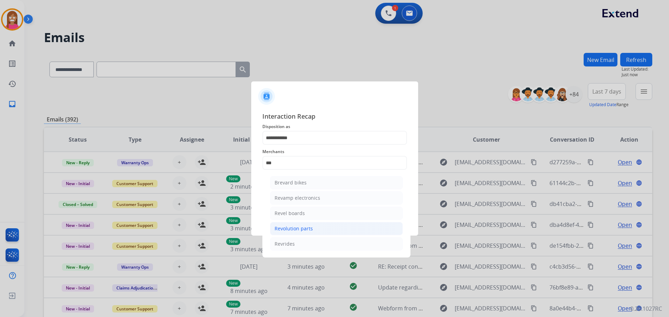
click at [288, 228] on div "Revolution parts" at bounding box center [293, 228] width 38 height 7
type input "**********"
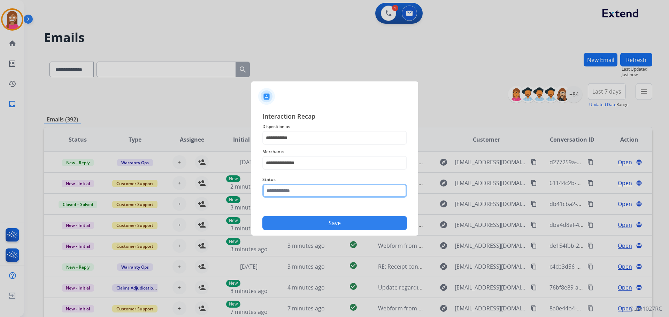
click at [292, 196] on input "text" at bounding box center [334, 191] width 145 height 14
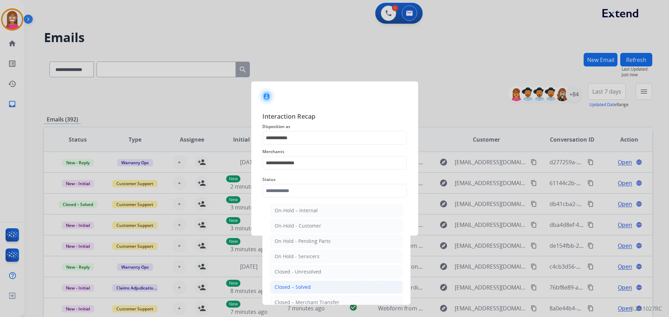
click at [280, 288] on div "Closed – Solved" at bounding box center [292, 287] width 36 height 7
type input "**********"
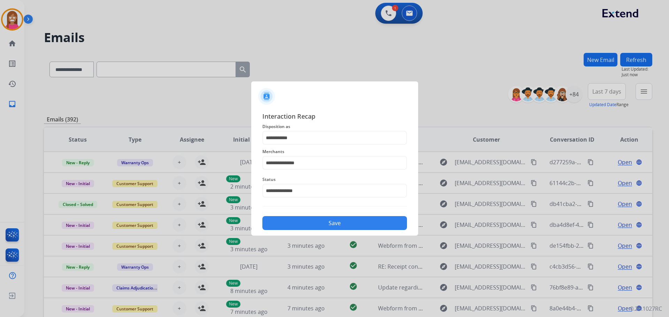
click at [296, 223] on button "Save" at bounding box center [334, 223] width 145 height 14
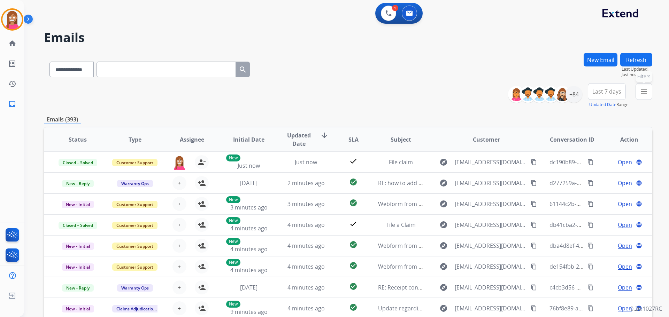
click at [638, 96] on button "menu Filters" at bounding box center [643, 91] width 17 height 17
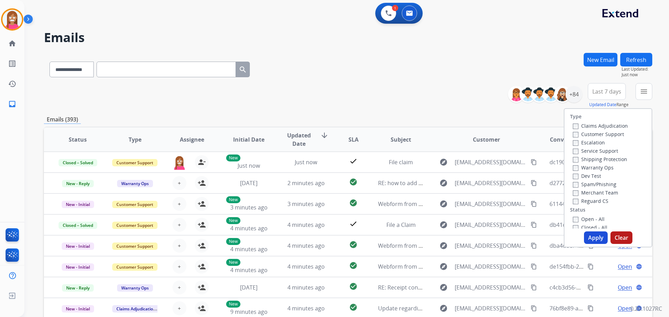
click at [591, 135] on label "Customer Support" at bounding box center [598, 134] width 51 height 7
click at [586, 158] on label "Shipping Protection" at bounding box center [600, 159] width 54 height 7
click at [579, 198] on label "Reguard CS" at bounding box center [591, 201] width 36 height 7
drag, startPoint x: 583, startPoint y: 219, endPoint x: 583, endPoint y: 223, distance: 3.8
click at [583, 219] on label "Open - All" at bounding box center [589, 219] width 32 height 7
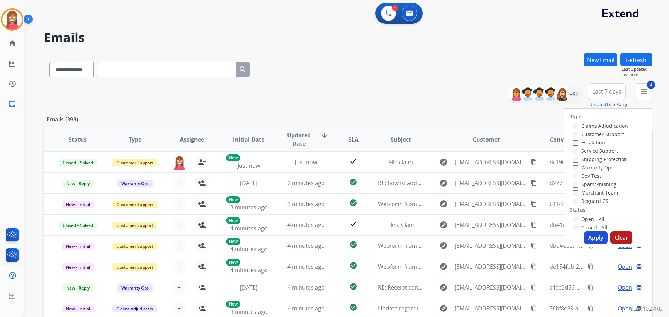
click at [591, 239] on button "Apply" at bounding box center [596, 238] width 24 height 13
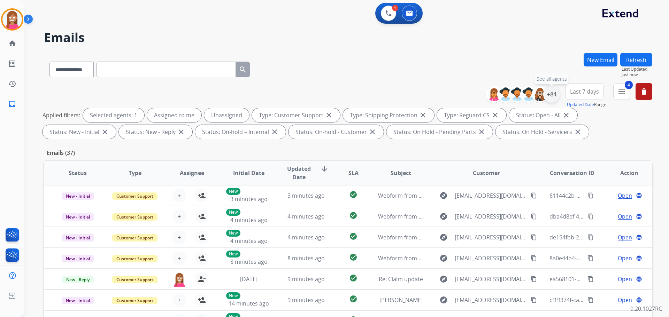
click at [549, 97] on div "+84" at bounding box center [551, 94] width 17 height 17
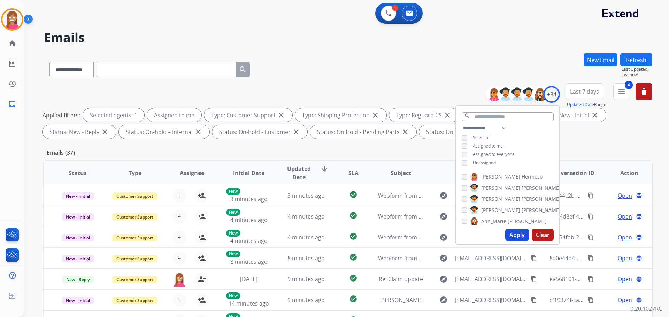
click at [514, 235] on button "Apply" at bounding box center [517, 235] width 24 height 13
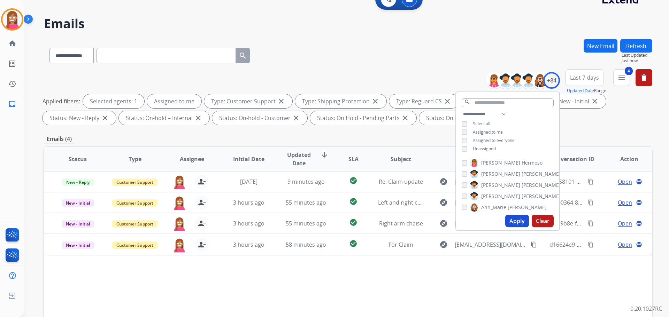
scroll to position [35, 0]
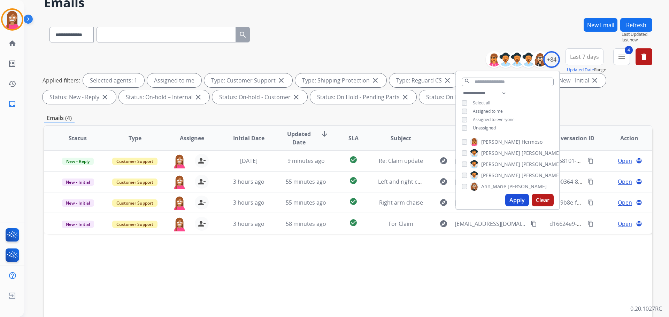
click at [327, 275] on div "Status Type Assignee Initial Date Updated Date arrow_downward SLA Subject Custo…" at bounding box center [348, 241] width 608 height 233
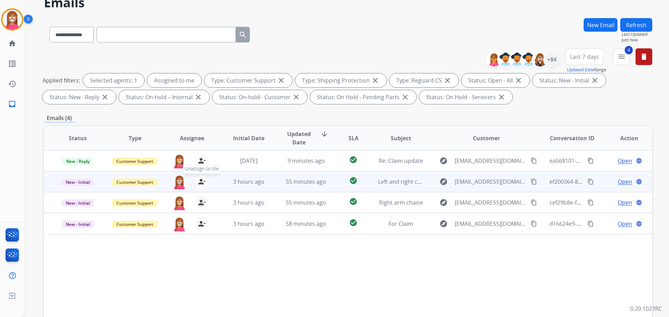
click at [200, 183] on mat-icon "person_remove" at bounding box center [201, 182] width 8 height 8
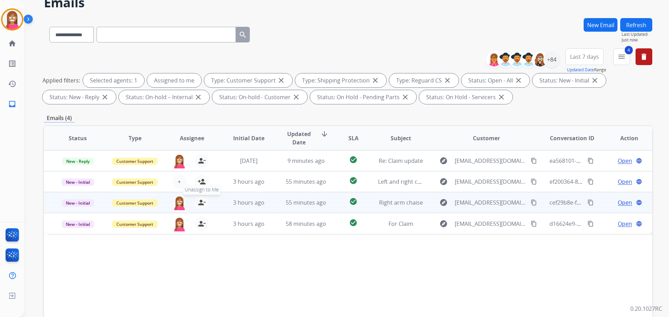
click at [198, 204] on mat-icon "person_remove" at bounding box center [201, 203] width 8 height 8
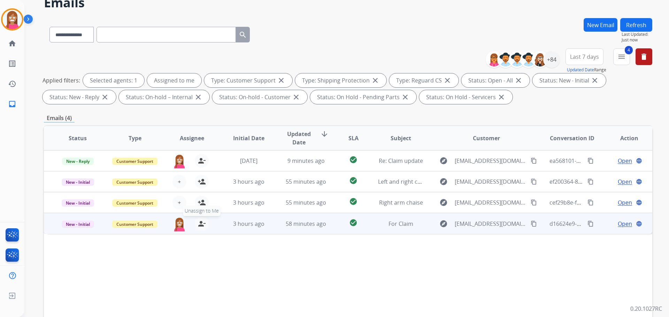
click at [200, 225] on mat-icon "person_remove" at bounding box center [201, 224] width 8 height 8
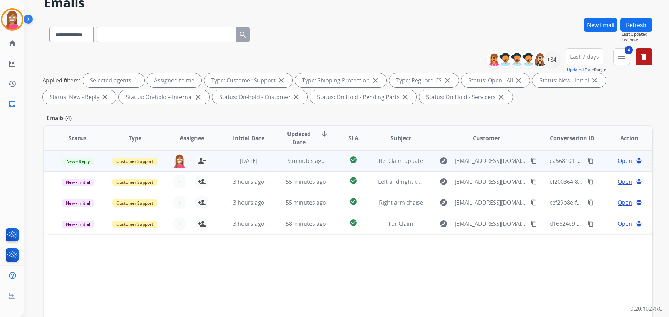
drag, startPoint x: 266, startPoint y: 166, endPoint x: 271, endPoint y: 168, distance: 5.1
click at [269, 168] on td "5 days ago" at bounding box center [243, 160] width 57 height 21
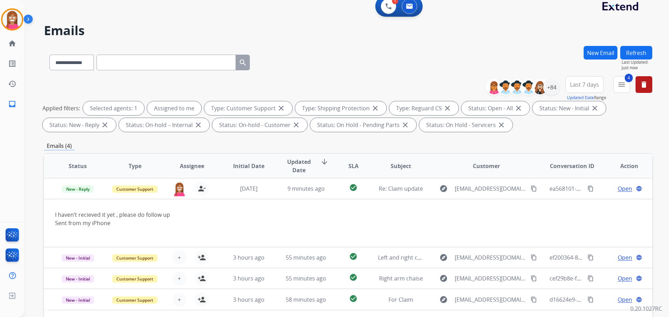
scroll to position [0, 0]
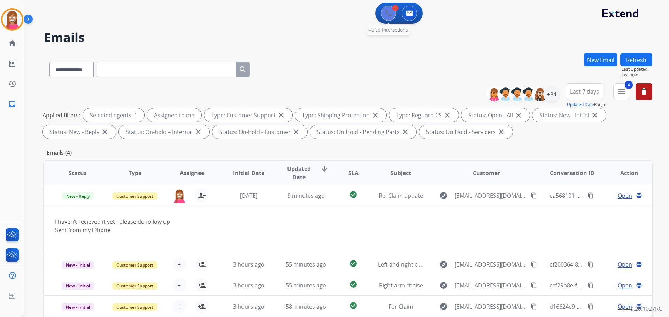
click at [394, 15] on button at bounding box center [388, 13] width 15 height 15
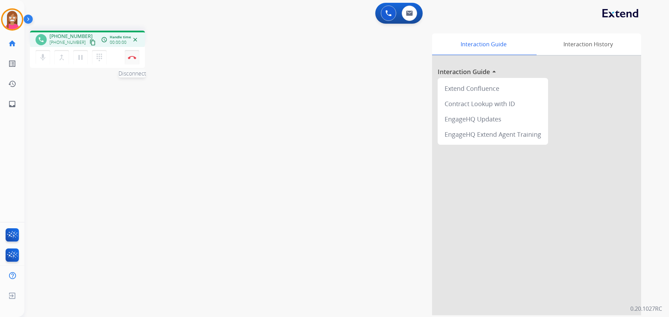
click at [126, 55] on button "Disconnect" at bounding box center [132, 57] width 15 height 15
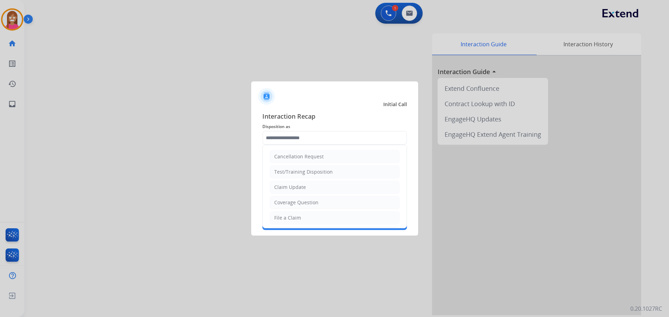
click at [305, 136] on input "text" at bounding box center [334, 138] width 145 height 14
click at [317, 221] on li "File a Claim" at bounding box center [335, 217] width 130 height 13
type input "**********"
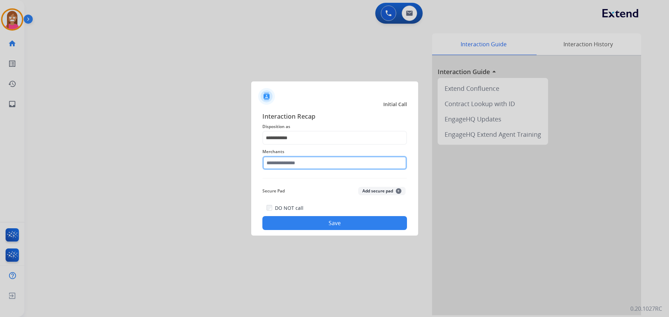
click at [292, 168] on input "text" at bounding box center [334, 163] width 145 height 14
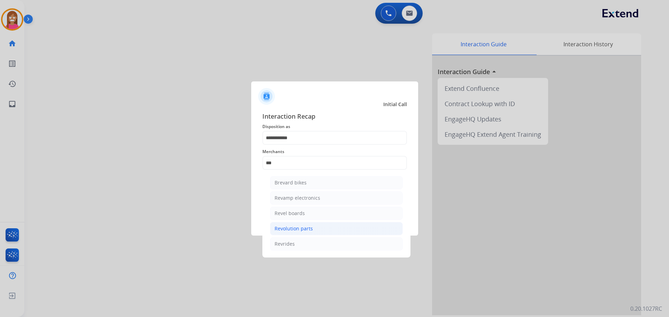
click at [288, 227] on div "Revolution parts" at bounding box center [293, 228] width 38 height 7
type input "**********"
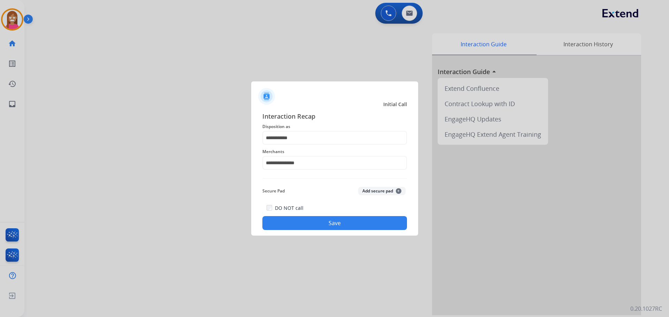
click at [293, 217] on button "Save" at bounding box center [334, 223] width 145 height 14
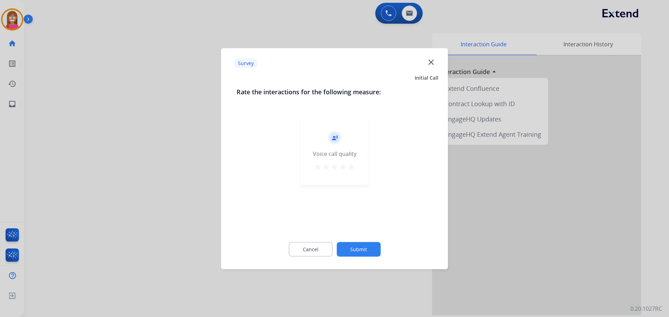
click at [429, 61] on mat-icon "close" at bounding box center [430, 61] width 9 height 9
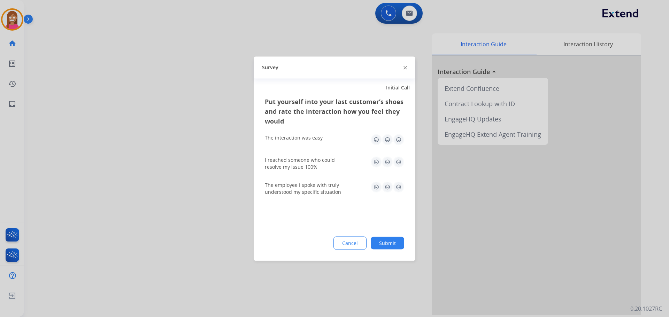
click at [406, 68] on img at bounding box center [404, 67] width 3 height 3
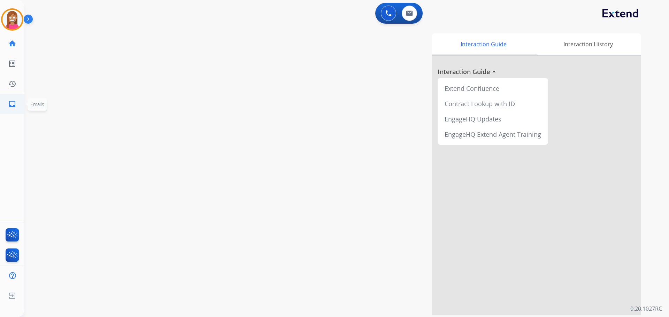
click at [10, 102] on mat-icon "inbox" at bounding box center [12, 104] width 8 height 8
select select "**********"
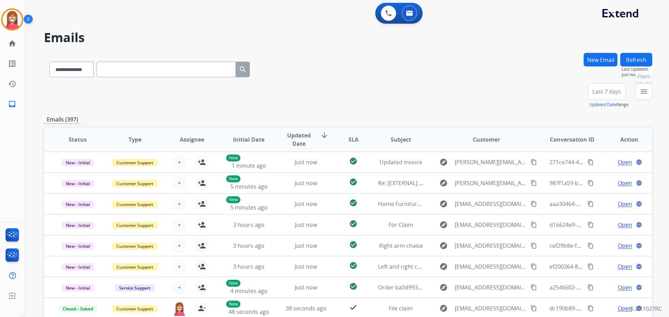
click at [641, 91] on mat-icon "menu" at bounding box center [643, 91] width 8 height 8
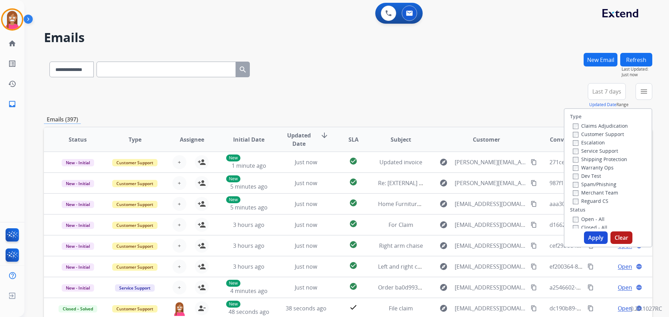
click at [587, 132] on label "Customer Support" at bounding box center [598, 134] width 51 height 7
click at [586, 158] on label "Shipping Protection" at bounding box center [600, 159] width 54 height 7
click at [578, 200] on label "Reguard CS" at bounding box center [591, 201] width 36 height 7
click at [582, 219] on label "Open - All" at bounding box center [589, 219] width 32 height 7
click at [587, 235] on button "Apply" at bounding box center [596, 238] width 24 height 13
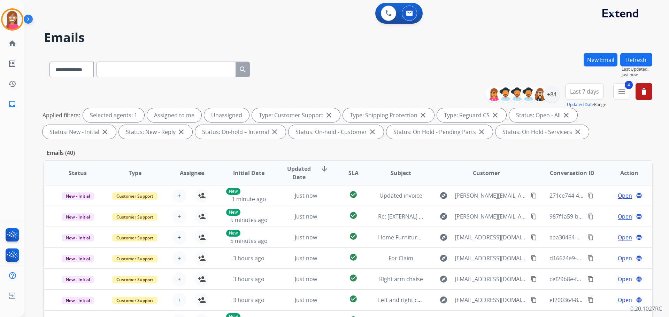
scroll to position [1, 0]
click at [552, 96] on div "+84" at bounding box center [551, 94] width 17 height 17
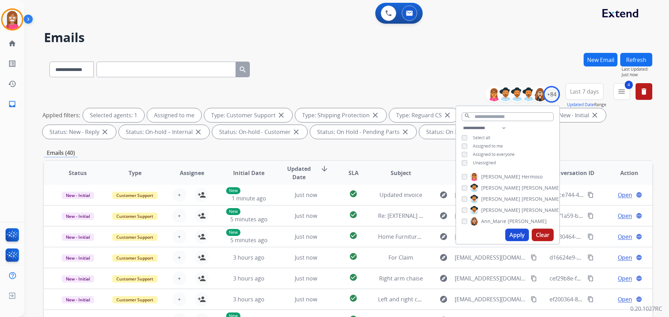
click at [518, 232] on button "Apply" at bounding box center [517, 235] width 24 height 13
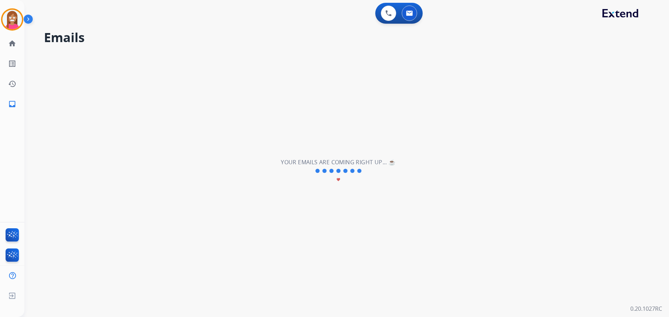
scroll to position [0, 0]
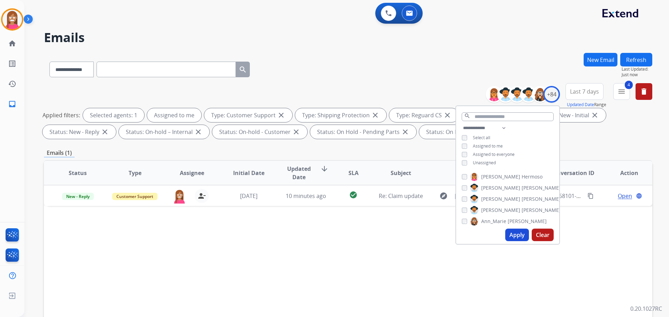
click at [316, 75] on div "**********" at bounding box center [348, 68] width 608 height 30
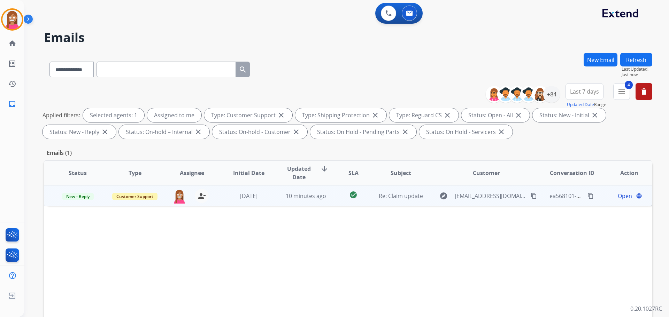
click at [275, 204] on td "10 minutes ago" at bounding box center [300, 195] width 57 height 21
click at [530, 196] on mat-icon "content_copy" at bounding box center [533, 196] width 6 height 6
click at [617, 197] on span "Open" at bounding box center [624, 196] width 14 height 8
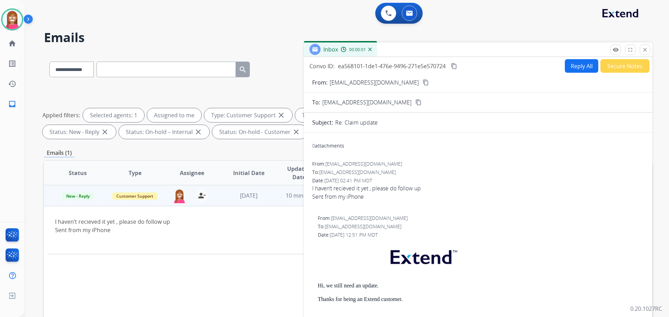
click at [570, 62] on button "Reply All" at bounding box center [581, 66] width 33 height 14
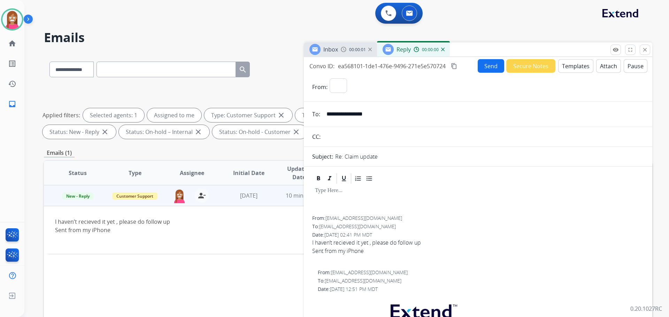
select select "**********"
click at [563, 68] on button "Templates" at bounding box center [575, 66] width 35 height 14
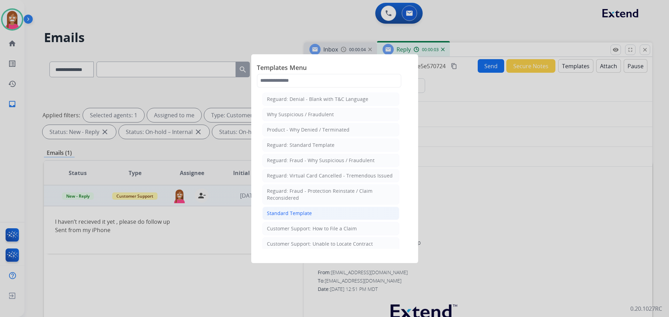
click at [271, 208] on li "Standard Template" at bounding box center [330, 213] width 137 height 13
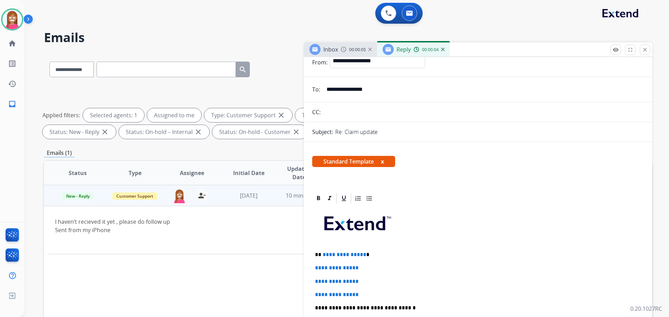
scroll to position [70, 0]
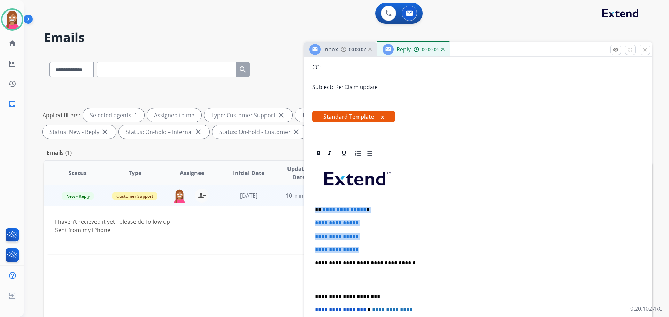
drag, startPoint x: 369, startPoint y: 248, endPoint x: 316, endPoint y: 206, distance: 67.6
click at [316, 206] on div "**********" at bounding box center [478, 280] width 332 height 240
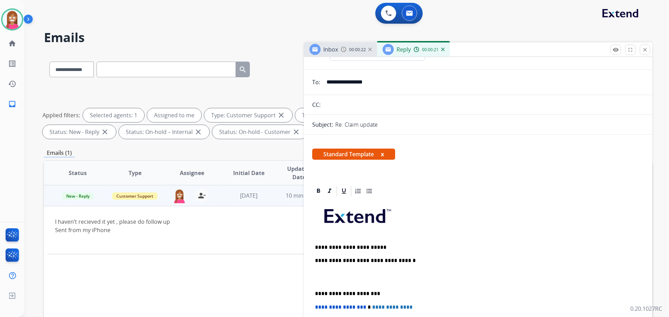
scroll to position [0, 0]
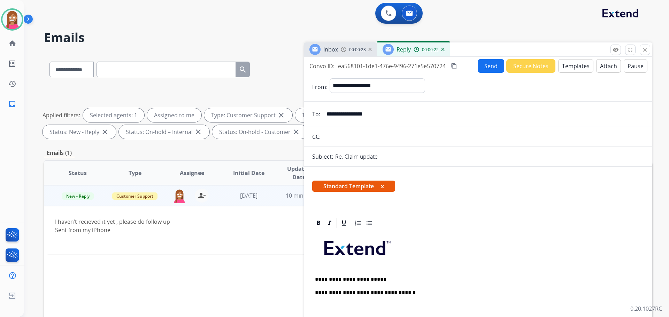
click at [487, 65] on button "Send" at bounding box center [490, 66] width 26 height 14
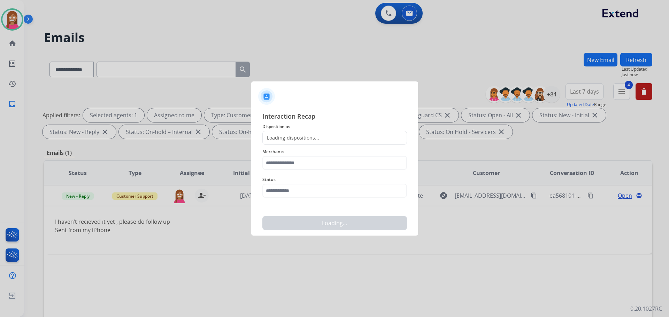
click at [271, 140] on div "Loading dispositions..." at bounding box center [291, 137] width 56 height 7
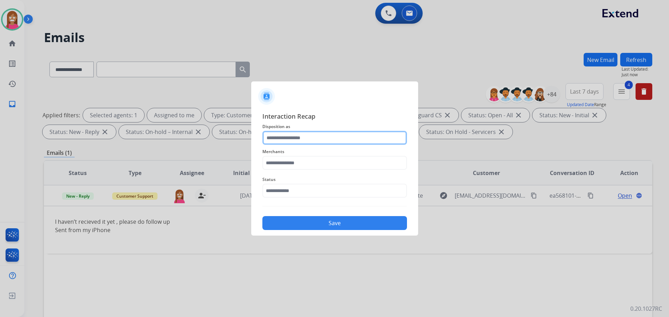
click at [278, 134] on input "text" at bounding box center [334, 138] width 145 height 14
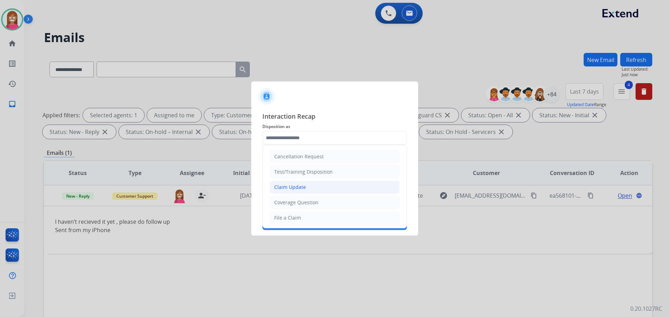
click at [286, 191] on div "Claim Update" at bounding box center [290, 187] width 32 height 7
type input "**********"
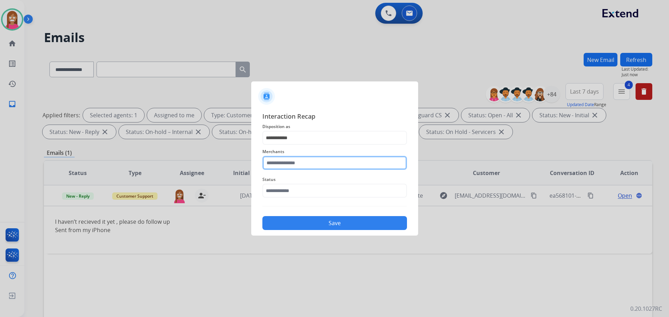
click at [277, 165] on input "text" at bounding box center [334, 163] width 145 height 14
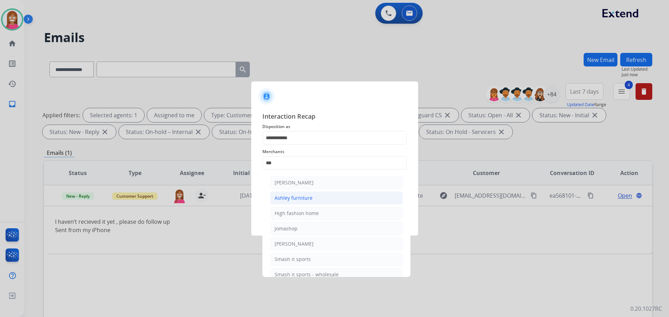
click at [291, 196] on div "Ashley furniture" at bounding box center [293, 198] width 38 height 7
type input "**********"
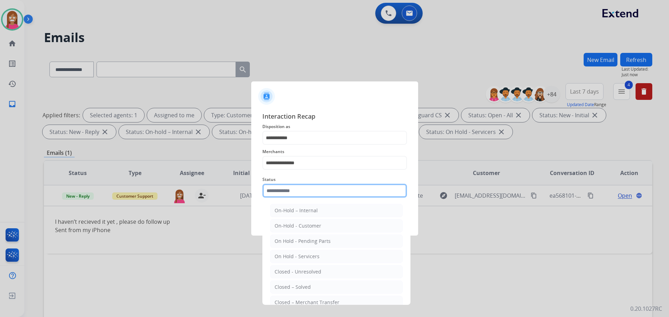
click at [282, 192] on input "text" at bounding box center [334, 191] width 145 height 14
click at [295, 286] on div "Closed – Solved" at bounding box center [292, 287] width 36 height 7
type input "**********"
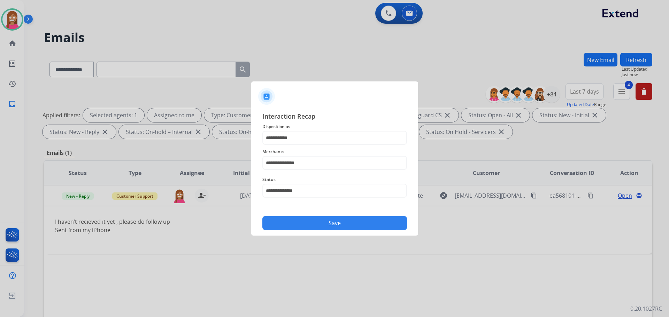
click at [294, 224] on button "Save" at bounding box center [334, 223] width 145 height 14
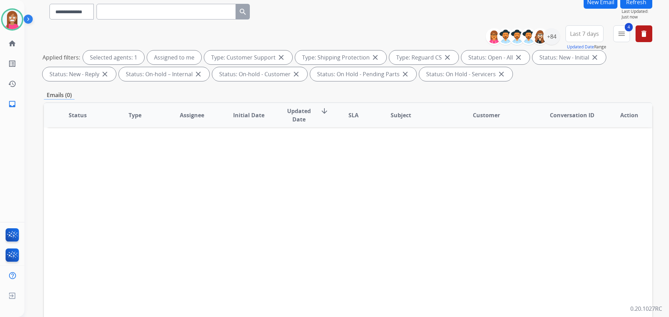
scroll to position [104, 0]
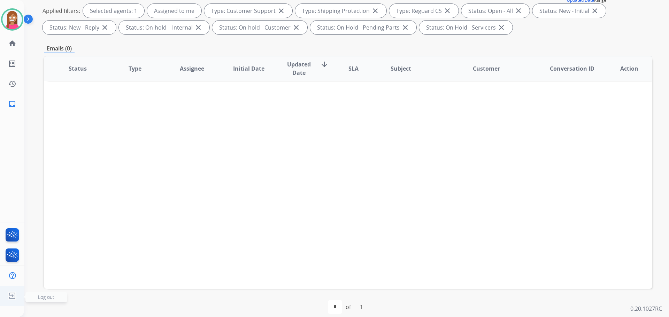
click at [9, 300] on img at bounding box center [12, 295] width 13 height 13
